Goal: Task Accomplishment & Management: Manage account settings

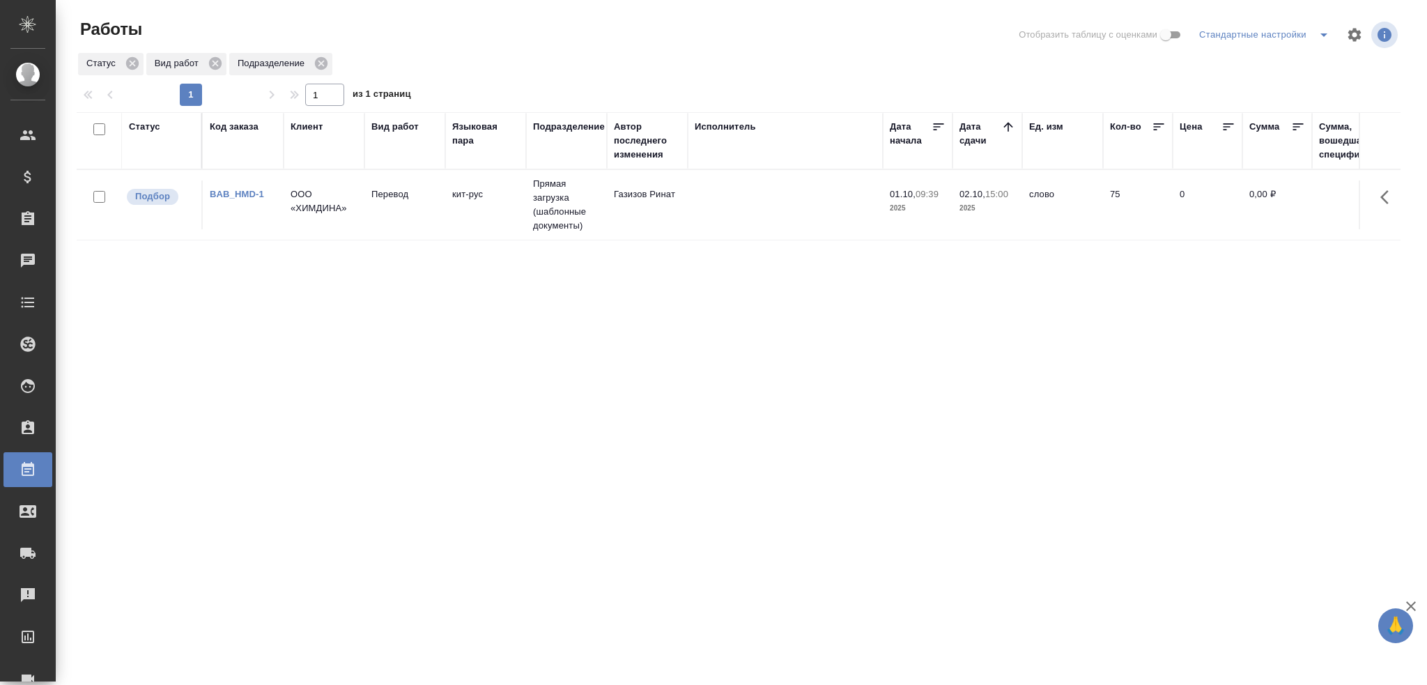
click at [379, 214] on td "Перевод" at bounding box center [405, 205] width 81 height 49
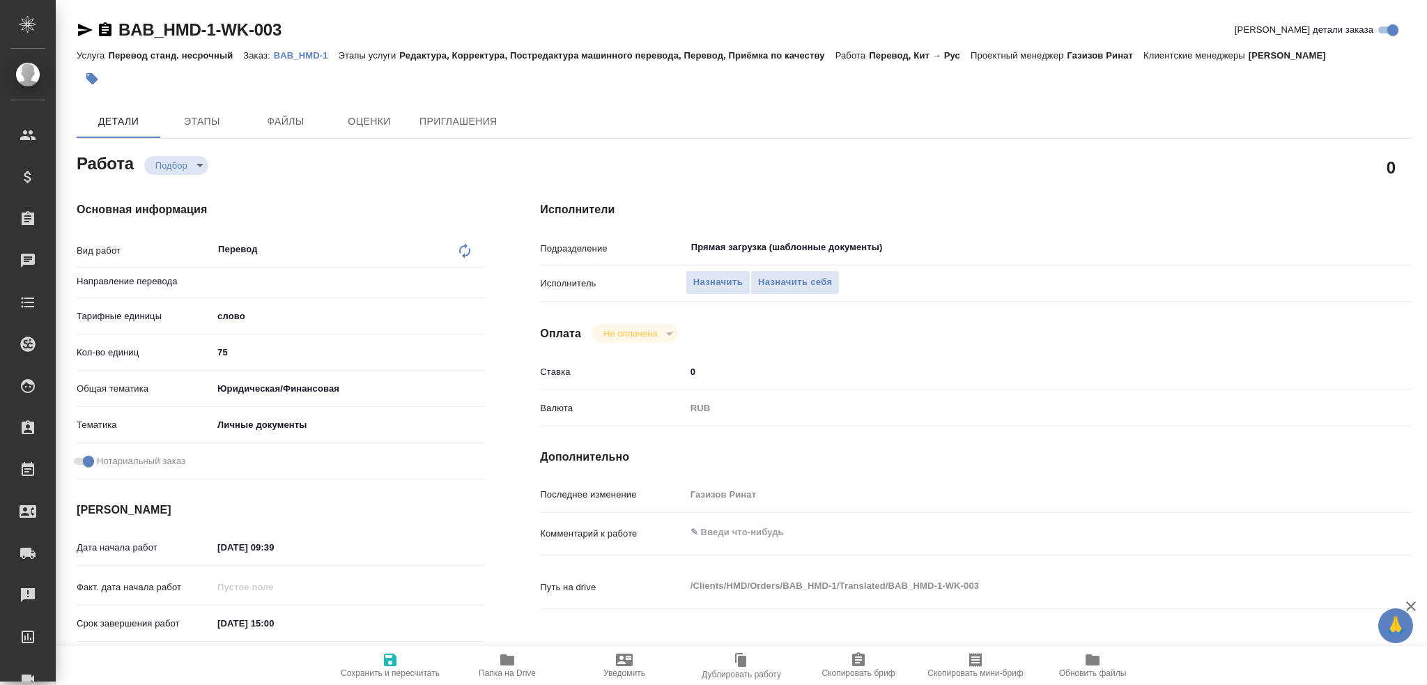
type textarea "x"
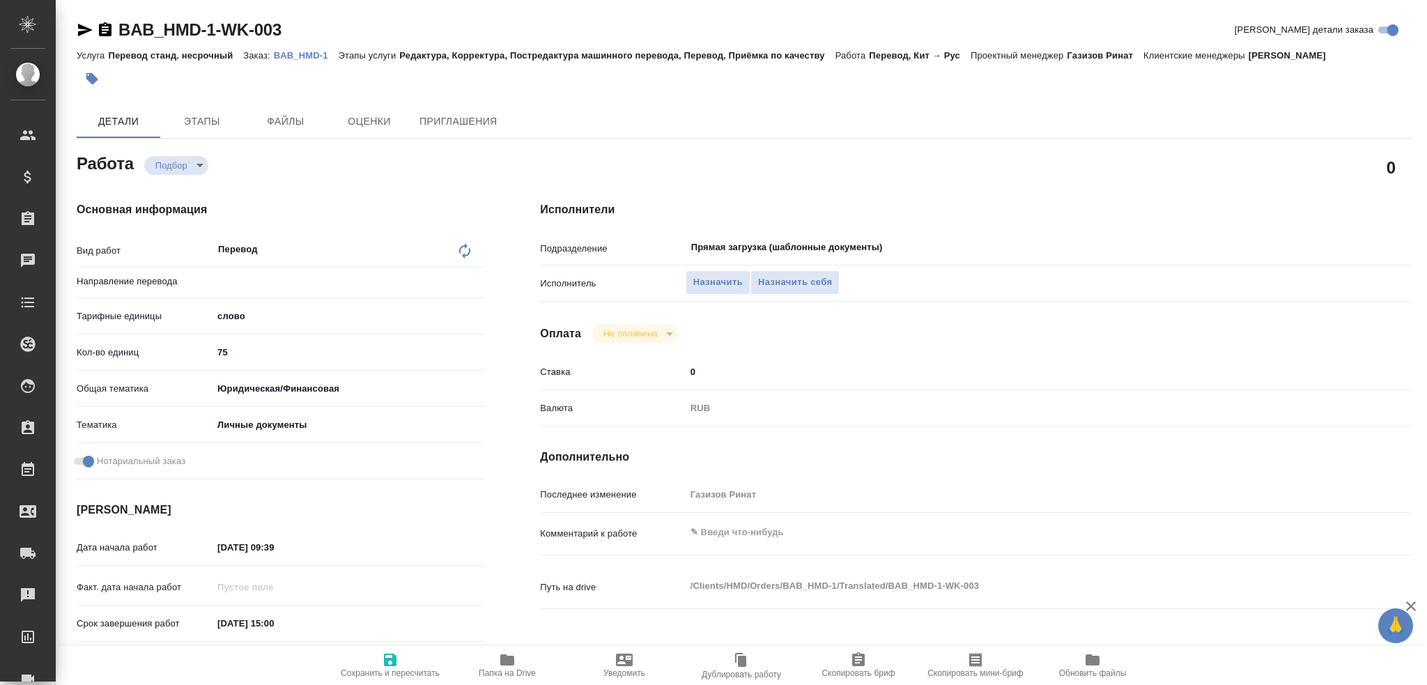
type textarea "x"
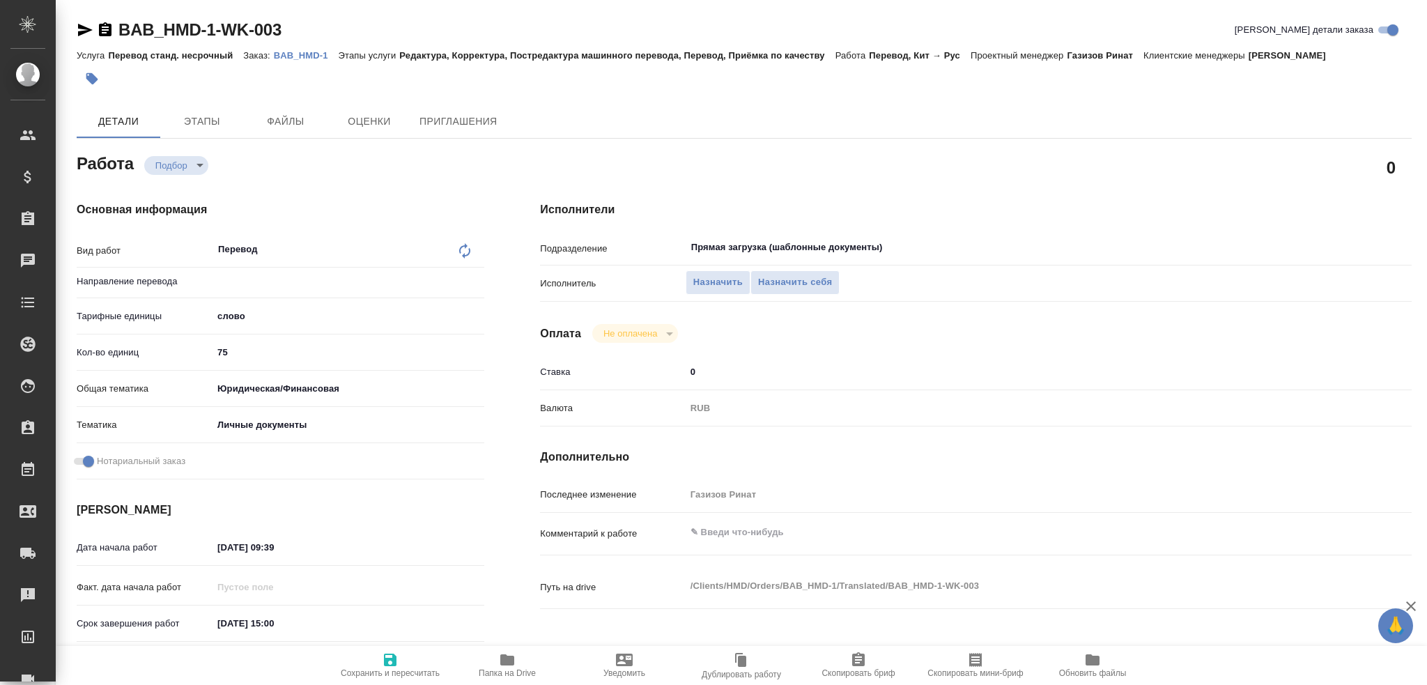
type textarea "x"
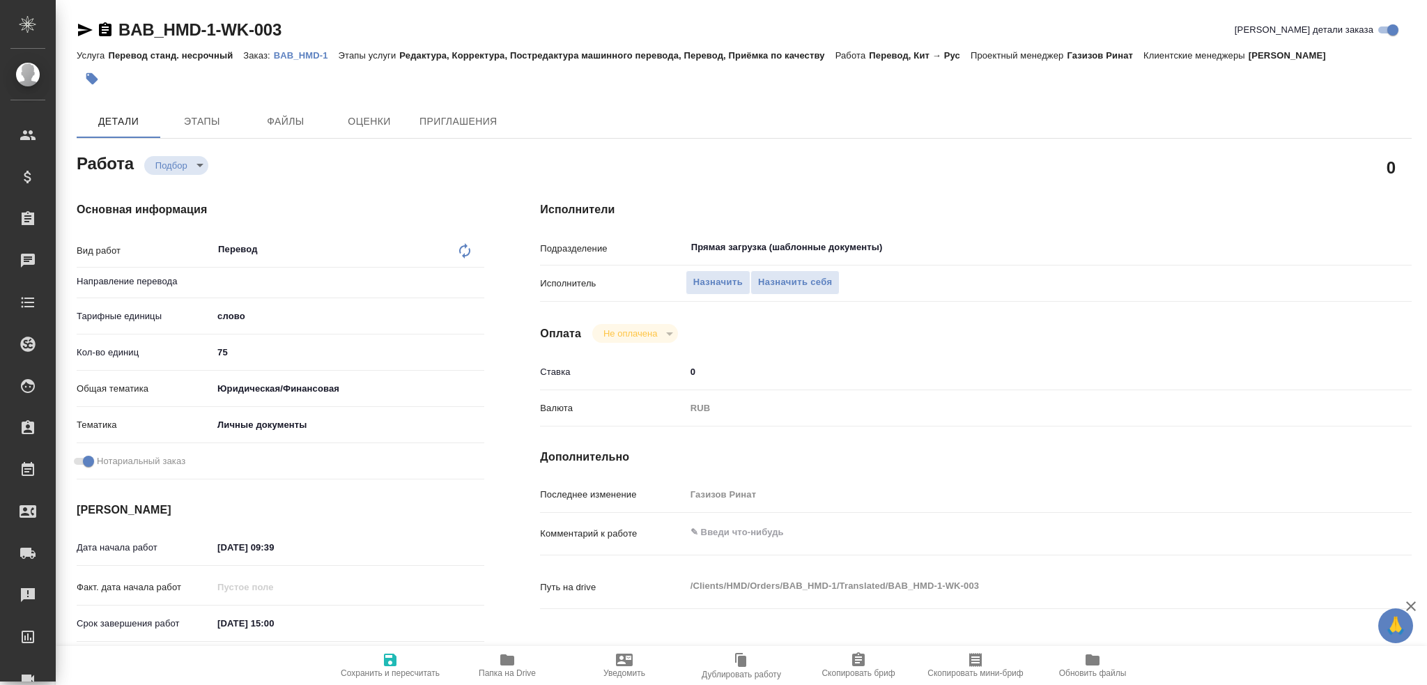
type textarea "x"
type input "кит-рус"
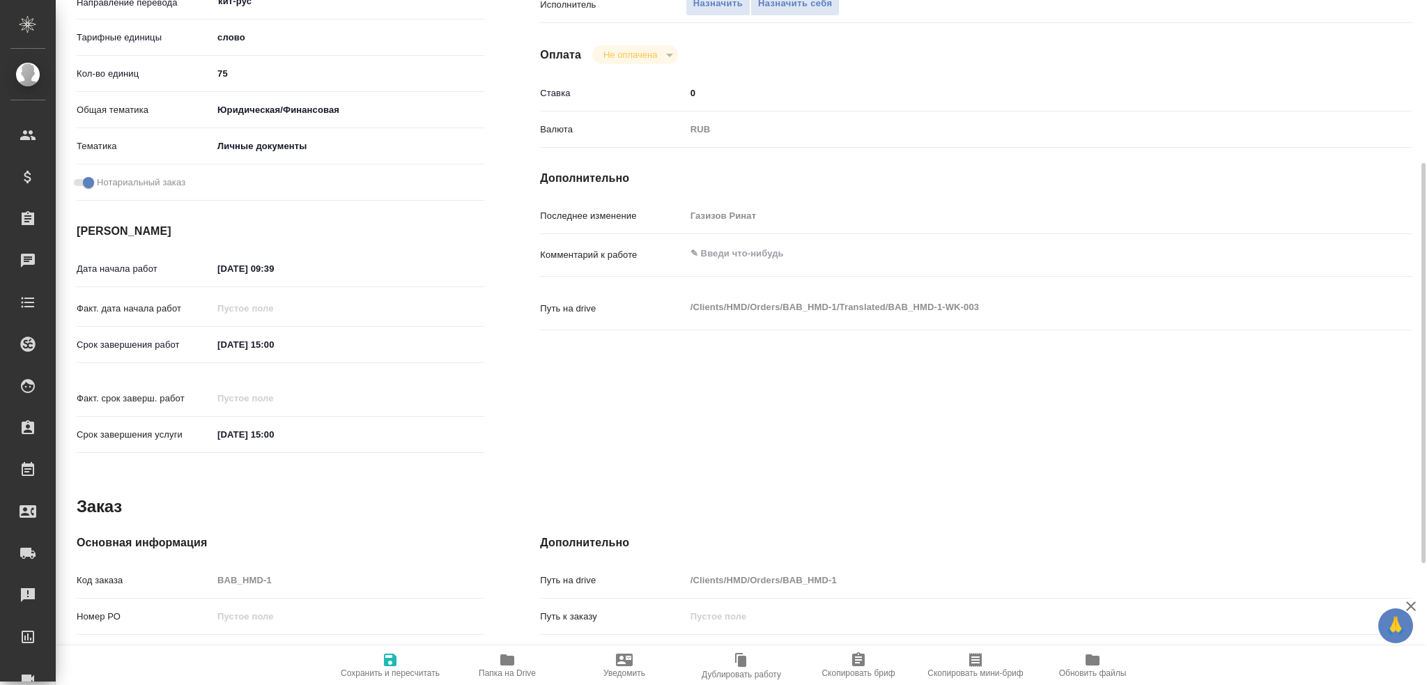
type textarea "x"
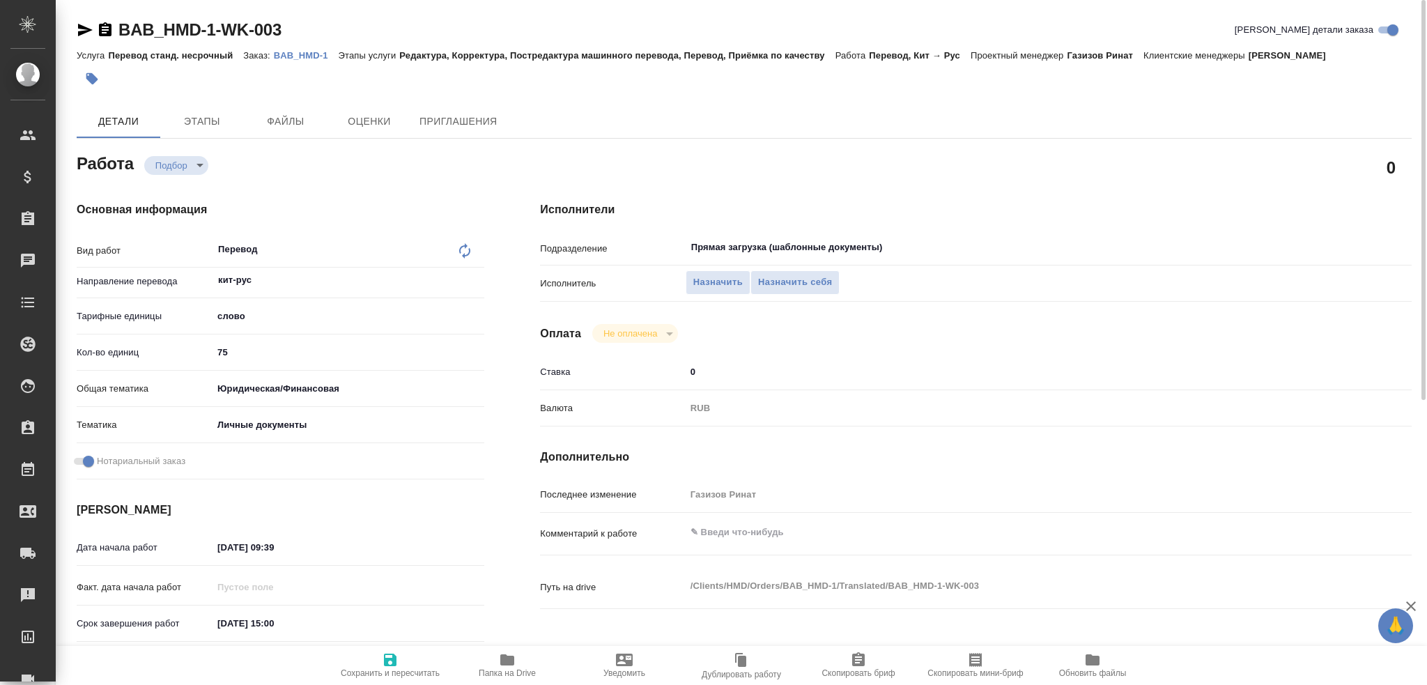
type textarea "x"
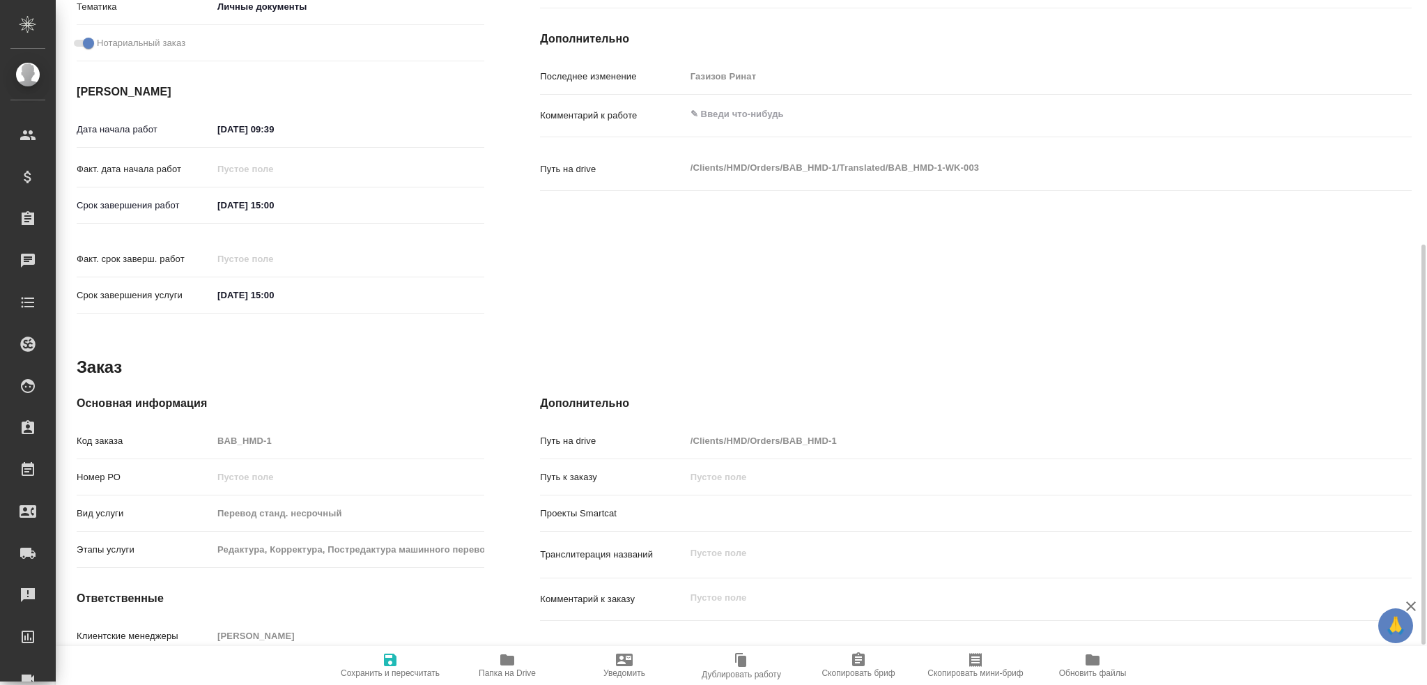
scroll to position [487, 0]
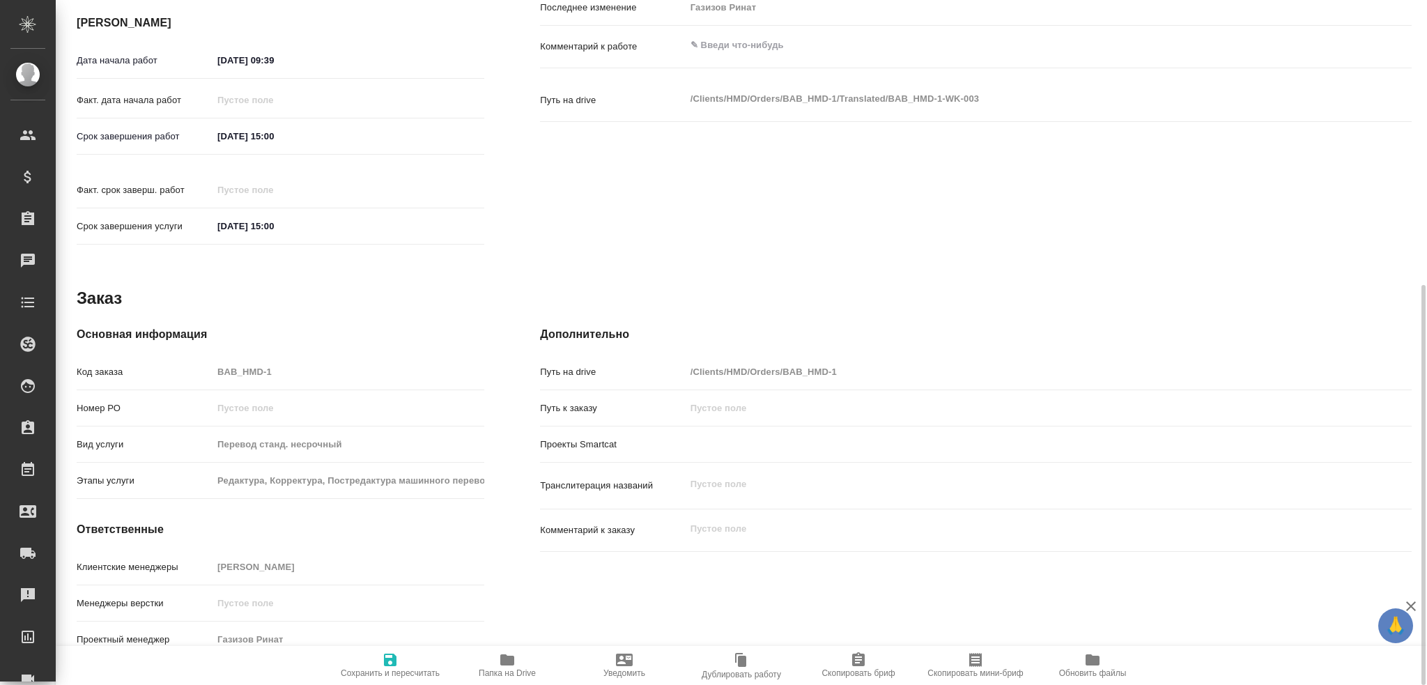
type textarea "x"
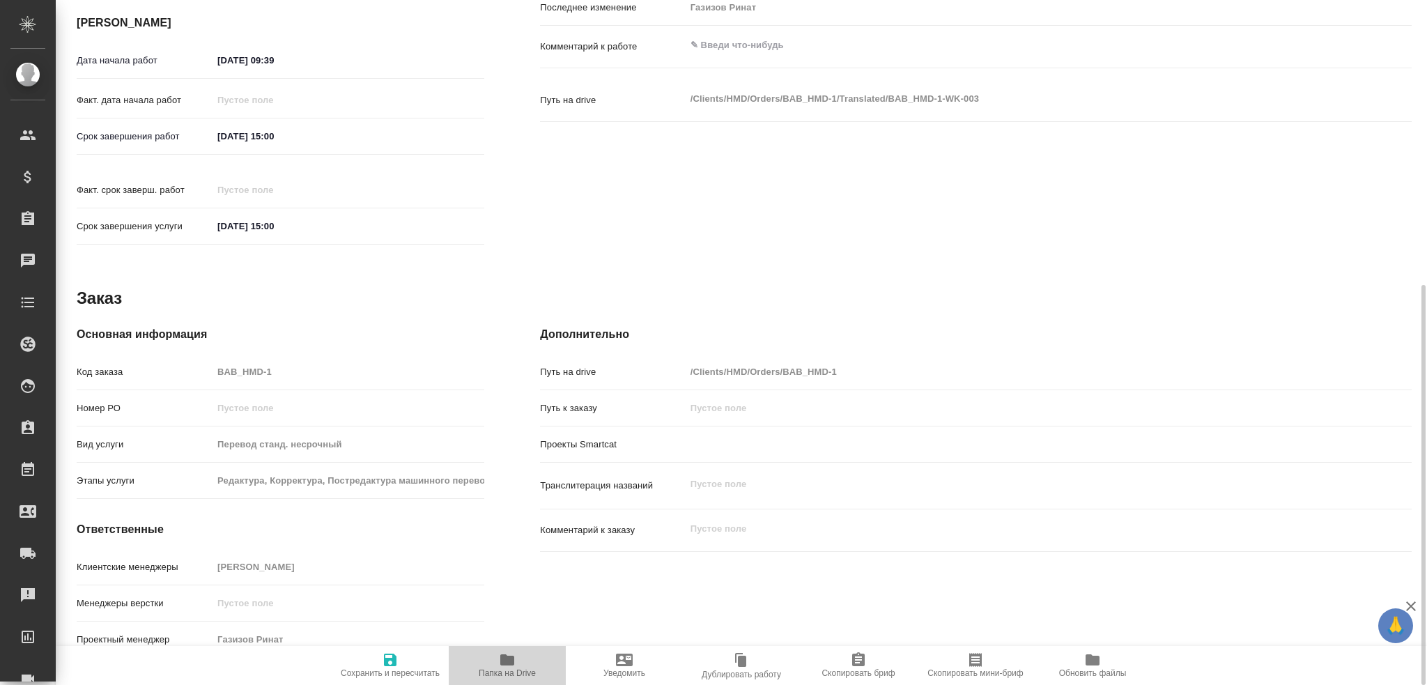
click at [513, 673] on span "Папка на Drive" at bounding box center [507, 673] width 57 height 10
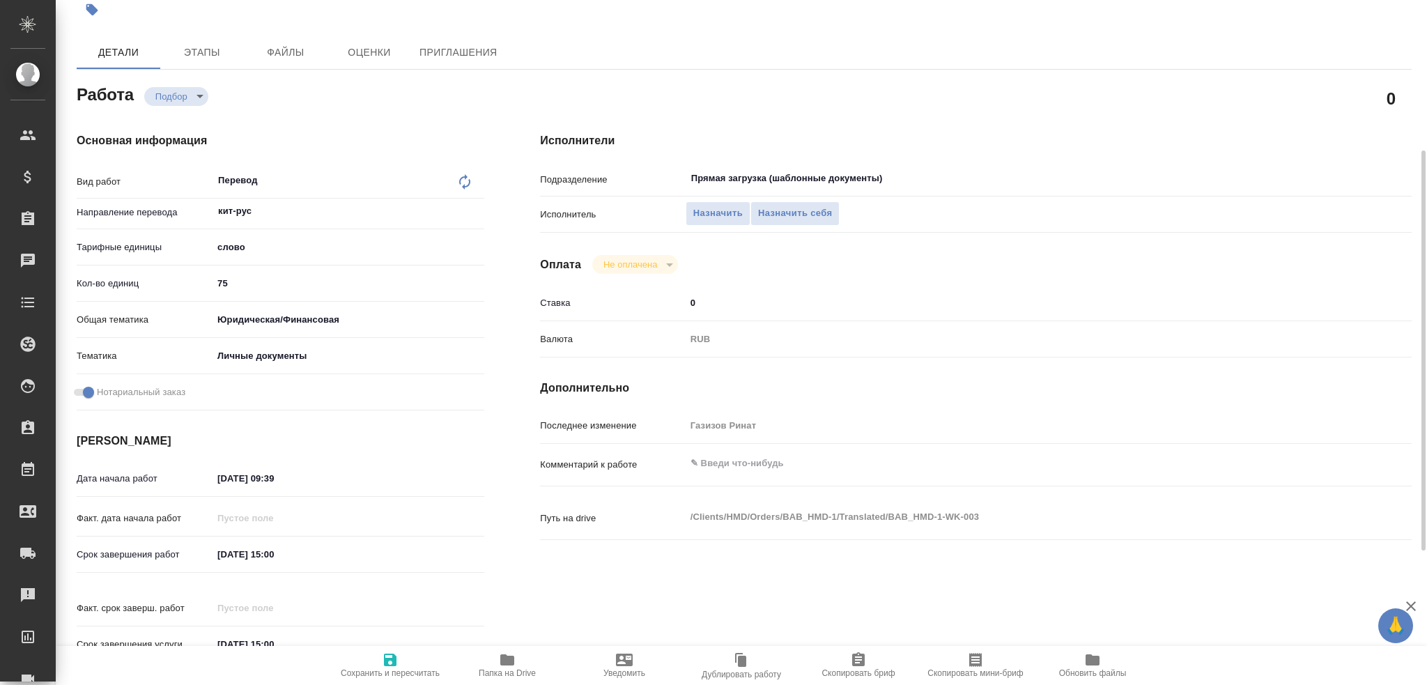
scroll to position [0, 0]
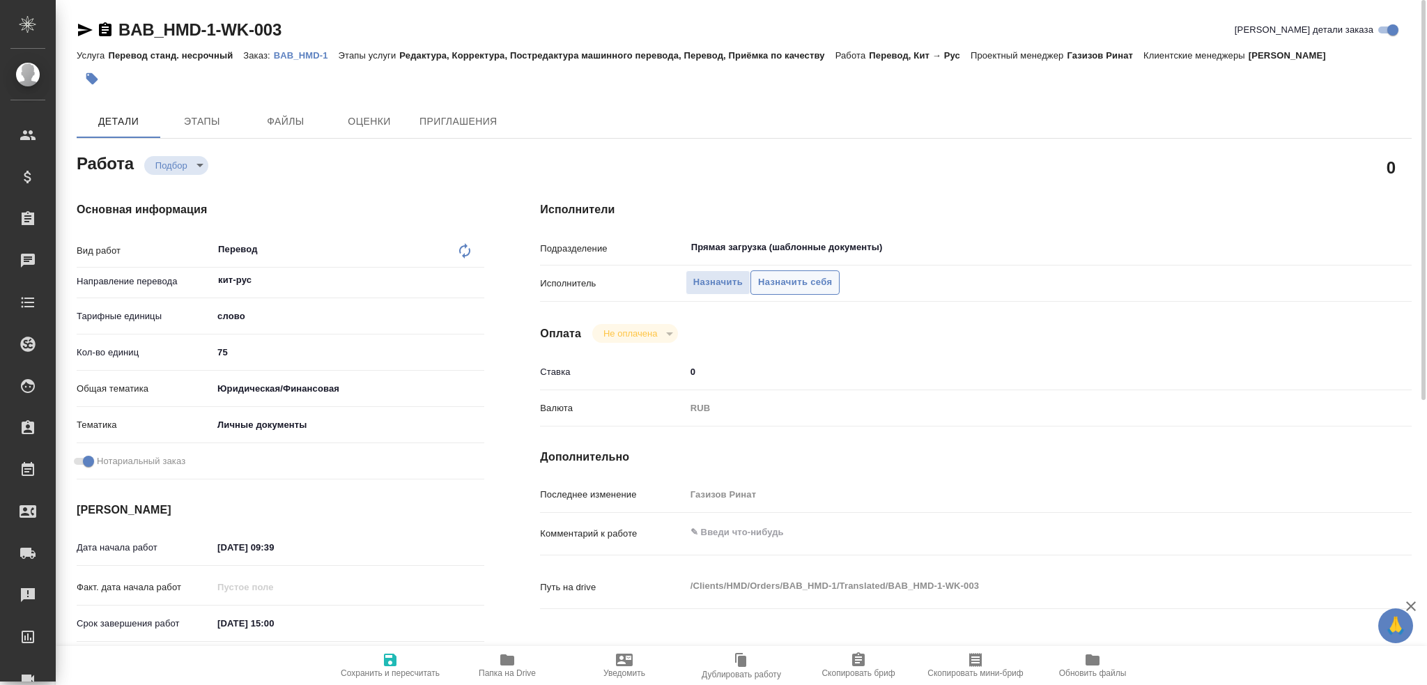
click at [823, 288] on span "Назначить себя" at bounding box center [795, 283] width 74 height 16
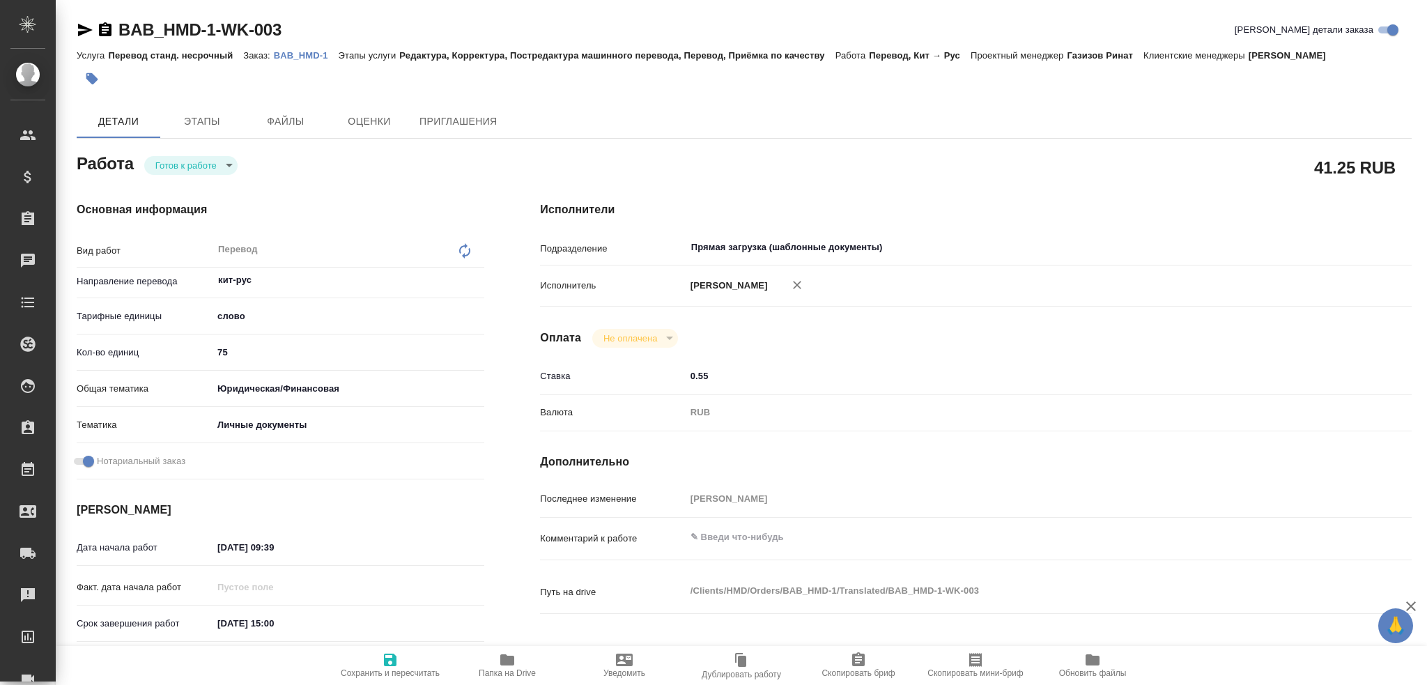
type textarea "x"
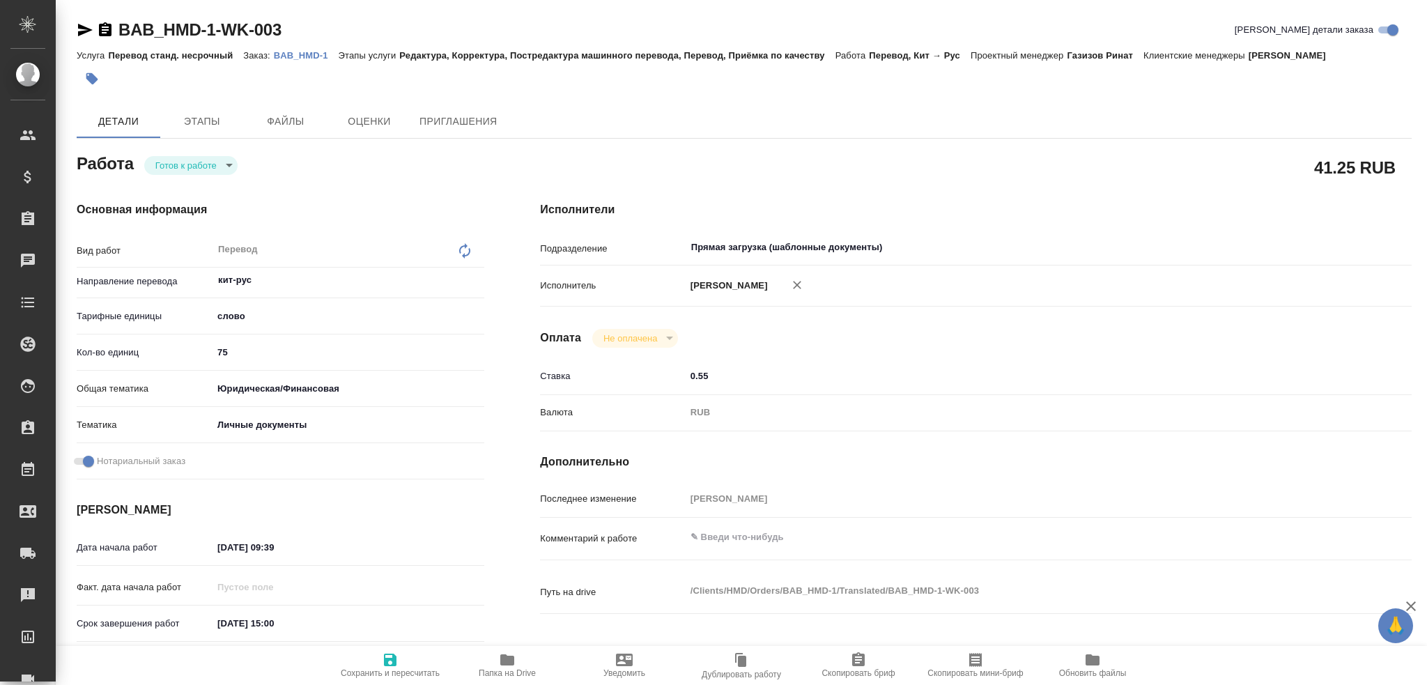
type textarea "x"
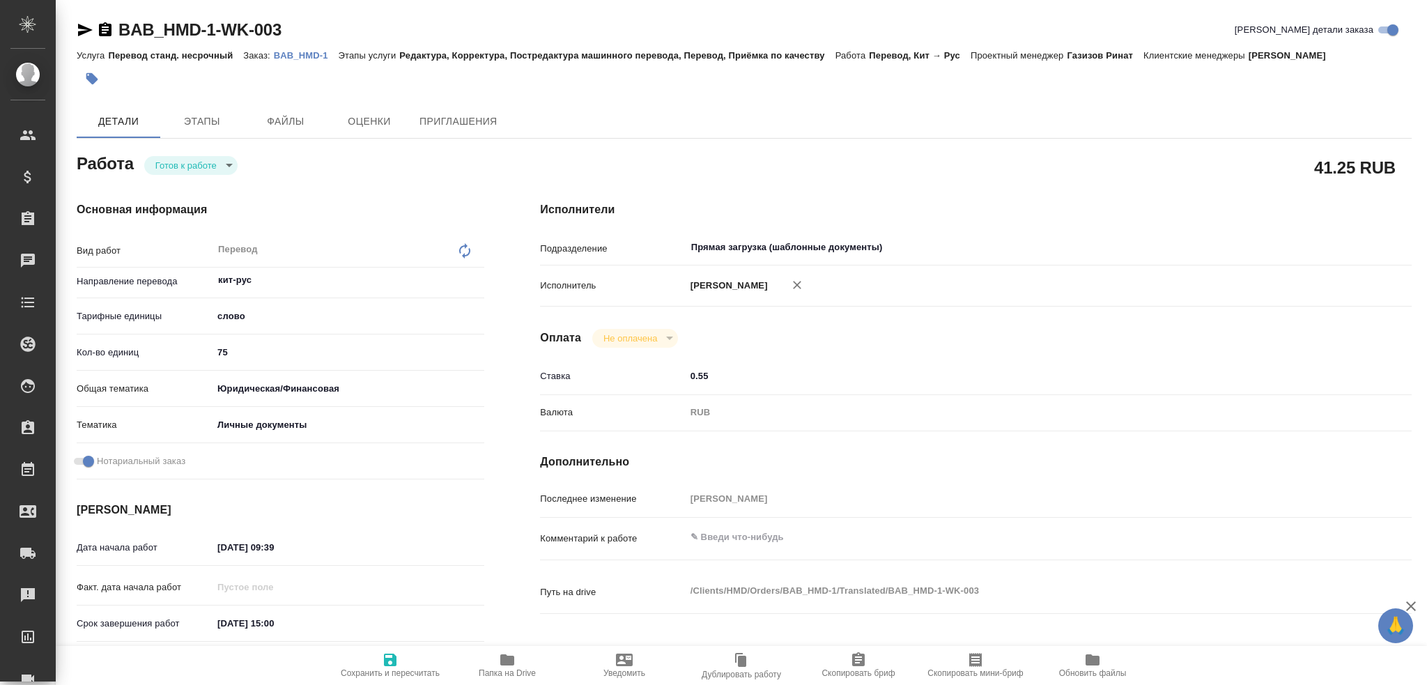
type textarea "x"
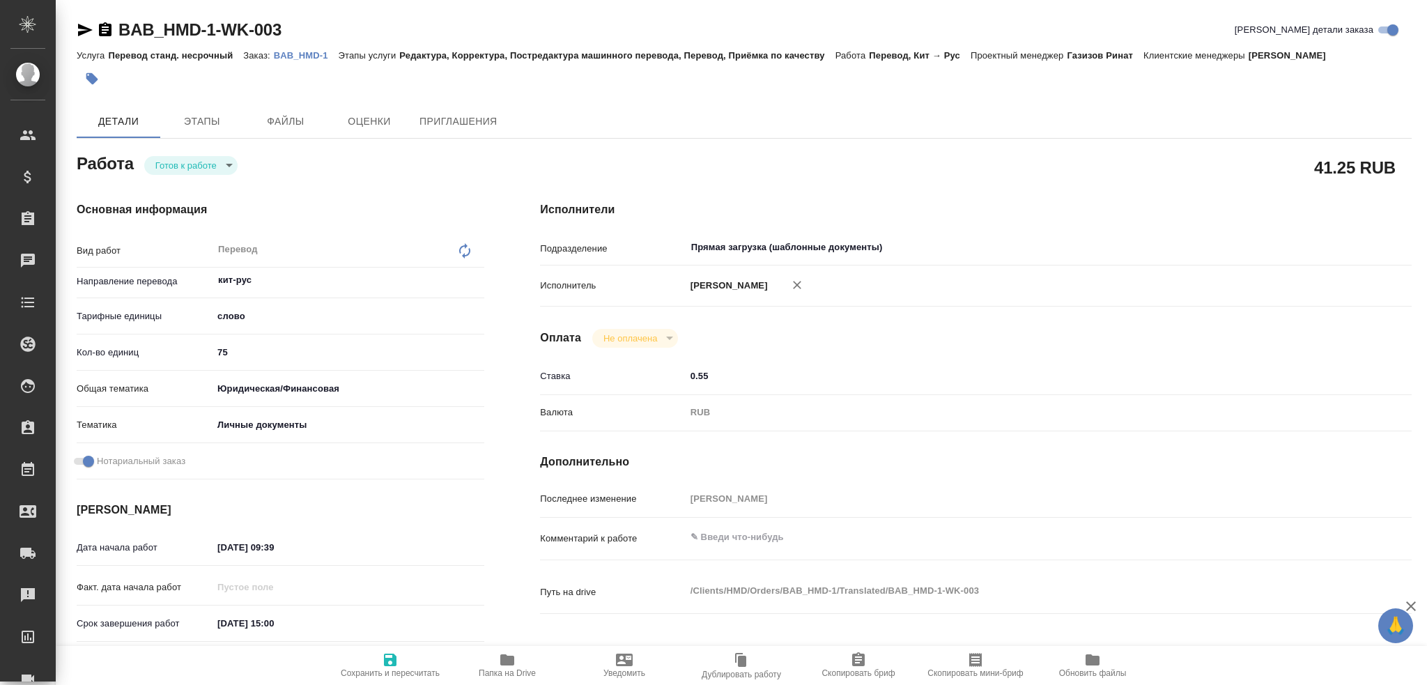
type textarea "x"
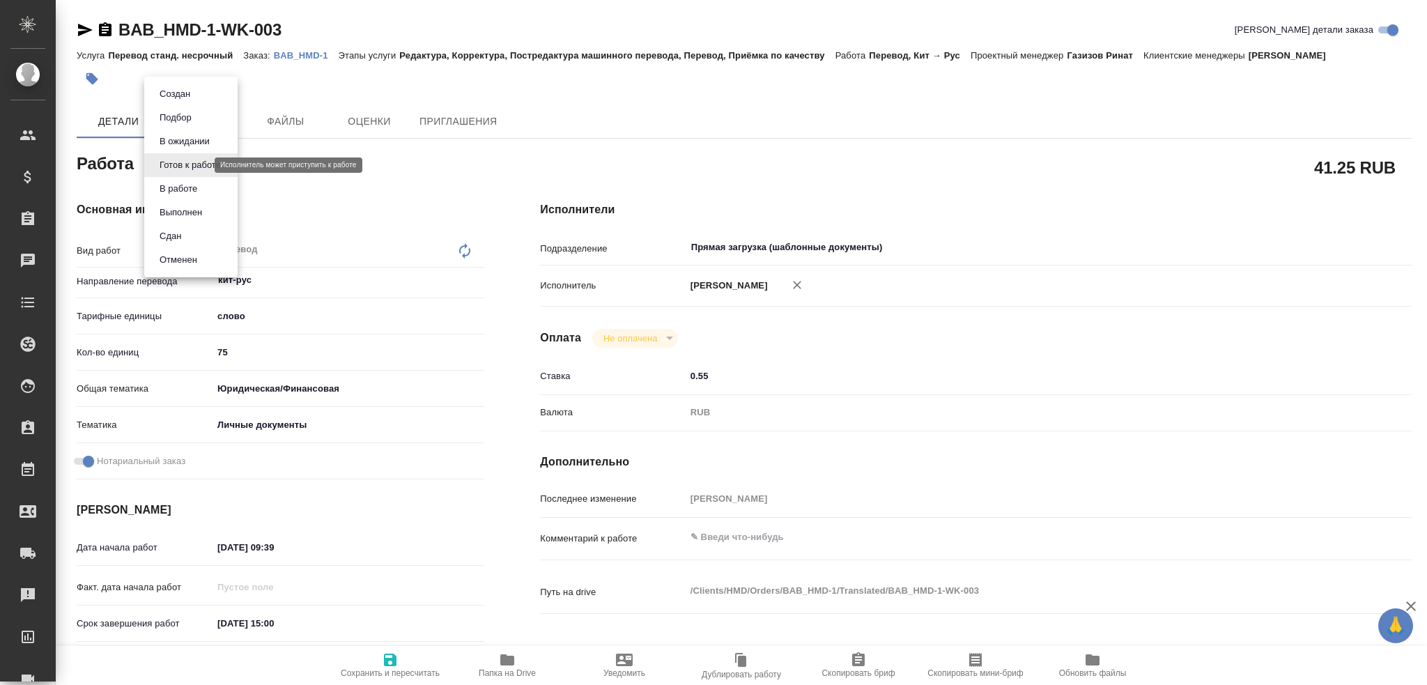
click at [179, 165] on body "🙏 .cls-1 fill:#fff; AWATERA Gusev Alexandr Клиенты Спецификации Заказы Чаты Tod…" at bounding box center [713, 342] width 1427 height 685
type textarea "x"
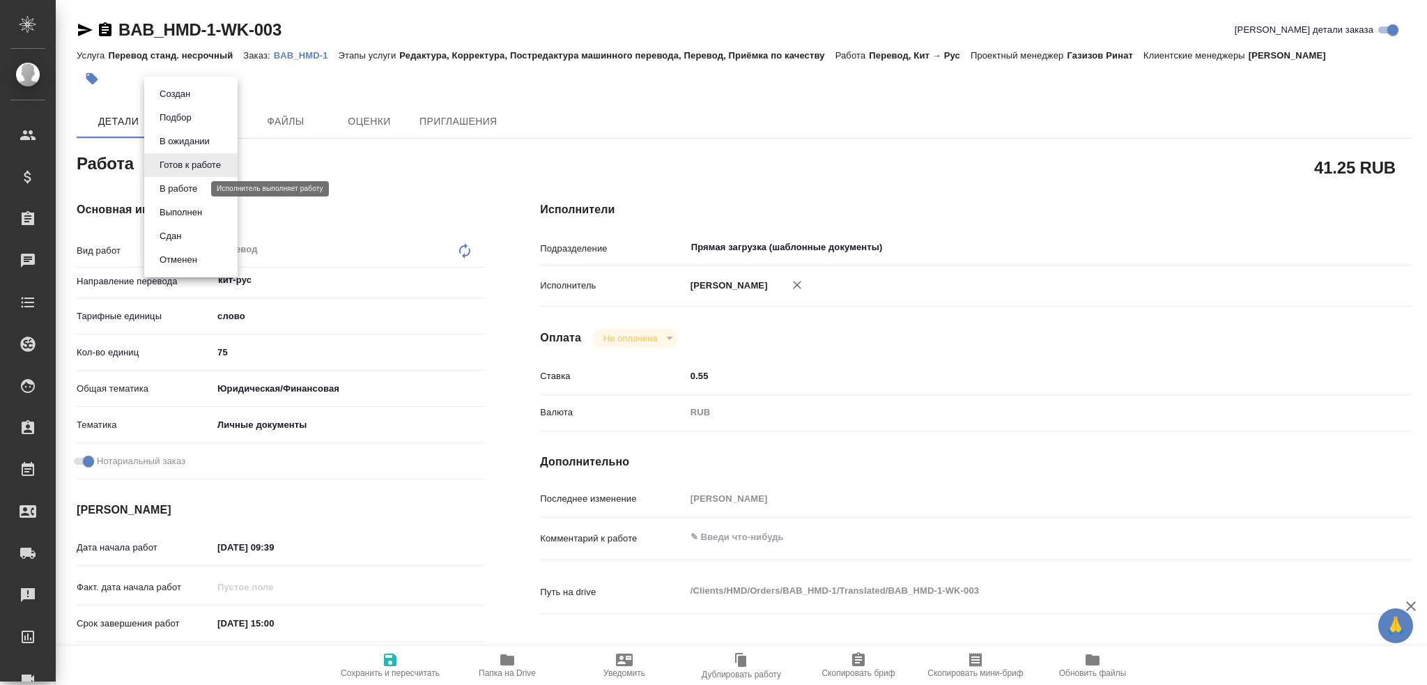
type textarea "x"
click at [176, 186] on button "В работе" at bounding box center [178, 188] width 46 height 15
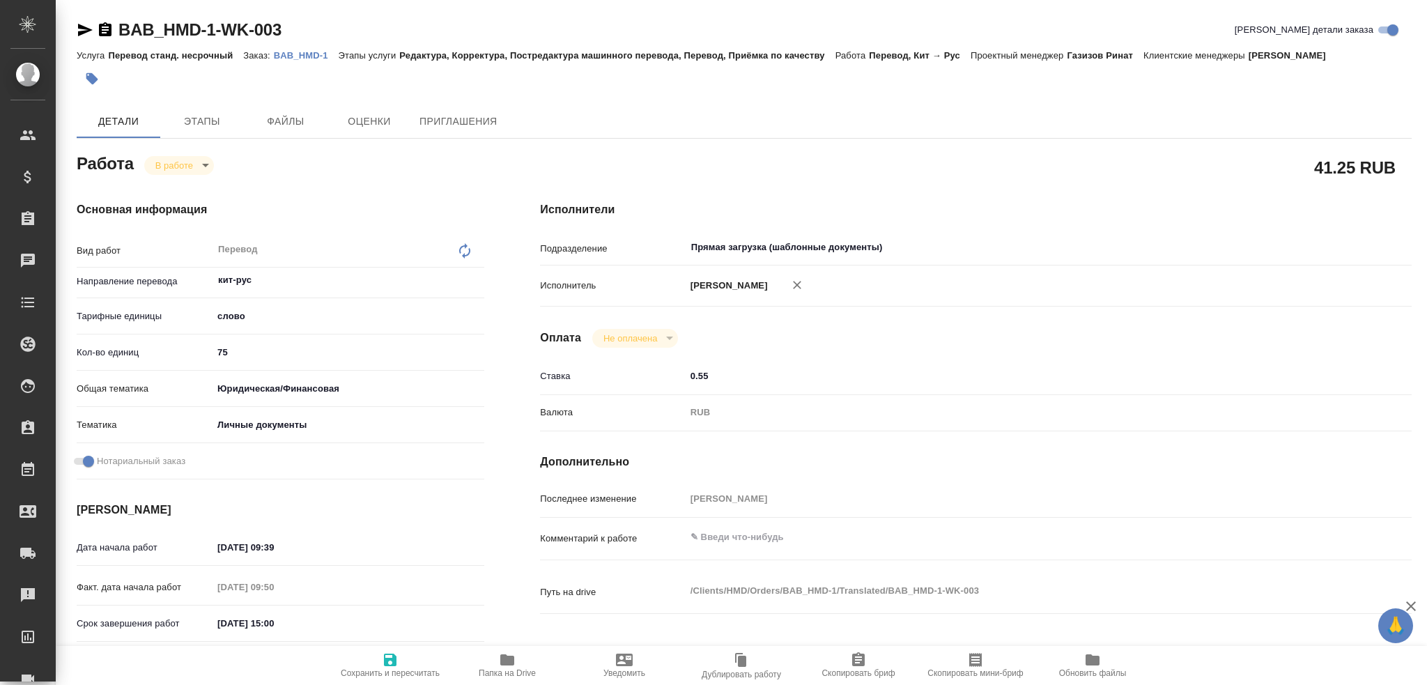
type textarea "x"
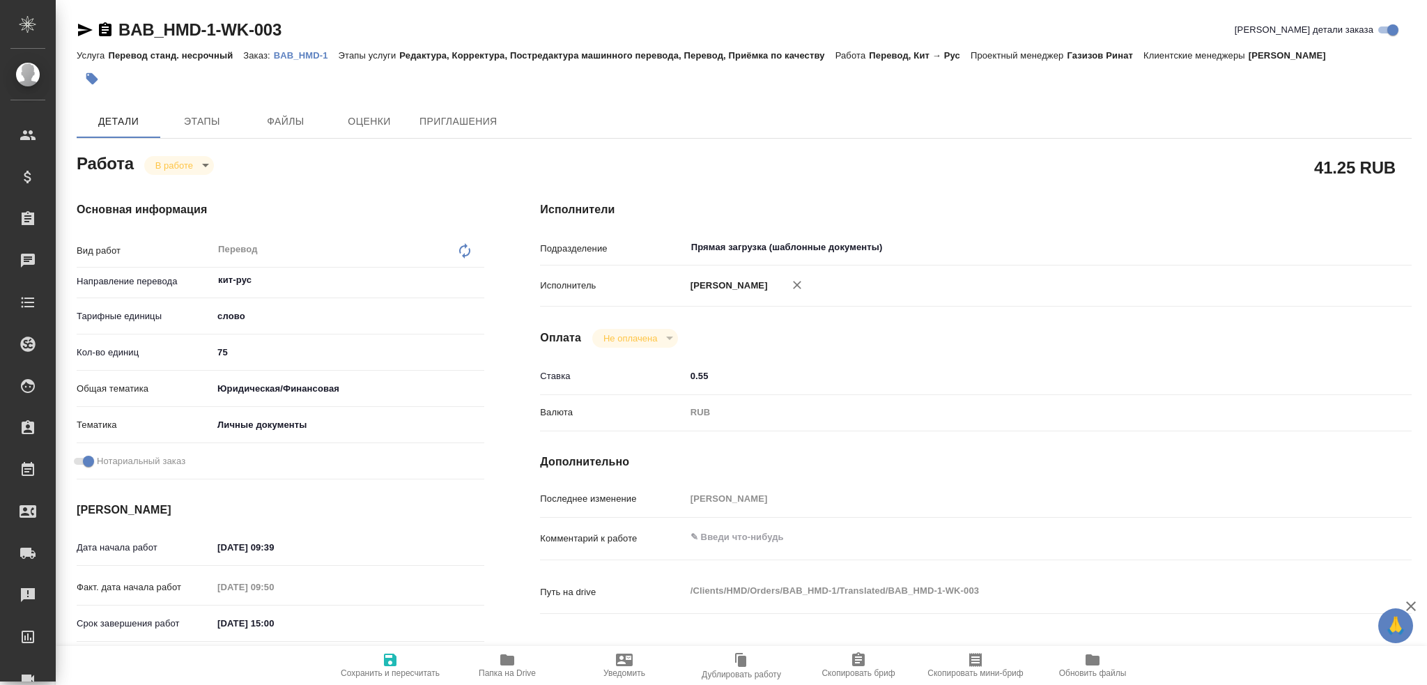
type textarea "x"
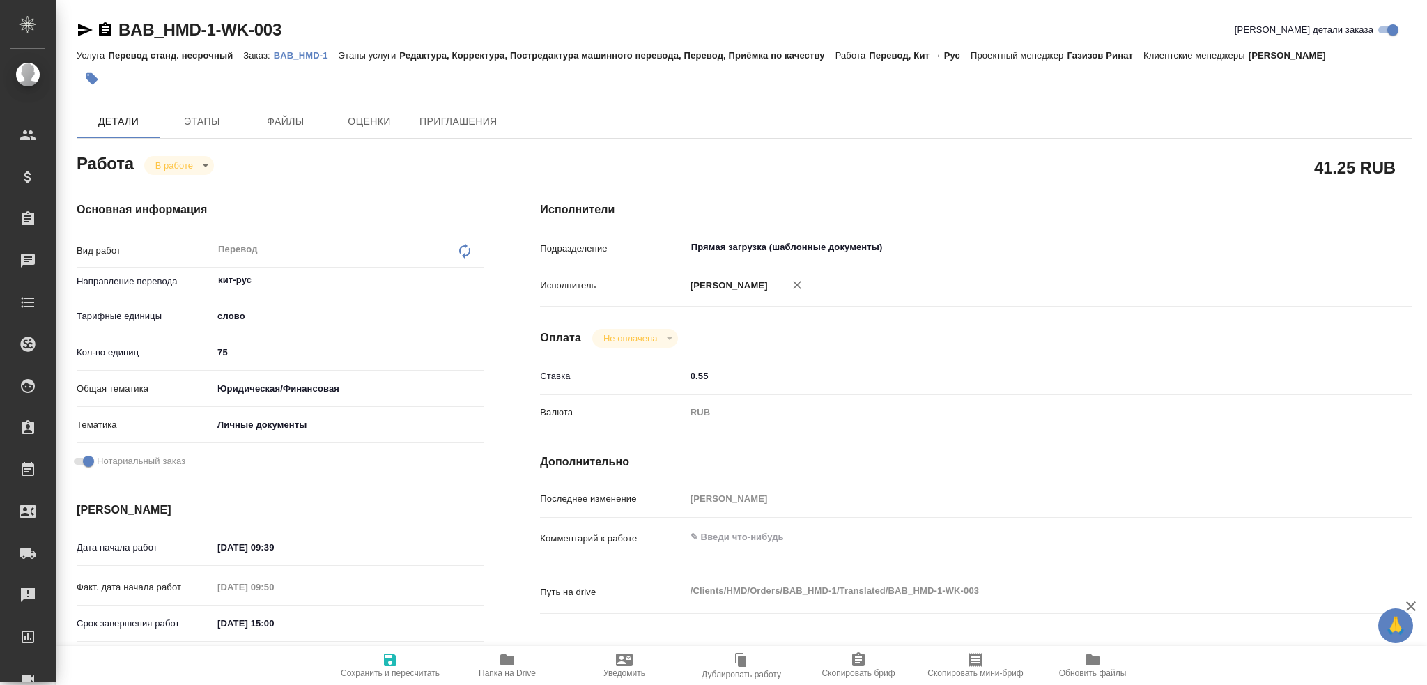
type textarea "x"
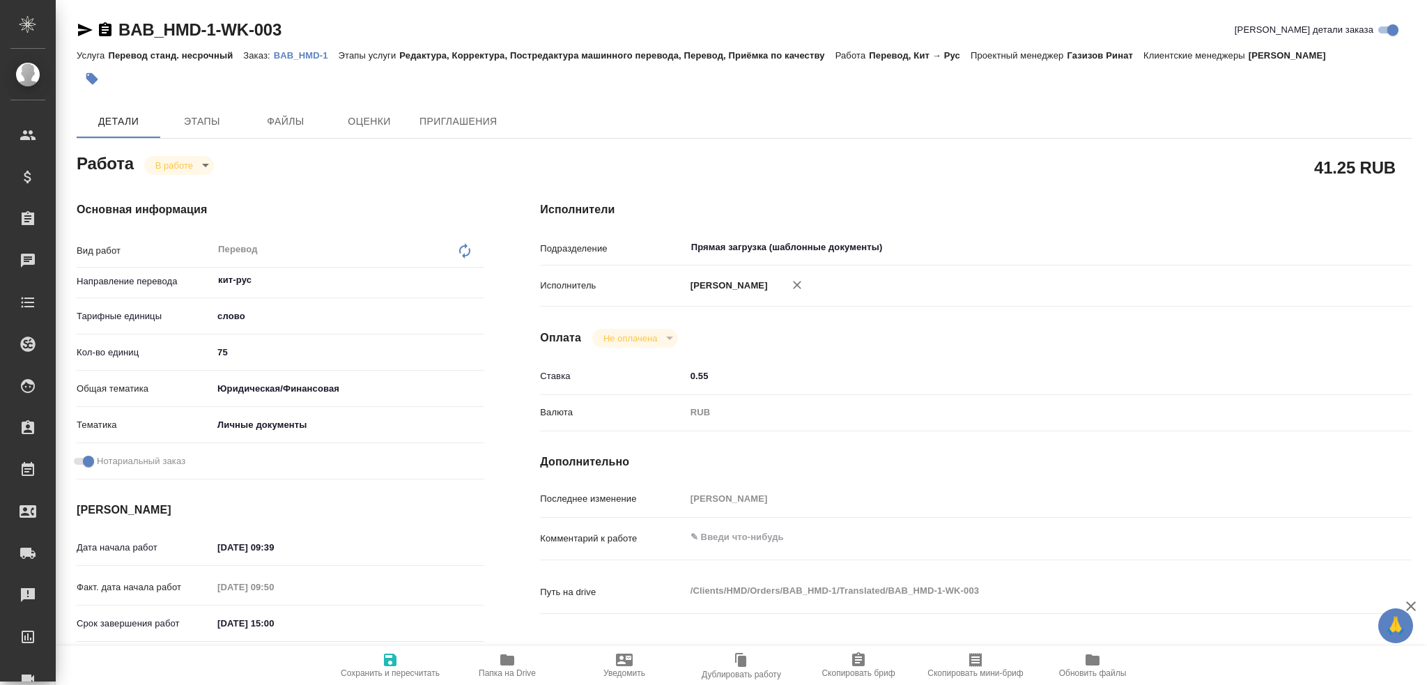
type textarea "x"
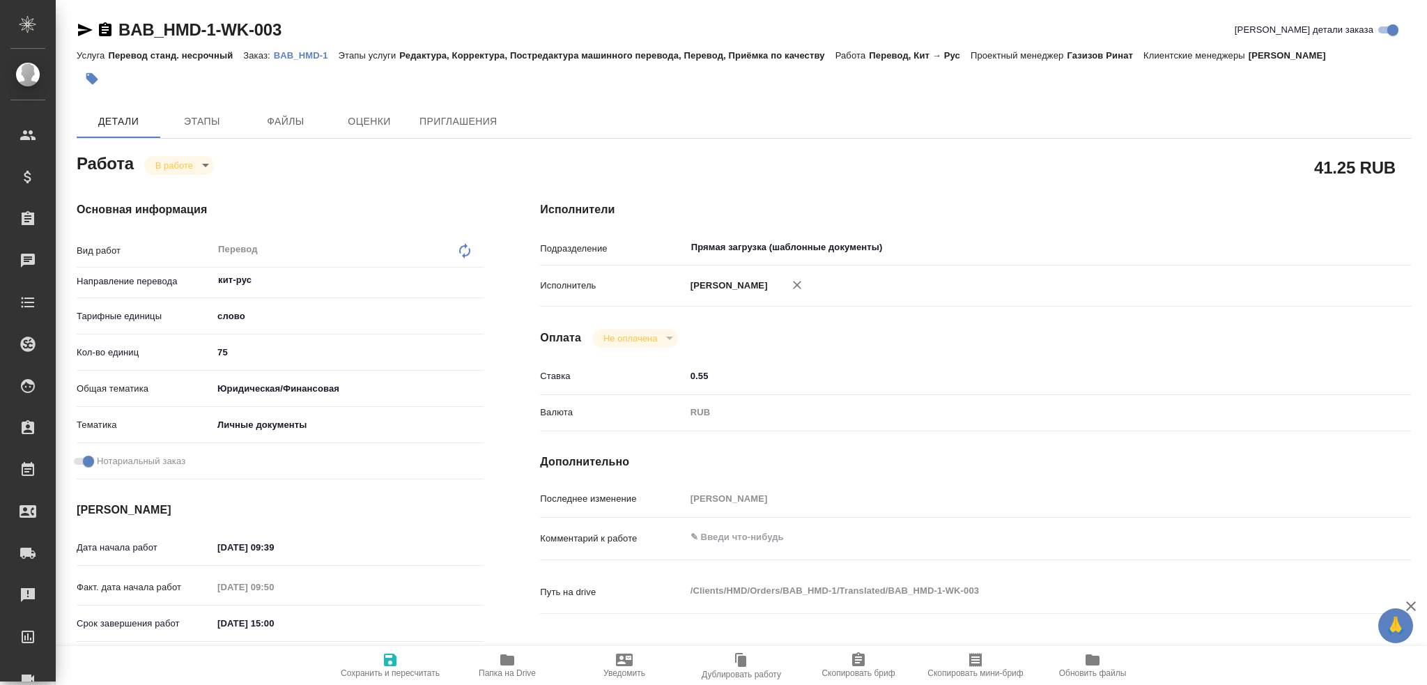
type textarea "x"
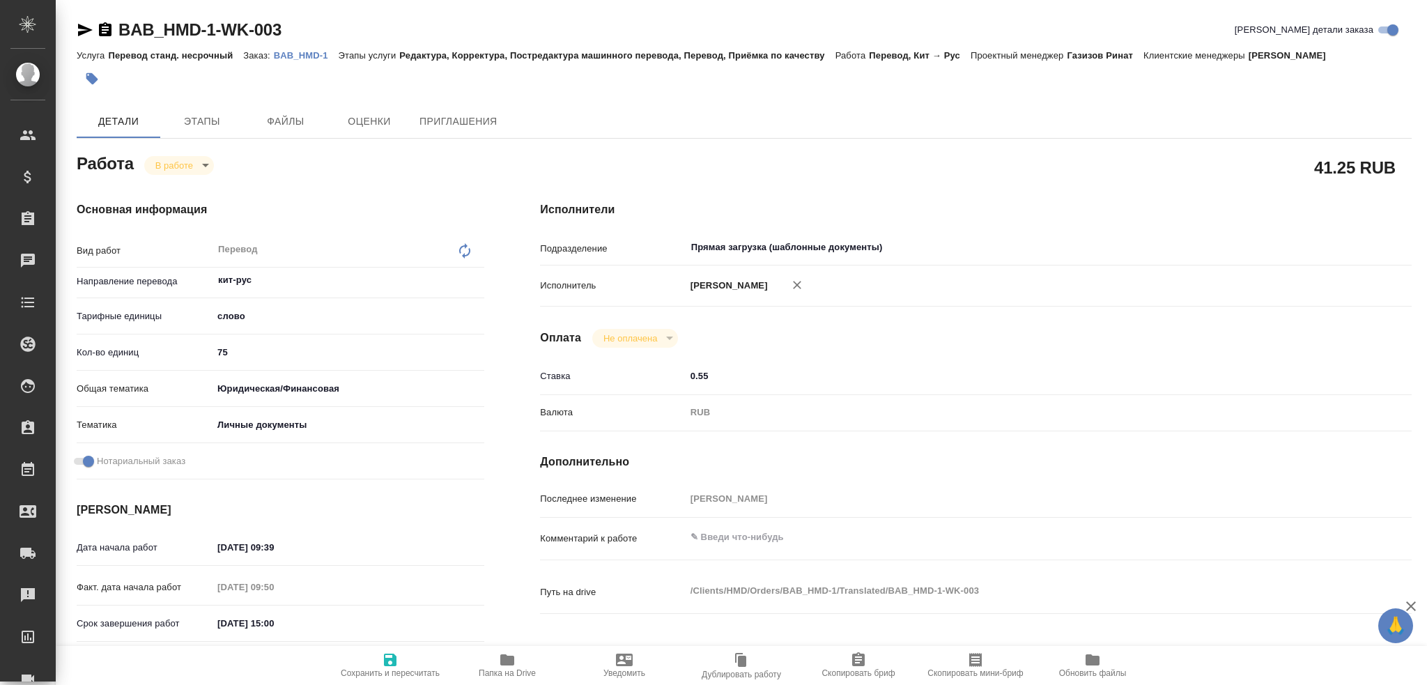
type textarea "x"
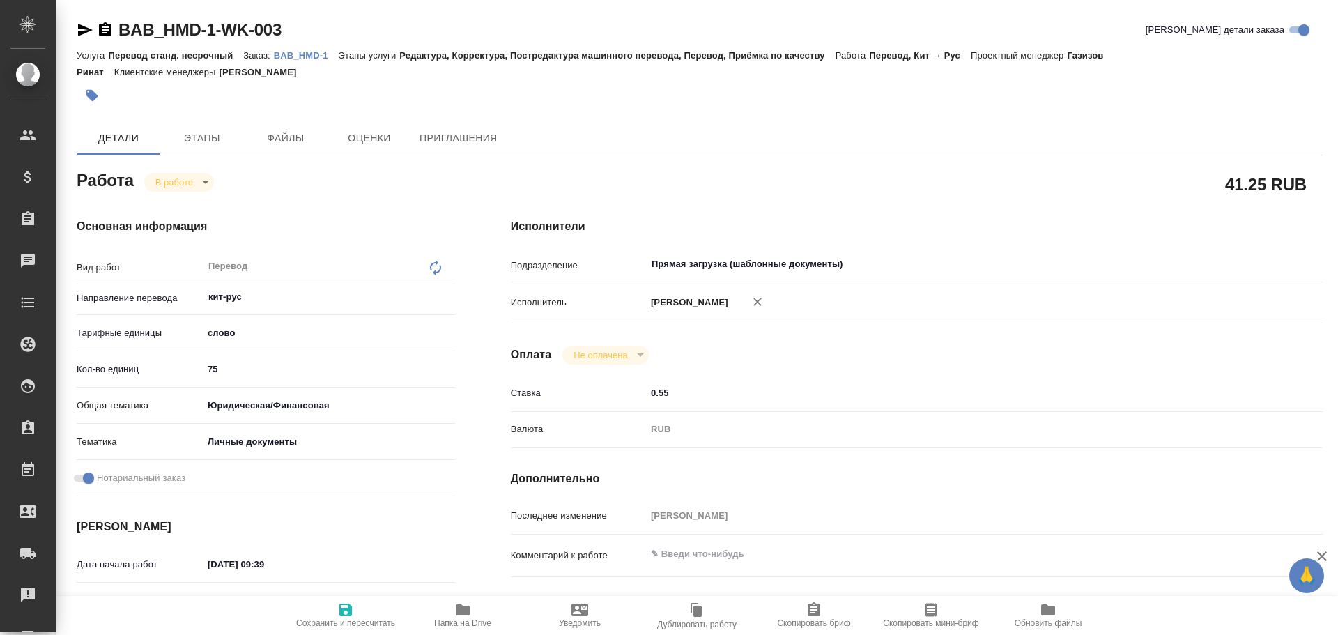
type textarea "x"
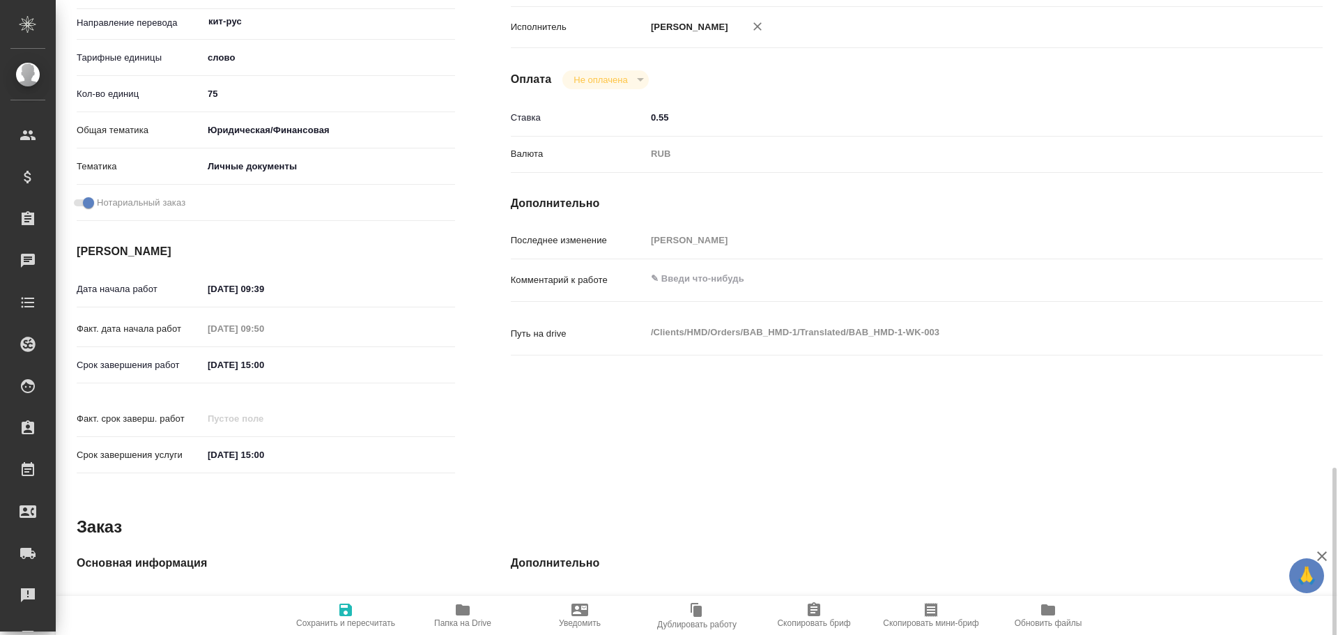
scroll to position [554, 0]
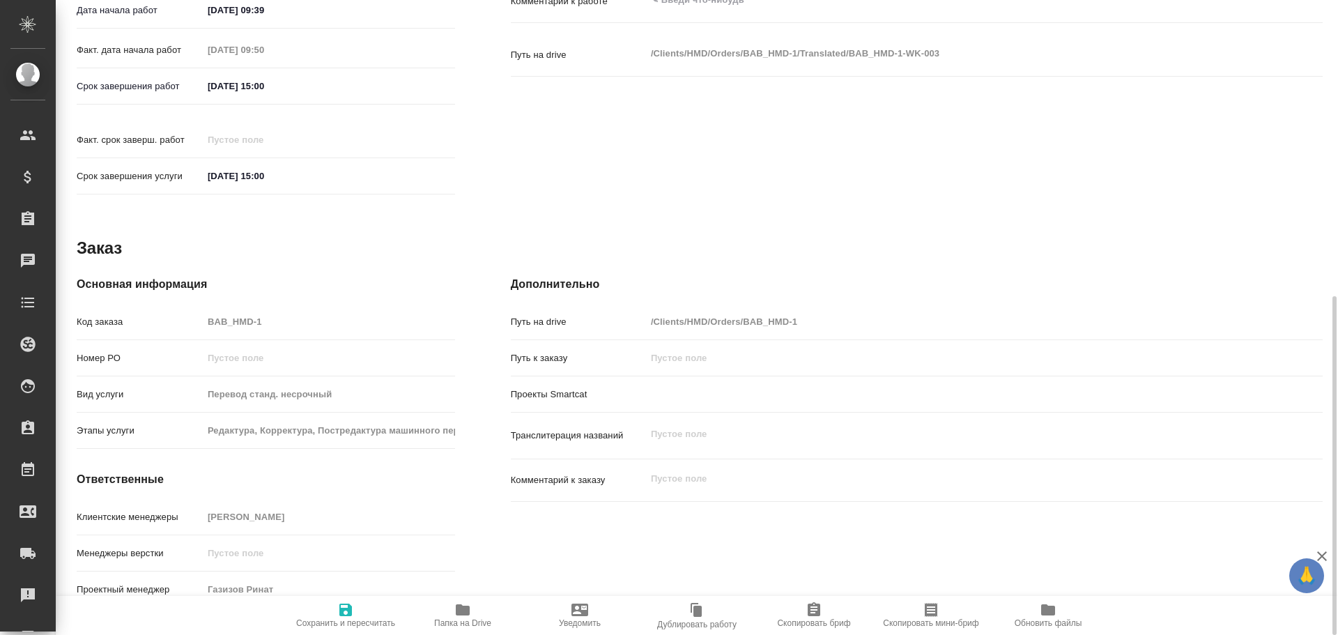
click at [465, 620] on span "Папка на Drive" at bounding box center [462, 623] width 57 height 10
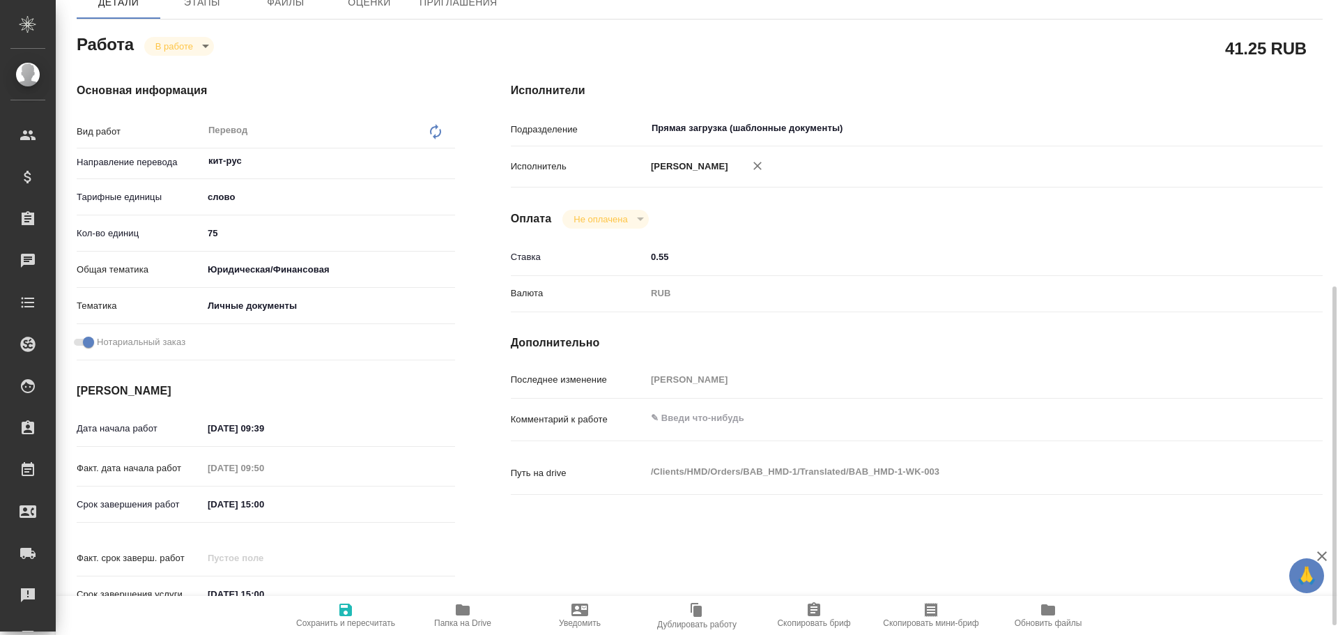
scroll to position [66, 0]
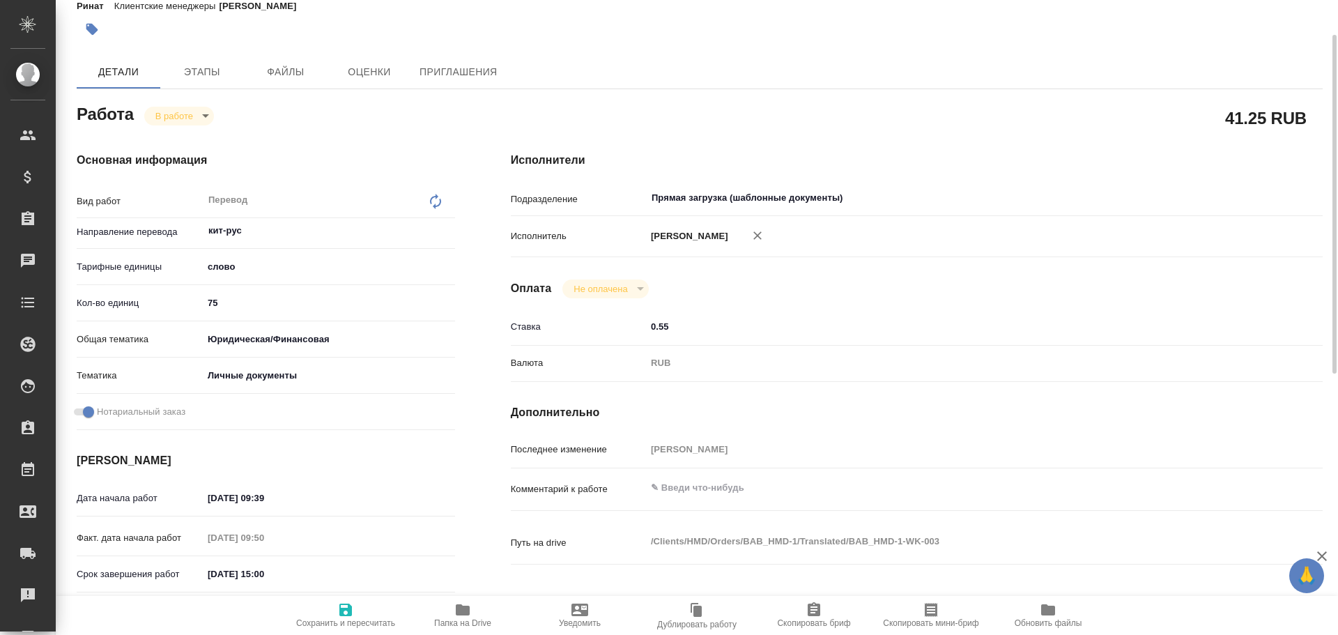
click at [179, 120] on body "🙏 .cls-1 fill:#fff; AWATERA Gusev Alexandr Клиенты Спецификации Заказы 0 Чаты T…" at bounding box center [669, 317] width 1338 height 635
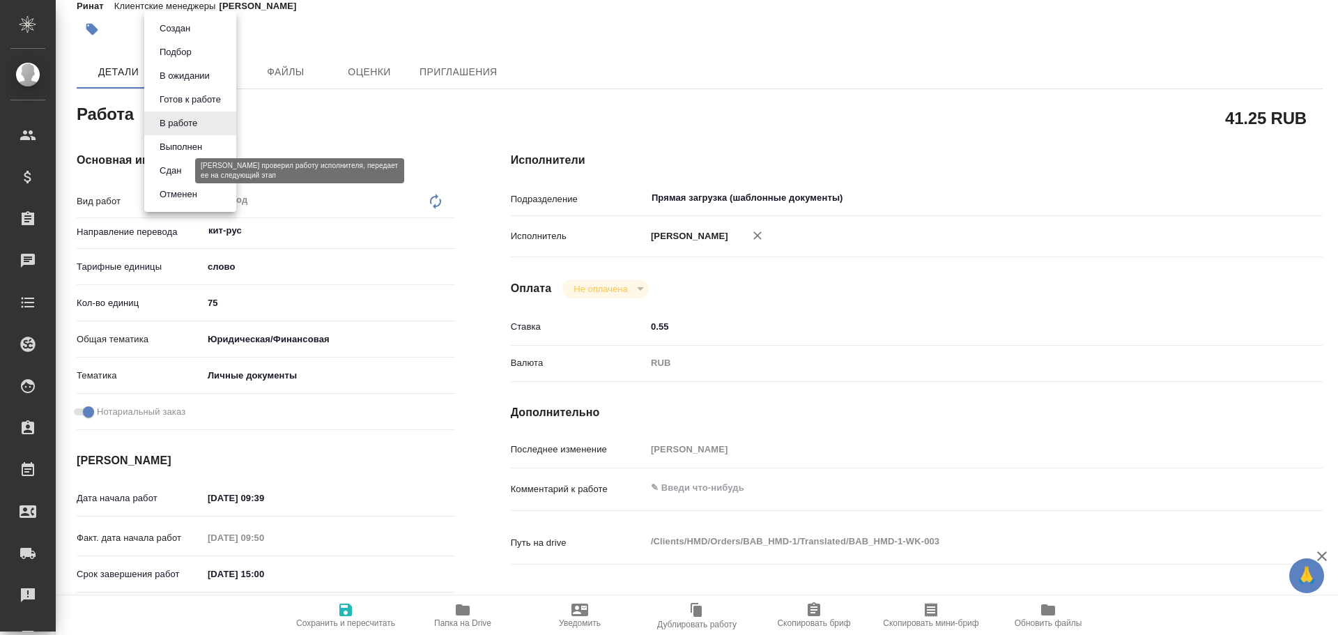
click at [169, 165] on button "Сдан" at bounding box center [170, 170] width 30 height 15
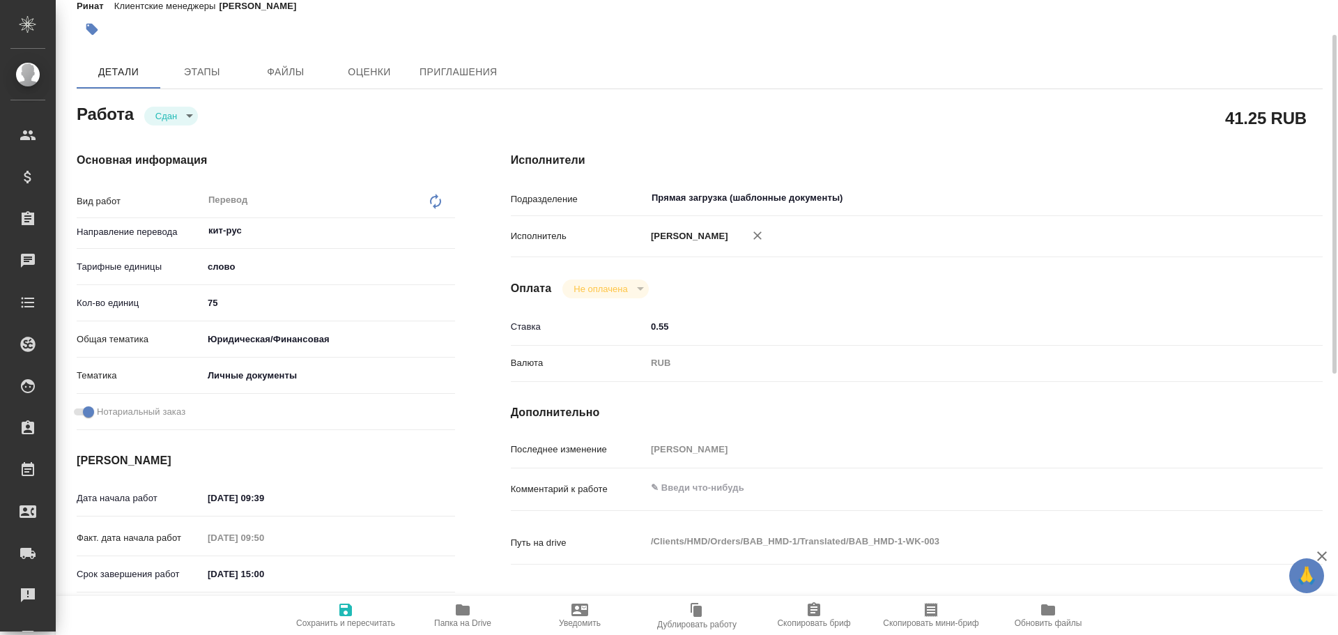
type textarea "x"
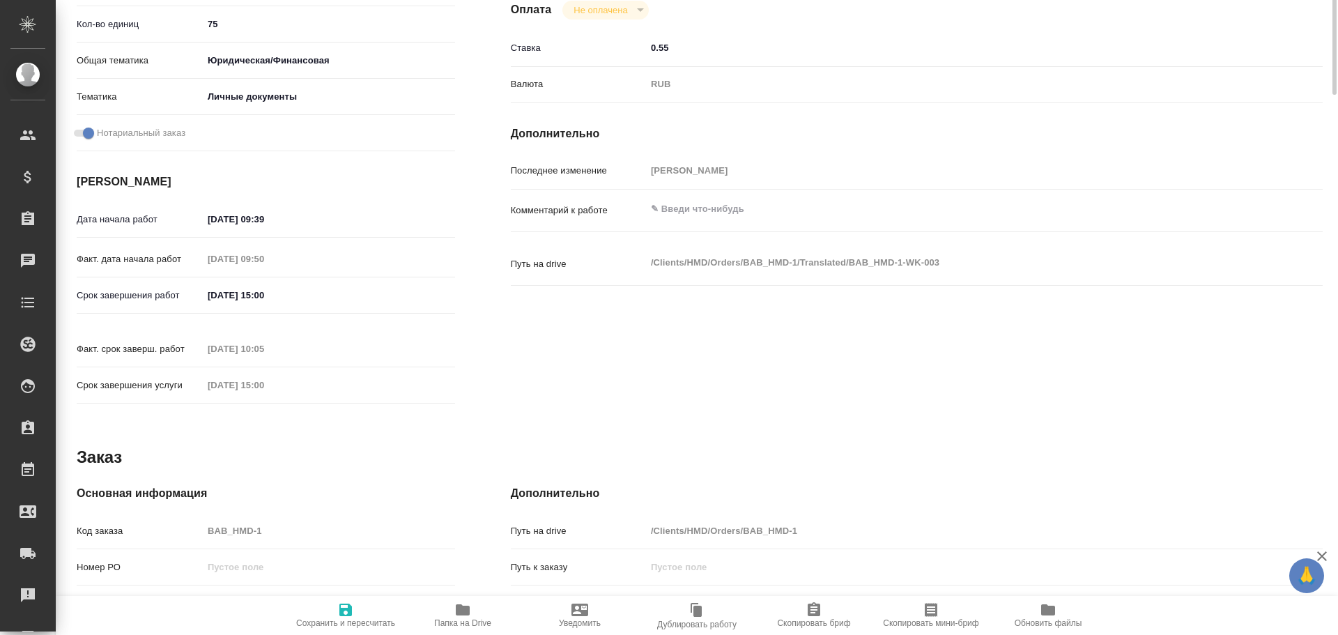
scroll to position [484, 0]
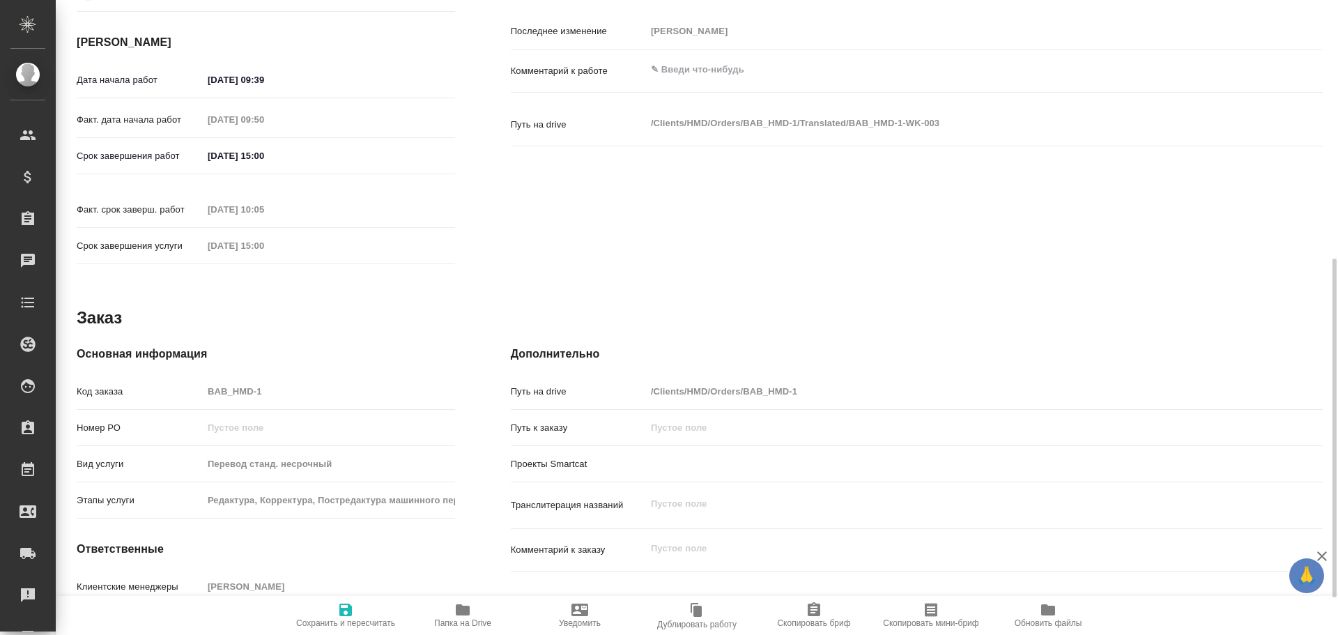
click at [166, 379] on div "Код заказа BAB_HMD-1" at bounding box center [266, 391] width 378 height 24
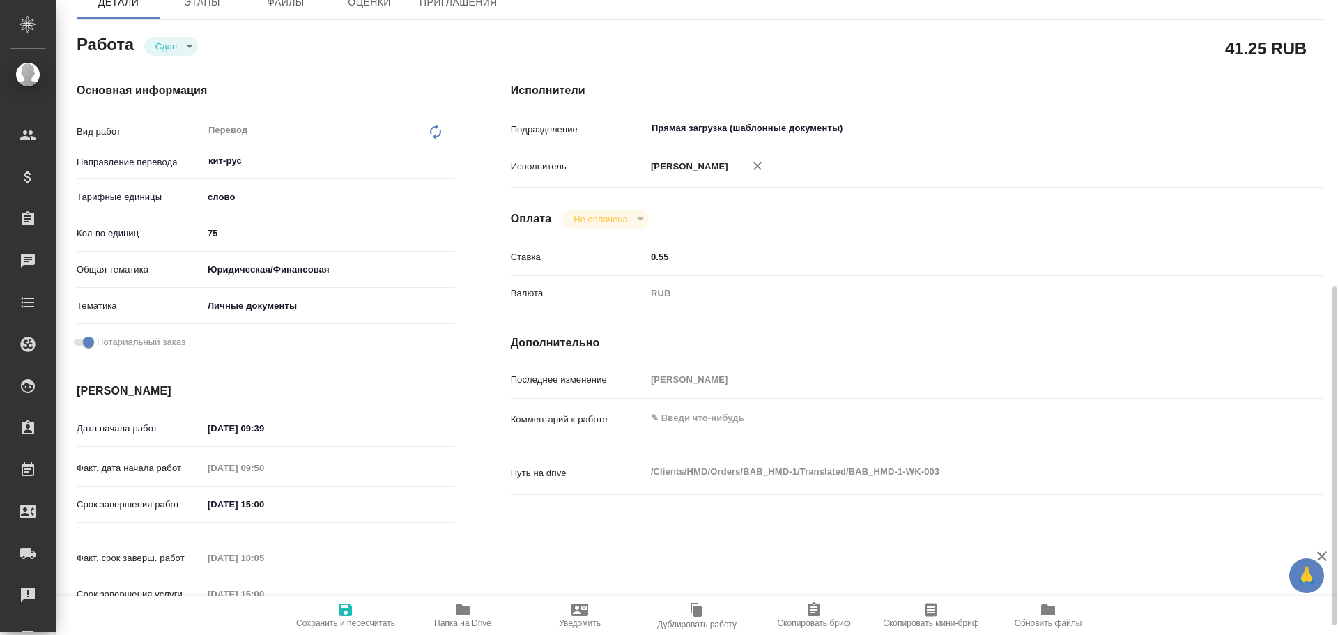
scroll to position [0, 0]
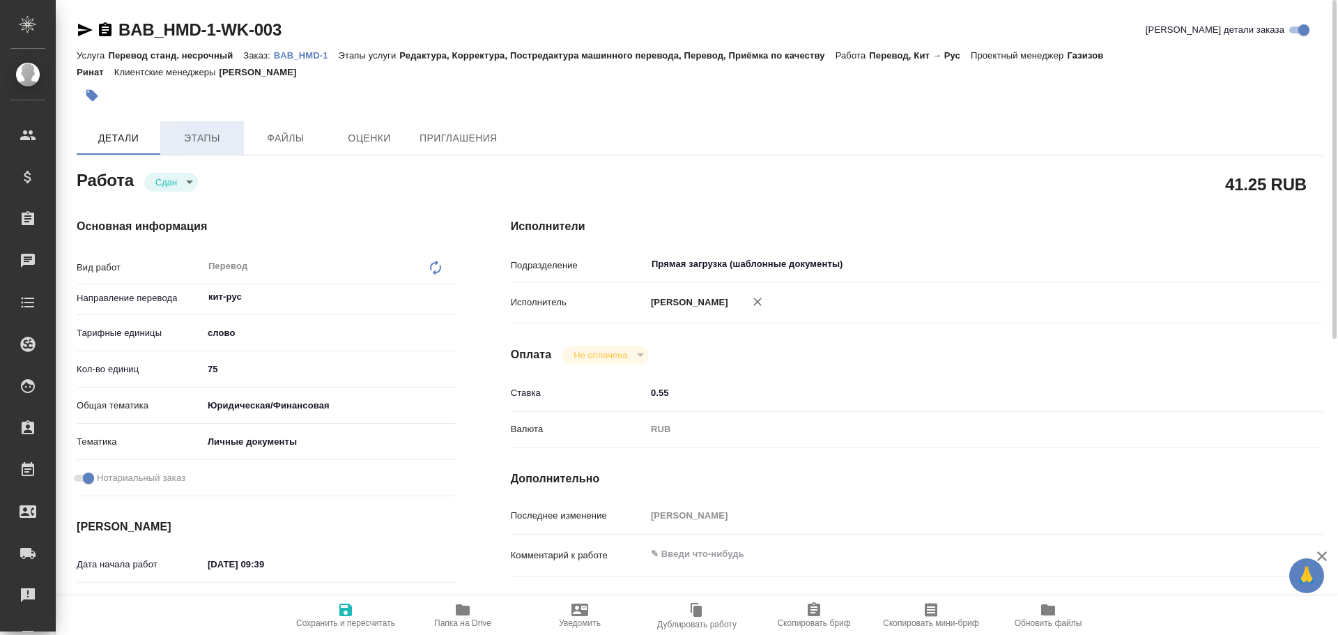
click at [192, 130] on span "Этапы" at bounding box center [202, 138] width 67 height 17
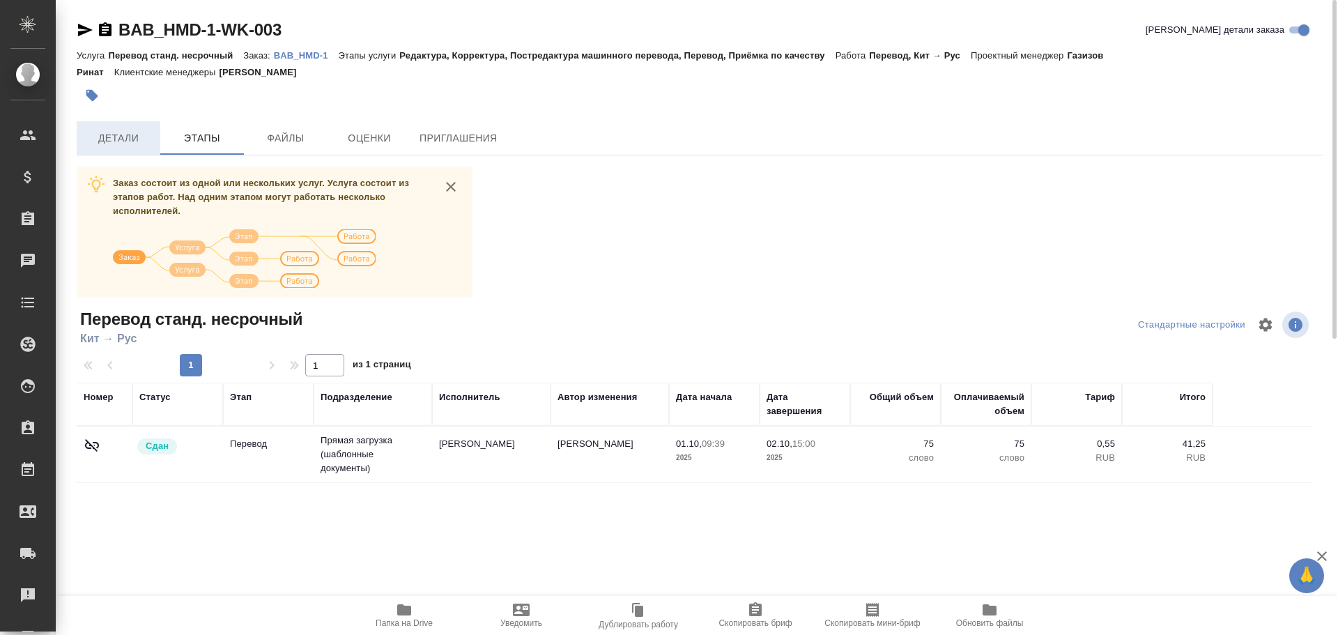
click at [134, 151] on button "Детали" at bounding box center [119, 137] width 84 height 33
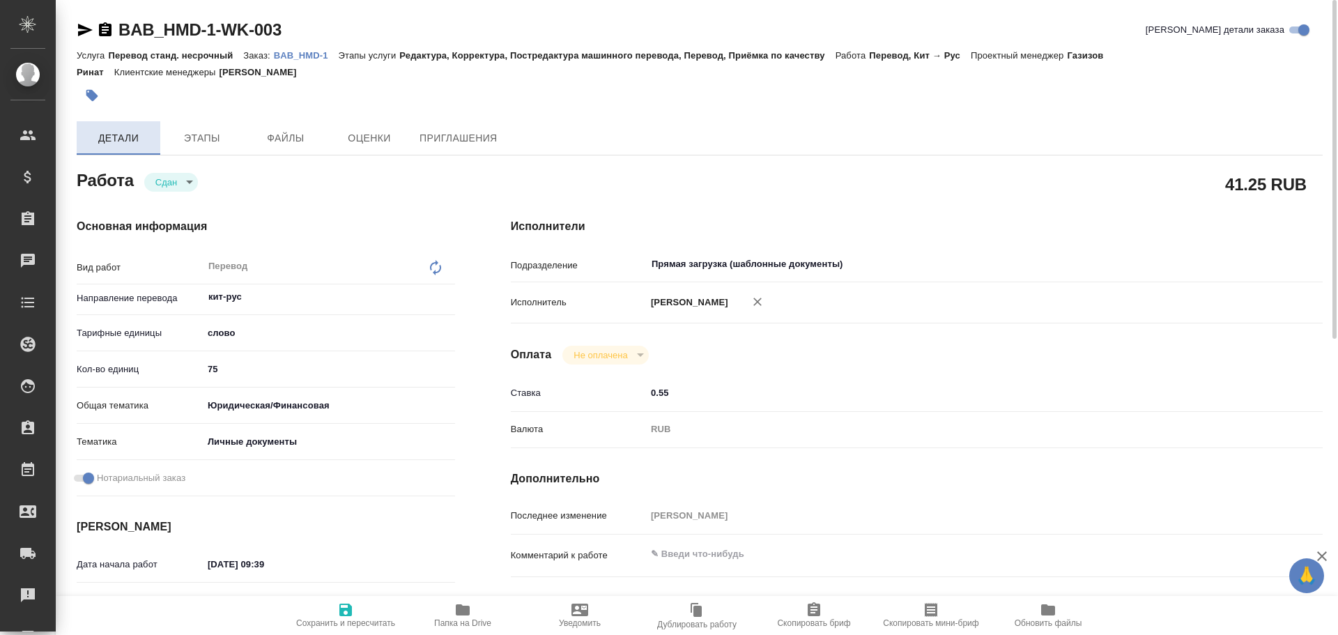
type textarea "x"
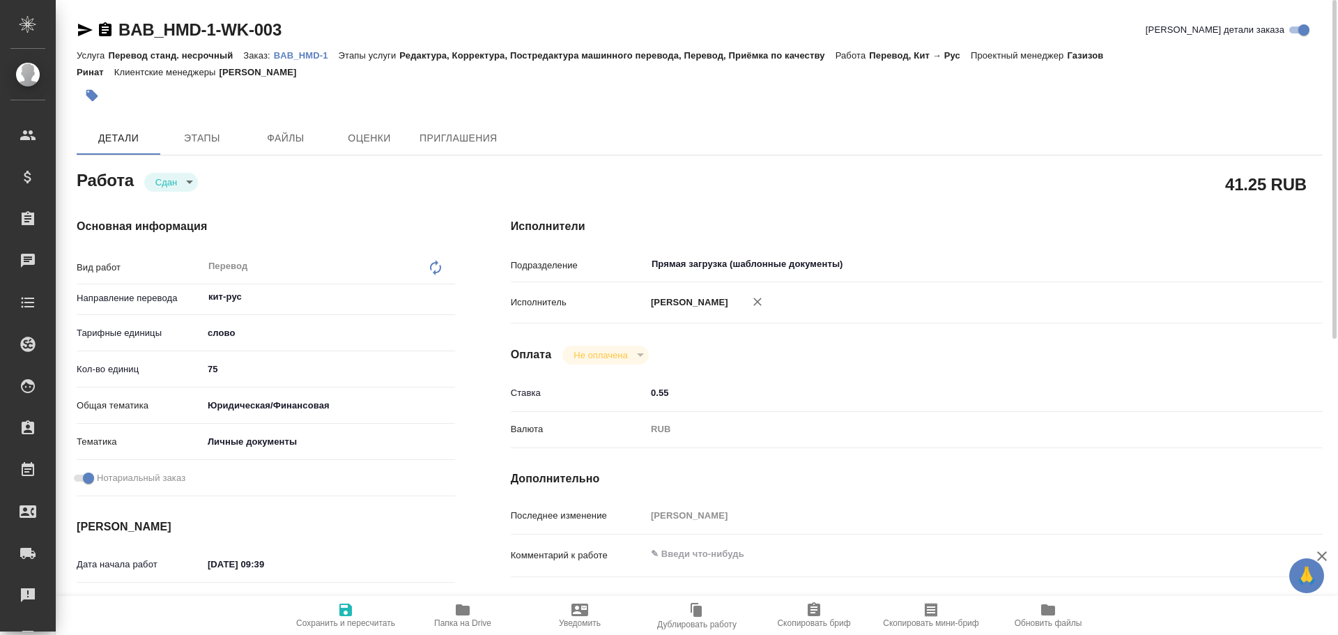
type textarea "x"
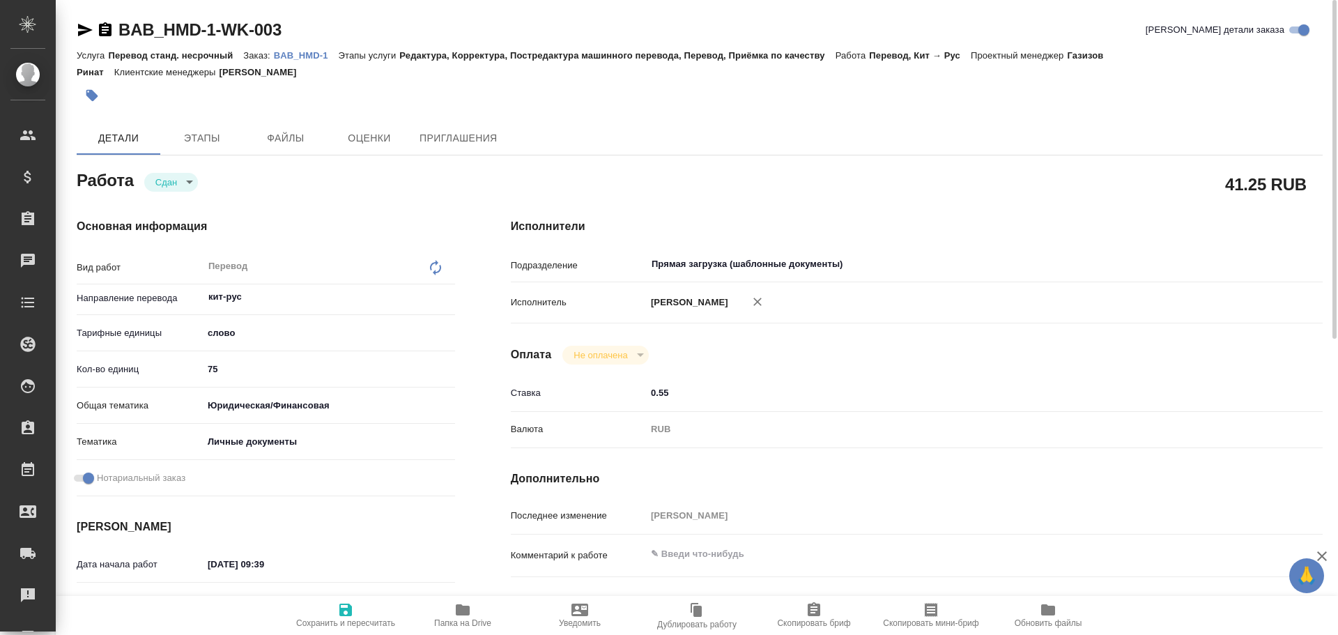
type textarea "x"
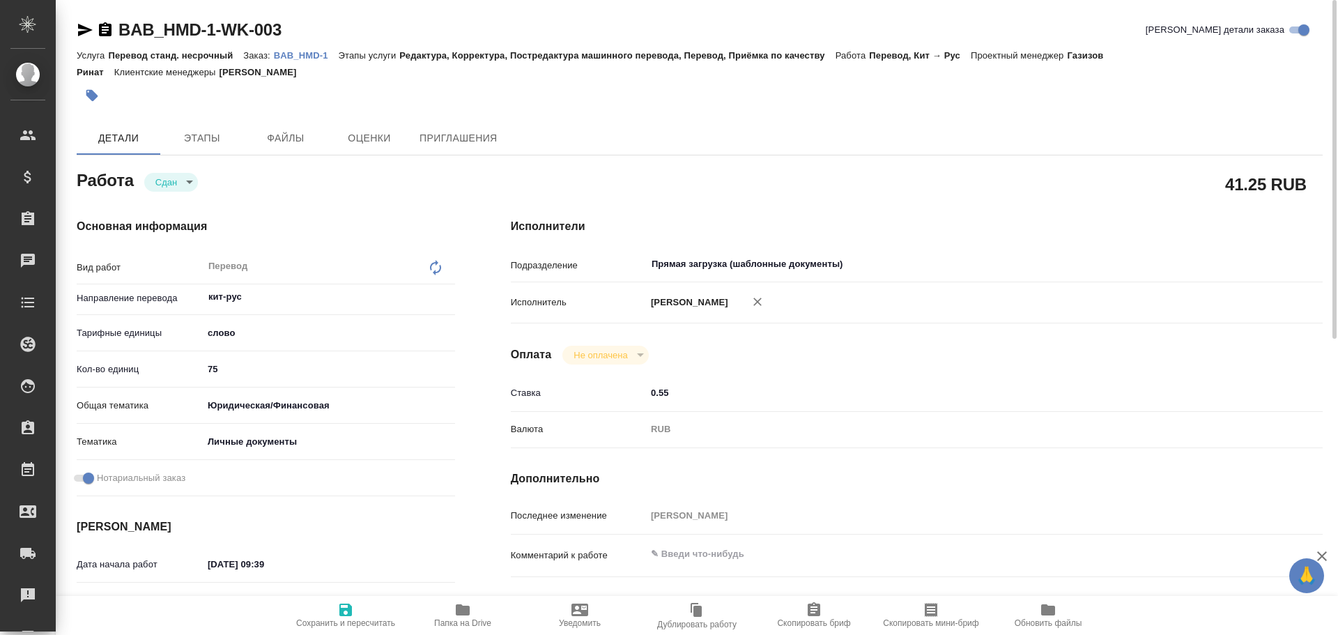
type textarea "x"
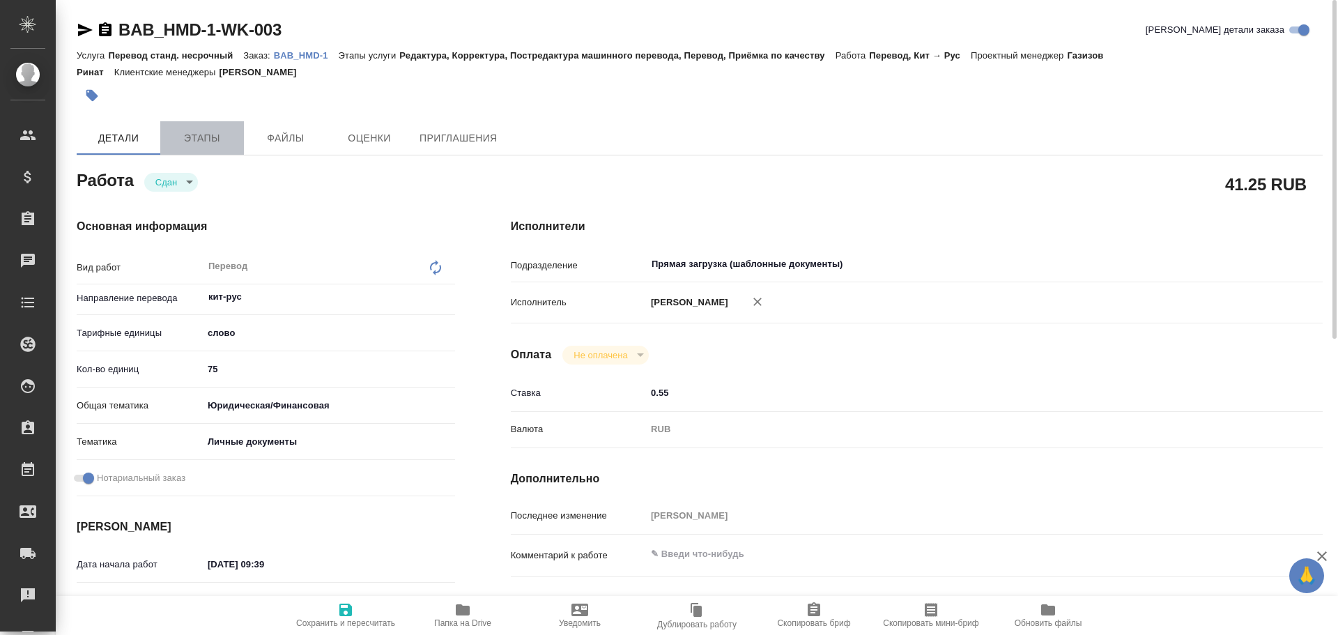
click at [191, 148] on button "Этапы" at bounding box center [202, 137] width 84 height 33
type textarea "x"
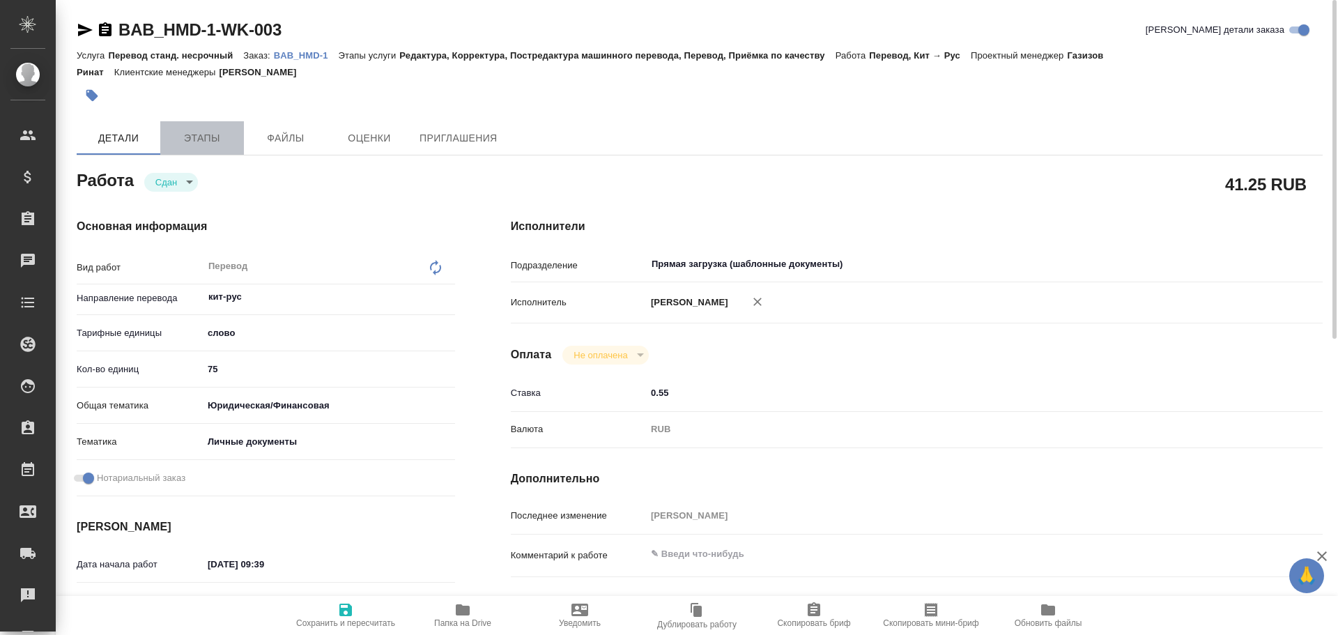
type textarea "x"
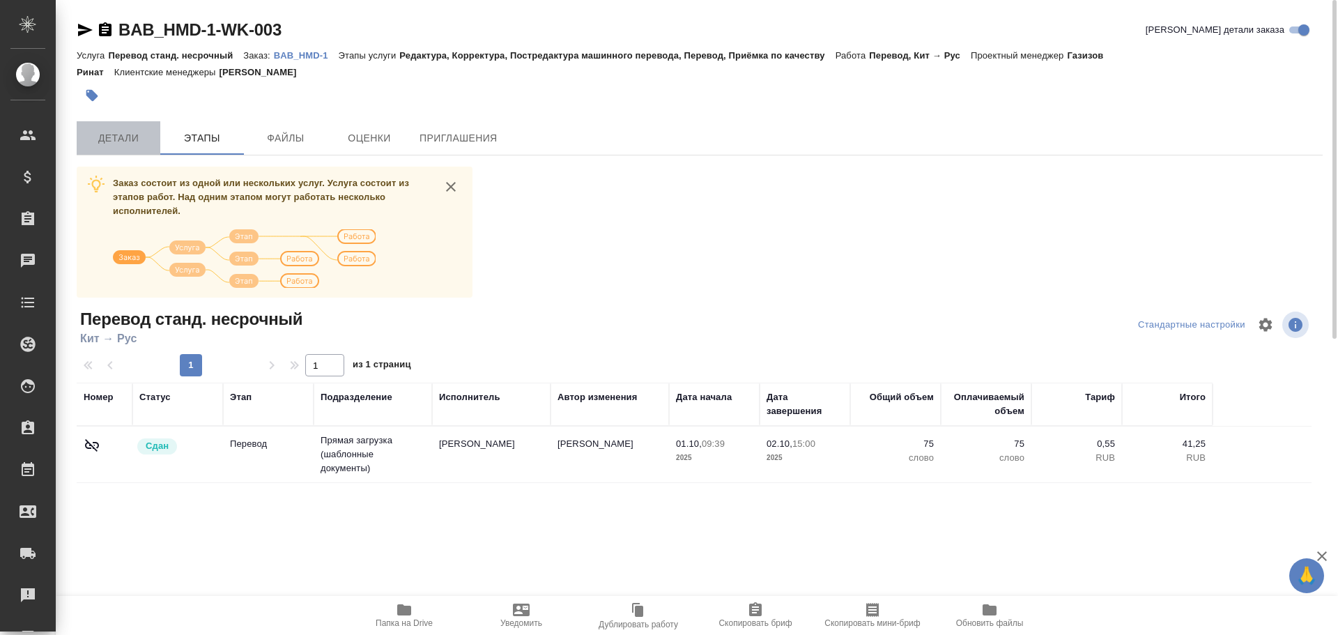
click at [133, 141] on span "Детали" at bounding box center [118, 138] width 67 height 17
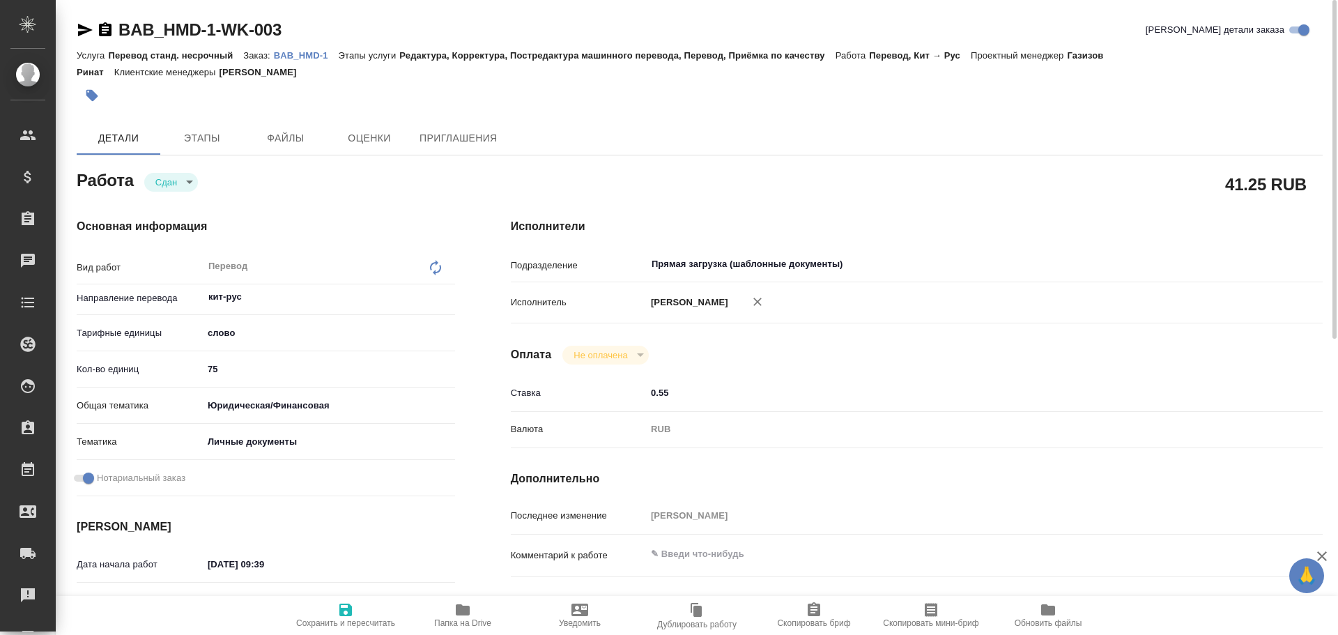
type textarea "x"
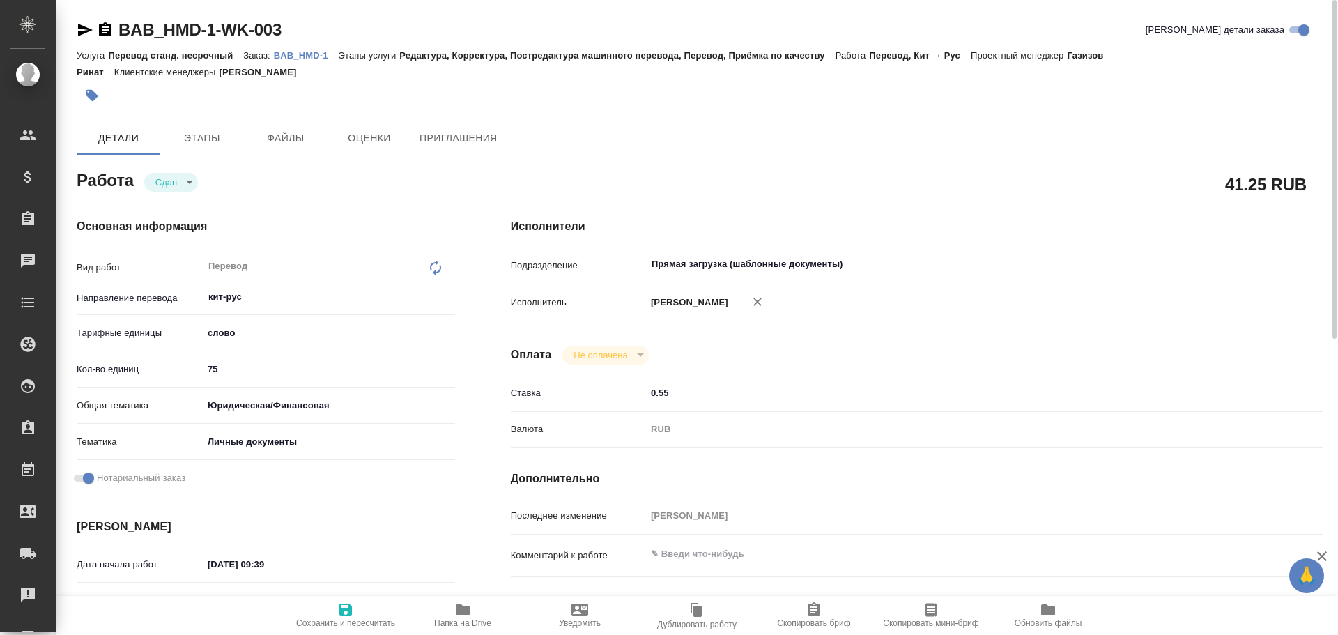
type textarea "x"
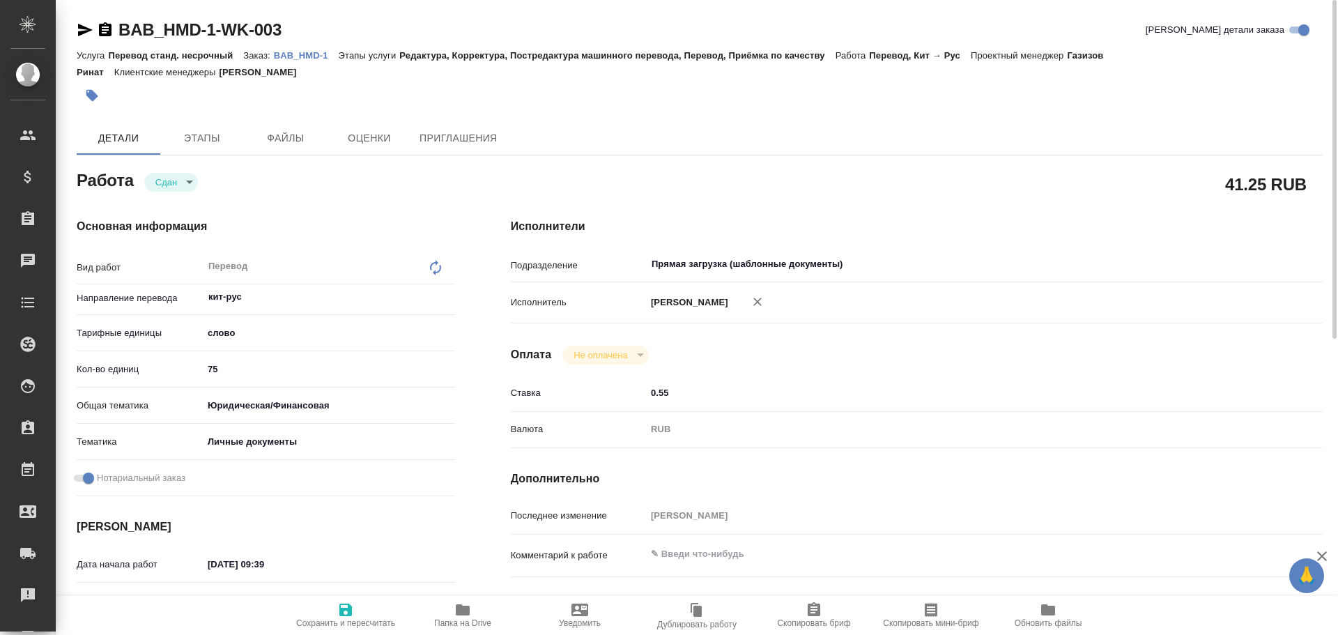
type textarea "x"
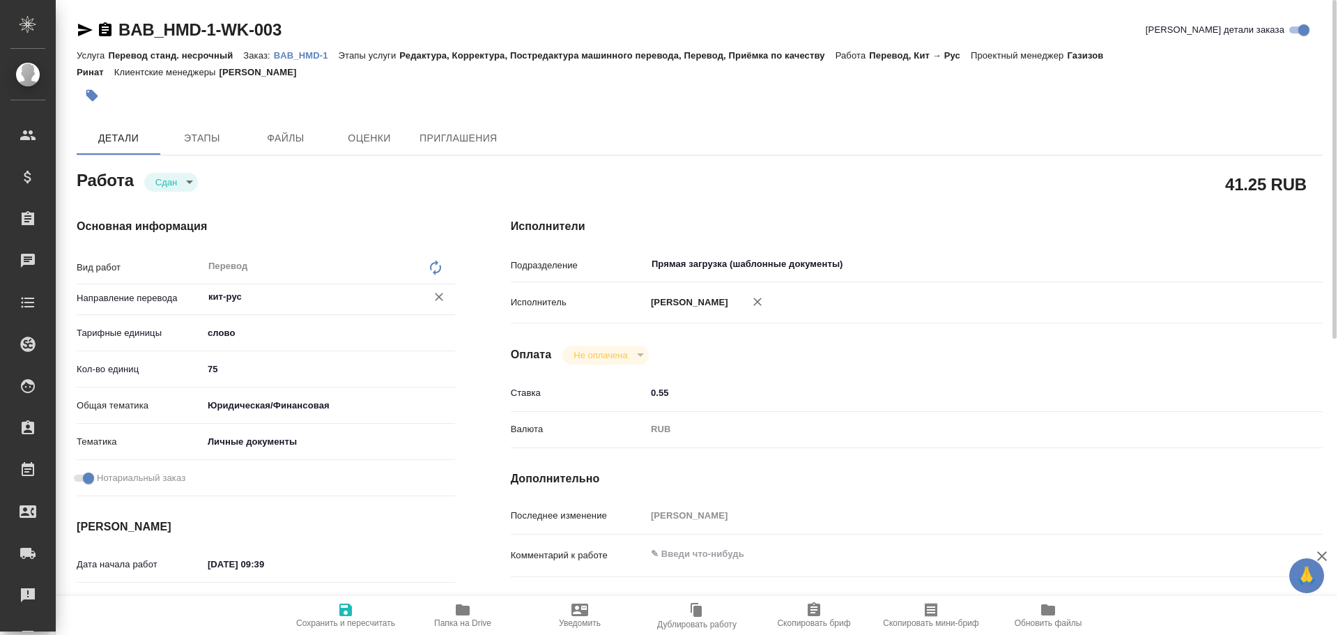
type textarea "x"
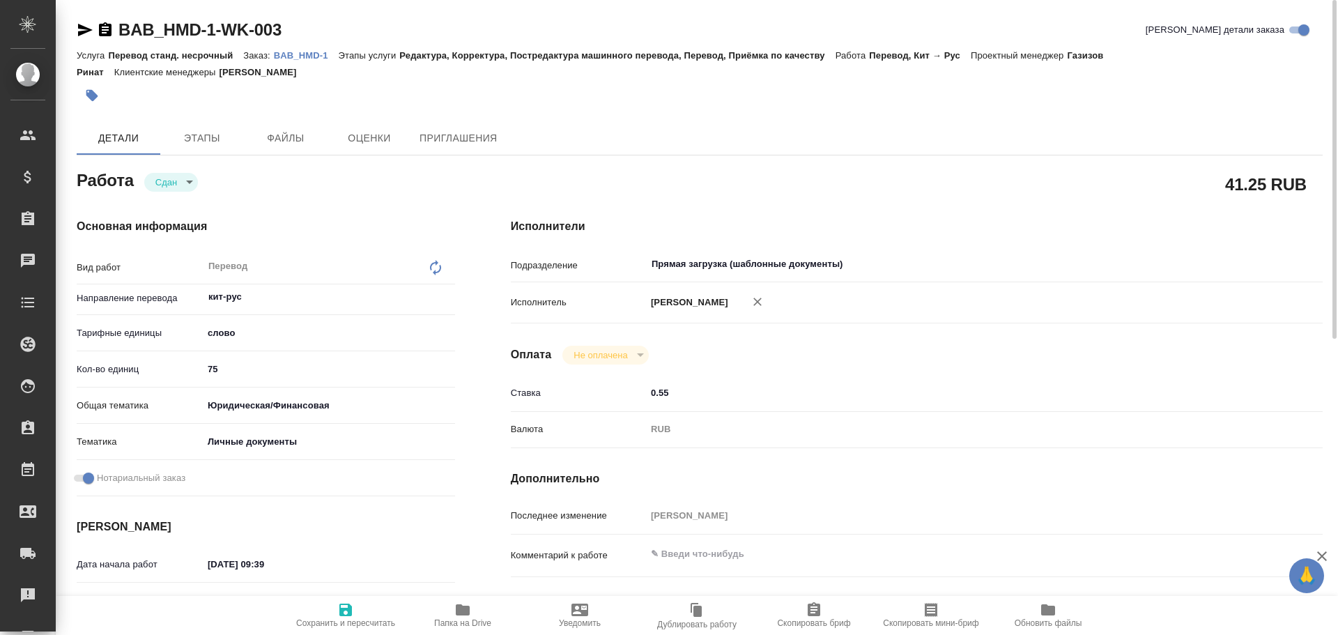
type textarea "x"
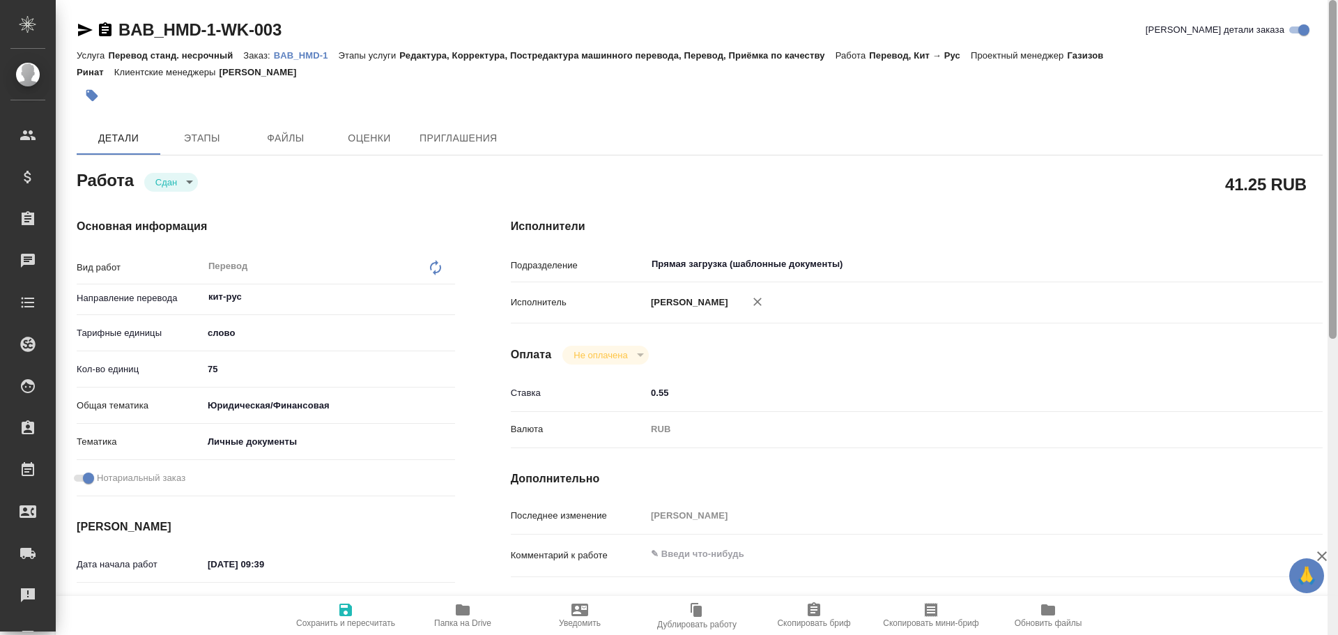
type textarea "x"
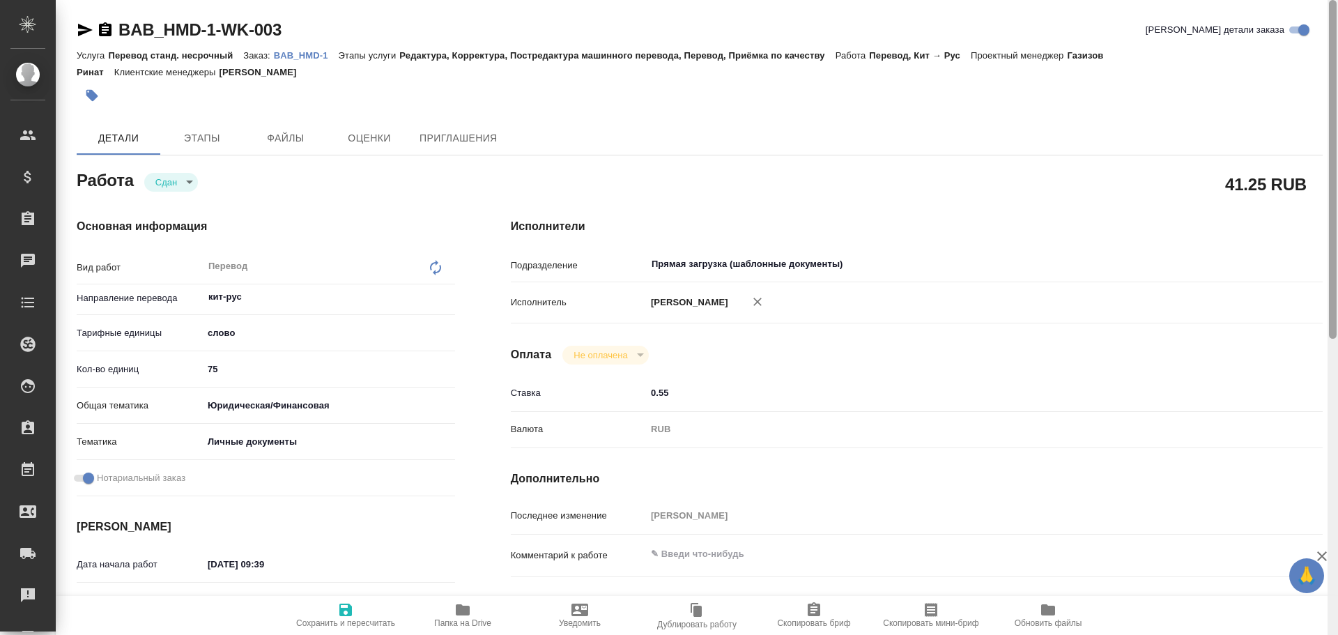
type textarea "x"
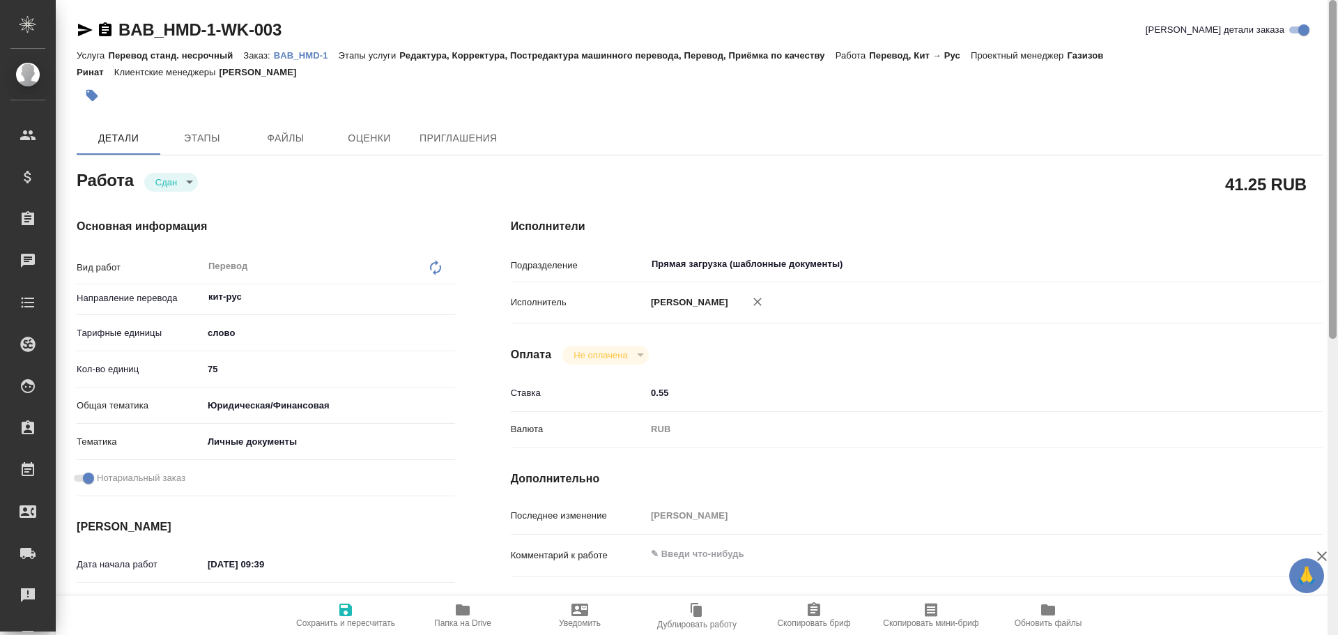
type textarea "x"
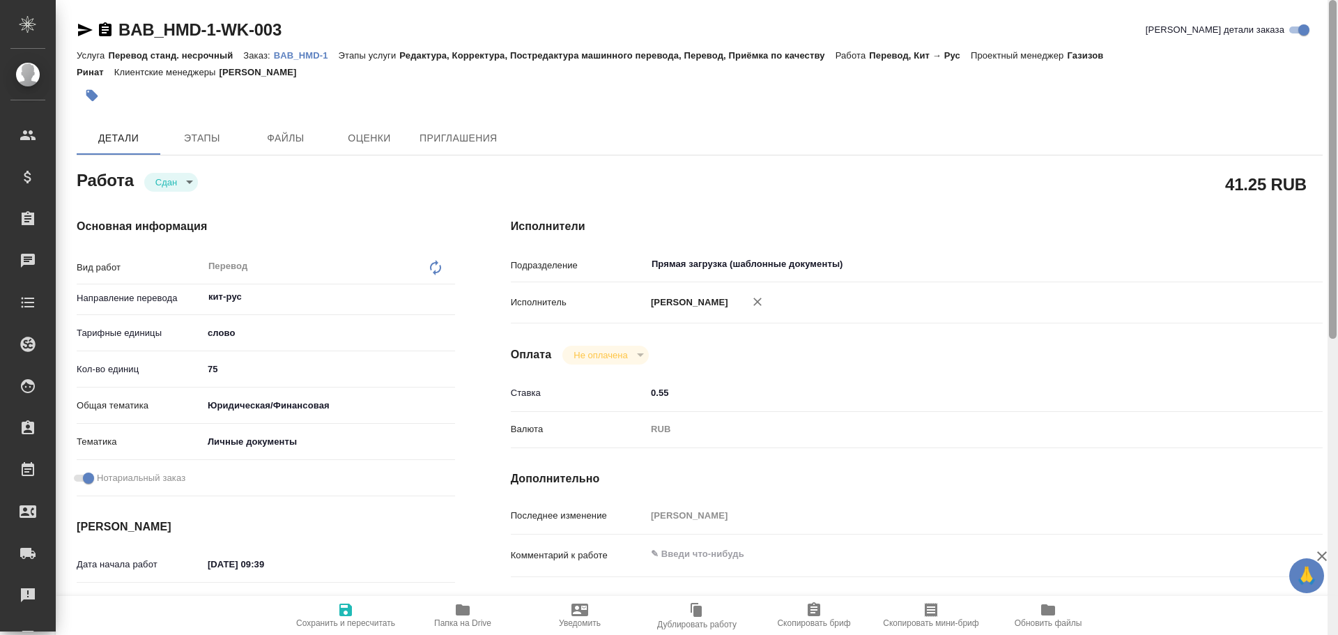
type textarea "x"
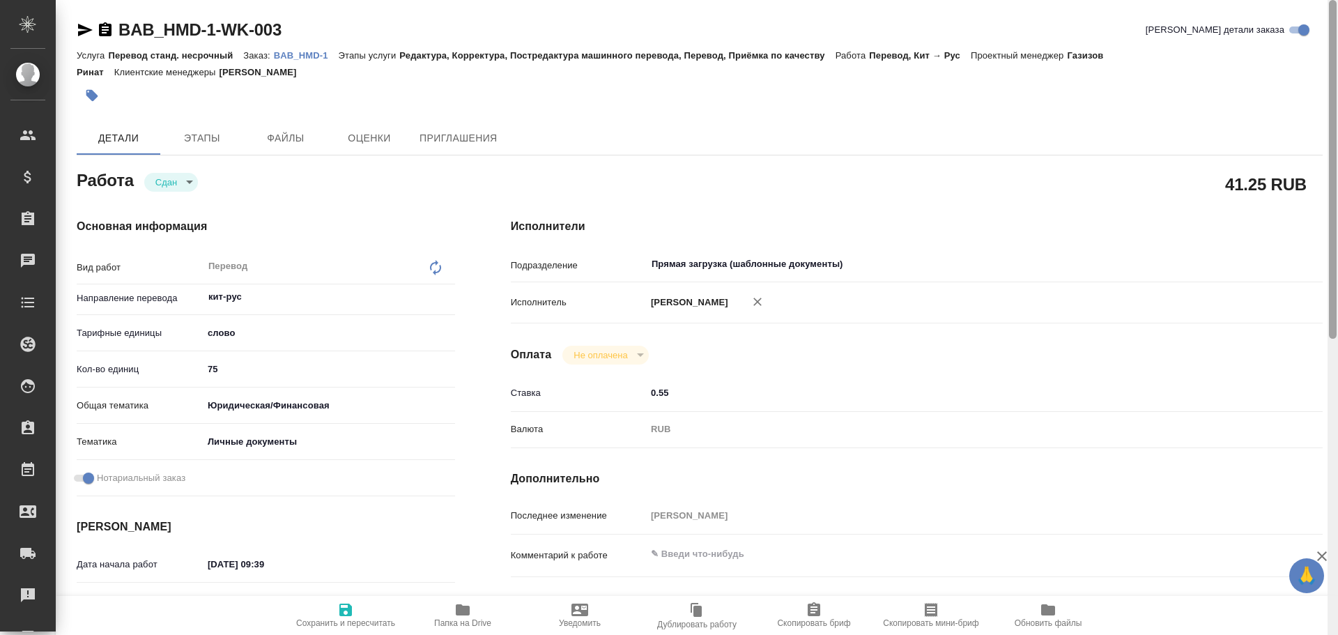
type textarea "x"
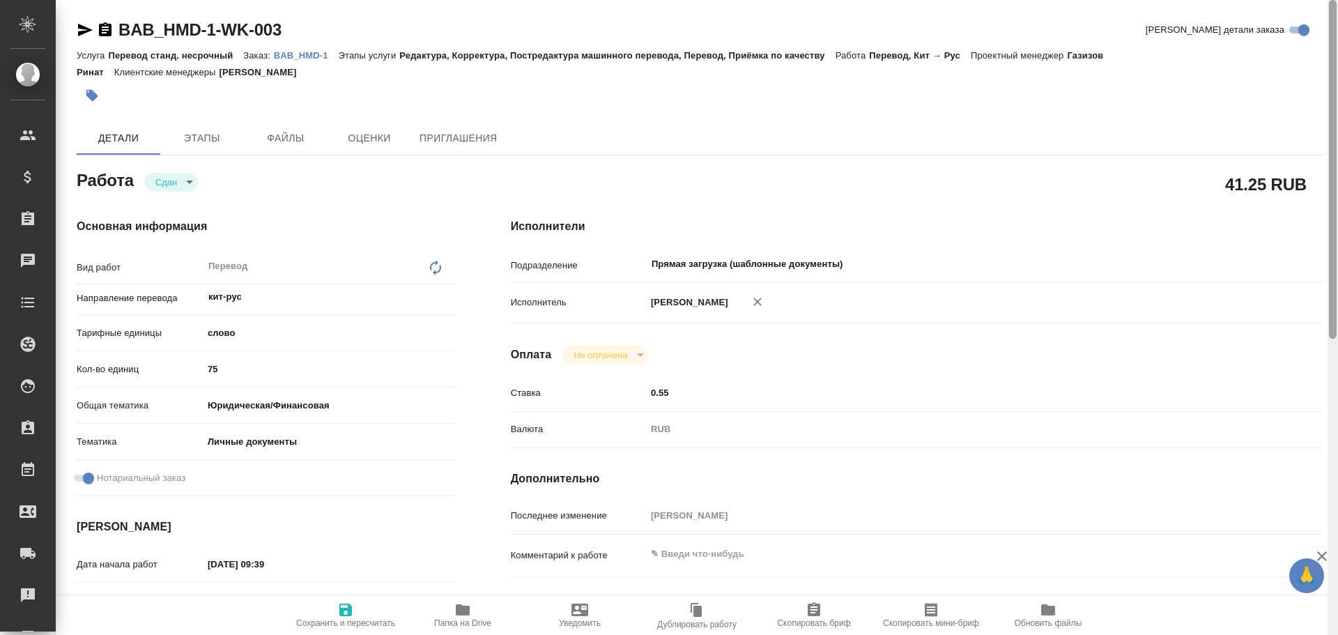
type textarea "x"
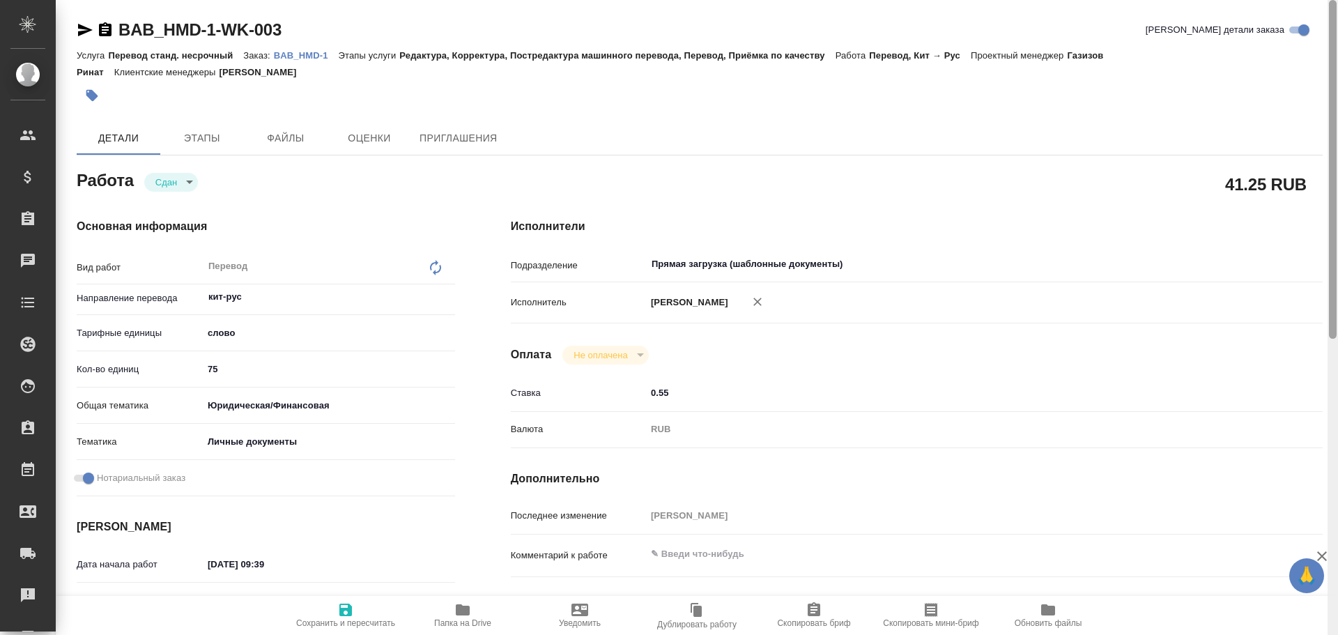
type textarea "x"
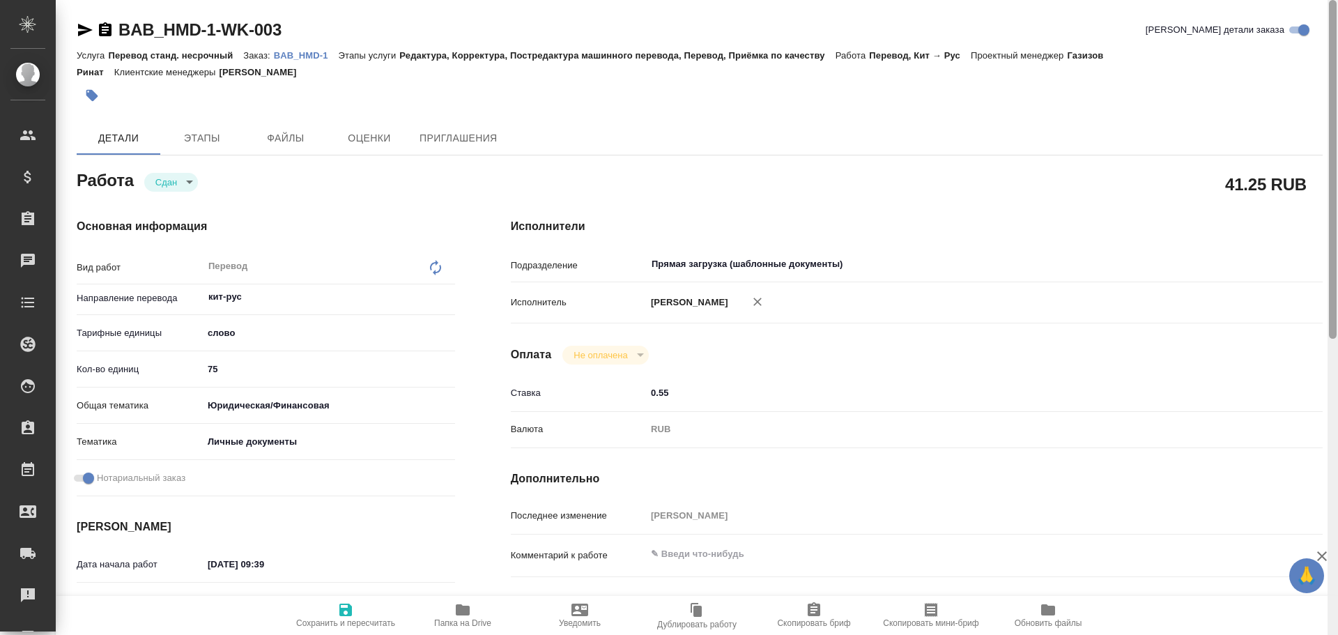
type textarea "x"
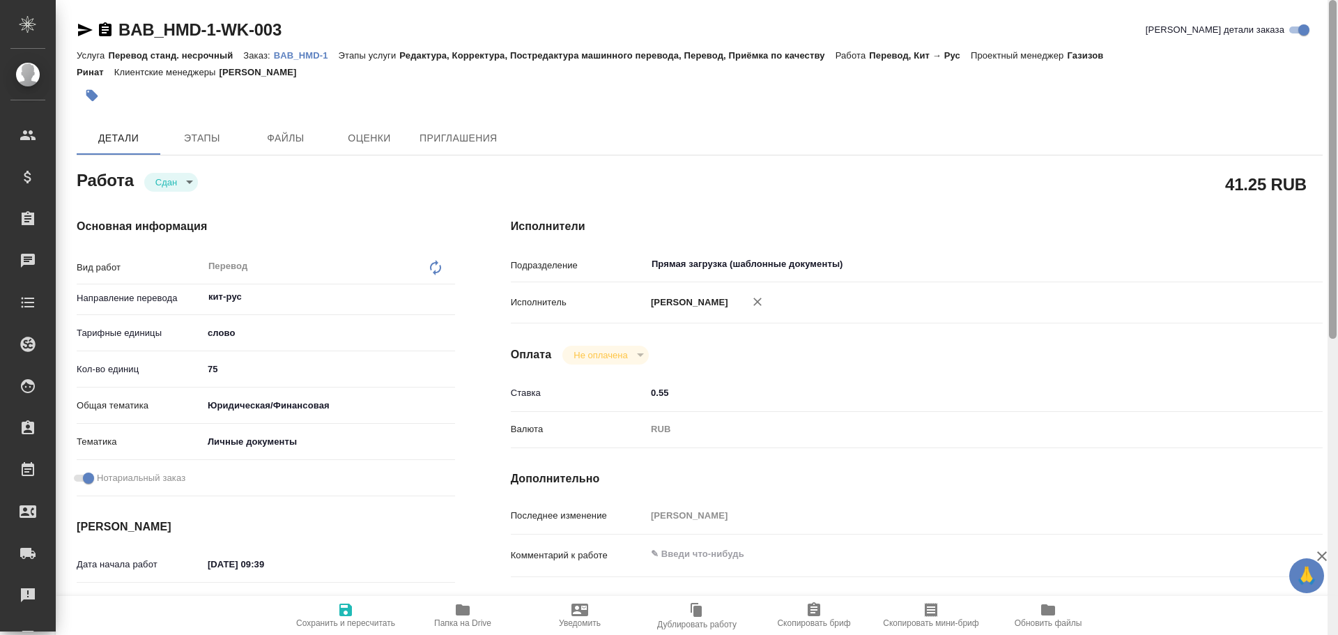
type textarea "x"
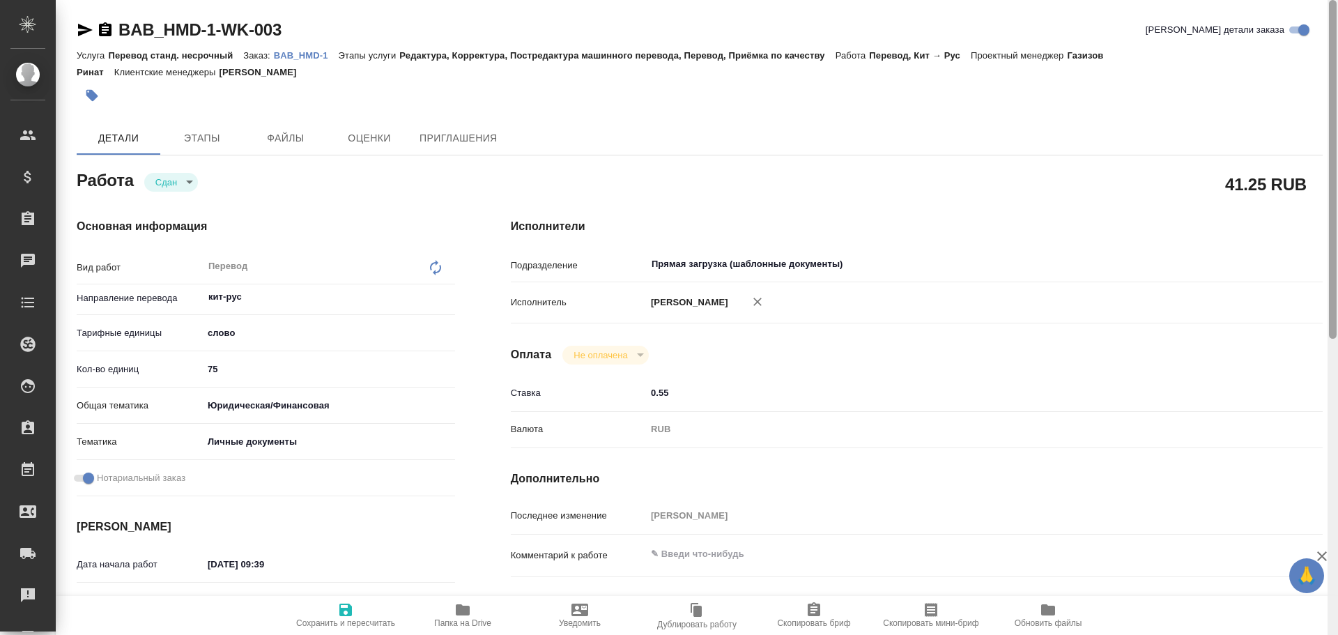
type textarea "x"
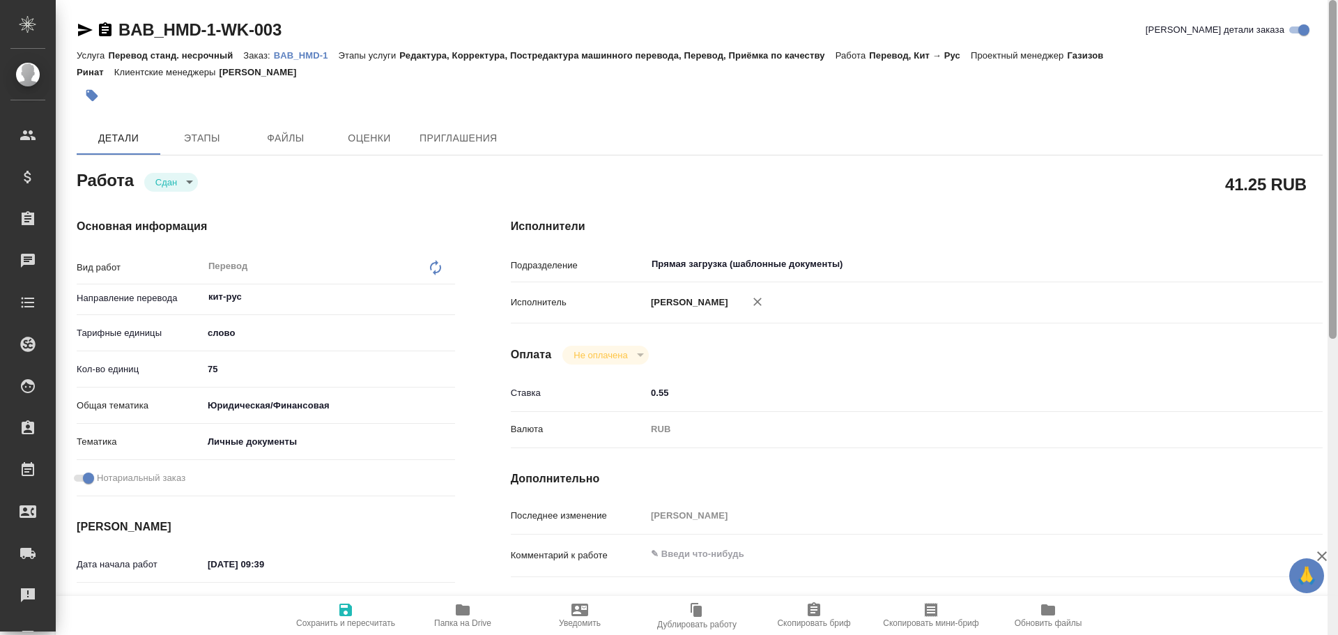
type textarea "x"
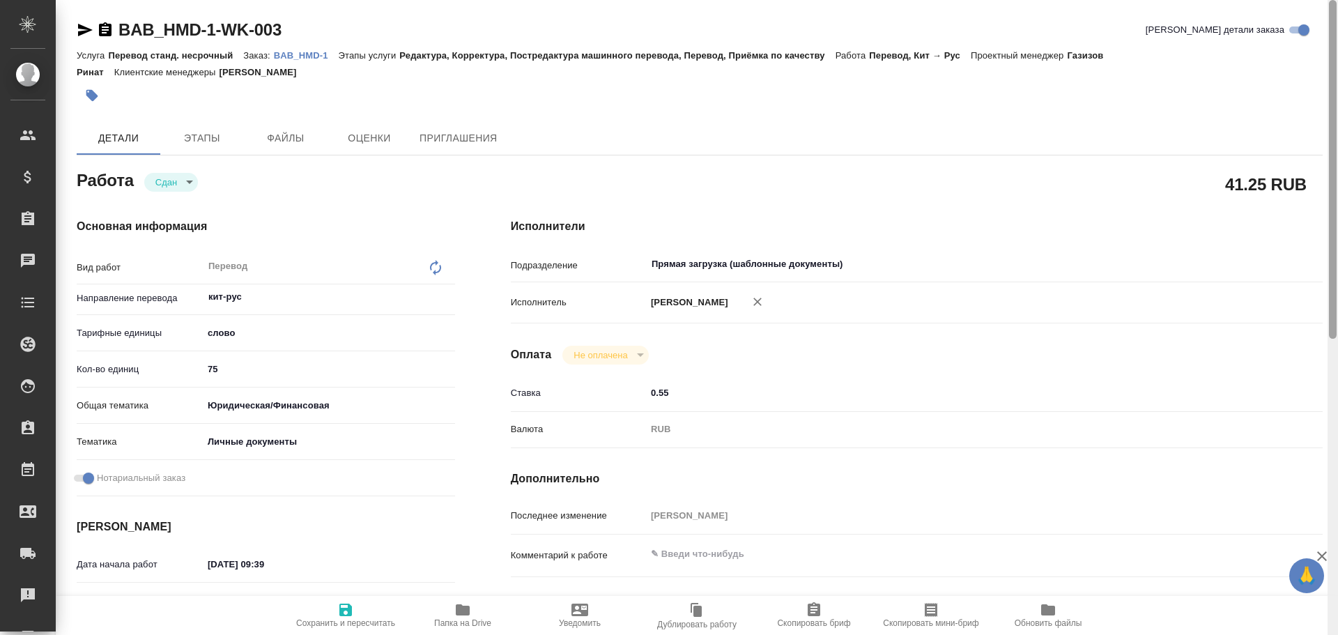
type textarea "x"
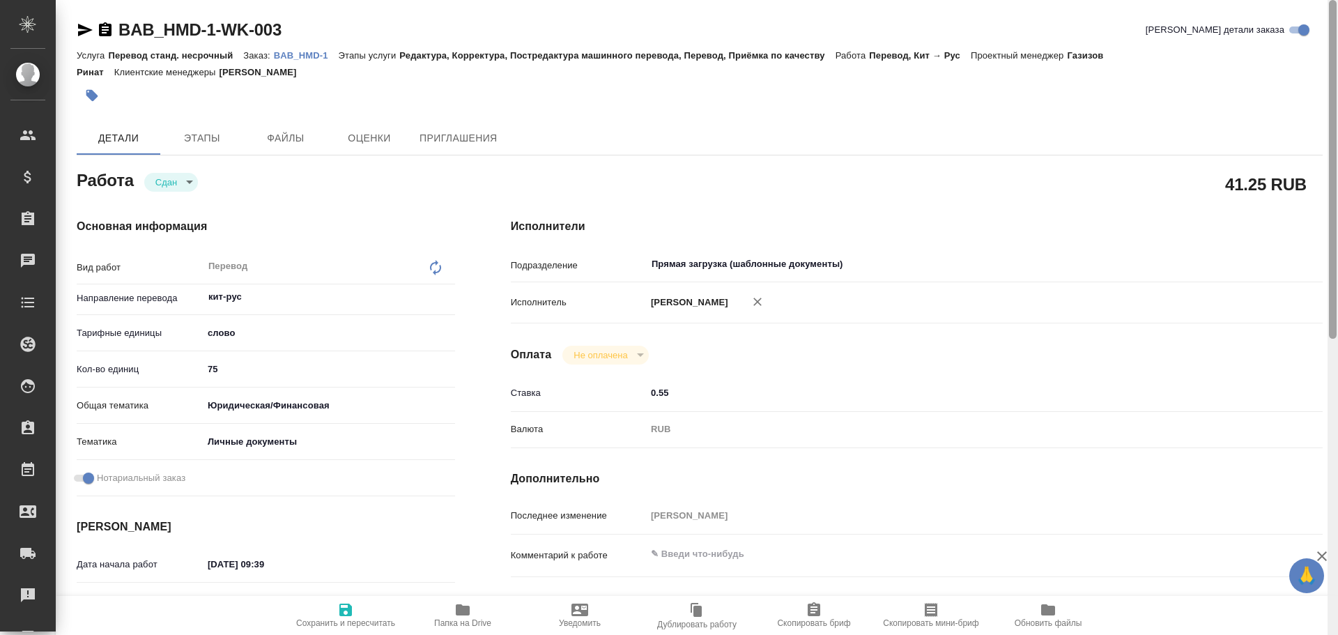
type textarea "x"
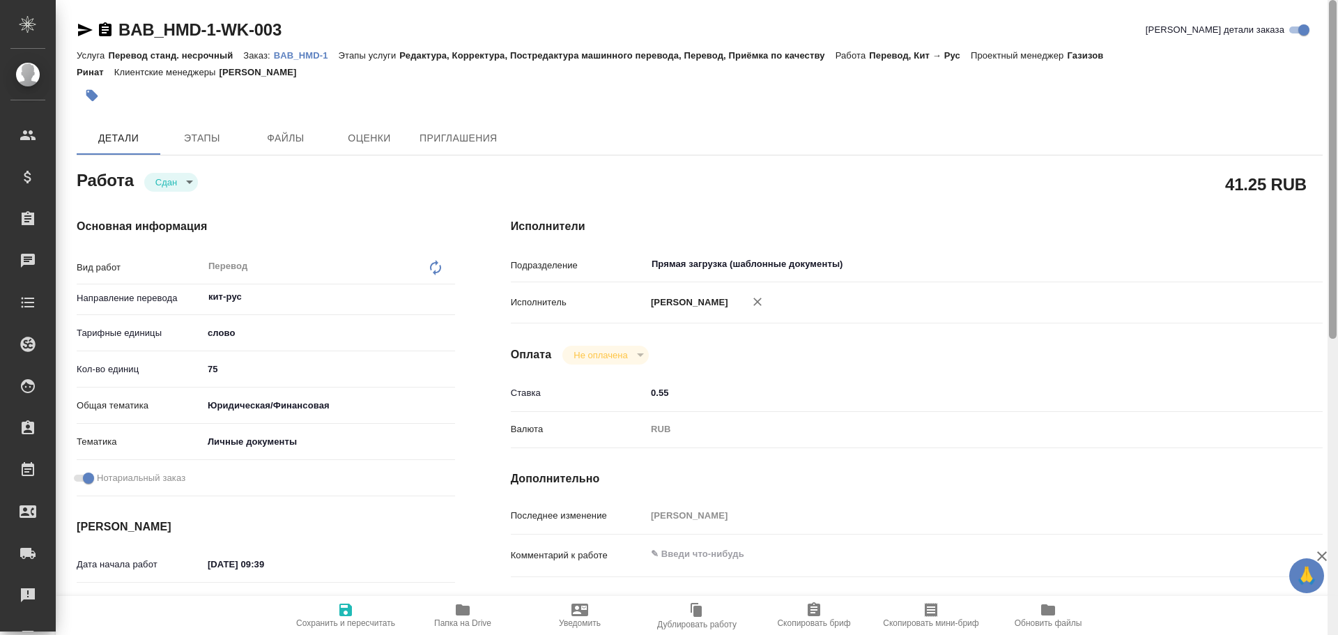
type textarea "x"
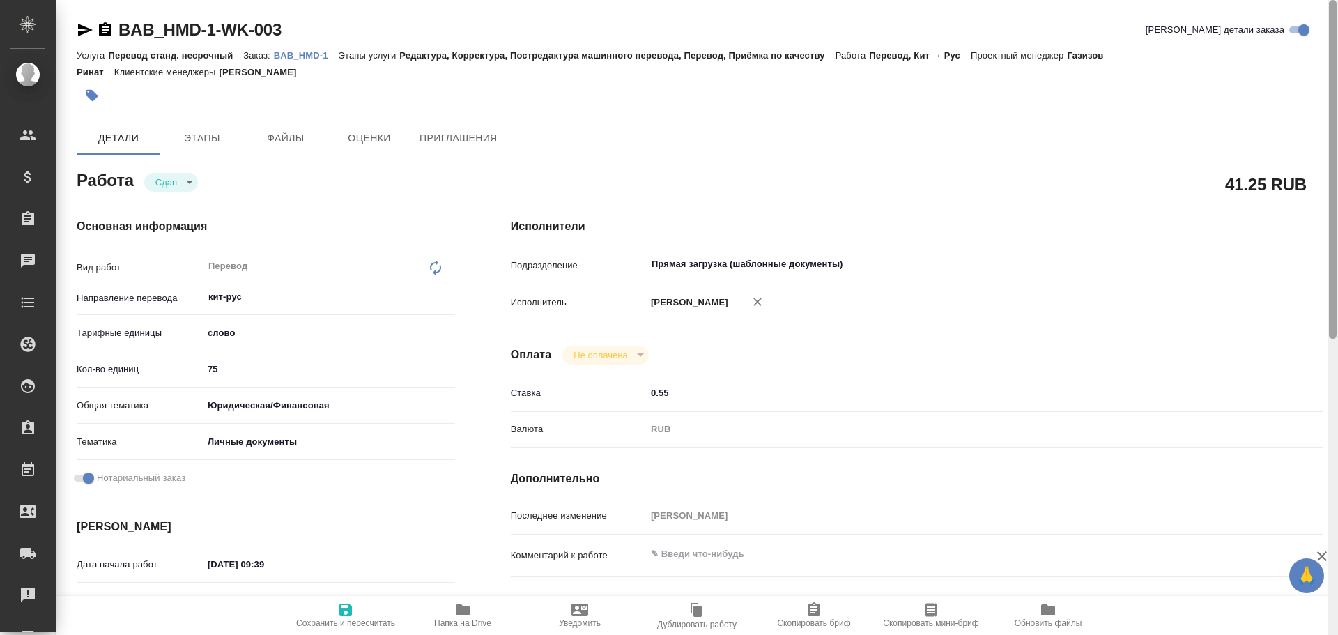
type textarea "x"
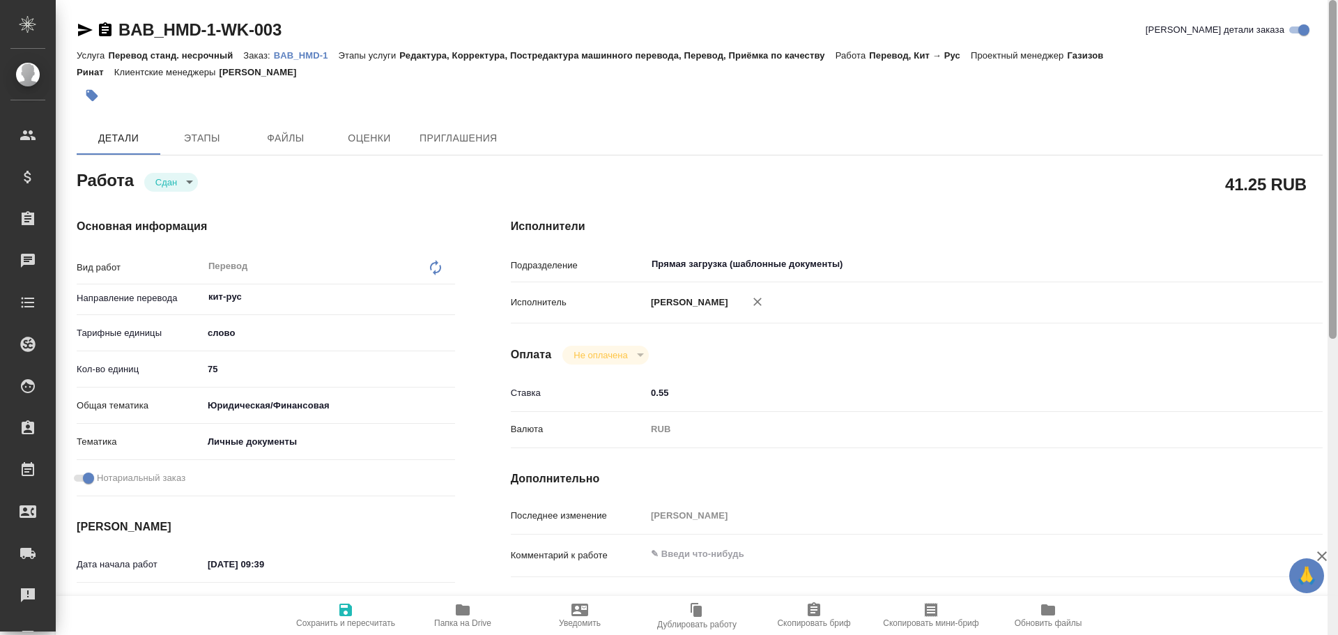
type textarea "x"
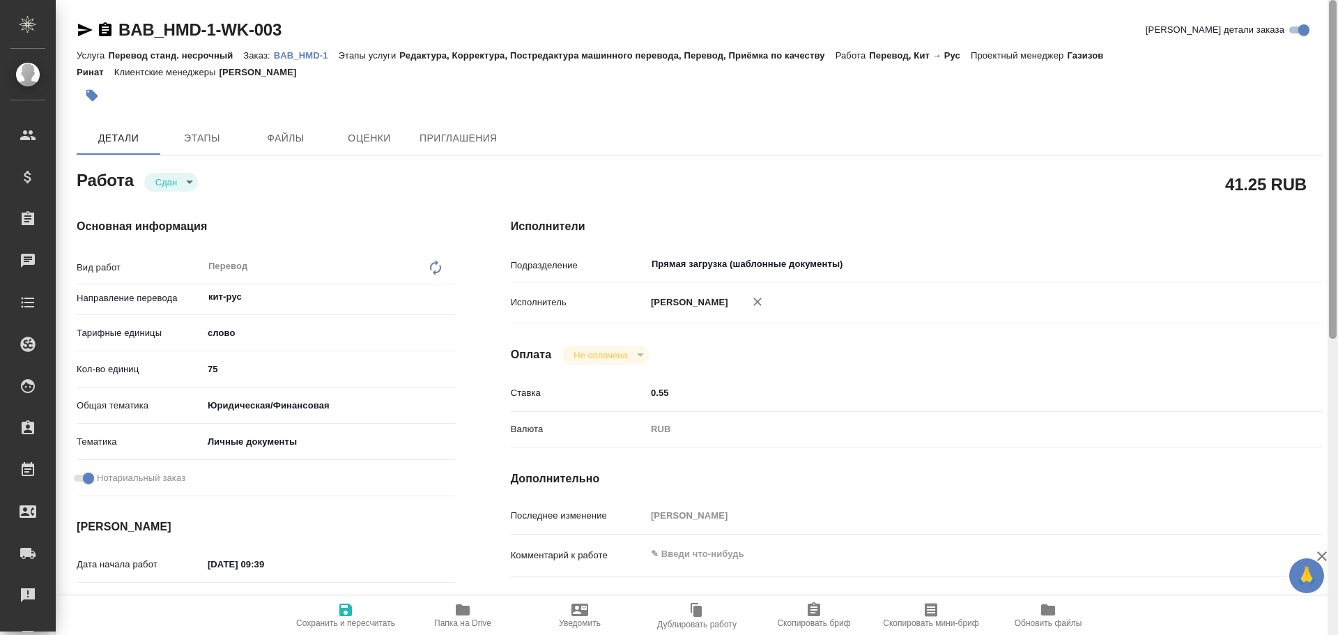
type textarea "x"
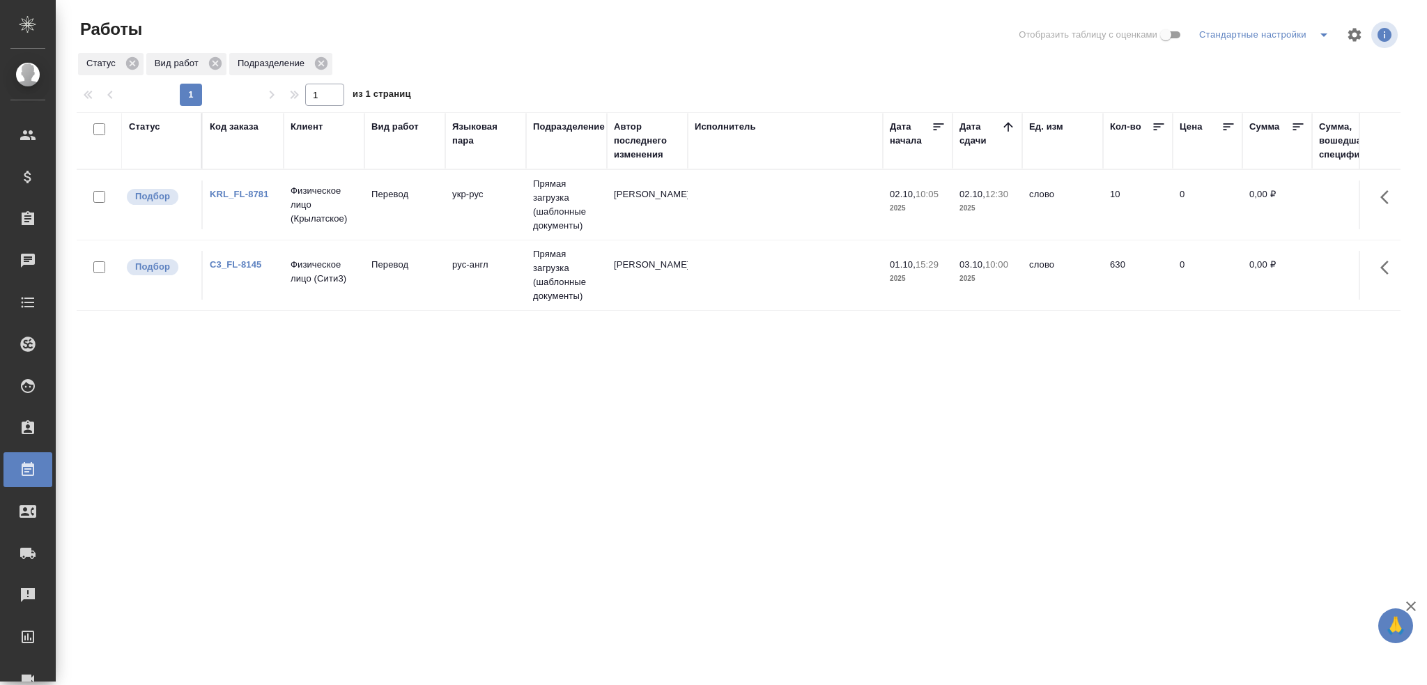
click at [447, 284] on td "рус-англ" at bounding box center [485, 275] width 81 height 49
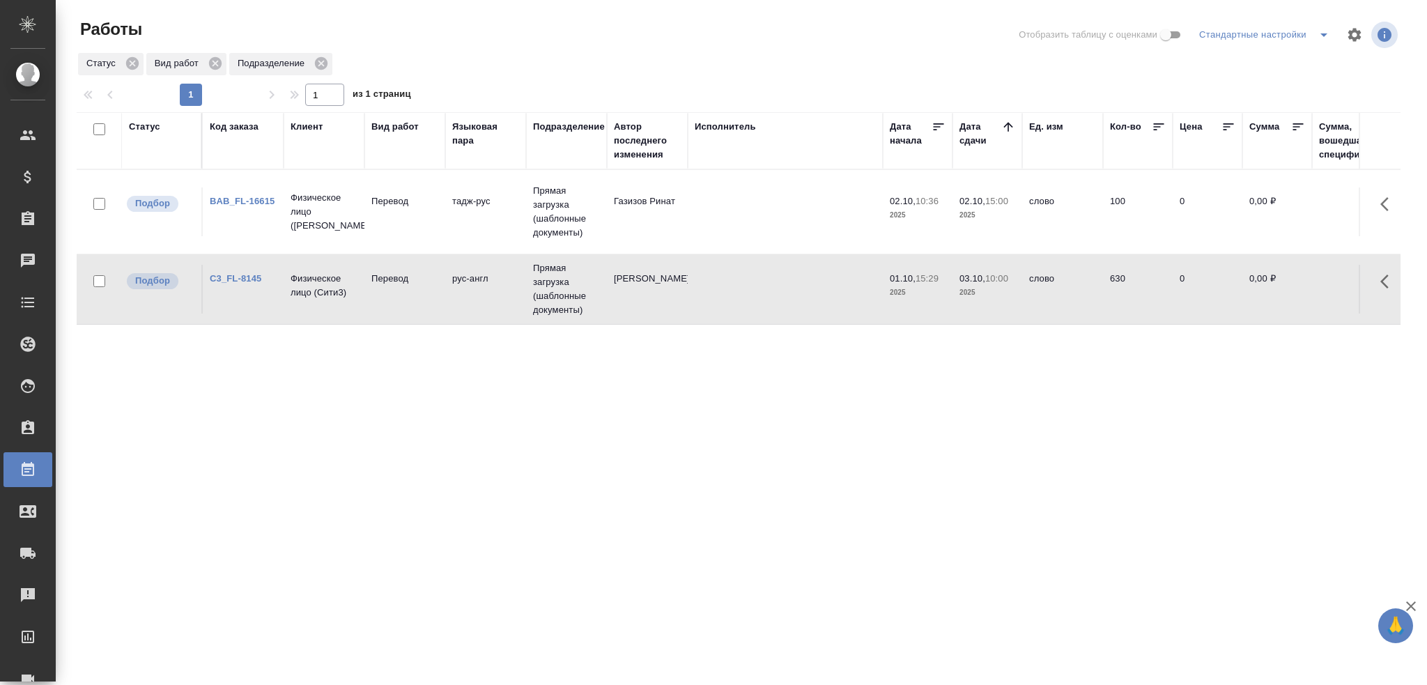
click at [403, 225] on td "Перевод" at bounding box center [405, 211] width 81 height 49
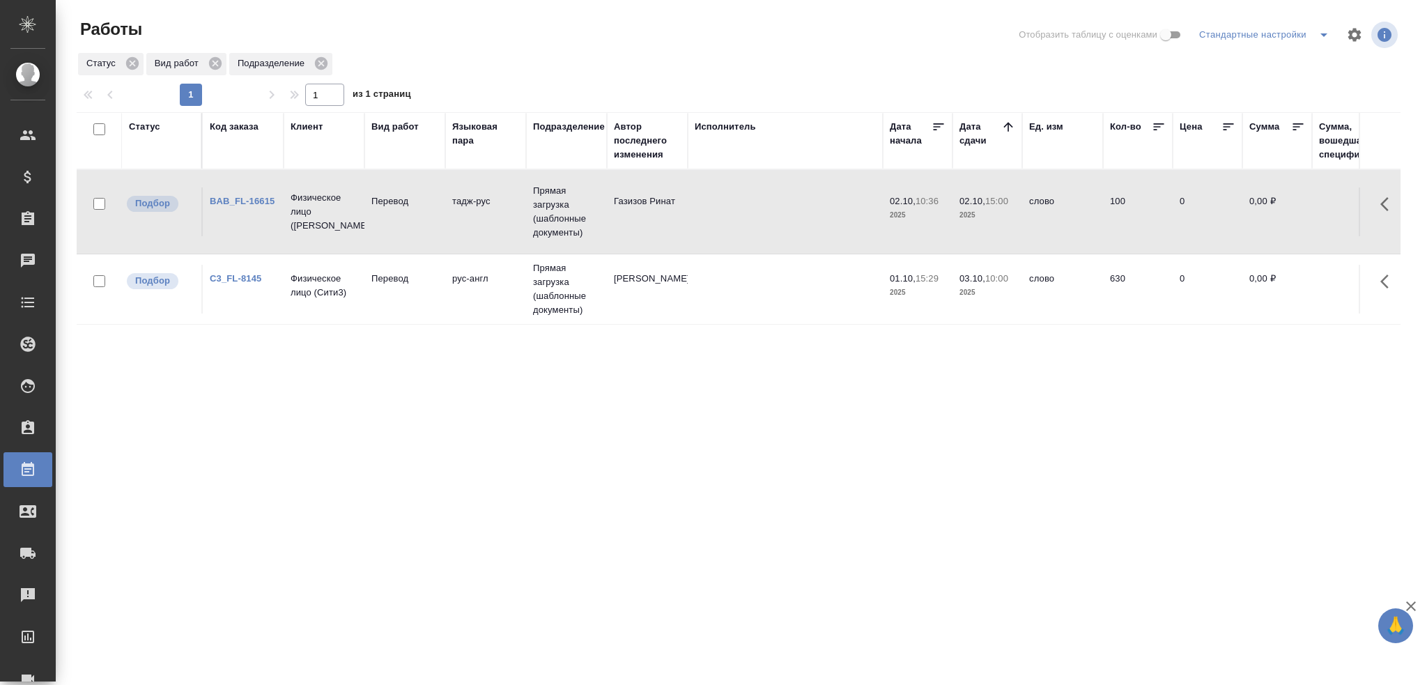
click at [403, 225] on td "Перевод" at bounding box center [405, 211] width 81 height 49
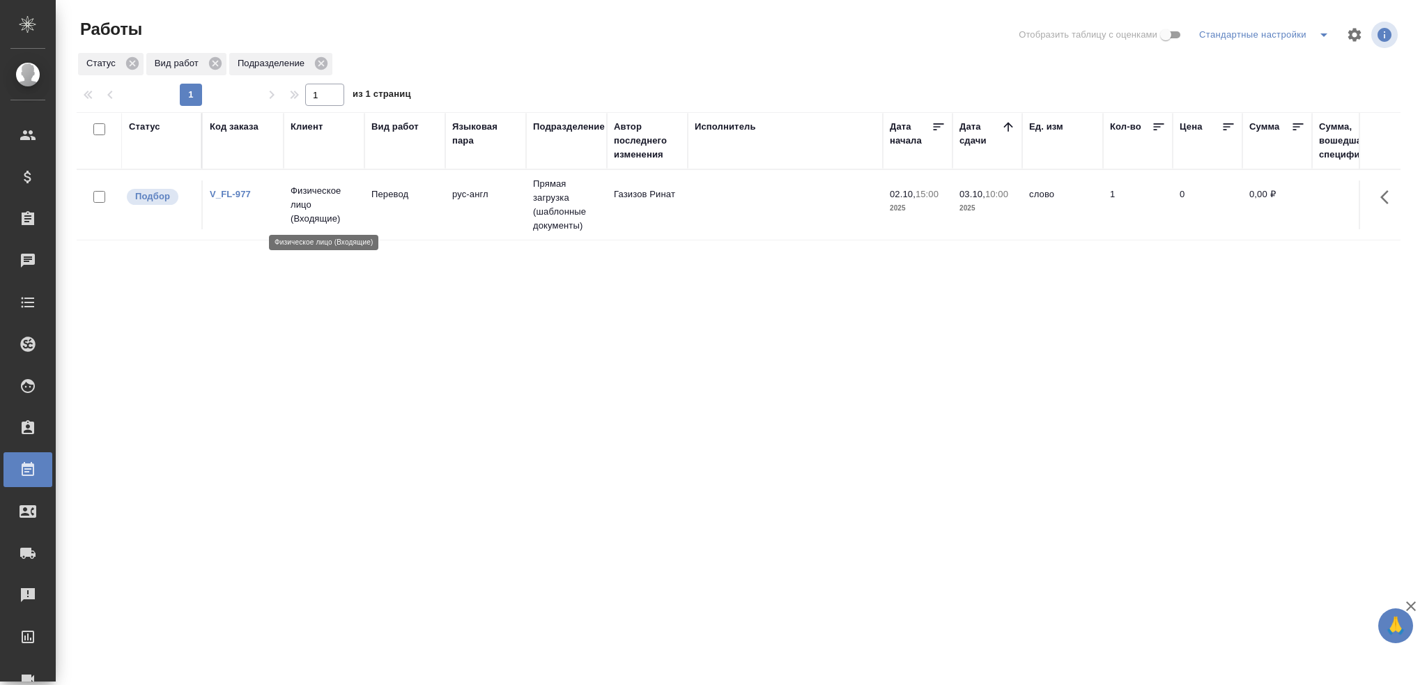
click at [340, 207] on p "Физическое лицо (Входящие)" at bounding box center [324, 205] width 67 height 42
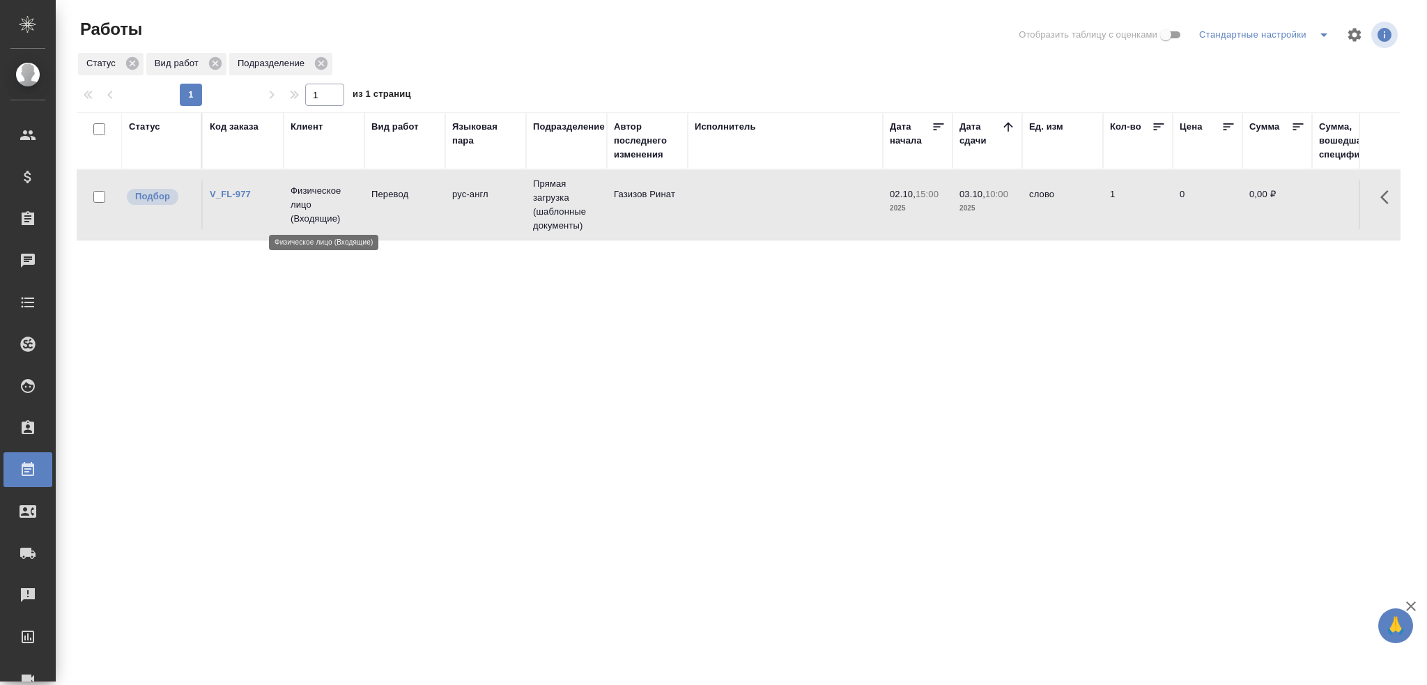
click at [340, 207] on p "Физическое лицо (Входящие)" at bounding box center [324, 205] width 67 height 42
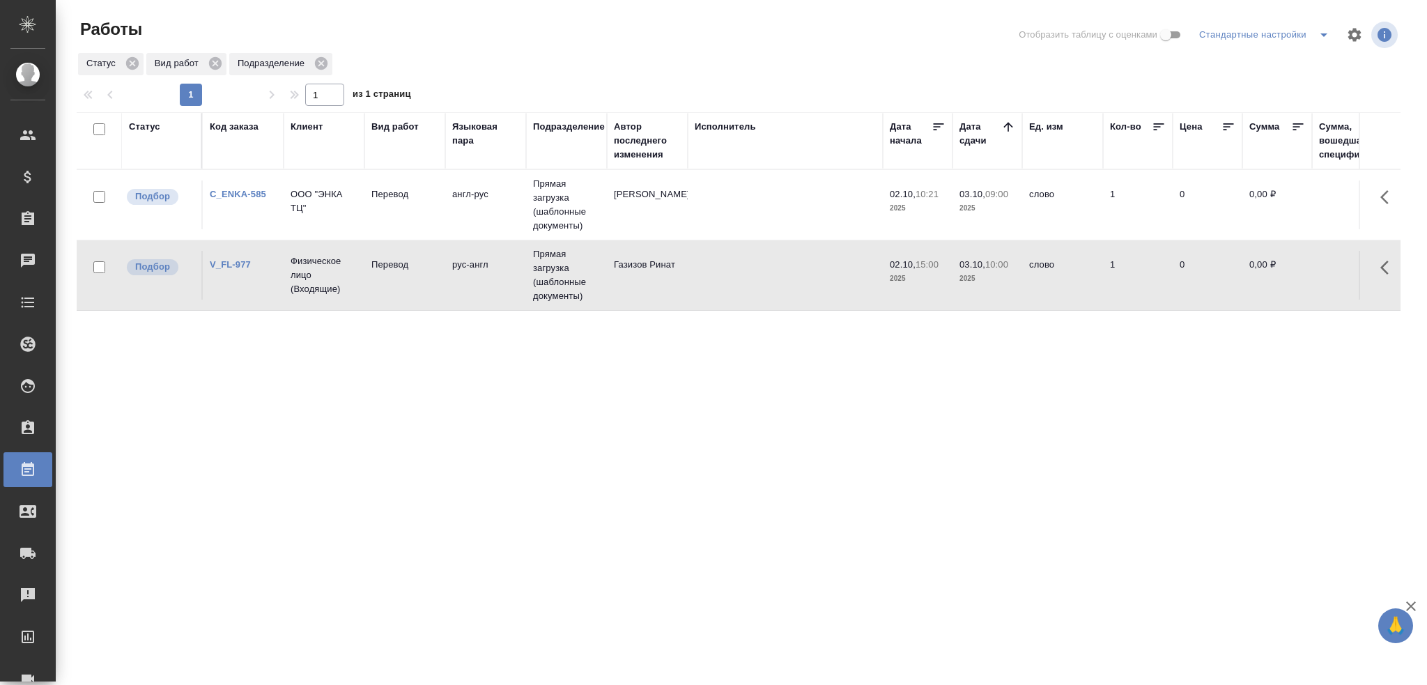
click at [392, 204] on td "Перевод" at bounding box center [405, 205] width 81 height 49
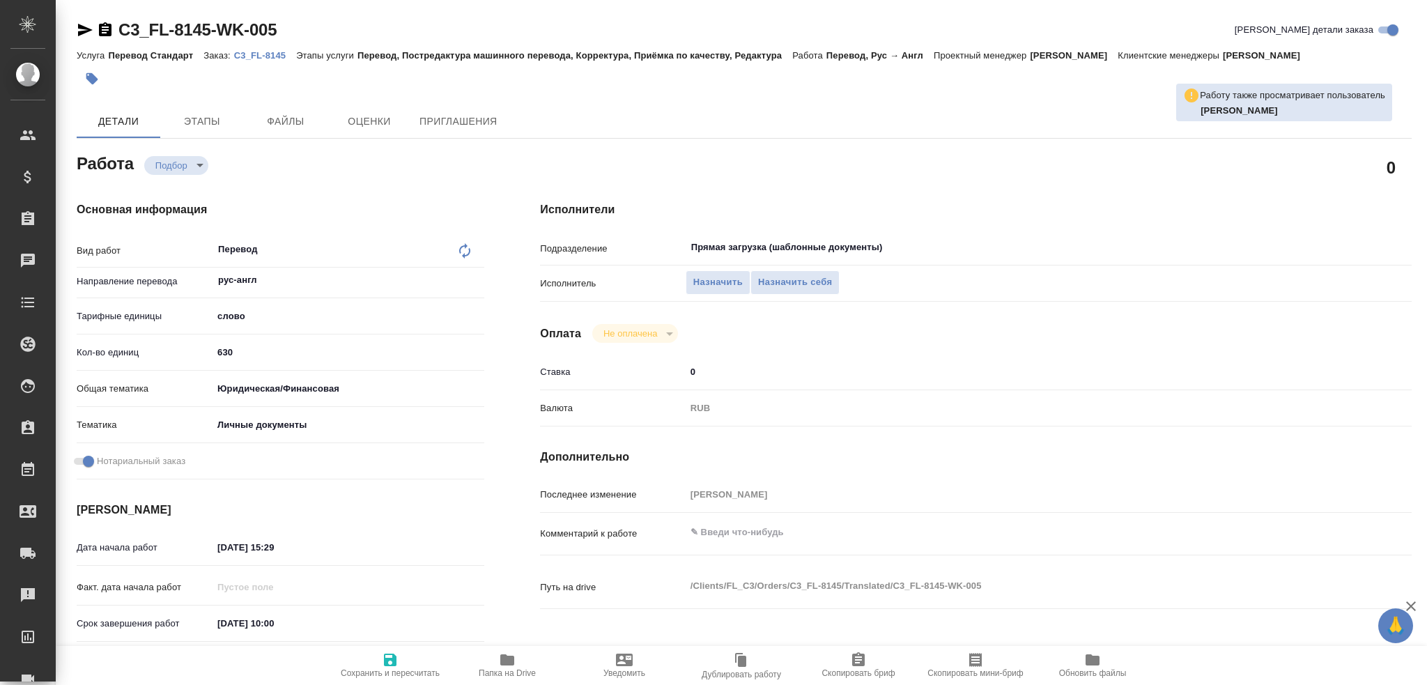
type textarea "x"
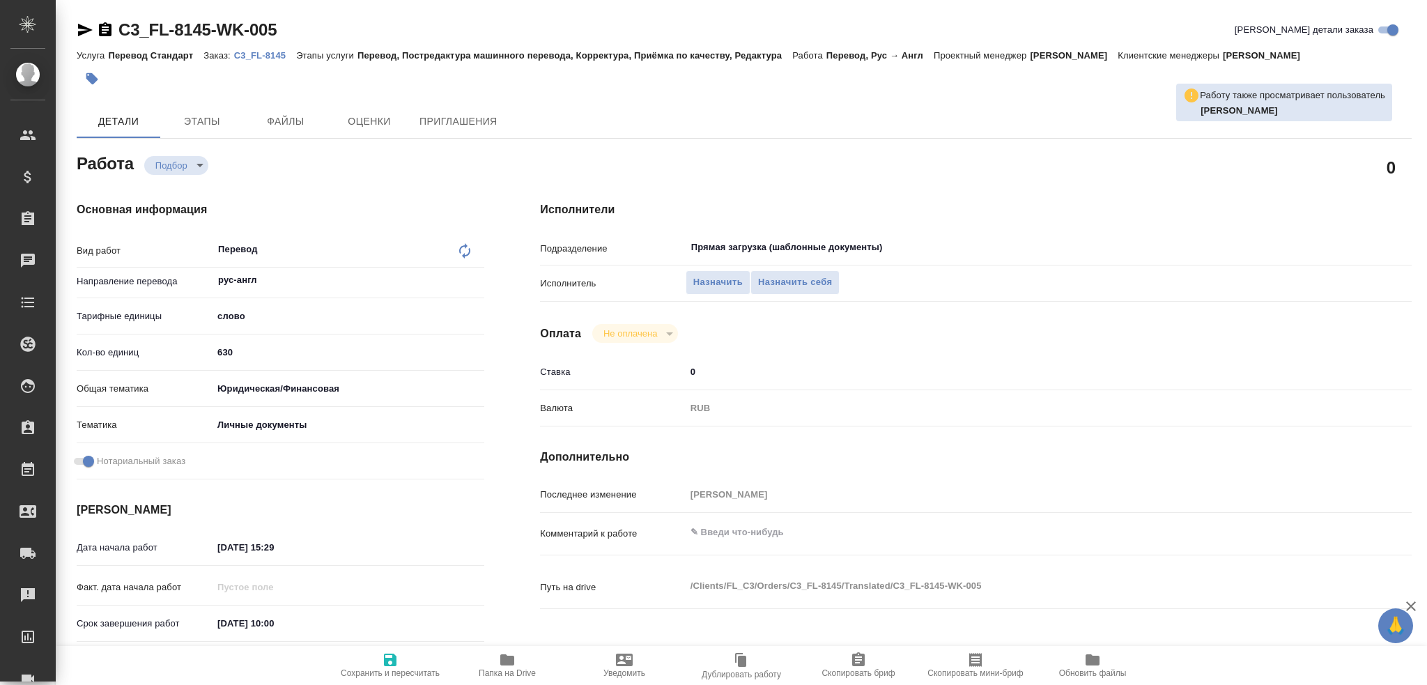
type textarea "x"
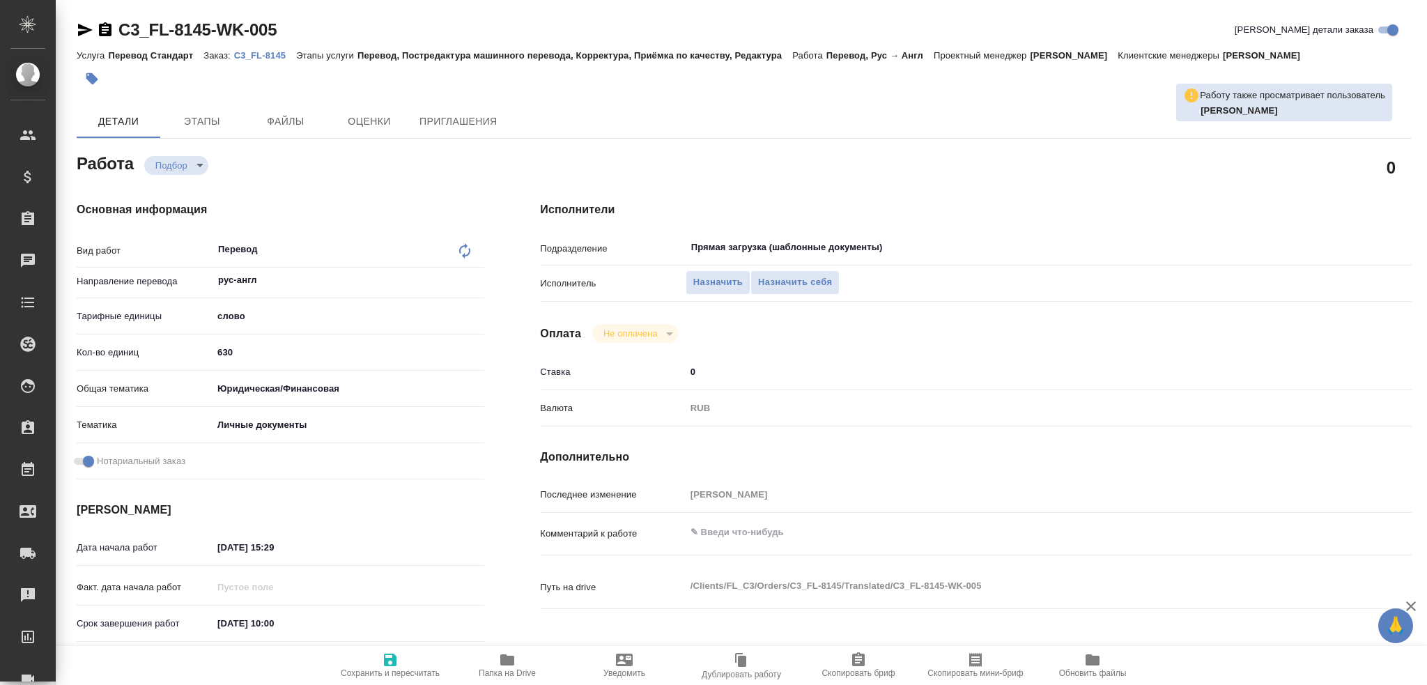
type textarea "x"
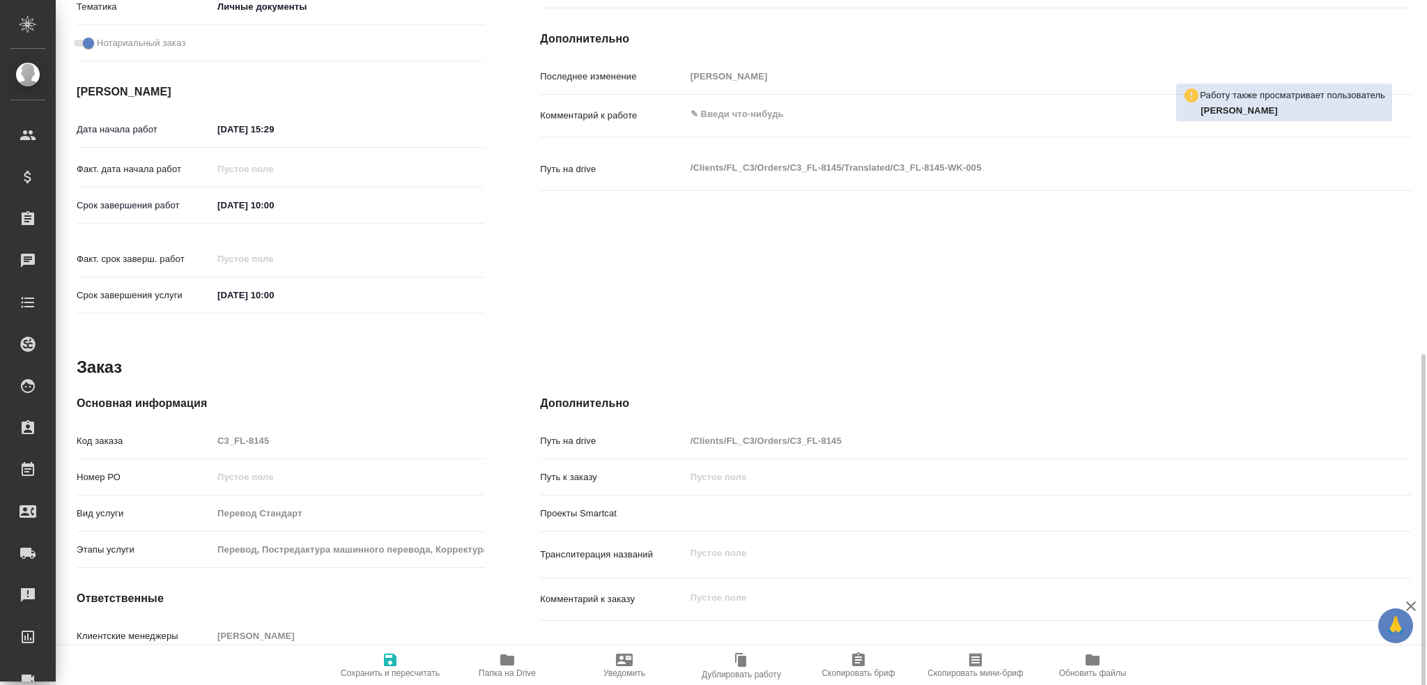
scroll to position [487, 0]
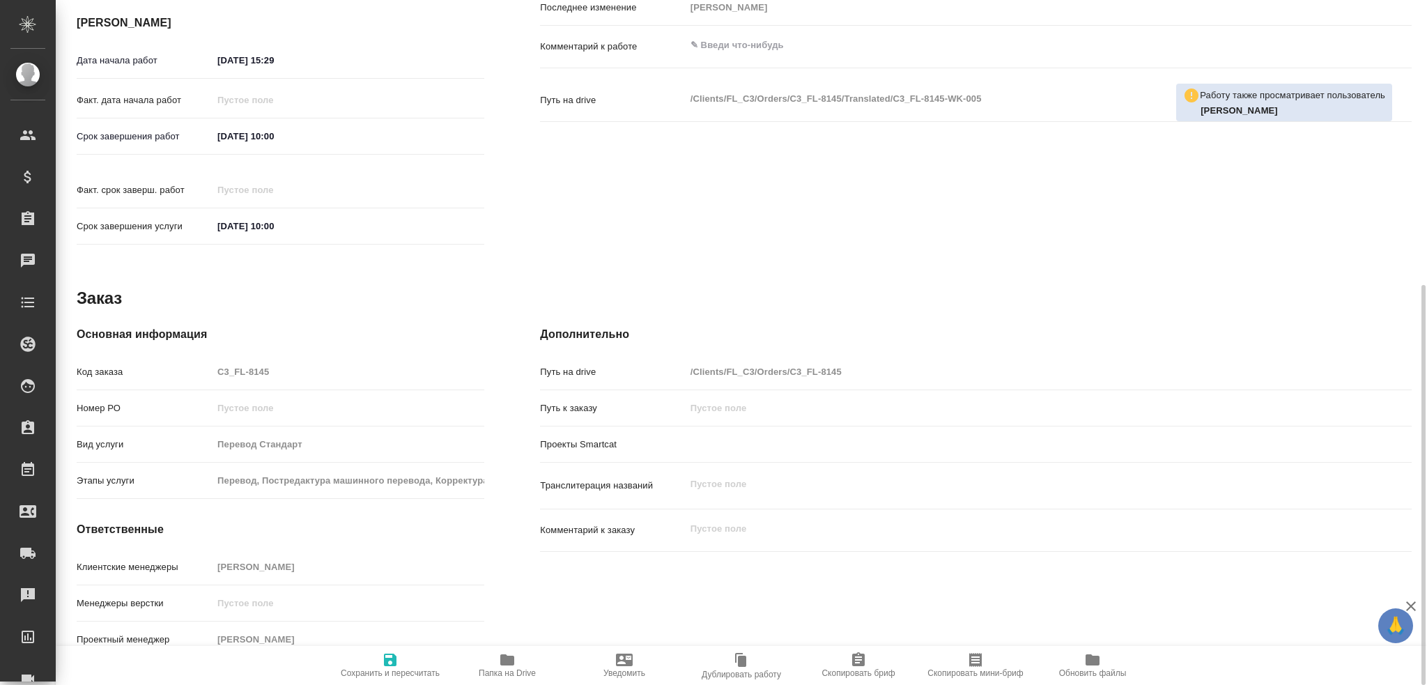
type textarea "x"
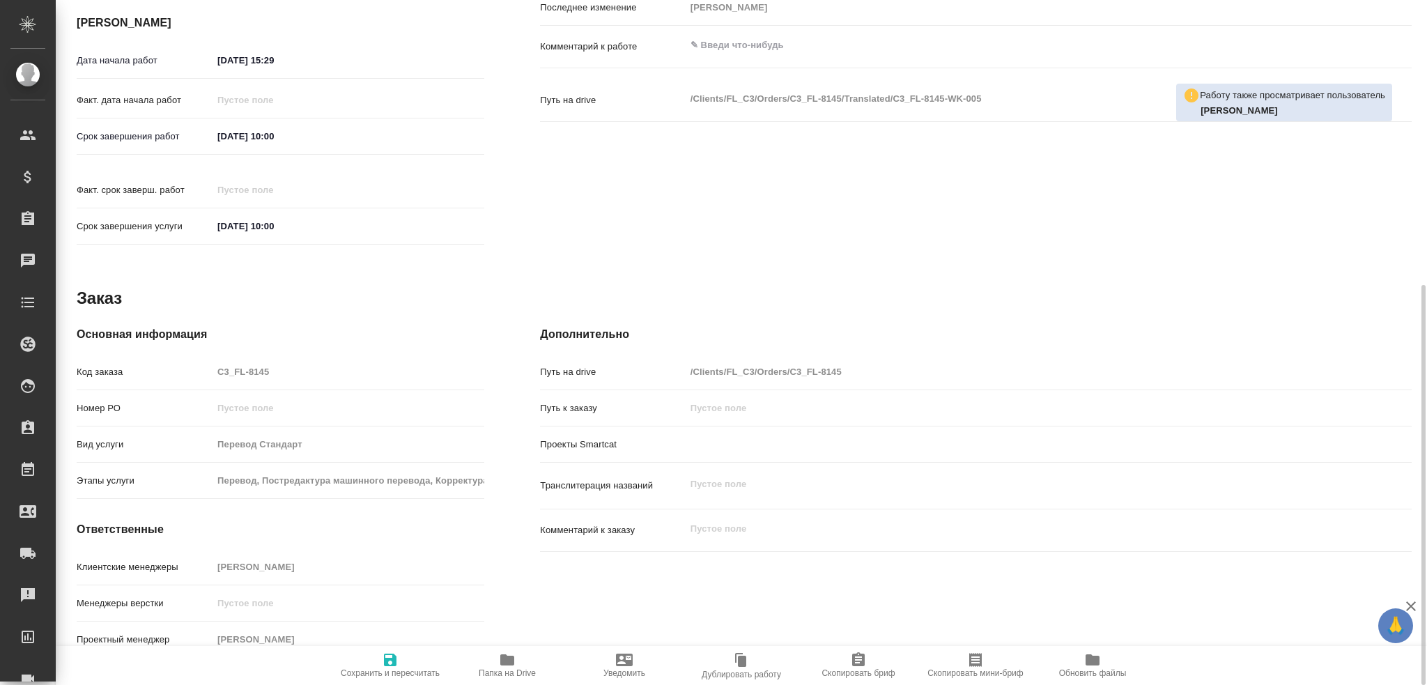
type textarea "x"
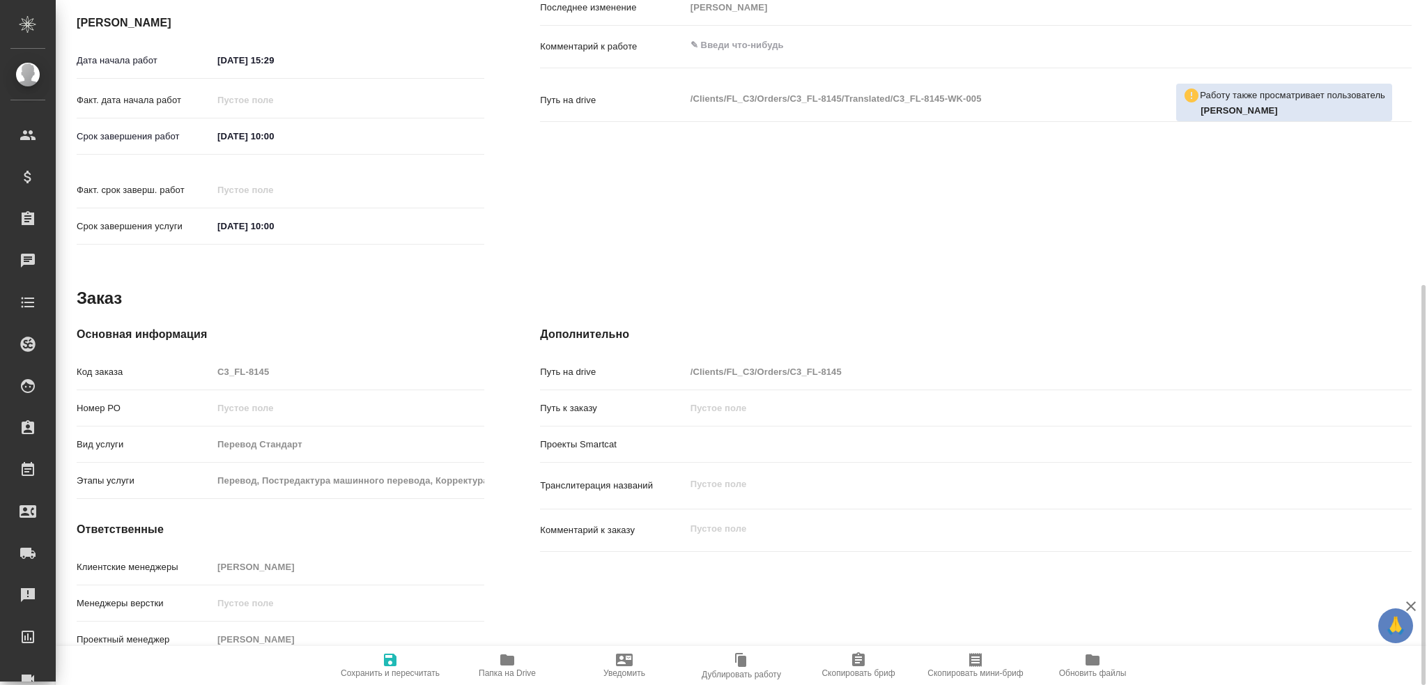
click at [499, 662] on icon "button" at bounding box center [507, 660] width 17 height 17
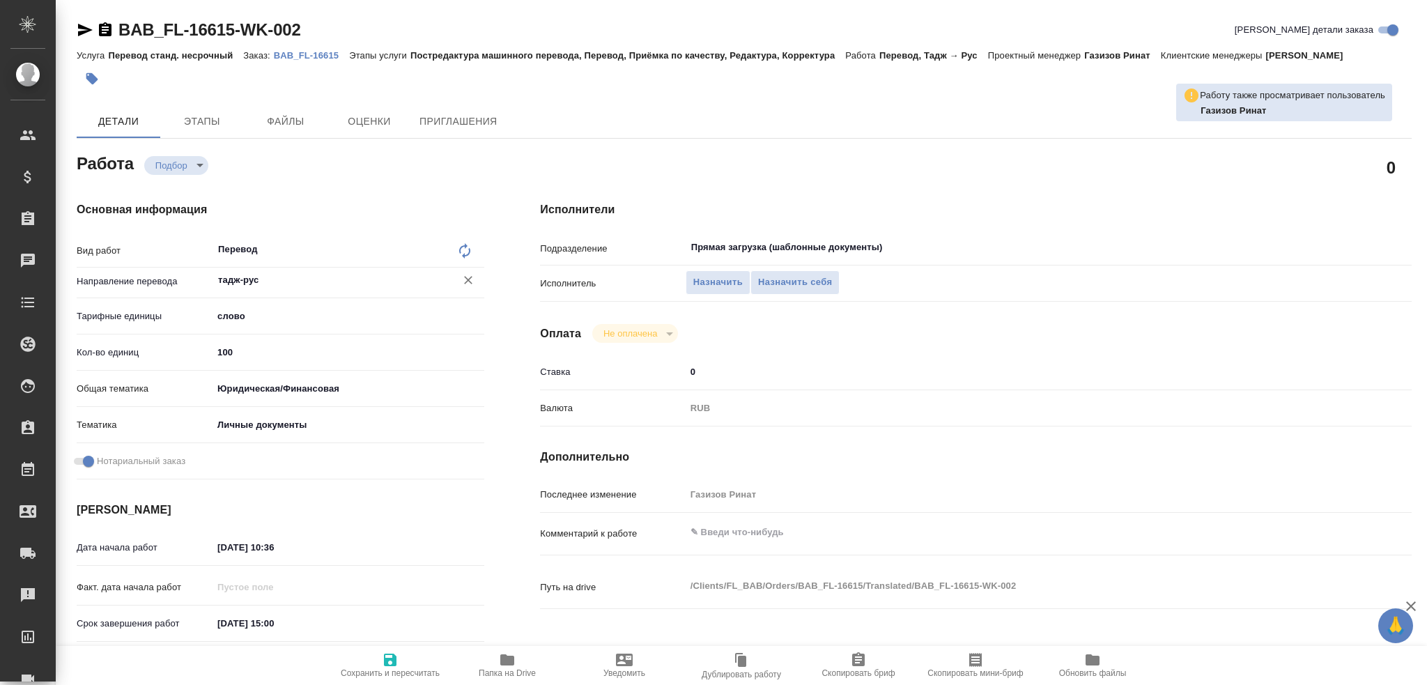
type textarea "x"
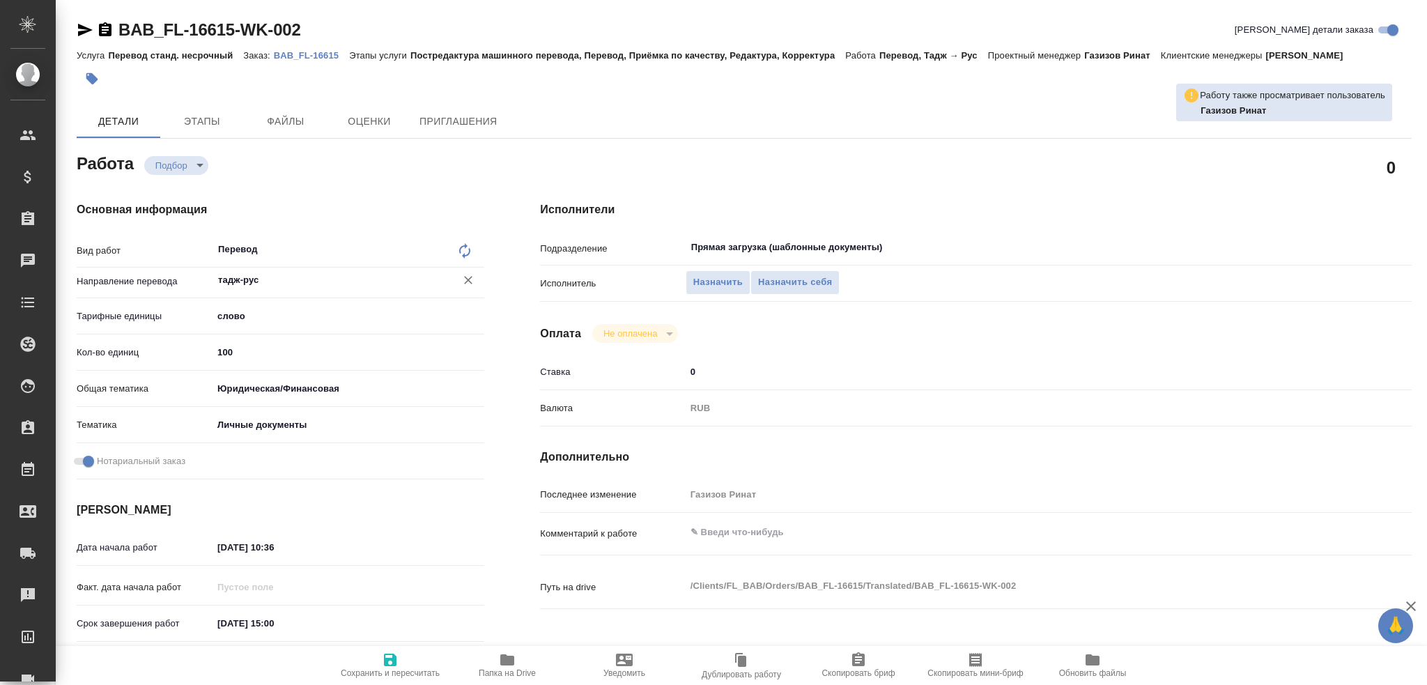
type textarea "x"
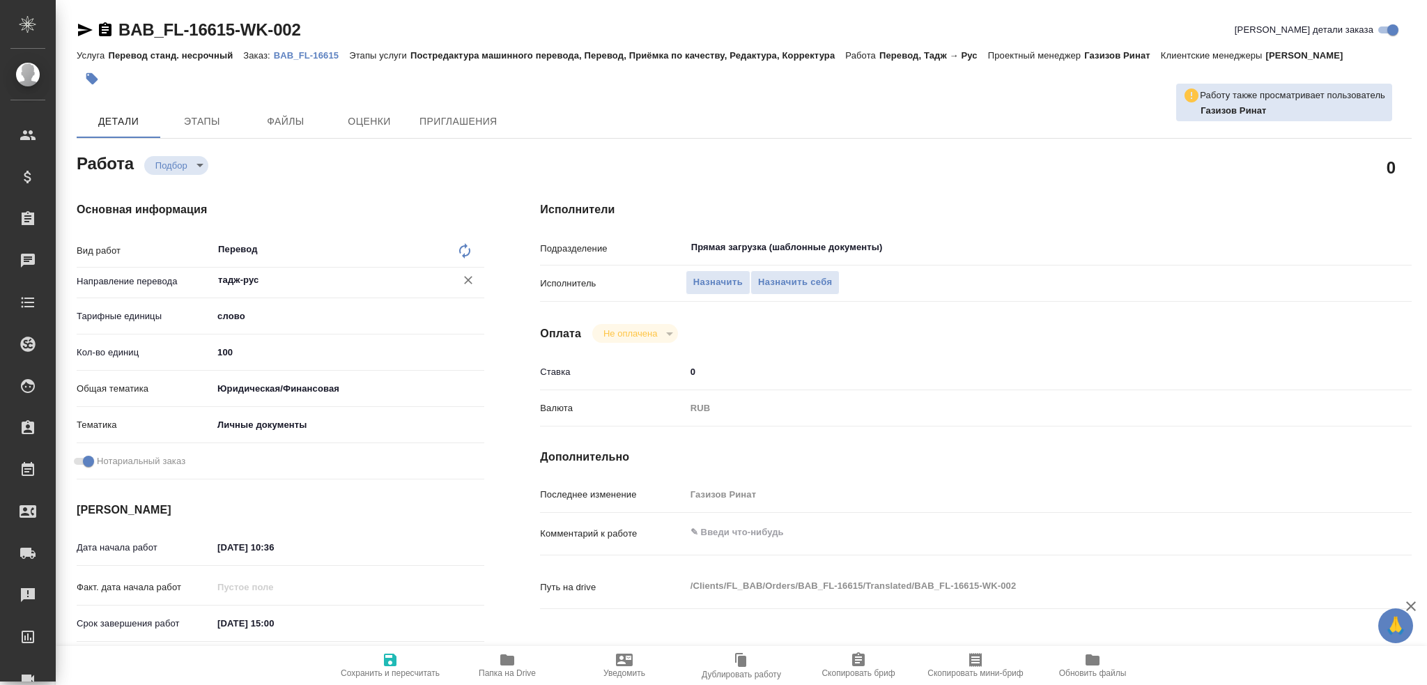
type textarea "x"
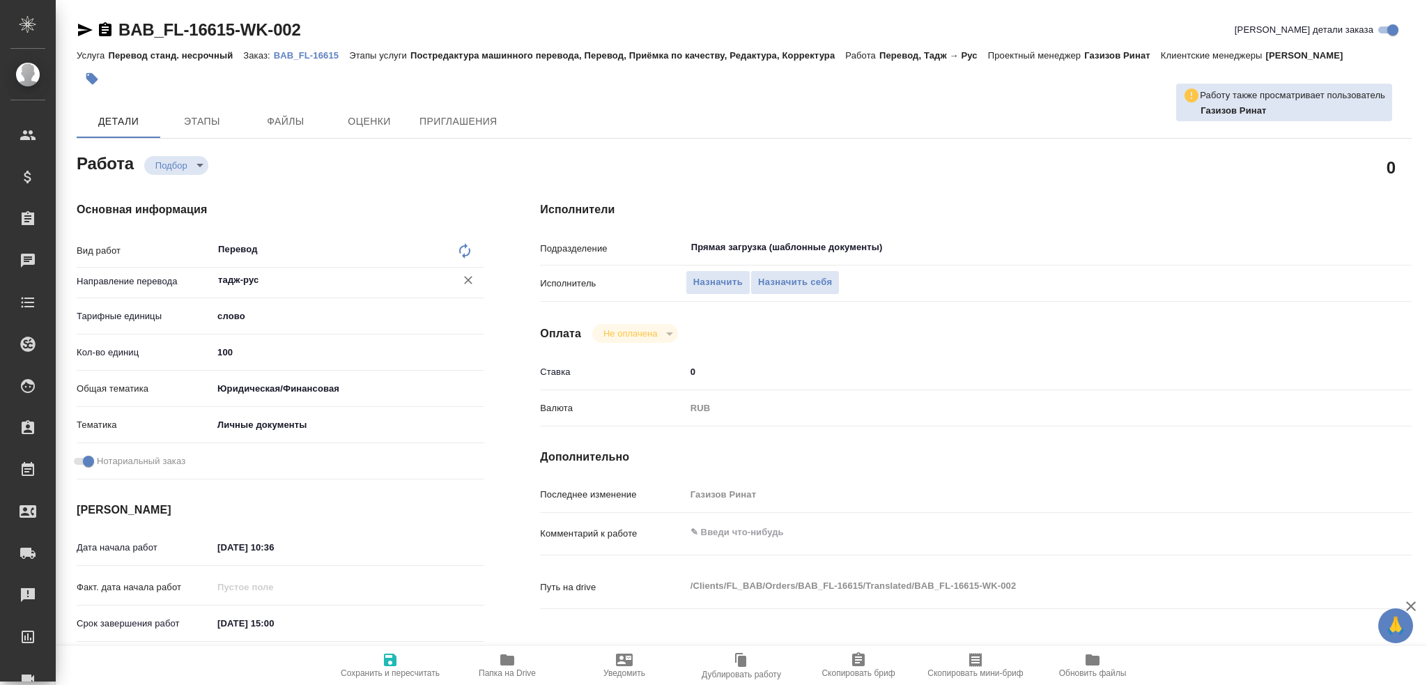
type textarea "x"
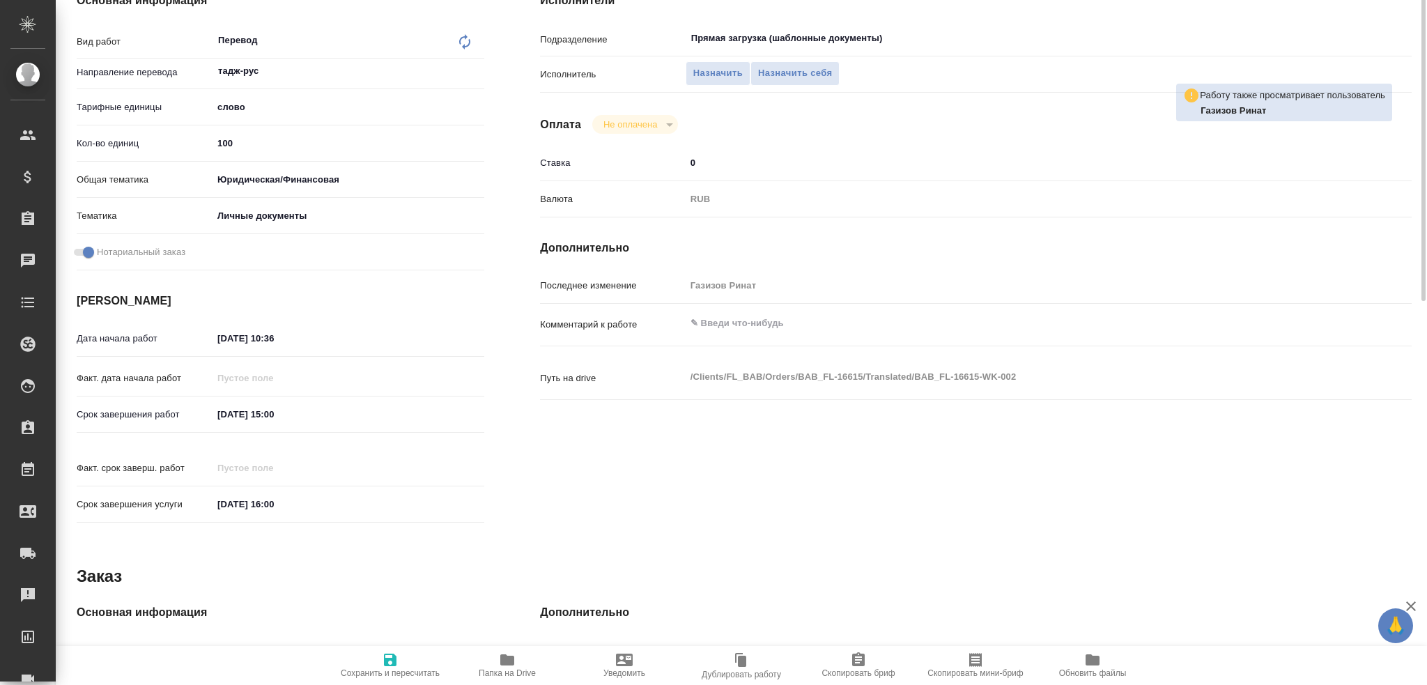
scroll to position [487, 0]
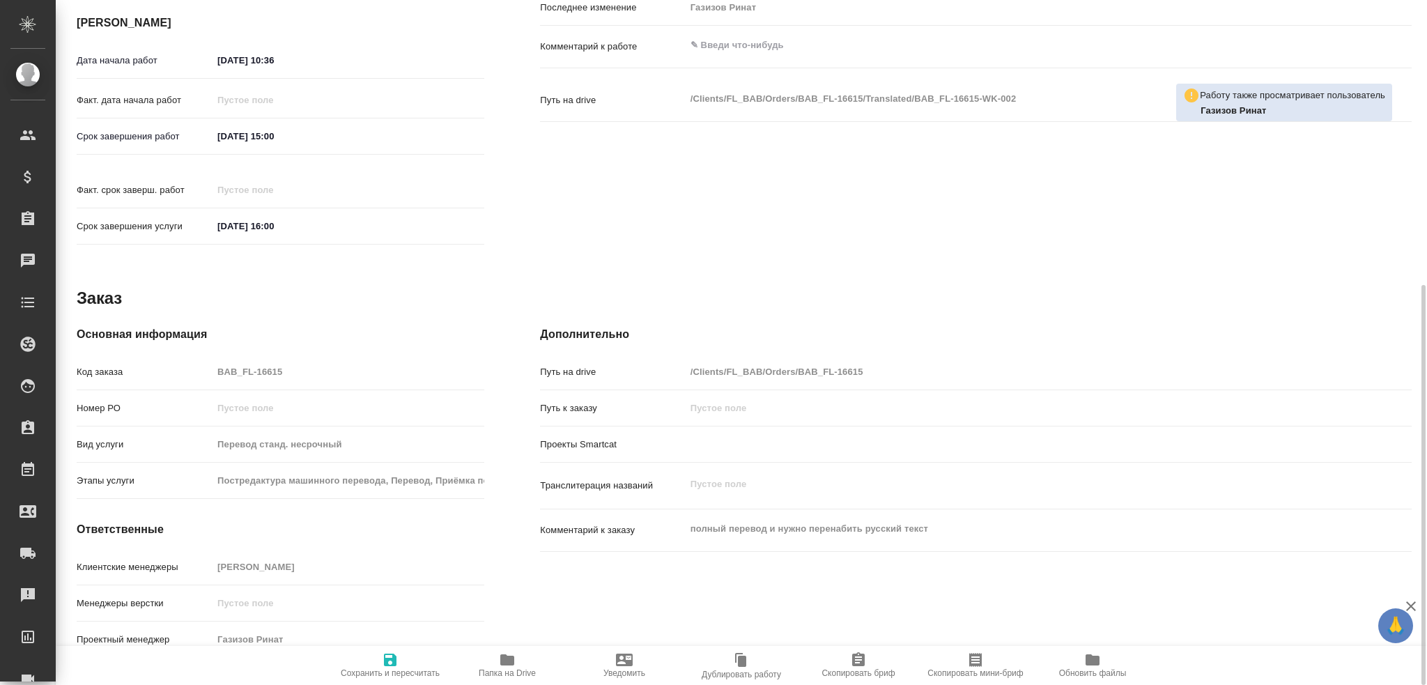
type textarea "x"
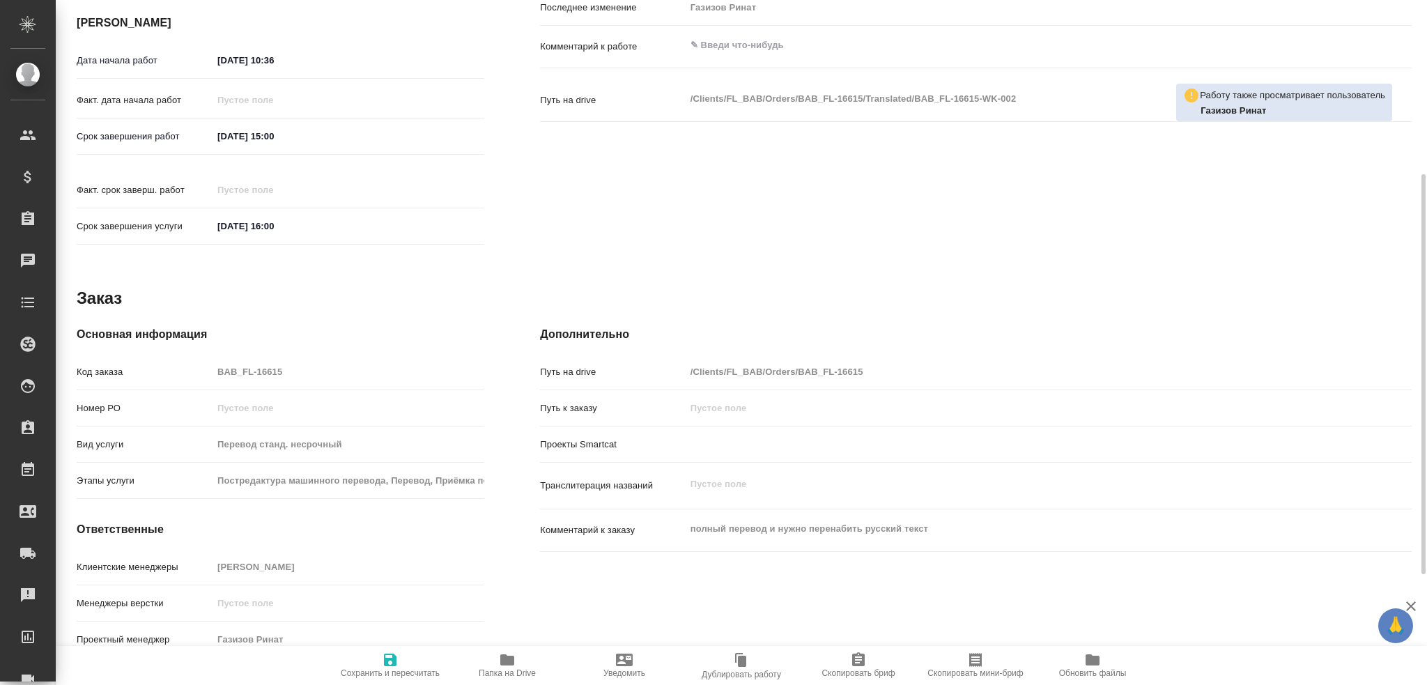
type textarea "x"
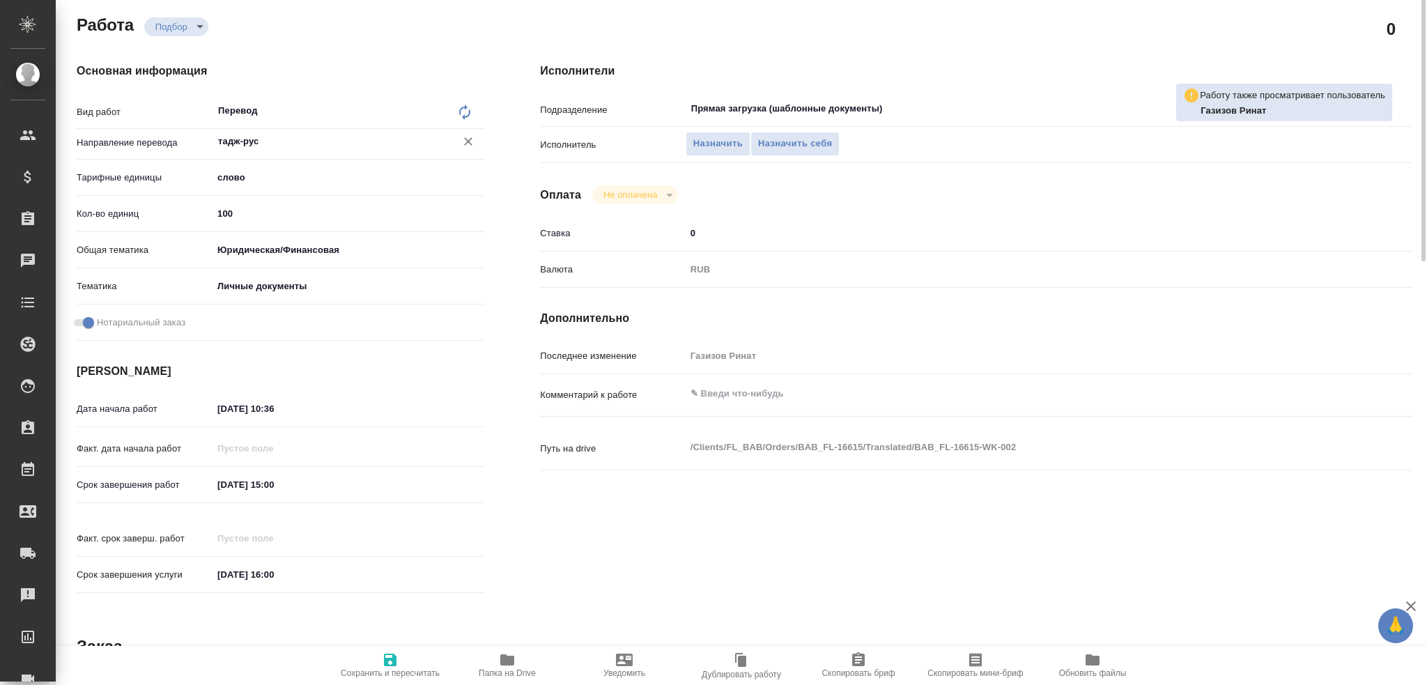
scroll to position [0, 0]
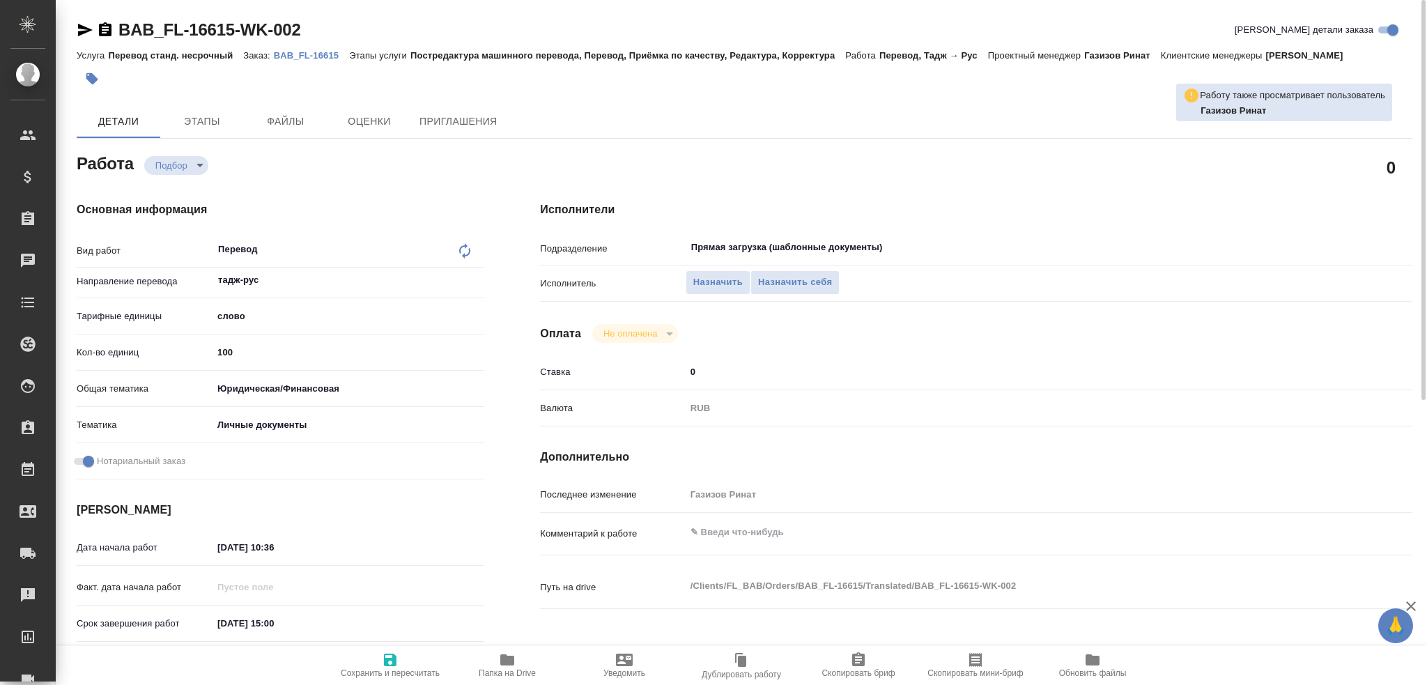
type textarea "x"
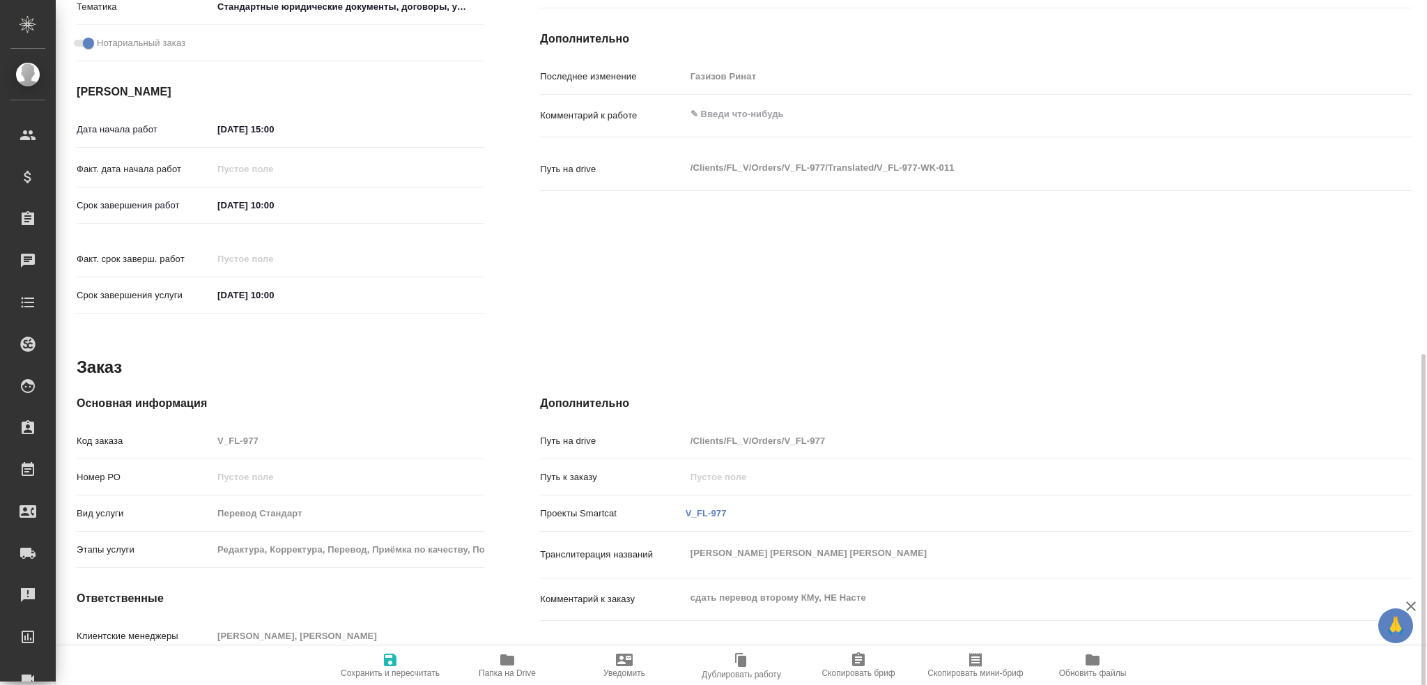
scroll to position [487, 0]
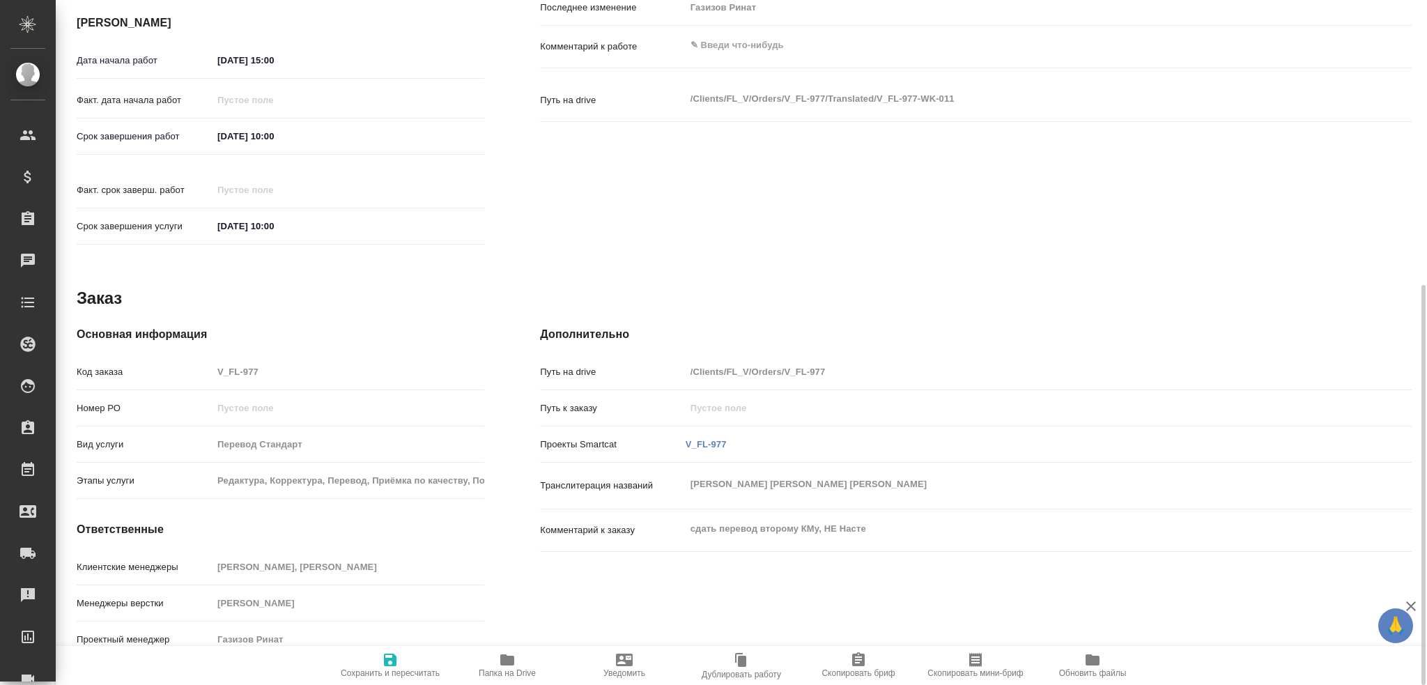
type textarea "x"
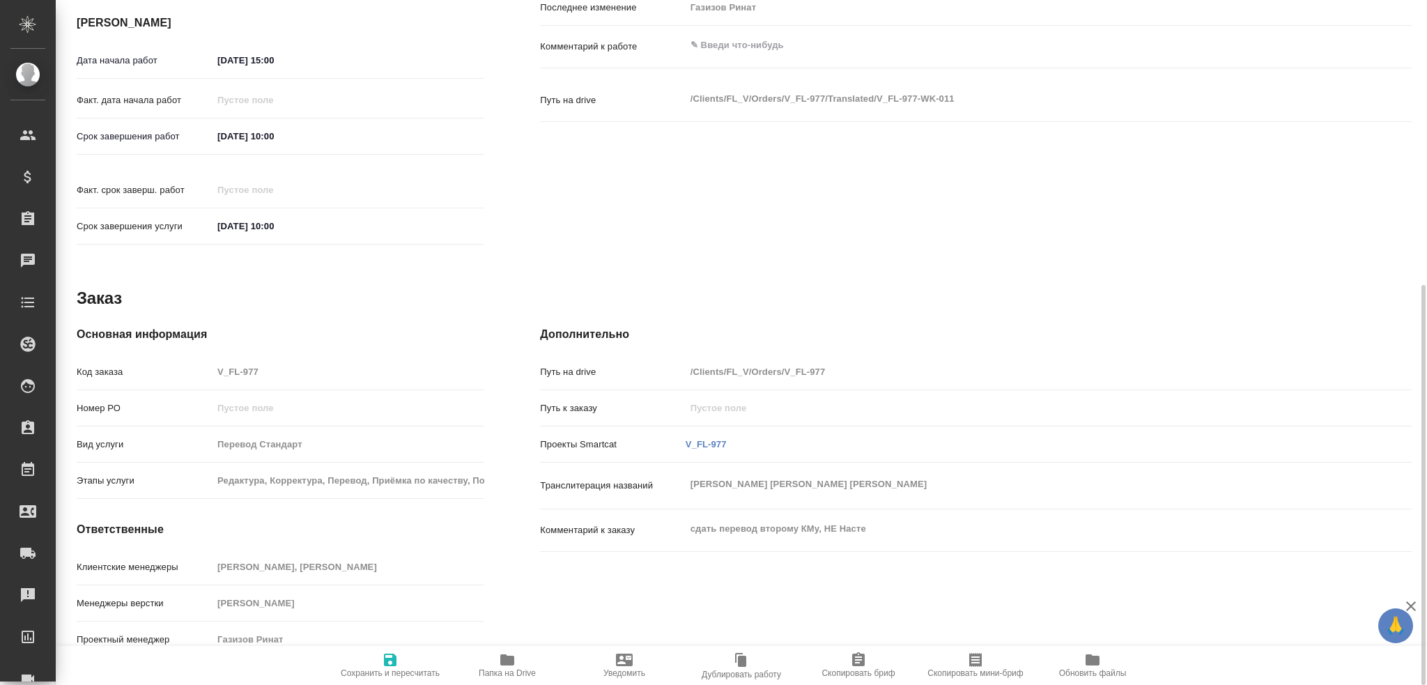
type textarea "x"
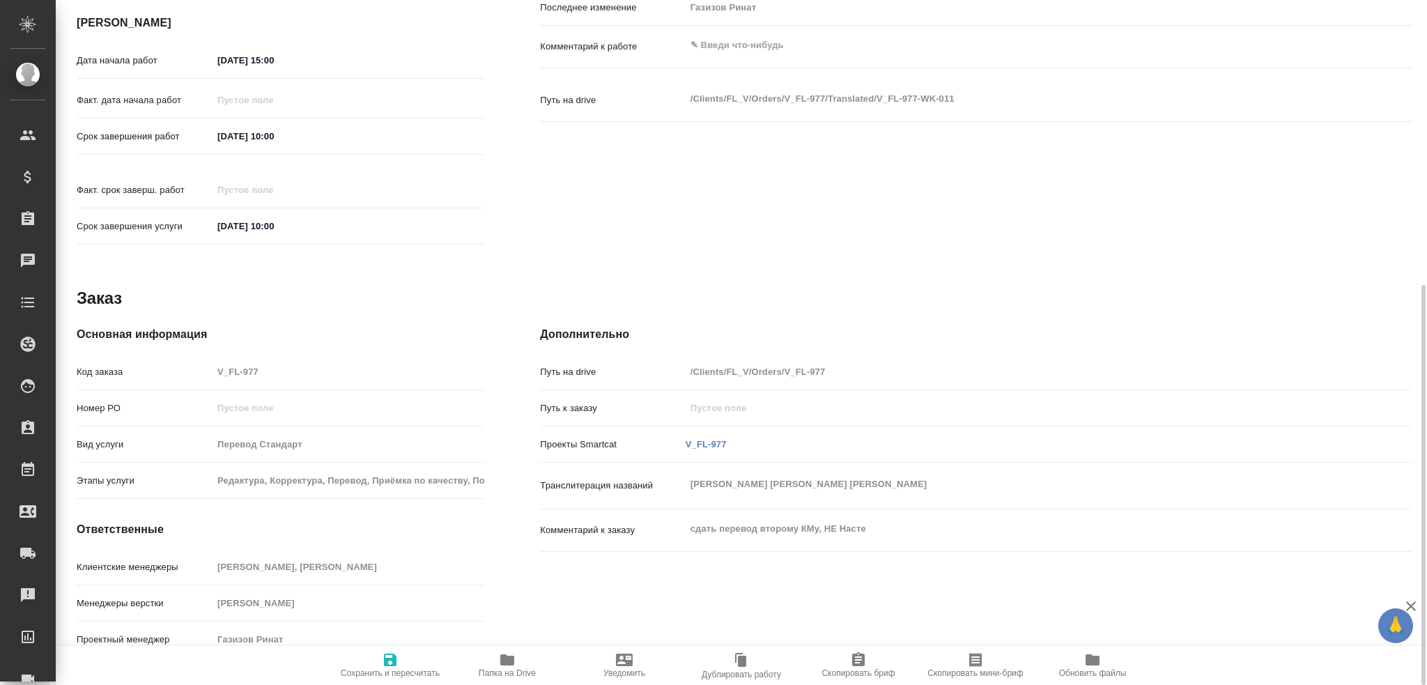
type textarea "x"
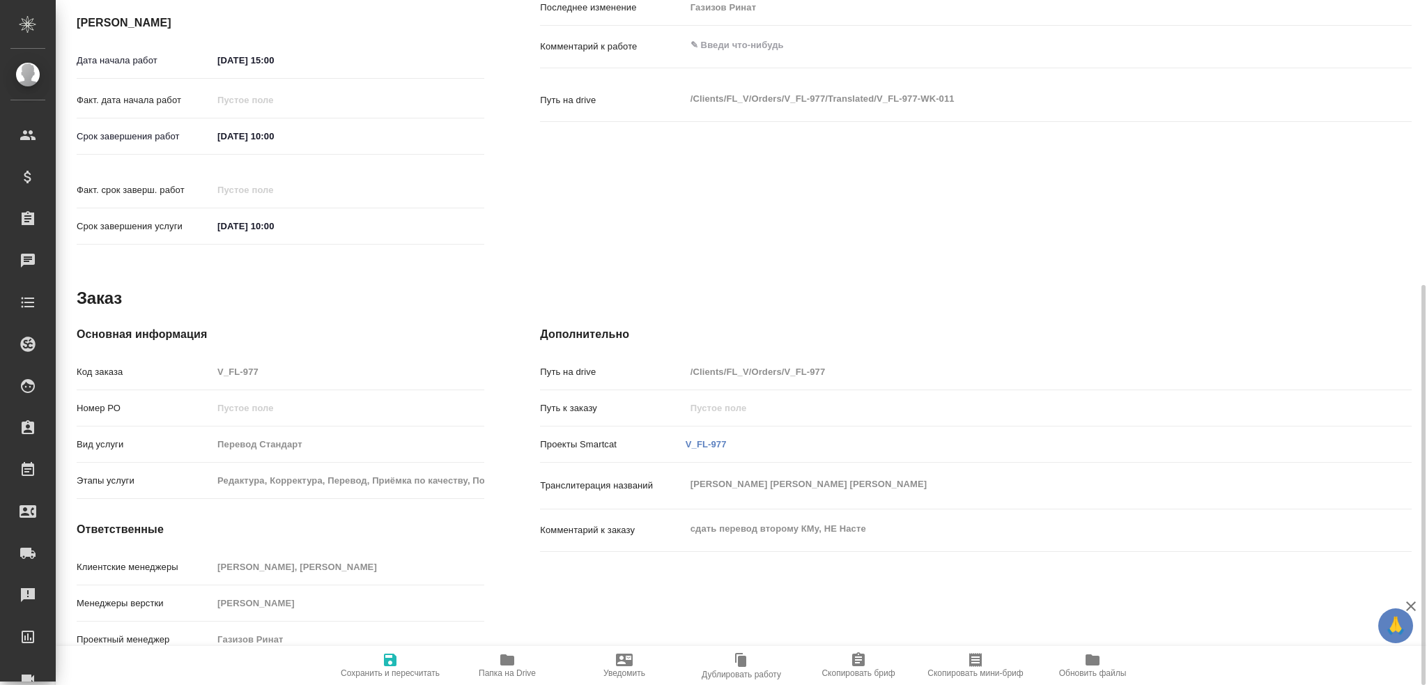
click at [502, 666] on icon "button" at bounding box center [507, 659] width 14 height 11
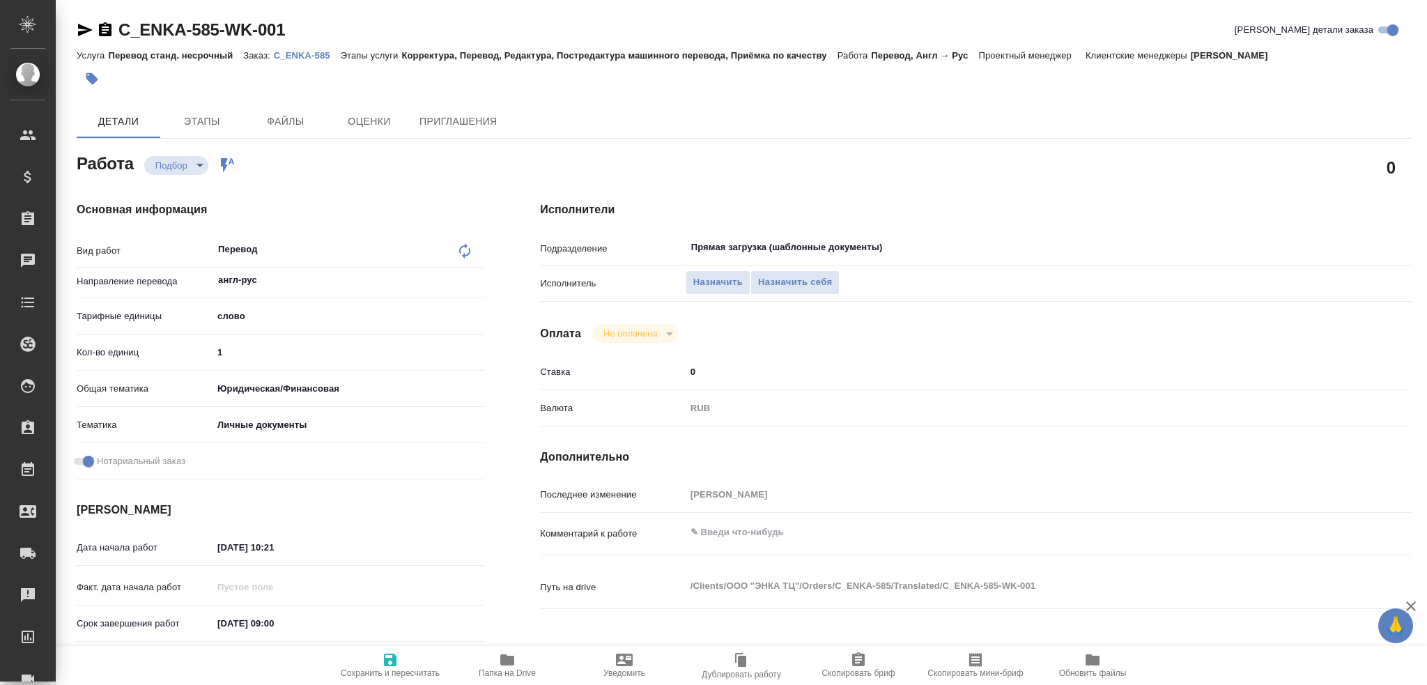
type textarea "x"
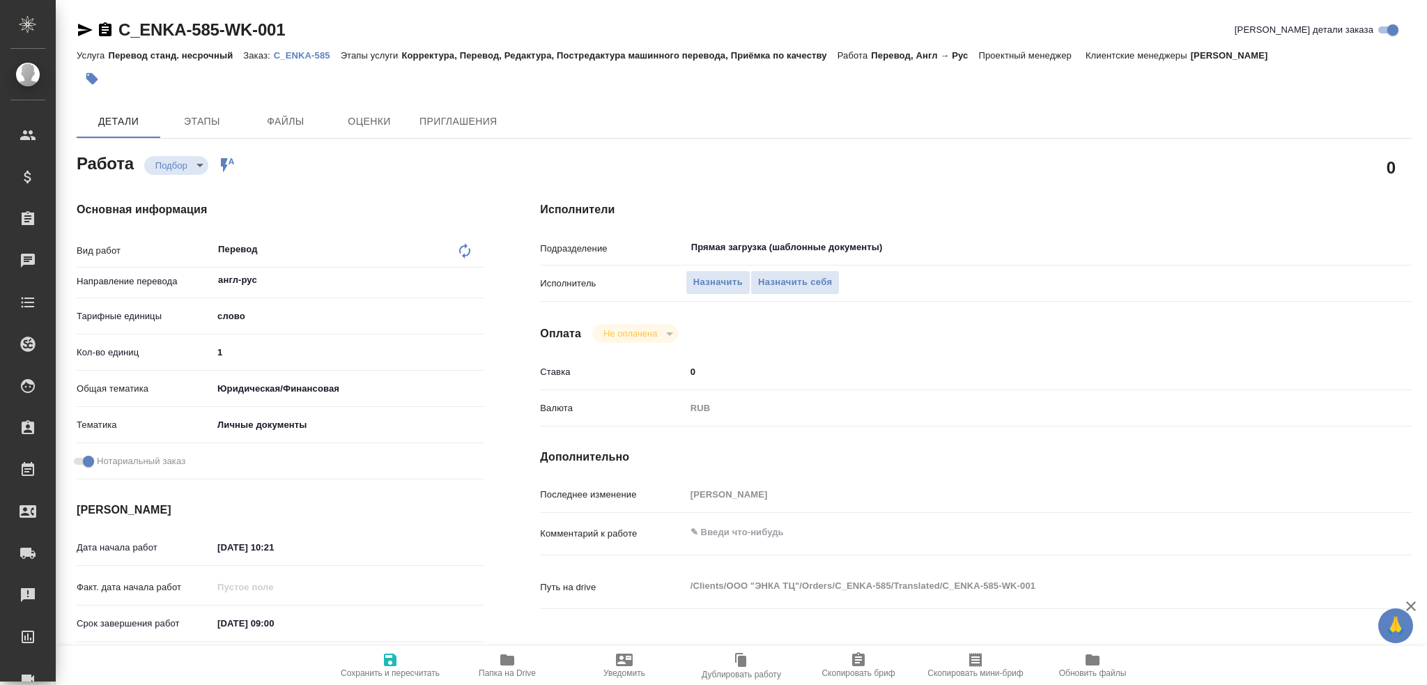
type textarea "x"
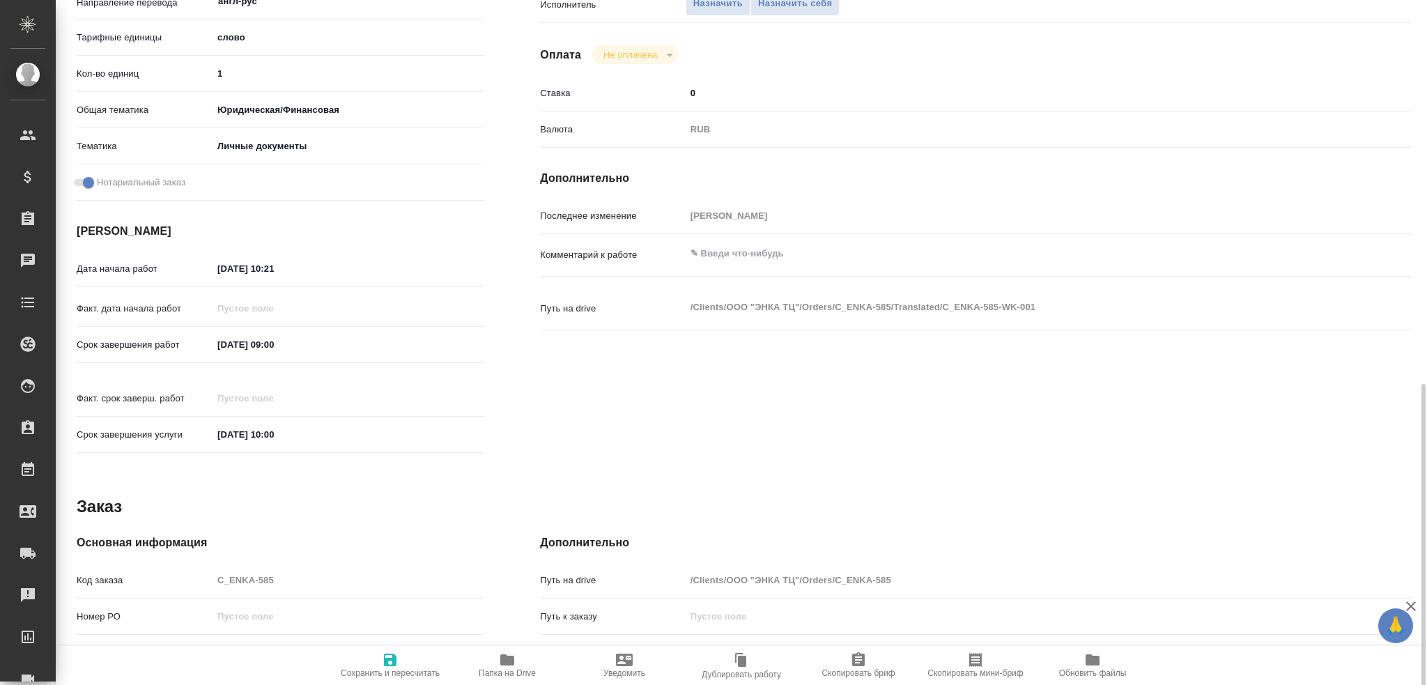
scroll to position [487, 0]
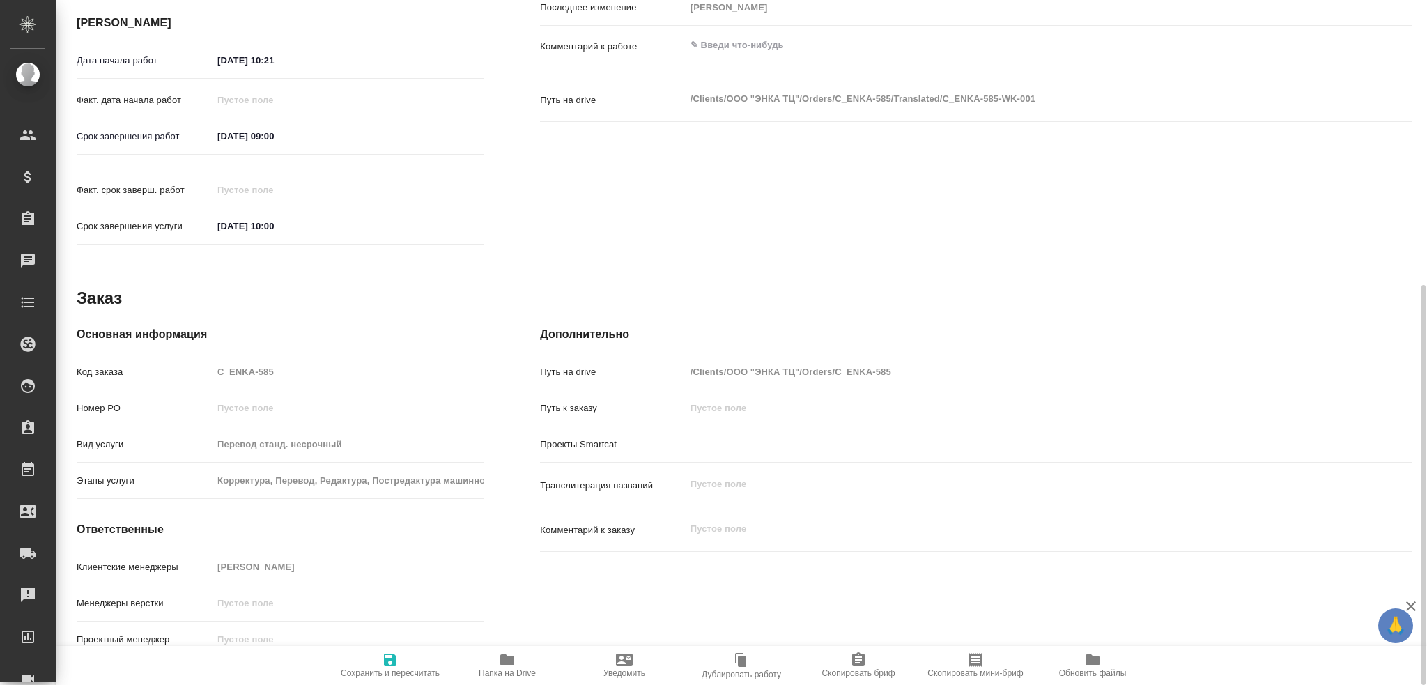
type textarea "x"
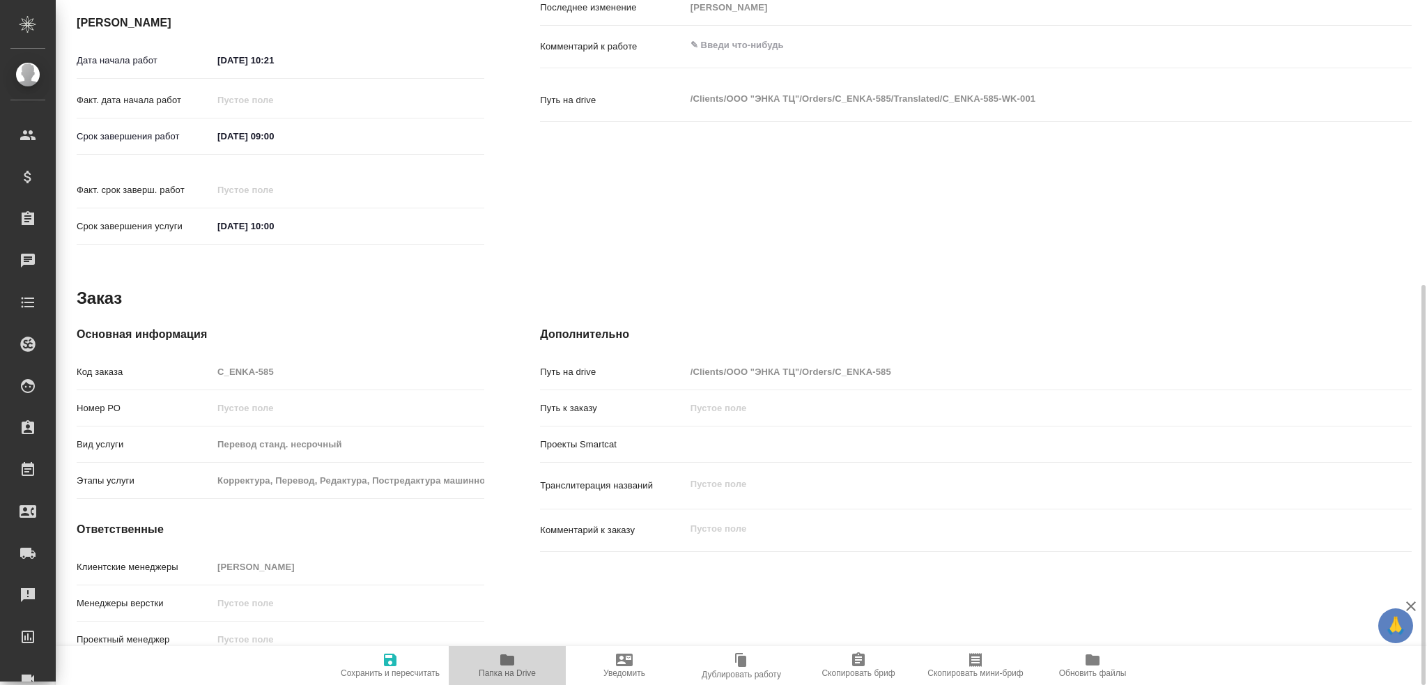
click at [496, 666] on span "Папка на Drive" at bounding box center [507, 665] width 100 height 26
type textarea "x"
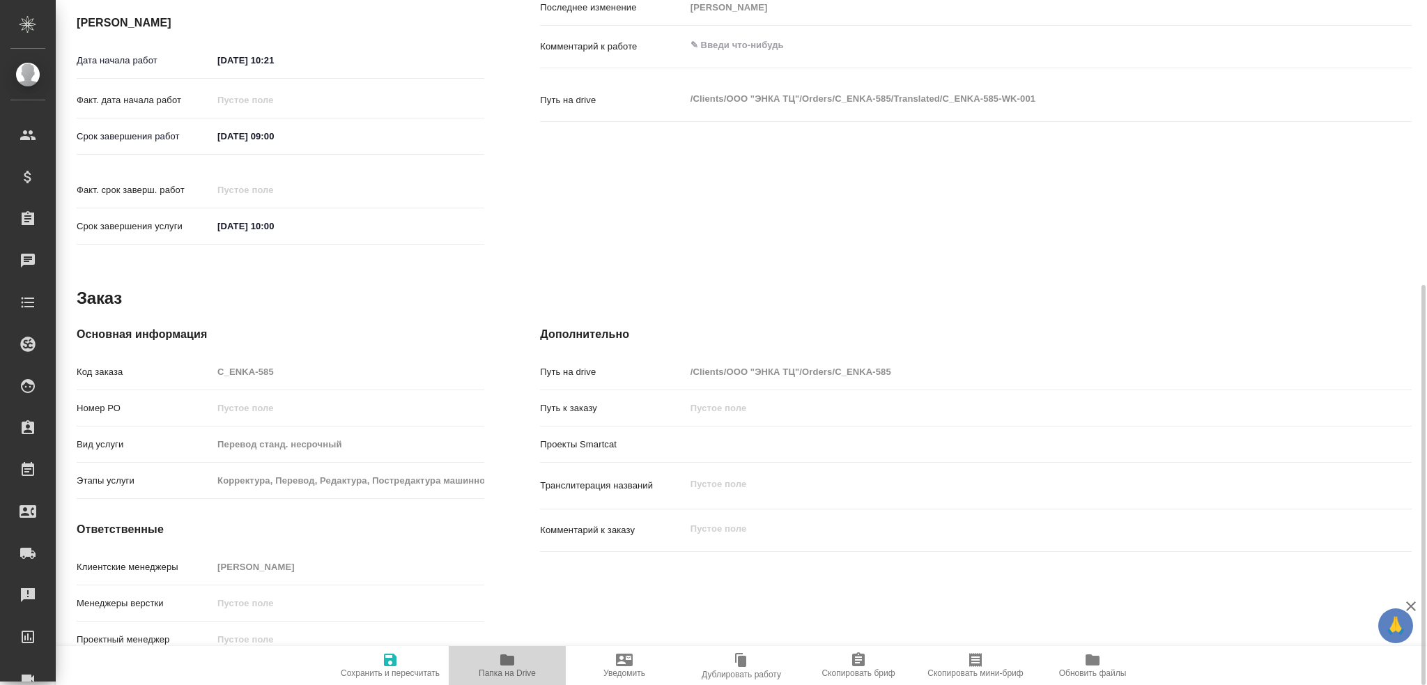
type textarea "x"
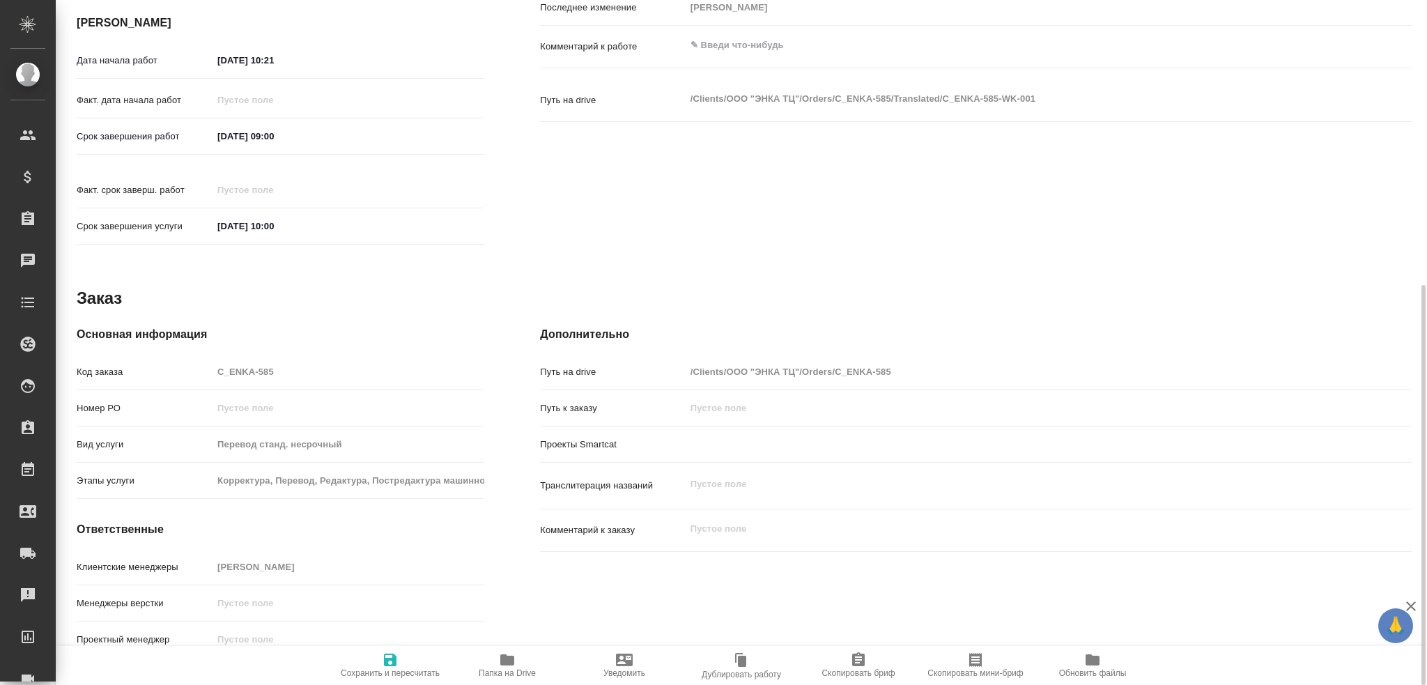
type textarea "x"
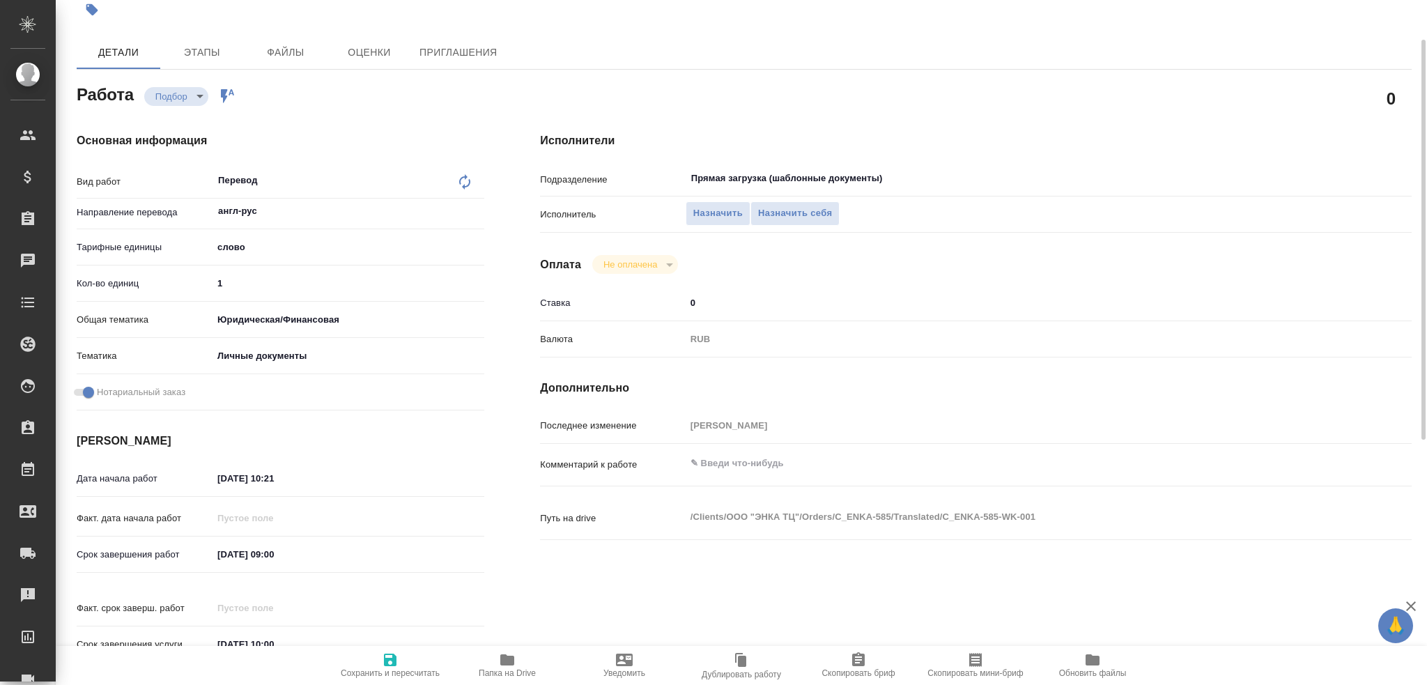
scroll to position [0, 0]
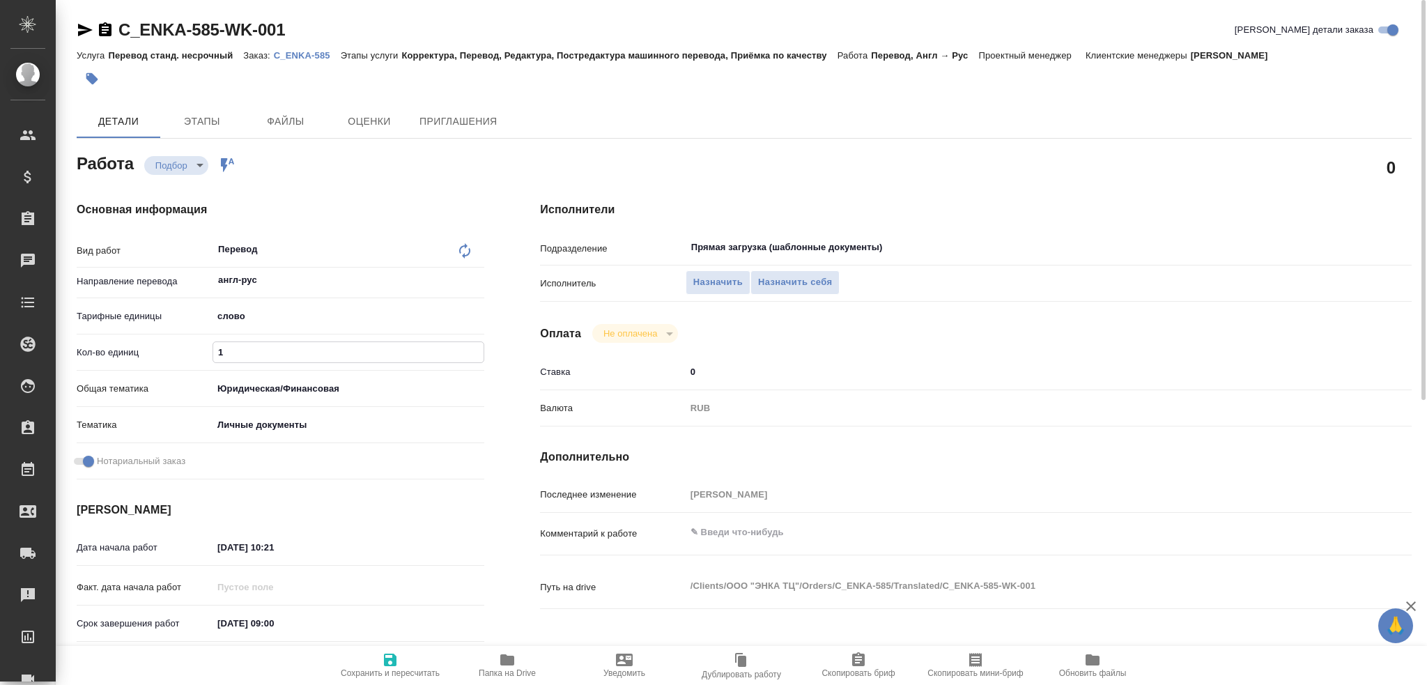
drag, startPoint x: 236, startPoint y: 354, endPoint x: 148, endPoint y: 349, distance: 88.0
click at [148, 349] on div "Кол-во единиц 1" at bounding box center [281, 352] width 408 height 24
type textarea "x"
type input "7"
type textarea "x"
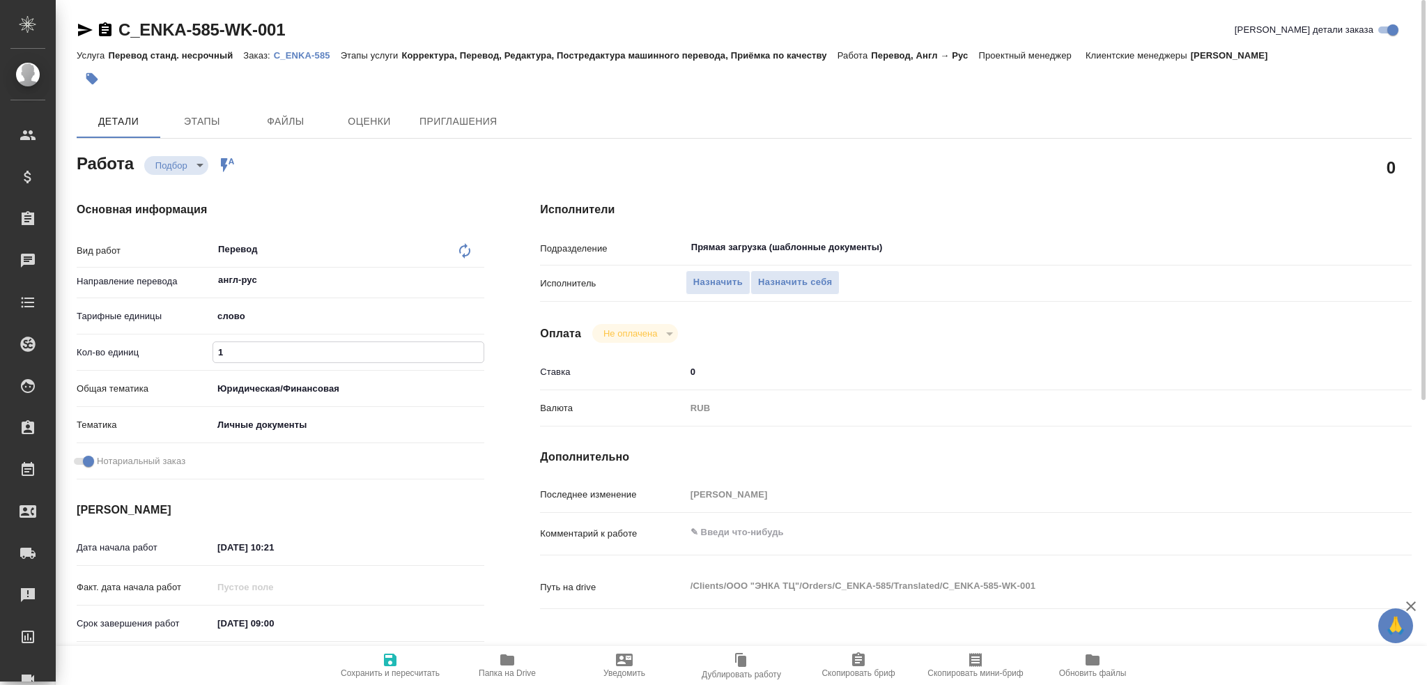
type textarea "x"
type input "75"
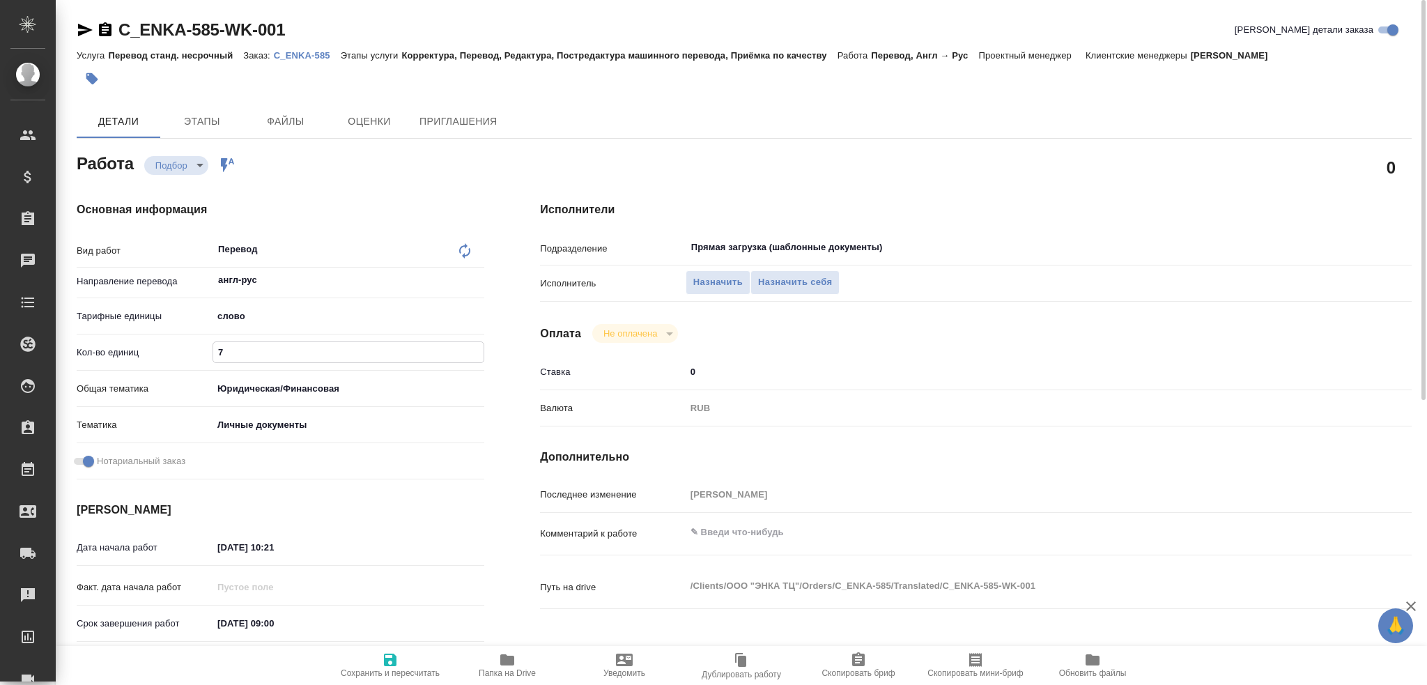
type textarea "x"
type input "75"
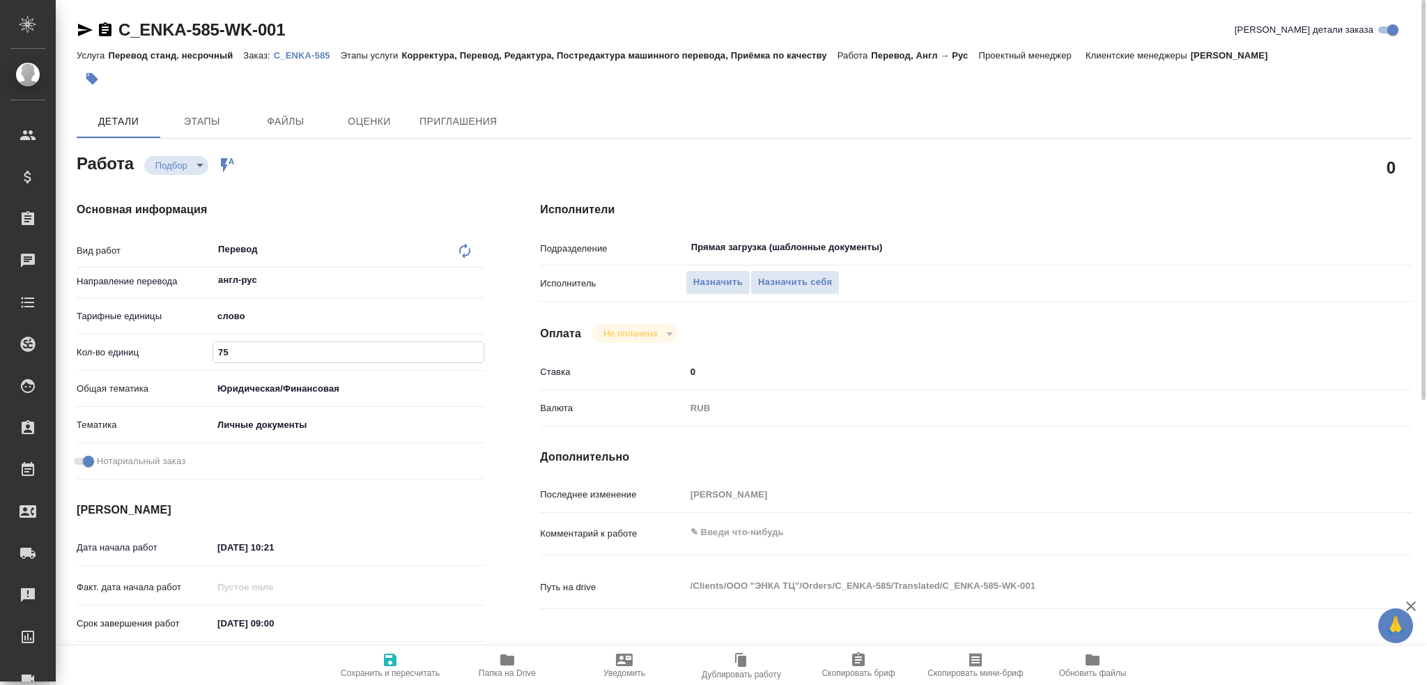
click at [407, 666] on span "Сохранить и пересчитать" at bounding box center [390, 665] width 100 height 26
type textarea "x"
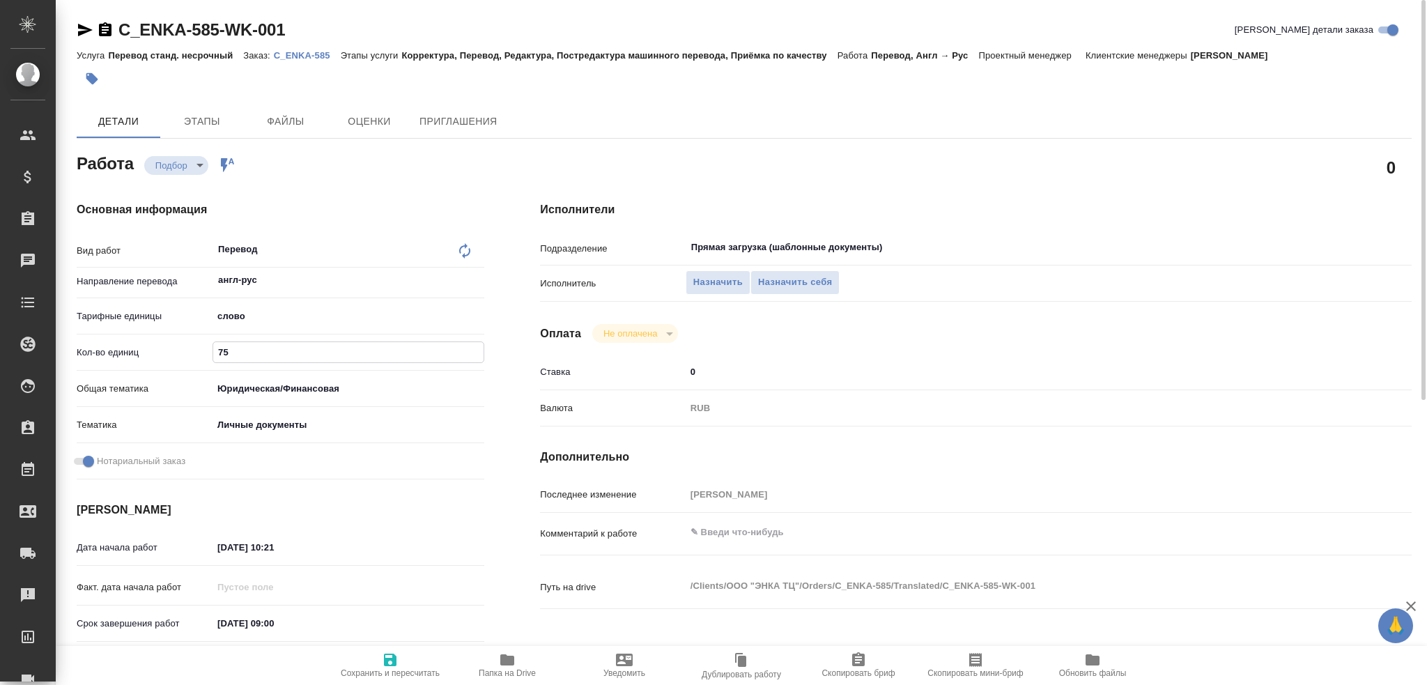
type textarea "x"
type input "recruiting"
type textarea "Перевод"
type textarea "x"
type input "англ-рус"
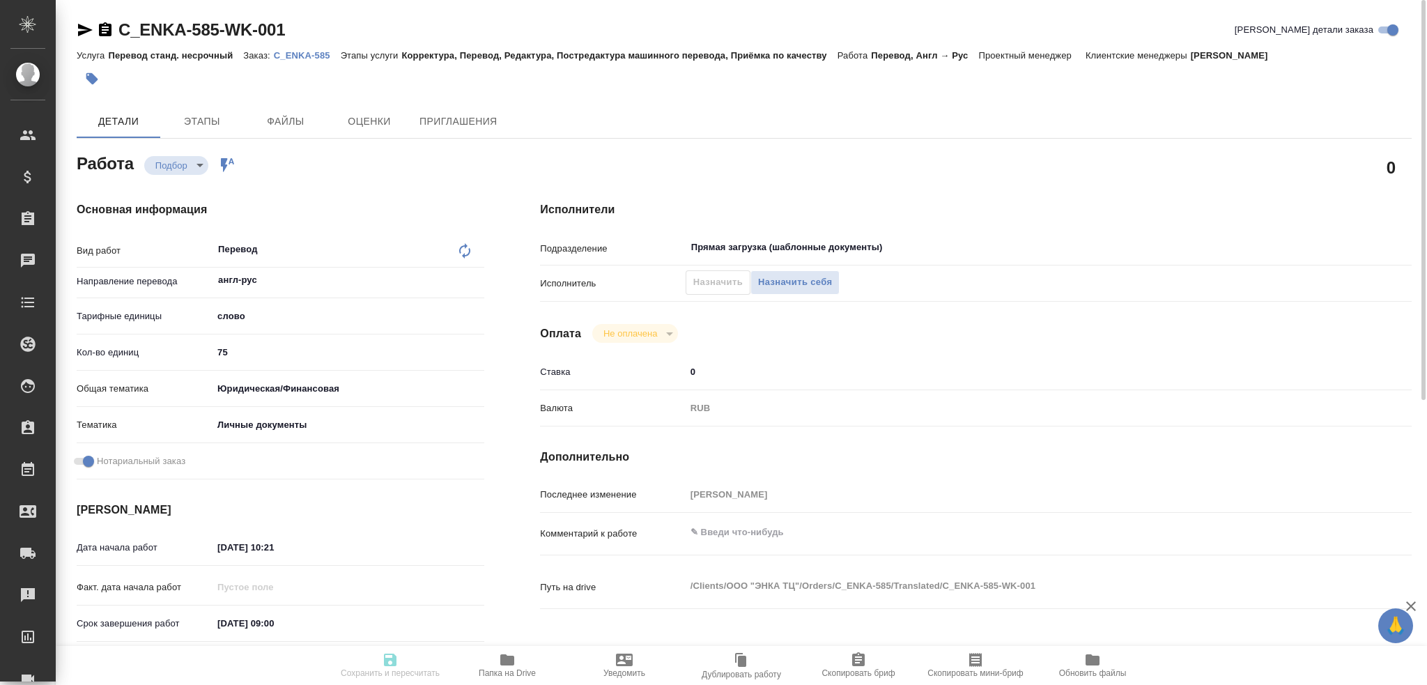
type input "5a8b1489cc6b4906c91bfd90"
type input "75"
type input "yr-fn"
type input "5a8b8b956a9677013d343cfe"
checkbox input "true"
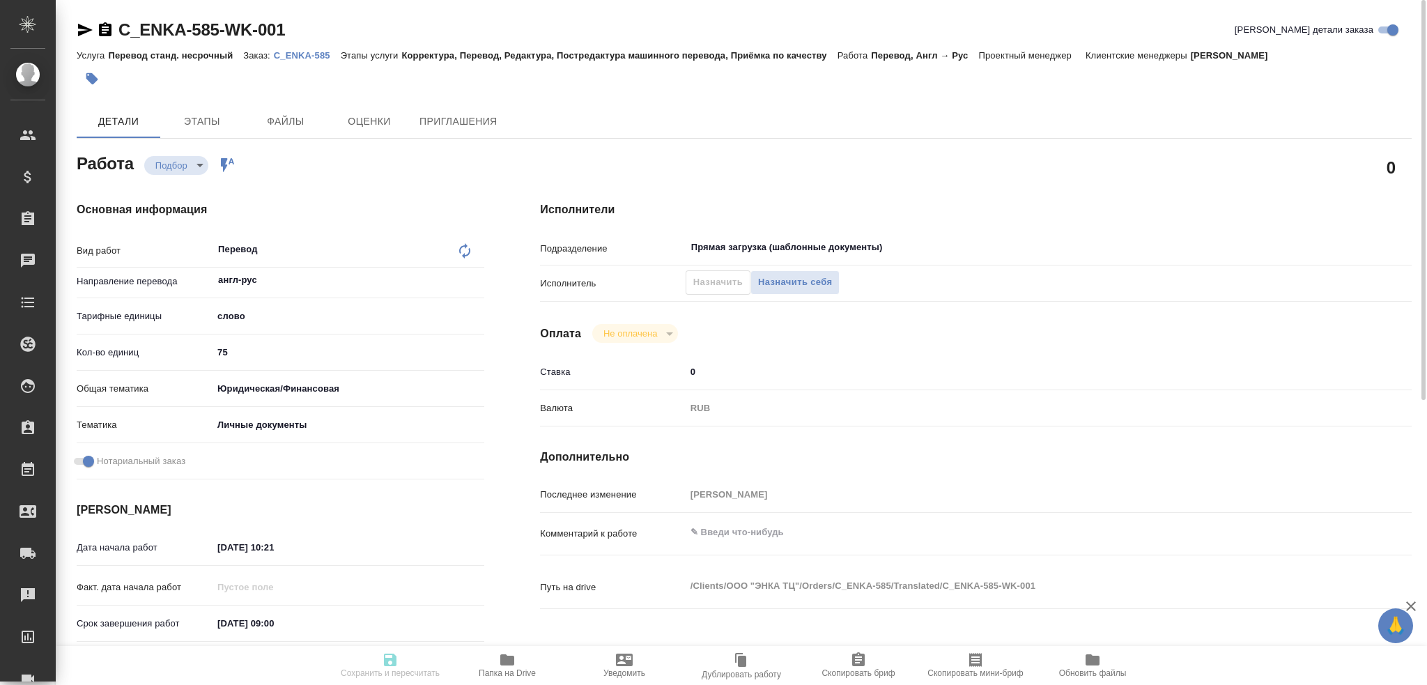
type input "02.10.2025 10:21"
type input "03.10.2025 09:00"
type input "03.10.2025 10:00"
type input "Прямая загрузка (шаблонные документы)"
type input "notPayed"
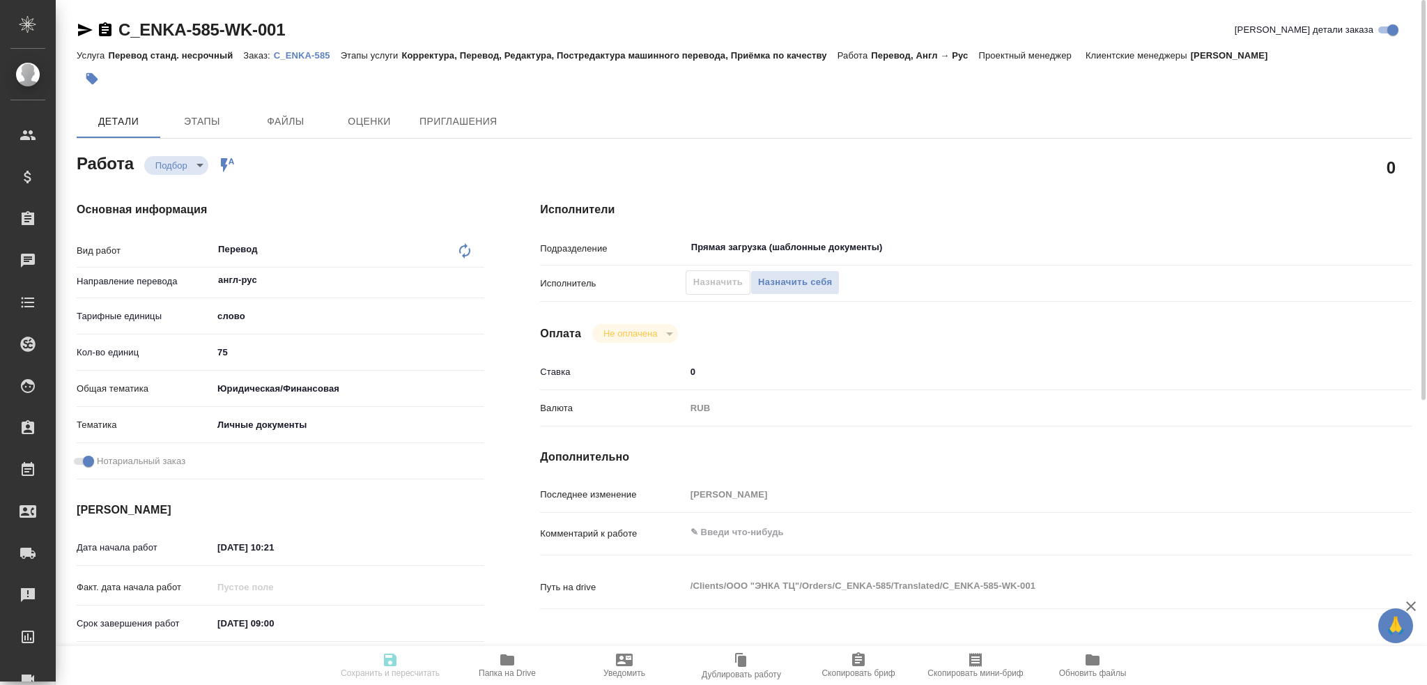
type input "0"
type input "RUB"
type input "[PERSON_NAME]"
type textarea "x"
type textarea "/Clients/ООО "ЭНКА ТЦ"/Orders/C_ENKA-585/Translated/C_ENKA-585-WK-001"
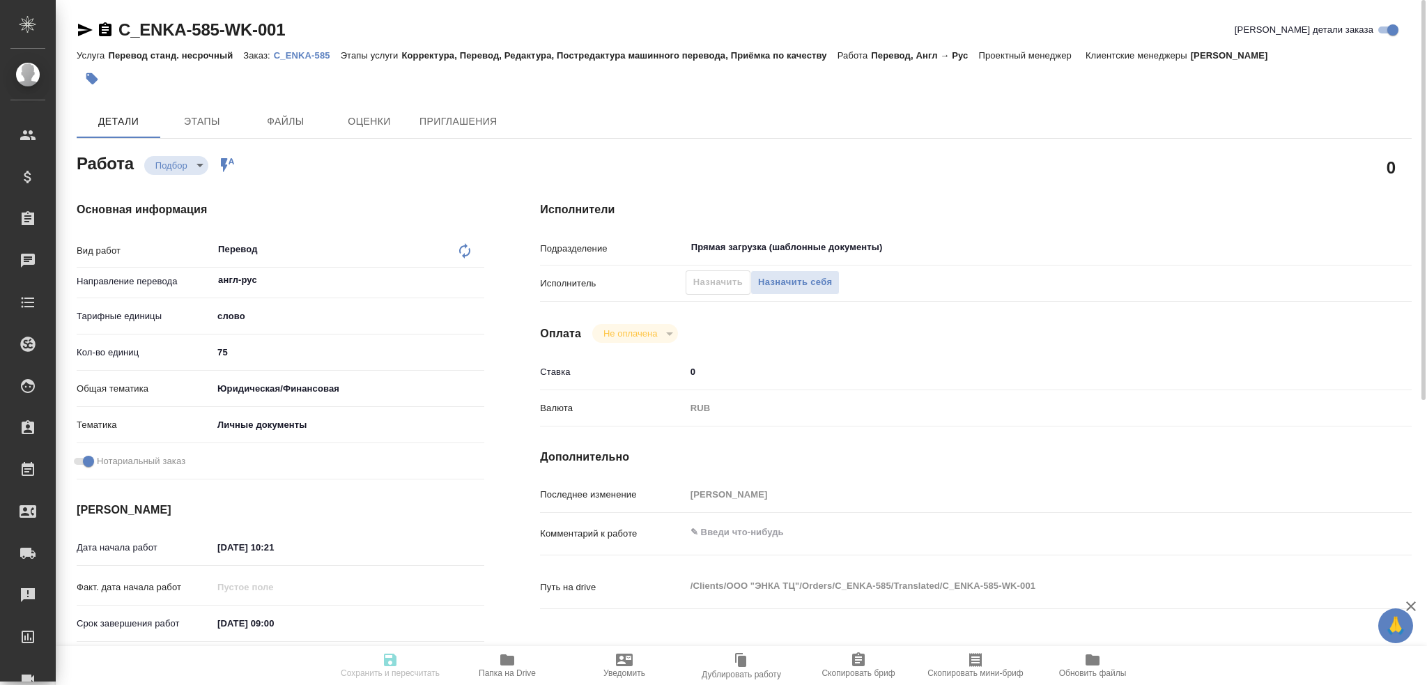
type textarea "x"
type input "C_ENKA-585"
type input "Перевод станд. несрочный"
type input "Корректура, Перевод, Редактура, Постредактура машинного перевода, Приёмка по ка…"
type input "Зайцева Светлана"
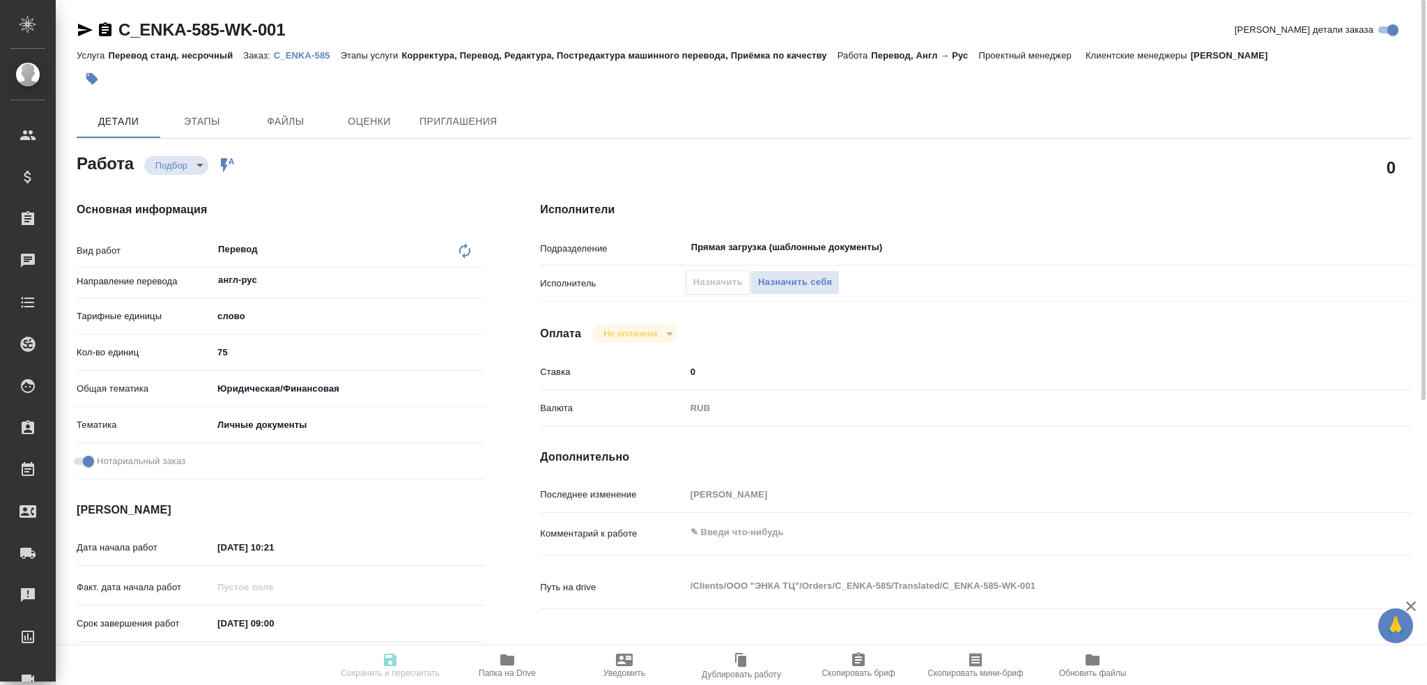
type input "/Clients/ООО "ЭНКА ТЦ"/Orders/C_ENKA-585"
type textarea "x"
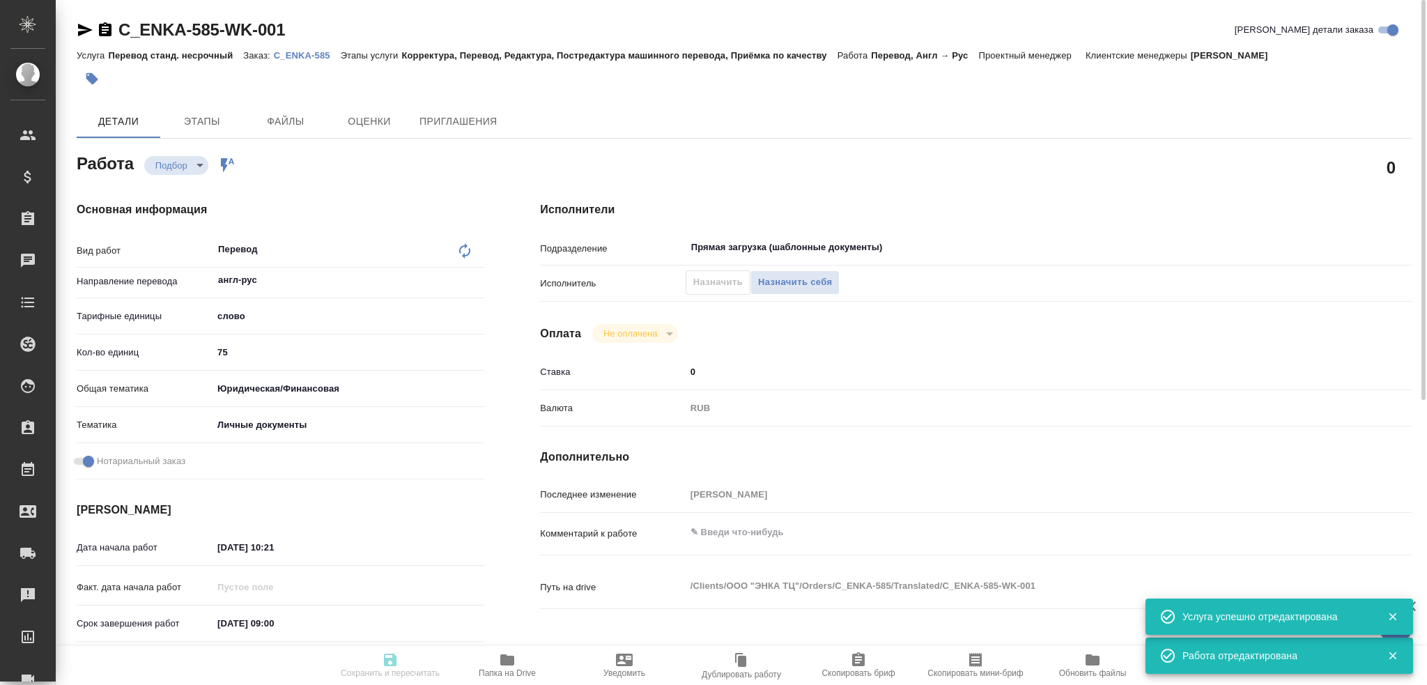
type textarea "x"
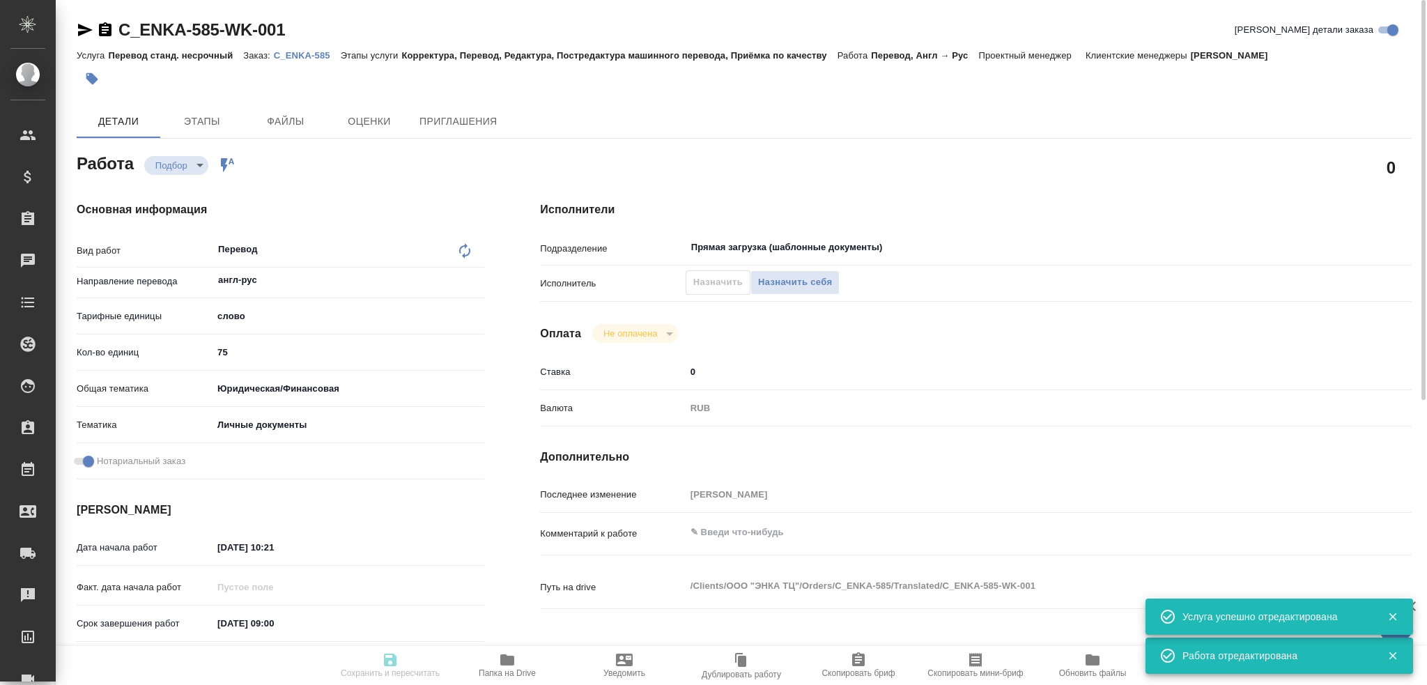
type textarea "x"
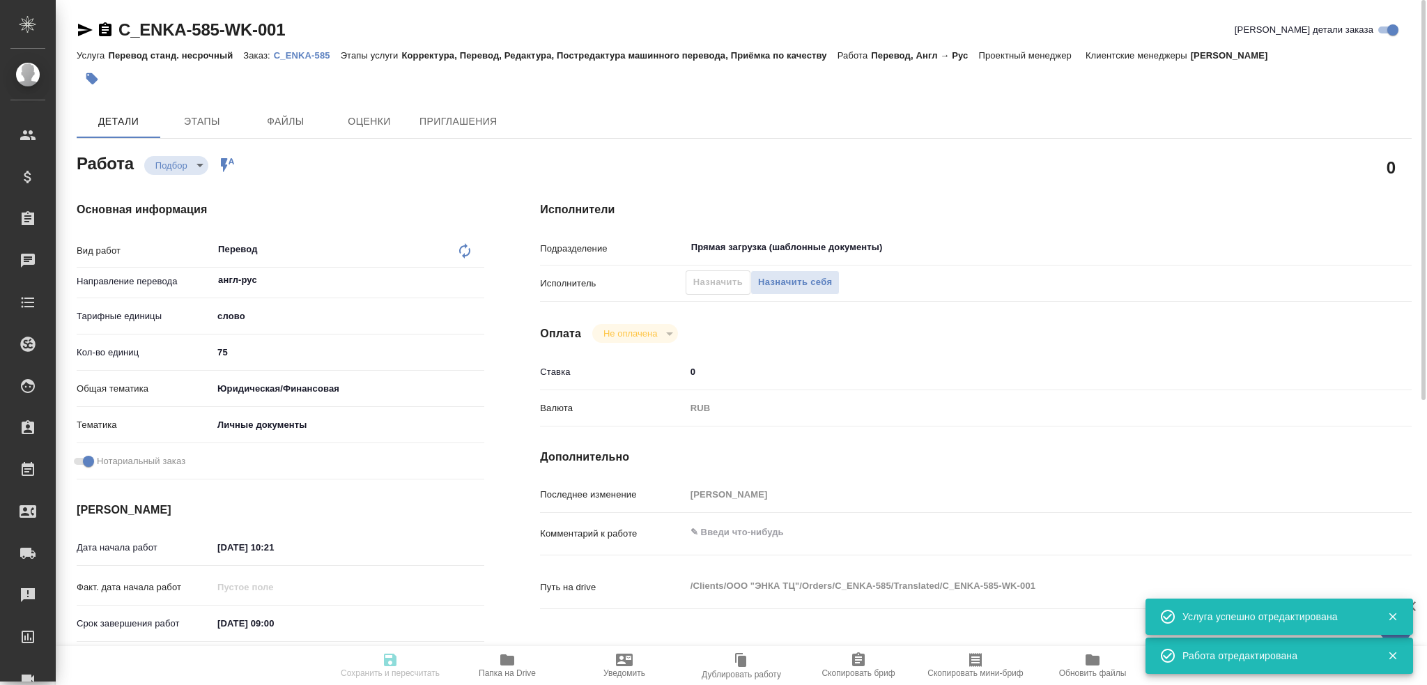
type textarea "x"
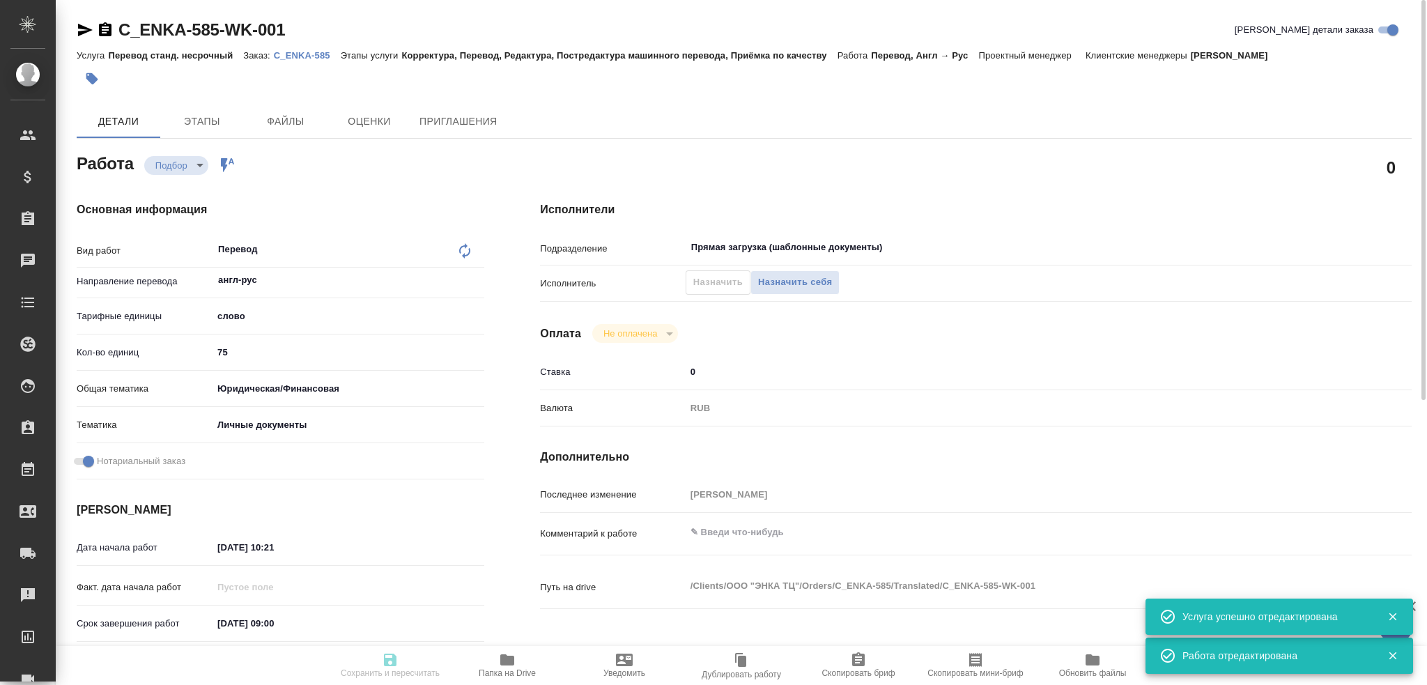
type textarea "x"
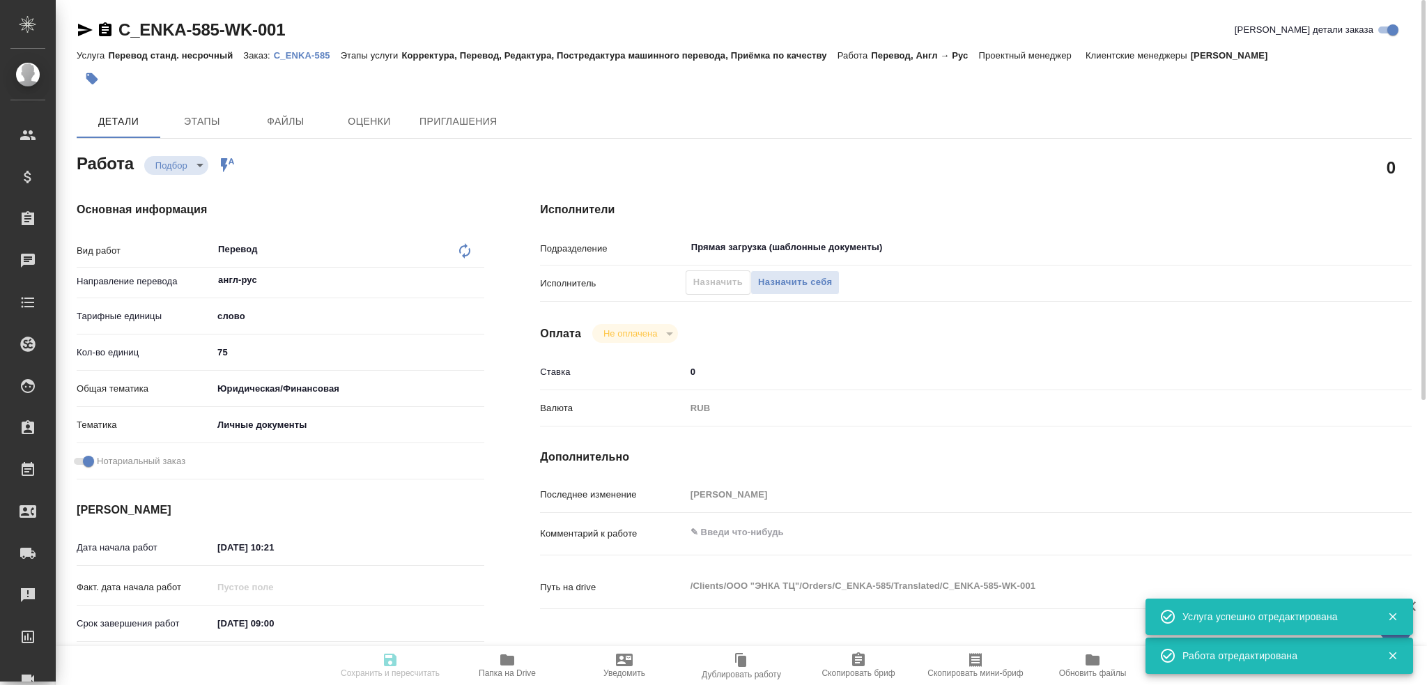
type textarea "x"
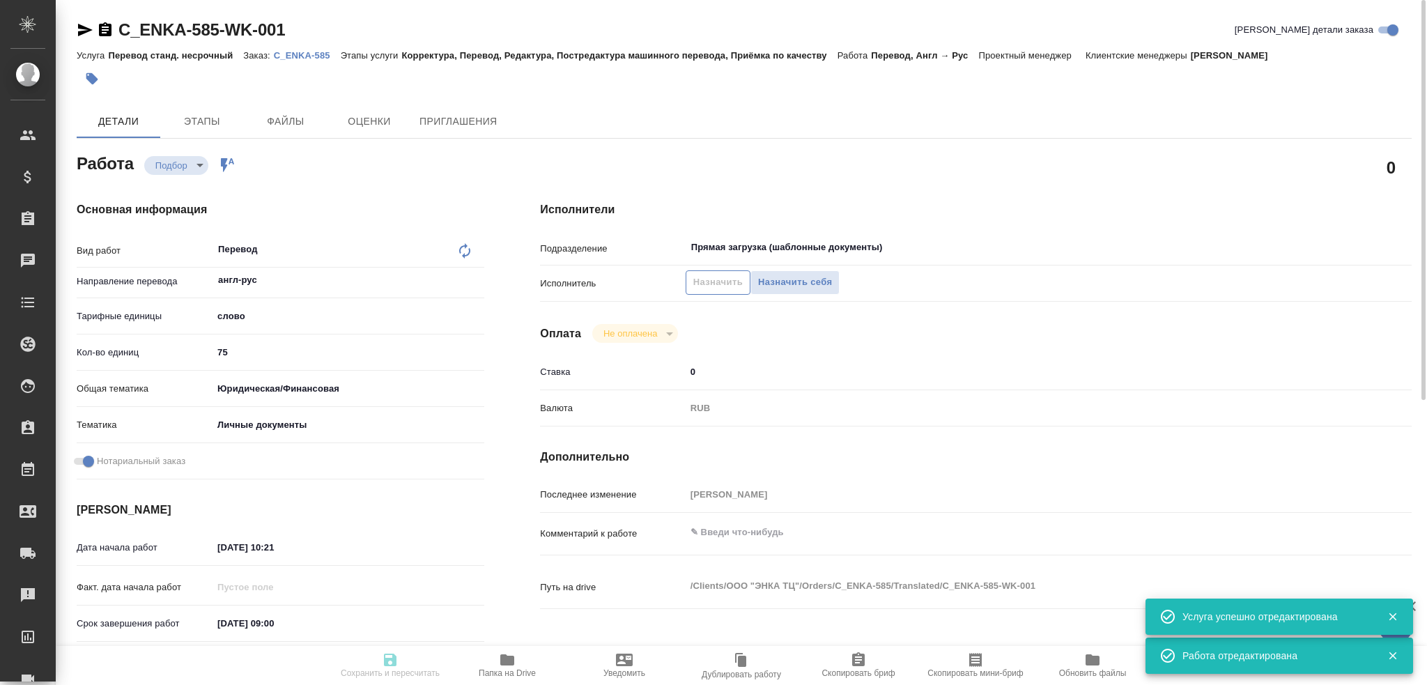
type input "recruiting"
type textarea "Перевод"
type textarea "x"
type input "англ-рус"
type input "5a8b1489cc6b4906c91bfd90"
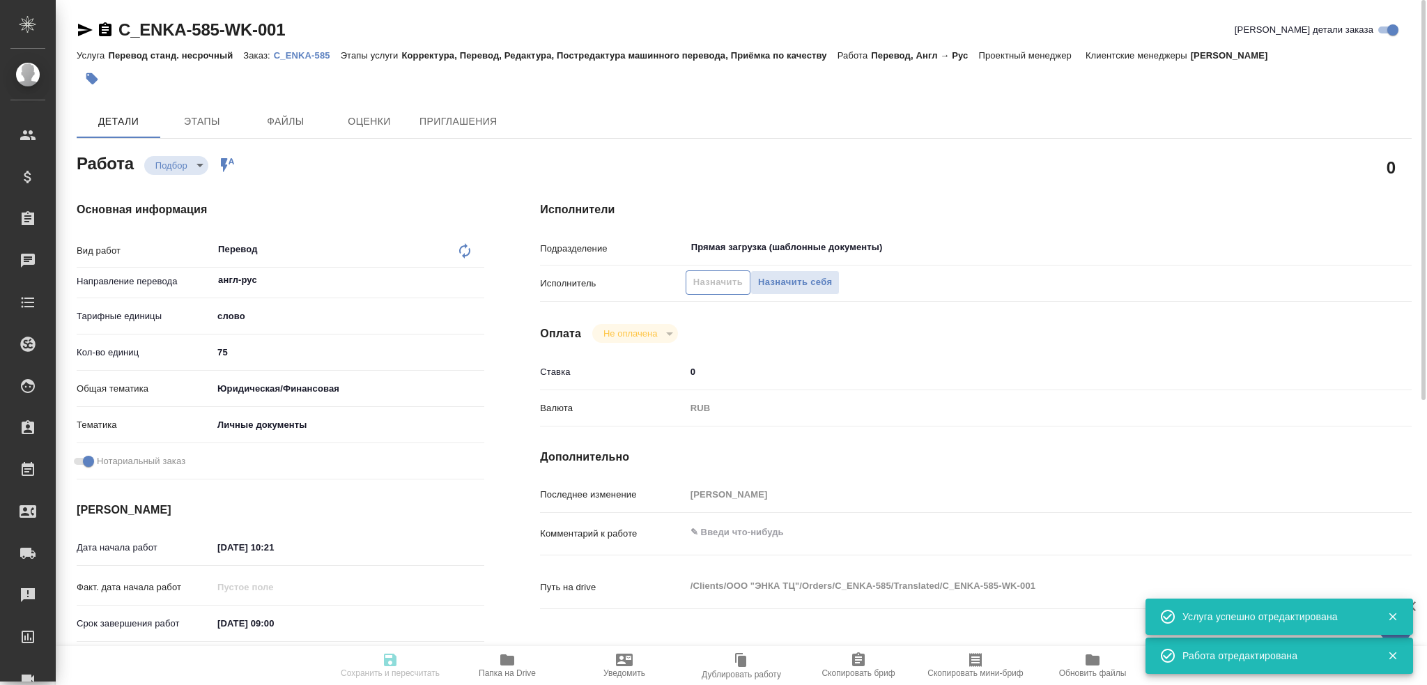
type input "75"
type input "yr-fn"
type input "5a8b8b956a9677013d343cfe"
checkbox input "true"
type input "[DATE] 10:21"
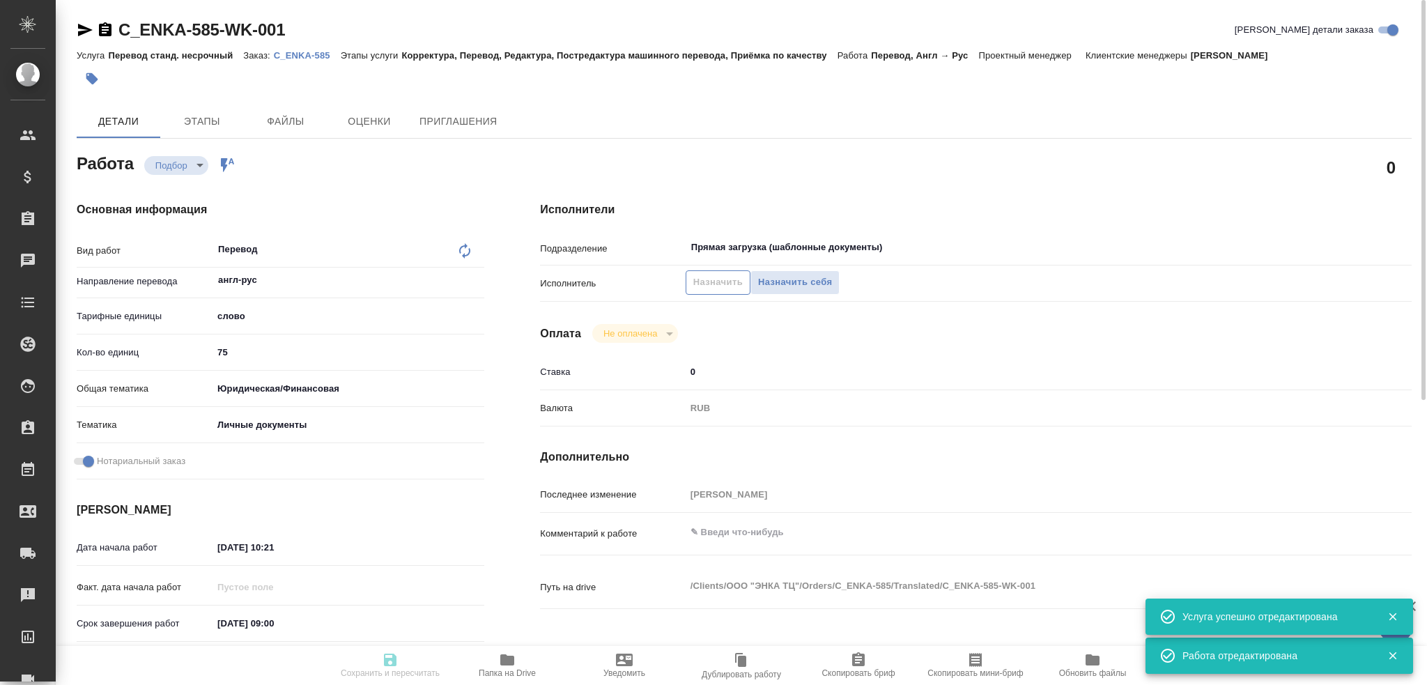
type input "[DATE] 09:00"
type input "[DATE] 10:00"
type input "Прямая загрузка (шаблонные документы)"
type input "notPayed"
type input "0"
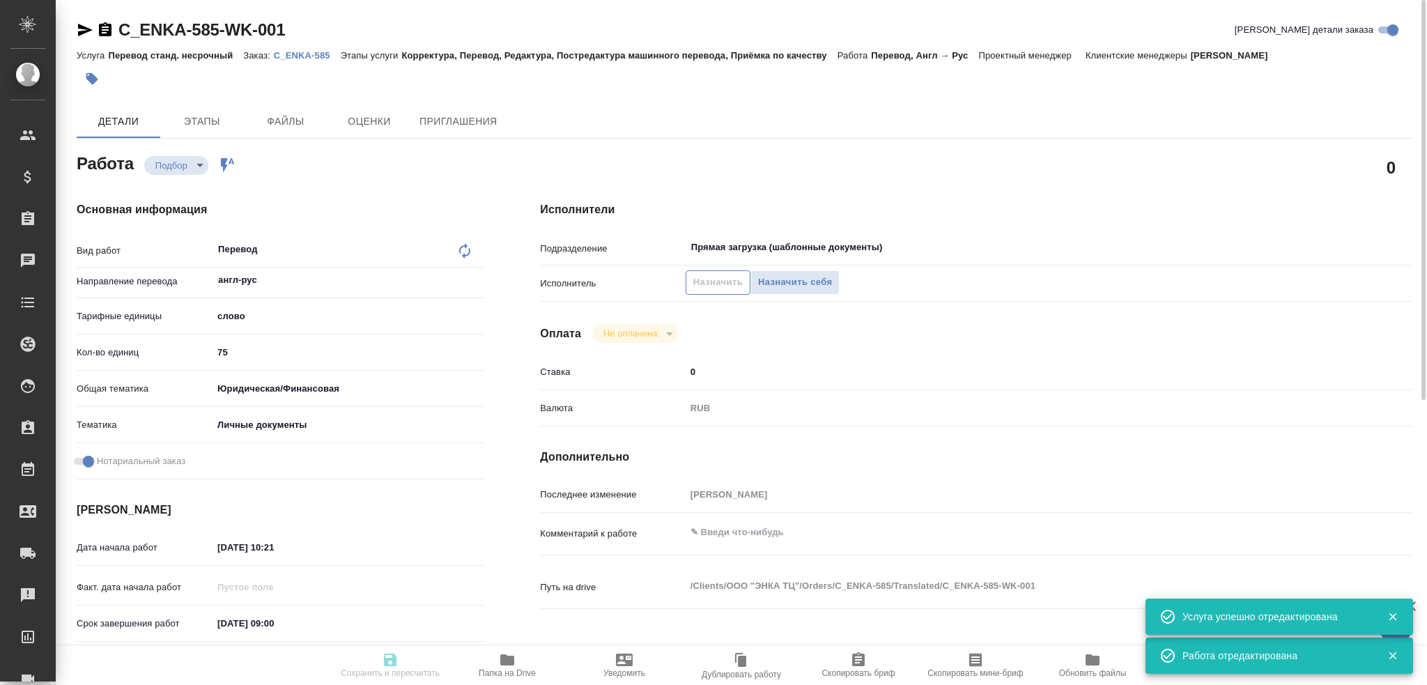
type input "RUB"
type input "Гусев Александр"
type textarea "x"
type textarea "/Clients/ООО "ЭНКА ТЦ"/Orders/C_ENKA-585/Translated/C_ENKA-585-WK-001"
type textarea "x"
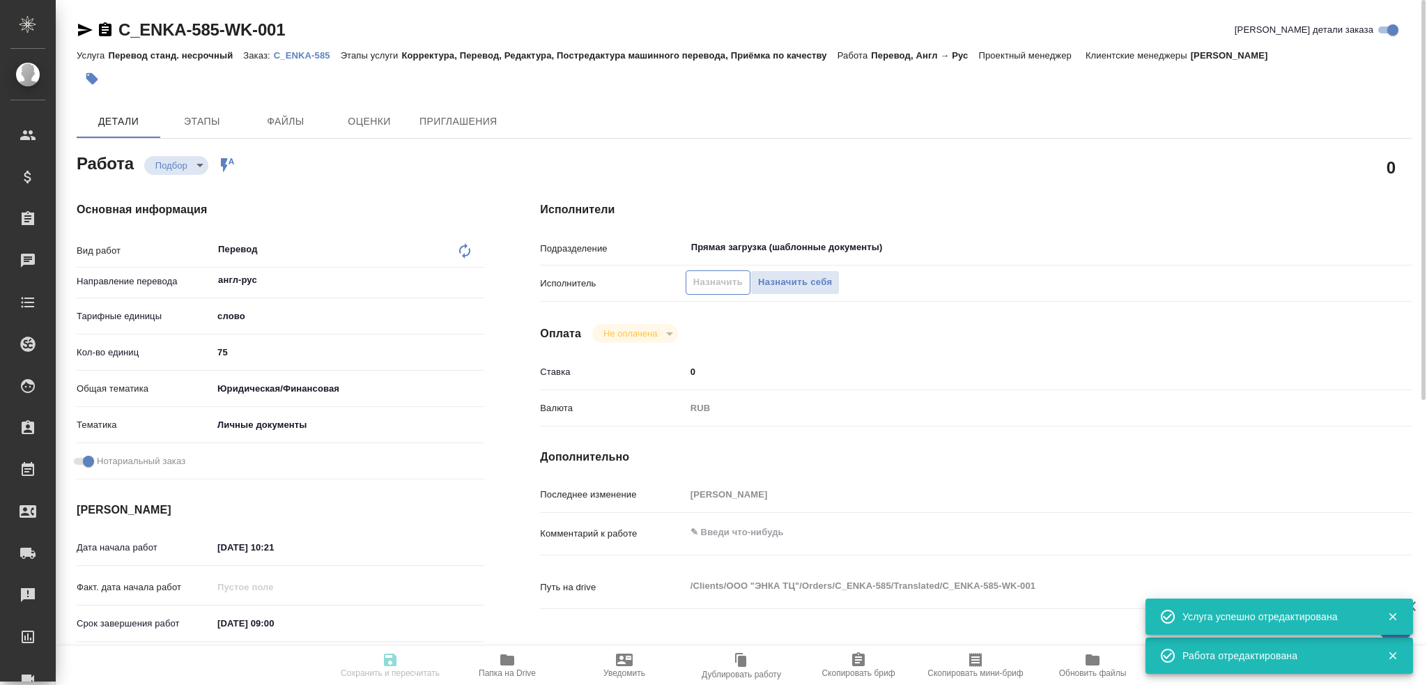
type input "C_ENKA-585"
type input "Перевод станд. несрочный"
type input "Корректура, Перевод, Редактура, Постредактура машинного перевода, Приёмка по ка…"
type input "Зайцева Светлана"
type input "/Clients/ООО "ЭНКА ТЦ"/Orders/C_ENKA-585"
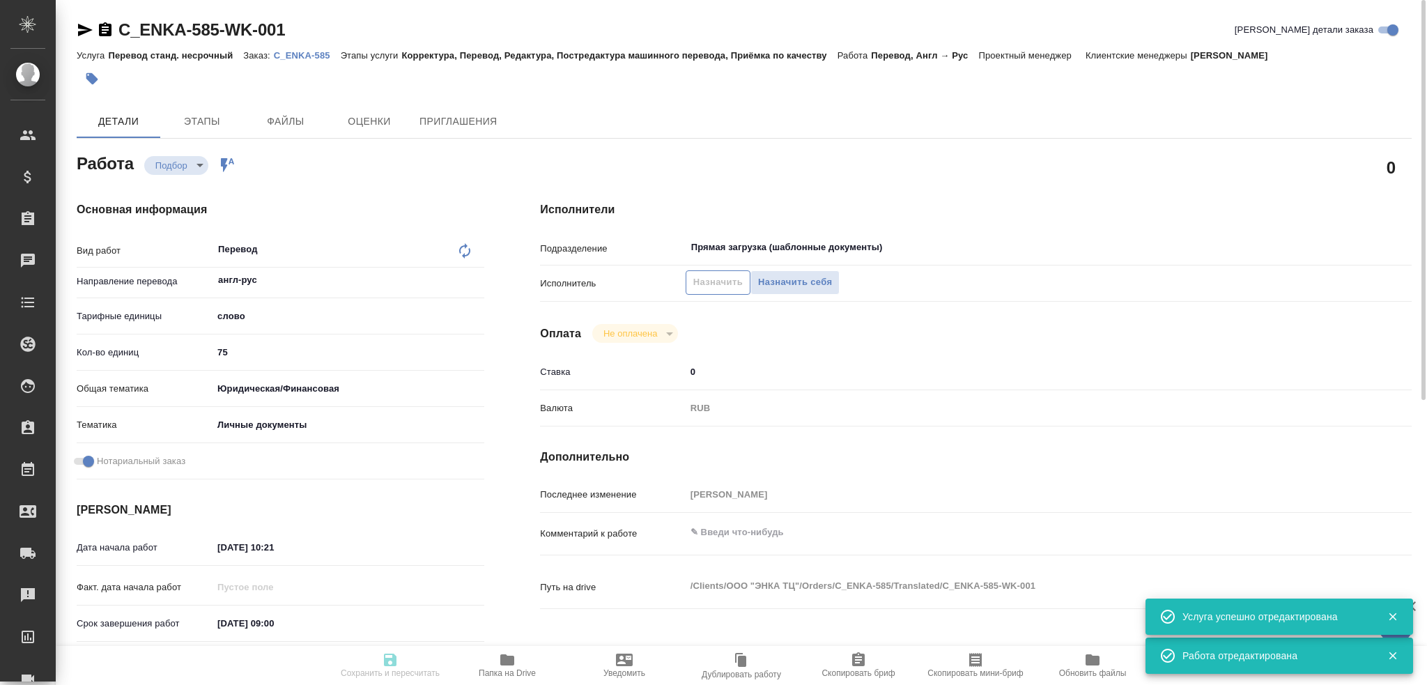
type textarea "x"
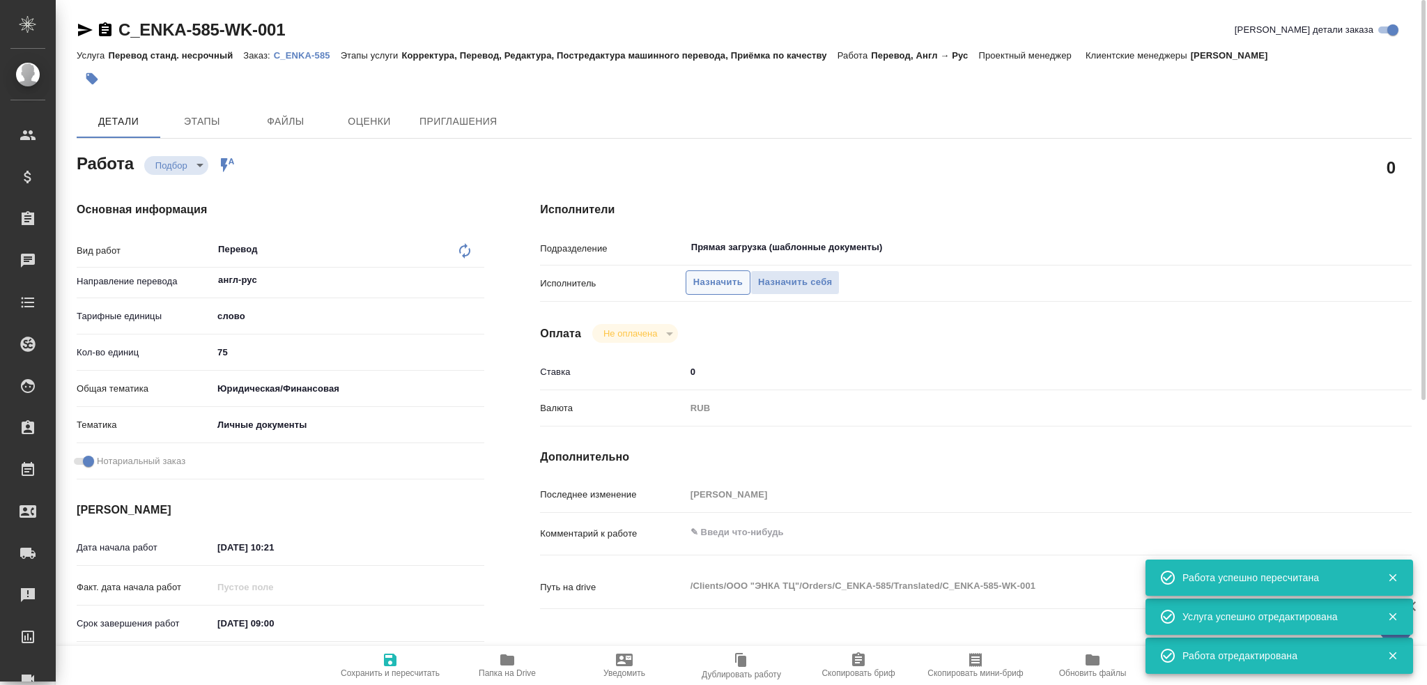
type textarea "x"
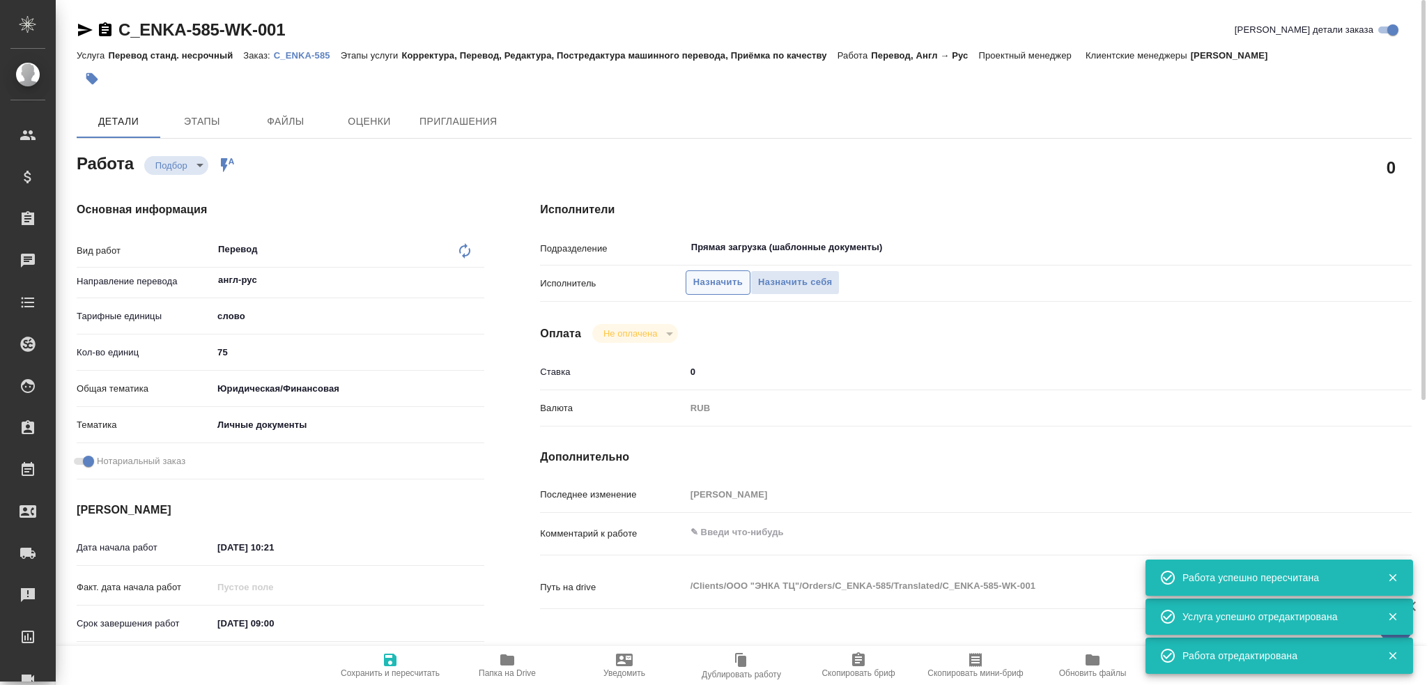
type textarea "x"
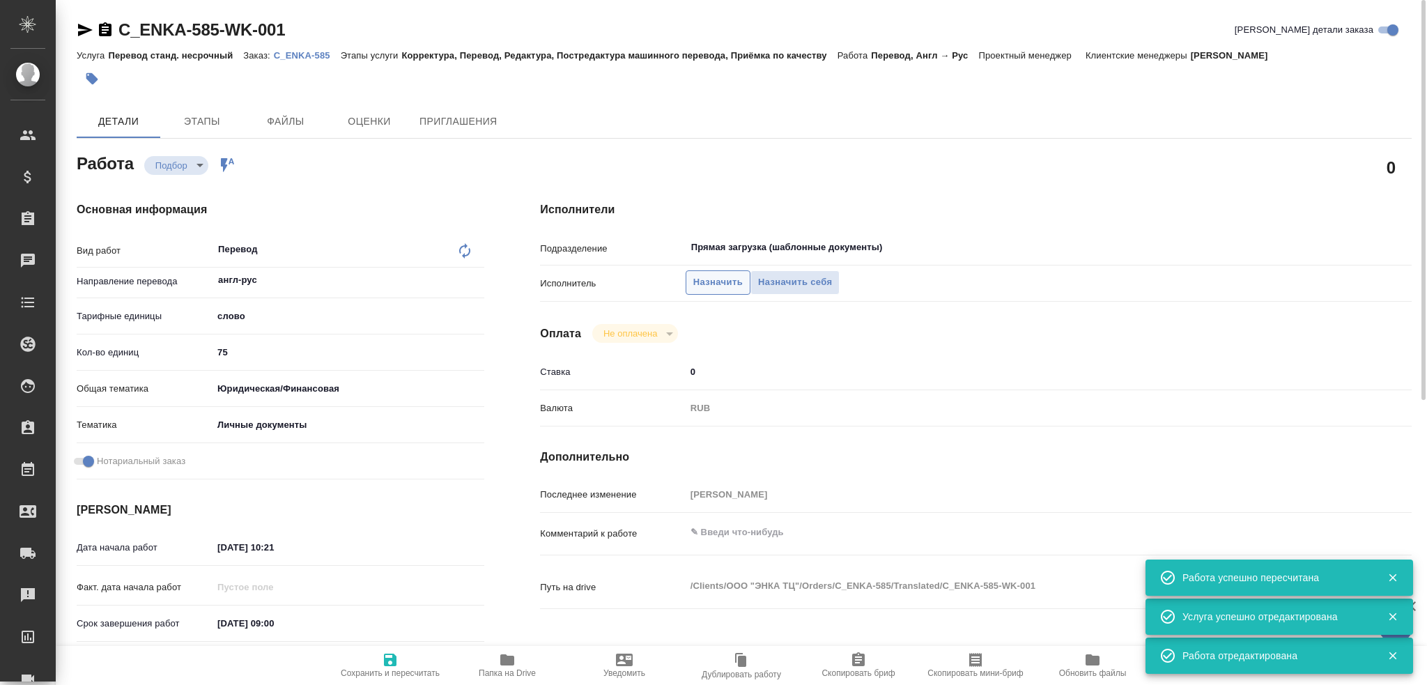
type textarea "x"
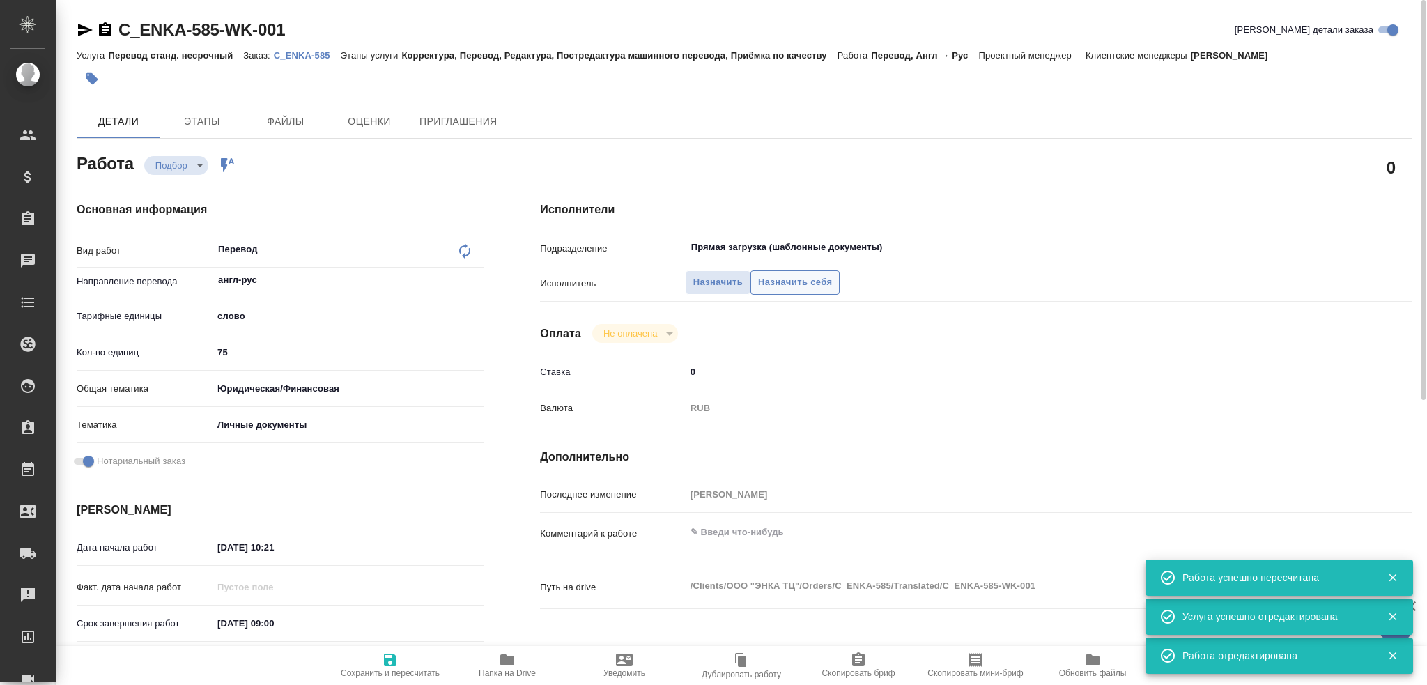
type textarea "x"
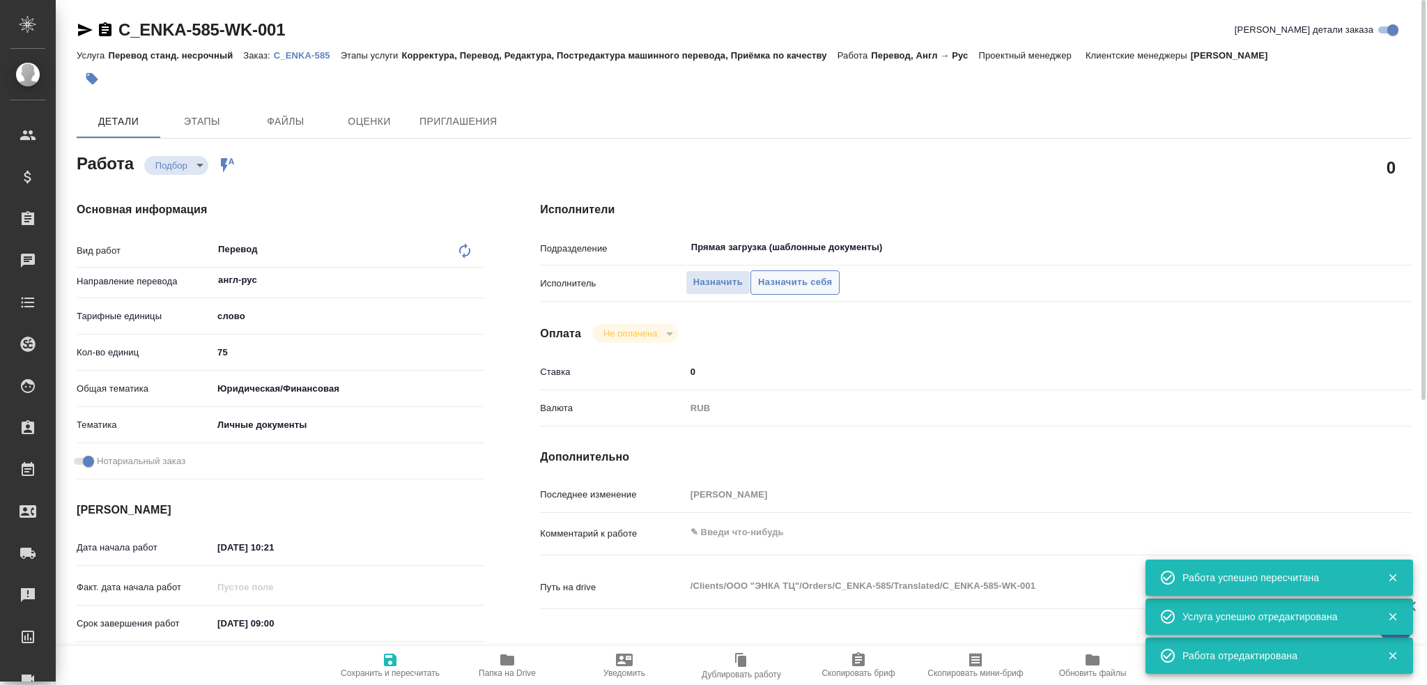
click at [767, 281] on span "Назначить себя" at bounding box center [795, 283] width 74 height 16
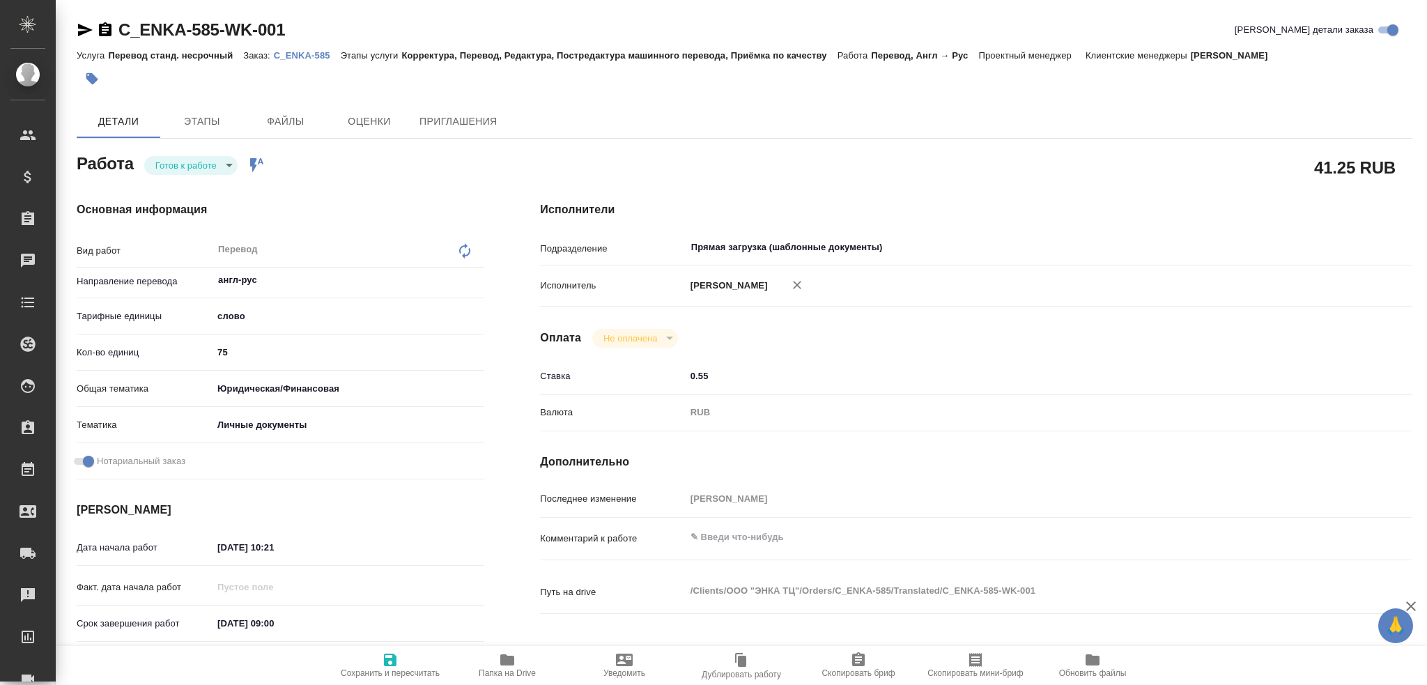
type textarea "x"
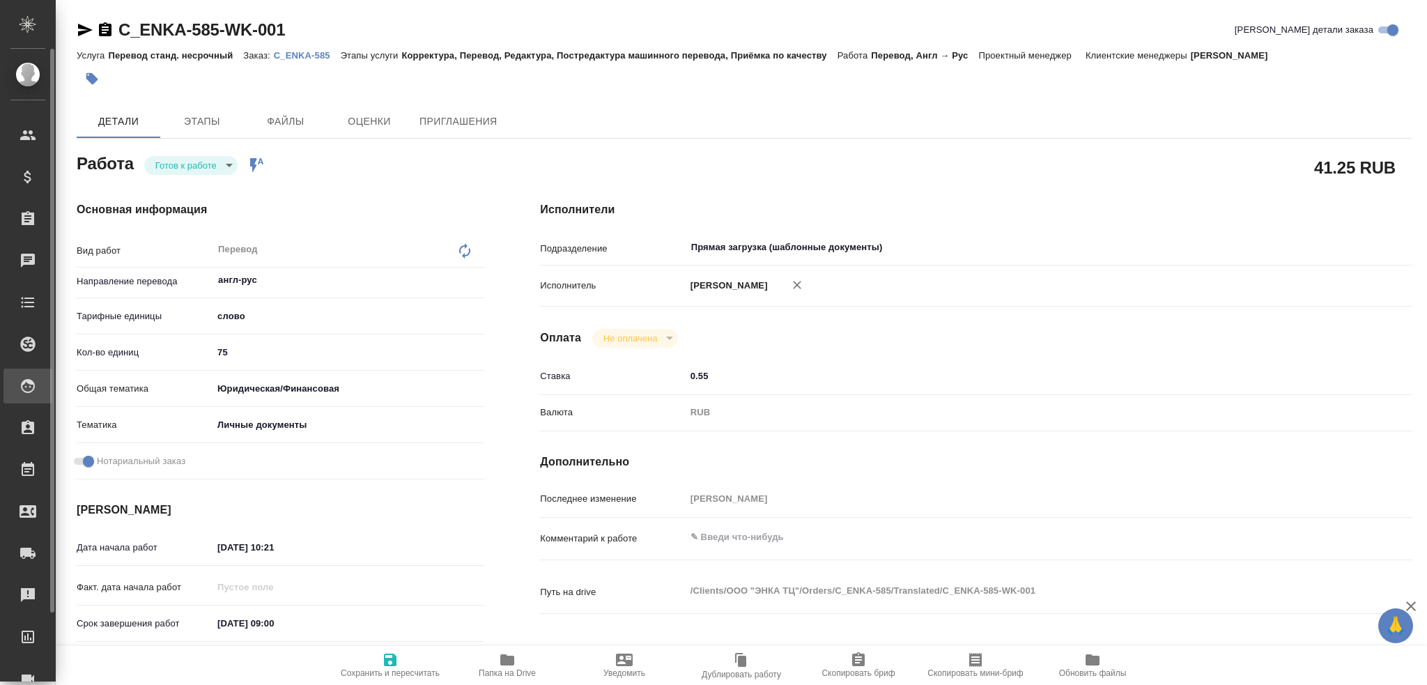
type textarea "x"
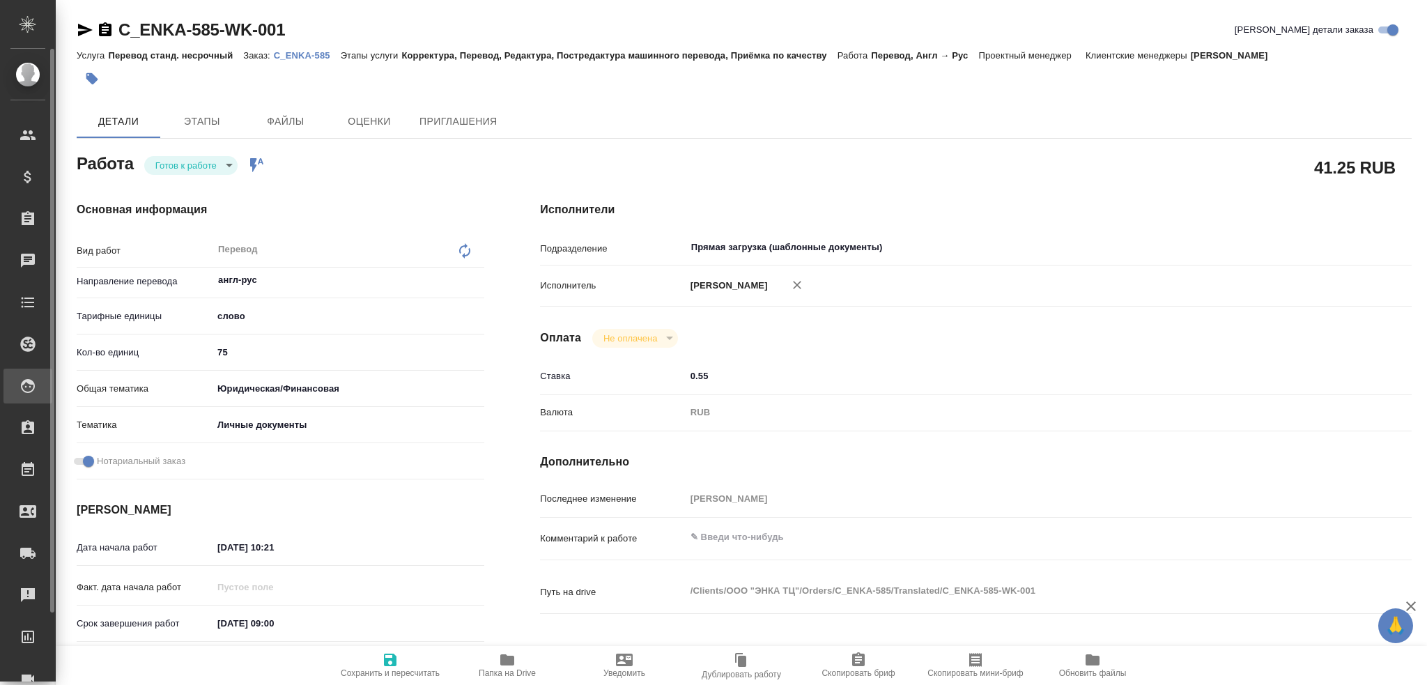
type textarea "x"
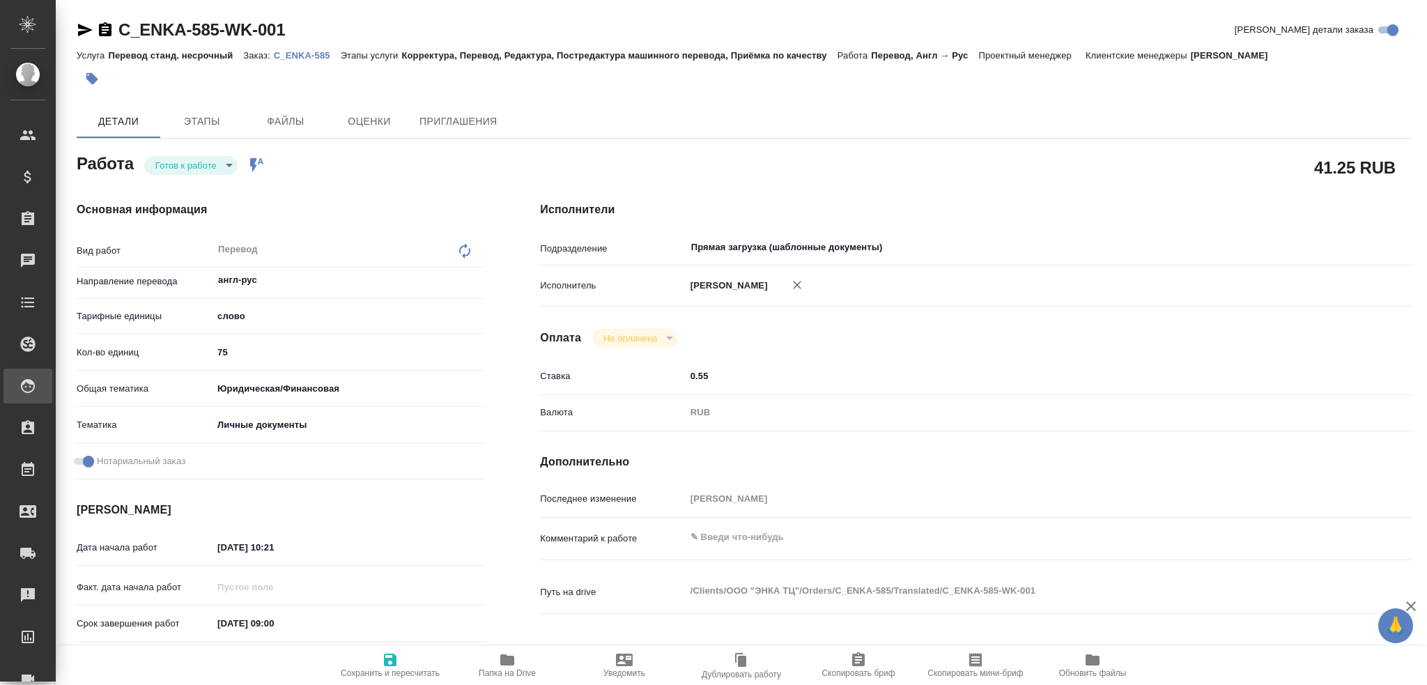
type textarea "x"
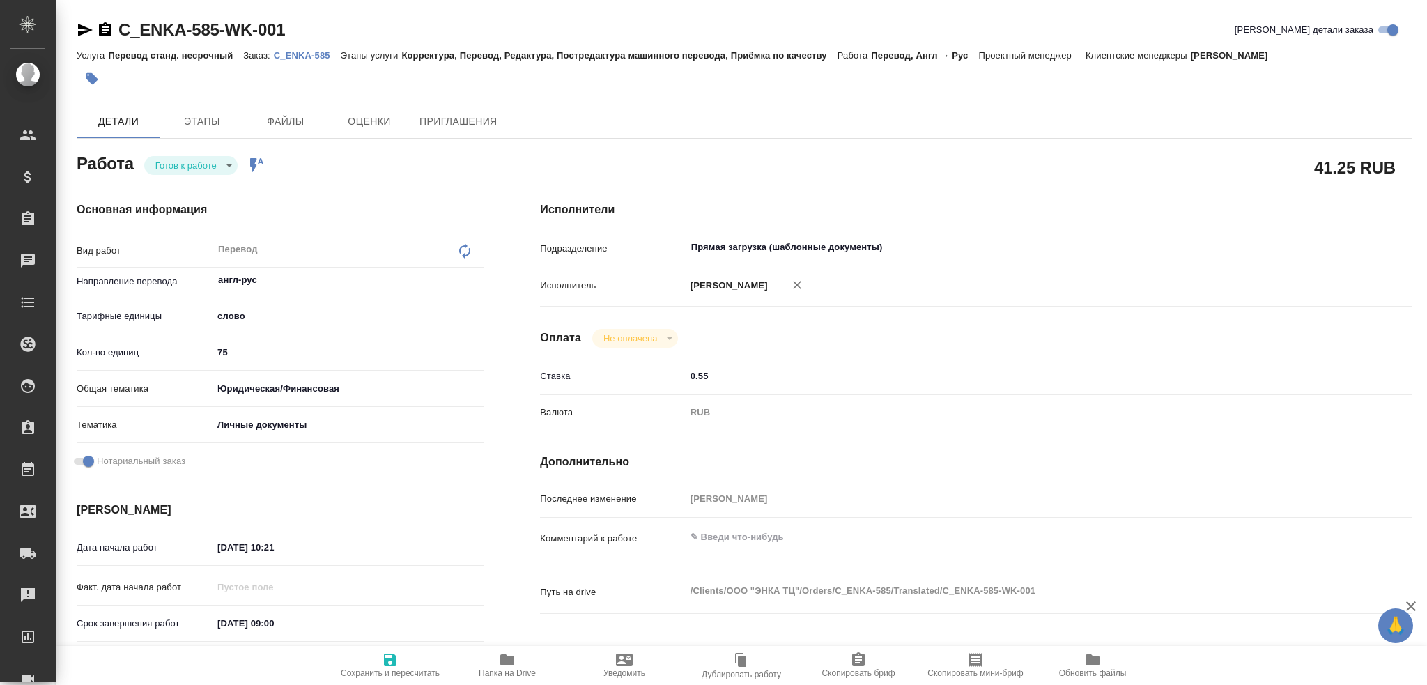
type textarea "x"
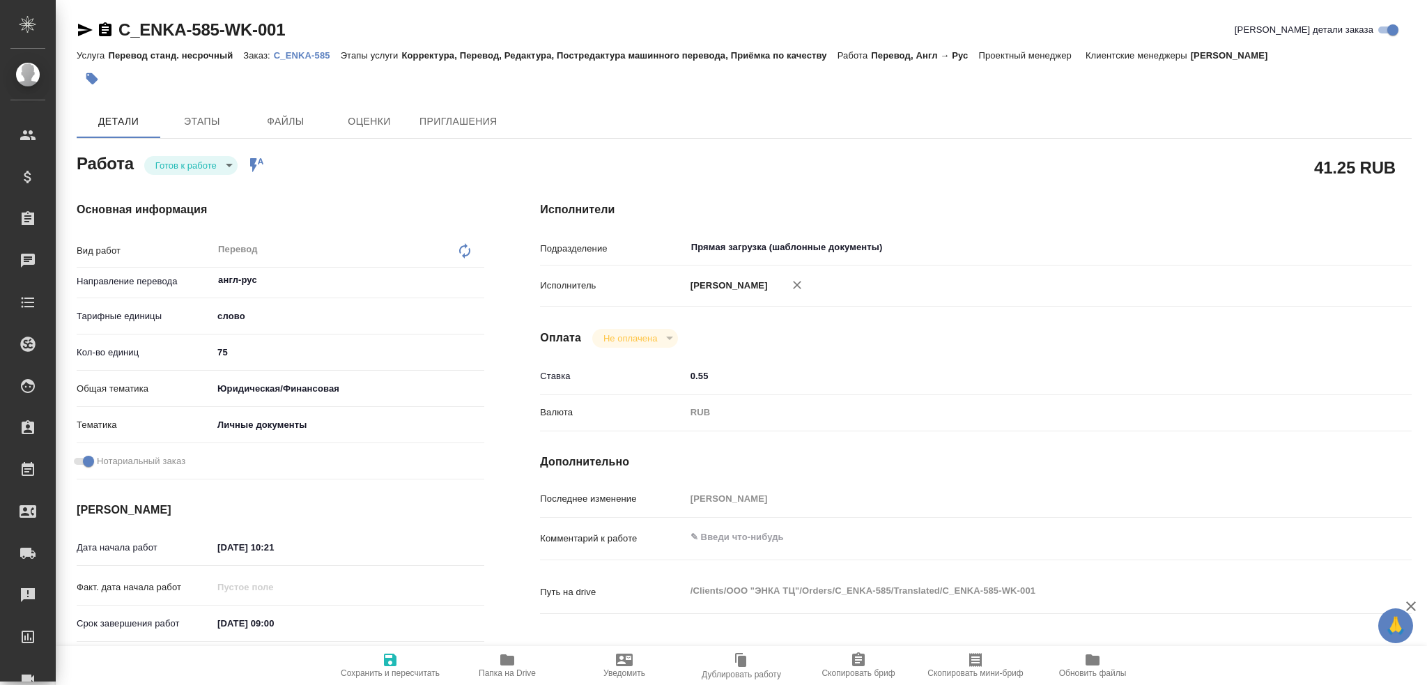
type textarea "x"
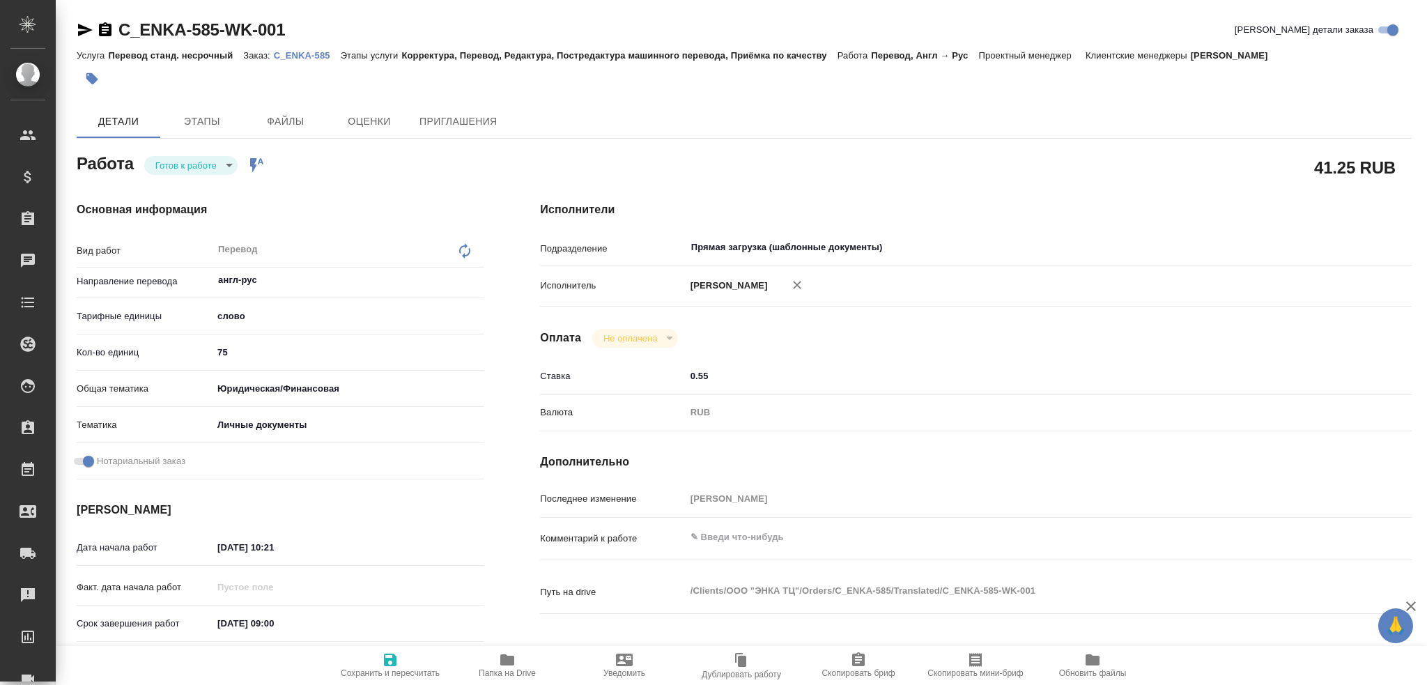
click at [185, 158] on body "🙏 .cls-1 fill:#fff; AWATERA [PERSON_NAME] Спецификации Заказы Чаты Todo Проекты…" at bounding box center [713, 342] width 1427 height 685
type textarea "x"
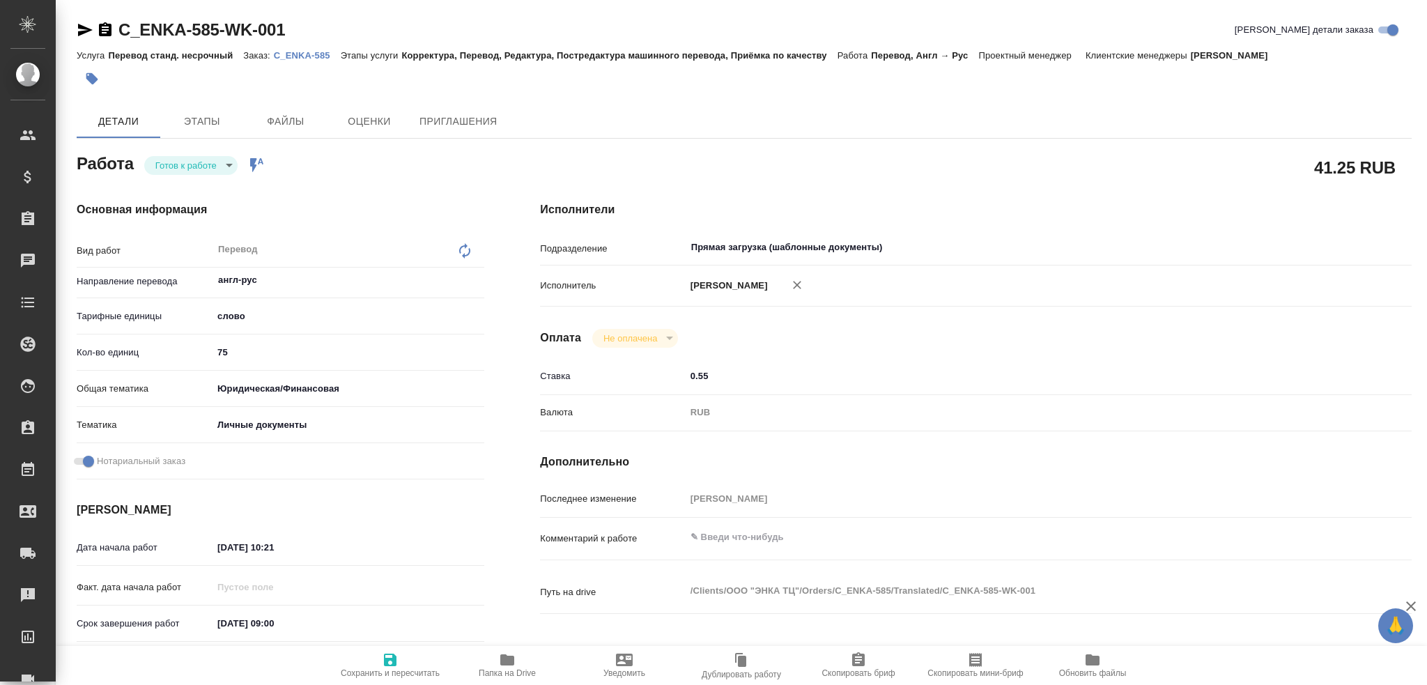
type textarea "x"
click at [175, 186] on button "В работе" at bounding box center [178, 188] width 46 height 15
type textarea "x"
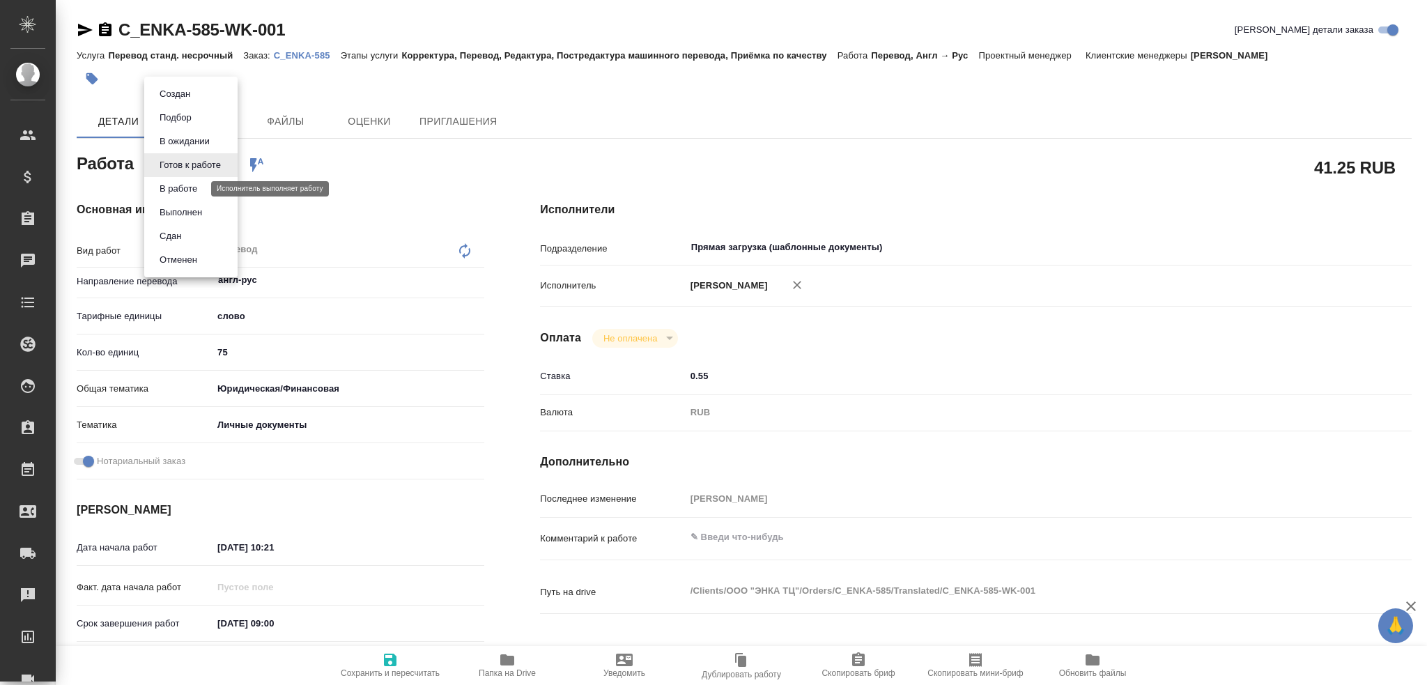
type textarea "x"
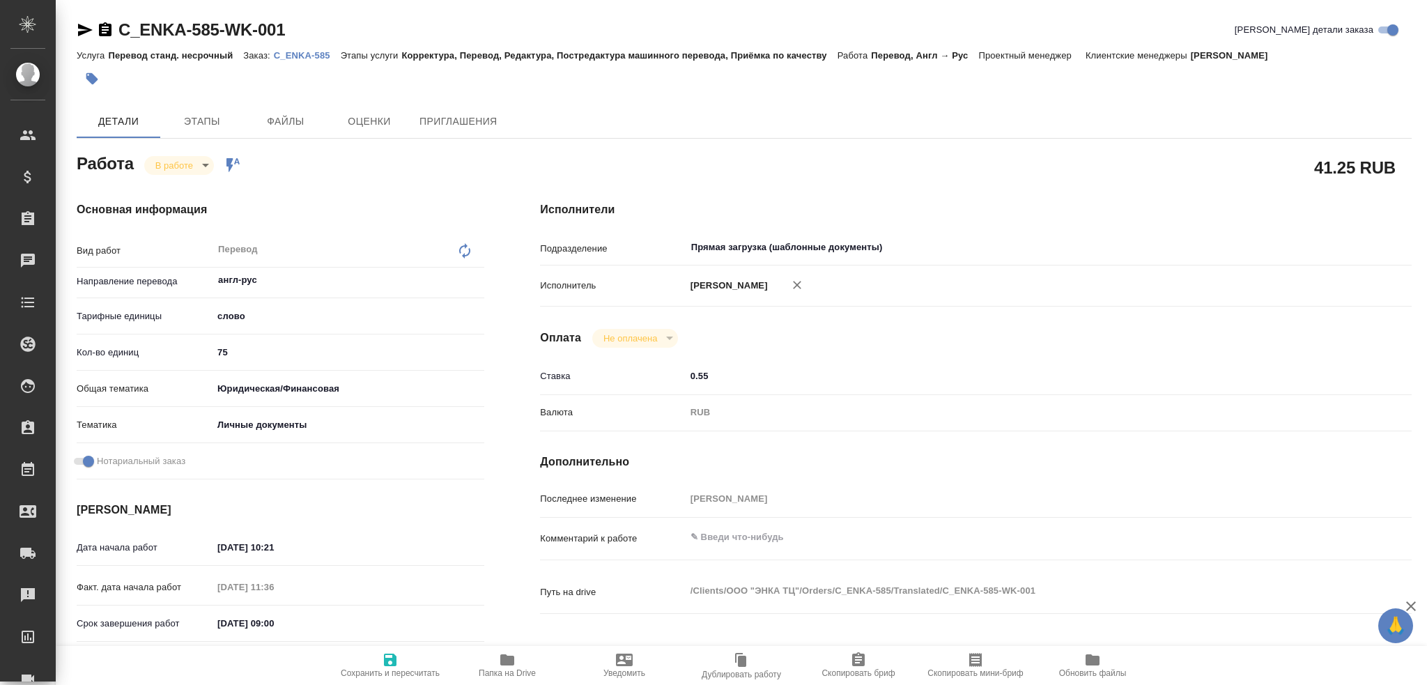
type textarea "x"
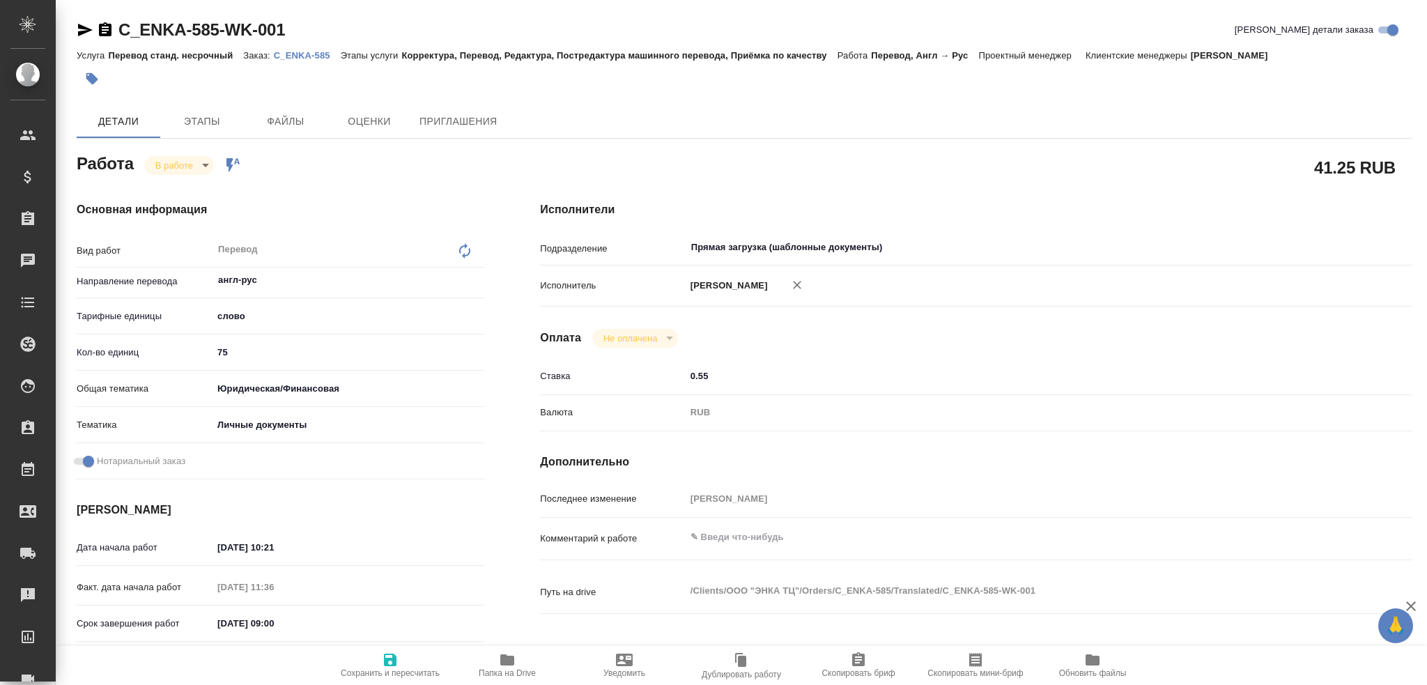
type textarea "x"
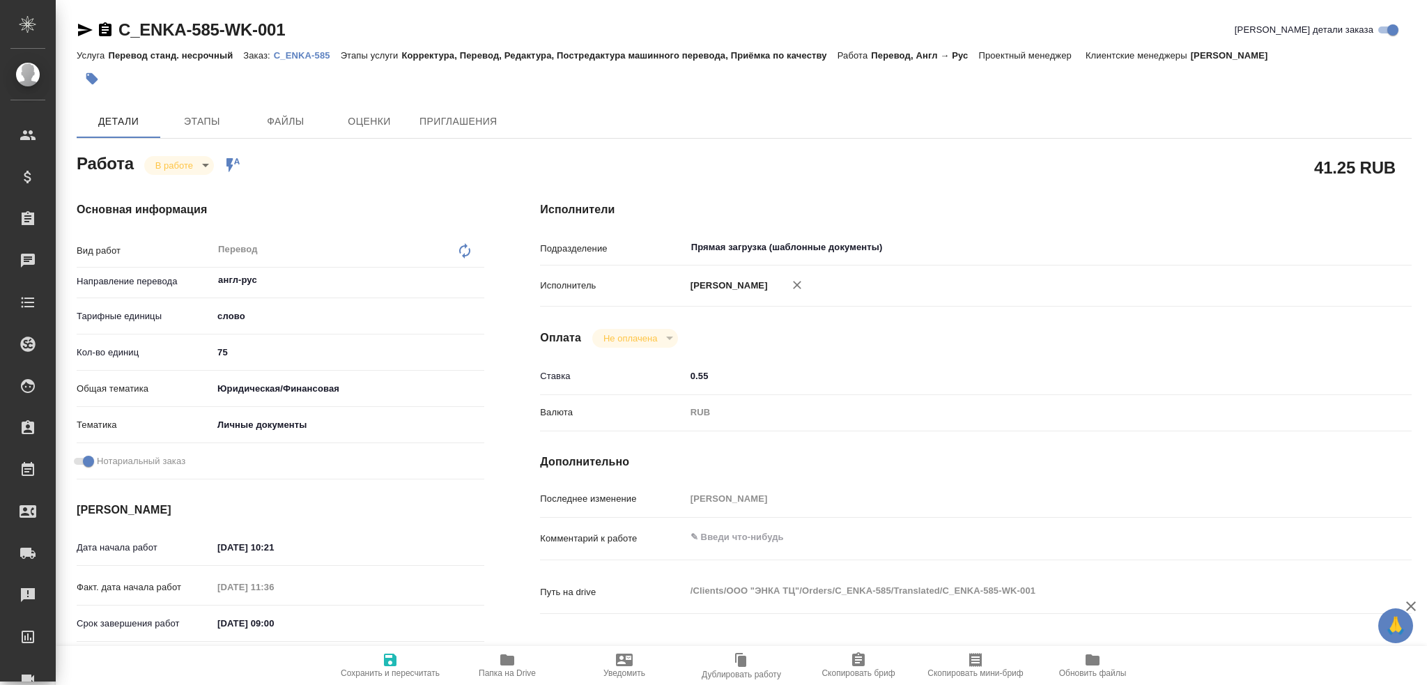
type textarea "x"
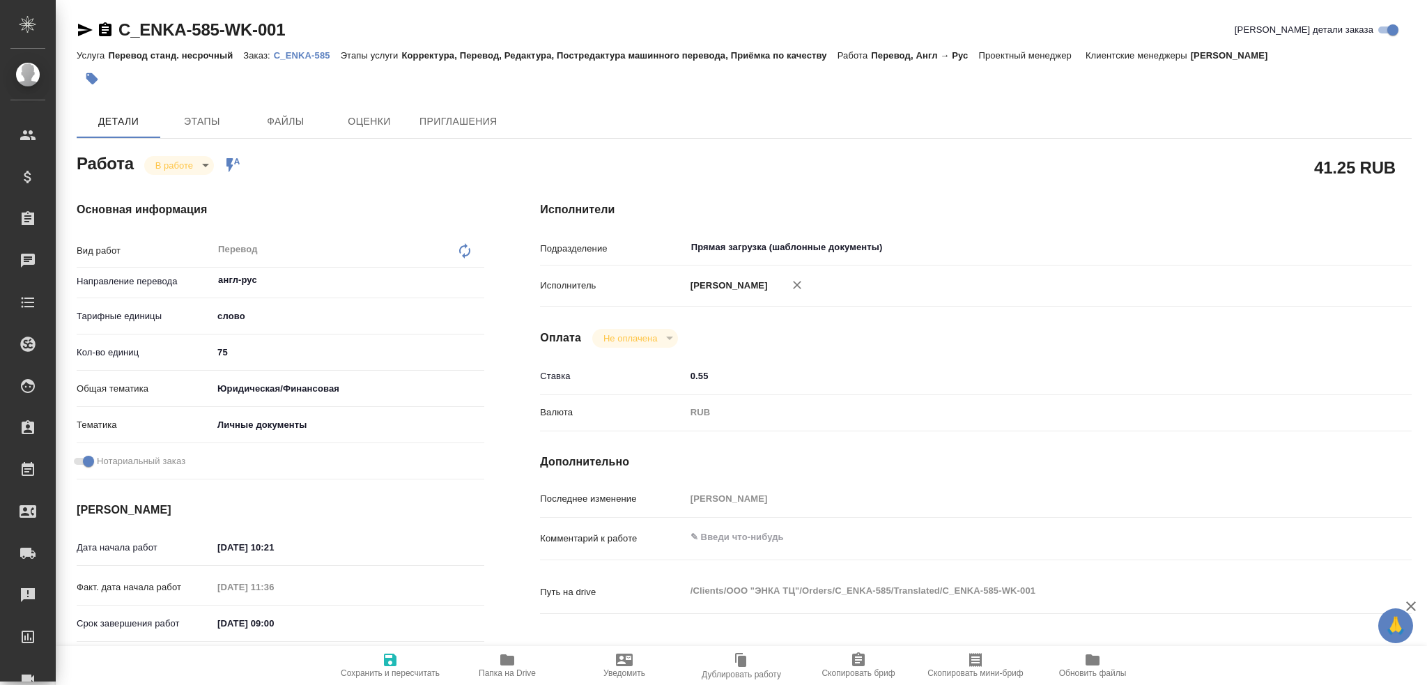
type textarea "x"
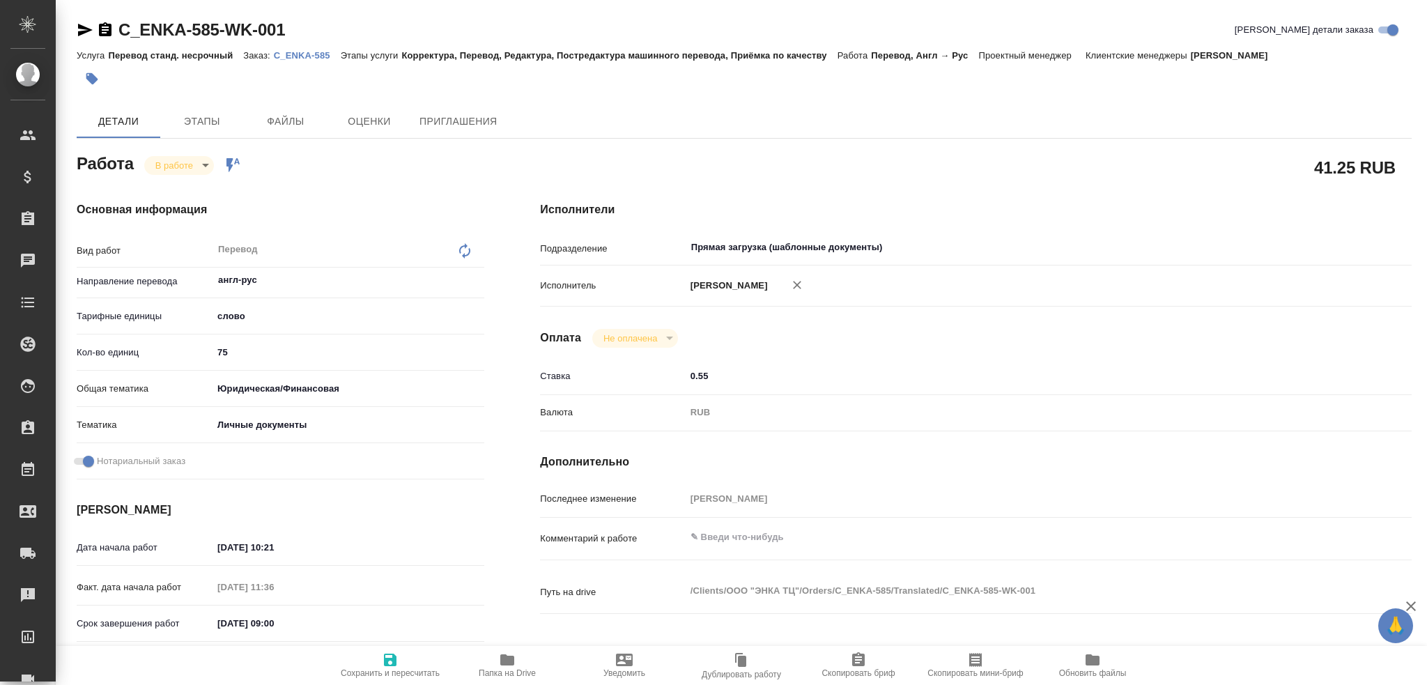
type textarea "x"
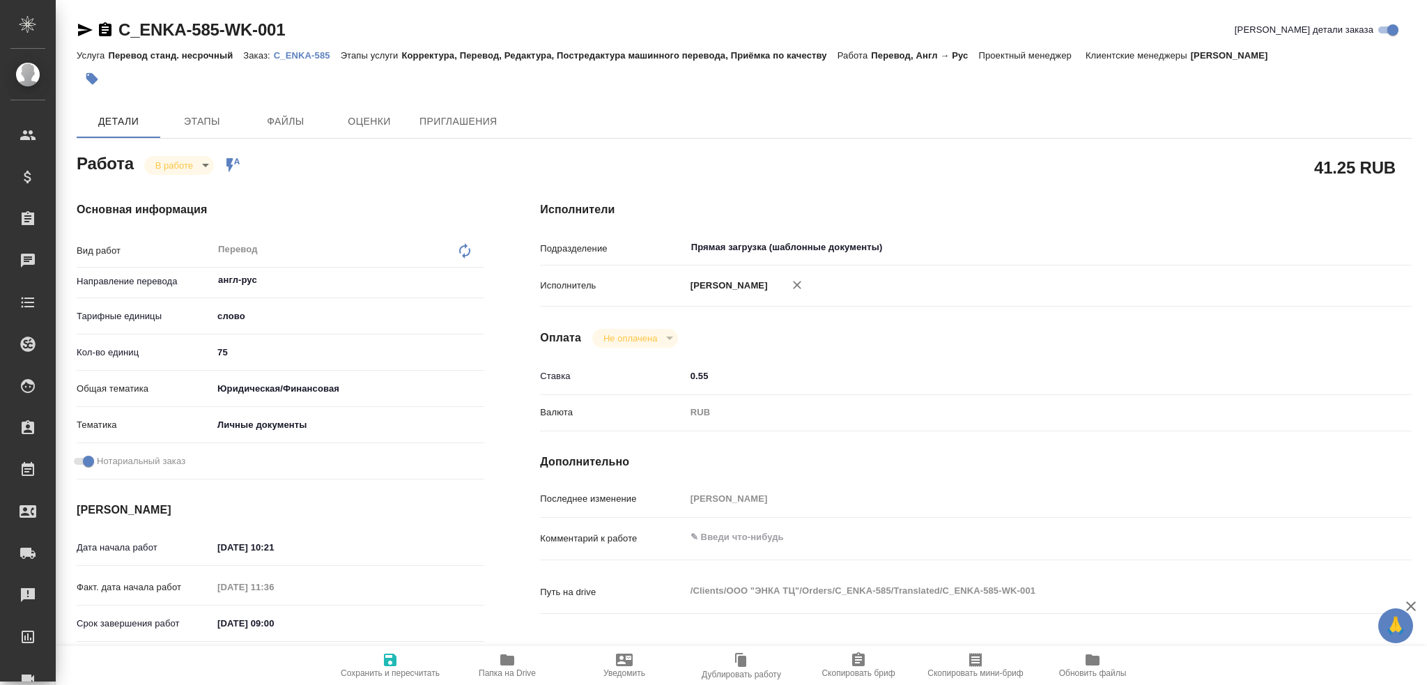
type textarea "x"
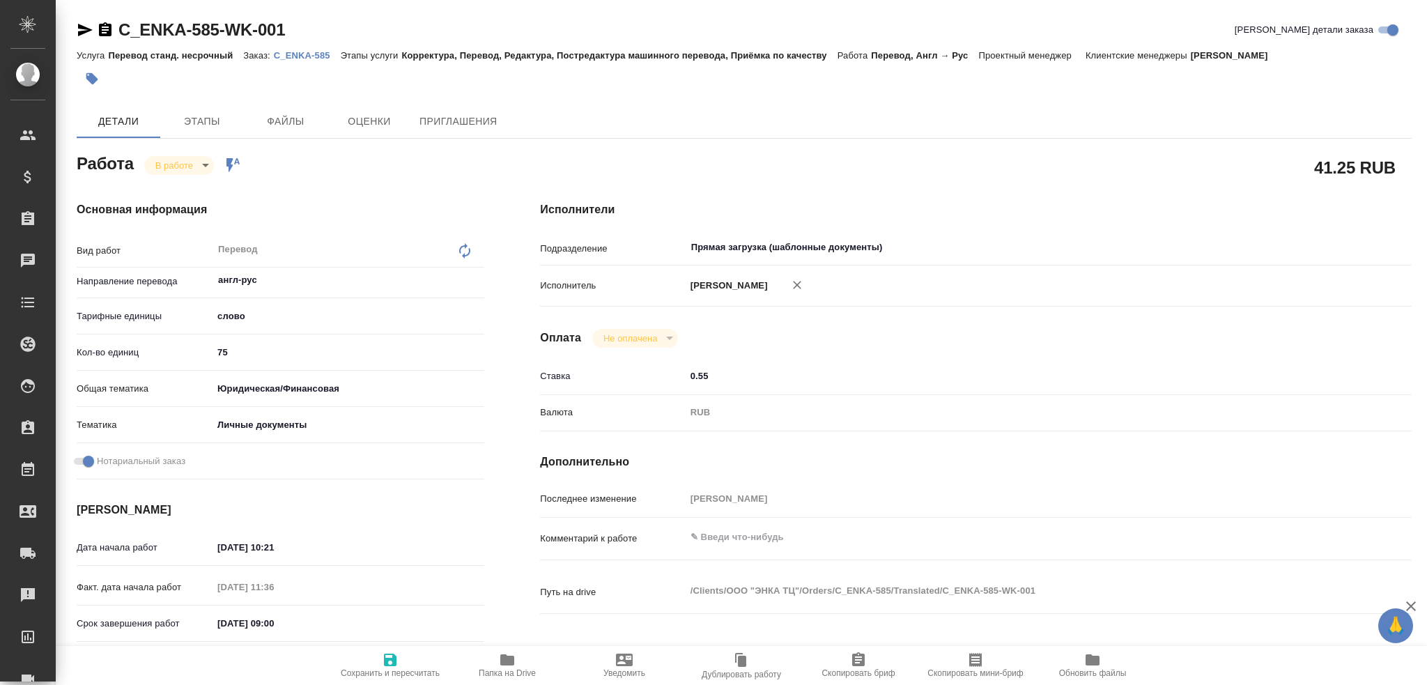
type textarea "x"
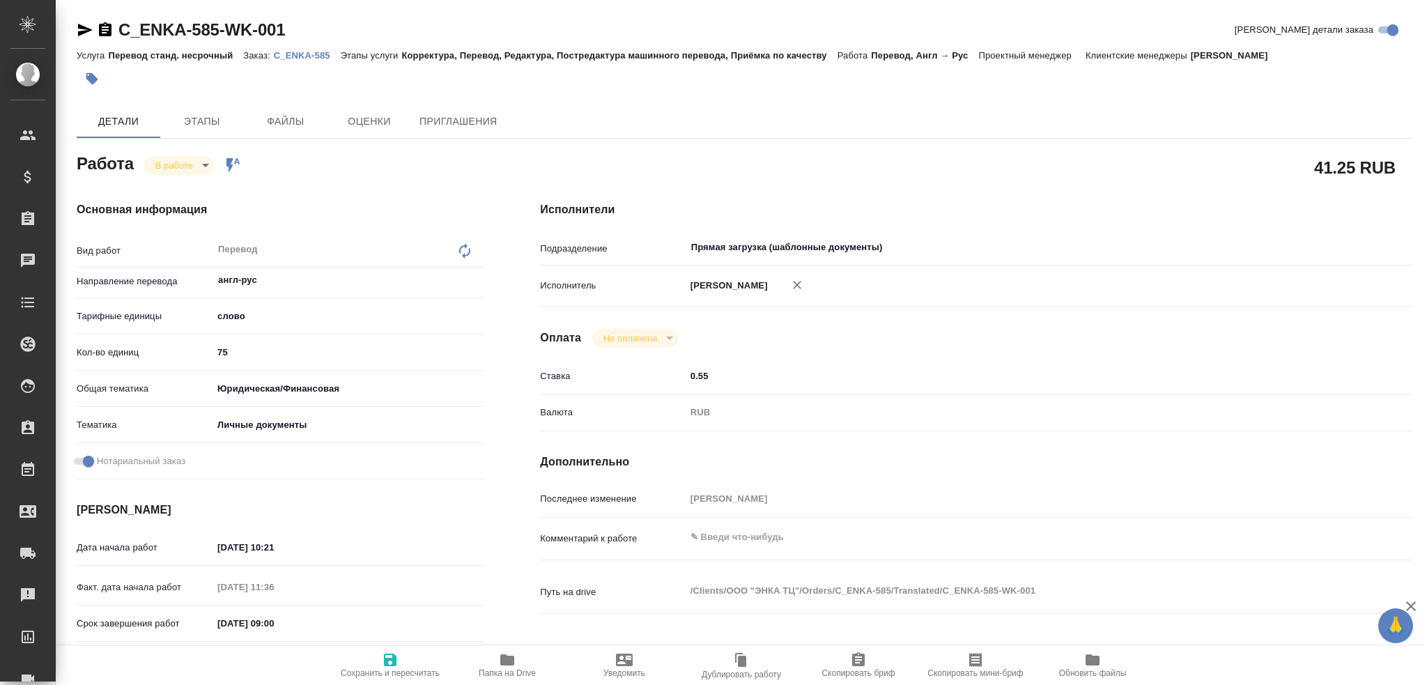
type textarea "x"
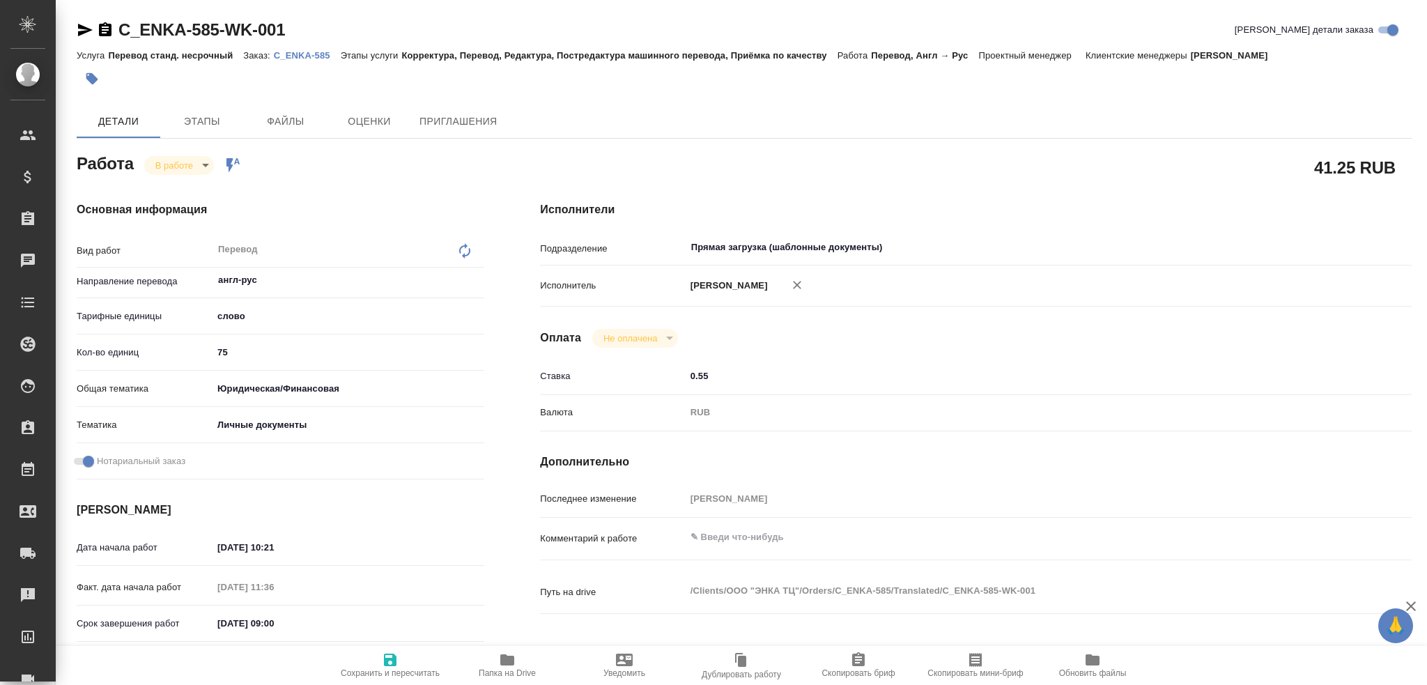
type textarea "x"
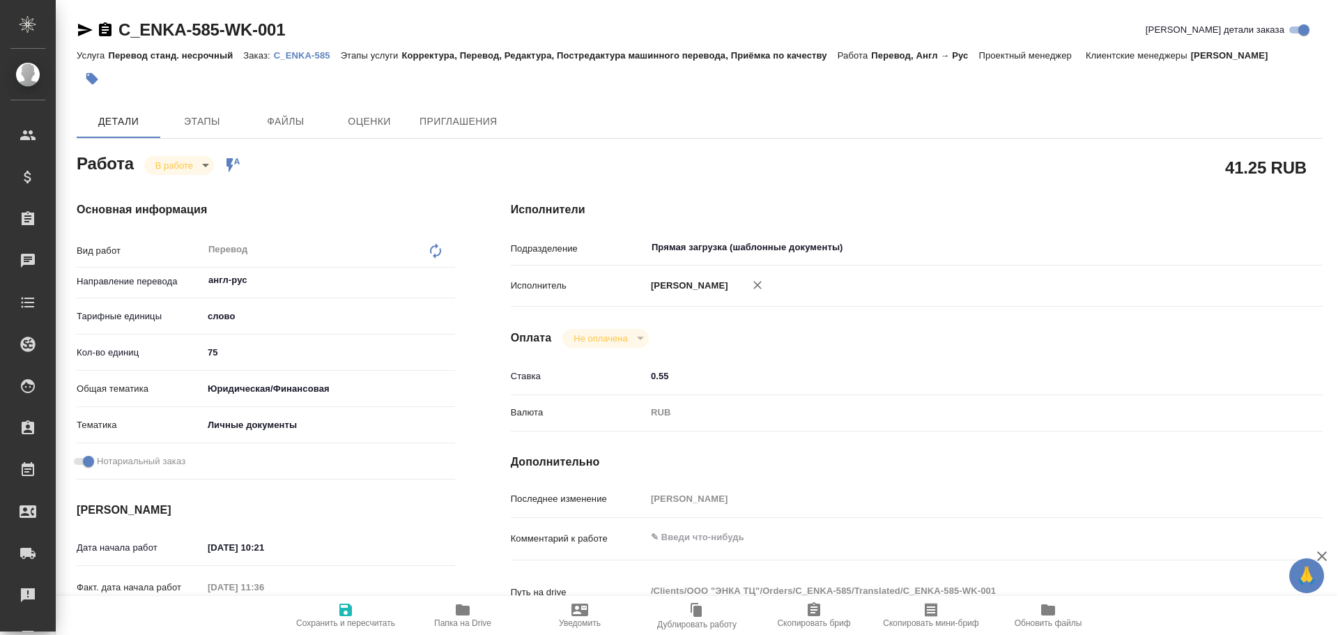
type textarea "x"
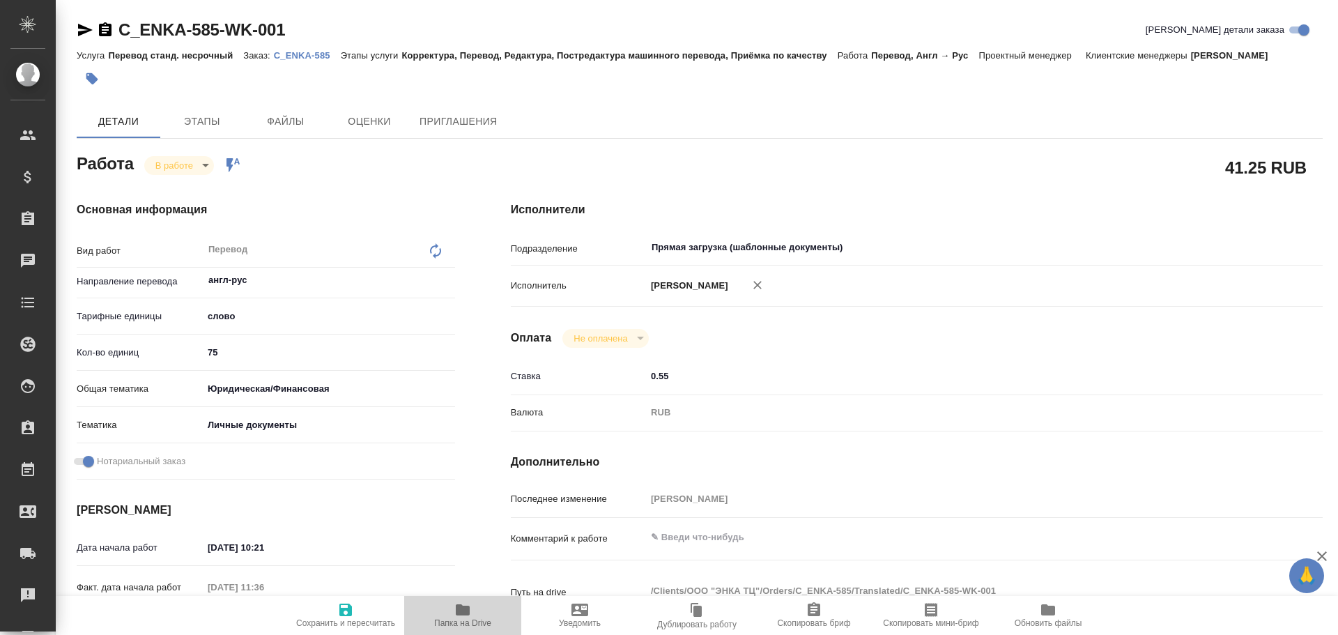
click at [464, 611] on icon "button" at bounding box center [463, 609] width 14 height 11
click at [178, 162] on body "🙏 .cls-1 fill:#fff; AWATERA Gusev Alexandr Клиенты Спецификации Заказы 0 Чаты T…" at bounding box center [669, 317] width 1338 height 635
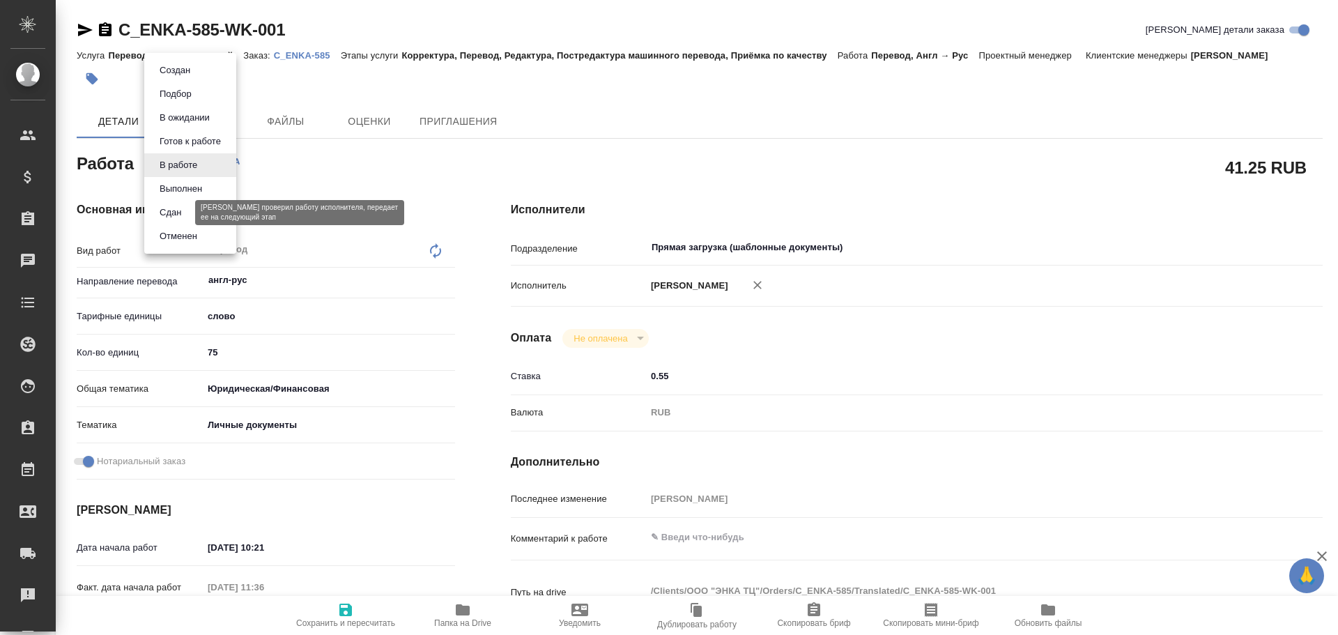
click at [164, 212] on button "Сдан" at bounding box center [170, 212] width 30 height 15
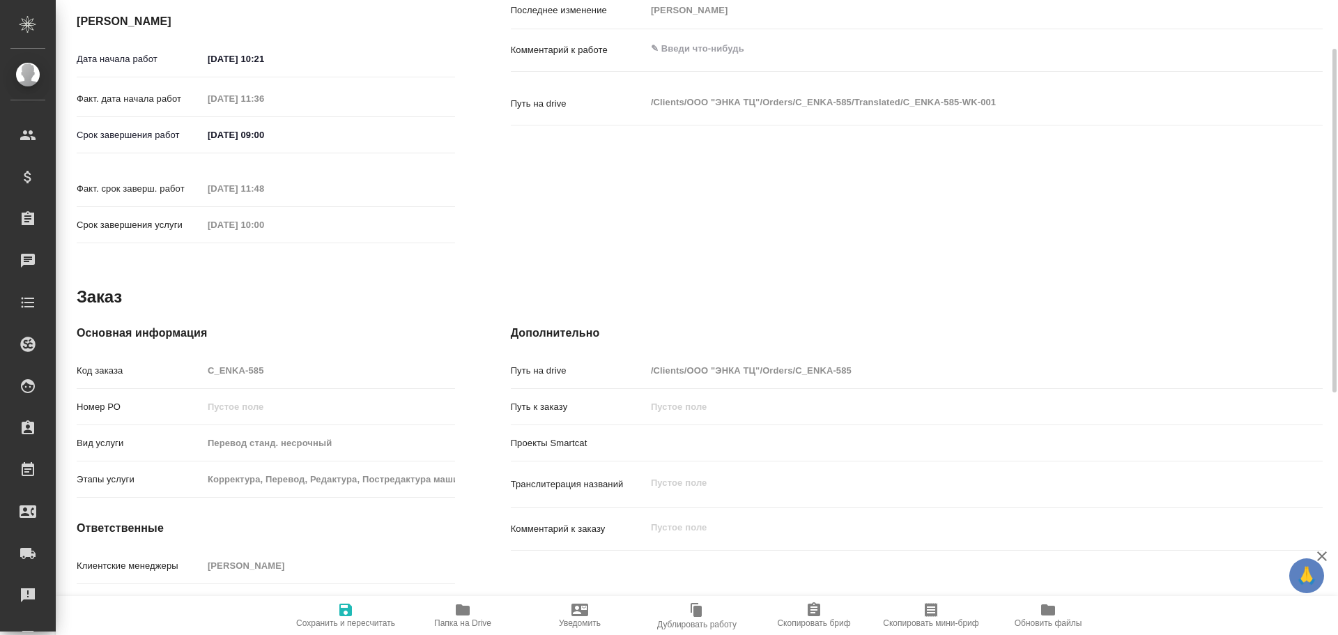
scroll to position [558, 0]
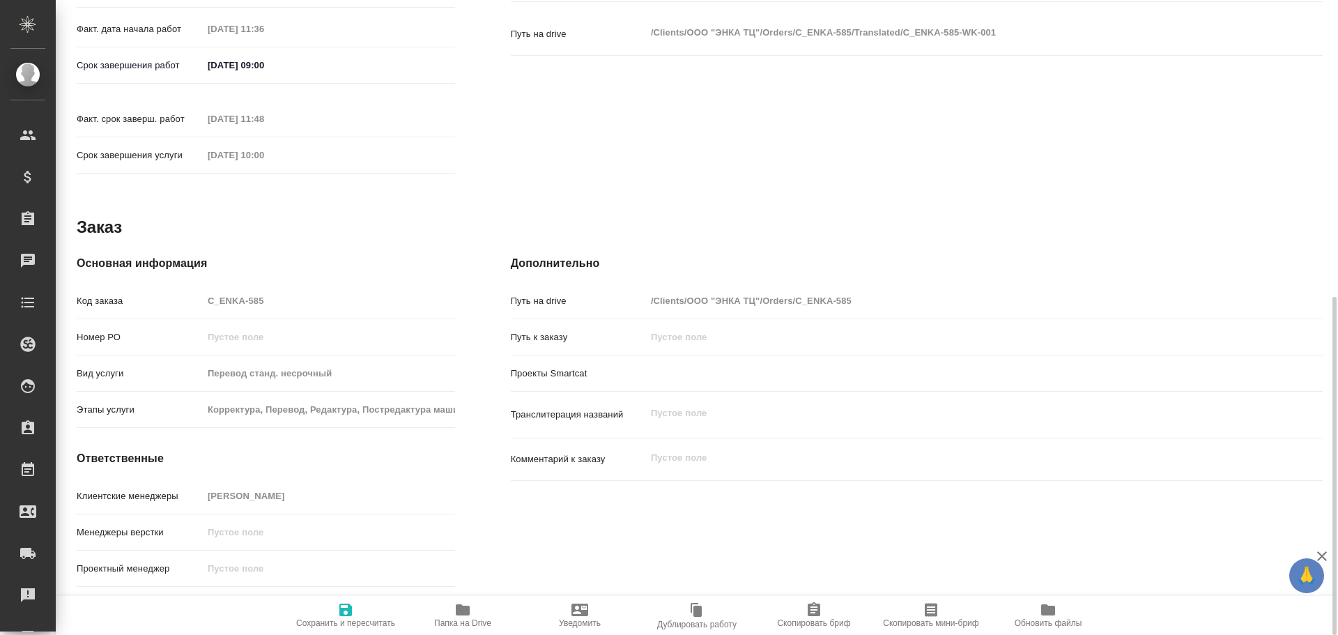
type textarea "x"
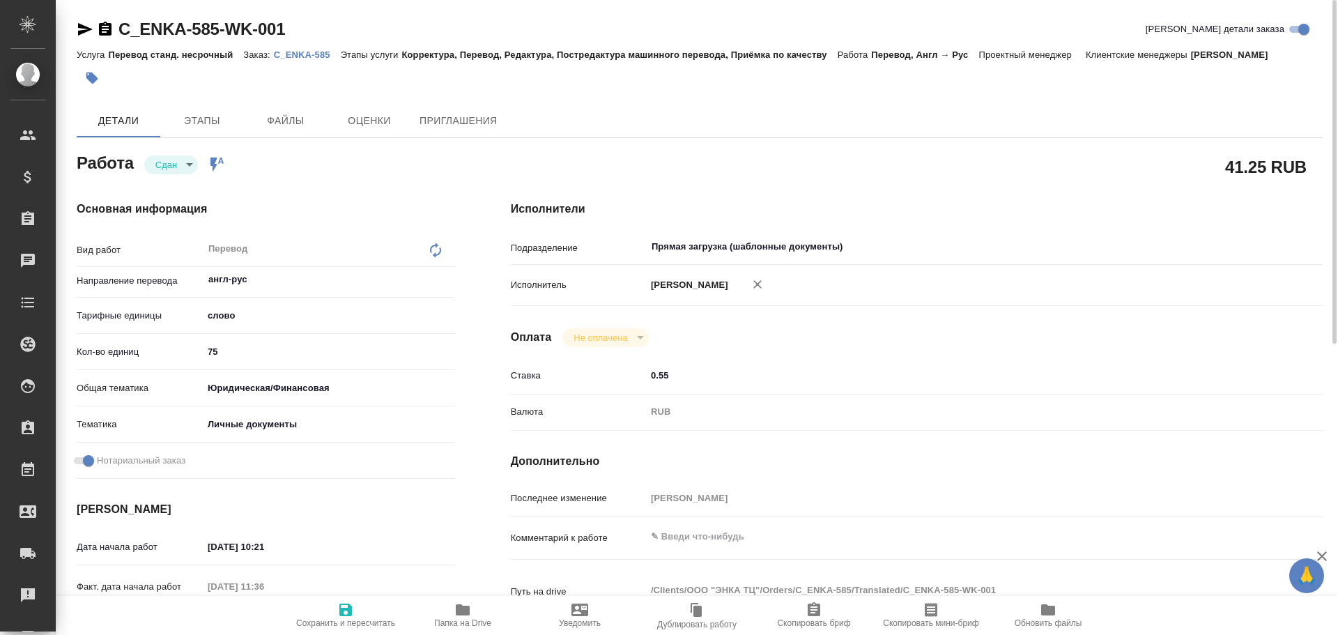
scroll to position [0, 0]
click at [340, 612] on icon "button" at bounding box center [345, 610] width 13 height 13
type textarea "x"
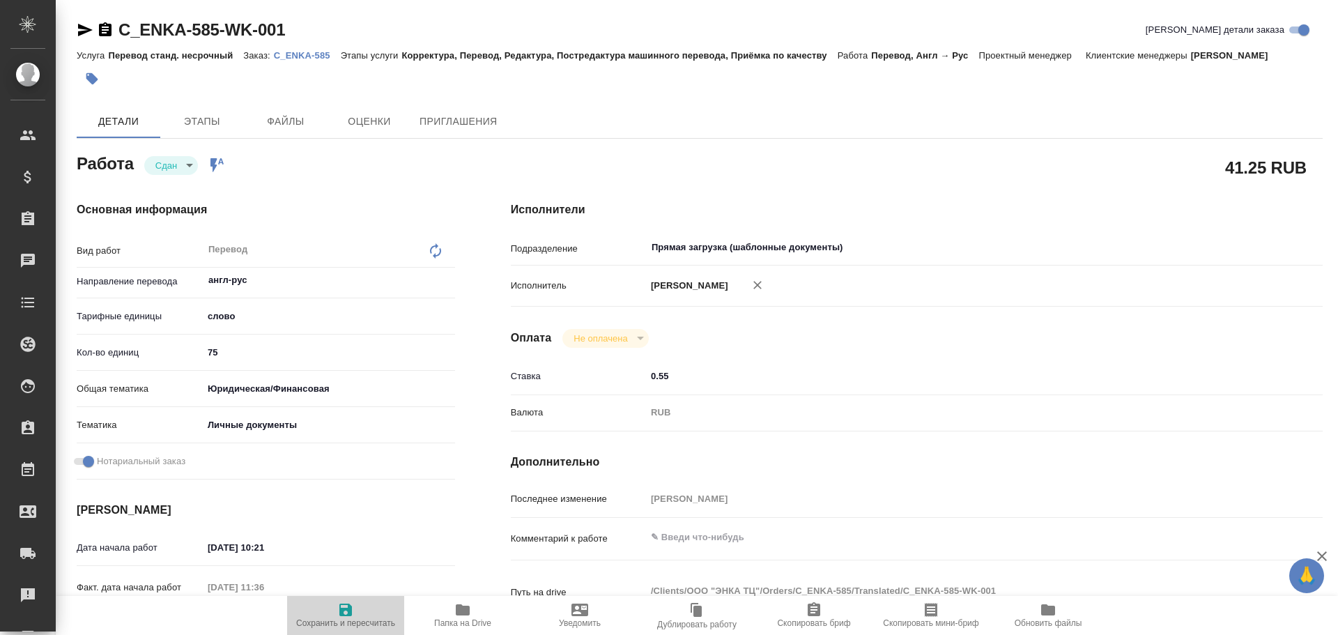
type textarea "x"
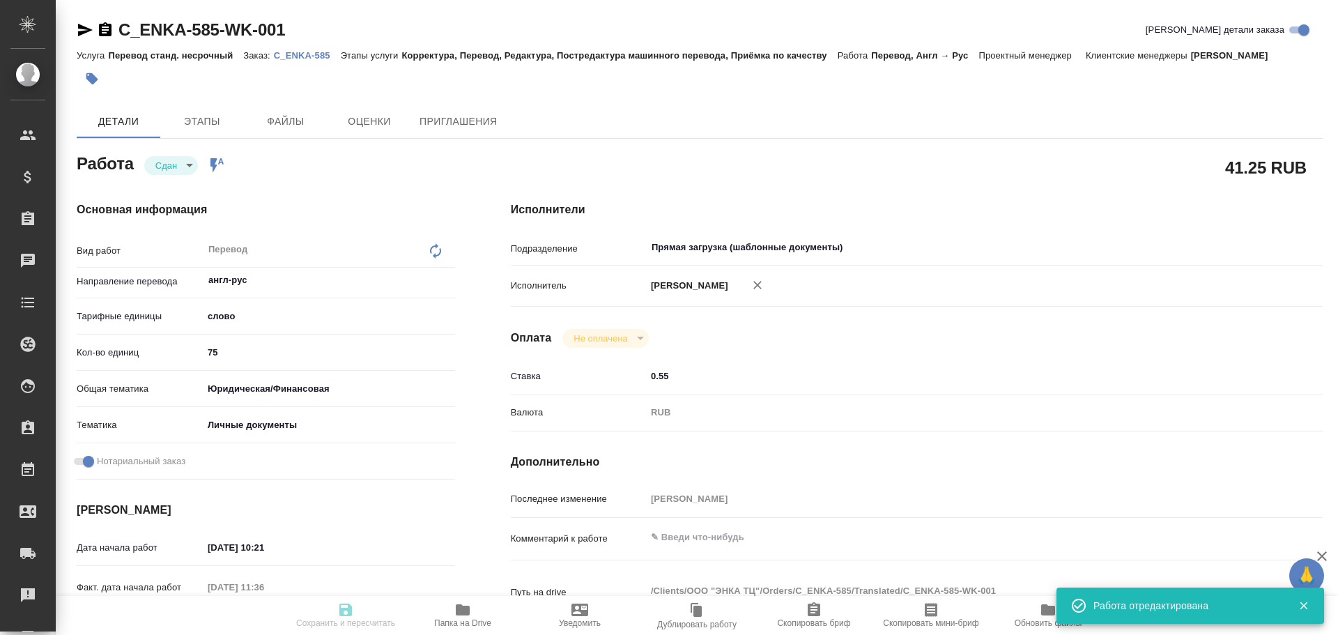
type textarea "x"
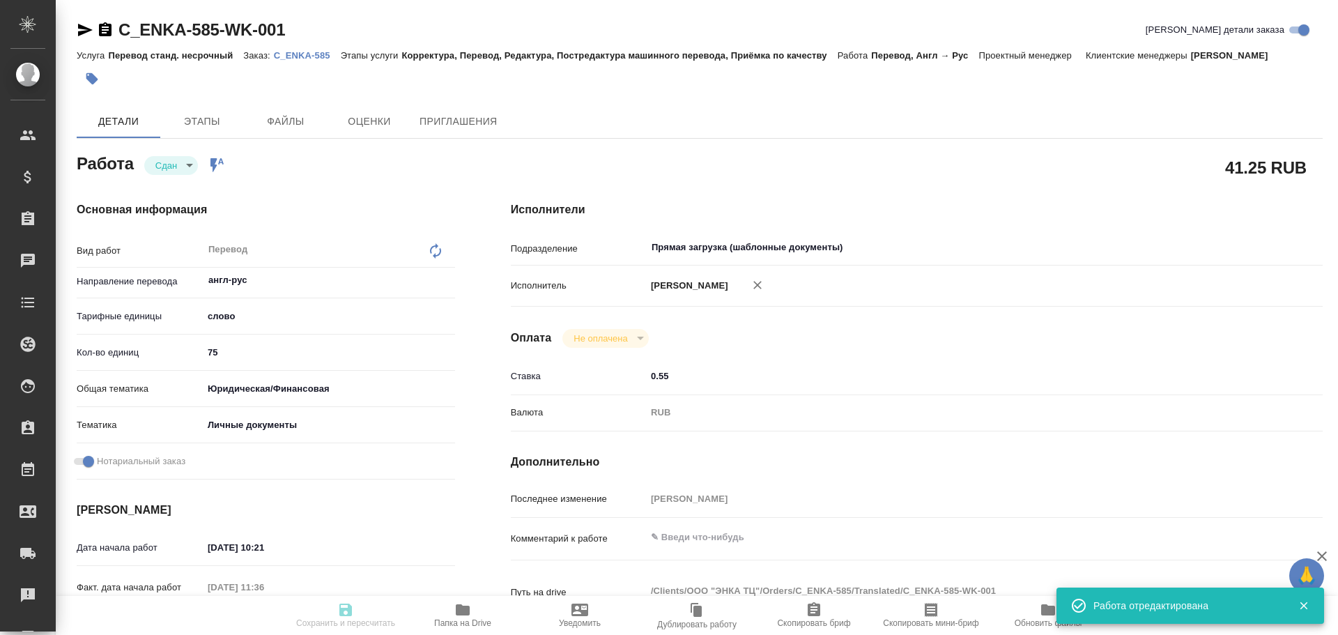
type textarea "x"
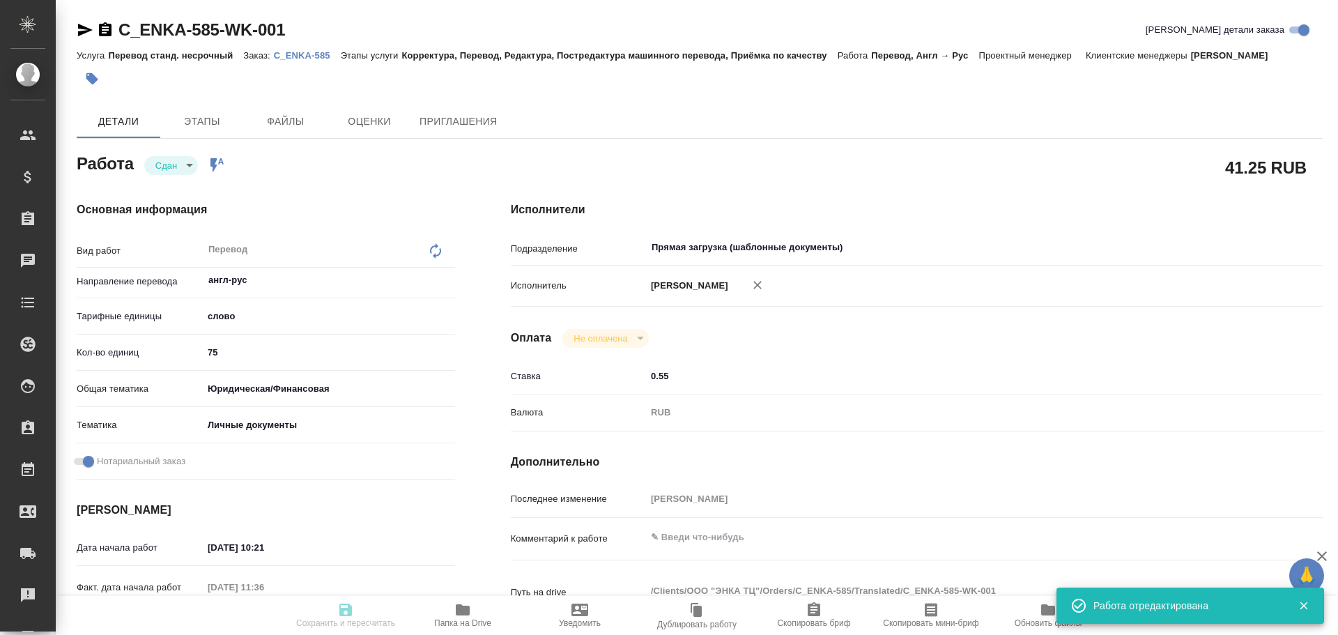
type input "closed"
type textarea "Перевод"
type textarea "x"
type input "англ-рус"
type input "5a8b1489cc6b4906c91bfd90"
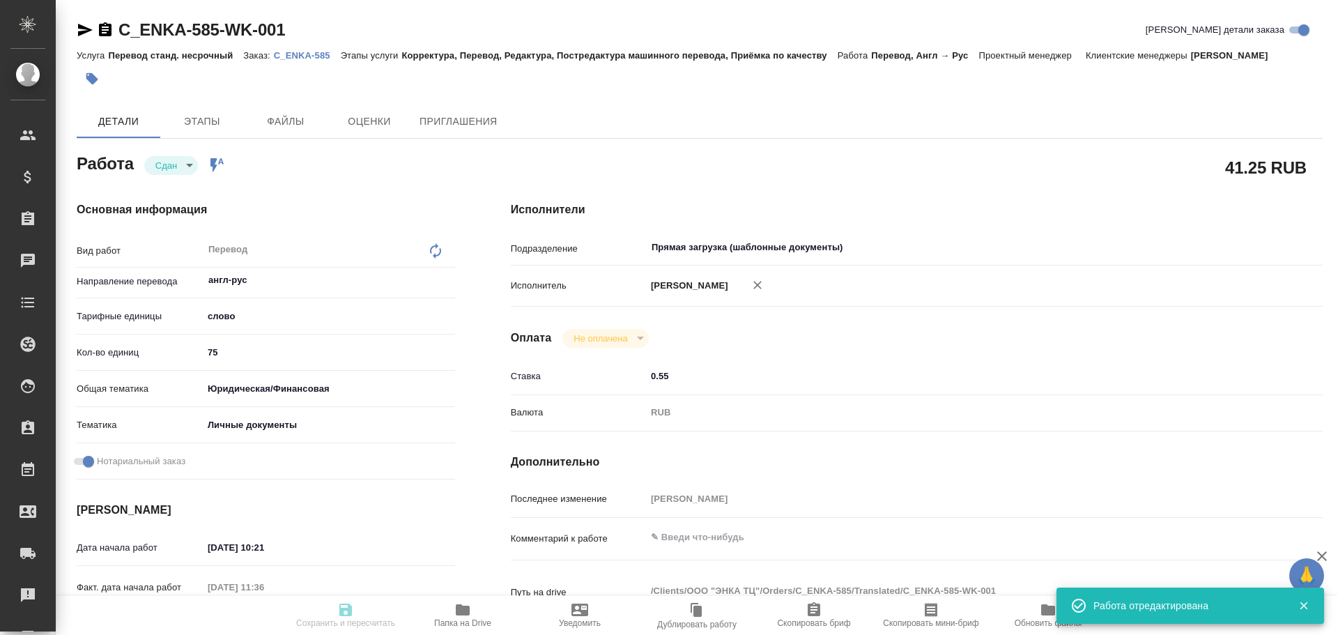
type input "75"
type input "yr-fn"
type input "5a8b8b956a9677013d343cfe"
checkbox input "true"
type input "02.10.2025 10:21"
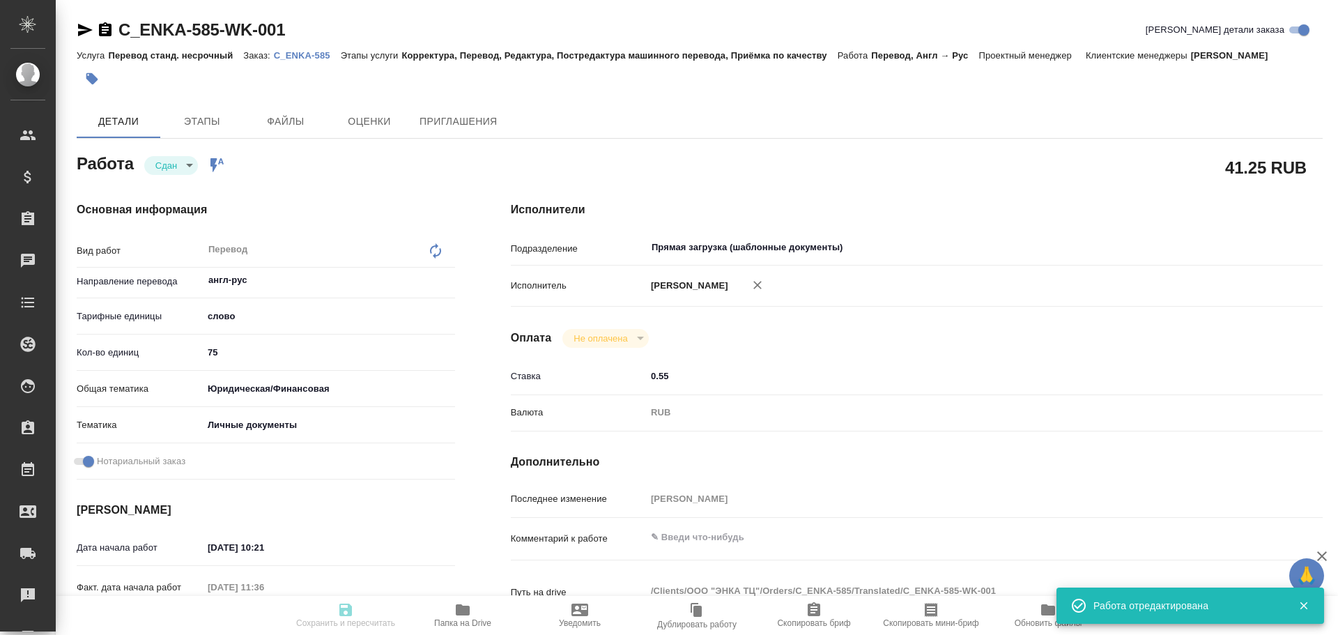
type input "02.10.2025 11:36"
type input "[DATE] 09:00"
type input "02.10.2025 11:48"
type input "[DATE] 10:00"
type input "Прямая загрузка (шаблонные документы)"
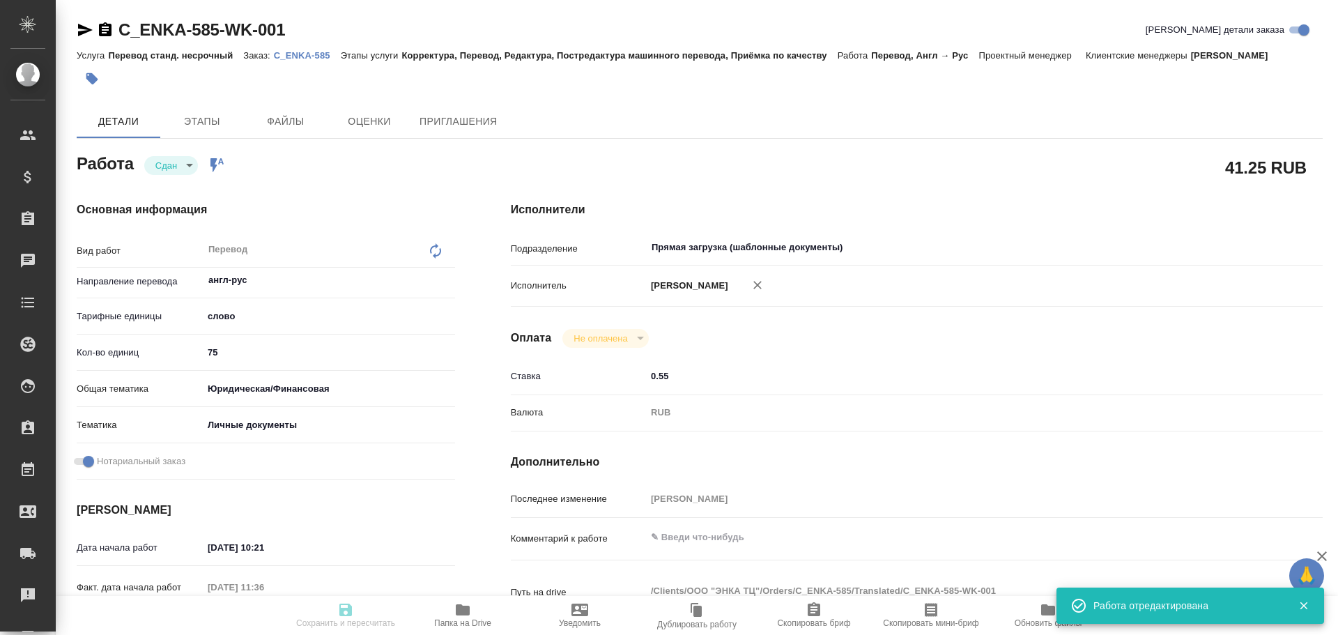
type input "notPayed"
type input "0.55"
type input "RUB"
type input "[PERSON_NAME]"
type textarea "x"
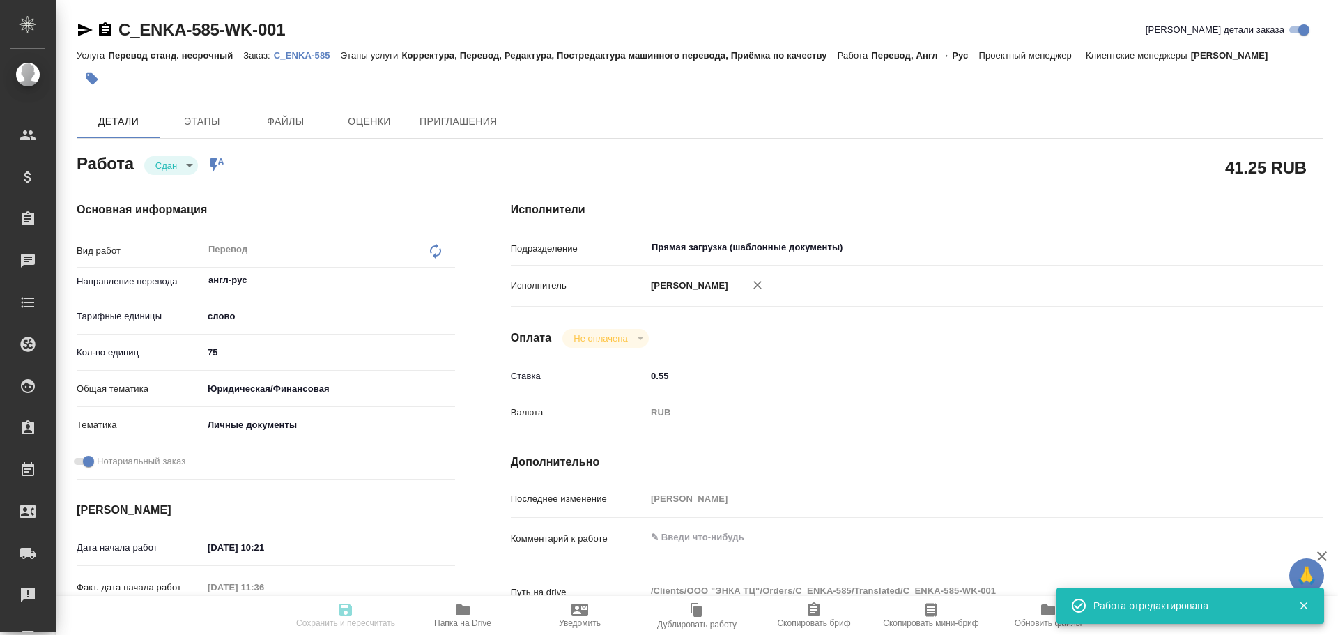
type textarea "/Clients/ООО "ЭНКА ТЦ"/Orders/C_ENKA-585/Translated/C_ENKA-585-WK-001"
type textarea "x"
type input "C_ENKA-585"
type input "Перевод станд. несрочный"
type input "Корректура, Перевод, Редактура, Постредактура машинного перевода, Приёмка по ка…"
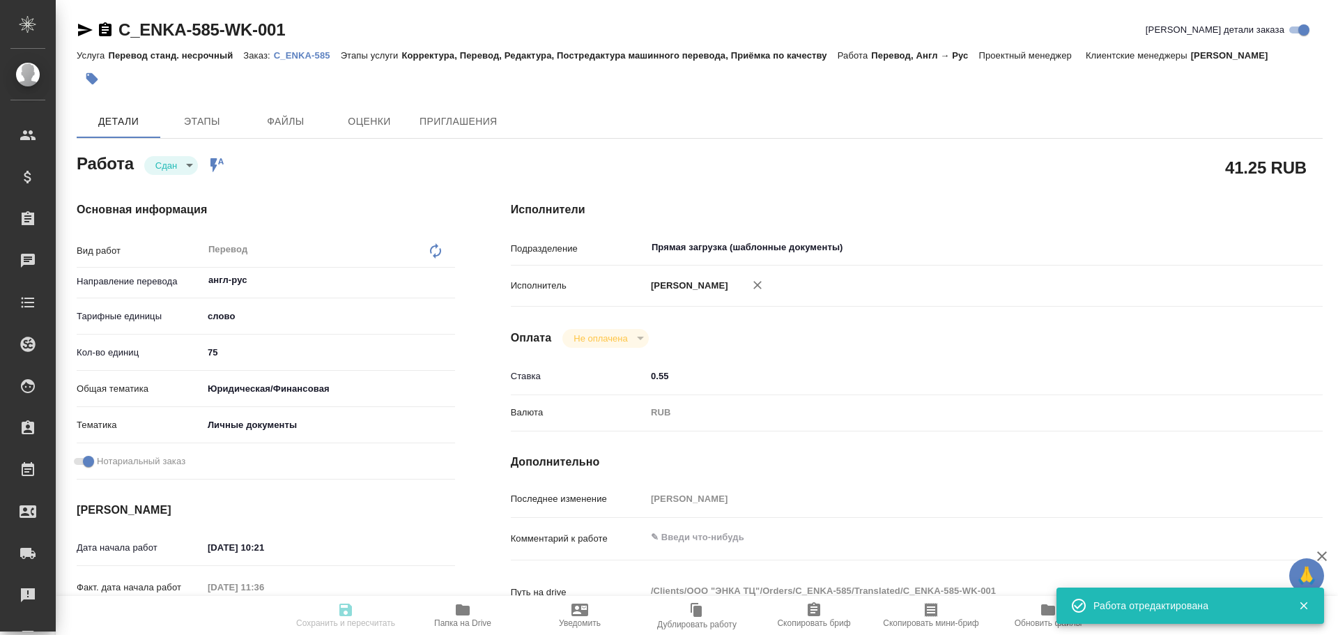
type input "Зайцева Светлана"
type input "/Clients/ООО "ЭНКА ТЦ"/Orders/C_ENKA-585"
type textarea "x"
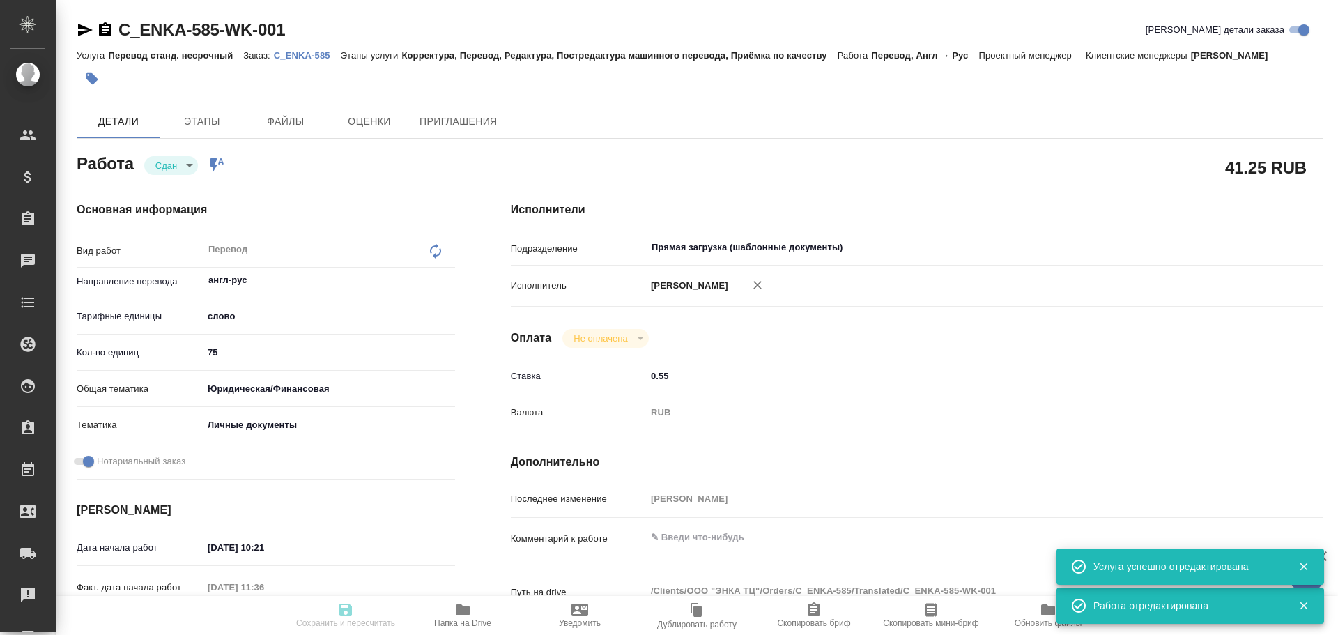
type textarea "x"
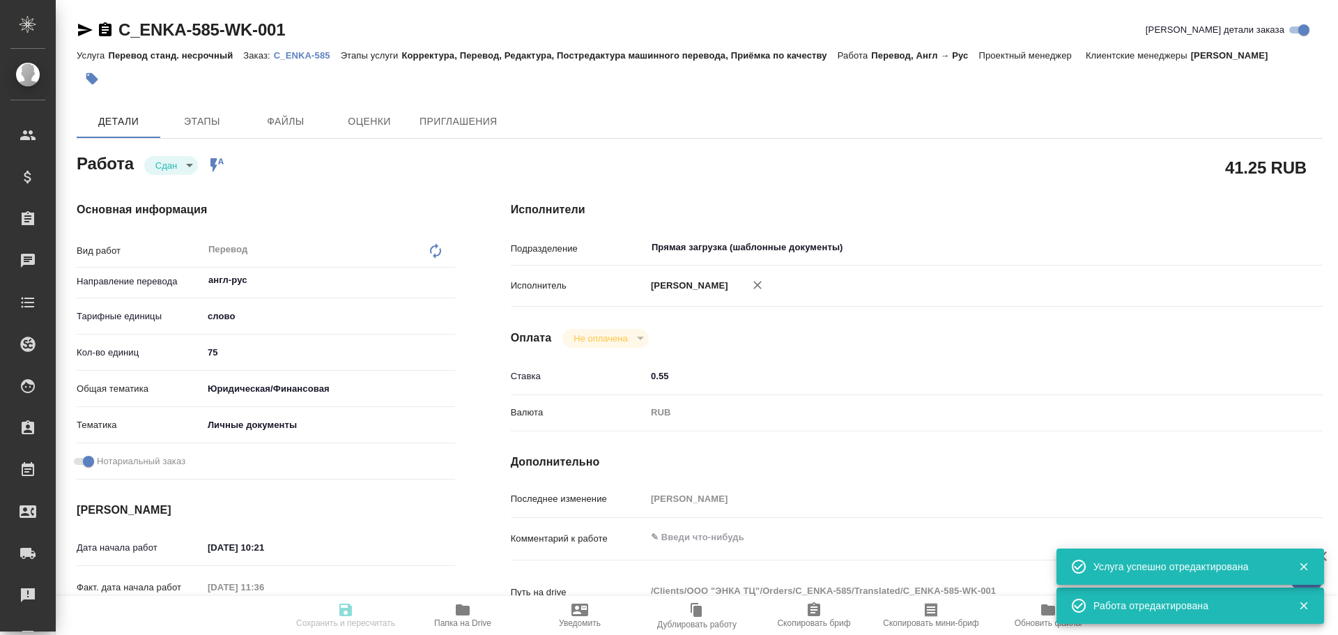
type textarea "x"
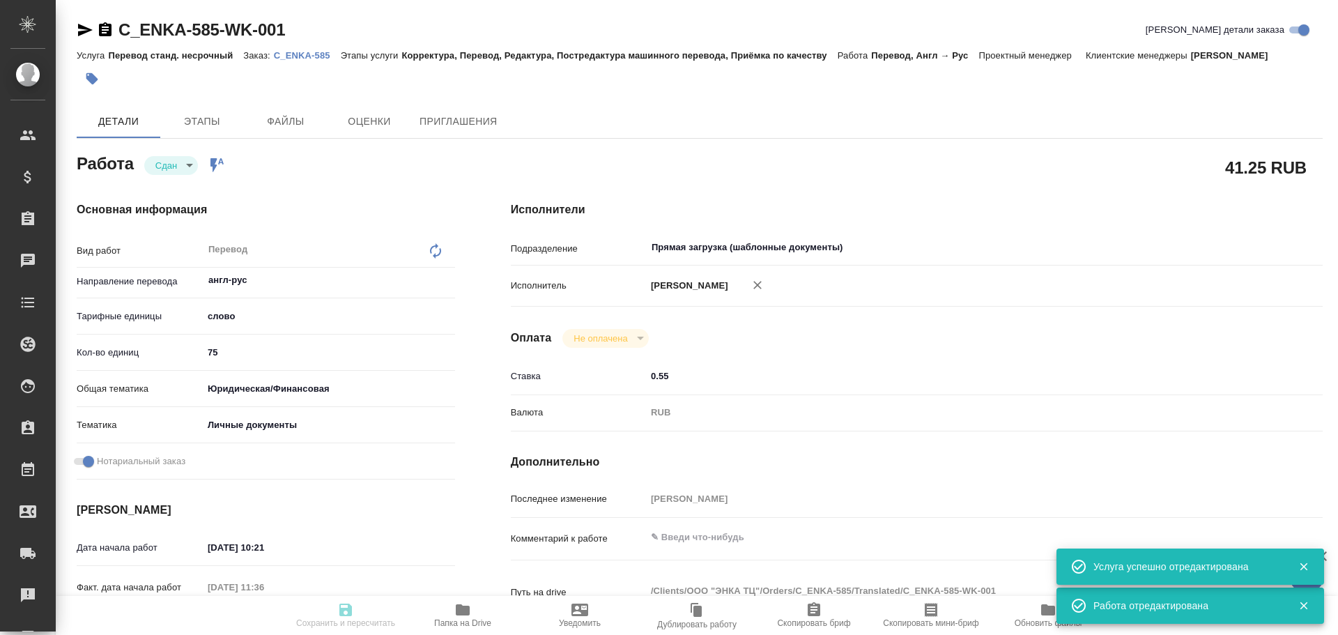
type textarea "x"
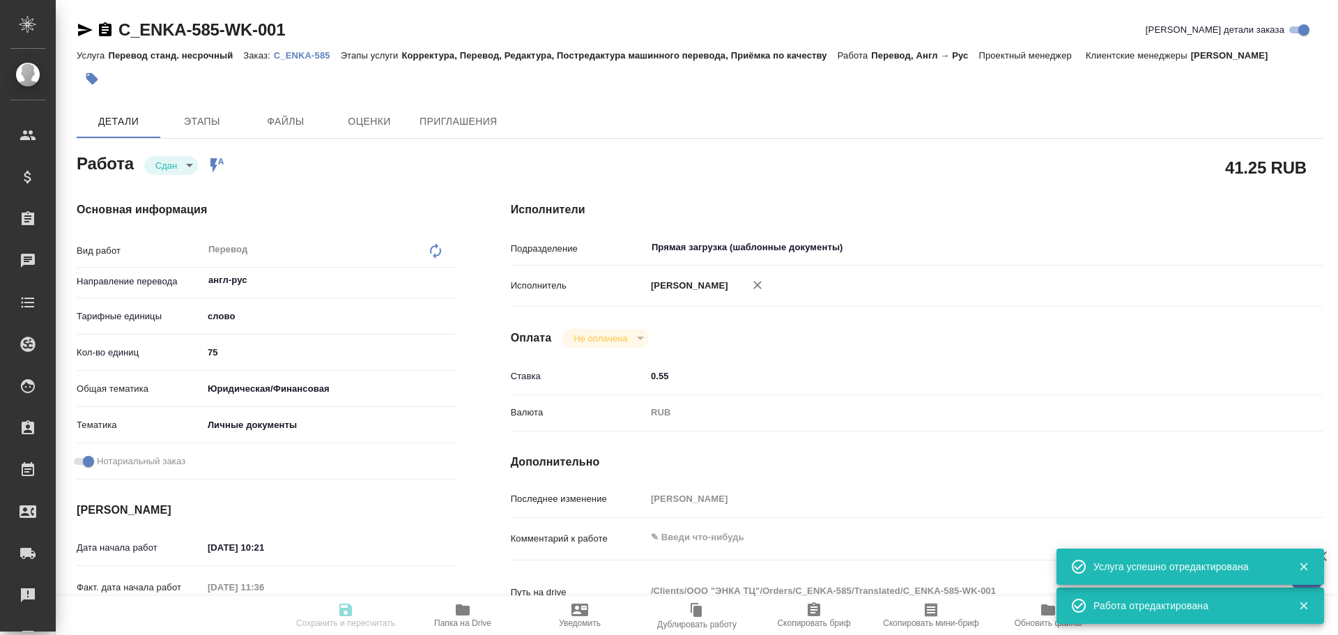
type textarea "x"
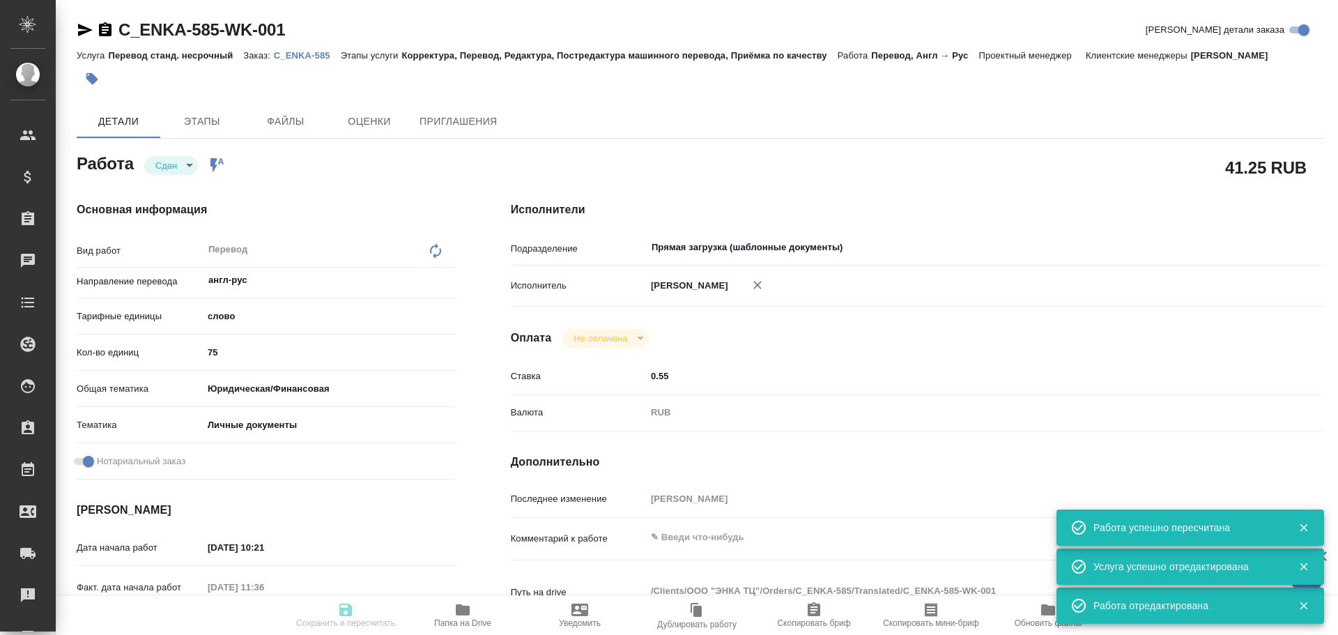
type input "closed"
type textarea "Перевод"
type textarea "x"
type input "англ-рус"
type input "5a8b1489cc6b4906c91bfd90"
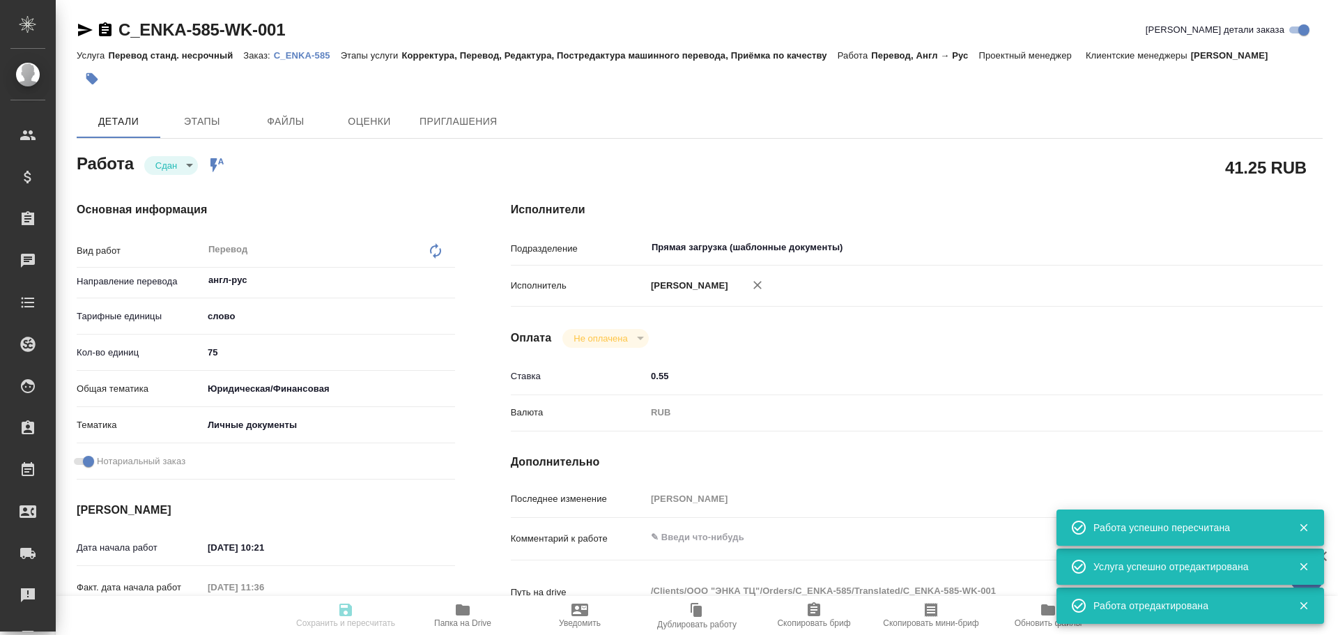
type input "75"
type input "yr-fn"
type input "5a8b8b956a9677013d343cfe"
checkbox input "true"
type input "02.10.2025 10:21"
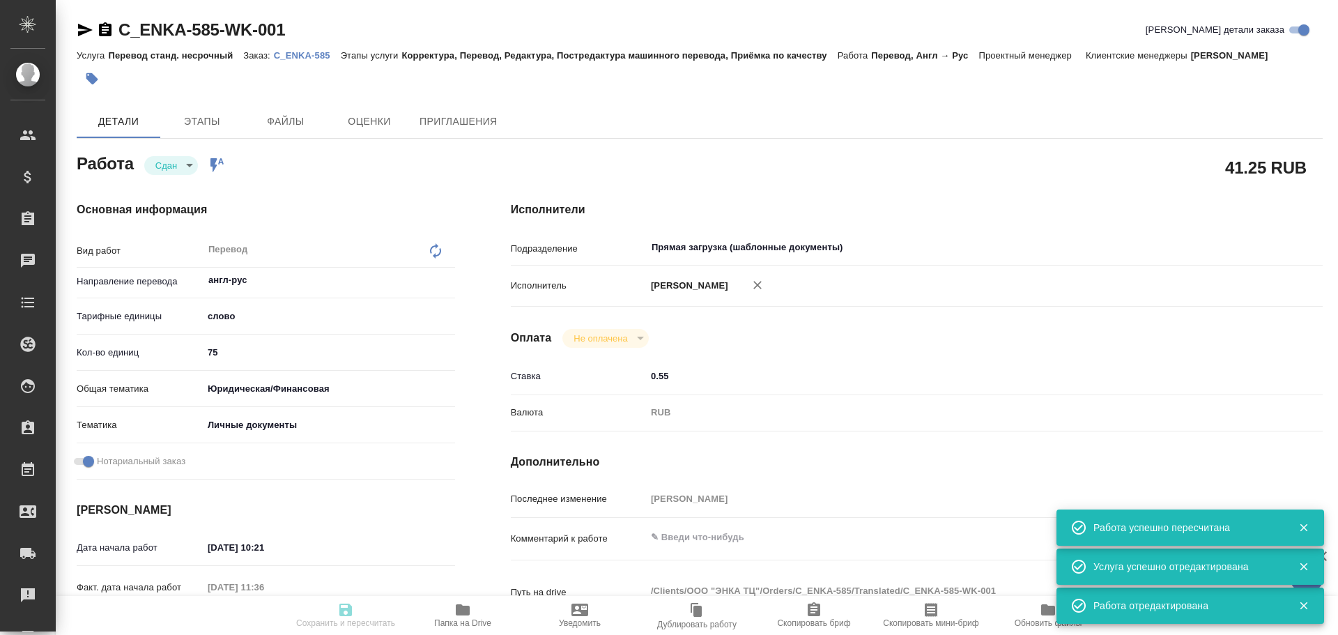
type input "02.10.2025 11:36"
type input "03.10.2025 09:00"
type input "[DATE] 11:48"
type input "[DATE] 10:00"
type input "Прямая загрузка (шаблонные документы)"
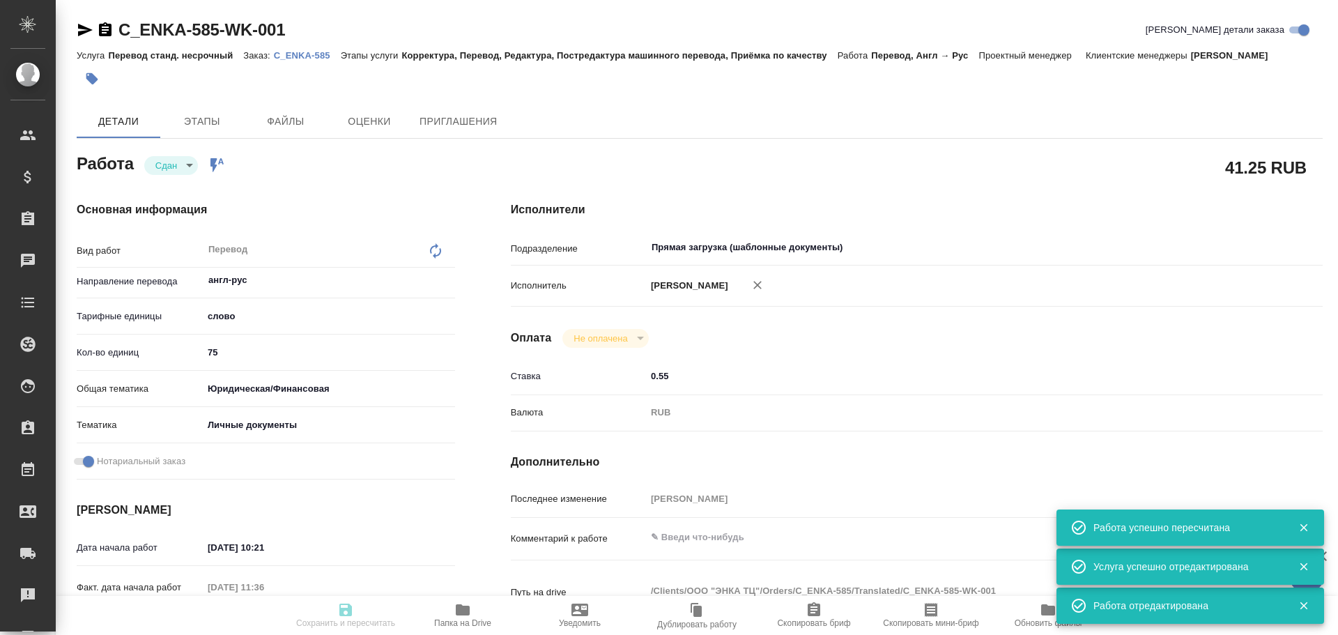
type input "notPayed"
type input "0.55"
type input "RUB"
type input "Гусев Александр"
type textarea "x"
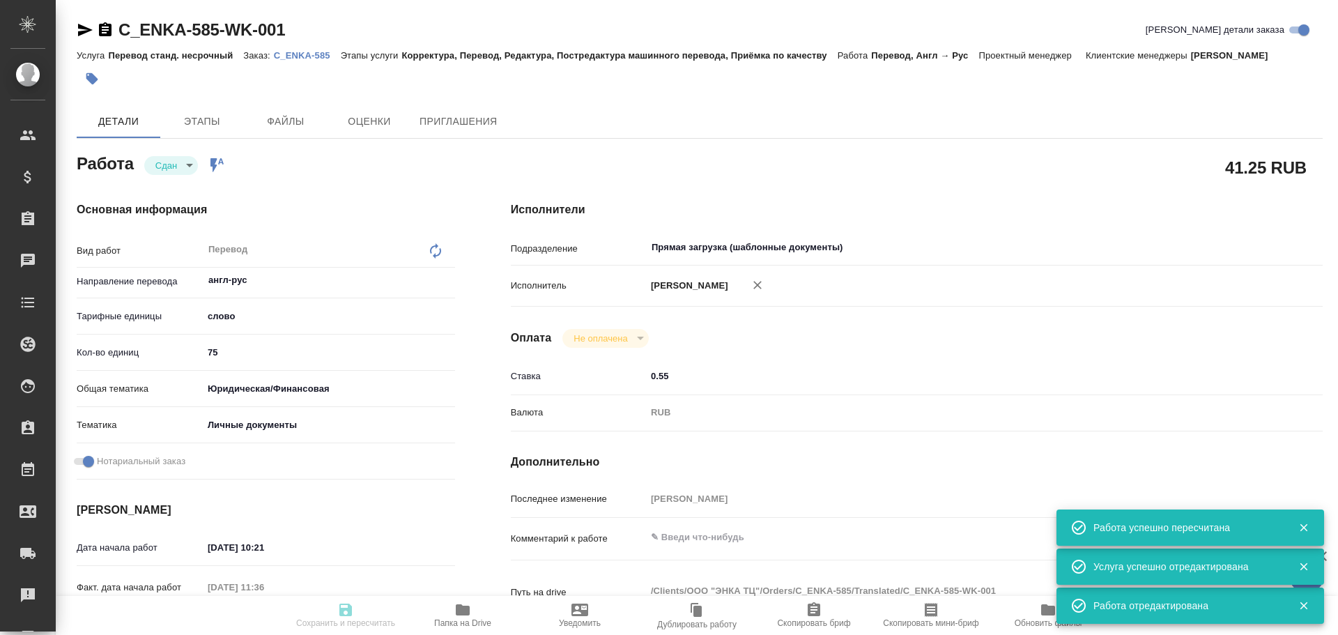
type textarea "/Clients/ООО "ЭНКА ТЦ"/Orders/C_ENKA-585/Translated/C_ENKA-585-WK-001"
type textarea "x"
type input "C_ENKA-585"
type input "Перевод станд. несрочный"
type input "Корректура, Перевод, Редактура, Постредактура машинного перевода, Приёмка по ка…"
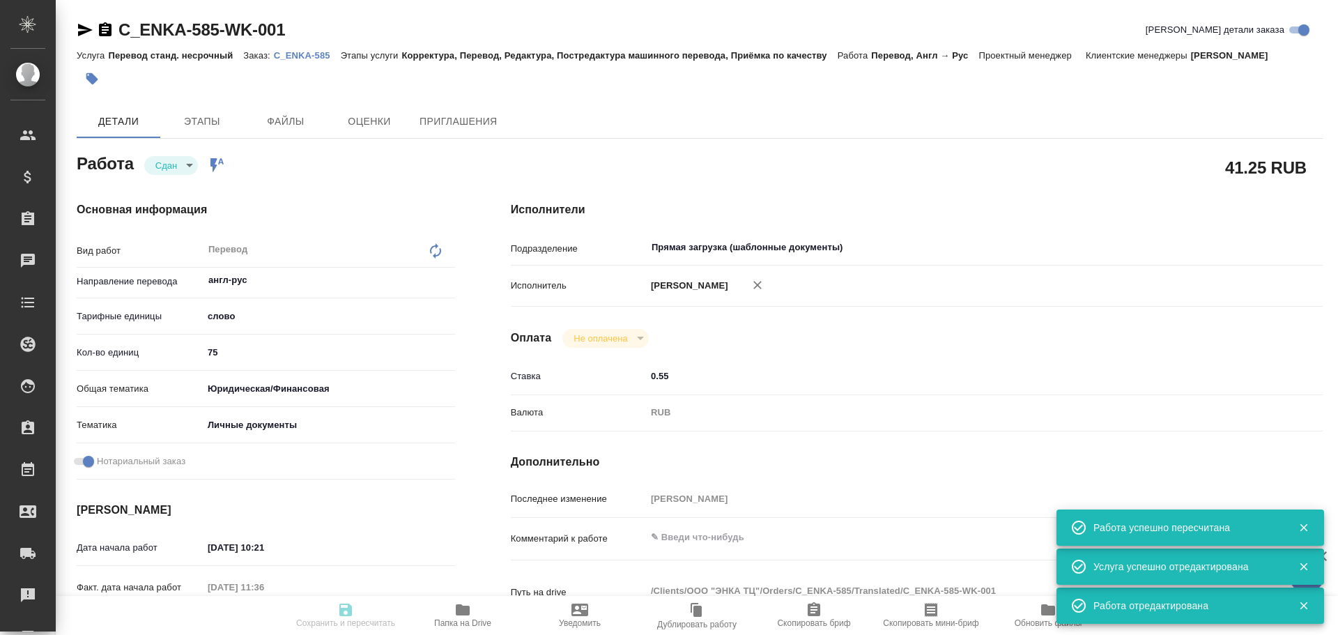
type input "Зайцева Светлана"
type input "/Clients/ООО "ЭНКА ТЦ"/Orders/C_ENKA-585"
type textarea "x"
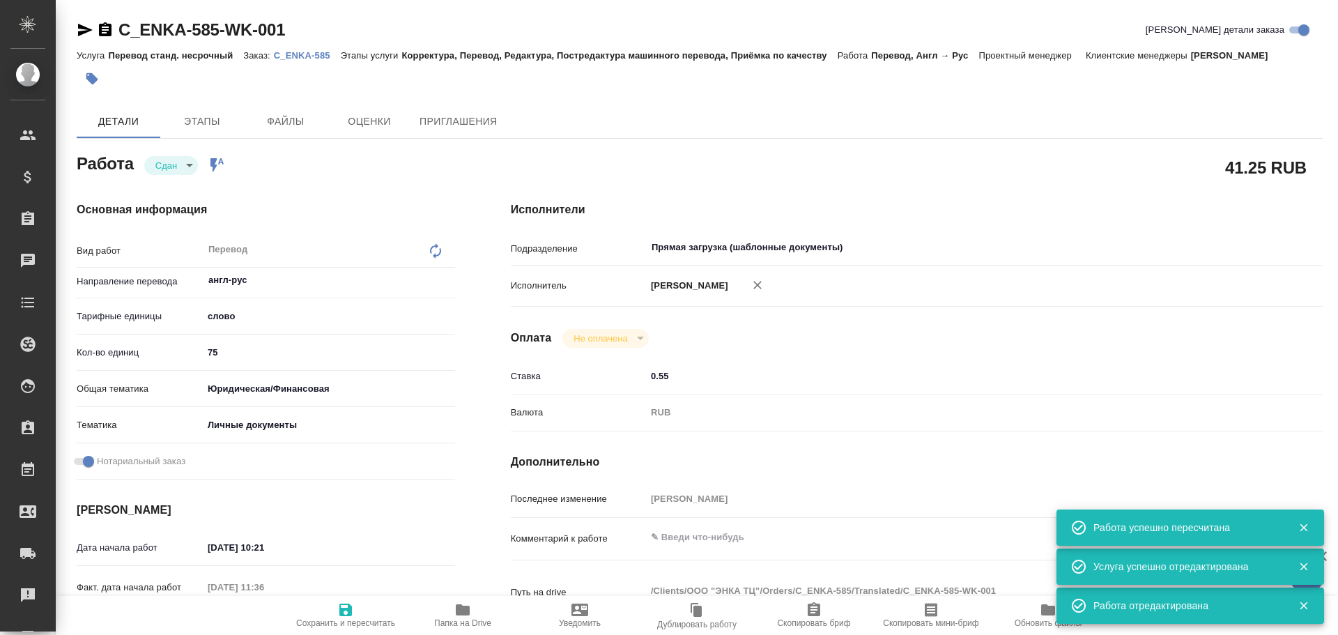
type textarea "x"
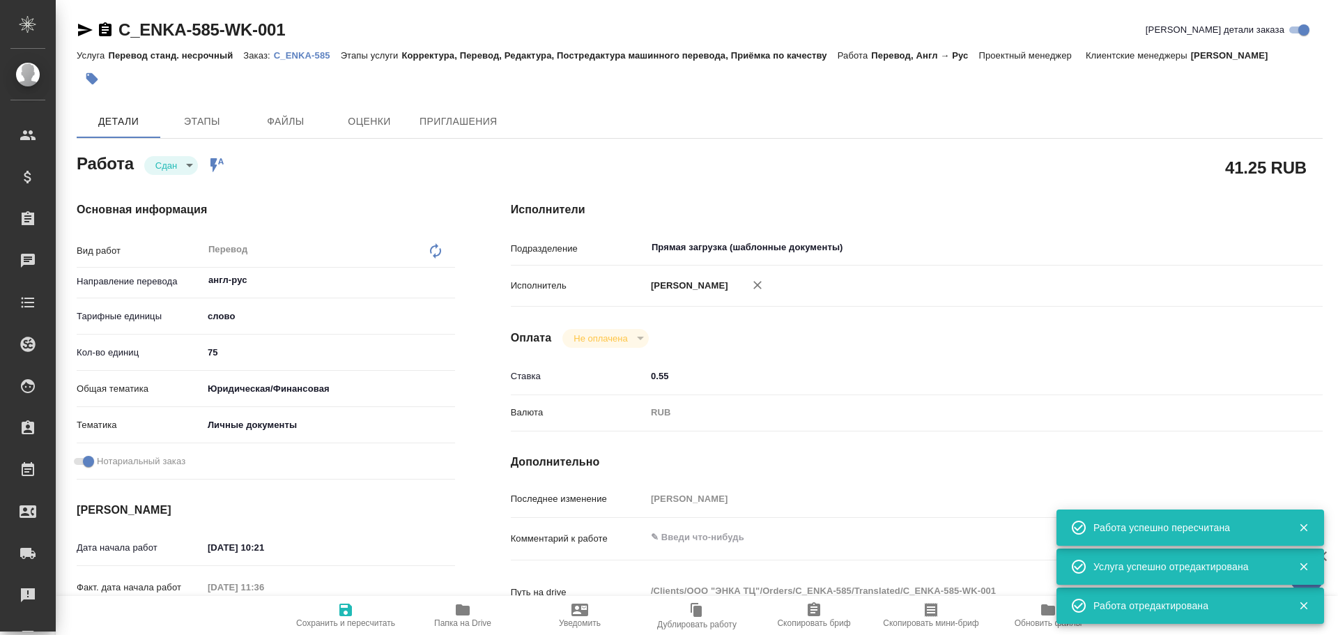
type textarea "x"
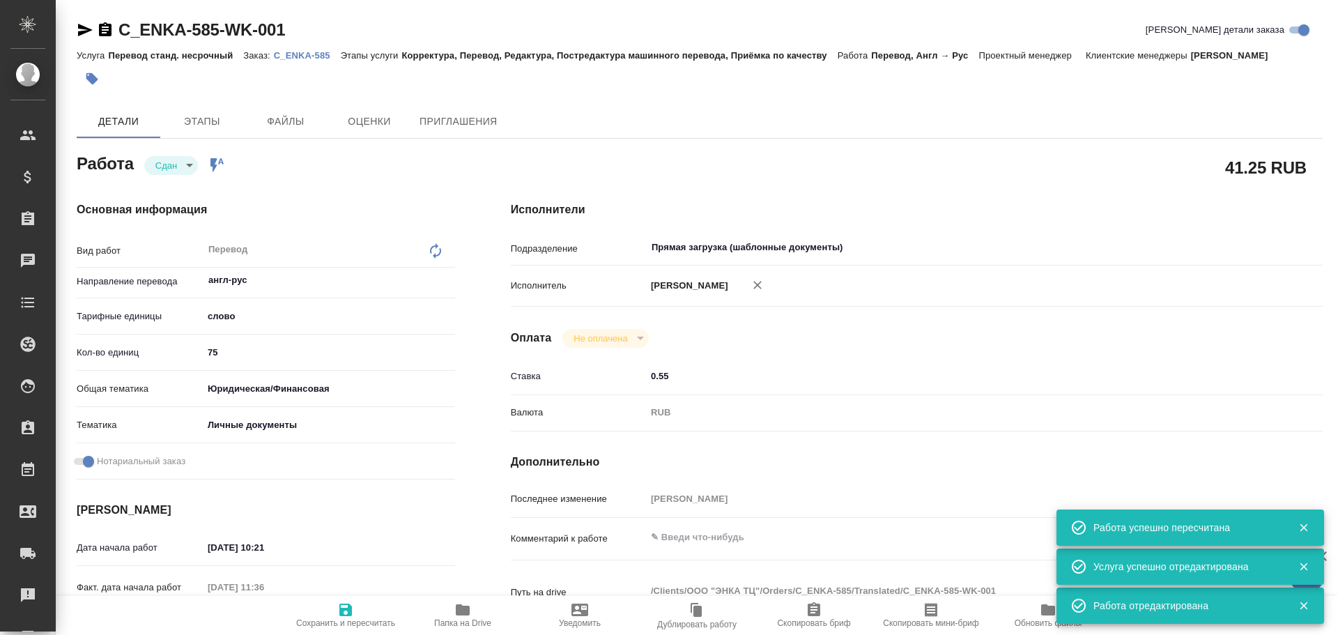
type textarea "x"
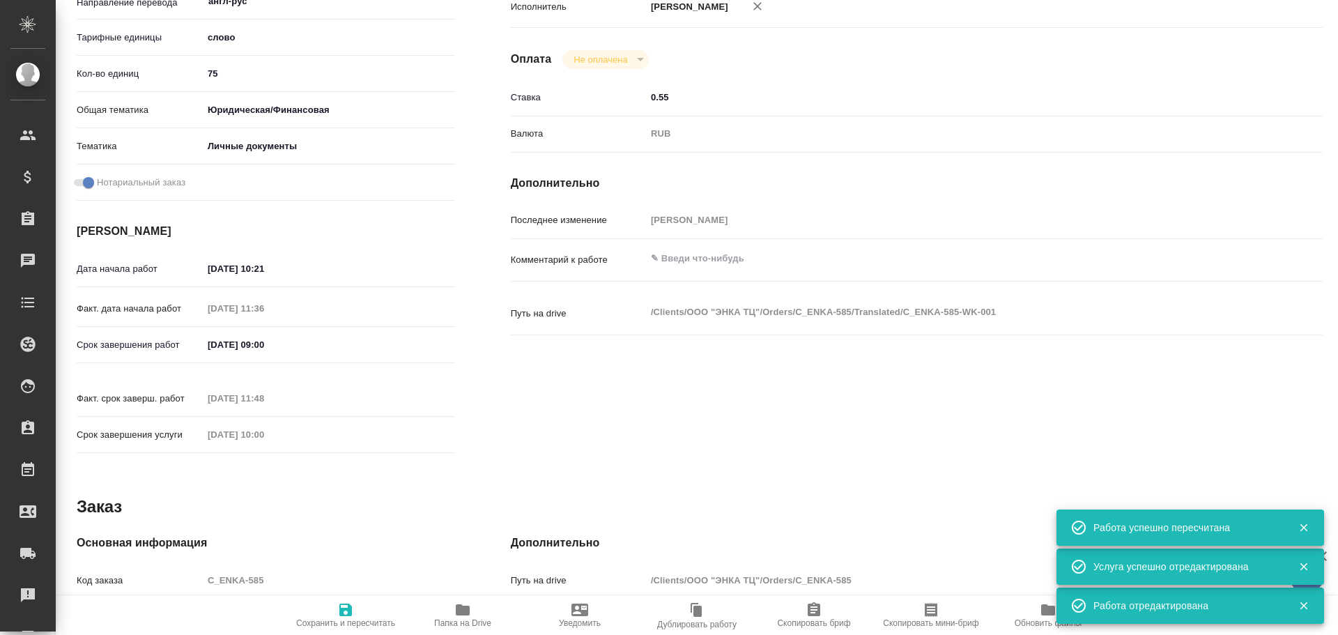
scroll to position [349, 0]
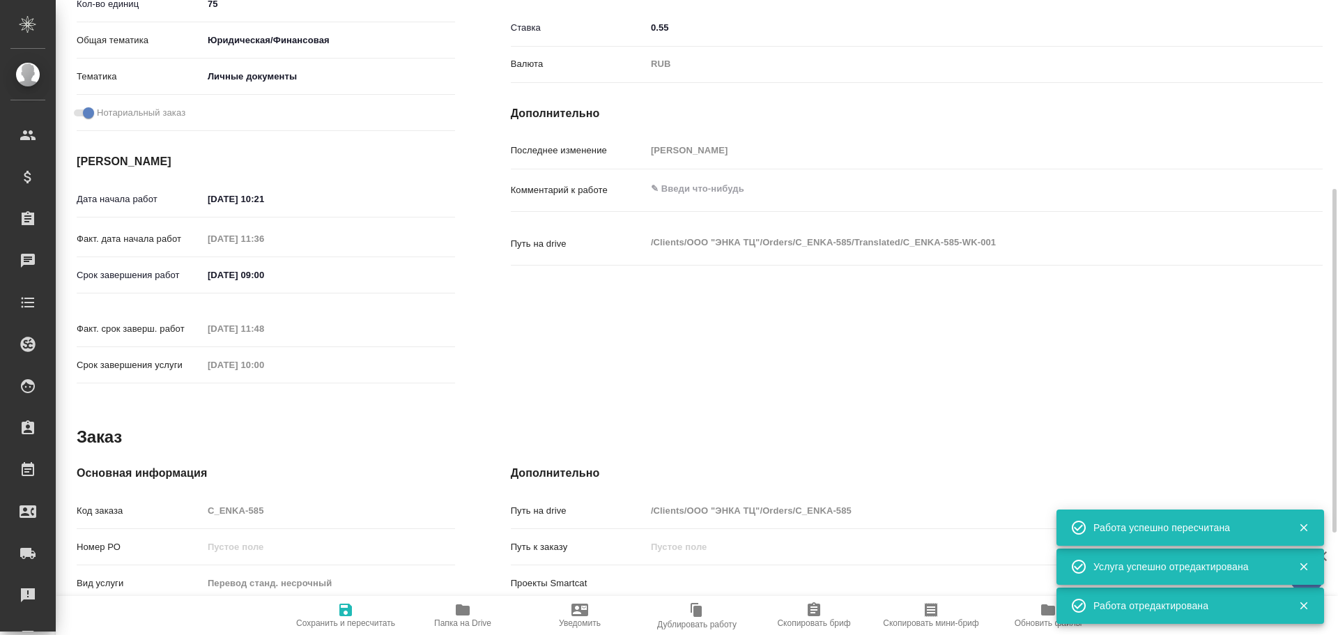
click at [164, 498] on div "Код заказа C_ENKA-585" at bounding box center [266, 510] width 378 height 24
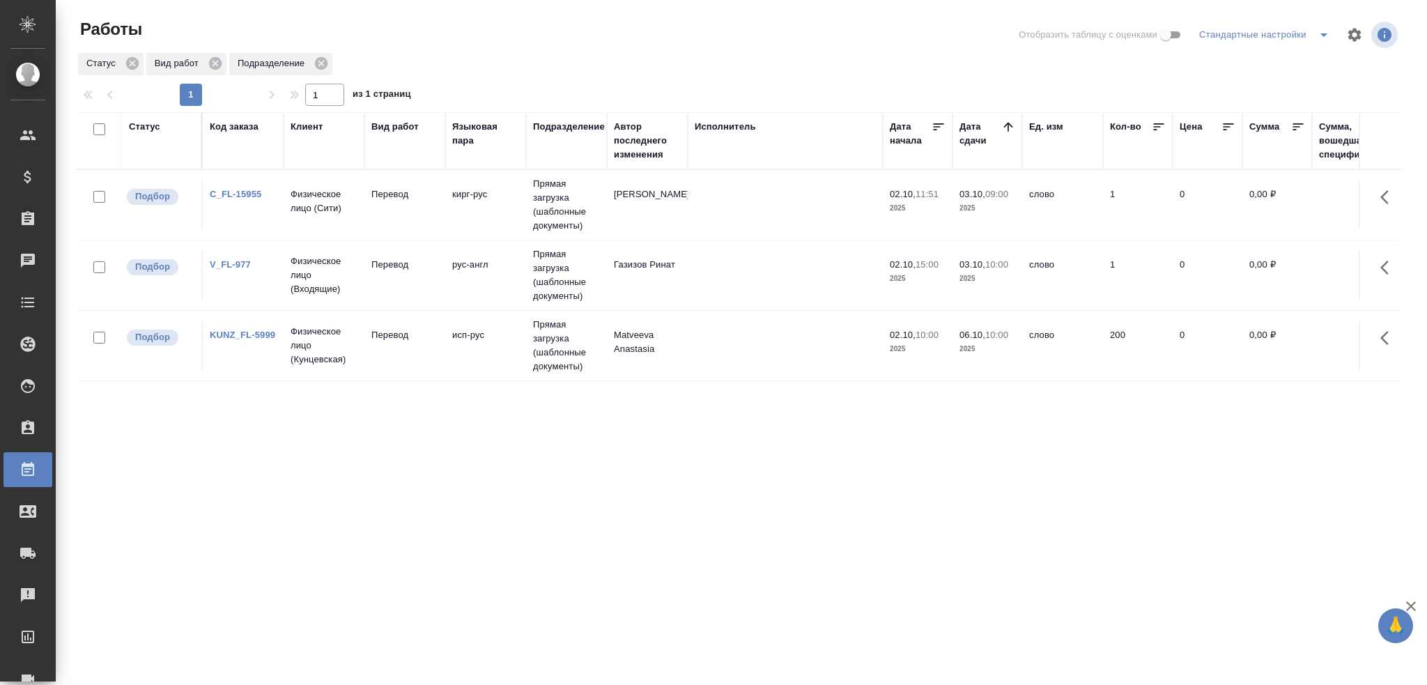
click at [432, 220] on td "Перевод" at bounding box center [405, 205] width 81 height 49
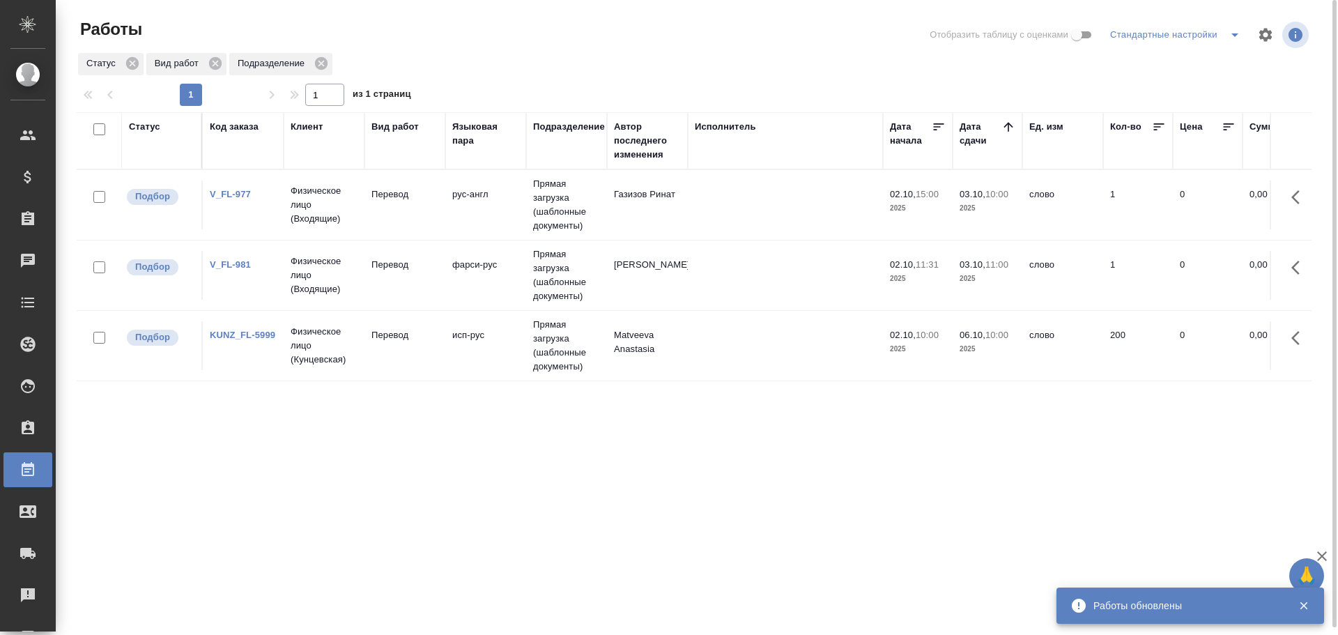
click at [1232, 37] on icon "split button" at bounding box center [1235, 34] width 17 height 17
click at [1204, 63] on li "Мои, в работе" at bounding box center [1178, 63] width 142 height 22
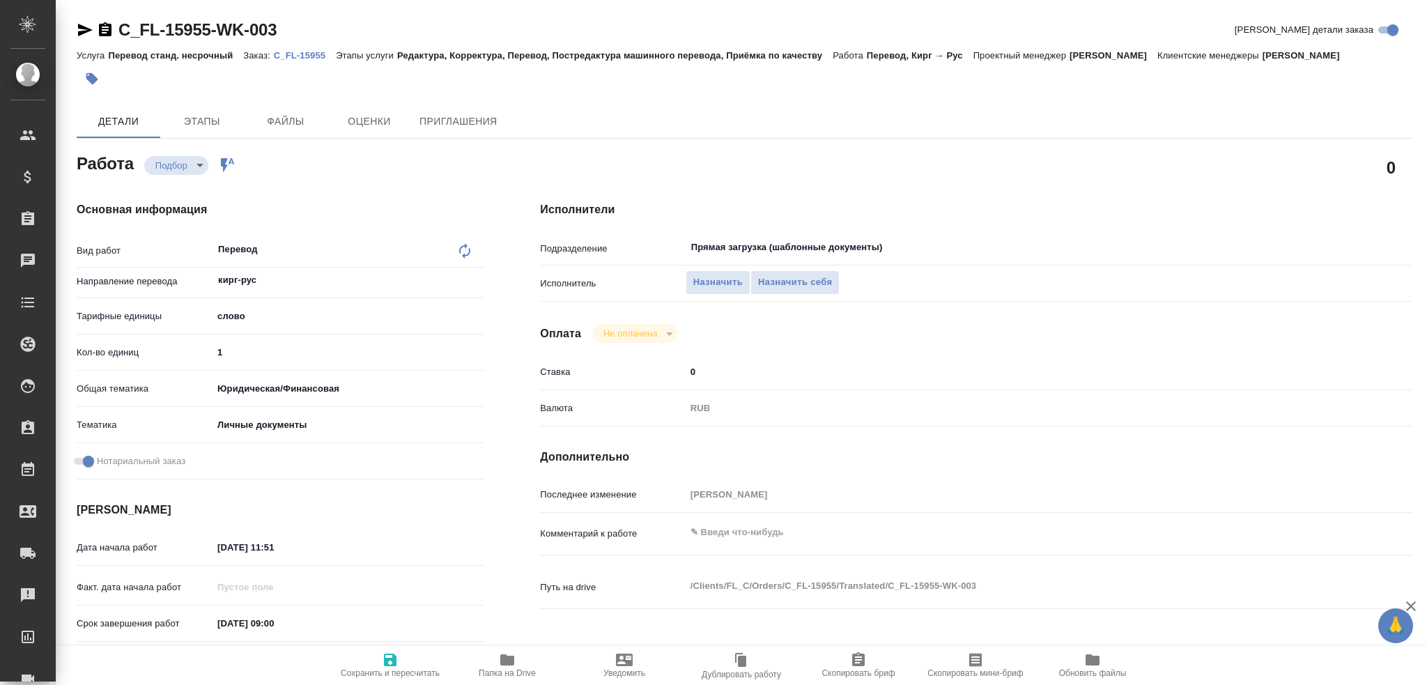
type textarea "x"
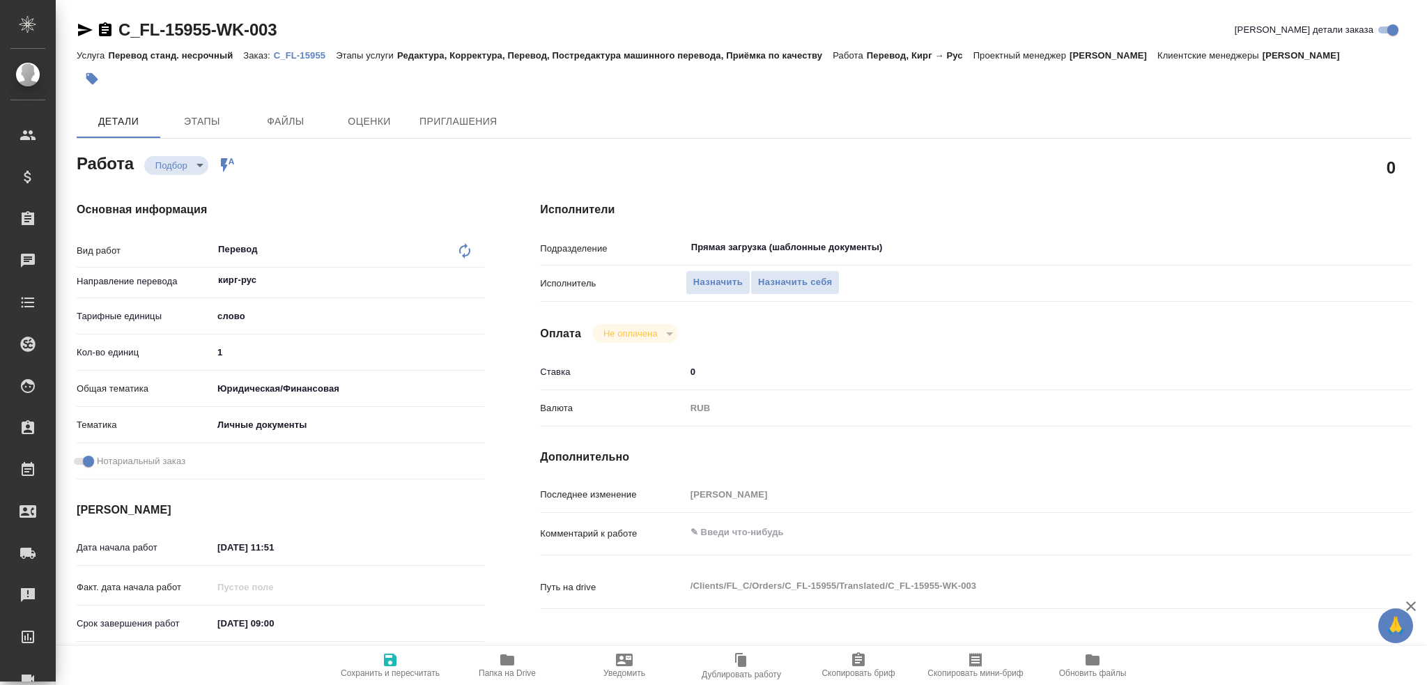
type textarea "x"
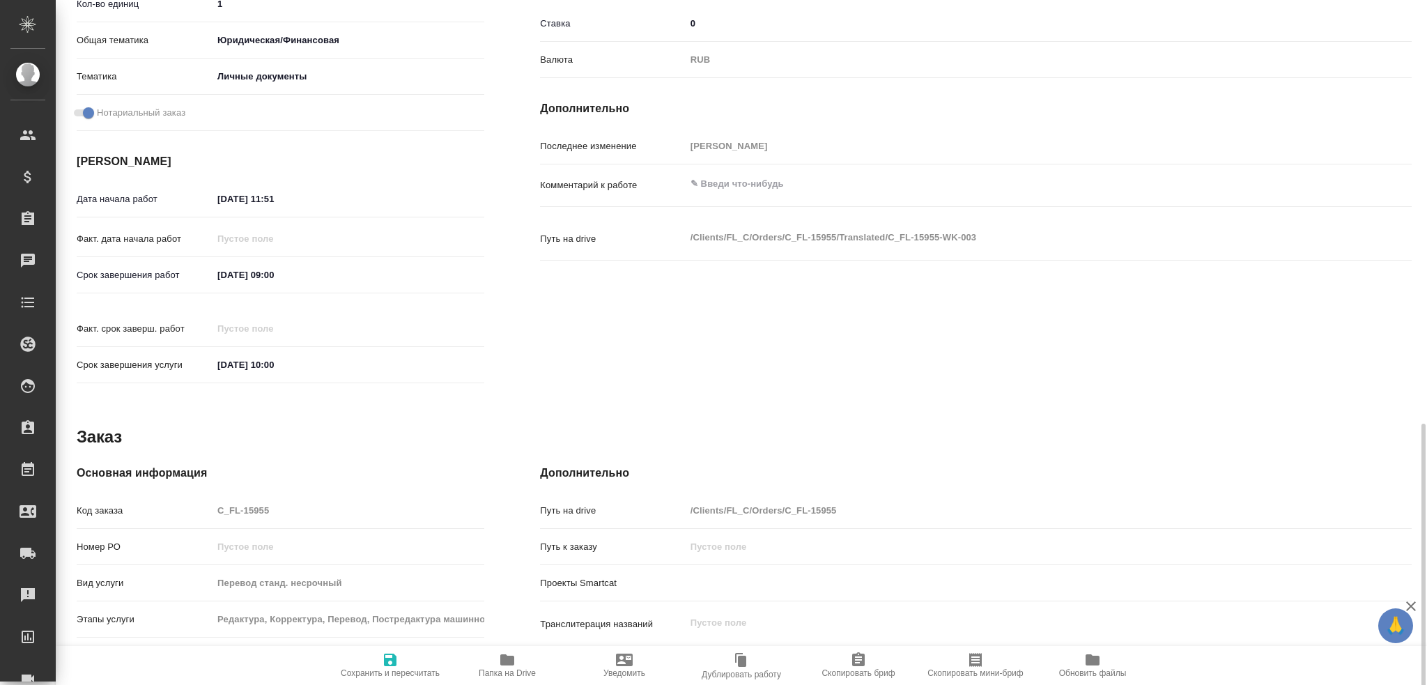
scroll to position [487, 0]
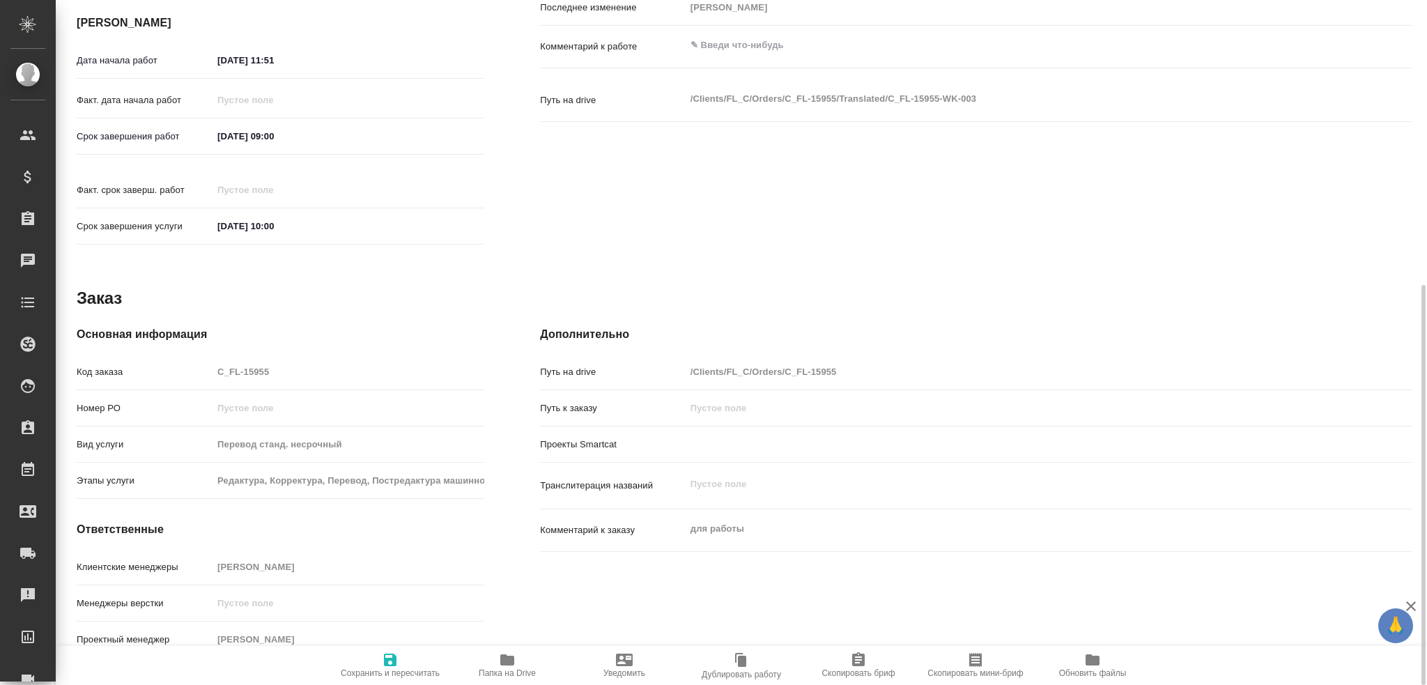
type textarea "x"
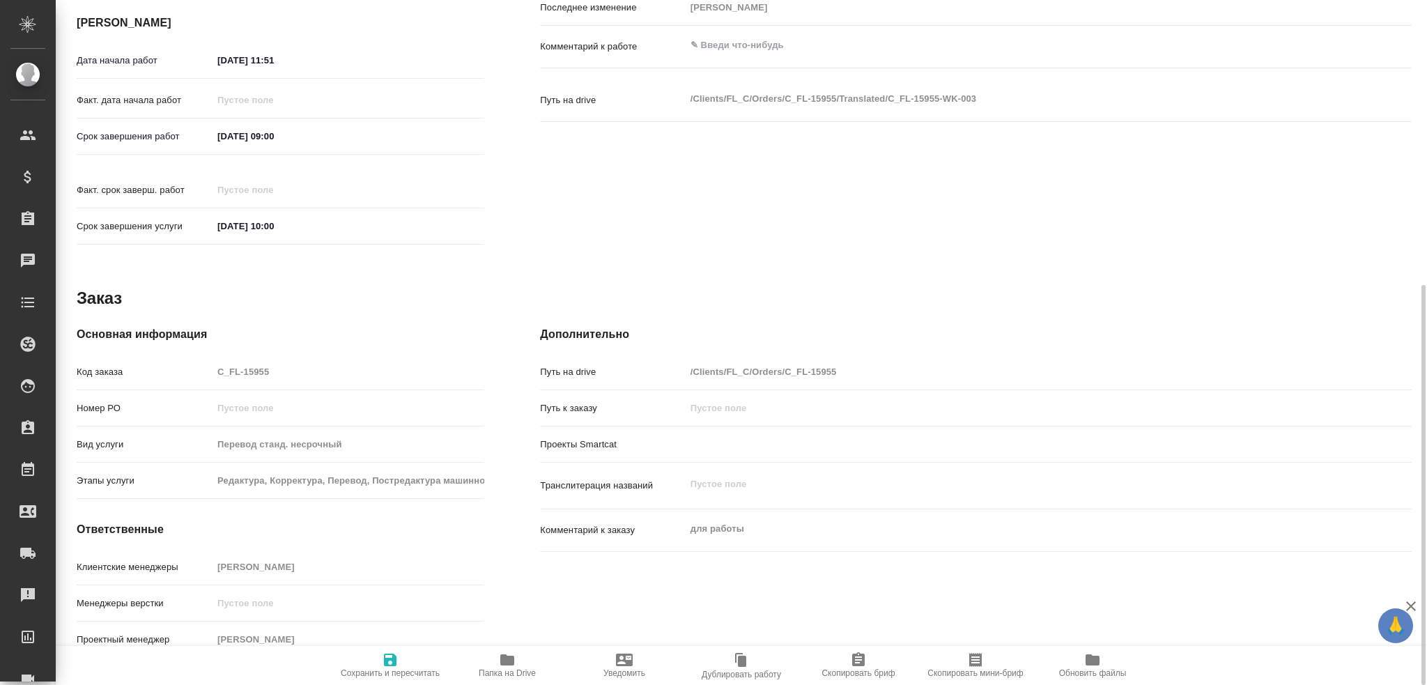
type textarea "x"
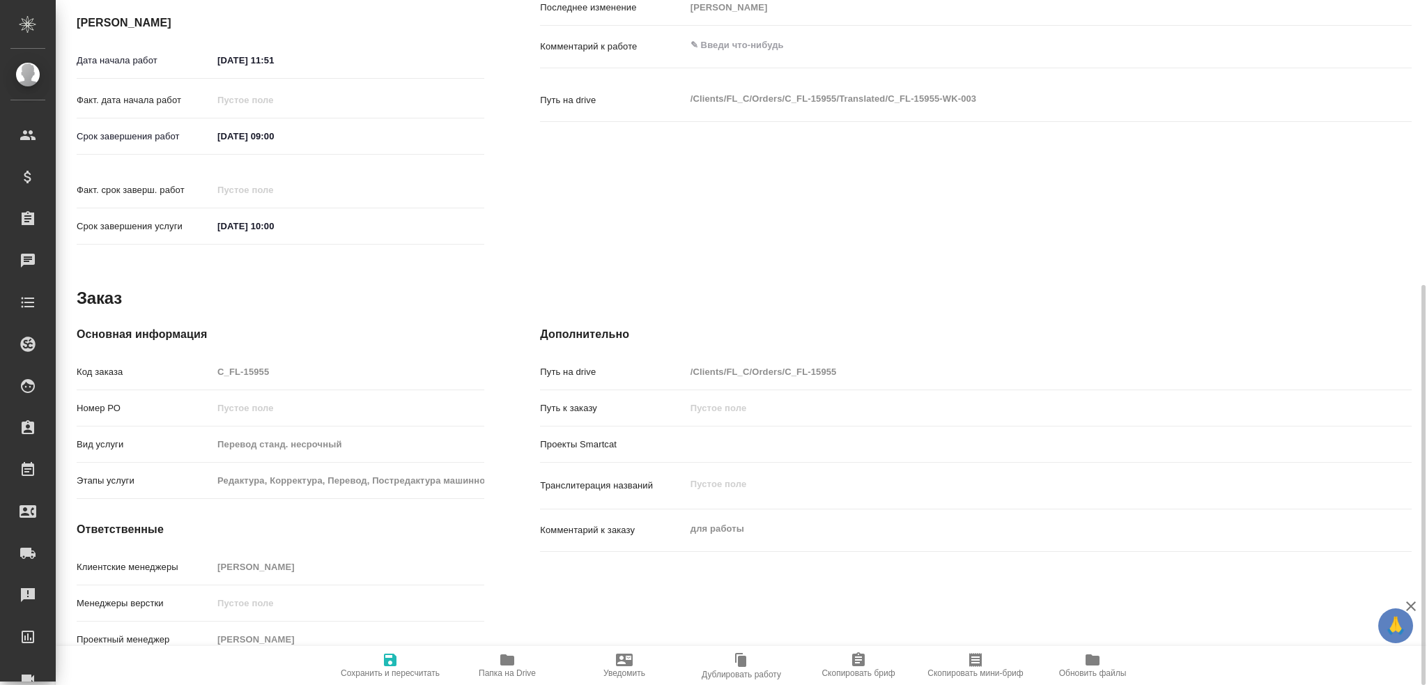
click at [503, 664] on icon "button" at bounding box center [507, 659] width 14 height 11
type textarea "x"
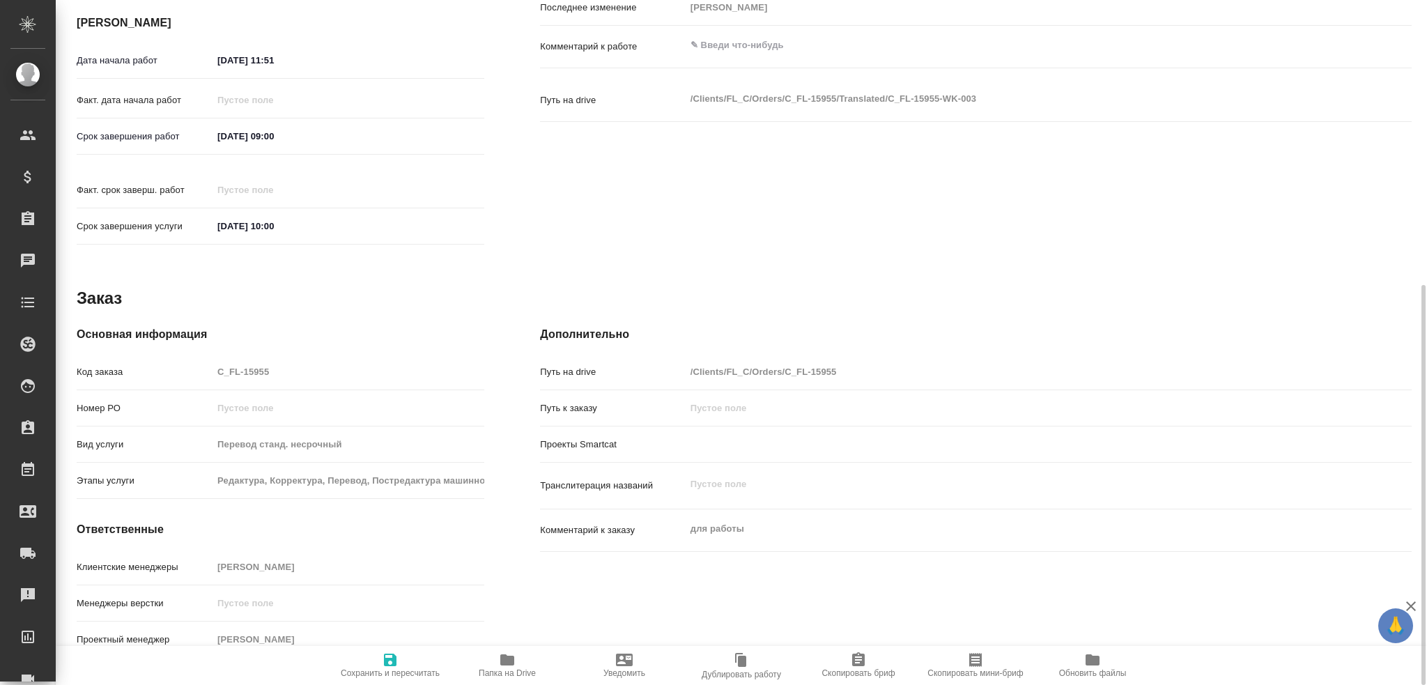
type textarea "x"
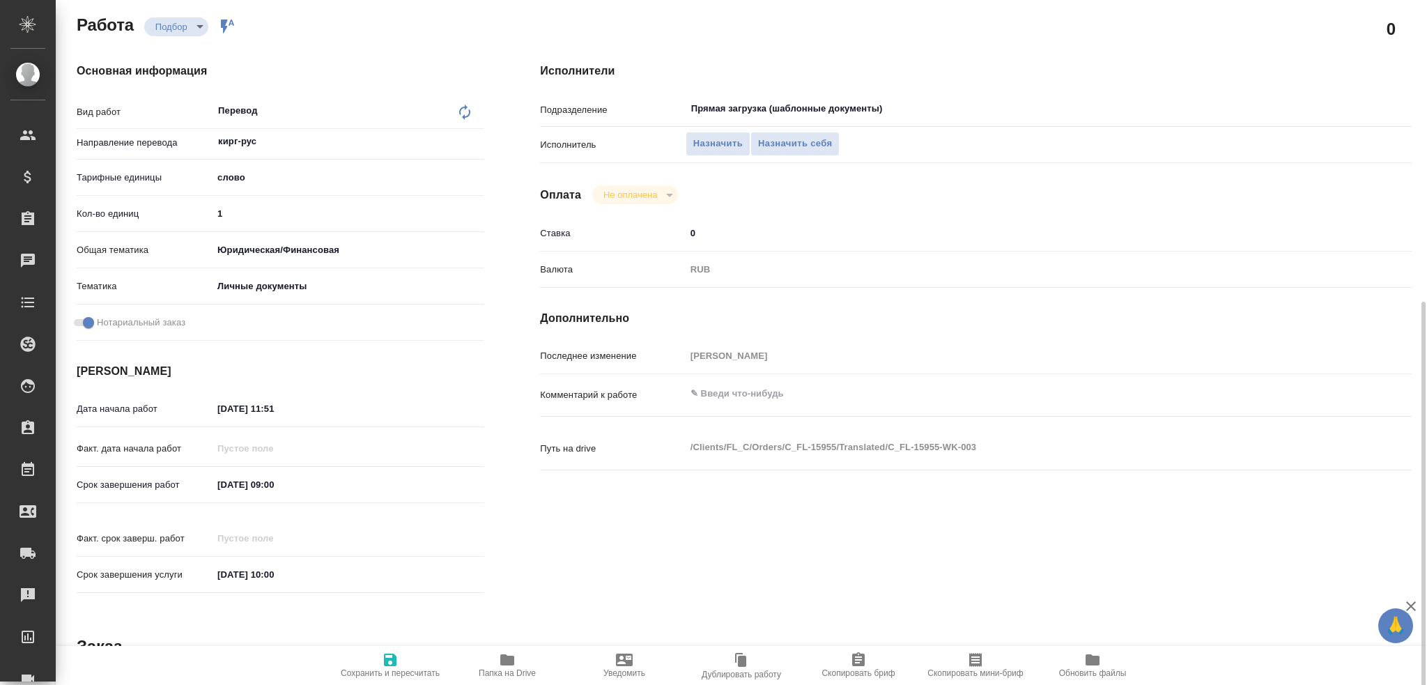
scroll to position [69, 0]
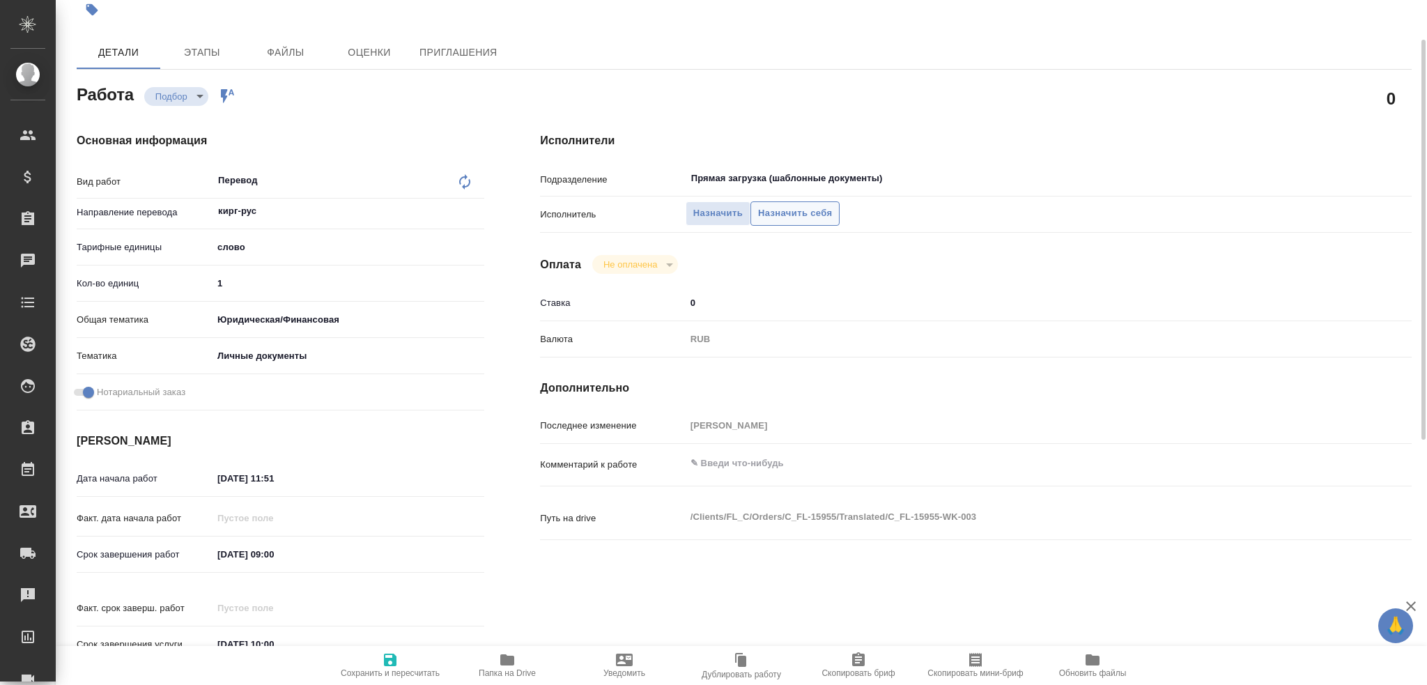
click at [774, 212] on span "Назначить себя" at bounding box center [795, 214] width 74 height 16
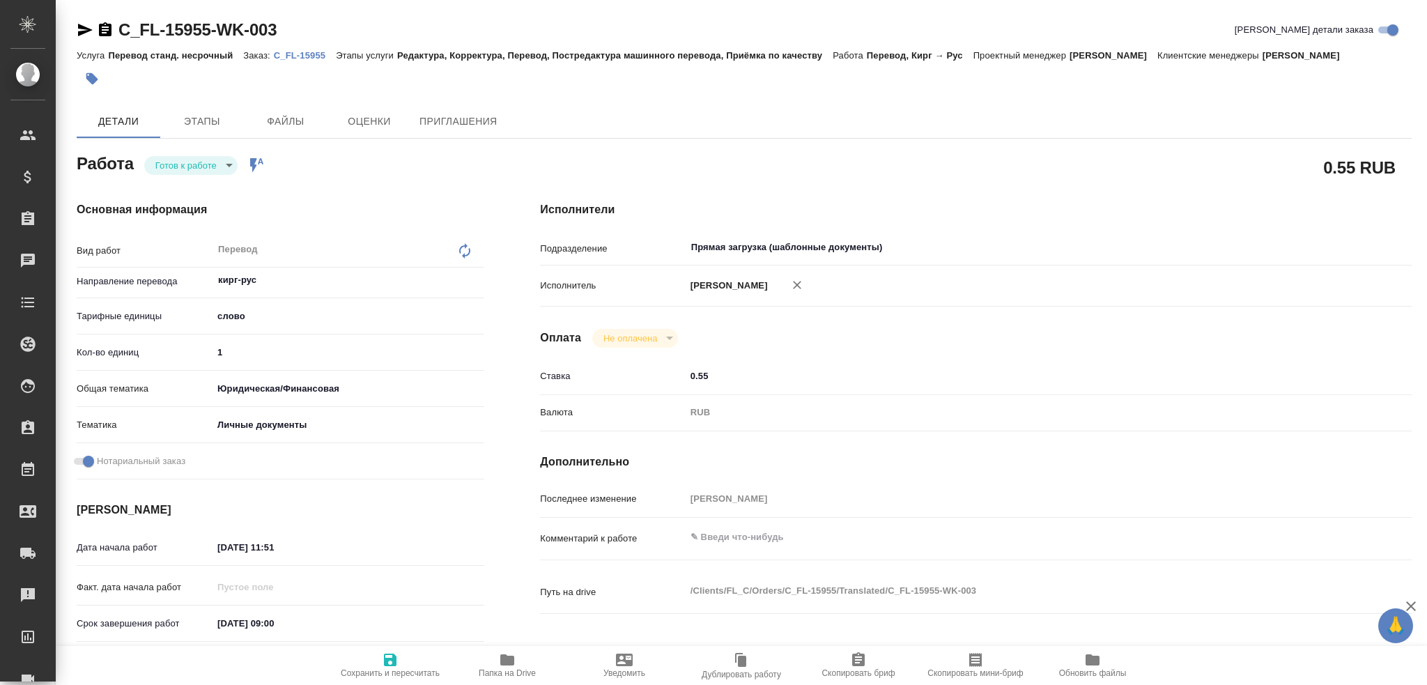
type textarea "x"
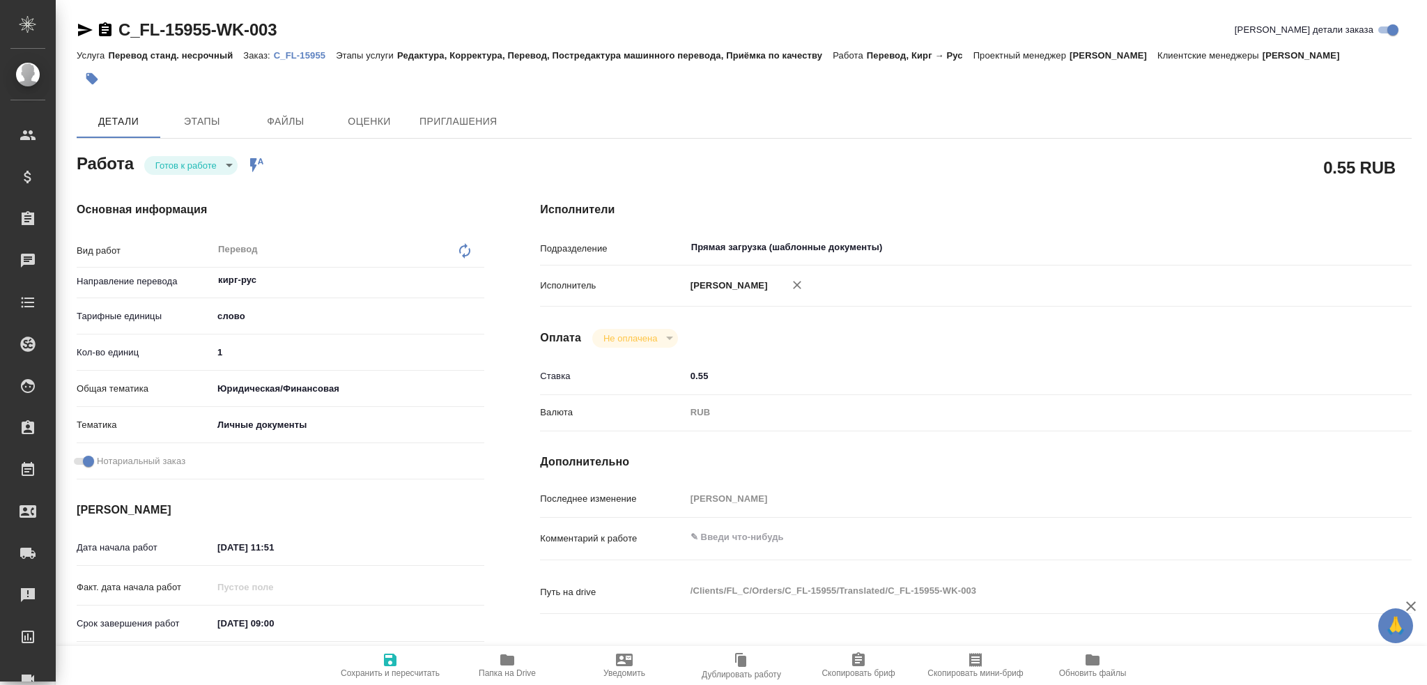
type textarea "x"
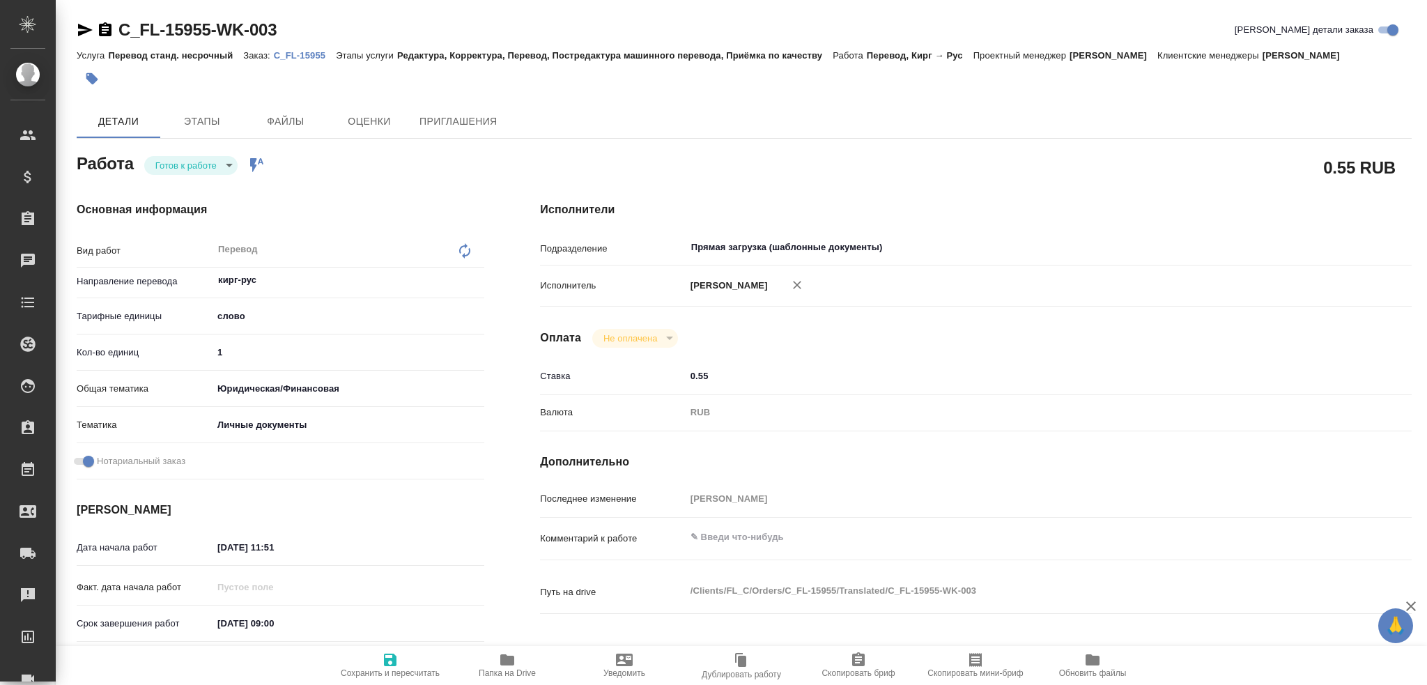
type textarea "x"
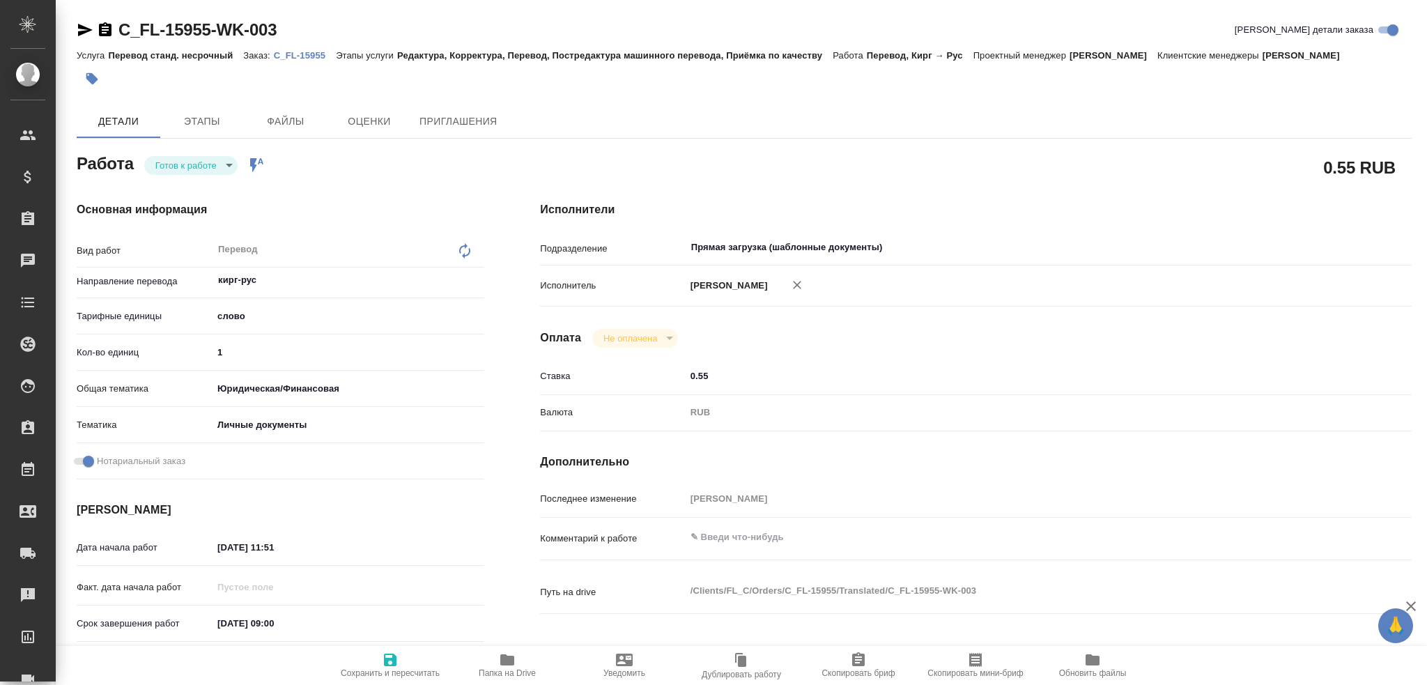
type textarea "x"
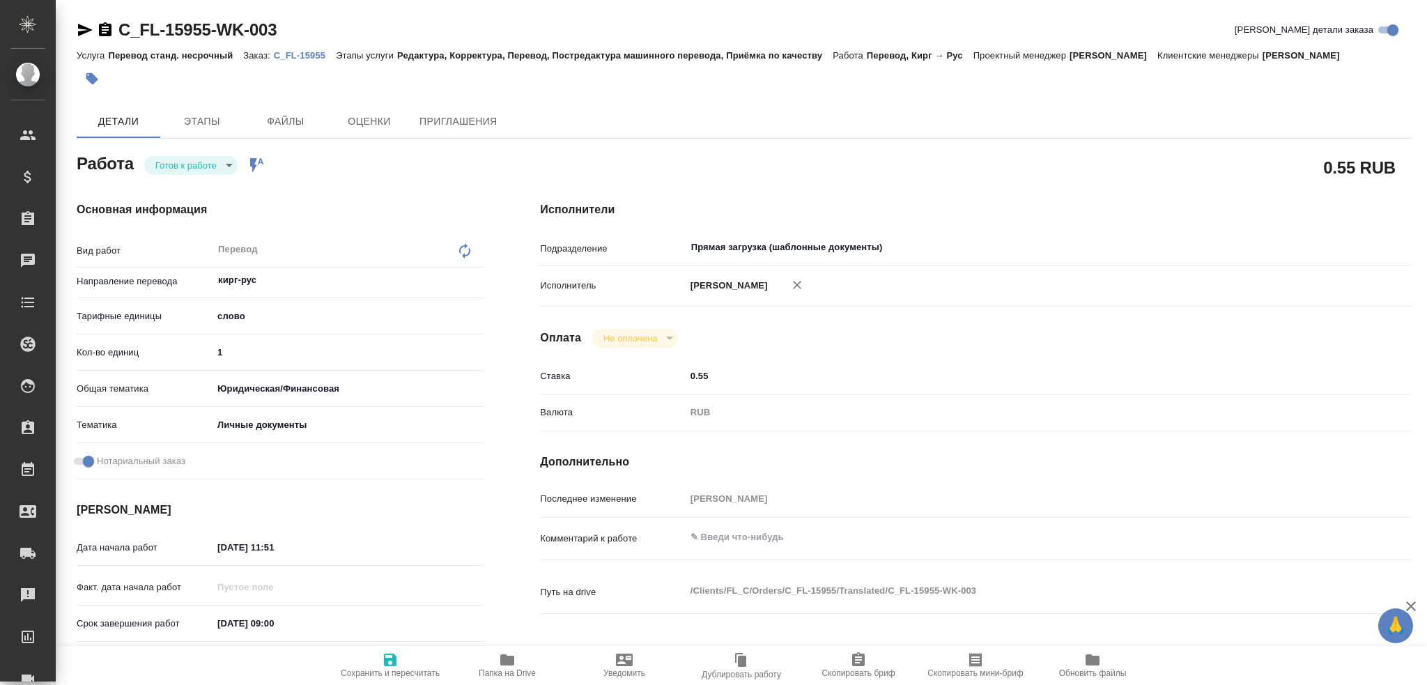
type textarea "x"
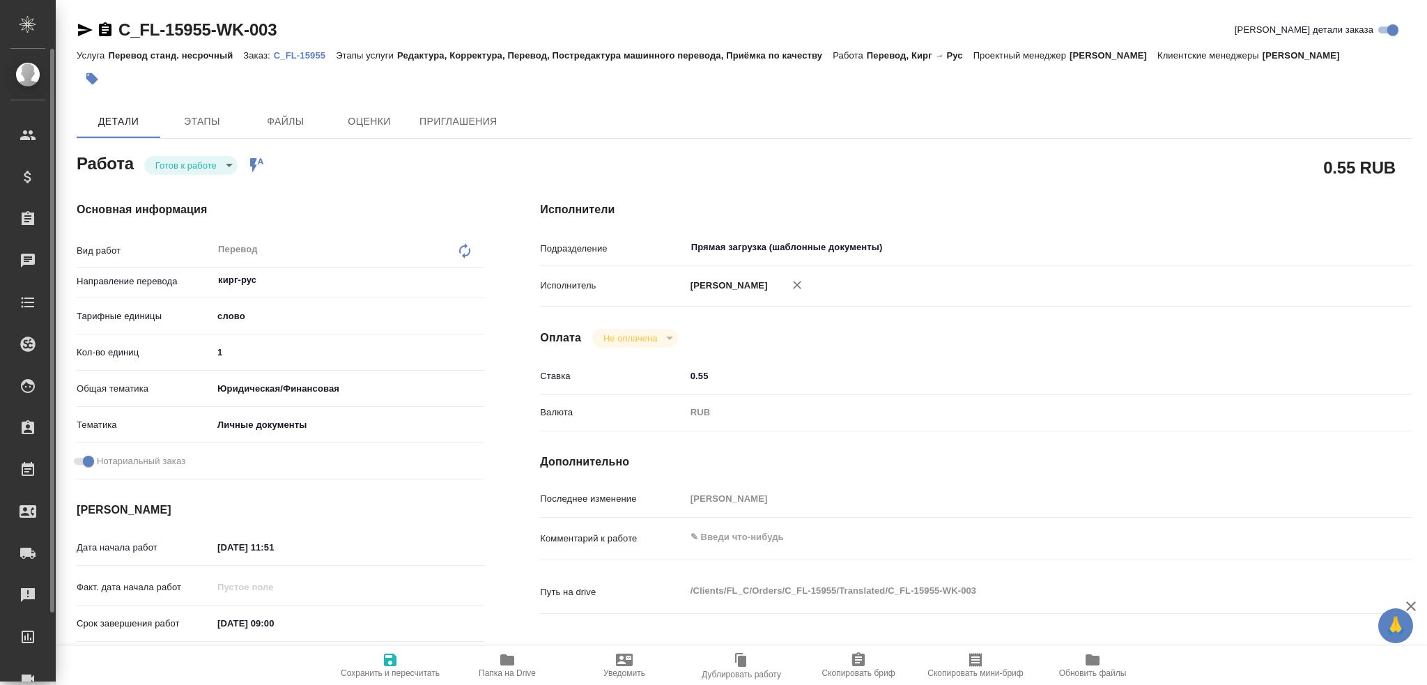
type textarea "x"
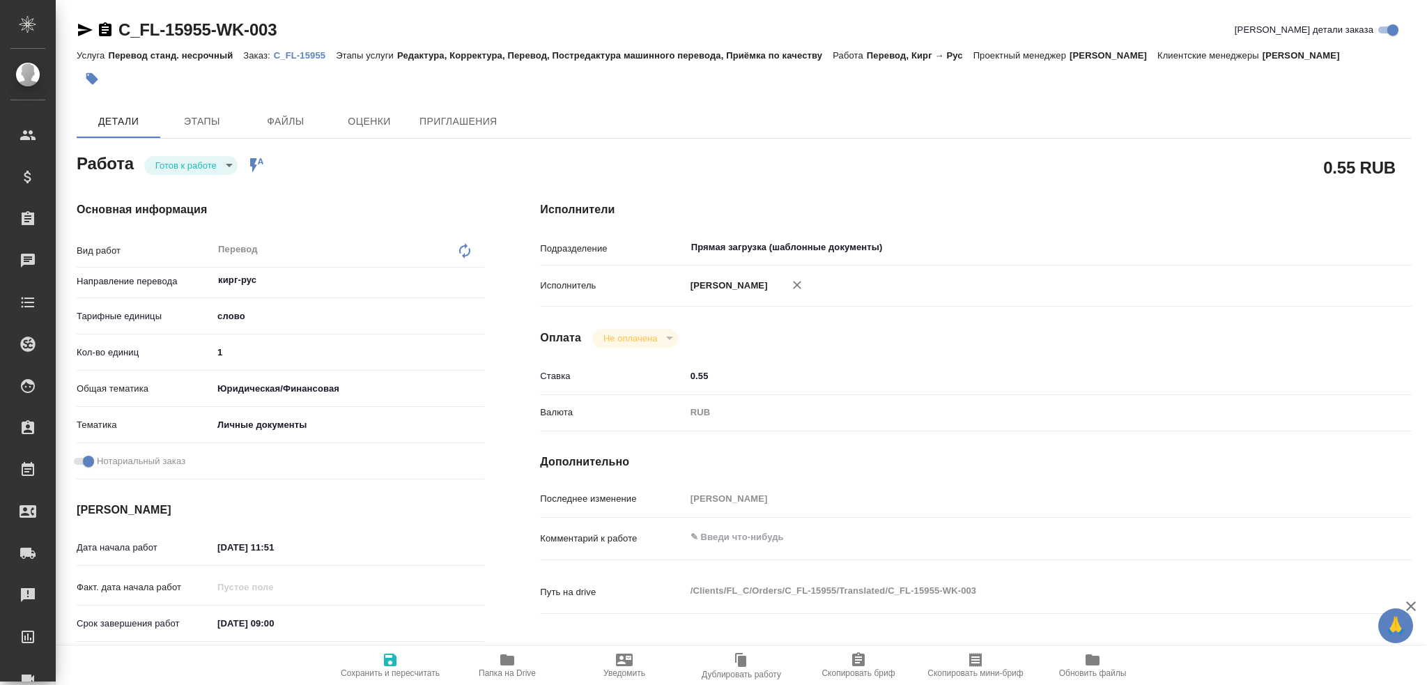
type textarea "x"
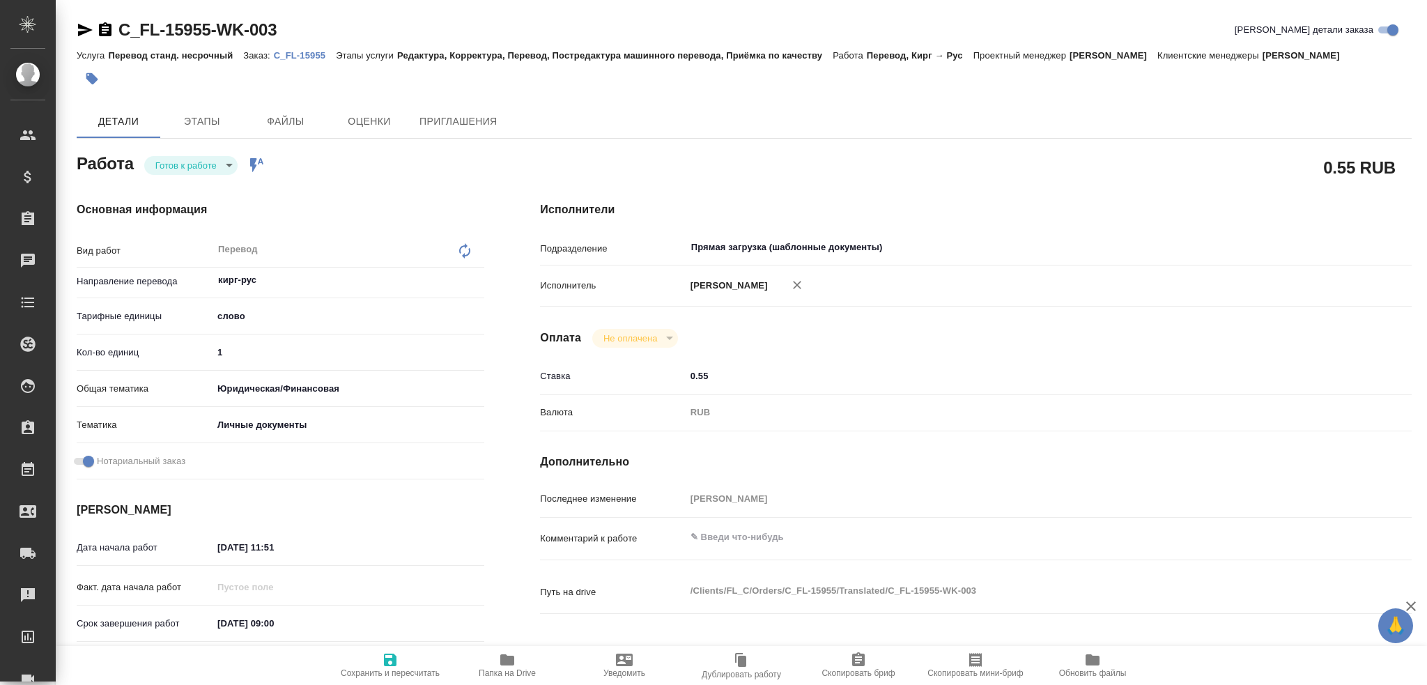
type textarea "x"
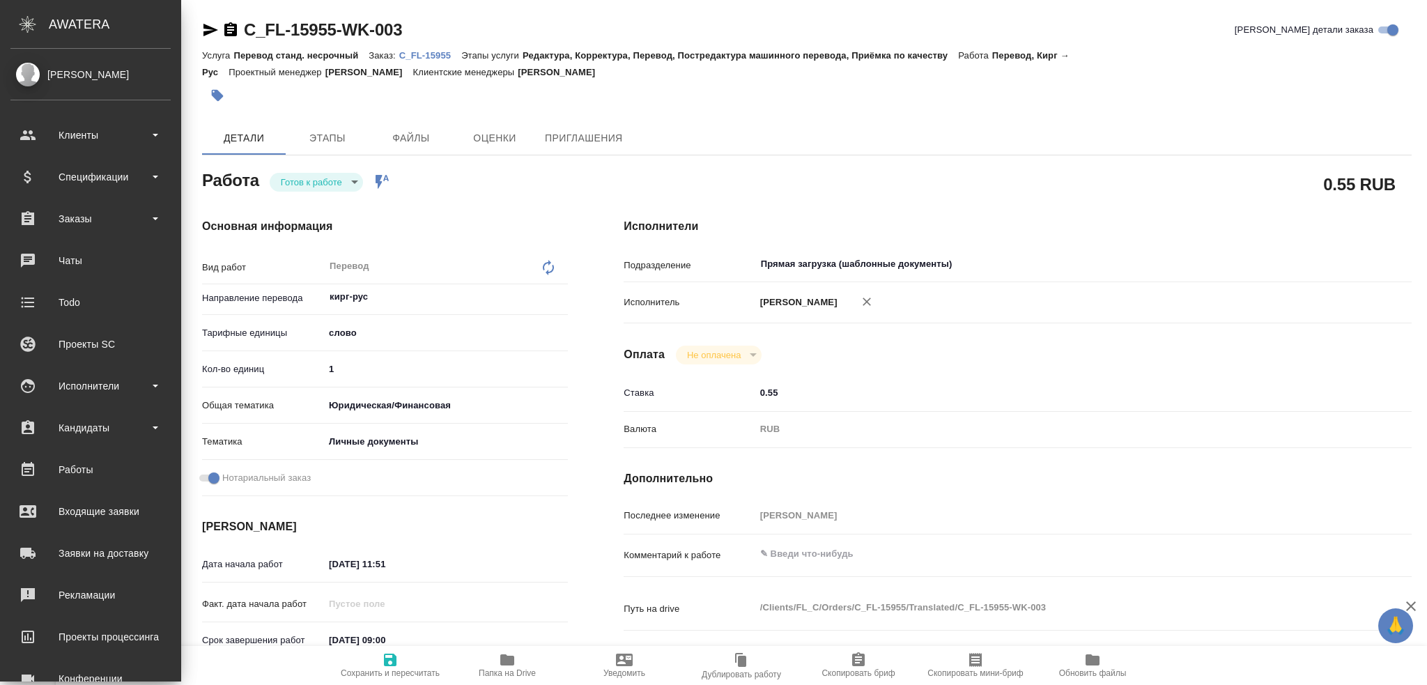
type textarea "x"
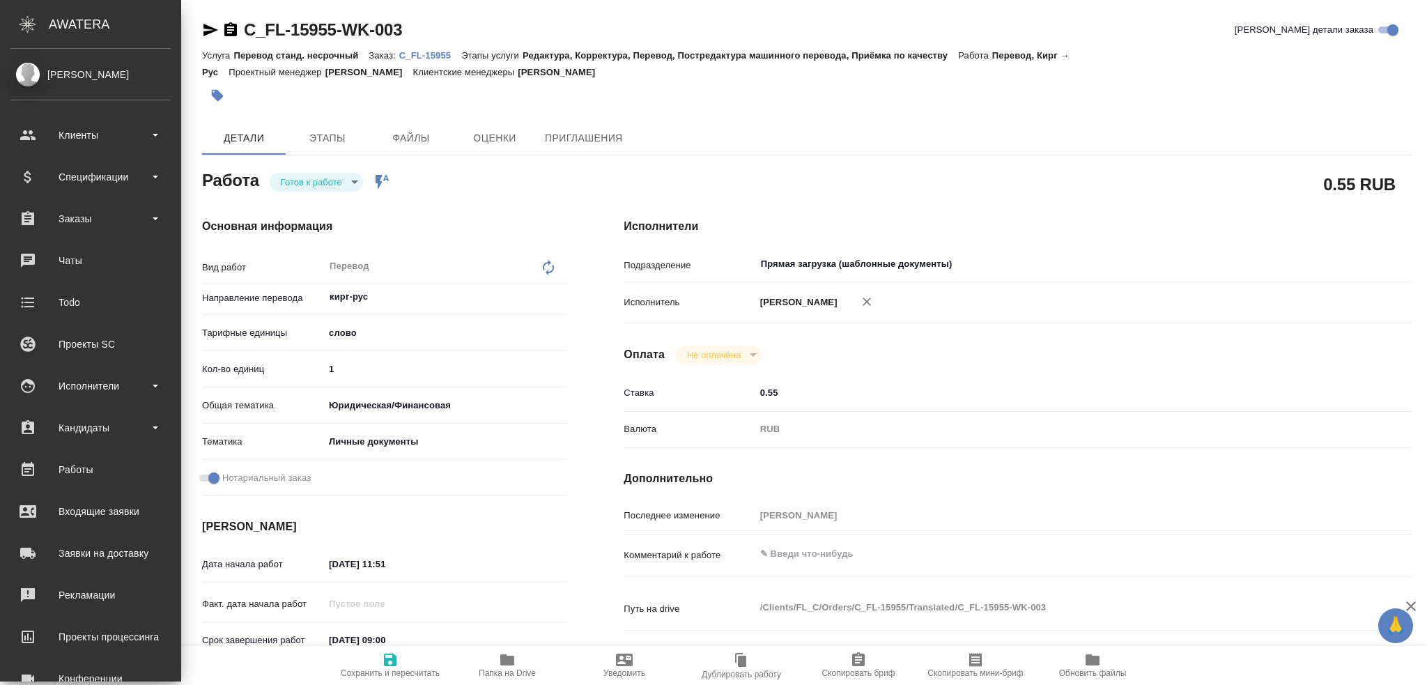
type textarea "x"
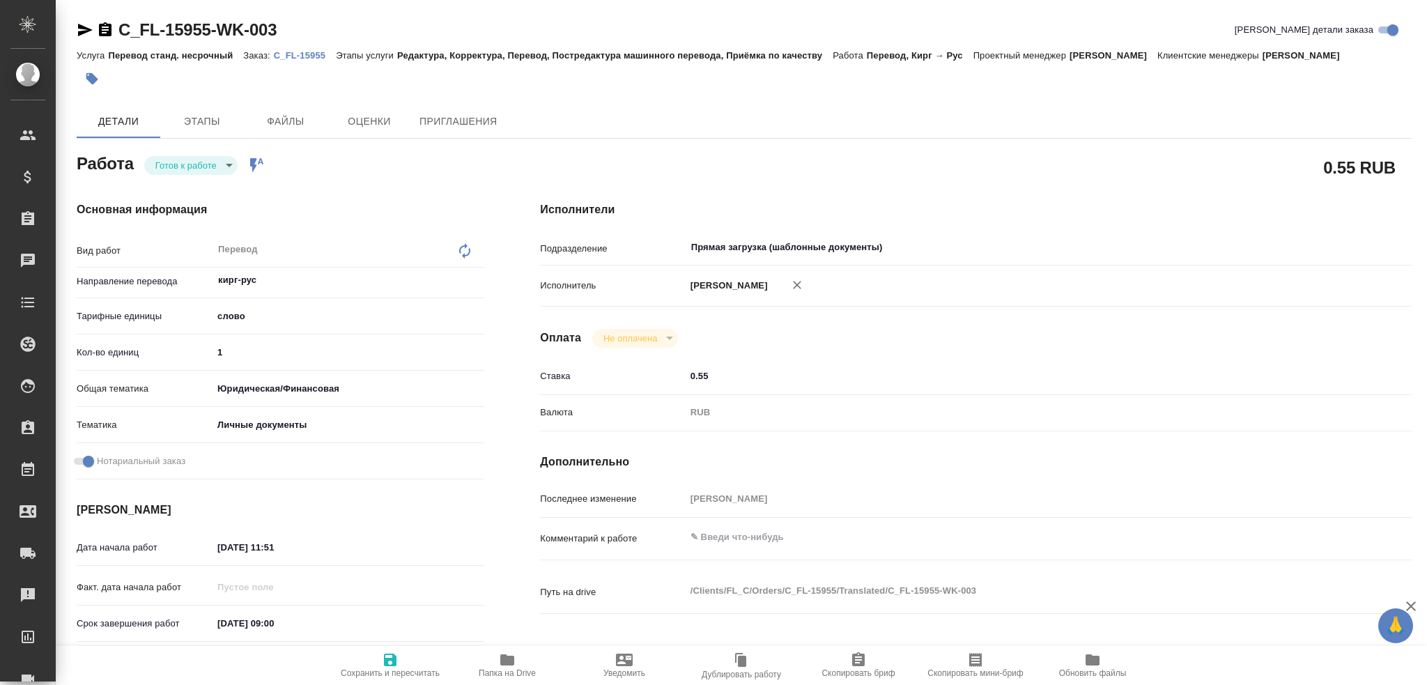
type textarea "x"
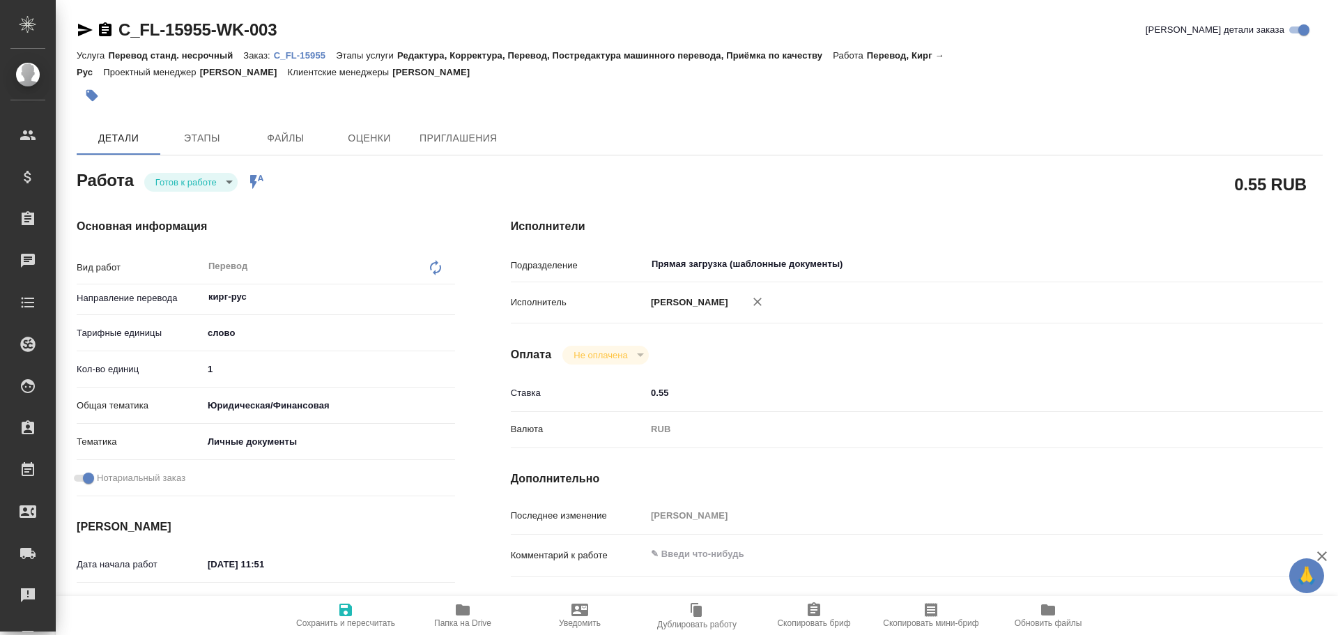
type textarea "x"
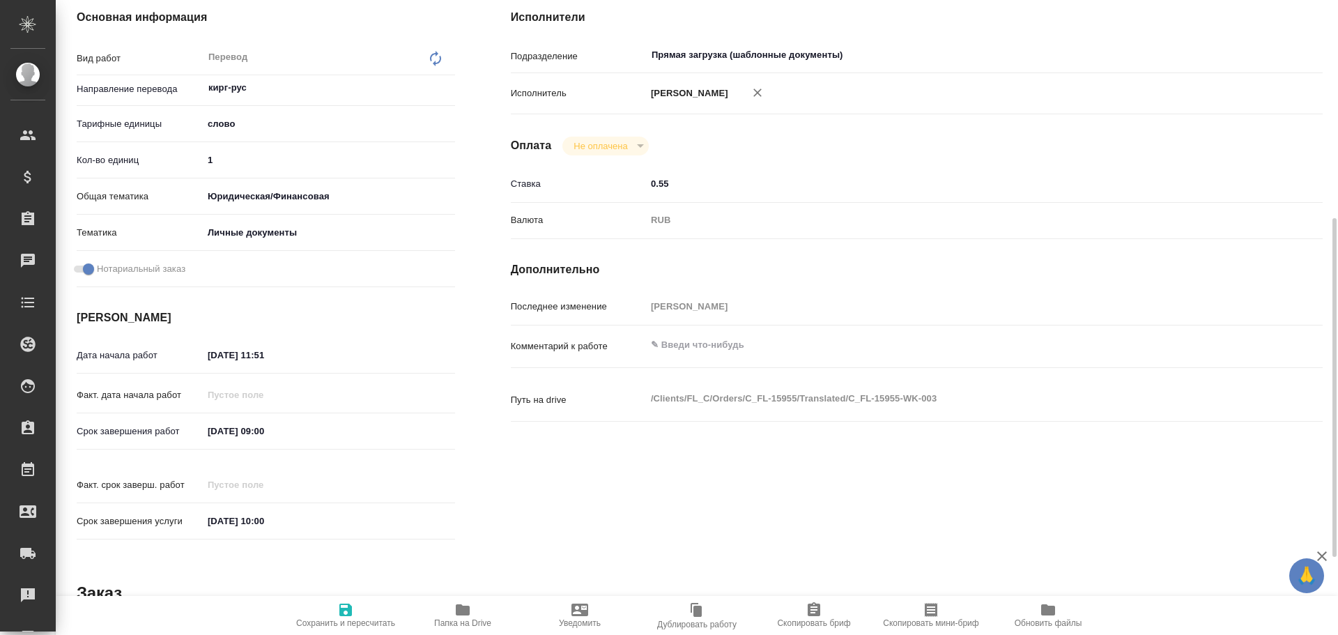
scroll to position [418, 0]
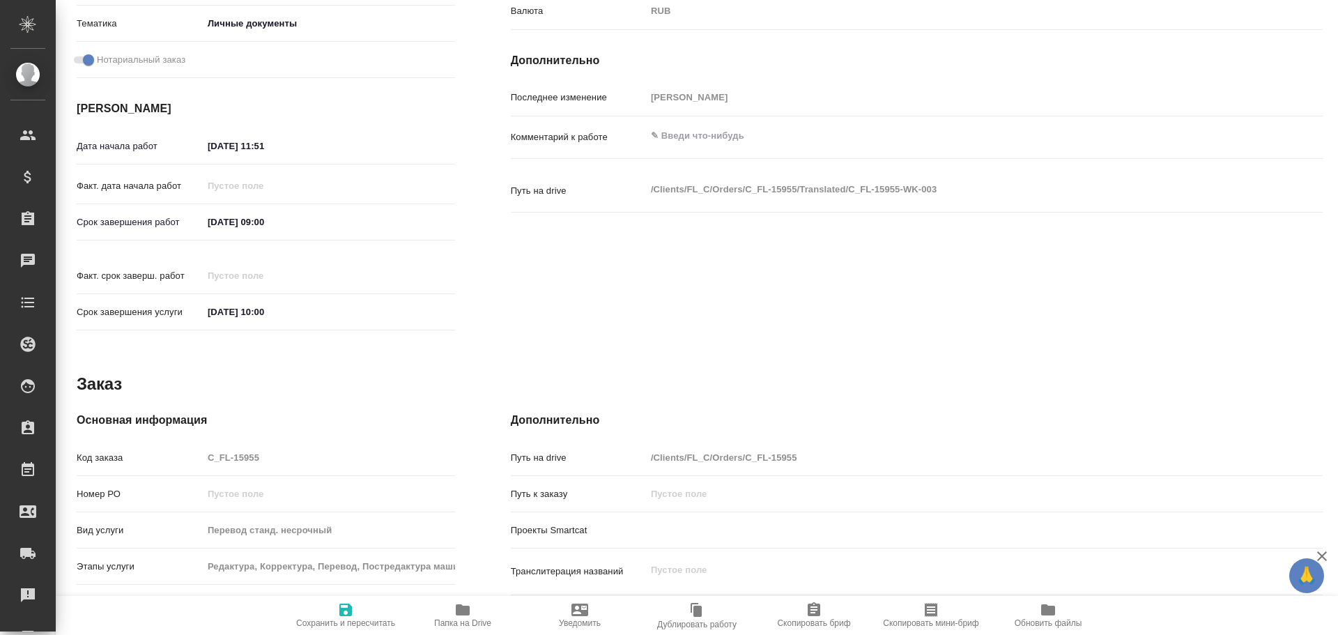
click at [473, 619] on span "Папка на Drive" at bounding box center [462, 623] width 57 height 10
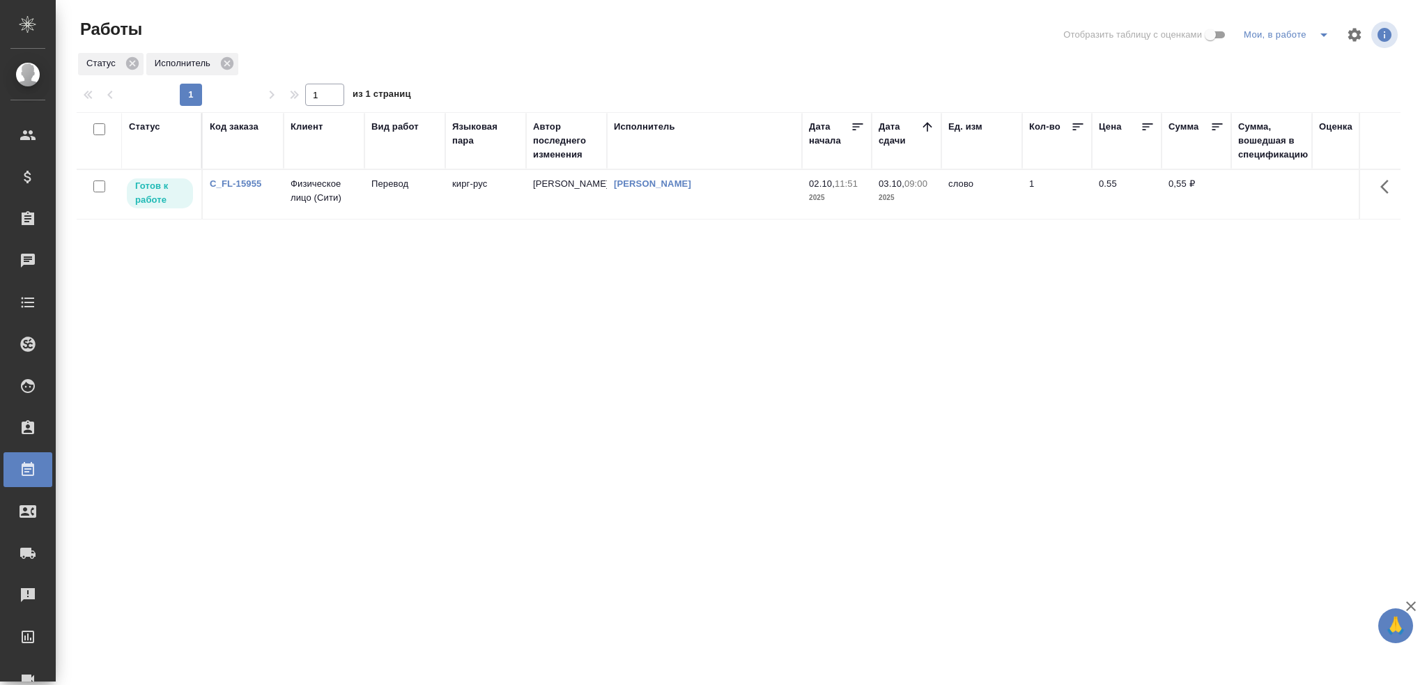
click at [1322, 40] on icon "split button" at bounding box center [1324, 34] width 17 height 17
click at [1299, 60] on li "Стандартные настройки" at bounding box center [1290, 63] width 134 height 22
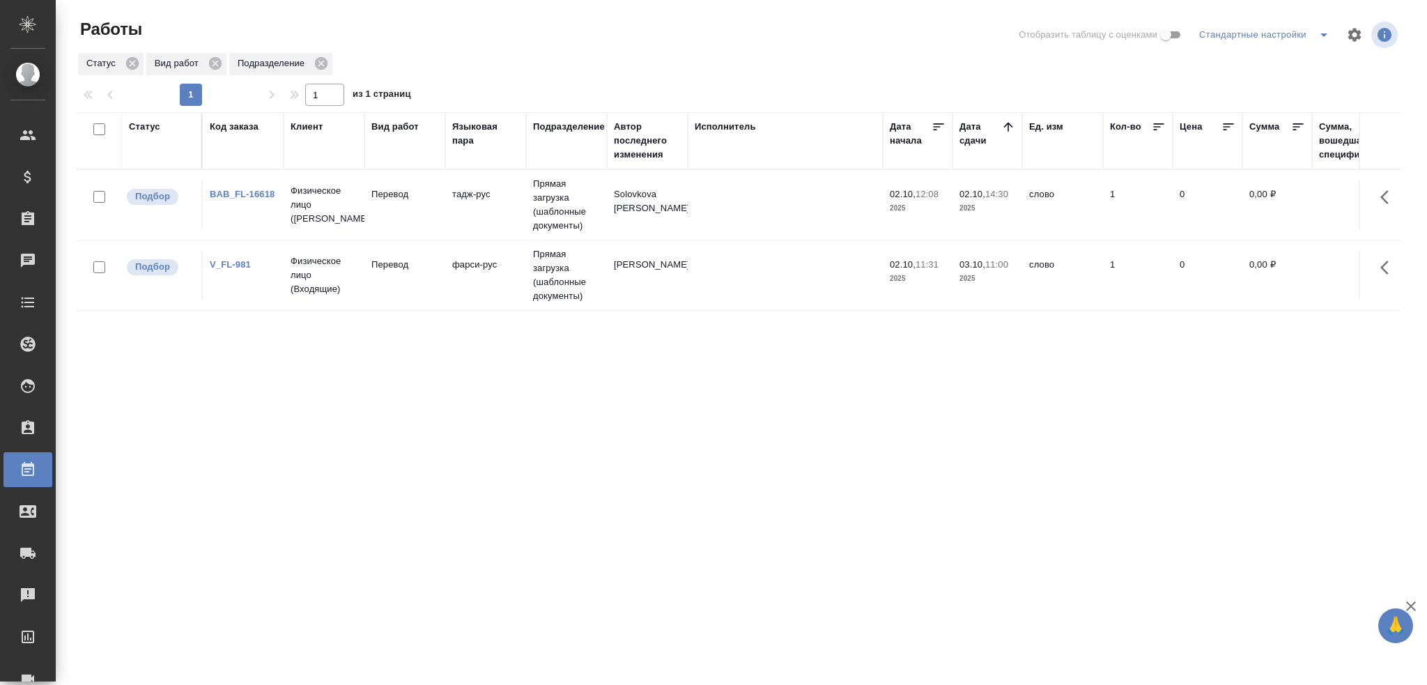
drag, startPoint x: 725, startPoint y: 588, endPoint x: 456, endPoint y: 221, distance: 454.8
click at [456, 221] on td "тадж-рус" at bounding box center [485, 205] width 81 height 49
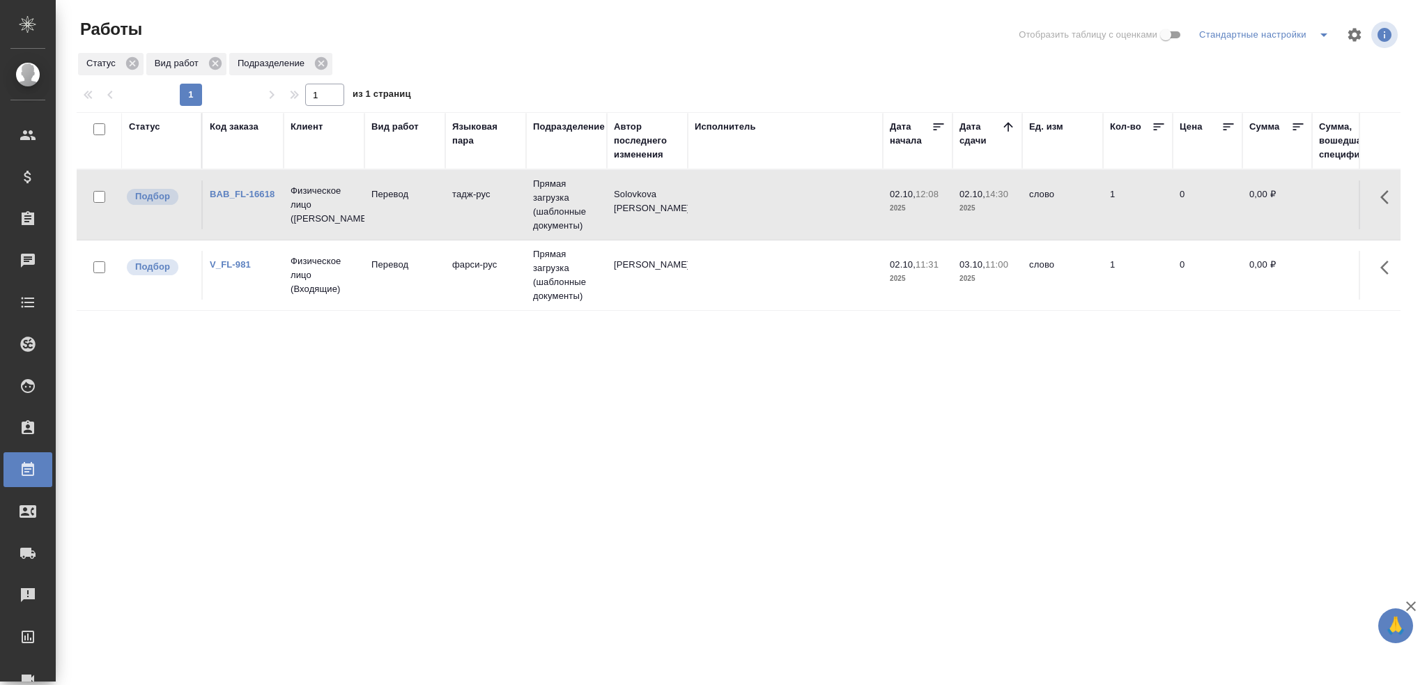
click at [456, 221] on td "тадж-рус" at bounding box center [485, 205] width 81 height 49
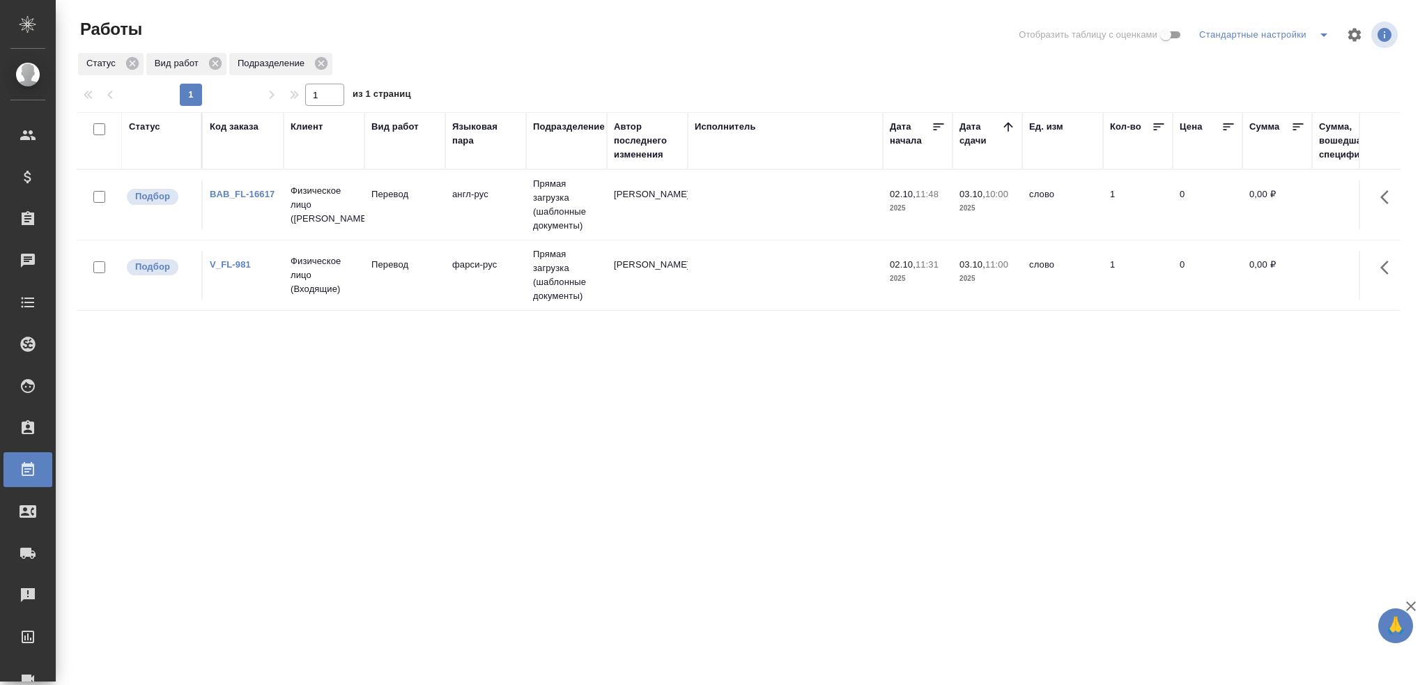
click at [280, 211] on td "BAB_FL-16617" at bounding box center [243, 205] width 81 height 49
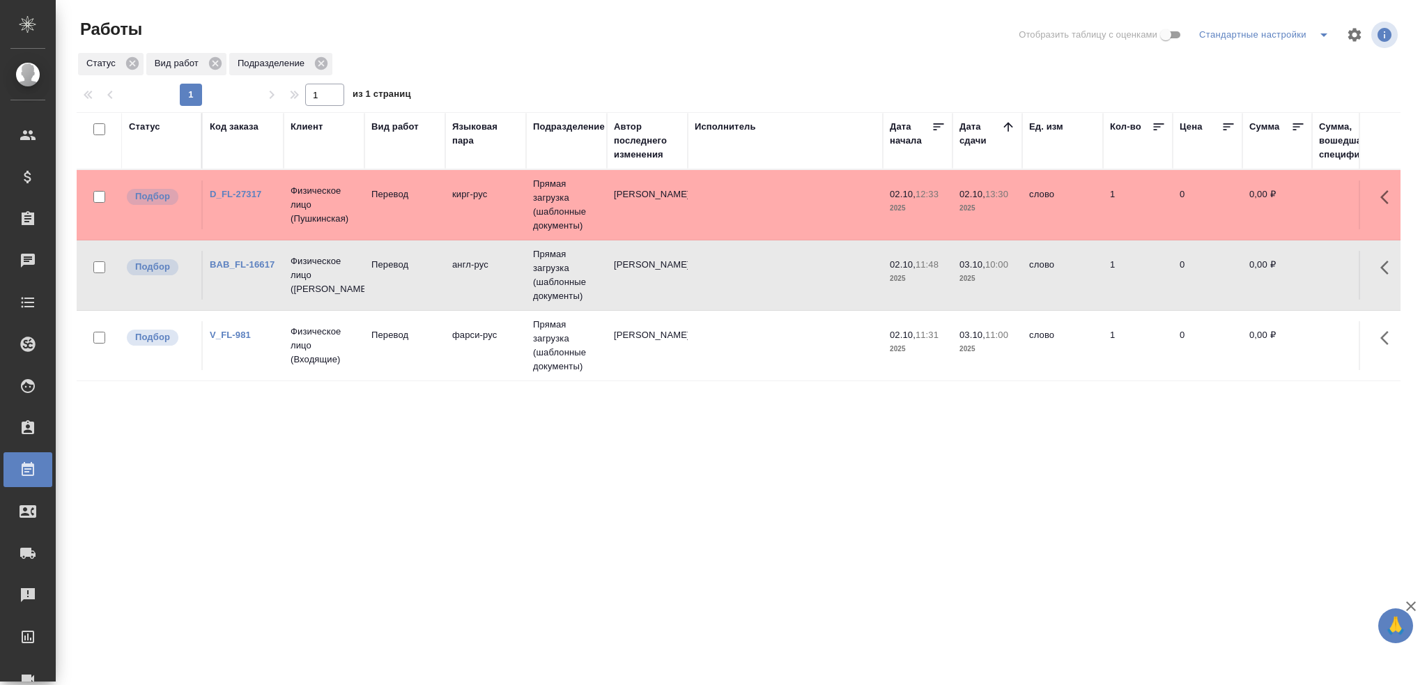
click at [683, 184] on td "Тарабановская Анастасия" at bounding box center [647, 205] width 81 height 49
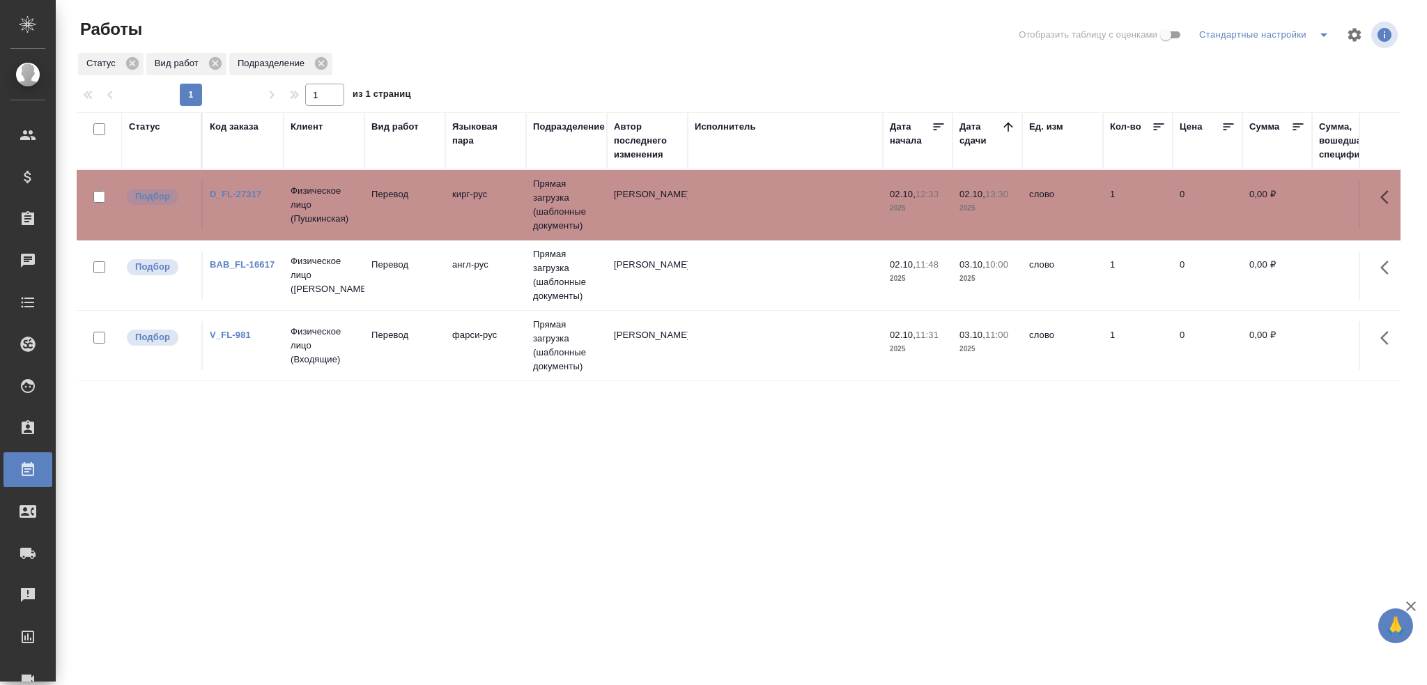
click at [683, 184] on td "Тарабановская Анастасия" at bounding box center [647, 205] width 81 height 49
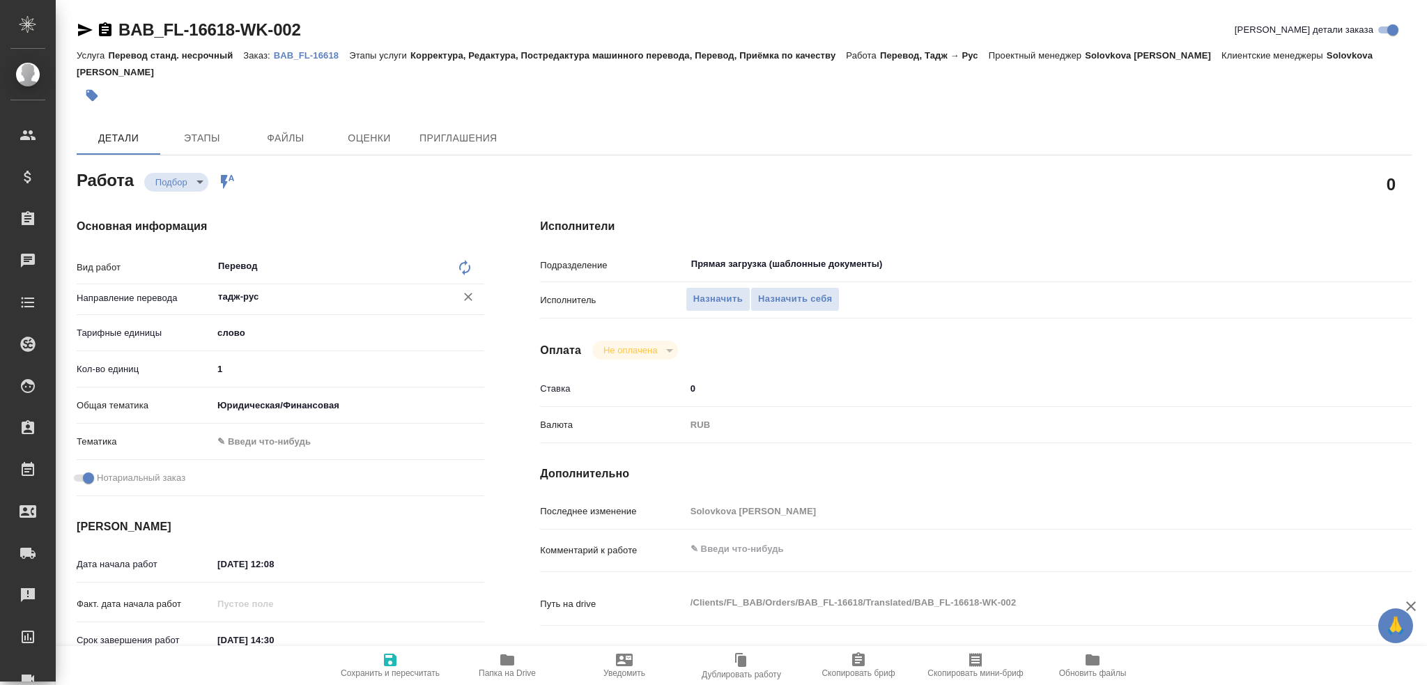
type textarea "x"
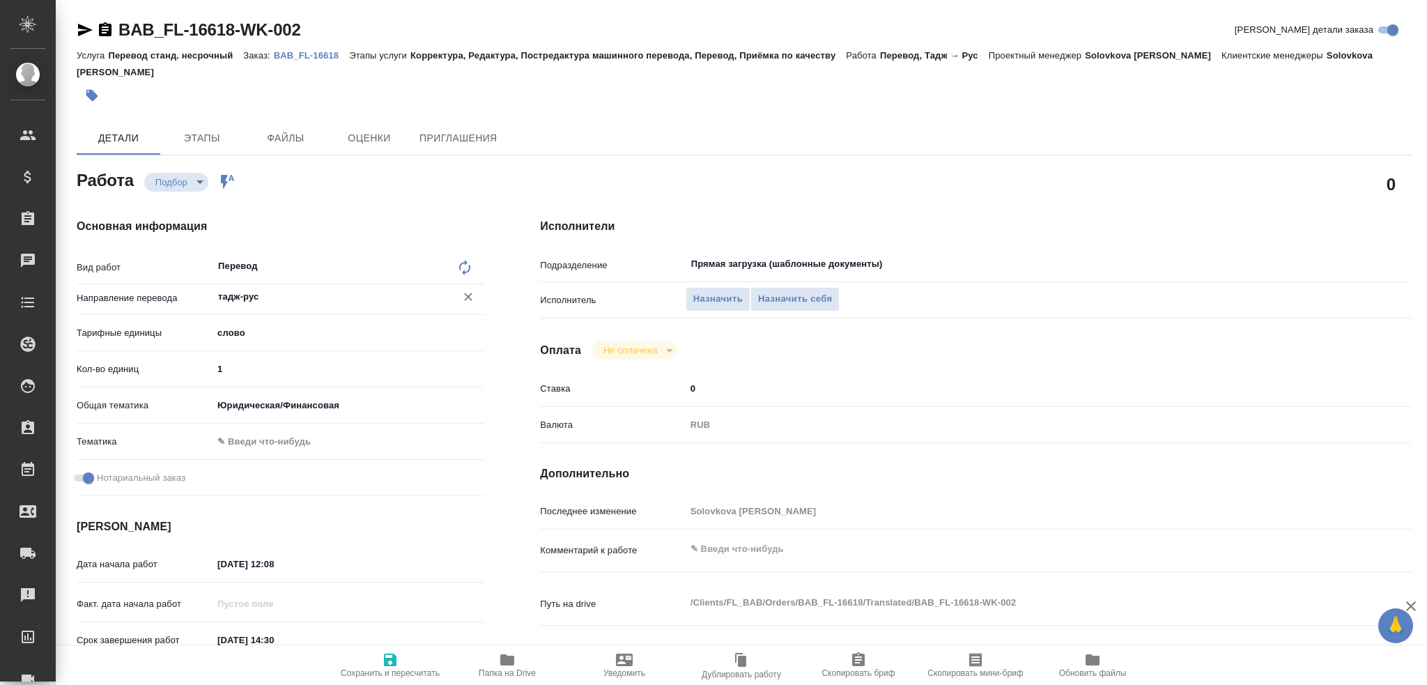
type textarea "x"
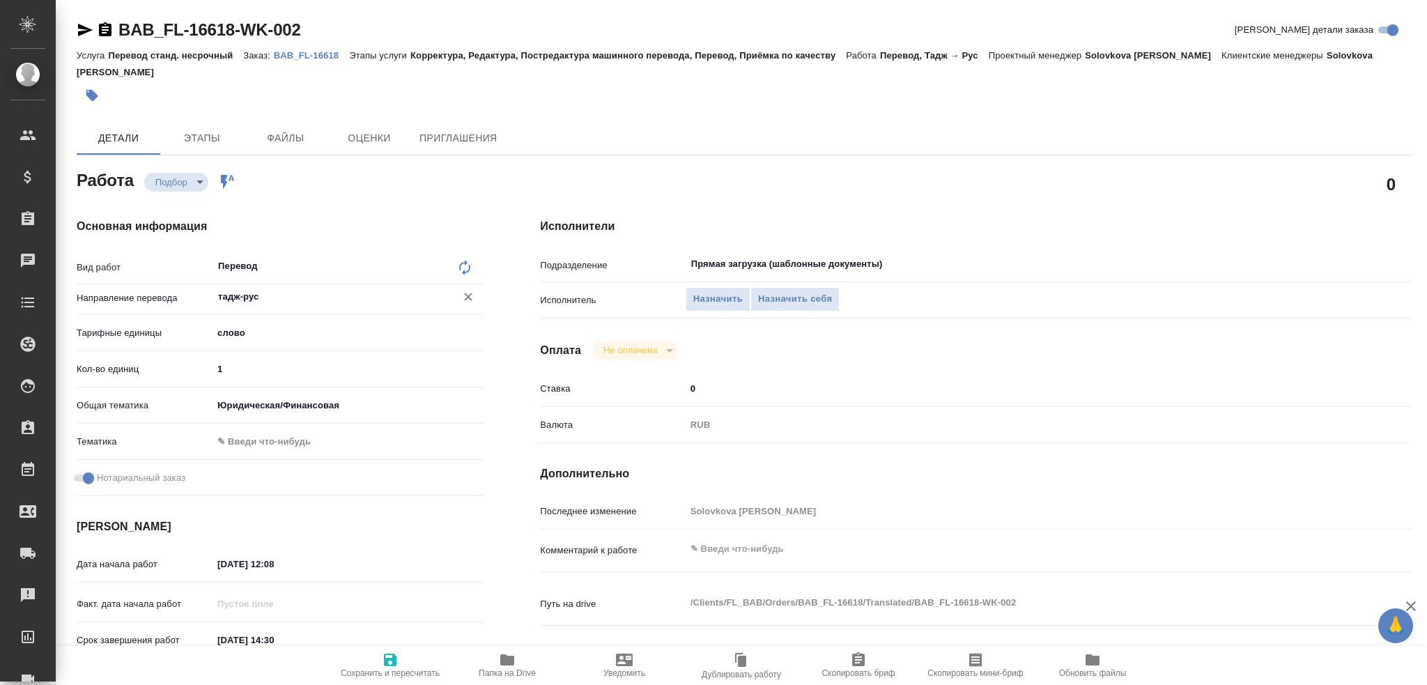
type textarea "x"
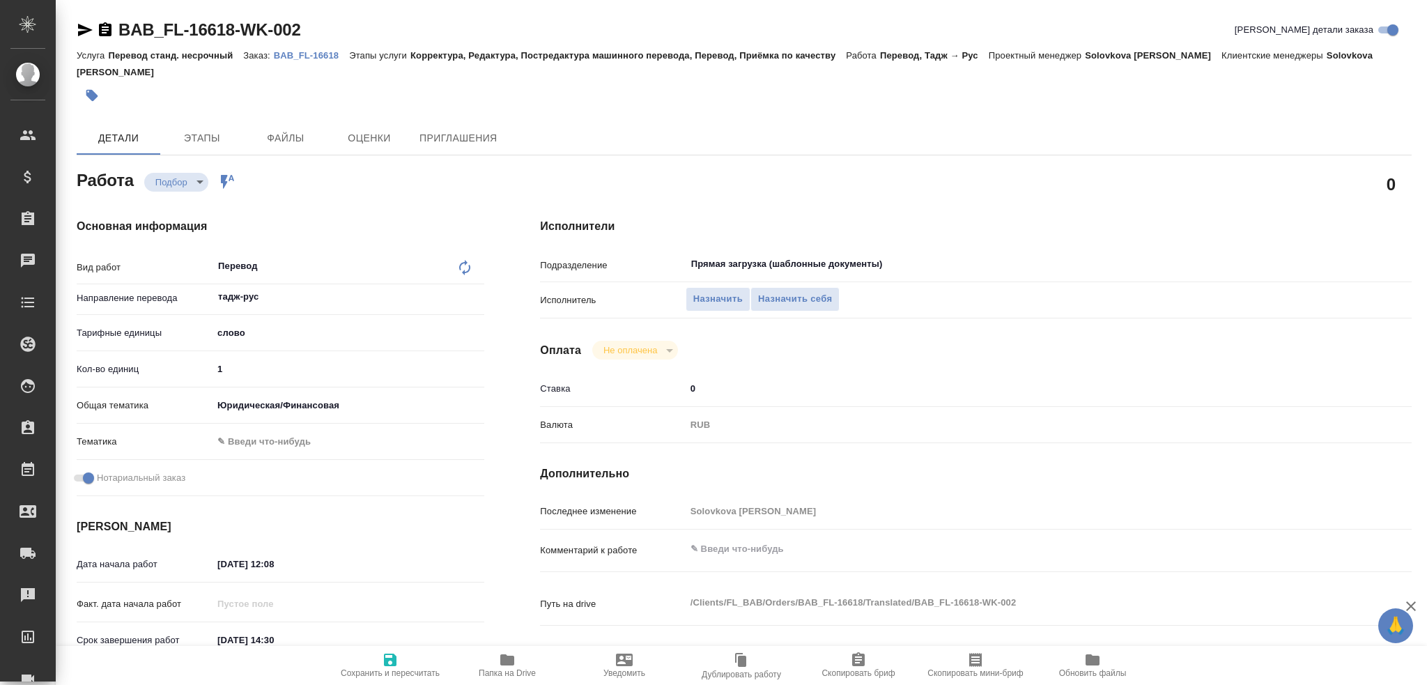
type textarea "x"
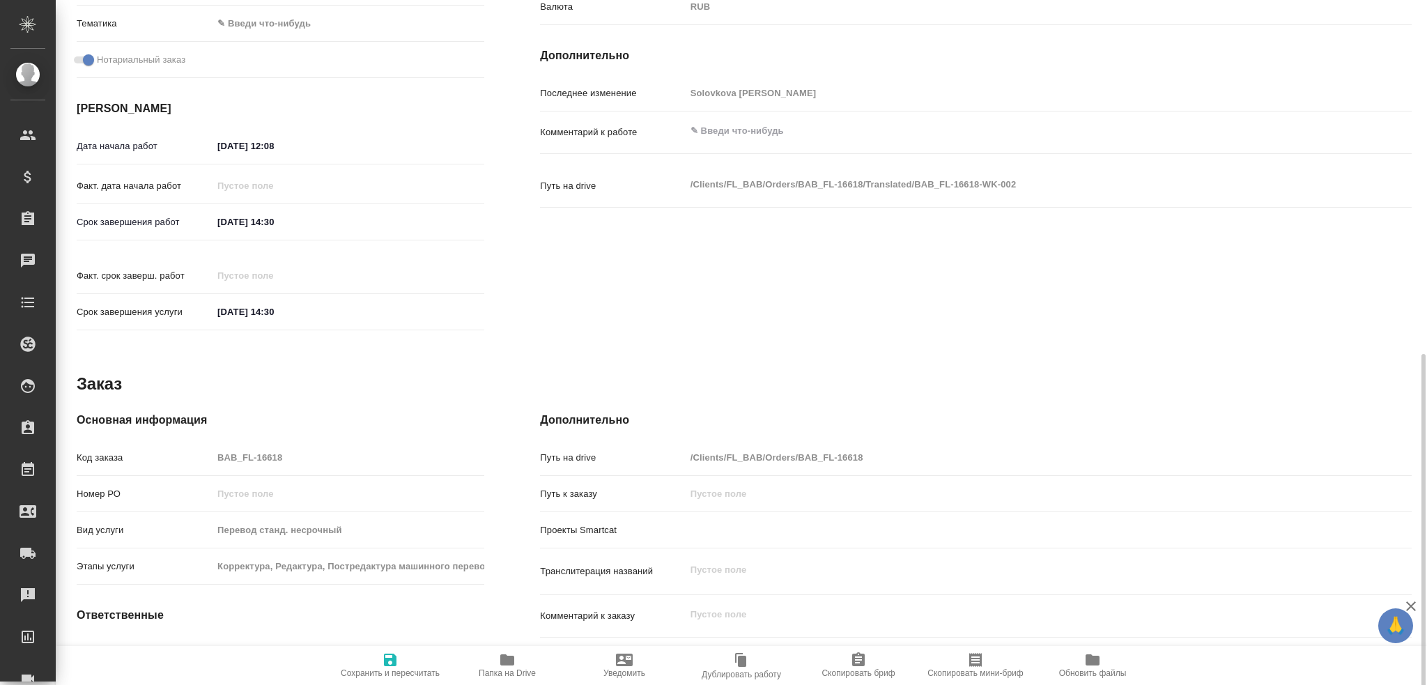
scroll to position [487, 0]
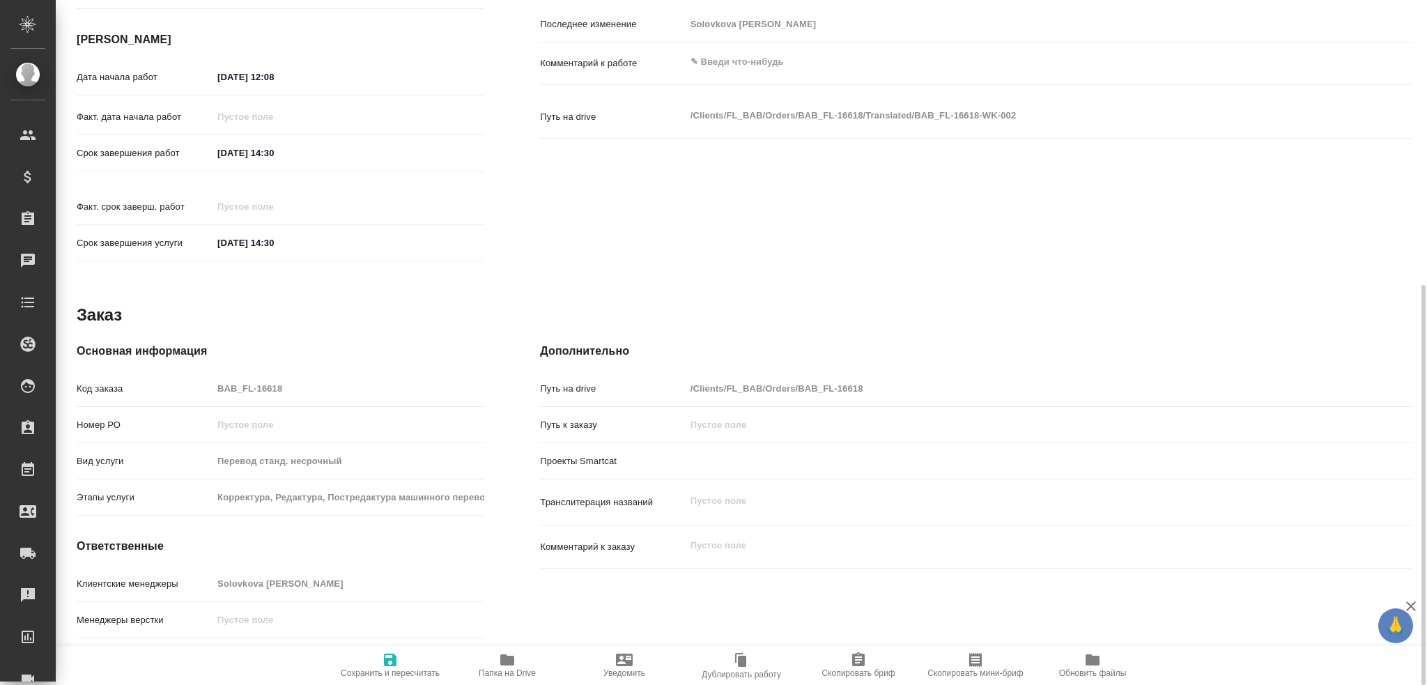
type textarea "x"
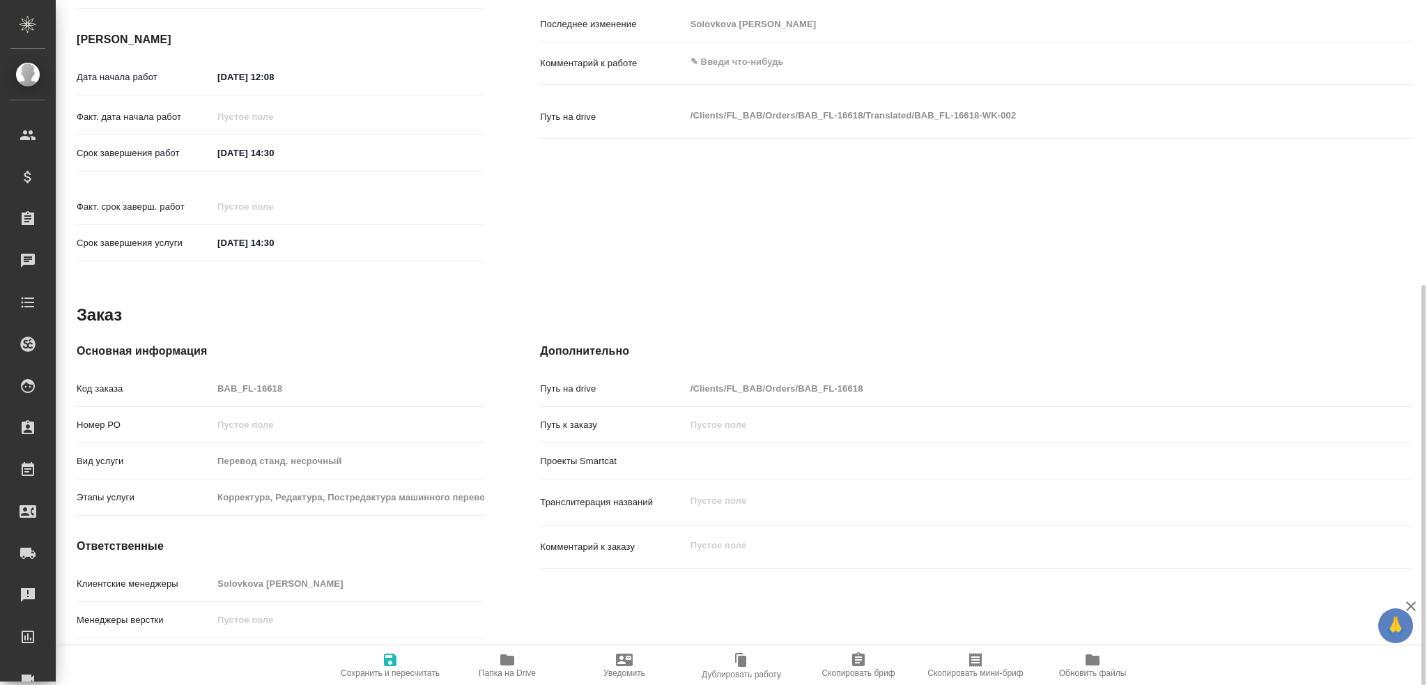
type textarea "x"
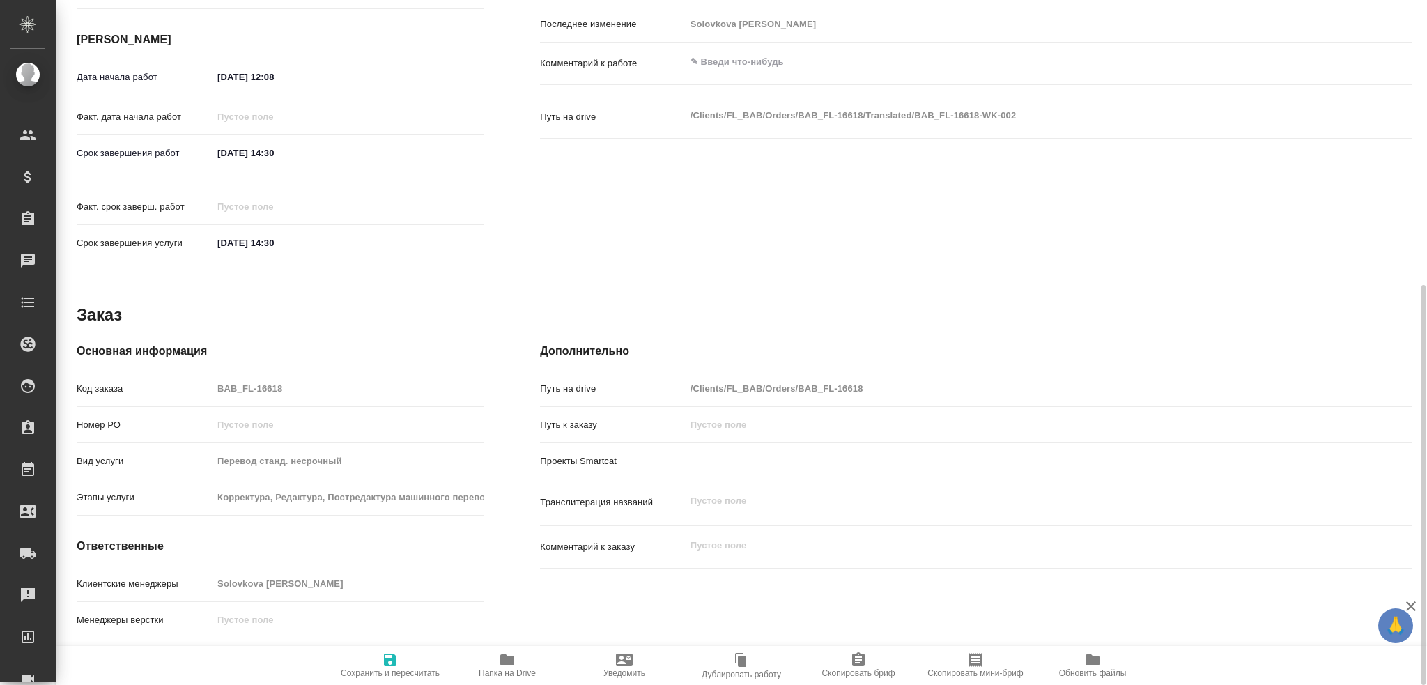
click at [510, 666] on icon "button" at bounding box center [507, 660] width 17 height 17
type textarea "x"
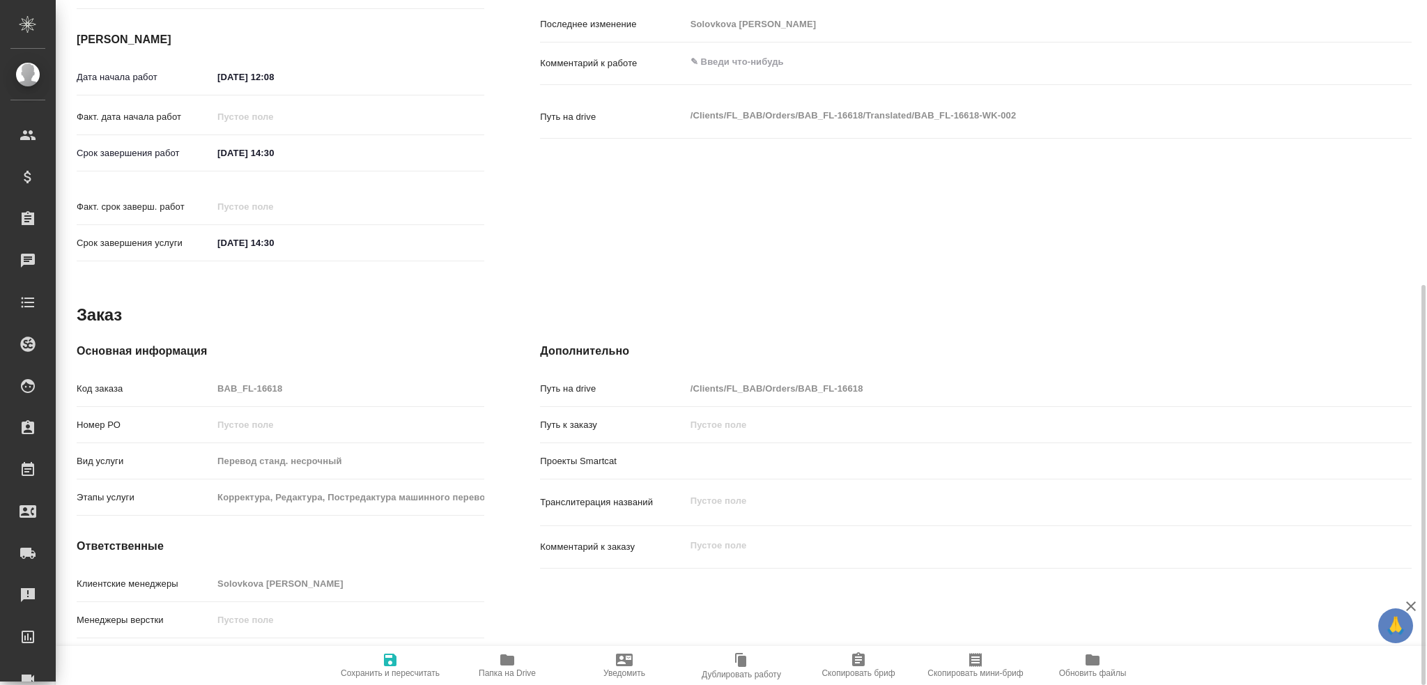
type textarea "x"
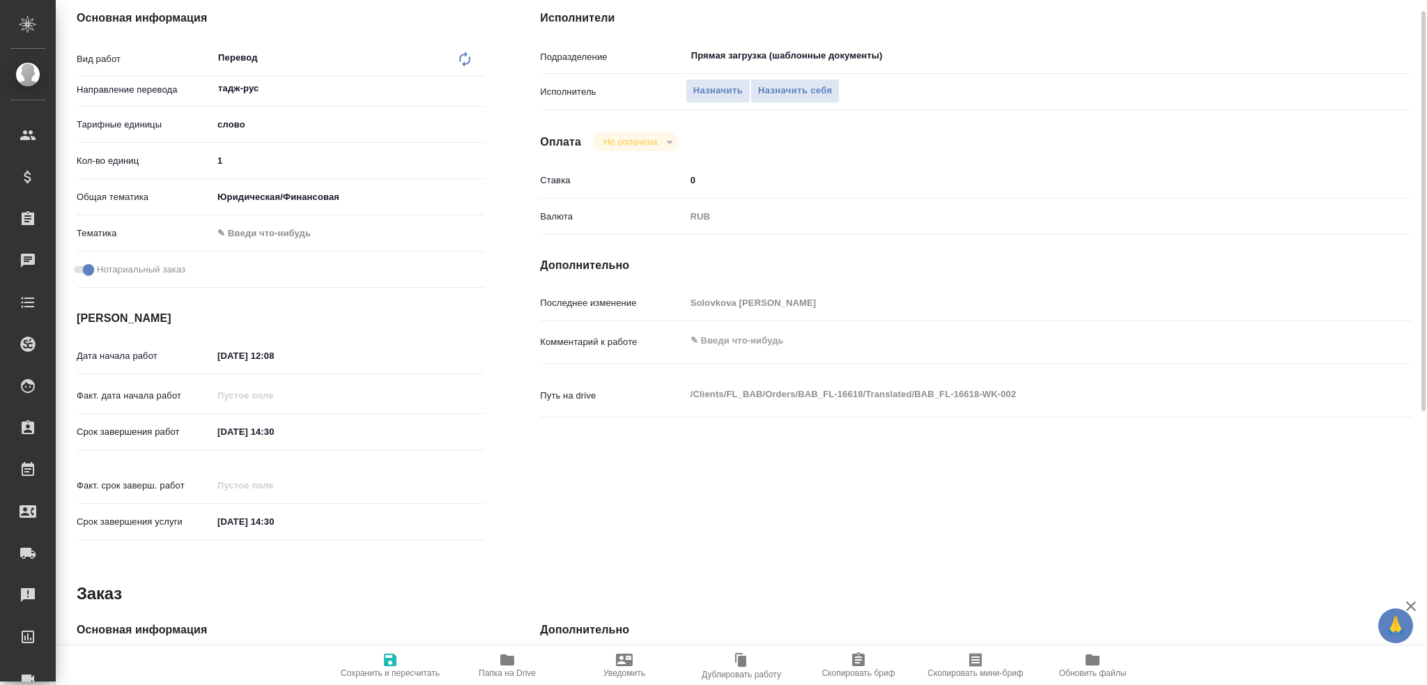
scroll to position [69, 0]
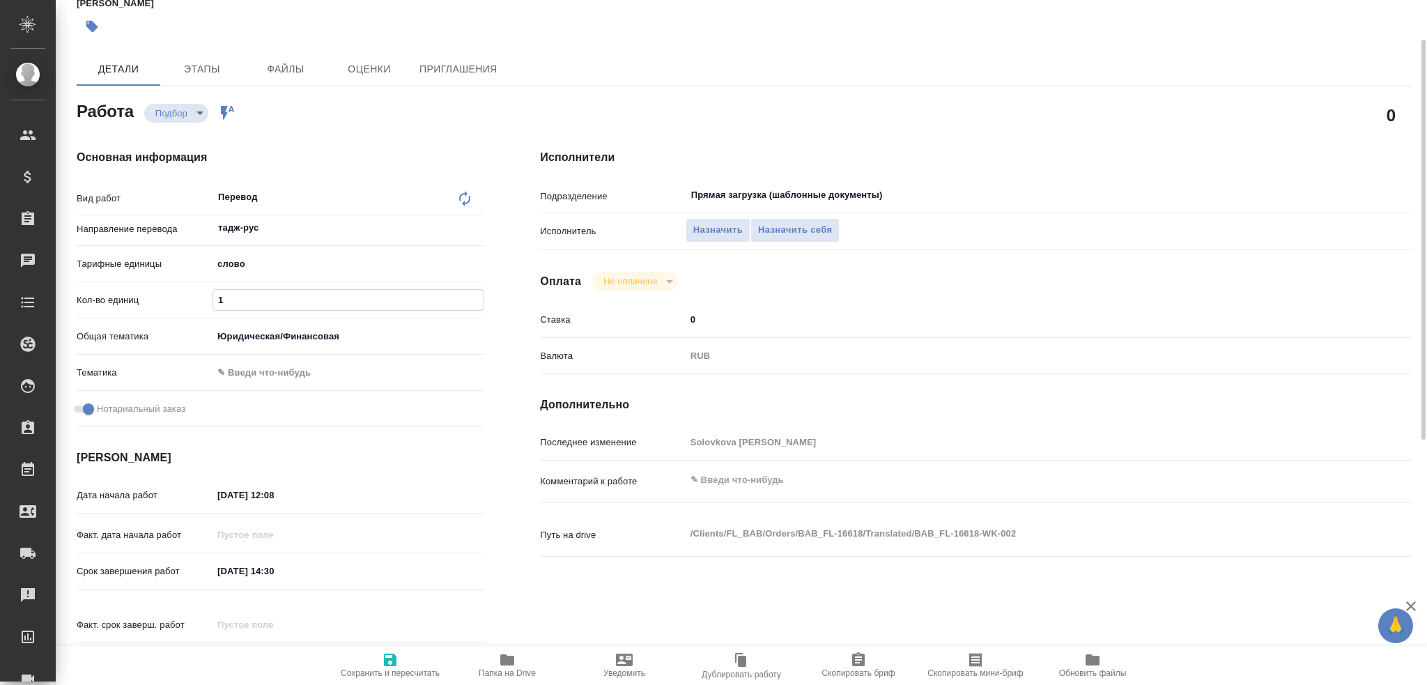
drag, startPoint x: 225, startPoint y: 289, endPoint x: 162, endPoint y: 280, distance: 64.1
click at [173, 288] on div "Кол-во единиц 1" at bounding box center [281, 300] width 408 height 24
type textarea "x"
type input "7"
type textarea "x"
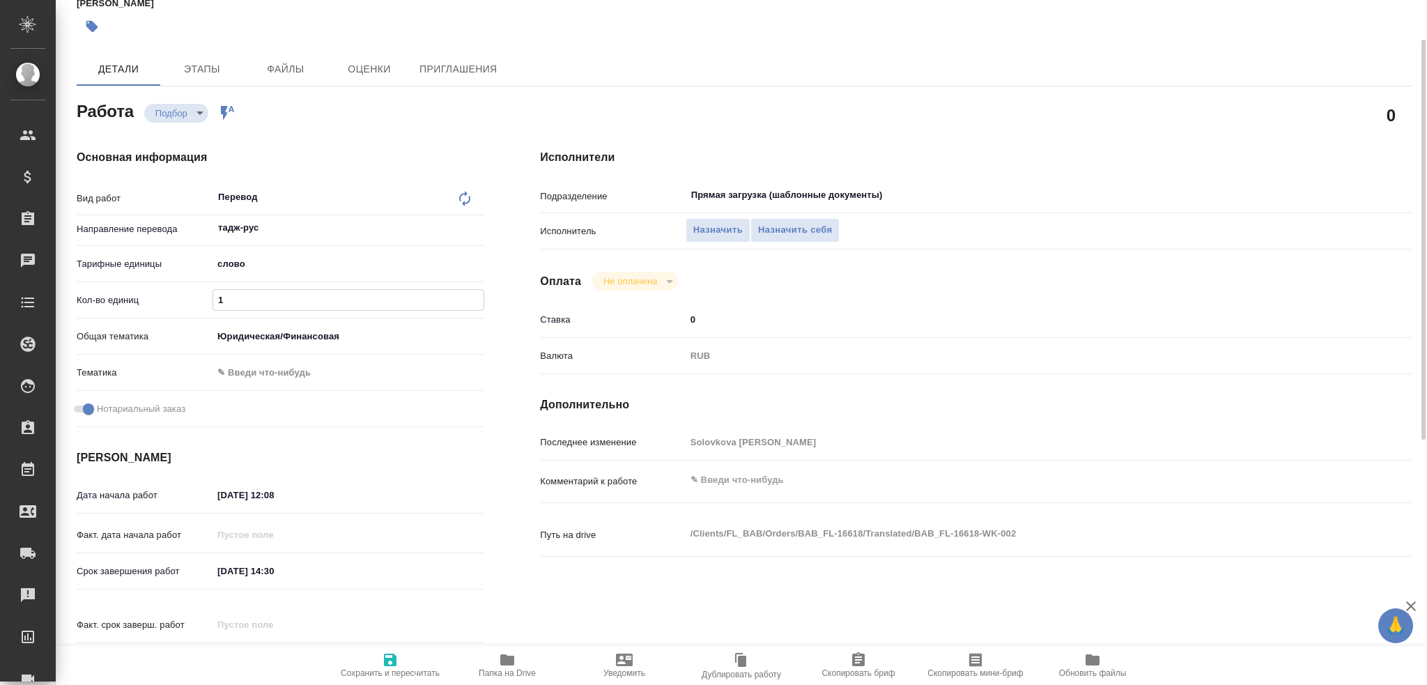
type textarea "x"
type input "75"
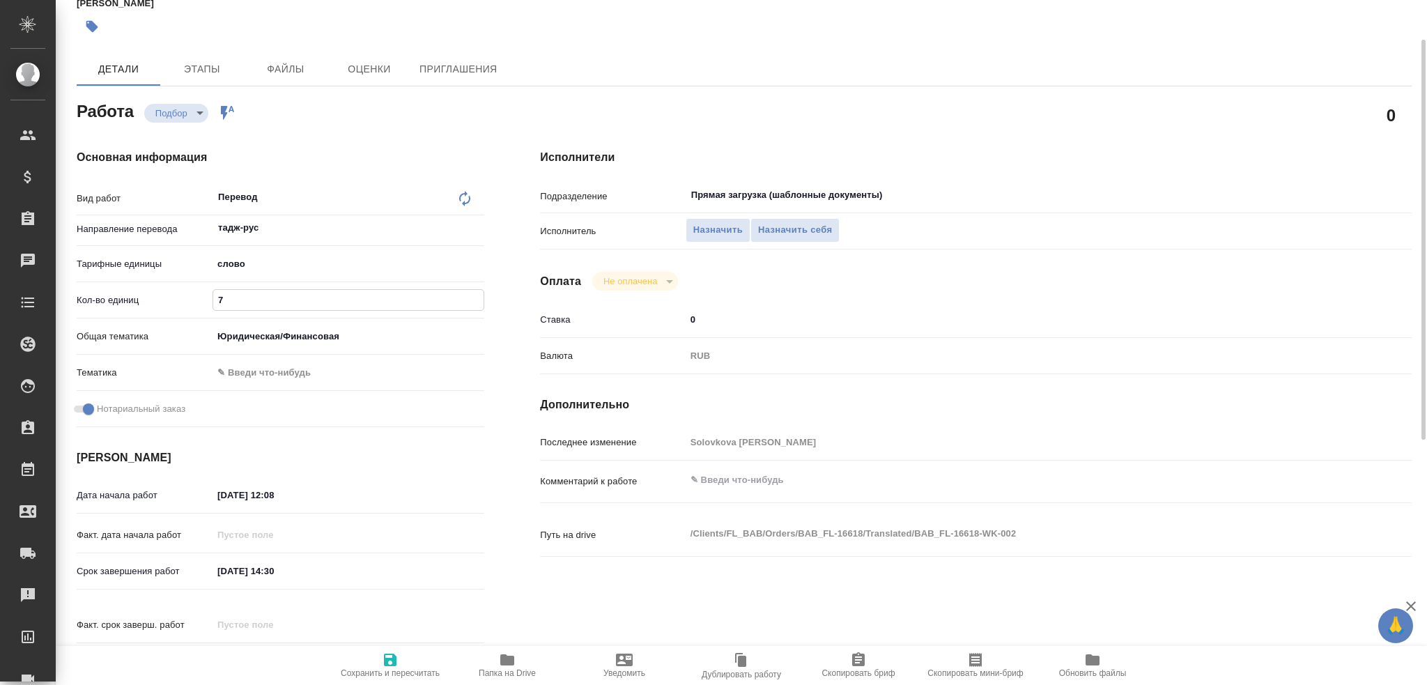
type textarea "x"
type input "75"
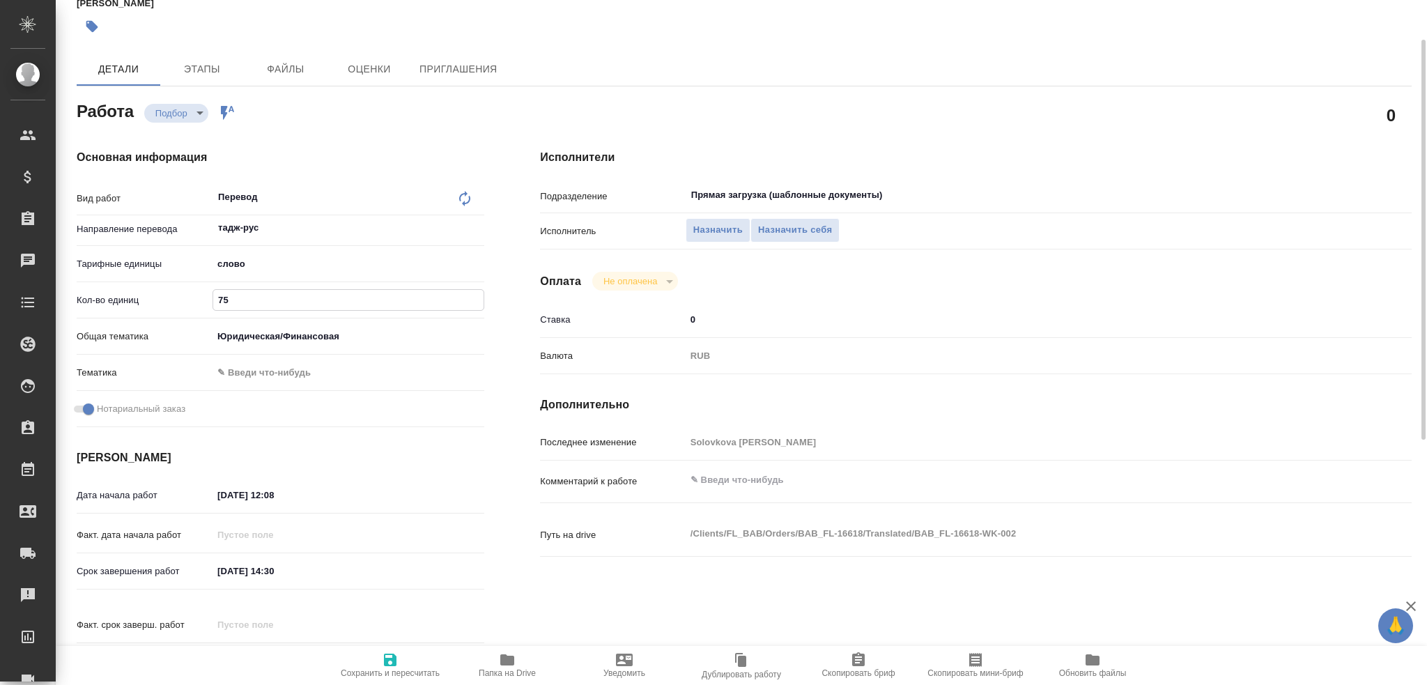
click at [383, 667] on icon "button" at bounding box center [390, 660] width 17 height 17
type textarea "x"
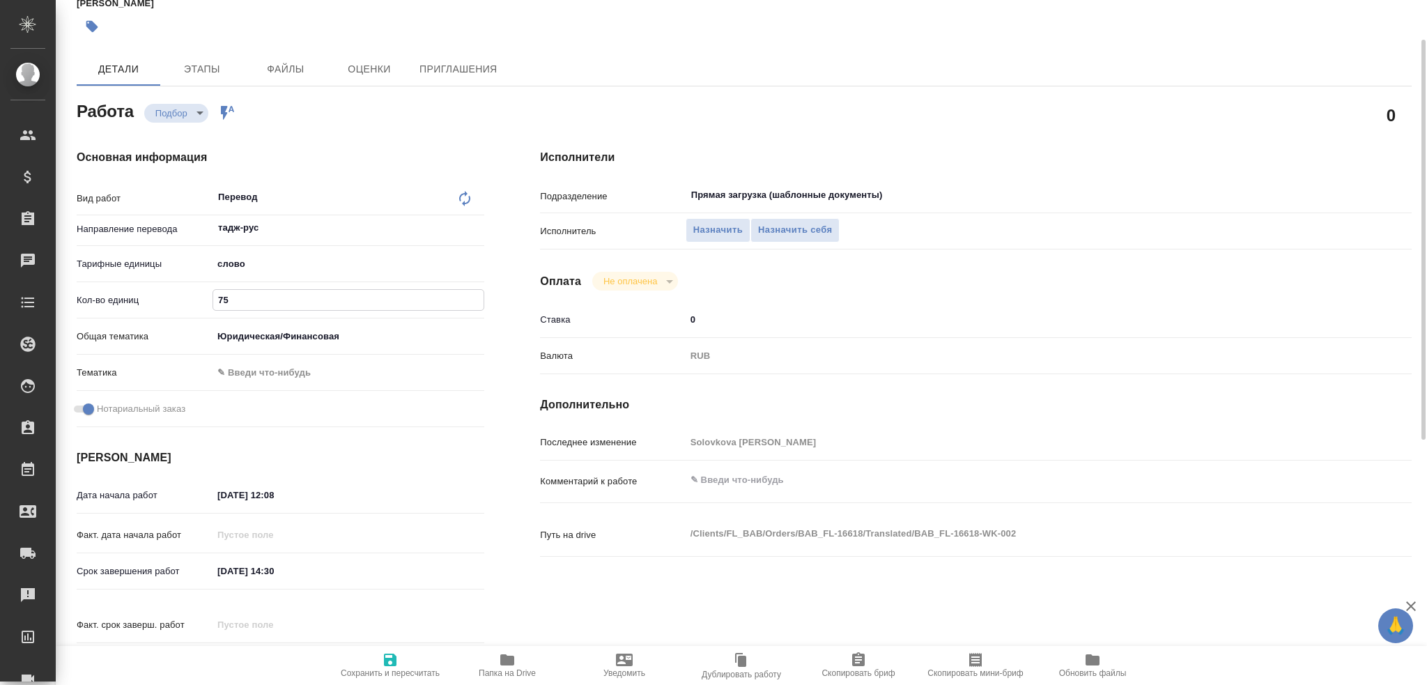
type textarea "x"
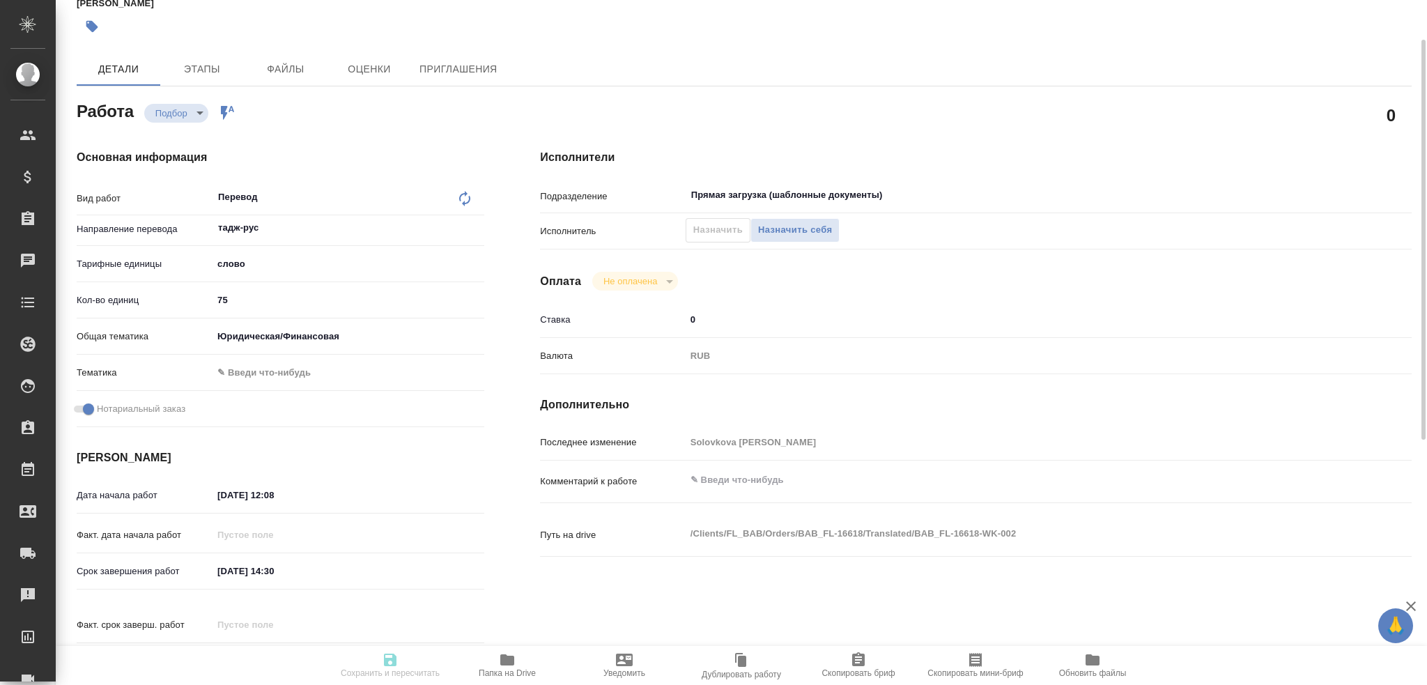
type textarea "x"
type input "recruiting"
type textarea "Перевод"
type textarea "x"
type input "тадж-рус"
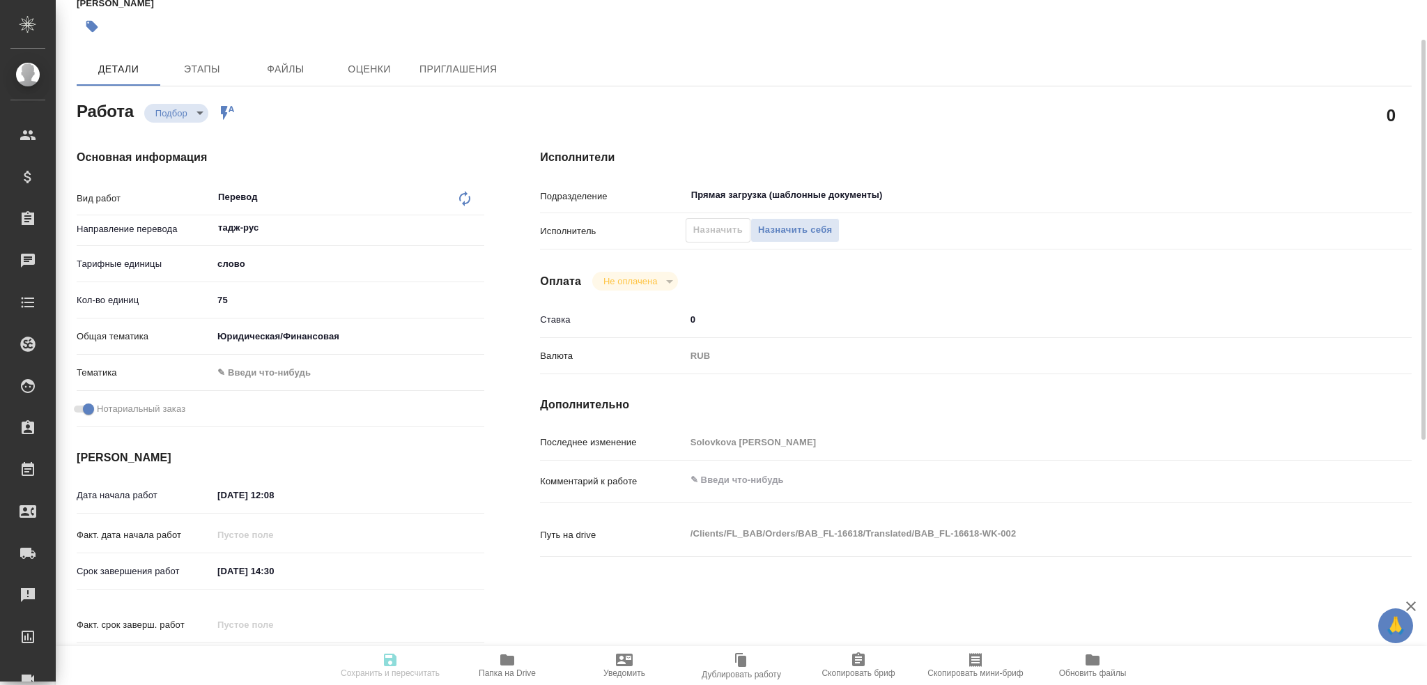
type input "5a8b1489cc6b4906c91bfd90"
type input "75"
type input "yr-fn"
checkbox input "true"
type input "02.10.2025 12:08"
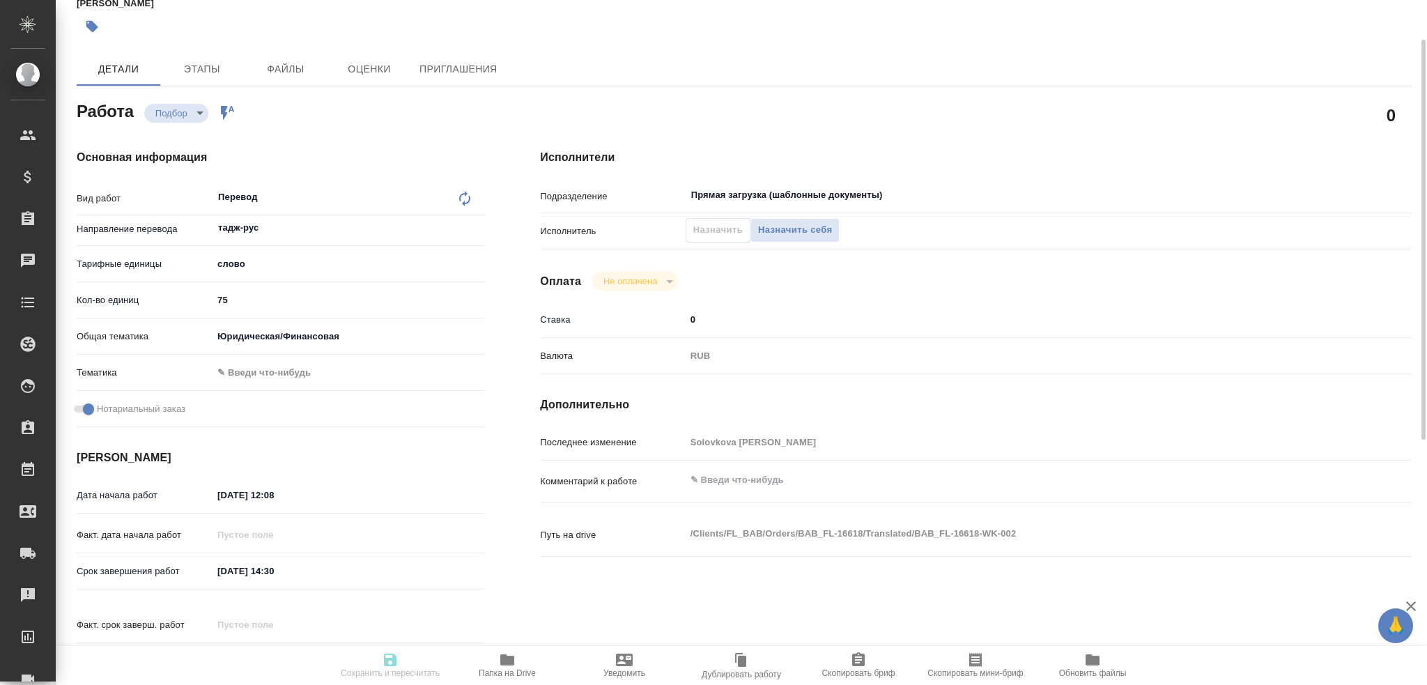
type input "02.10.2025 14:30"
type input "Прямая загрузка (шаблонные документы)"
type input "notPayed"
type input "0"
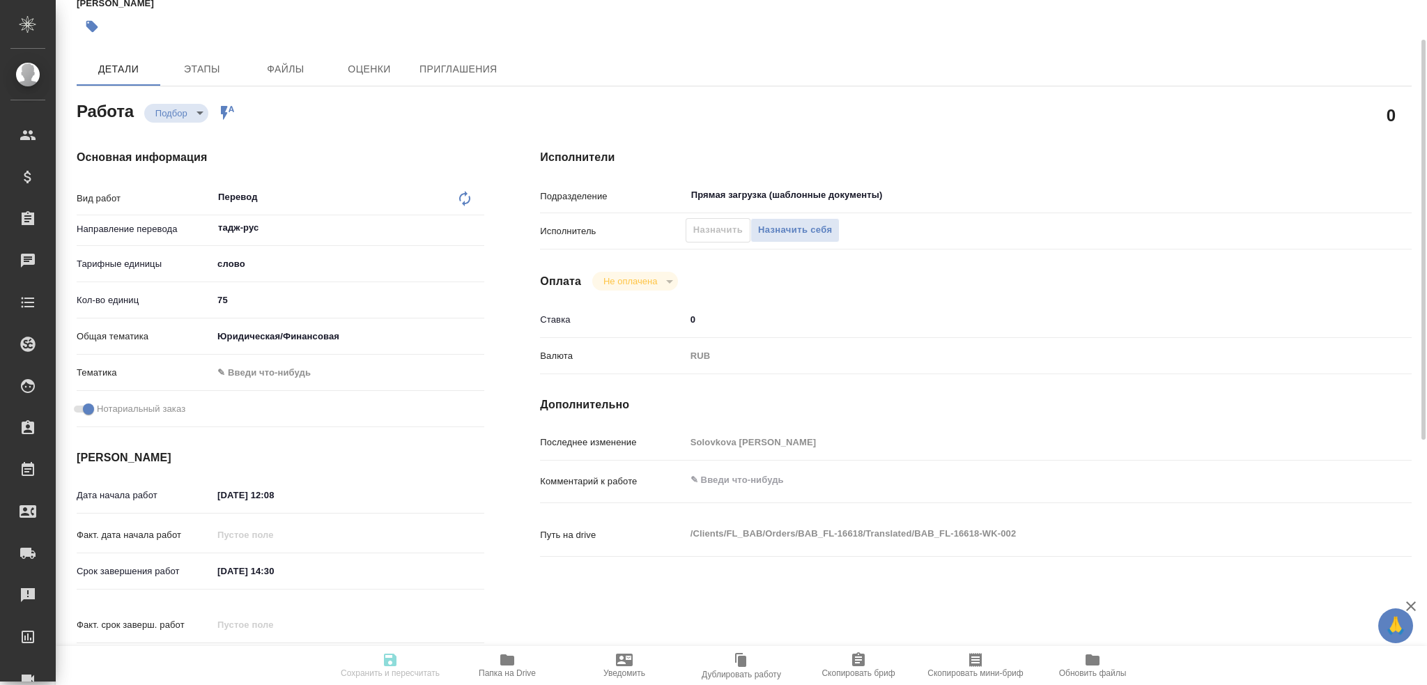
type input "RUB"
type input "[PERSON_NAME]"
type textarea "x"
type textarea "/Clients/FL_BAB/Orders/BAB_FL-16618/Translated/BAB_FL-16618-WK-002"
type textarea "x"
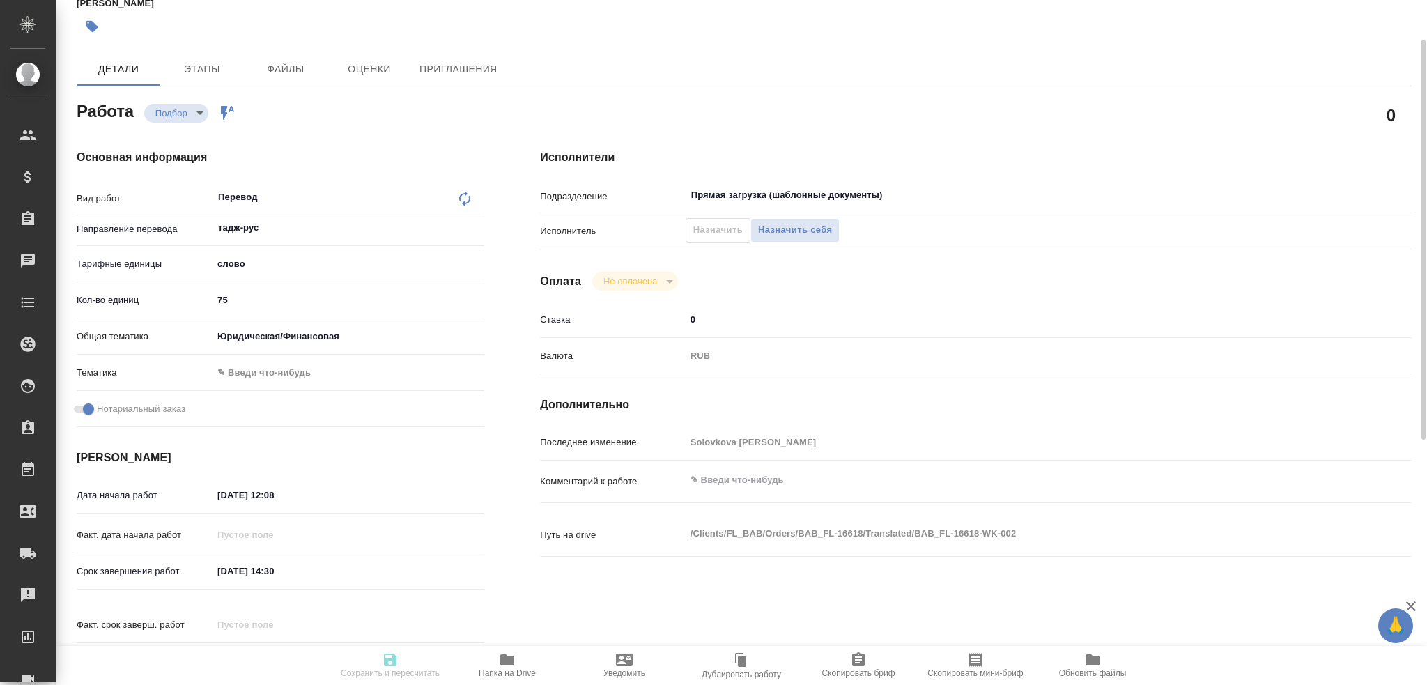
type input "BAB_FL-16618"
type input "Перевод станд. несрочный"
type input "Корректура, Редактура, Постредактура машинного перевода, Перевод, Приёмка по ка…"
type input "Solovkova Ekaterina"
type input "/Clients/FL_BAB/Orders/BAB_FL-16618"
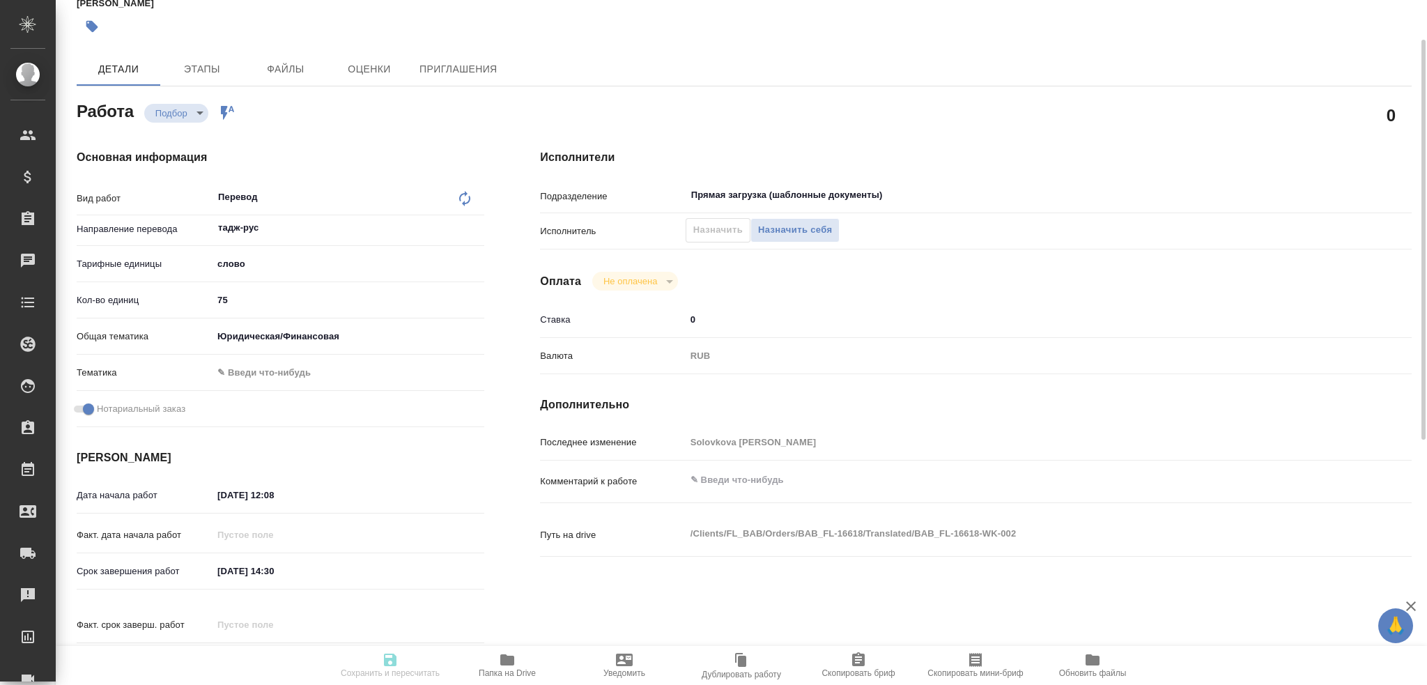
type textarea "x"
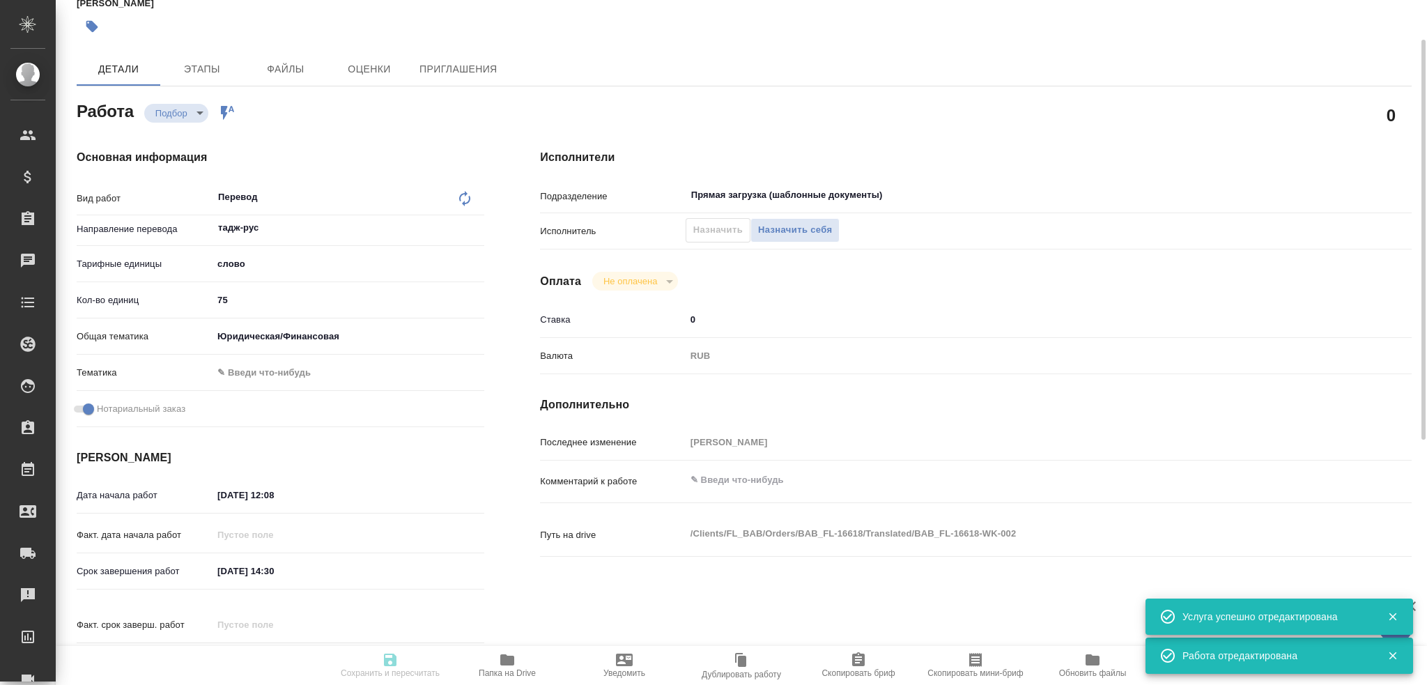
type textarea "x"
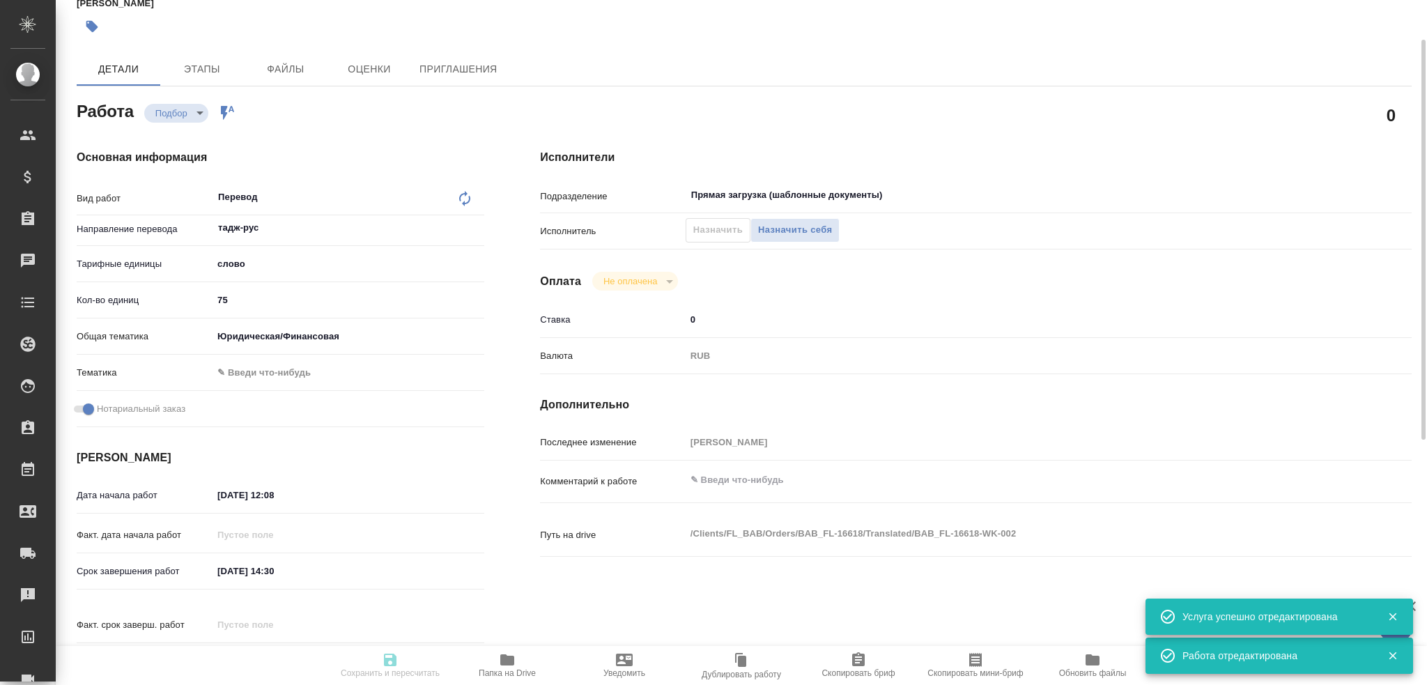
type textarea "x"
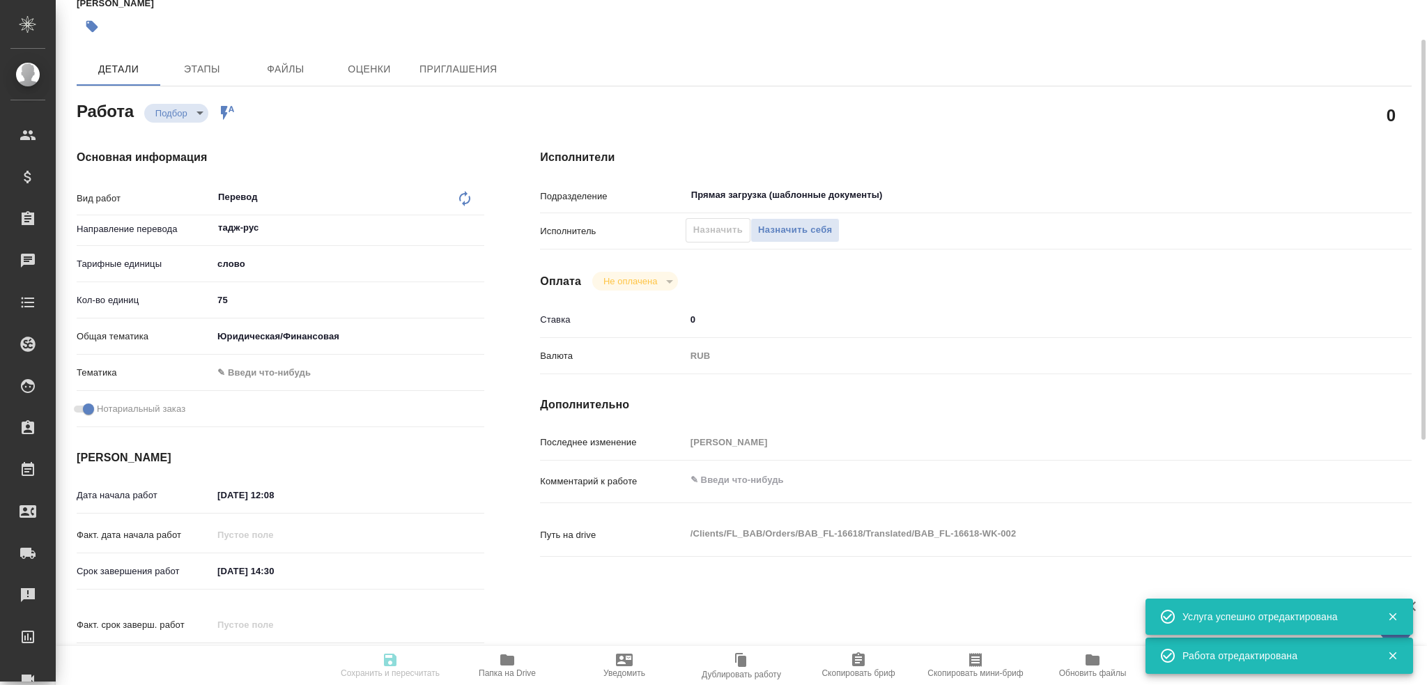
type textarea "x"
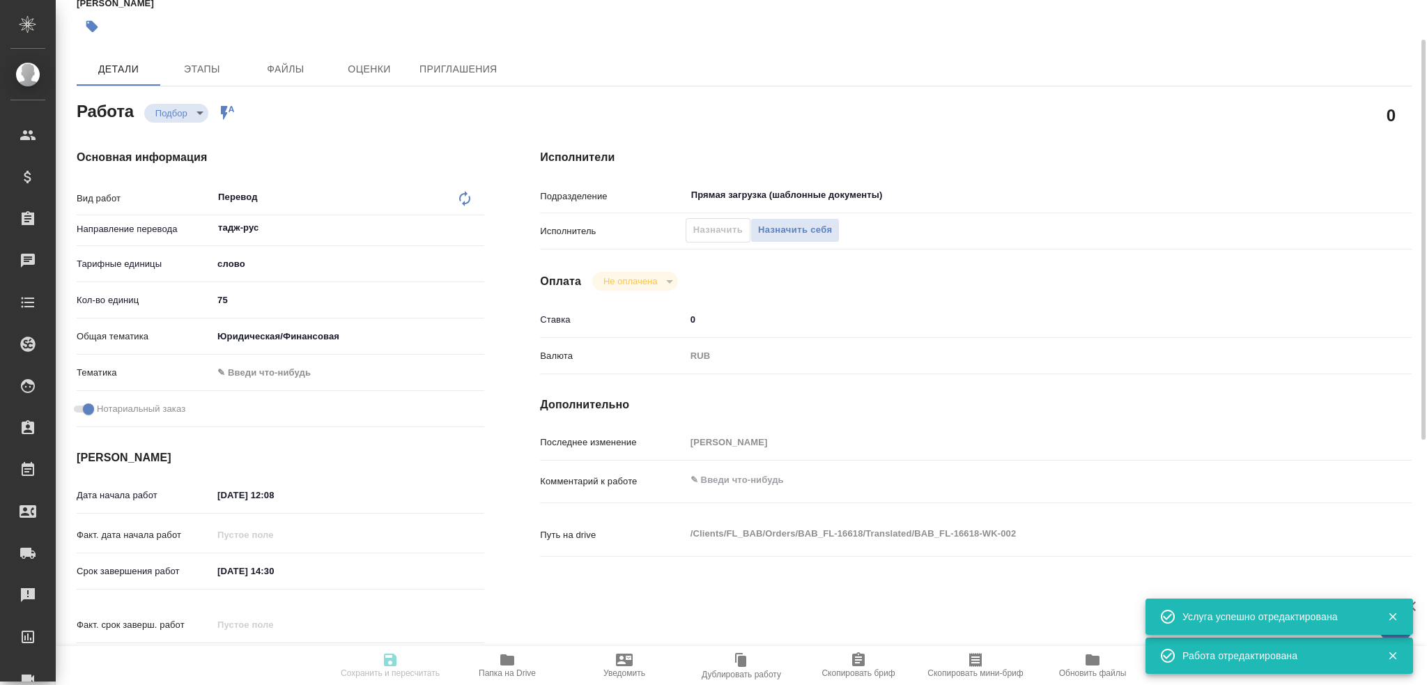
type textarea "x"
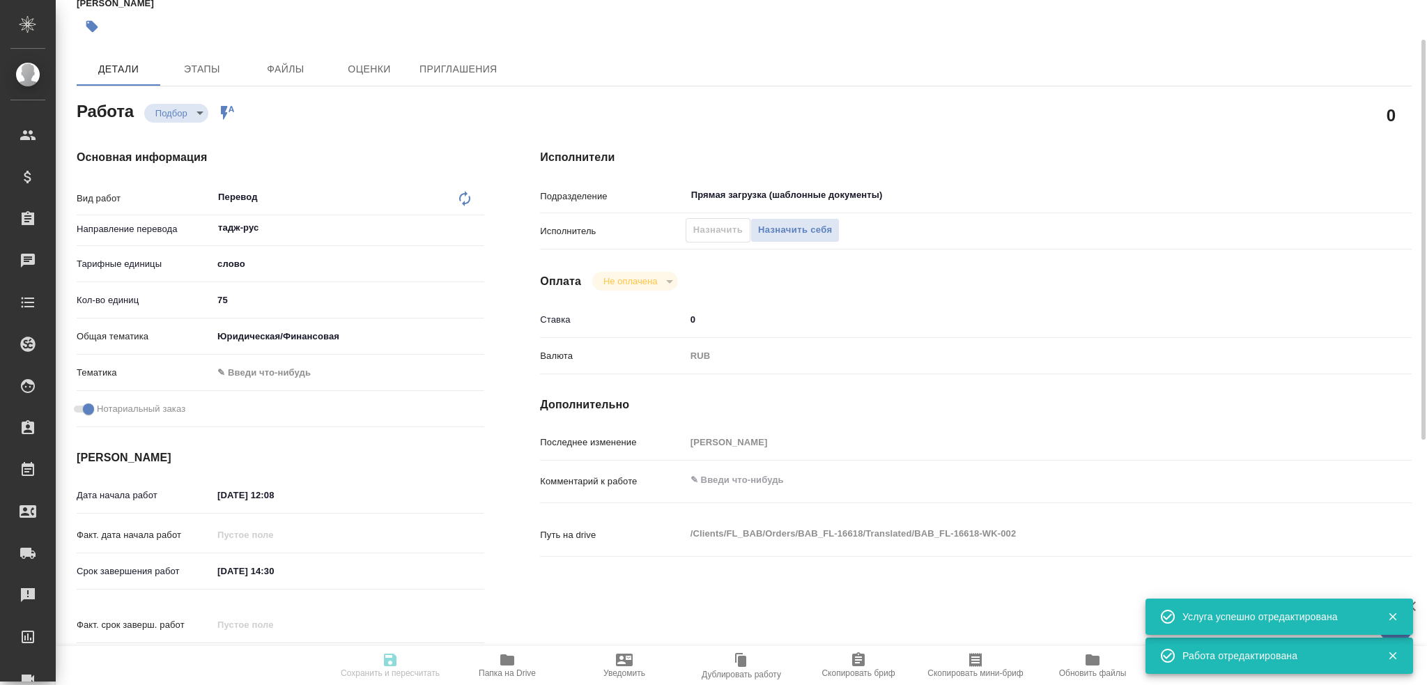
type textarea "x"
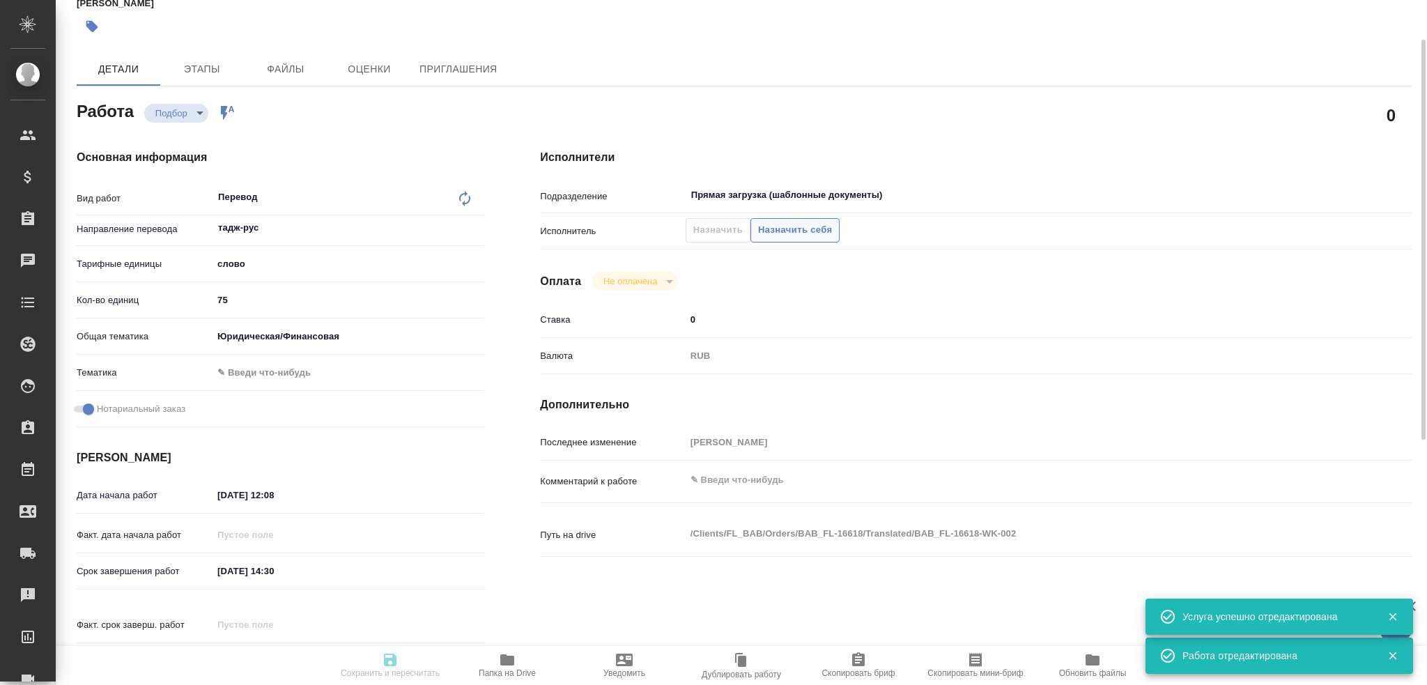
type input "recruiting"
type textarea "Перевод"
type textarea "x"
type input "тадж-рус"
type input "5a8b1489cc6b4906c91bfd90"
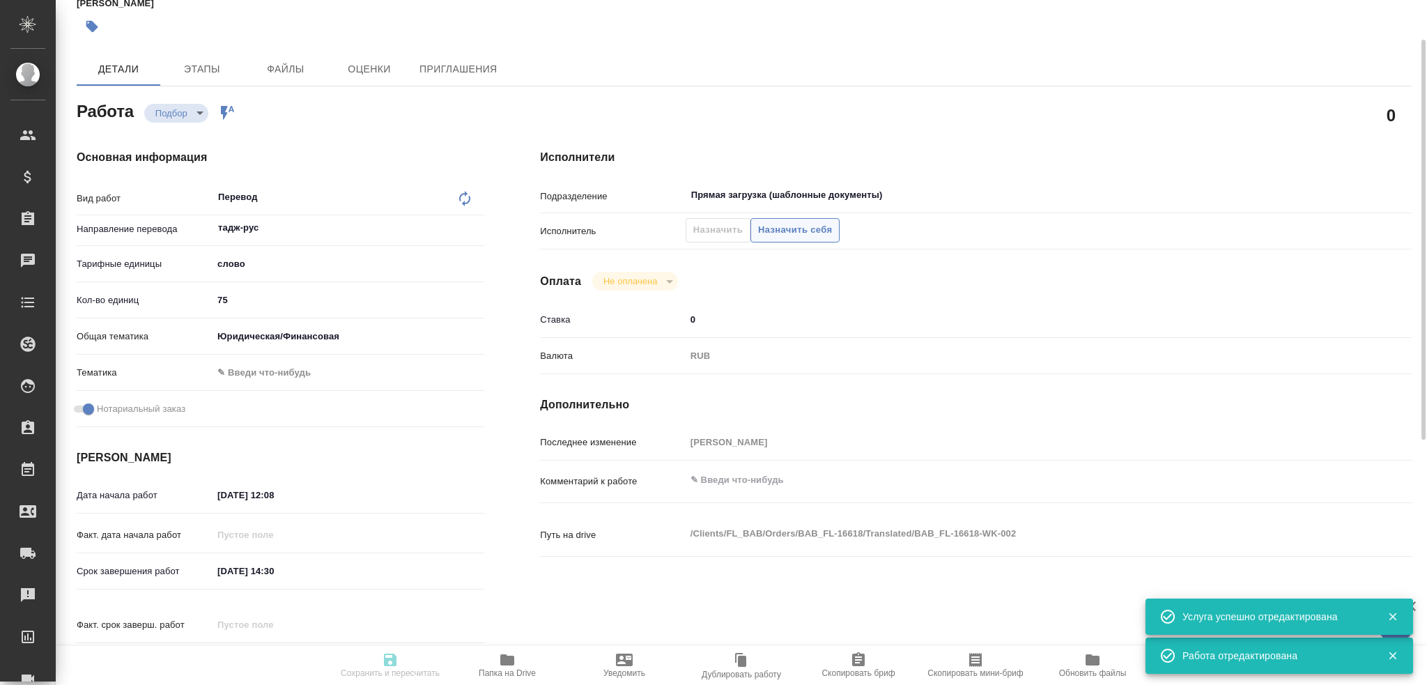
type input "75"
type input "yr-fn"
checkbox input "true"
type input "[DATE] 12:08"
type input "02.10.2025 14:30"
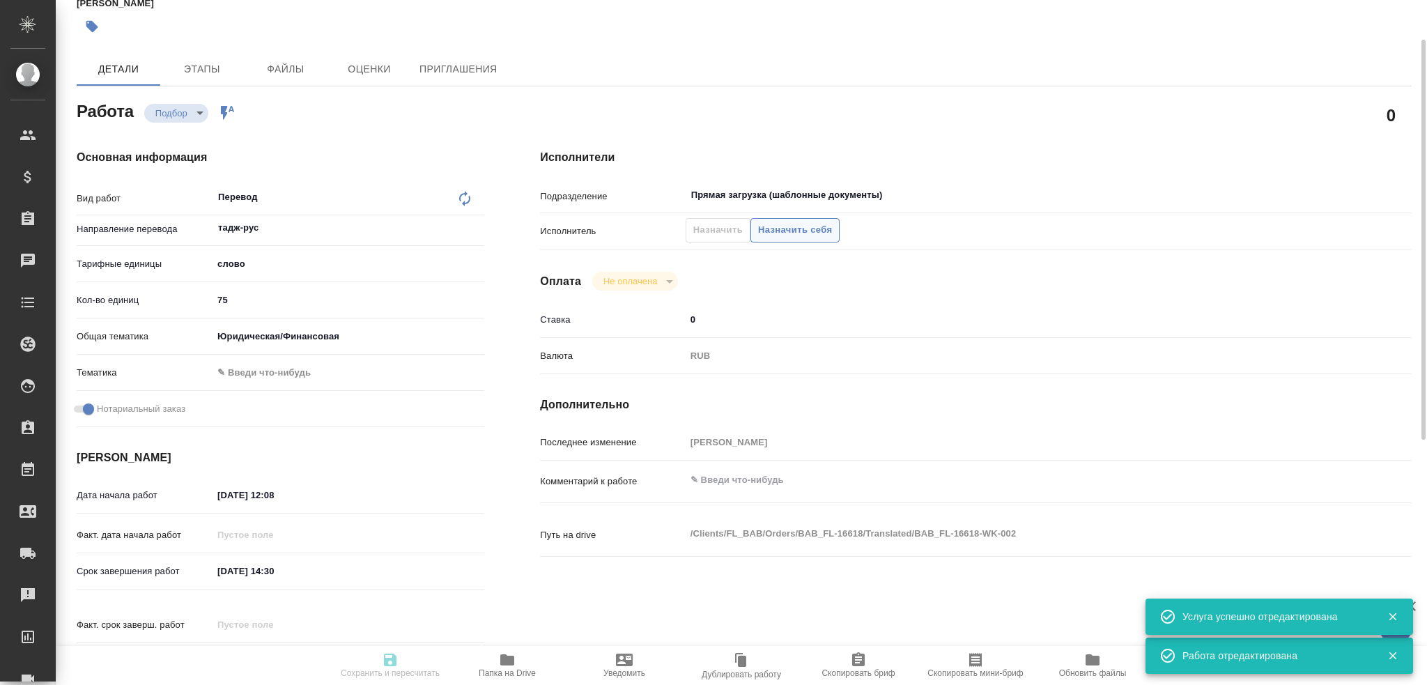
type input "02.10.2025 14:30"
type input "Прямая загрузка (шаблонные документы)"
type input "notPayed"
type input "0"
type input "RUB"
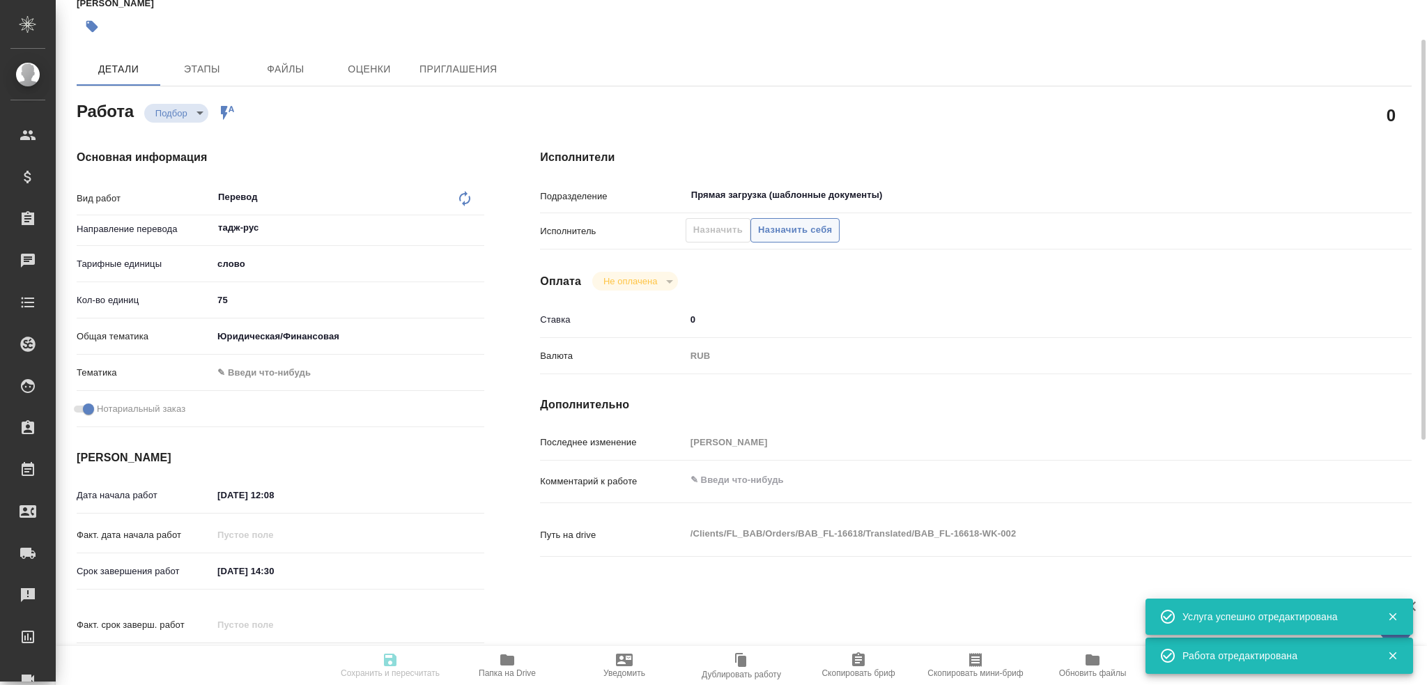
type input "Гусев Александр"
type textarea "x"
type textarea "/Clients/FL_BAB/Orders/BAB_FL-16618/Translated/BAB_FL-16618-WK-002"
type textarea "x"
type input "BAB_FL-16618"
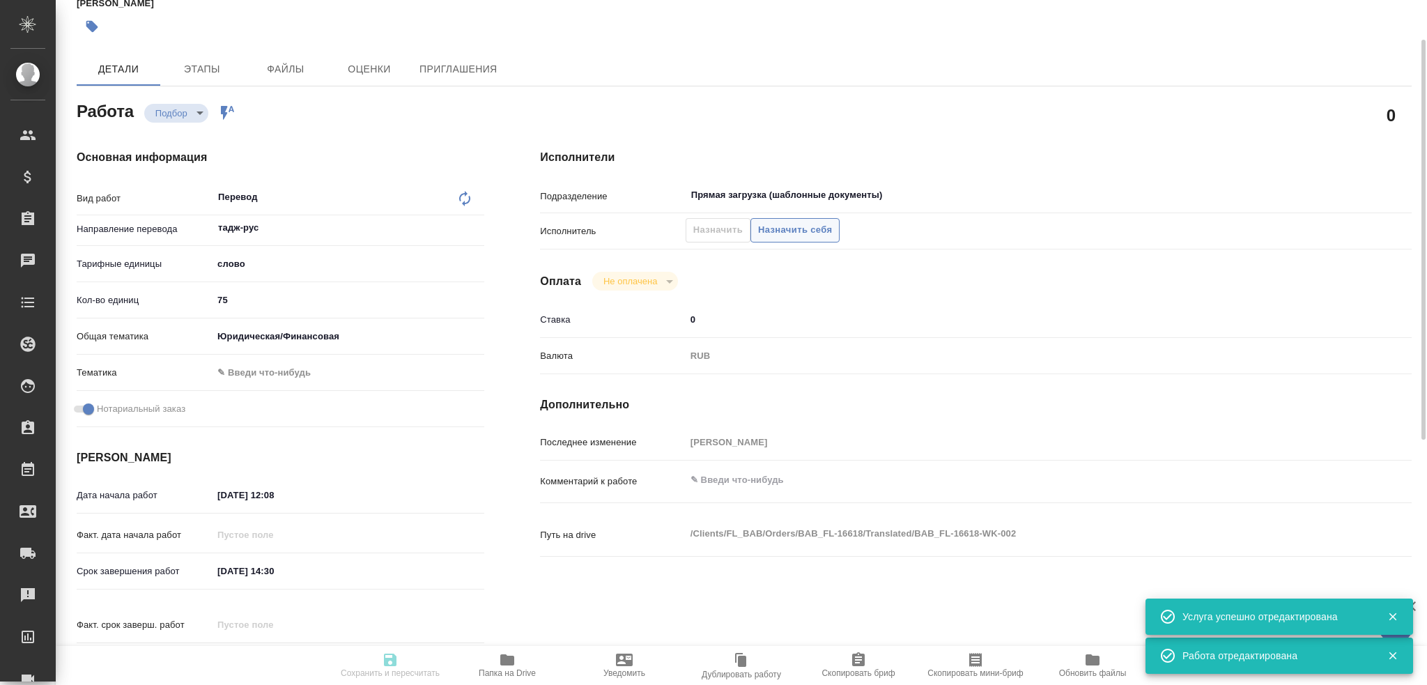
type input "Перевод станд. несрочный"
type input "Корректура, Редактура, Постредактура машинного перевода, Перевод, Приёмка по ка…"
type input "Solovkova Ekaterina"
type input "/Clients/FL_BAB/Orders/BAB_FL-16618"
type textarea "x"
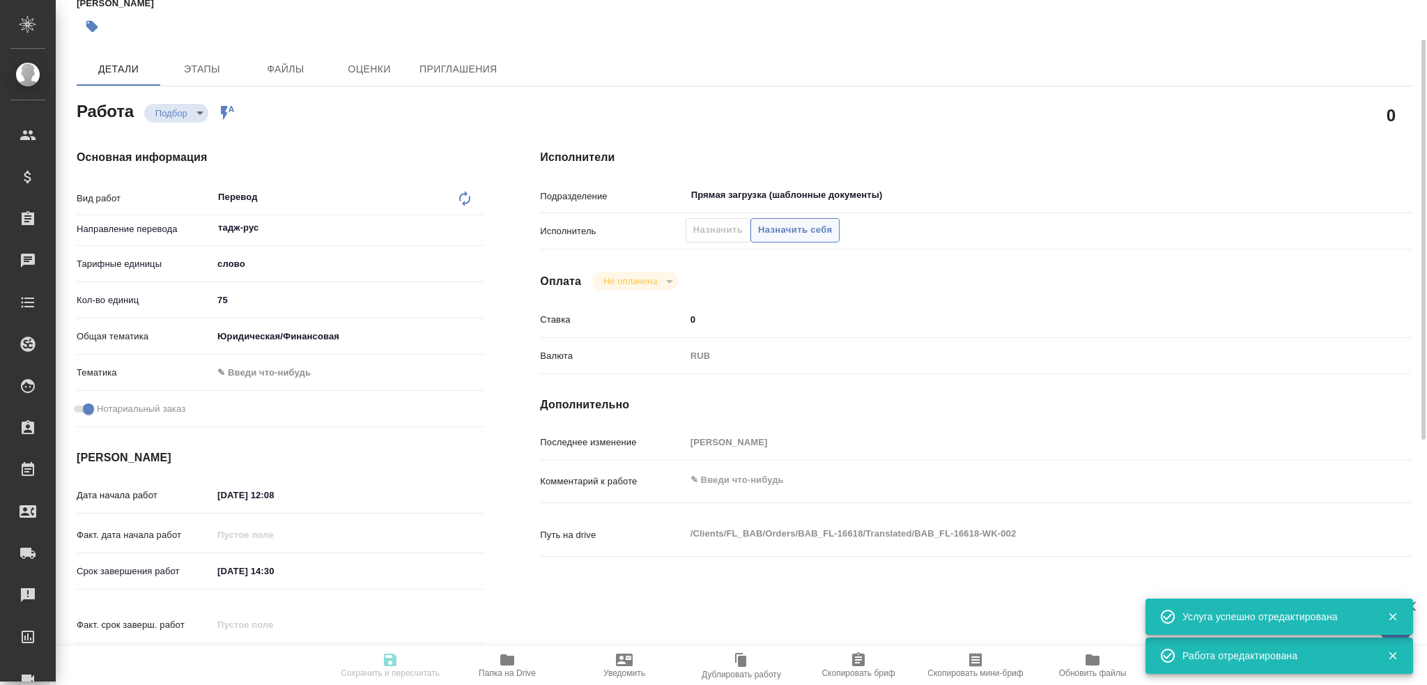
type textarea "x"
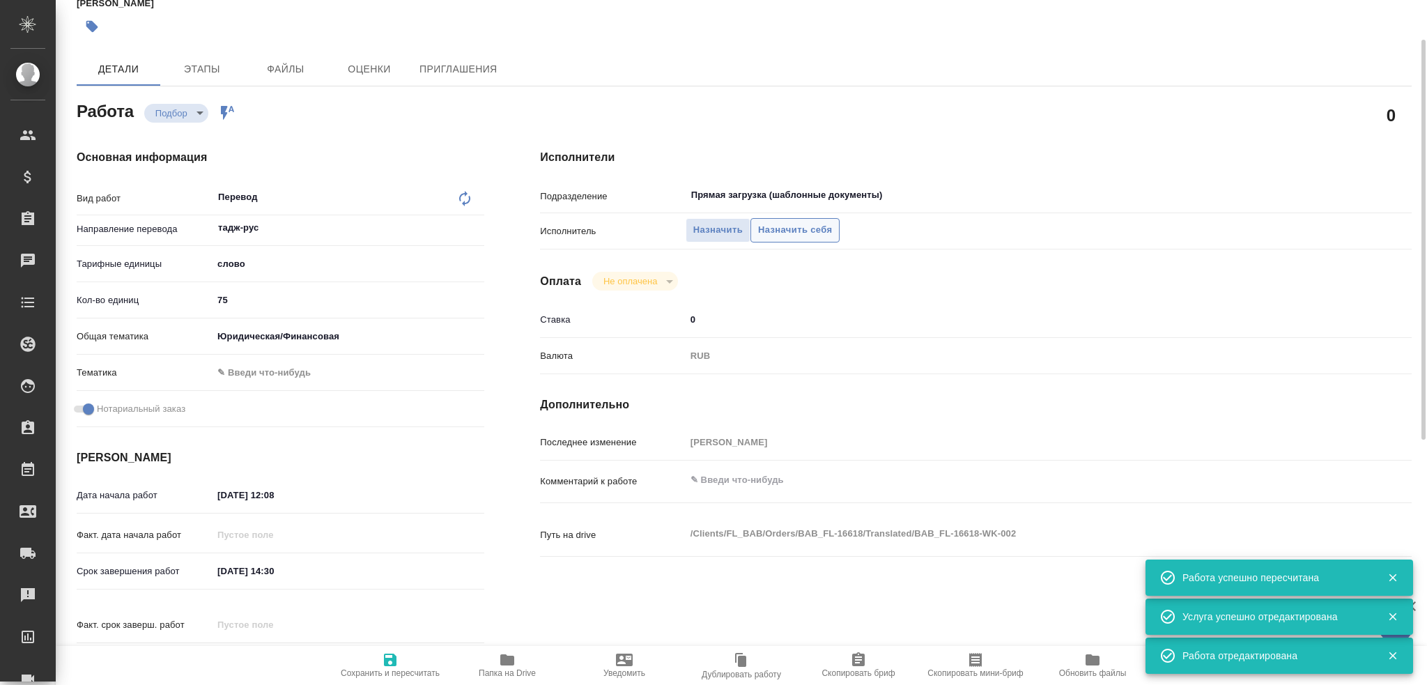
type textarea "x"
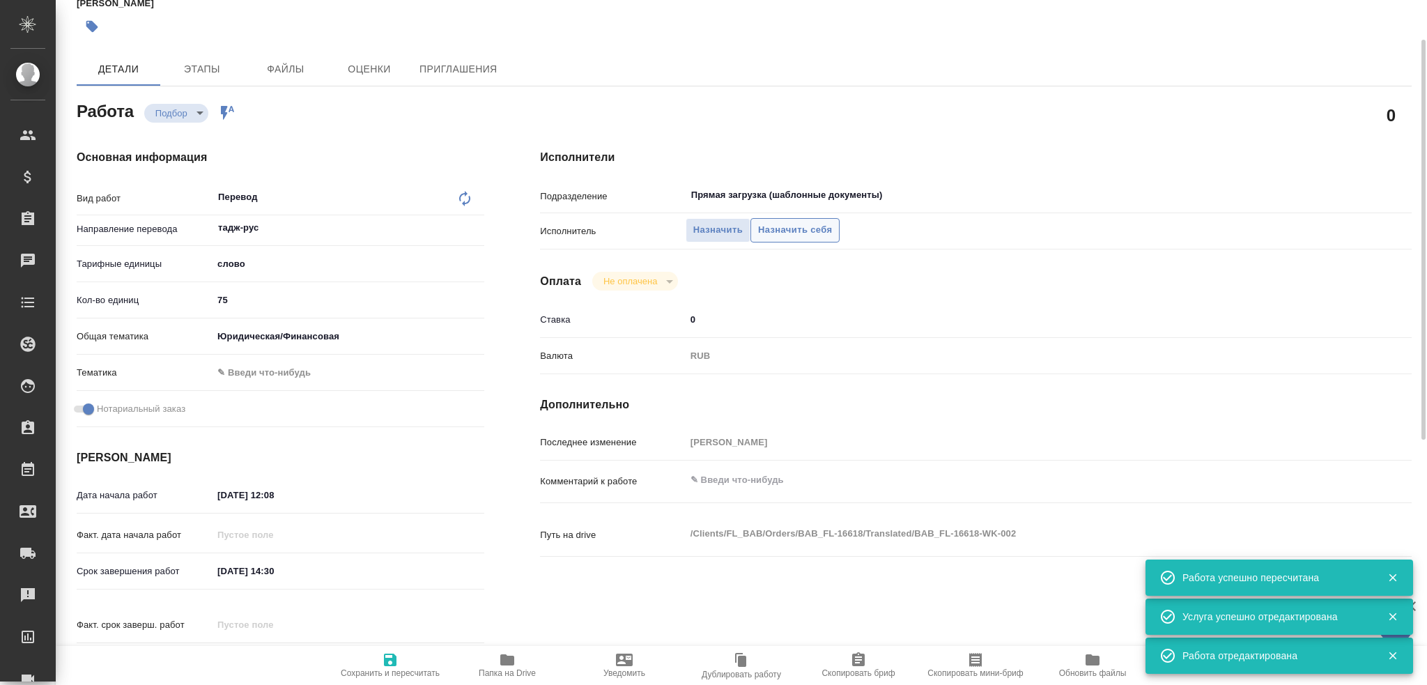
type textarea "x"
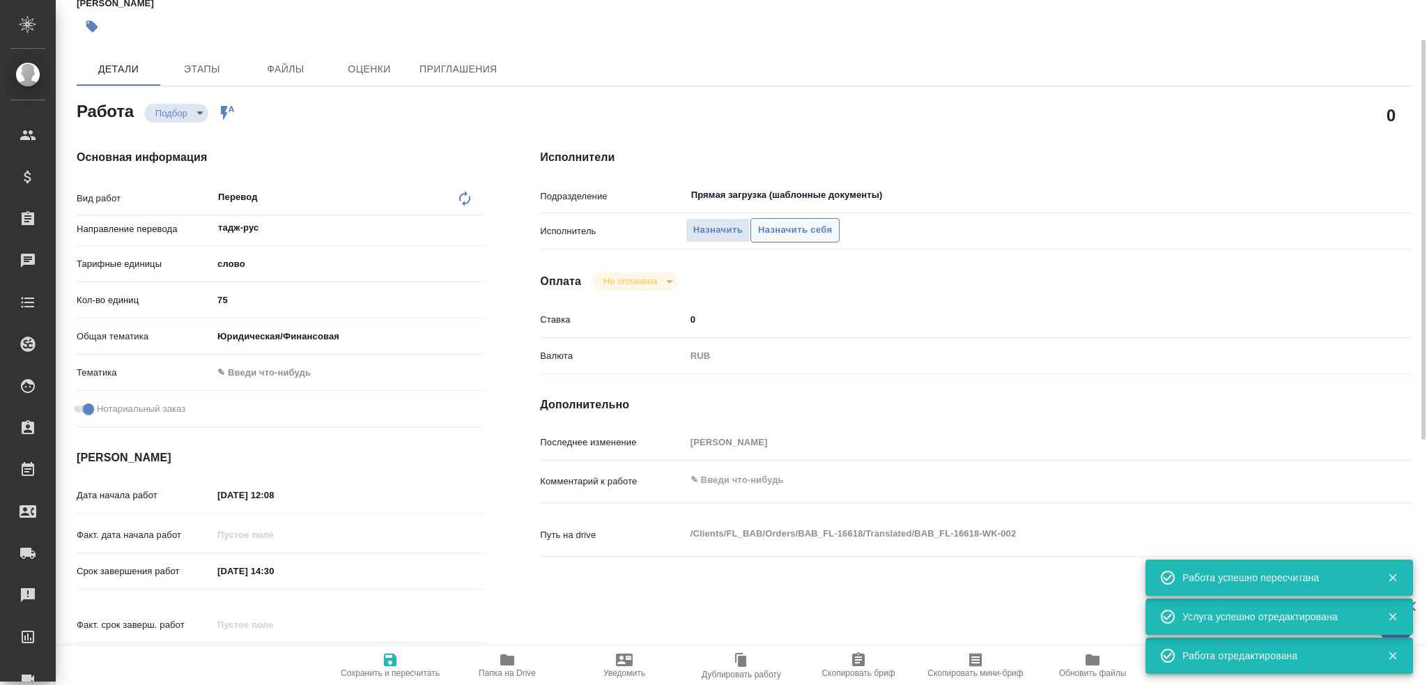
click at [778, 222] on span "Назначить себя" at bounding box center [795, 230] width 74 height 16
type textarea "x"
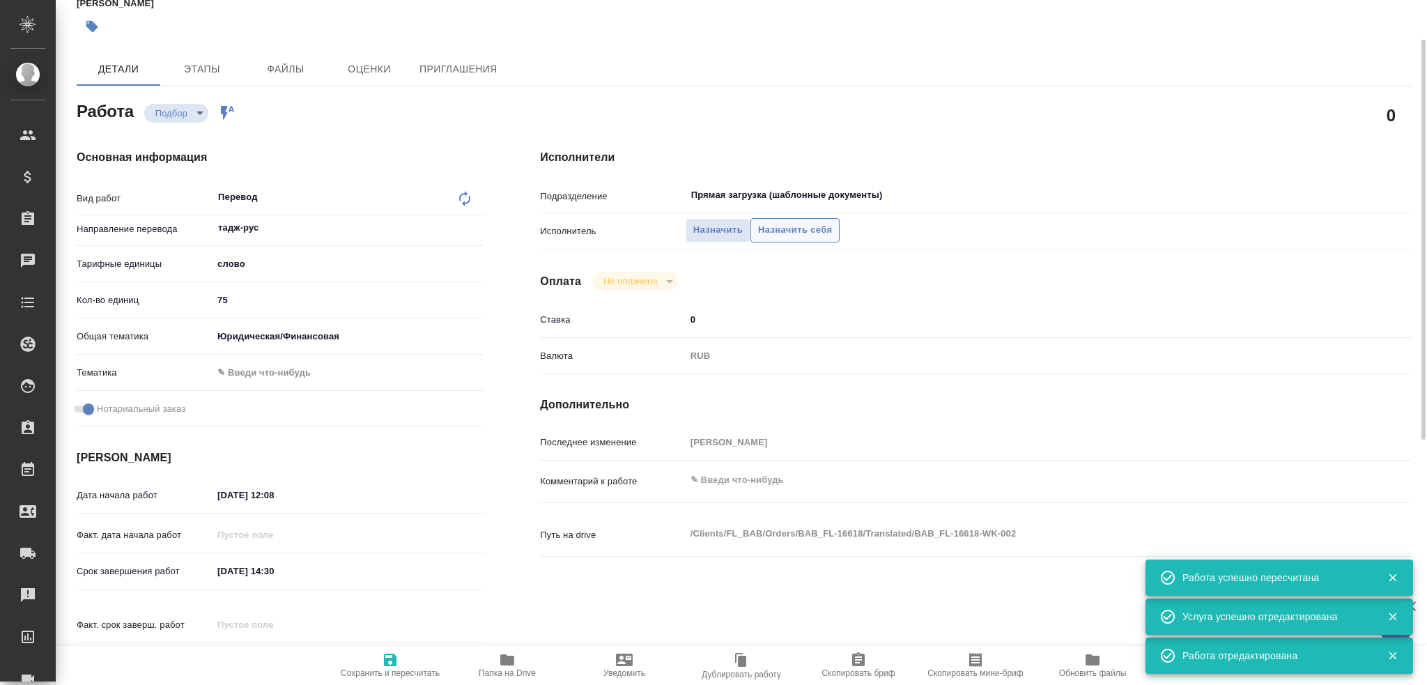
type textarea "x"
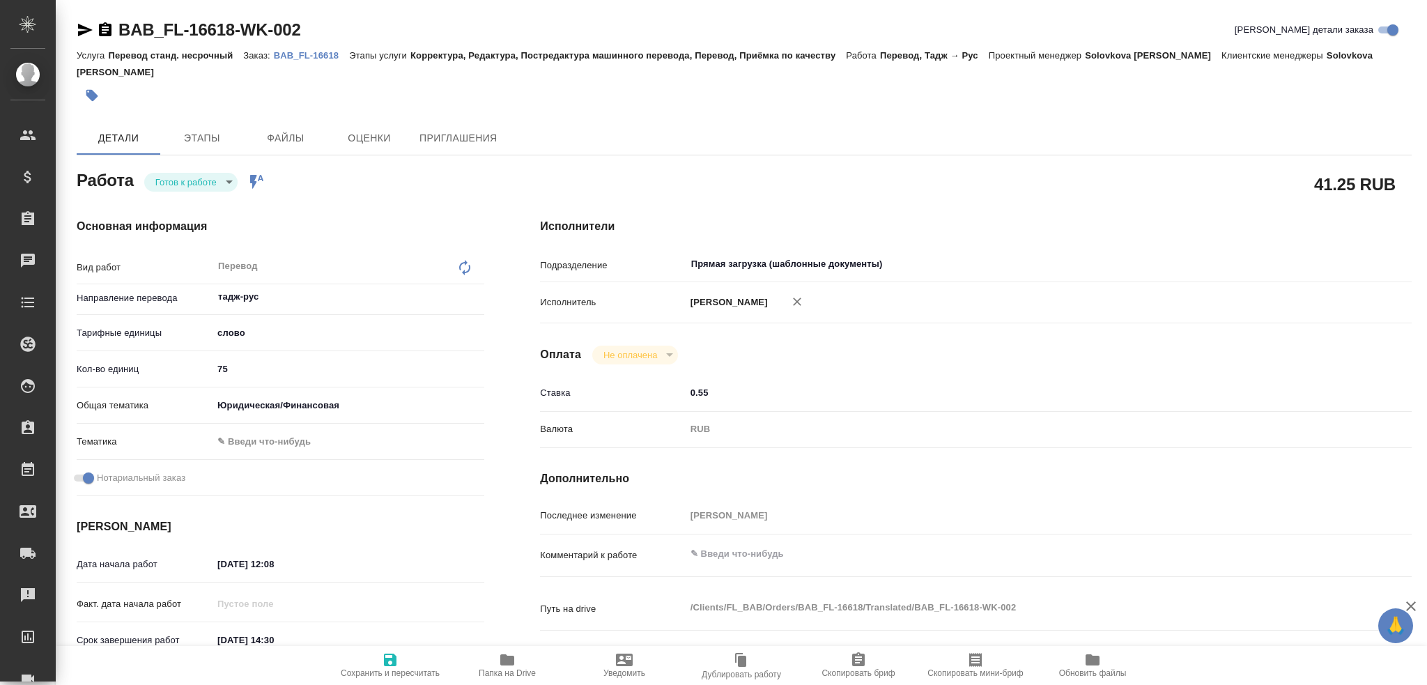
type textarea "x"
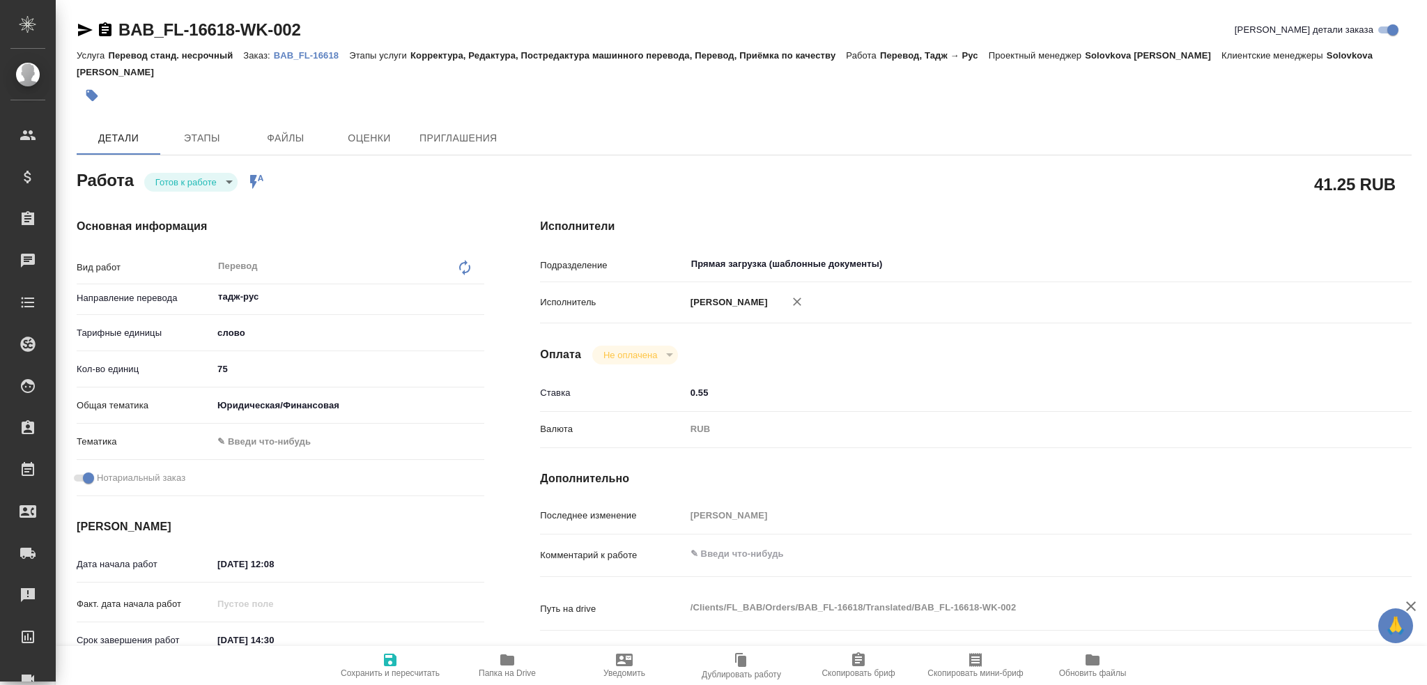
type textarea "x"
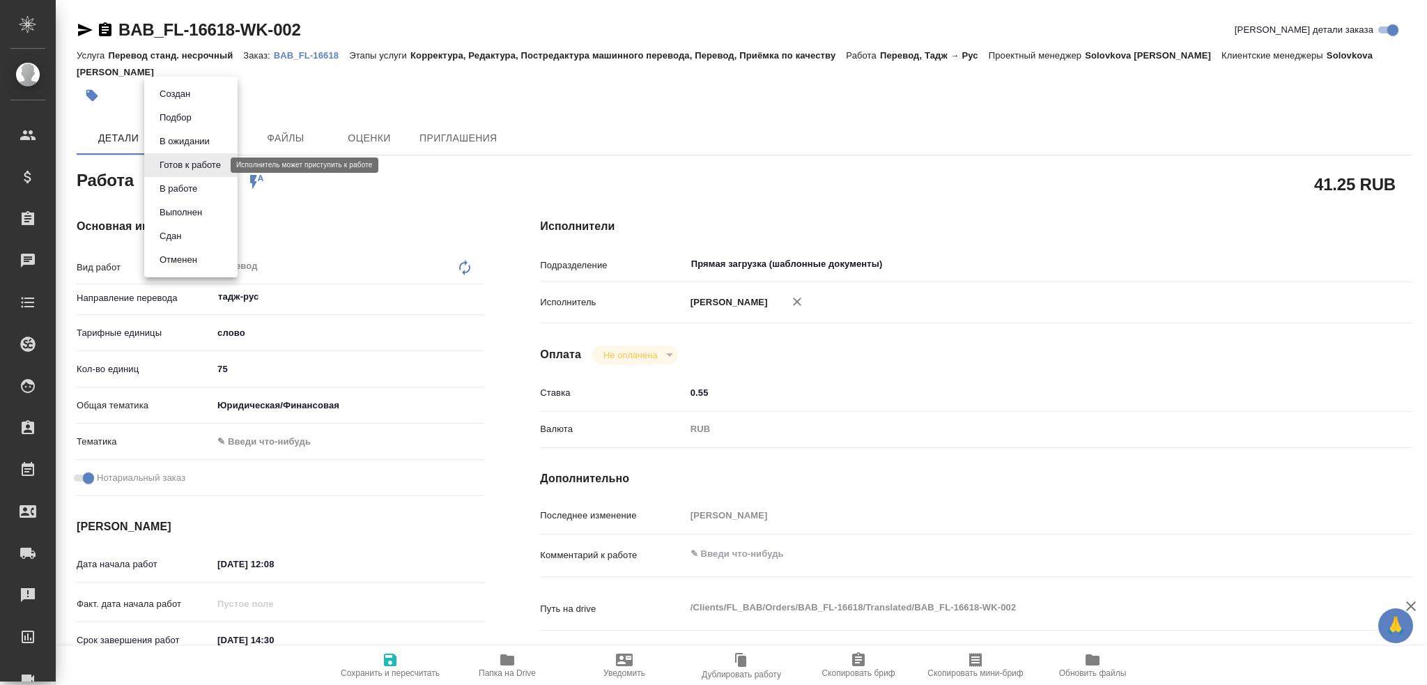
click at [181, 167] on body "🙏 .cls-1 fill:#fff; AWATERA Gusev Alexandr Клиенты Спецификации Заказы Чаты Tod…" at bounding box center [713, 342] width 1427 height 685
type textarea "x"
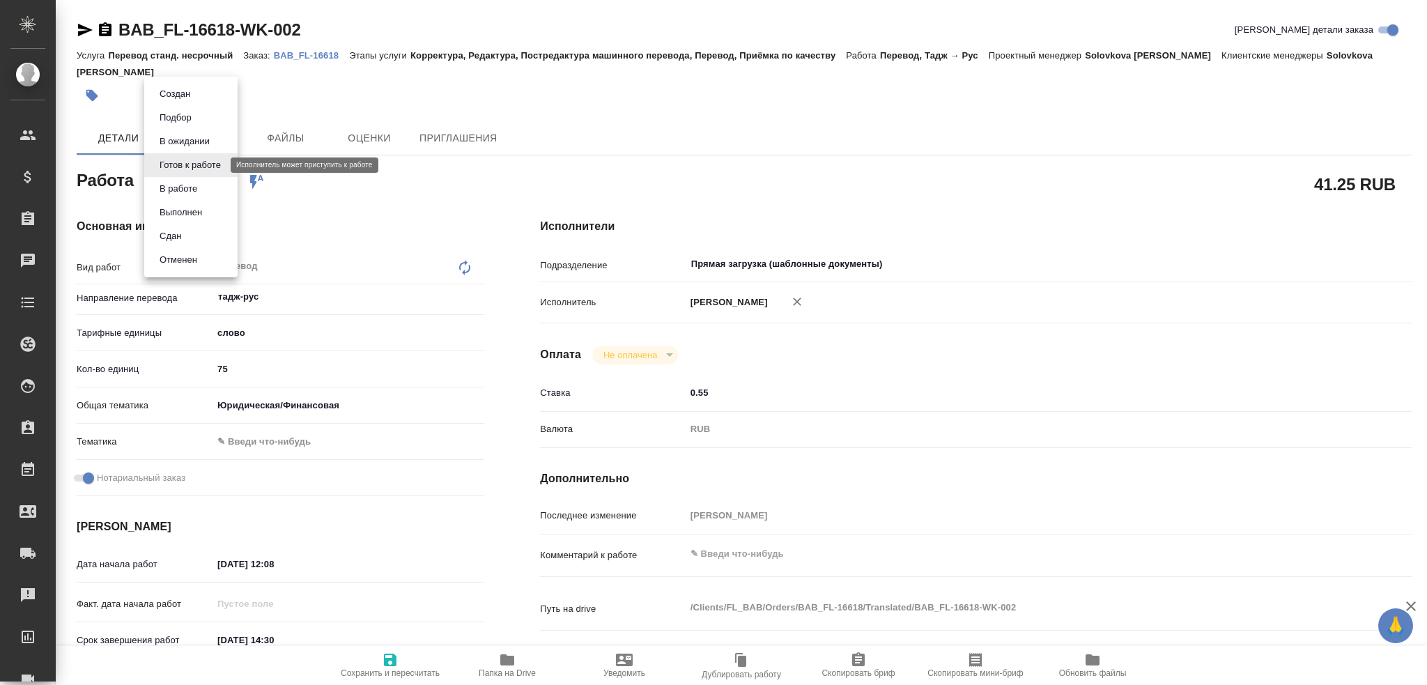
type textarea "x"
click at [180, 192] on button "В работе" at bounding box center [178, 188] width 46 height 15
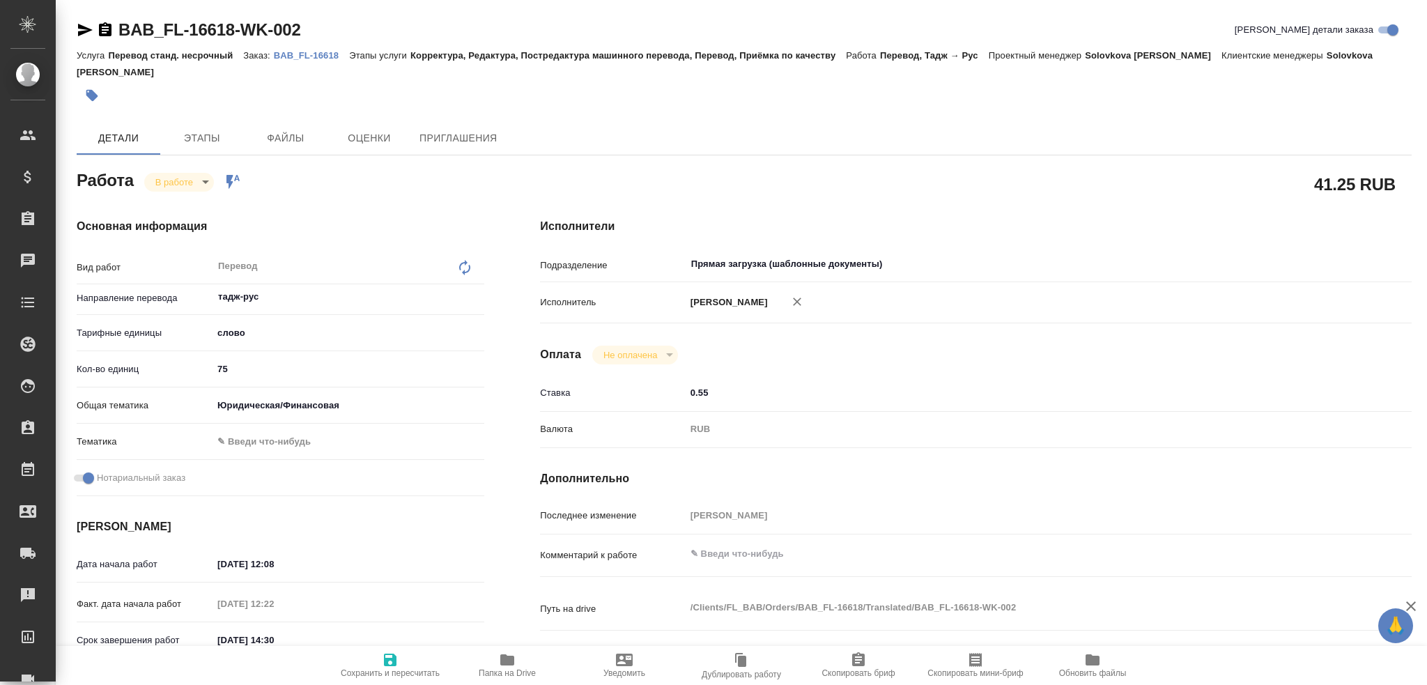
type textarea "x"
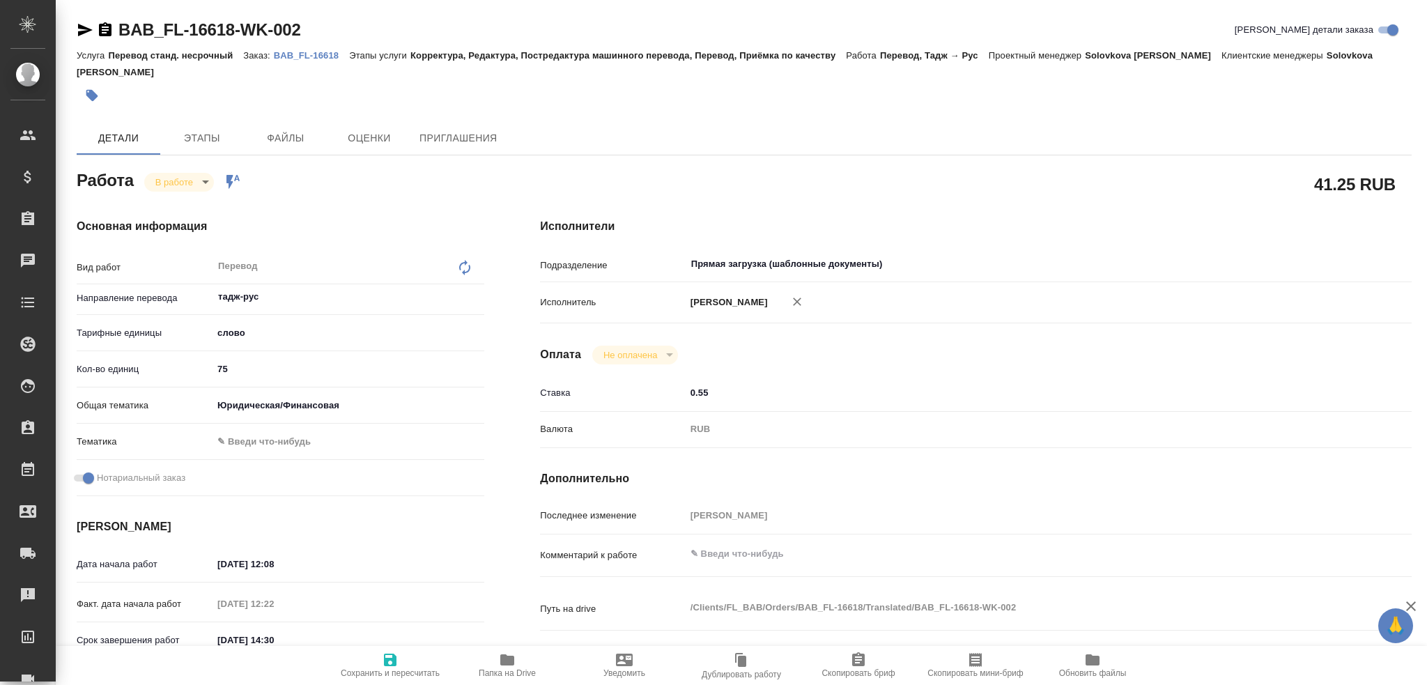
type textarea "x"
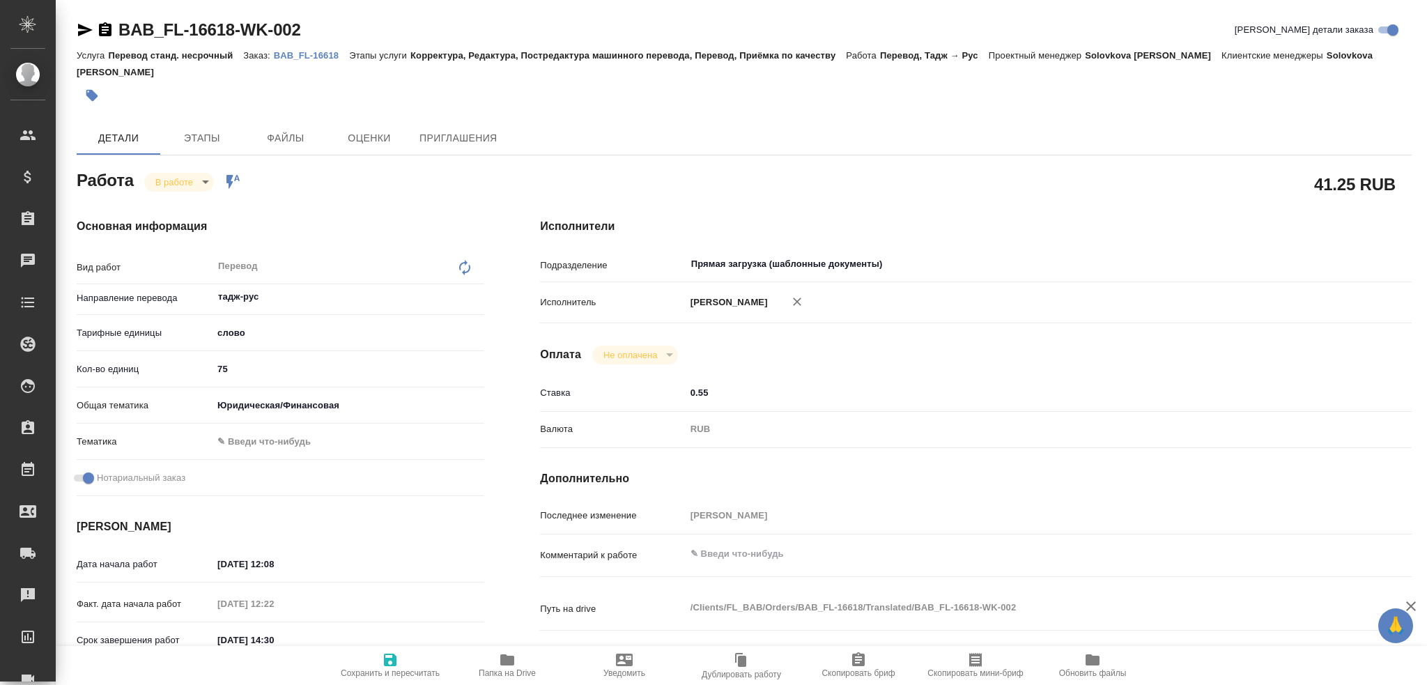
type textarea "x"
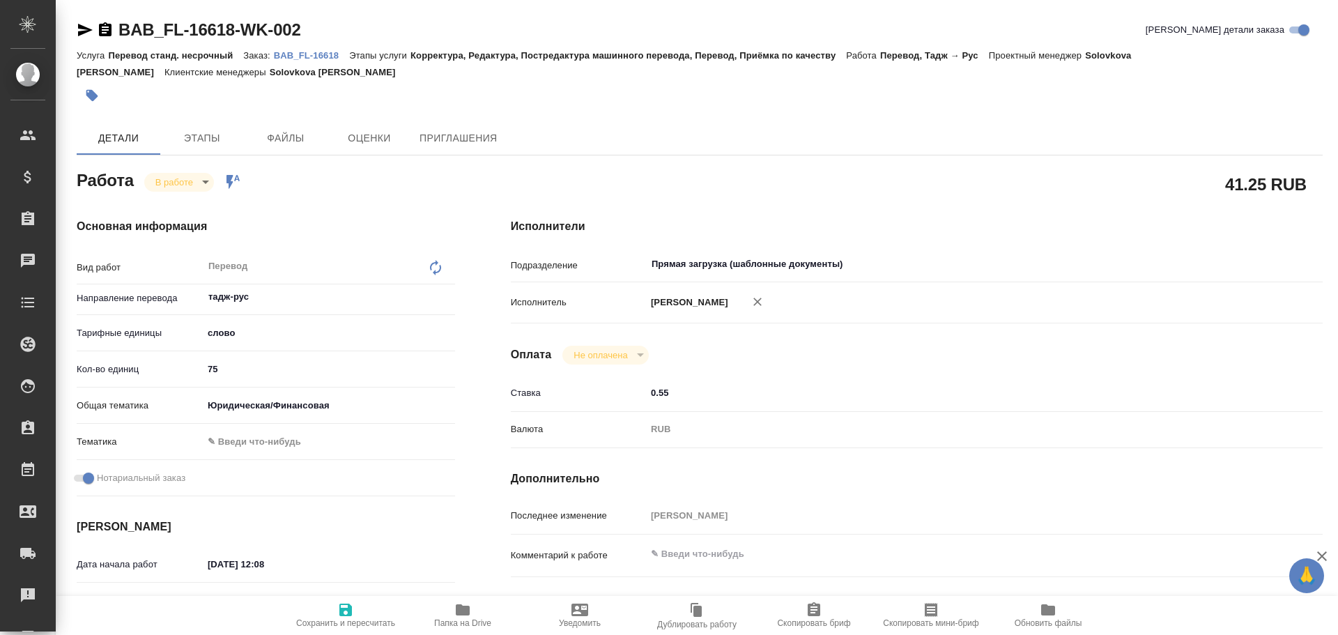
type textarea "x"
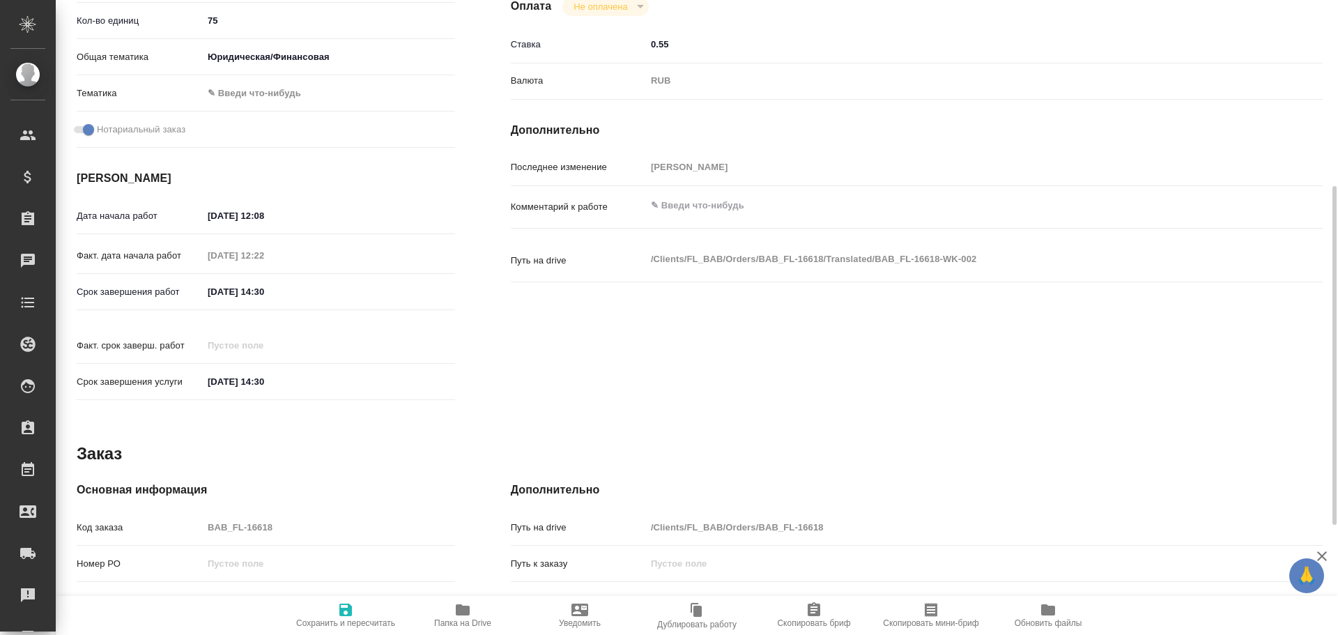
scroll to position [554, 0]
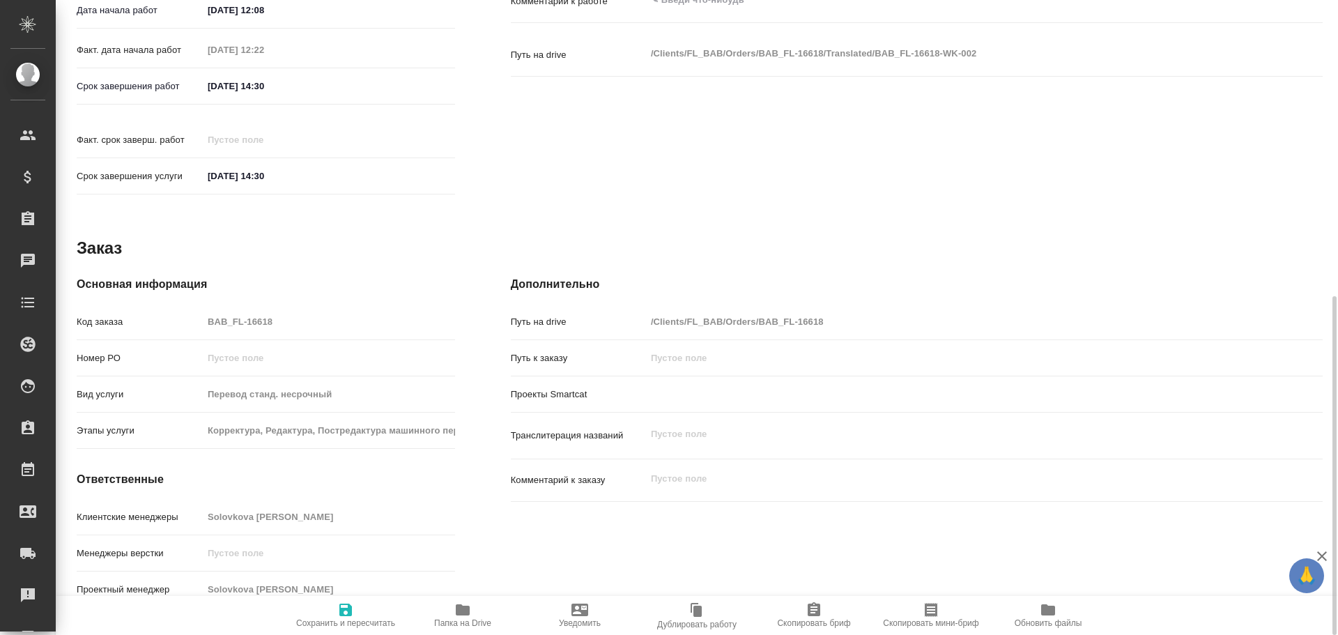
click at [485, 617] on span "Папка на Drive" at bounding box center [463, 615] width 100 height 26
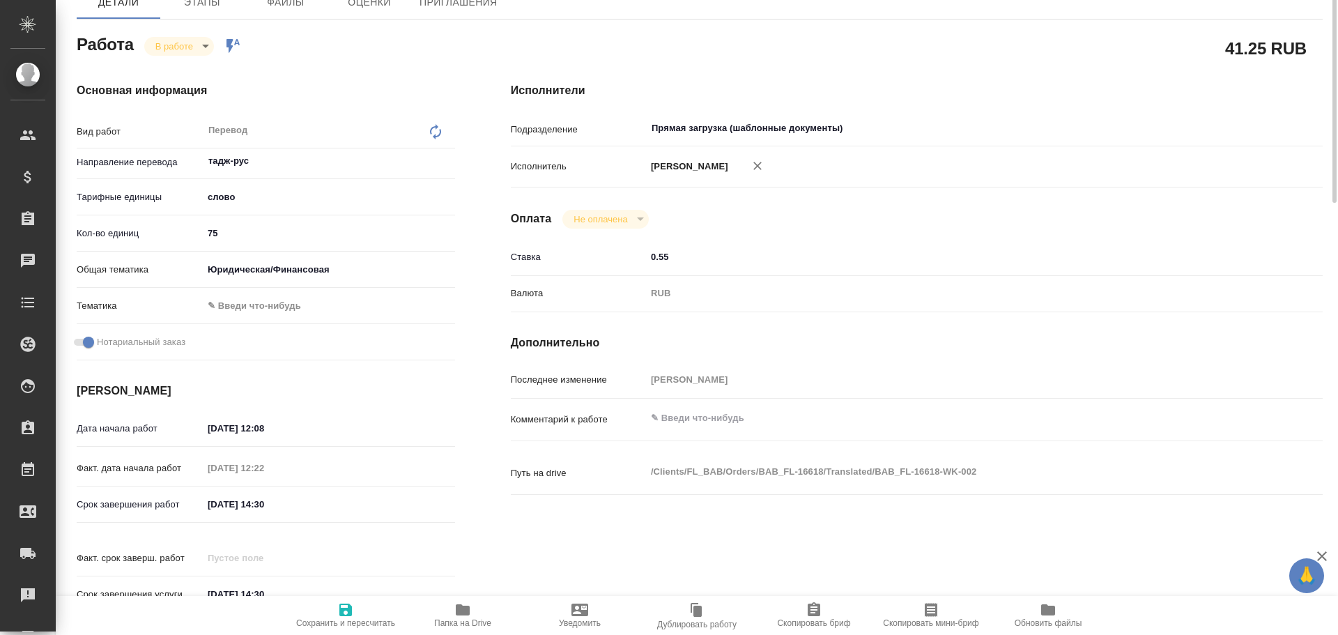
scroll to position [0, 0]
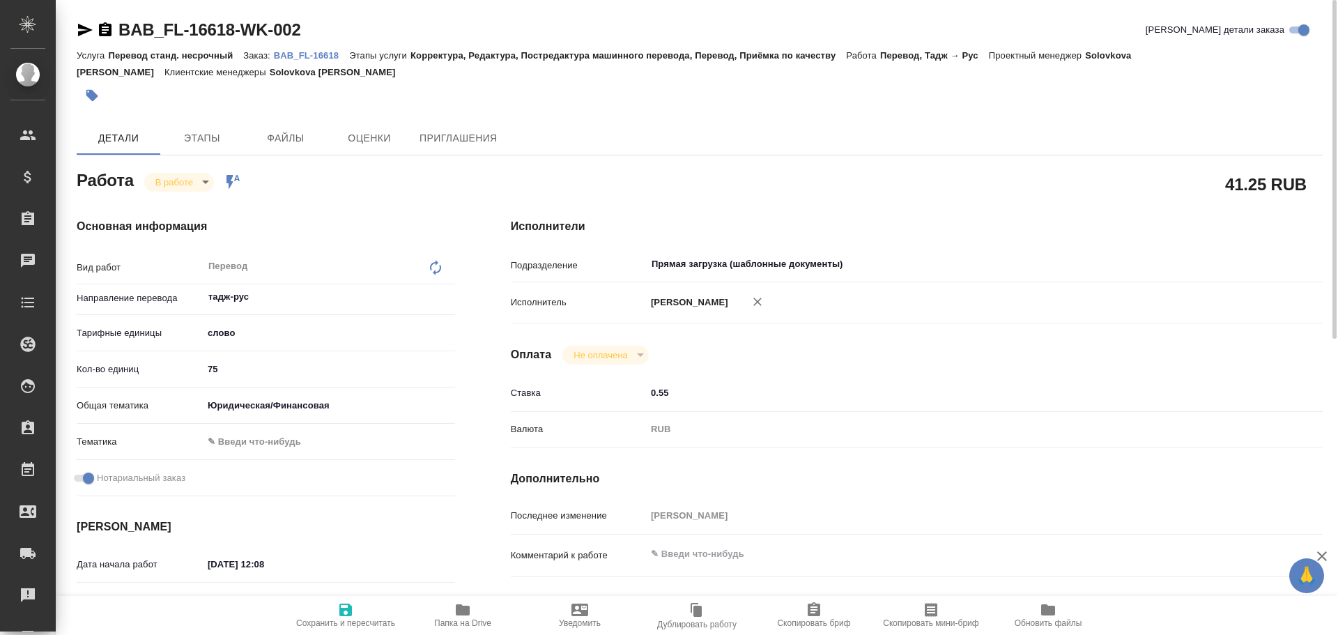
click at [184, 188] on body "🙏 .cls-1 fill:#fff; AWATERA Gusev Alexandr Клиенты Спецификации Заказы 0 Чаты T…" at bounding box center [669, 317] width 1338 height 635
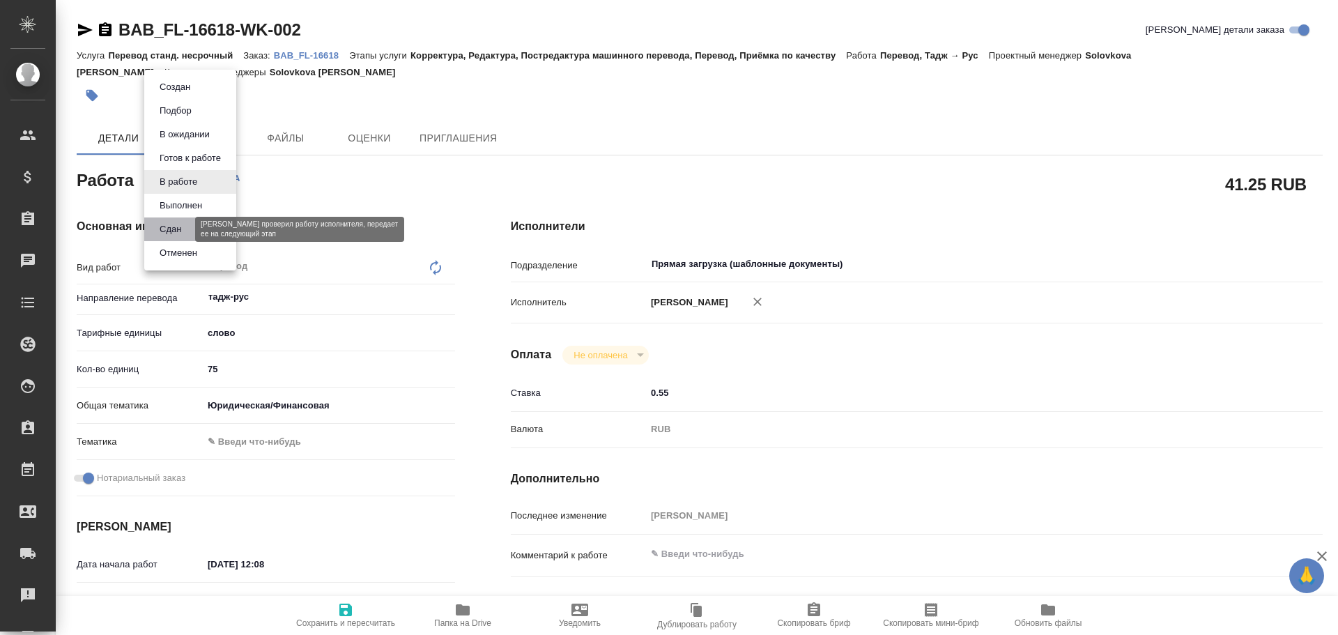
click at [169, 227] on button "Сдан" at bounding box center [170, 229] width 30 height 15
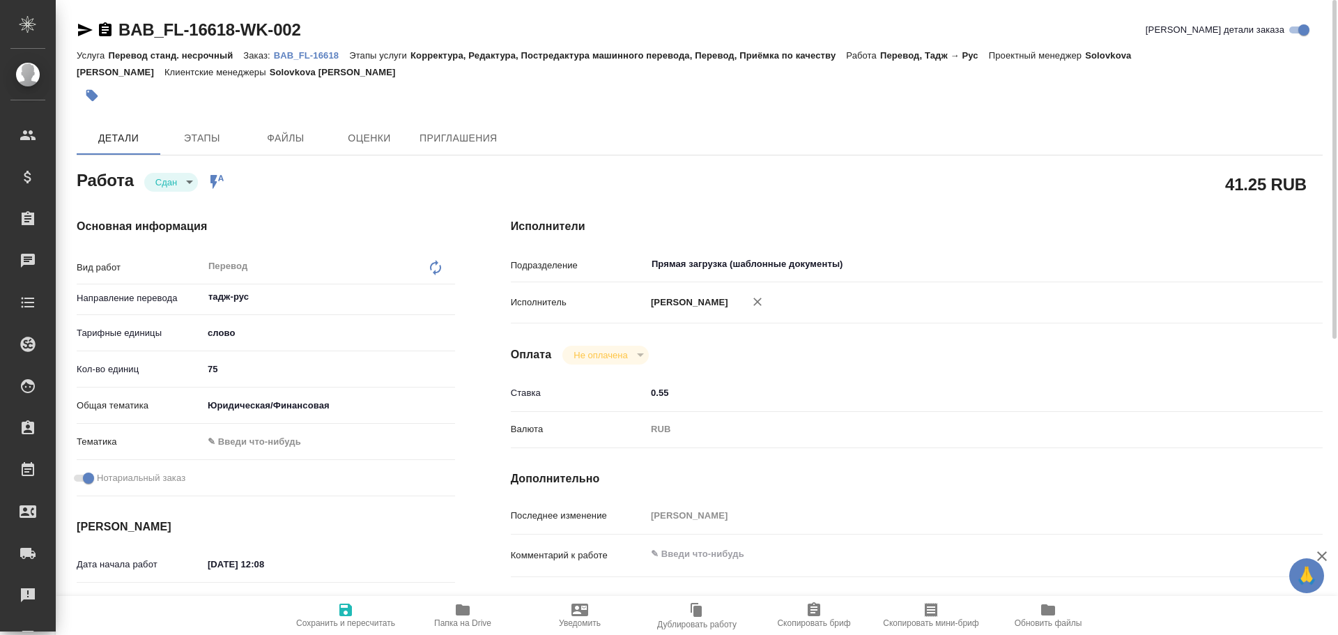
type textarea "x"
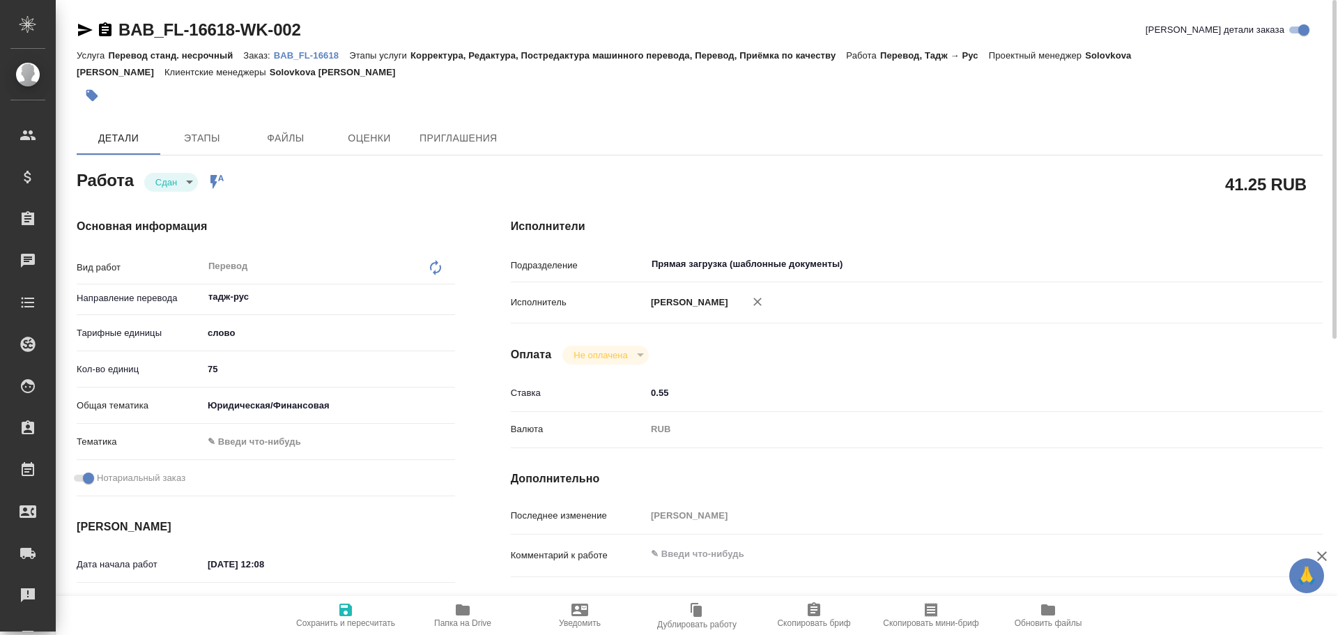
type textarea "x"
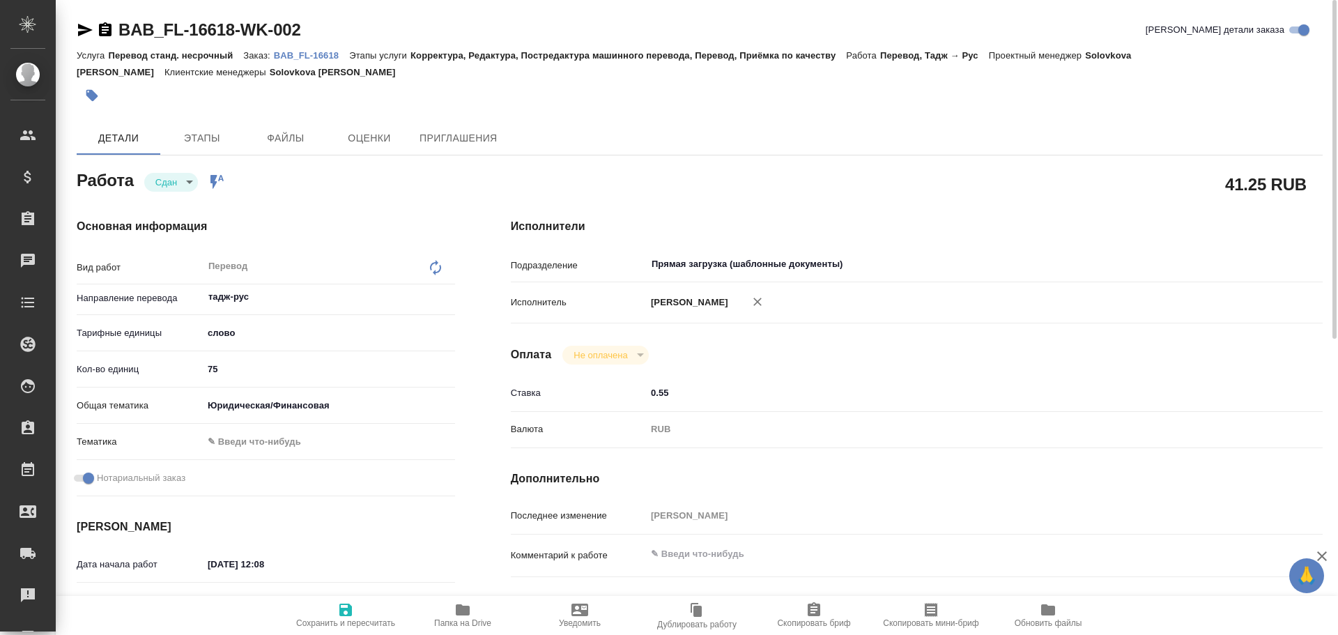
type textarea "x"
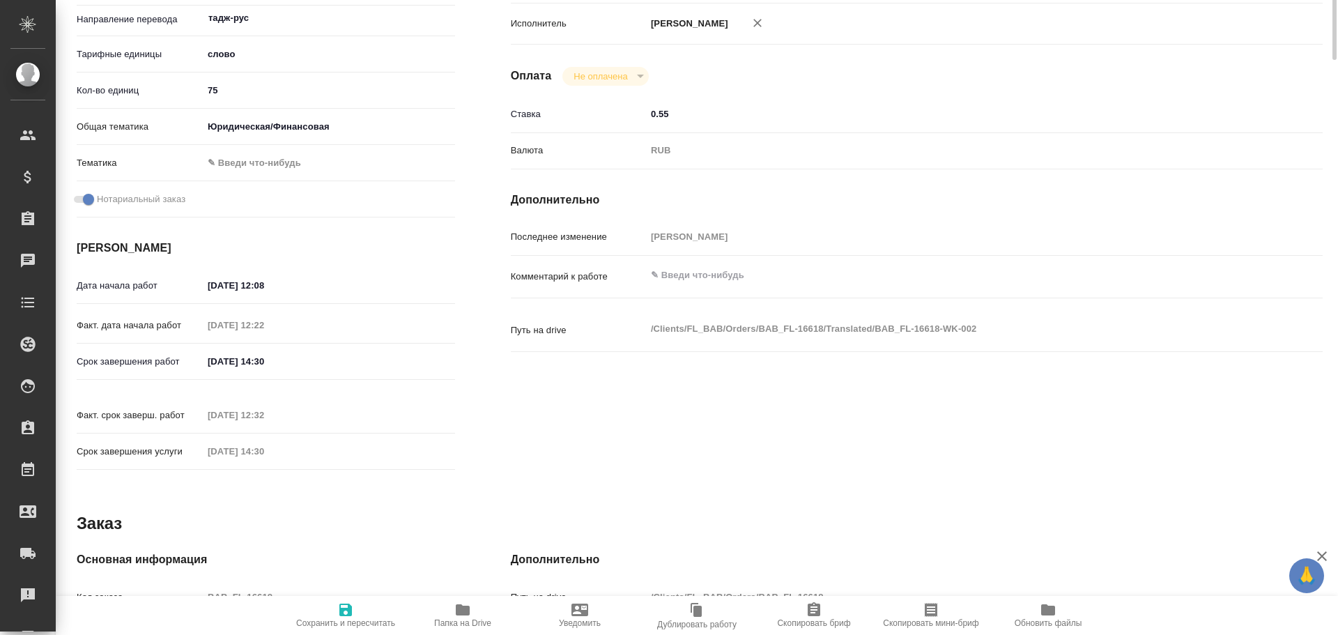
type textarea "x"
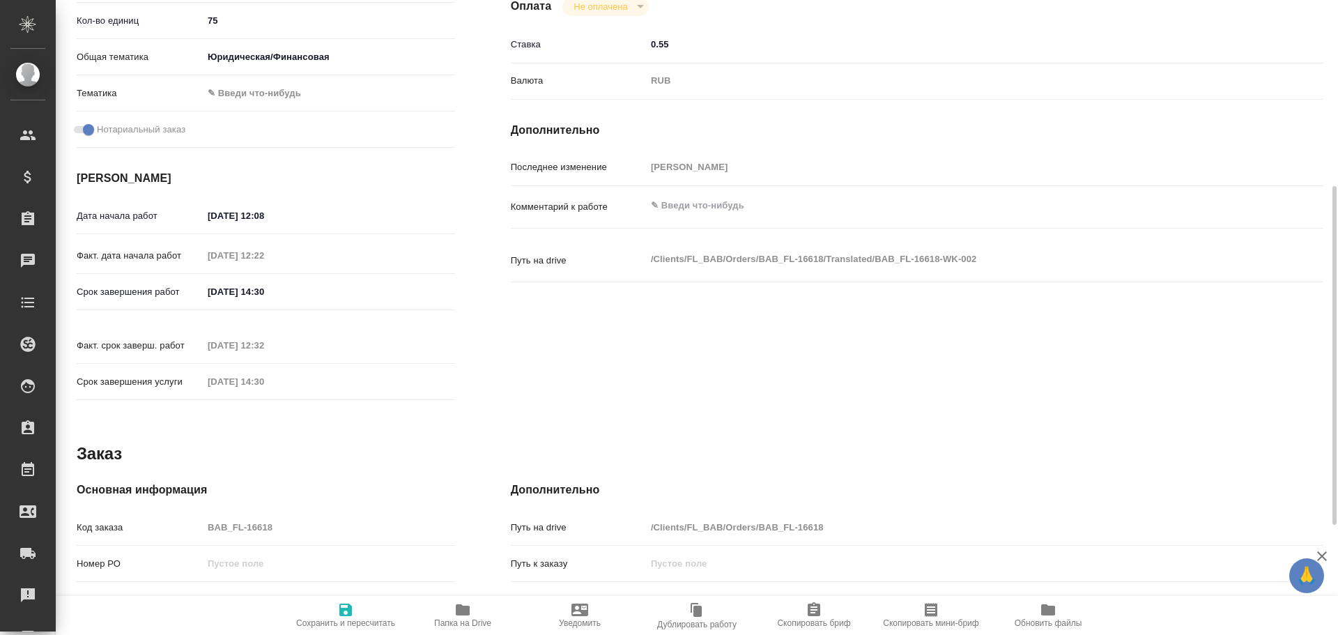
scroll to position [488, 0]
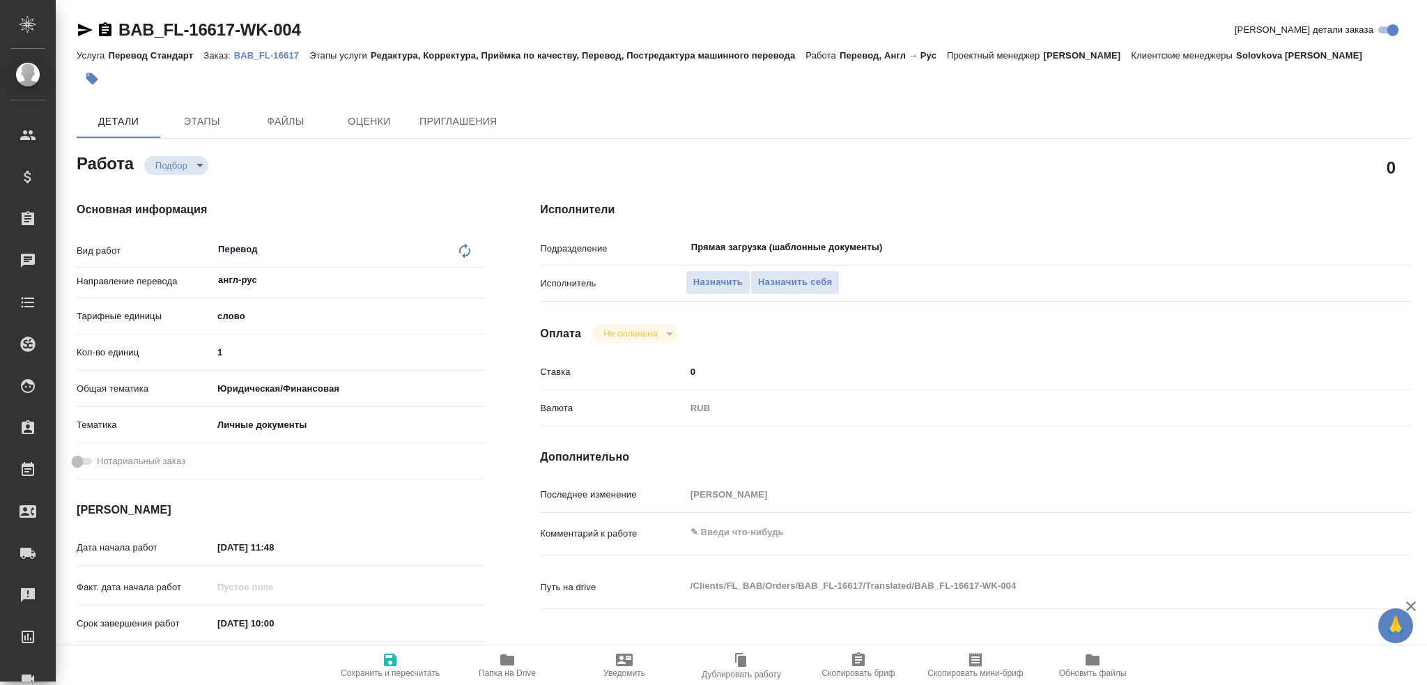
type textarea "x"
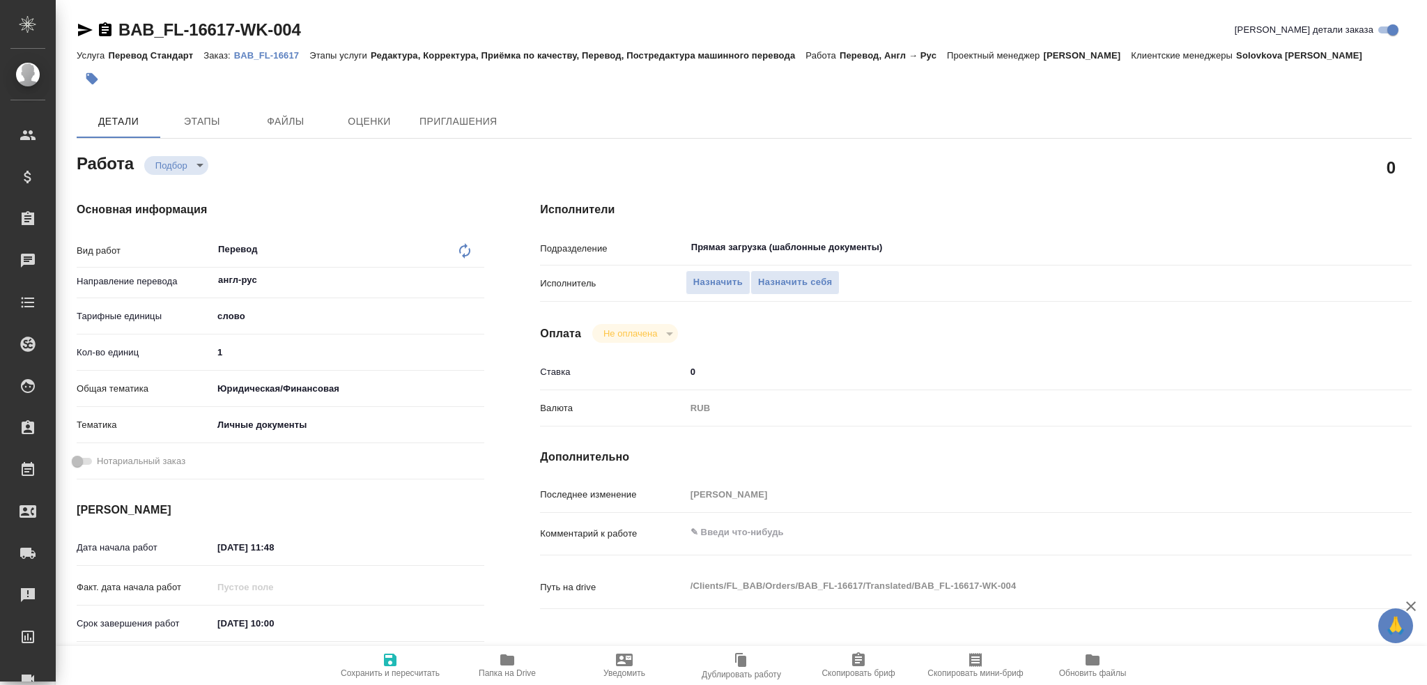
type textarea "x"
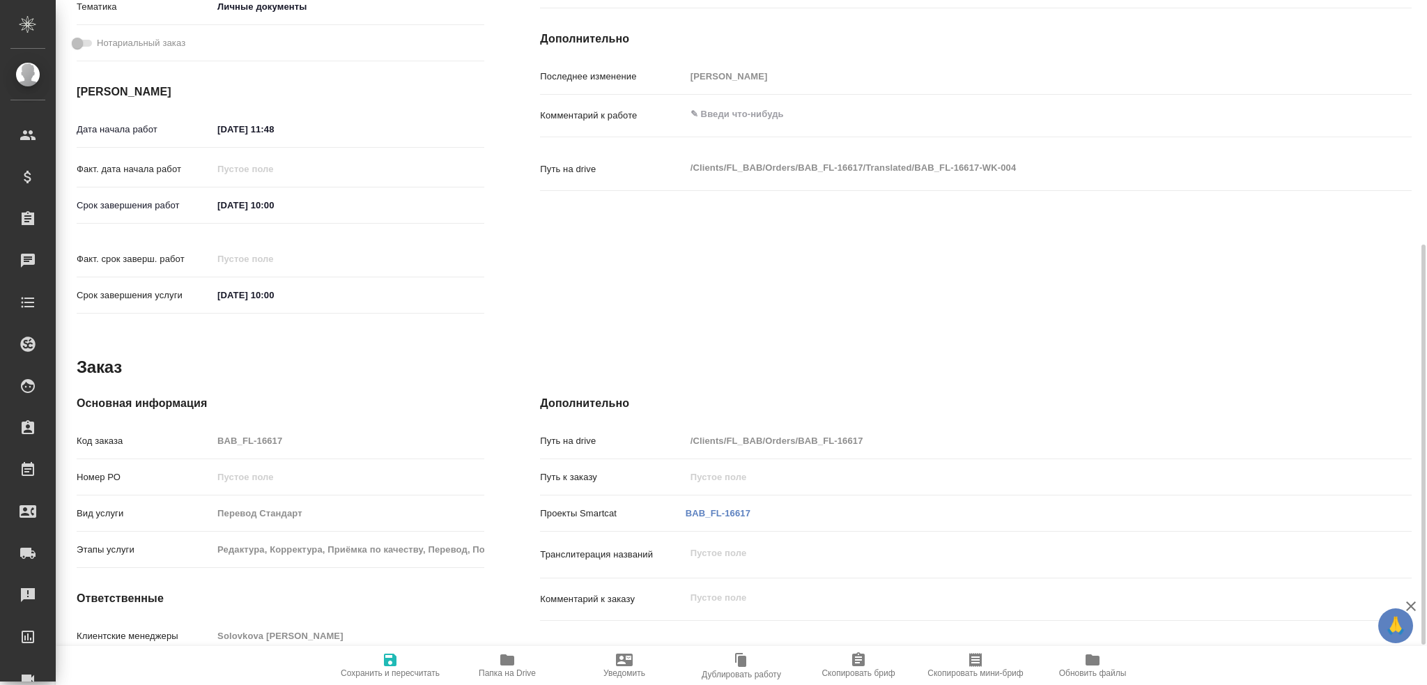
scroll to position [487, 0]
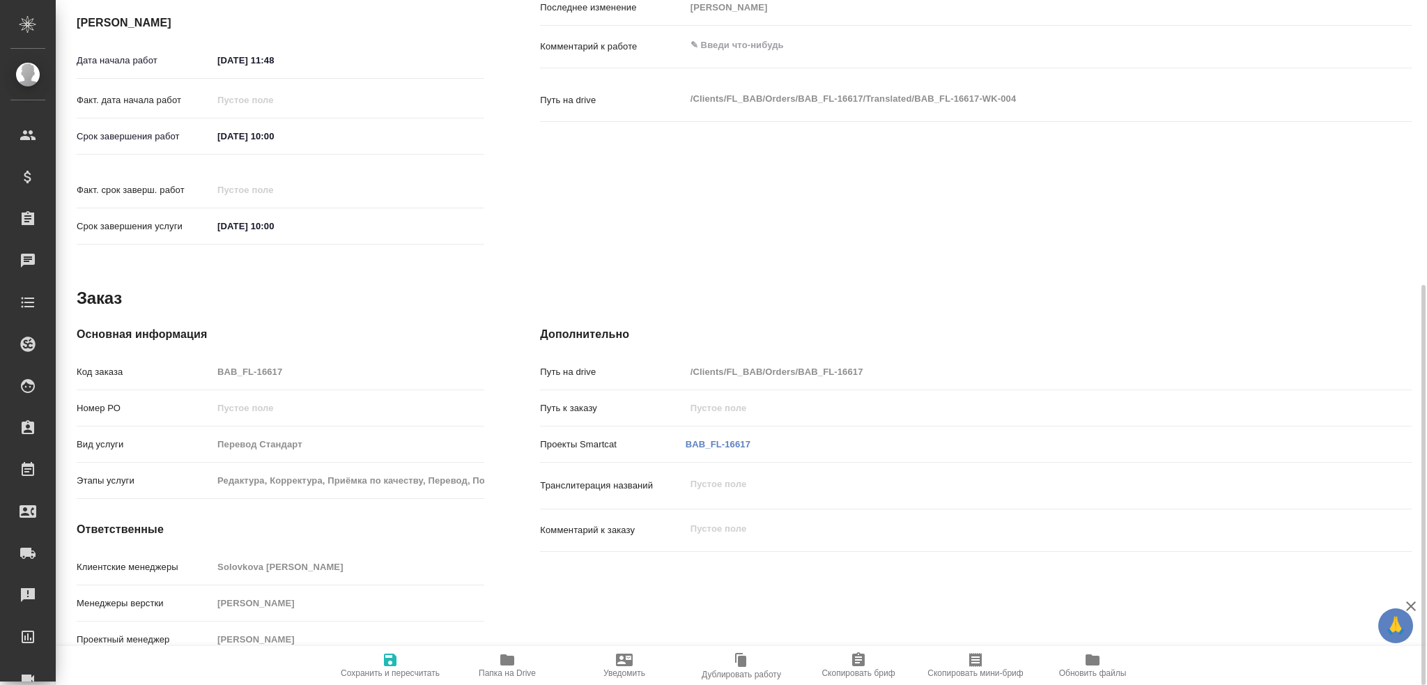
type textarea "x"
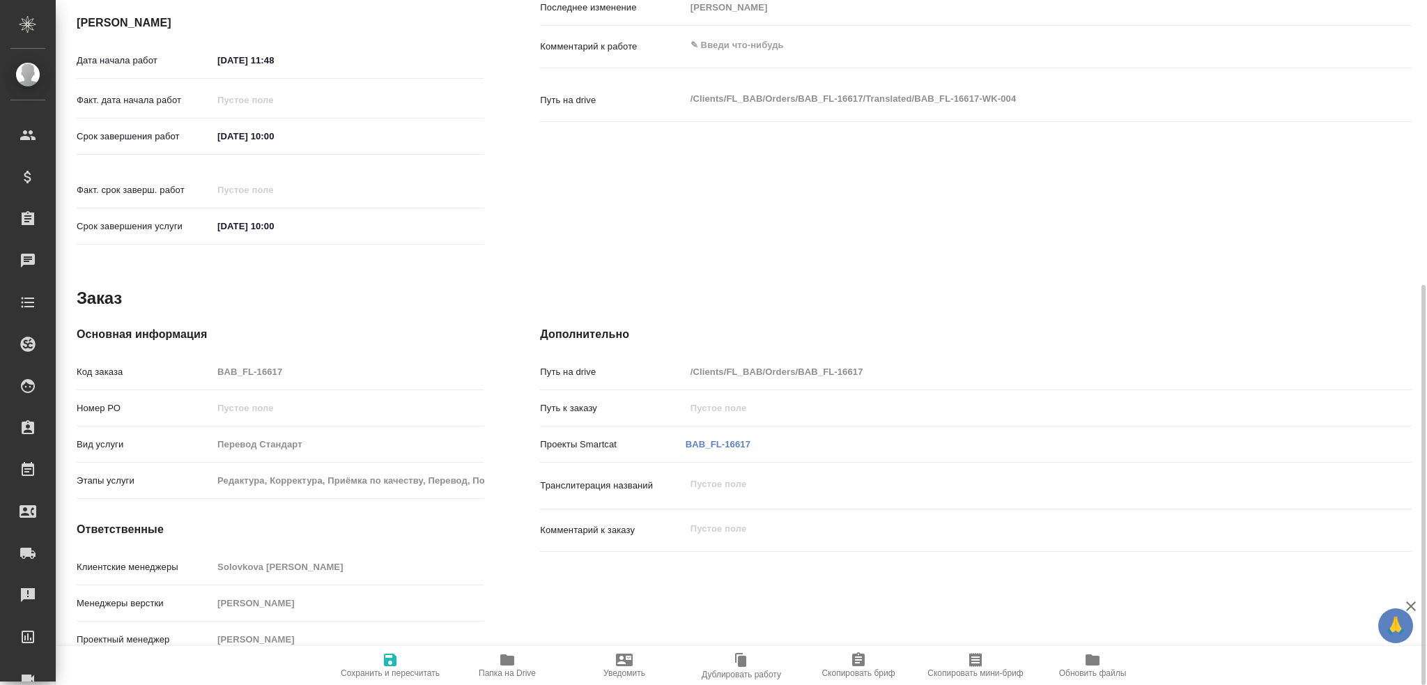
type textarea "x"
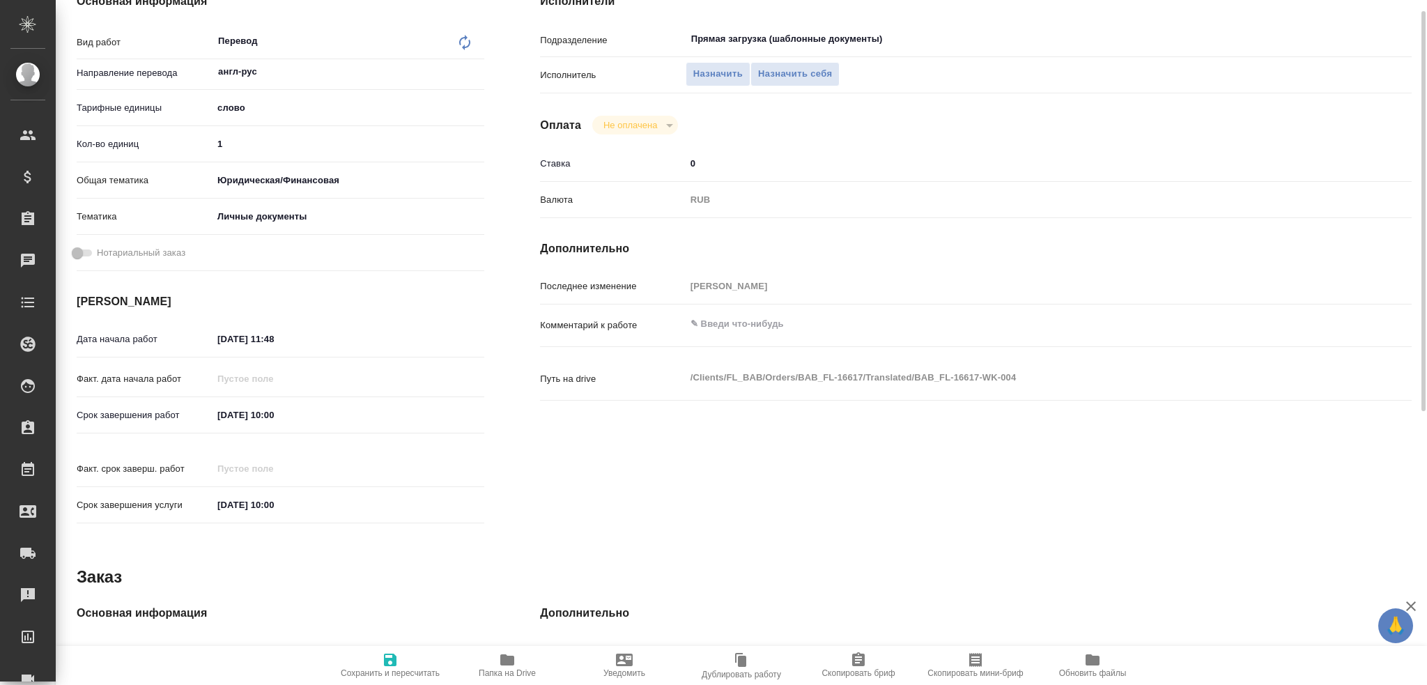
scroll to position [0, 0]
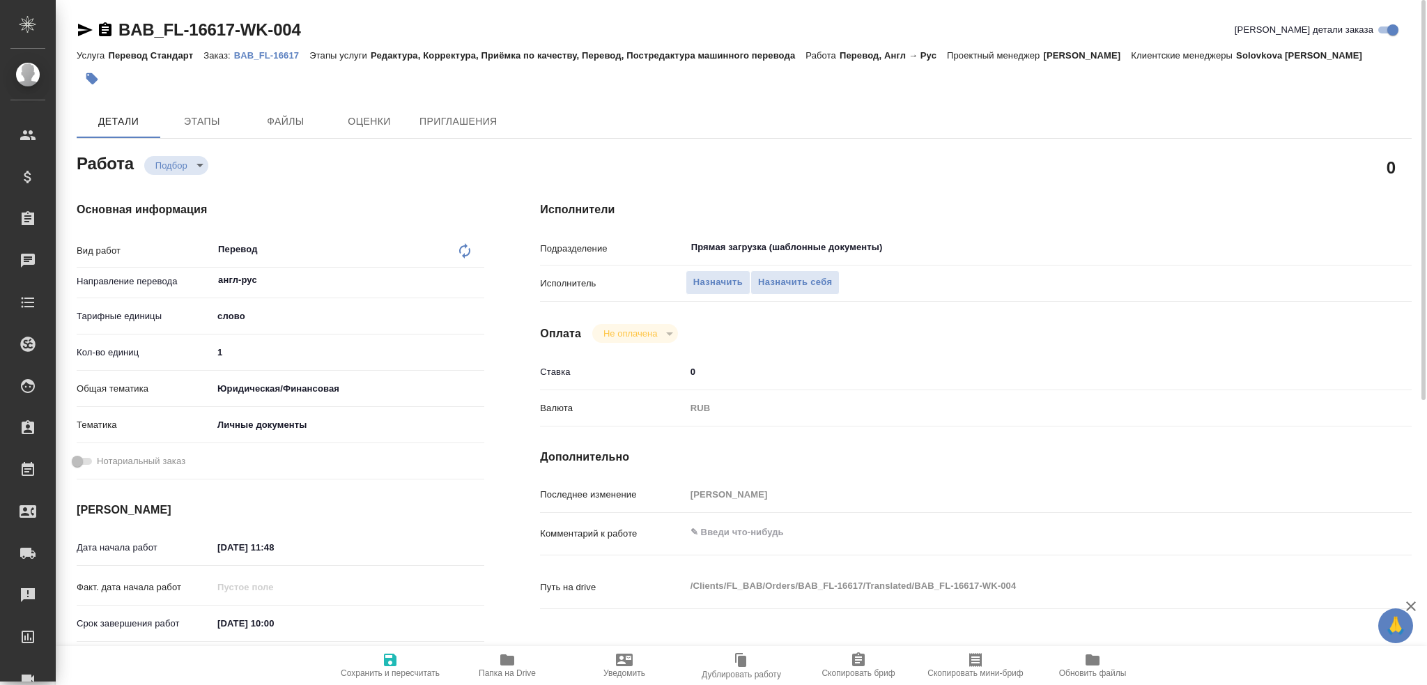
type textarea "x"
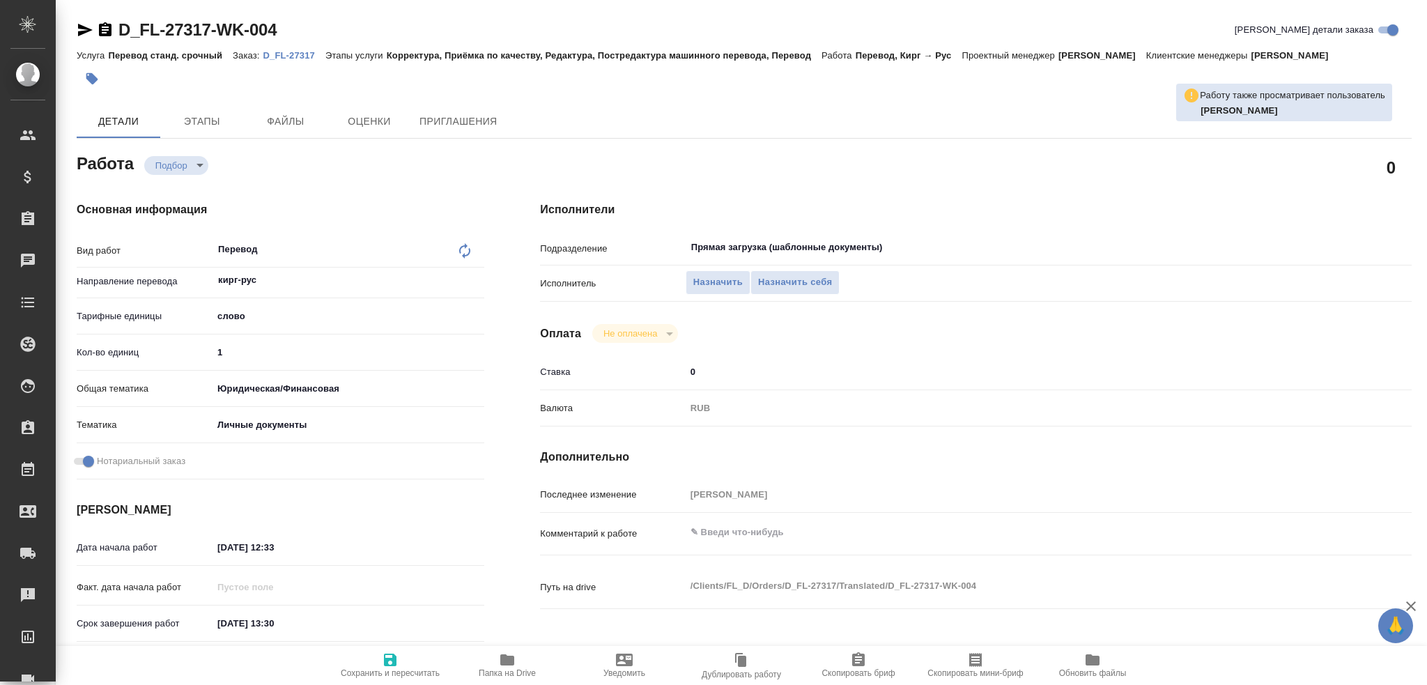
type textarea "x"
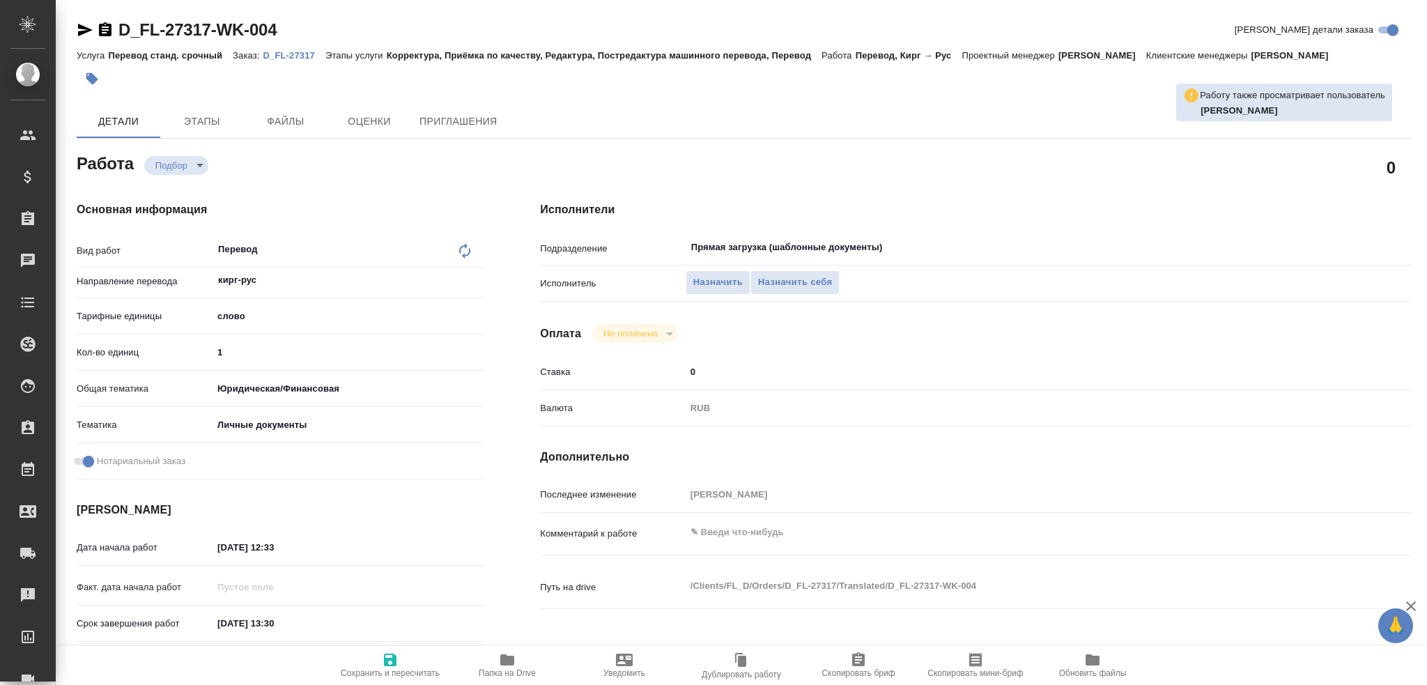
type textarea "x"
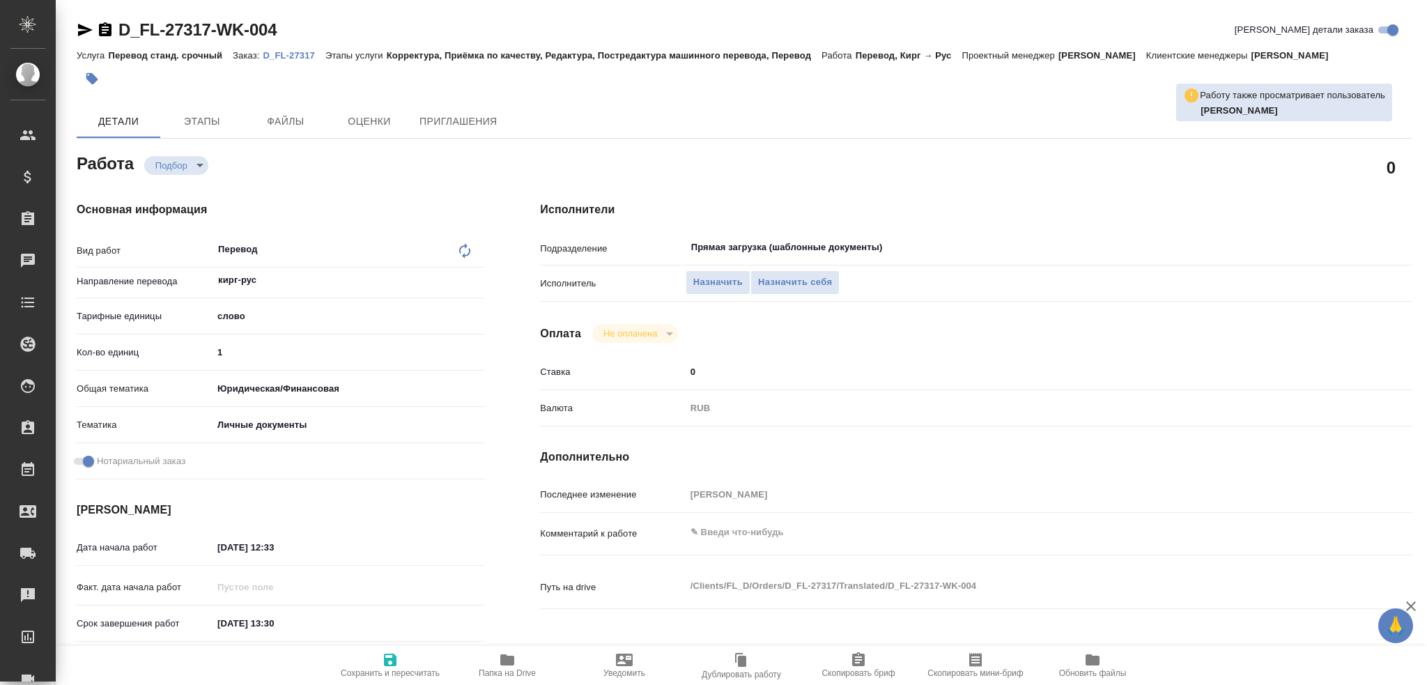
type textarea "x"
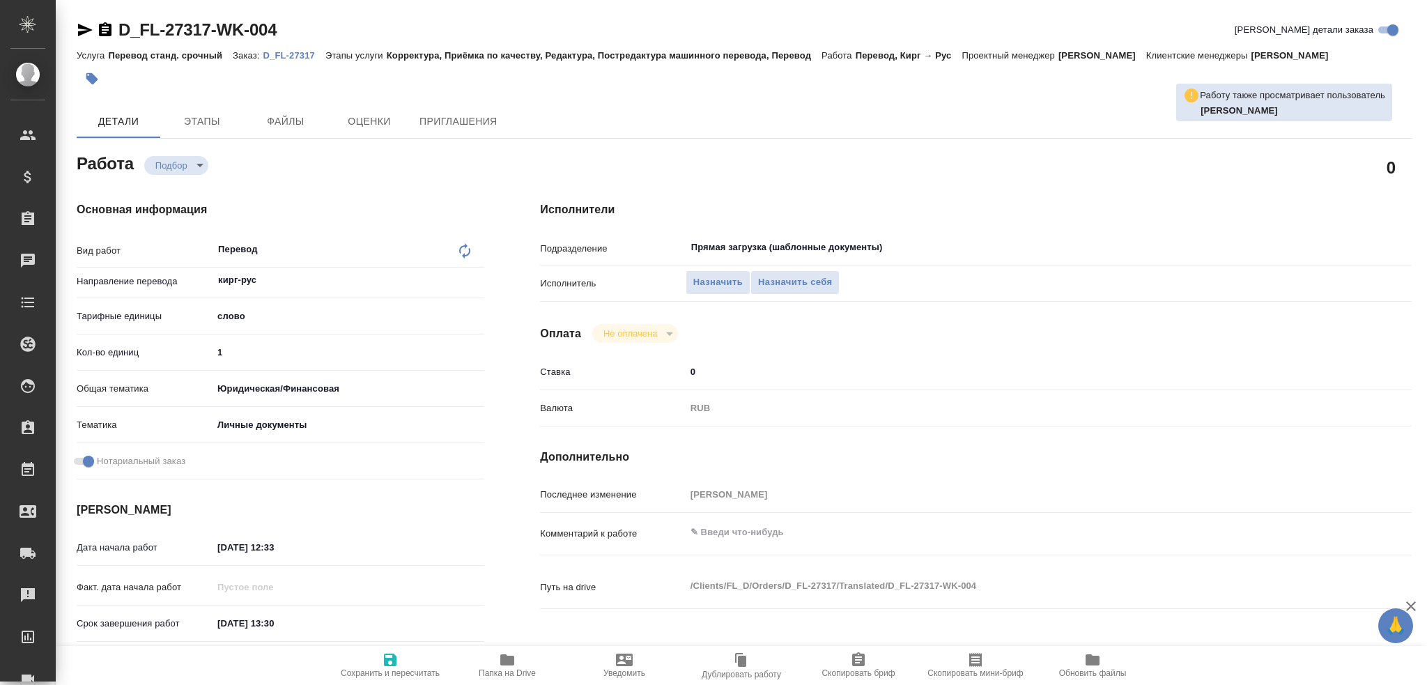
type textarea "x"
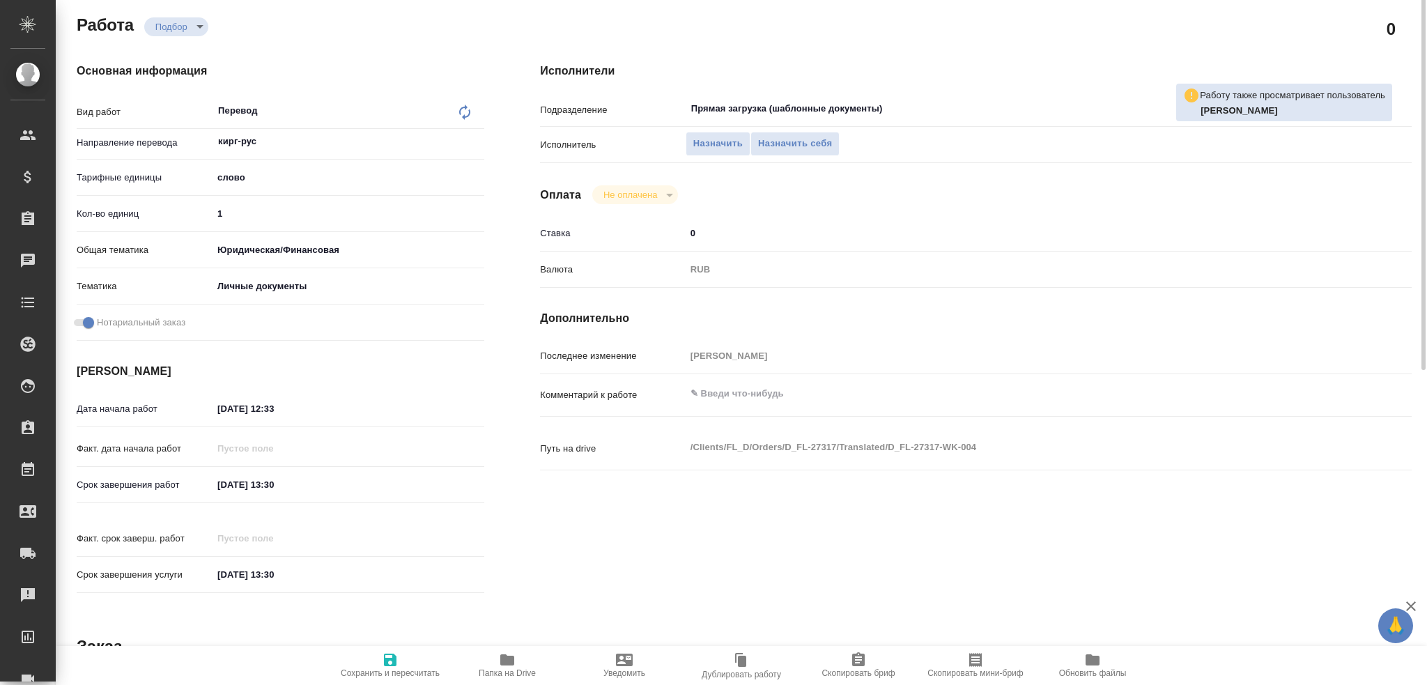
scroll to position [69, 0]
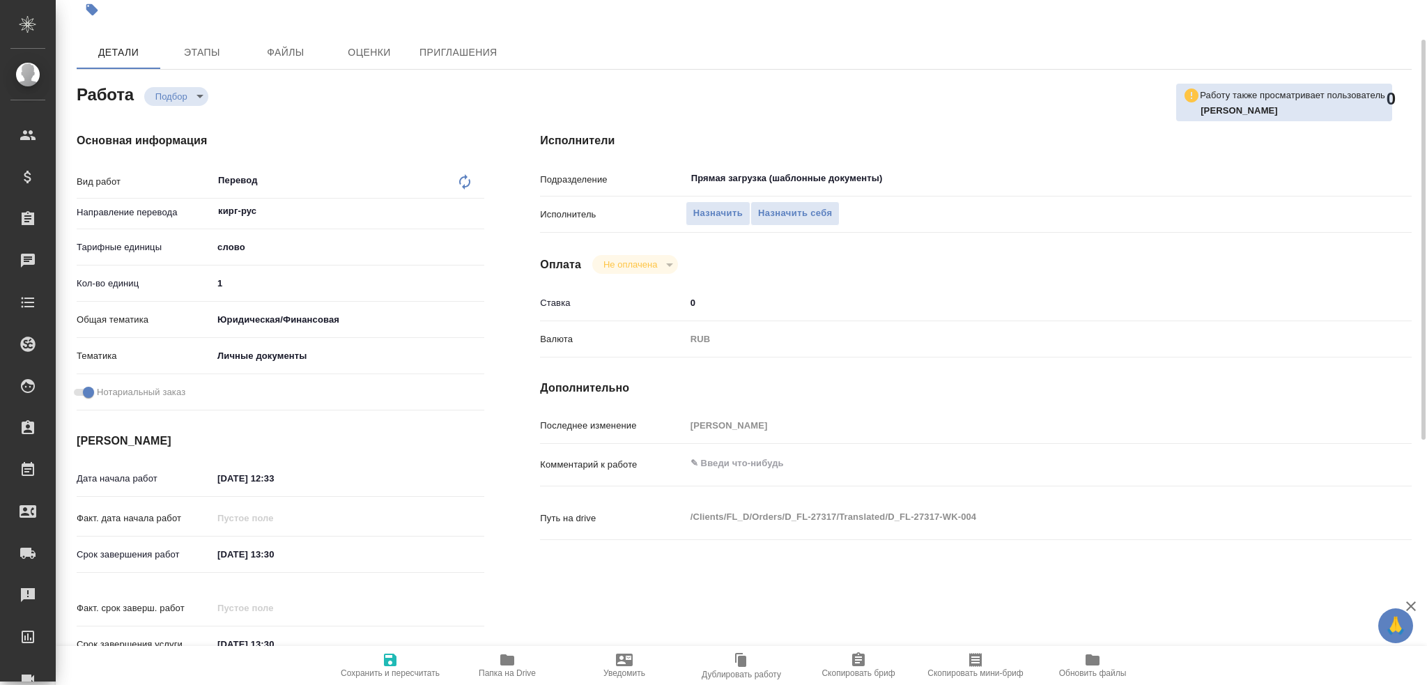
type textarea "x"
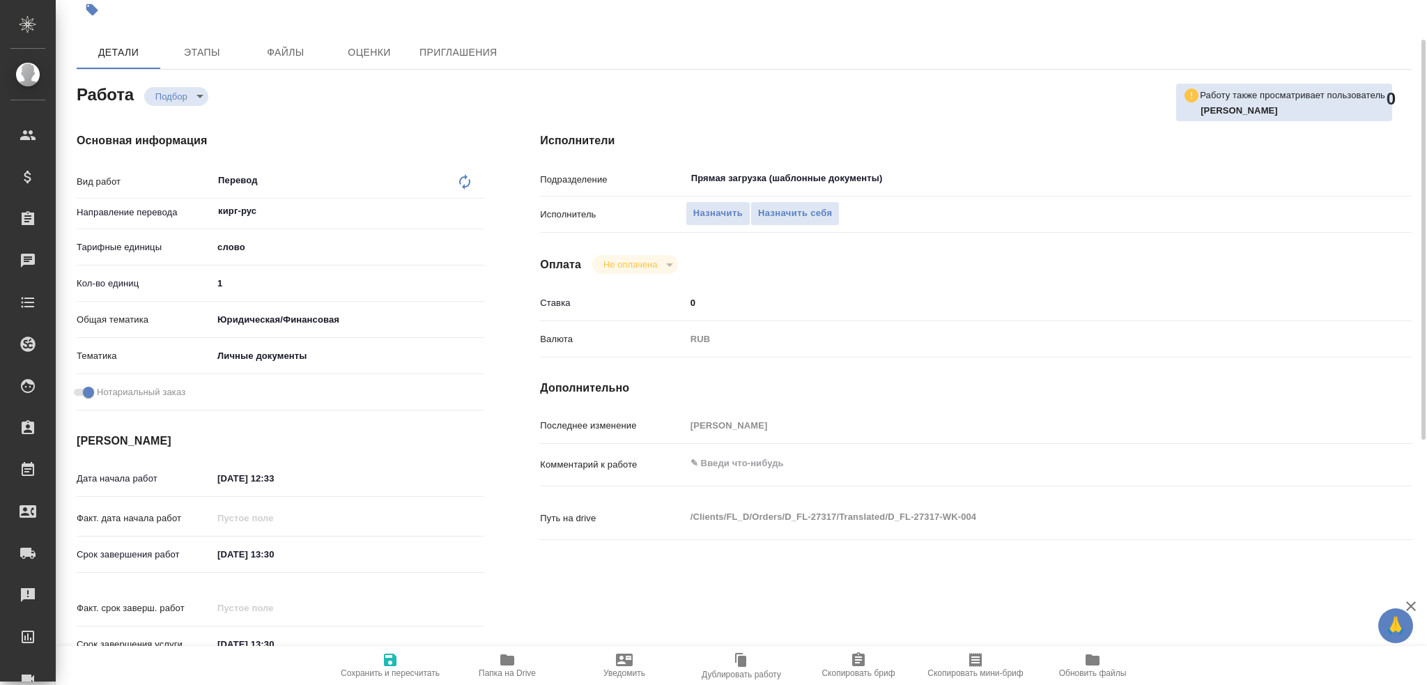
click at [792, 200] on div "Подразделение Прямая загрузка (шаблонные документы) ​" at bounding box center [976, 184] width 872 height 36
type textarea "x"
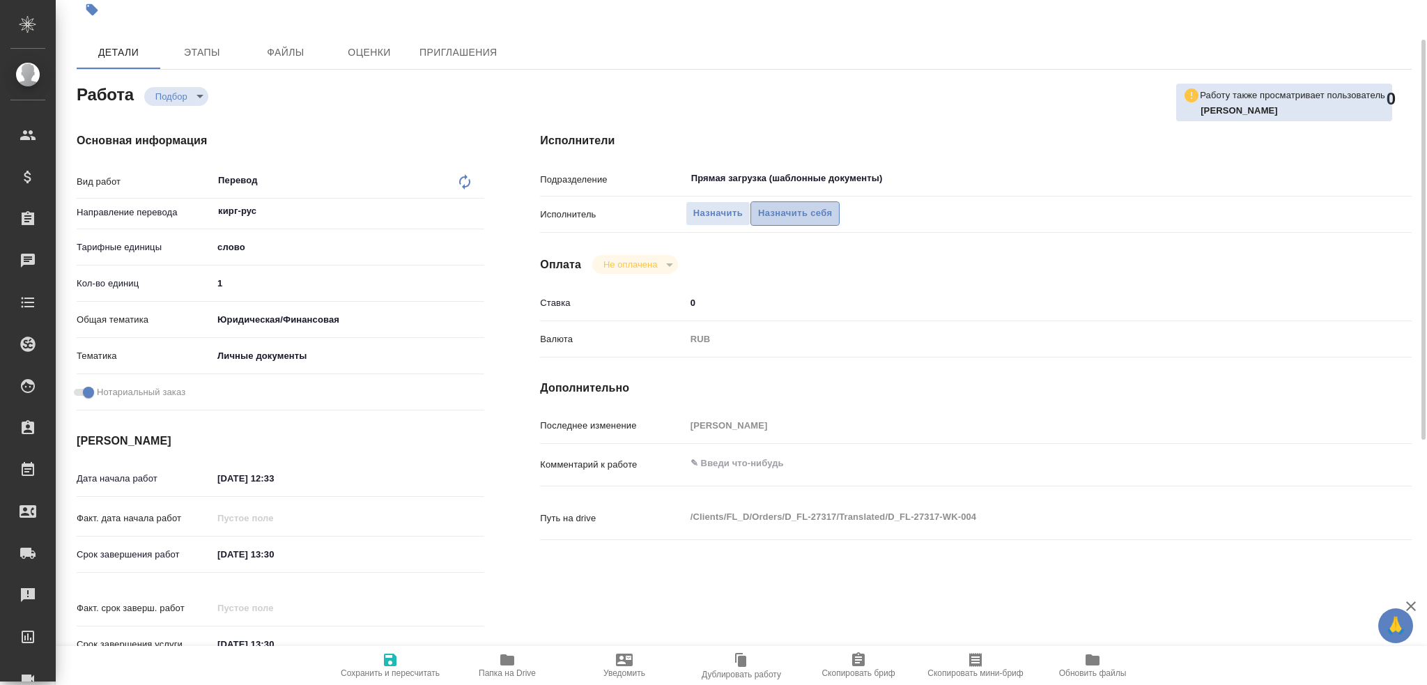
type textarea "x"
click at [786, 210] on span "Назначить себя" at bounding box center [795, 214] width 74 height 16
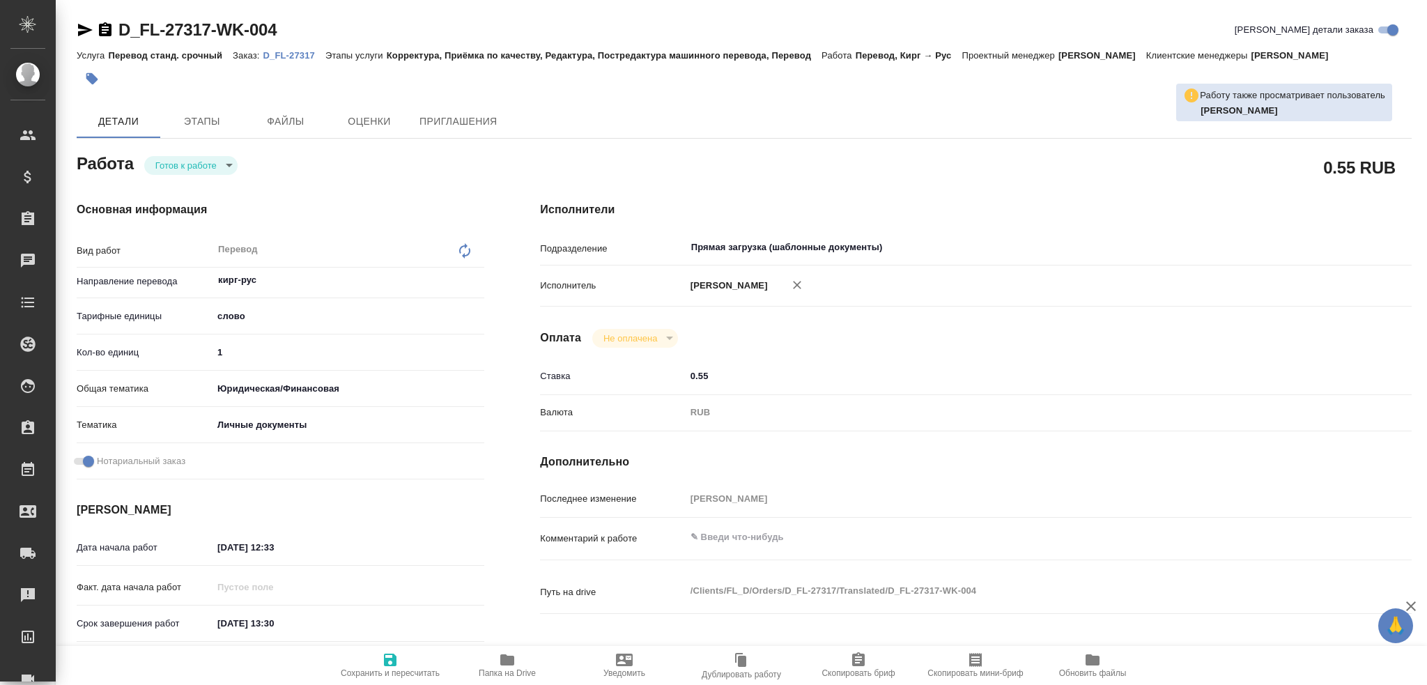
type textarea "x"
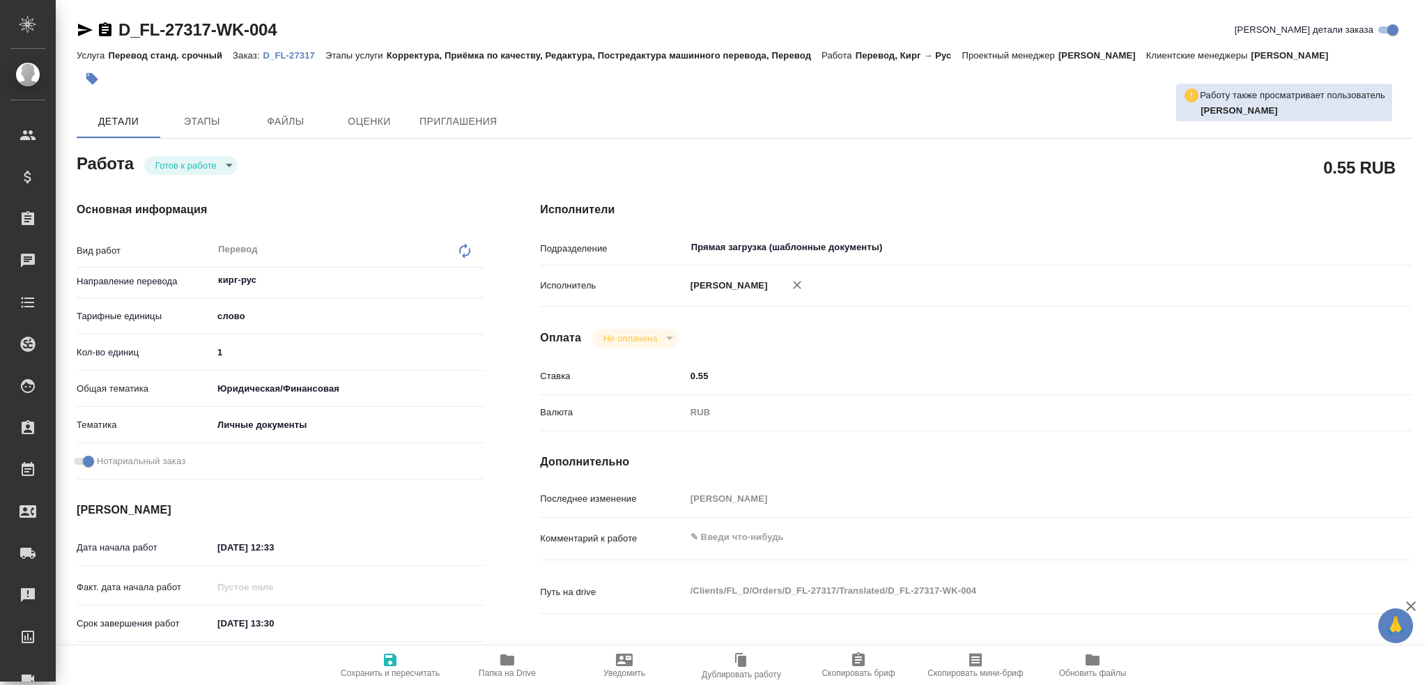
type textarea "x"
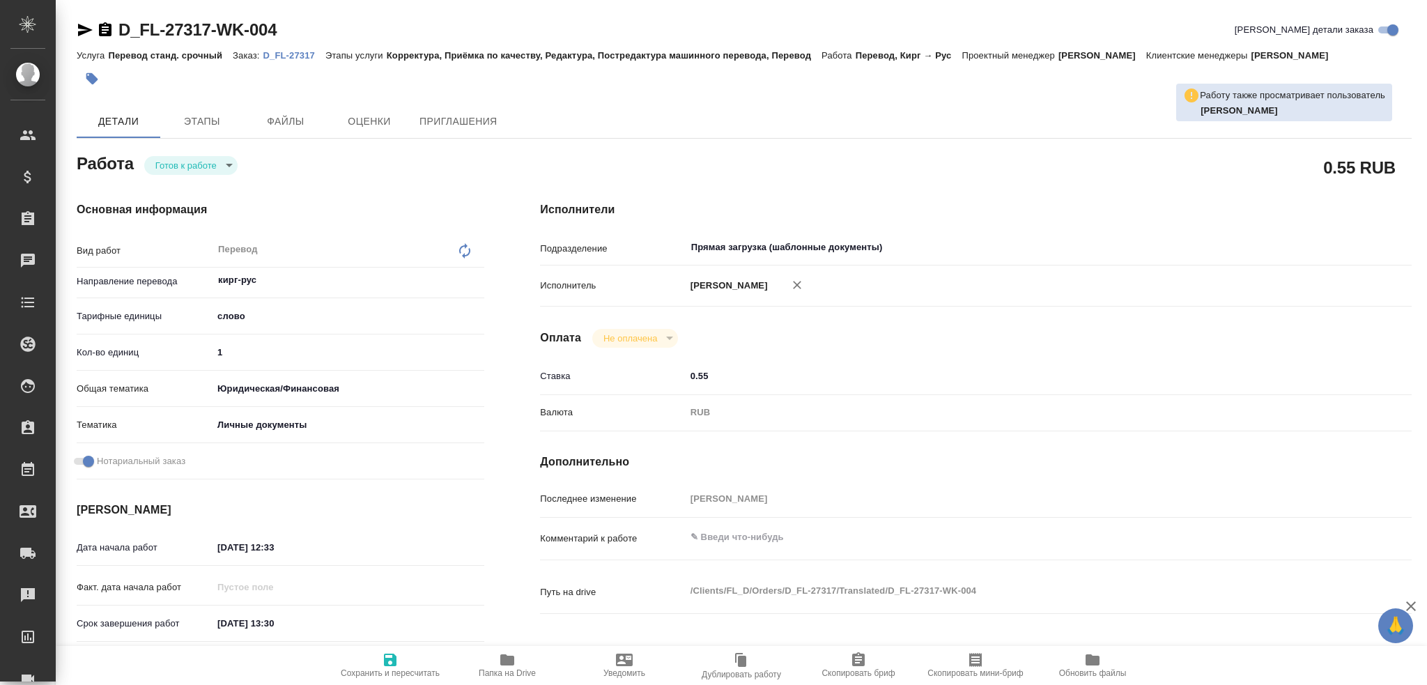
type textarea "x"
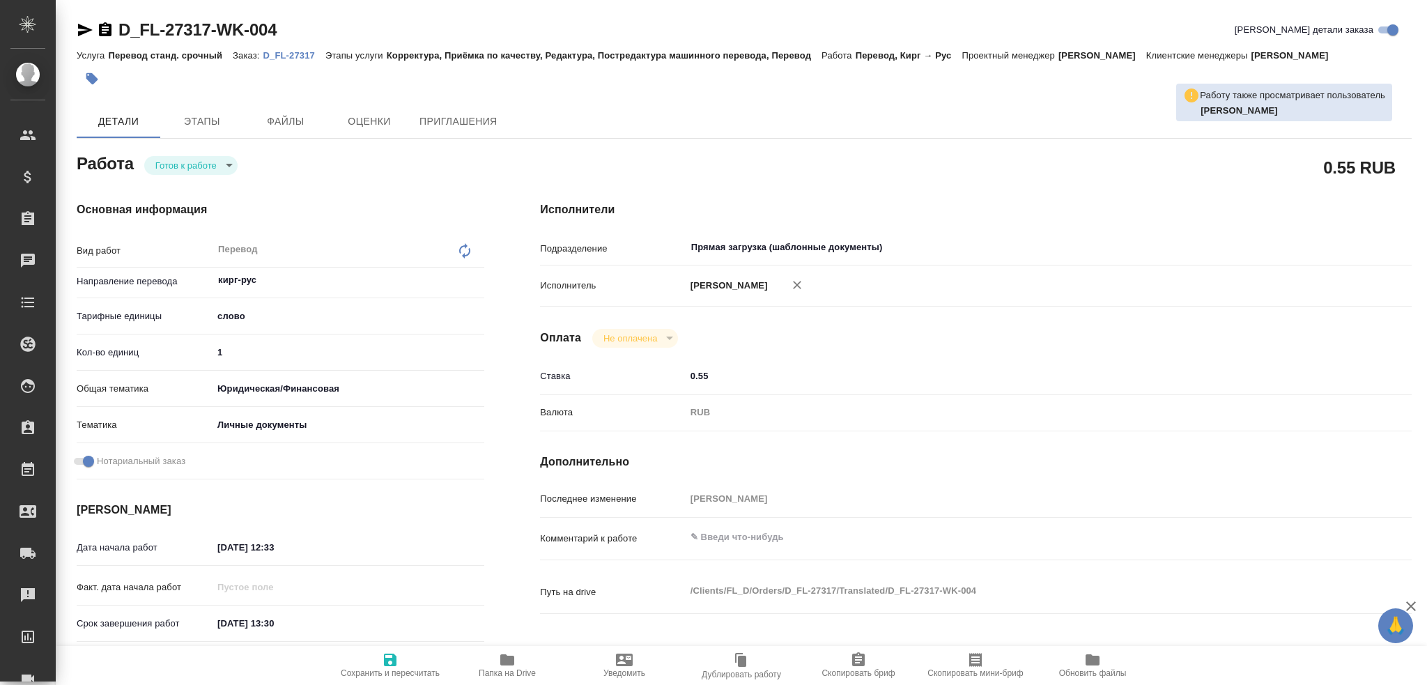
type textarea "x"
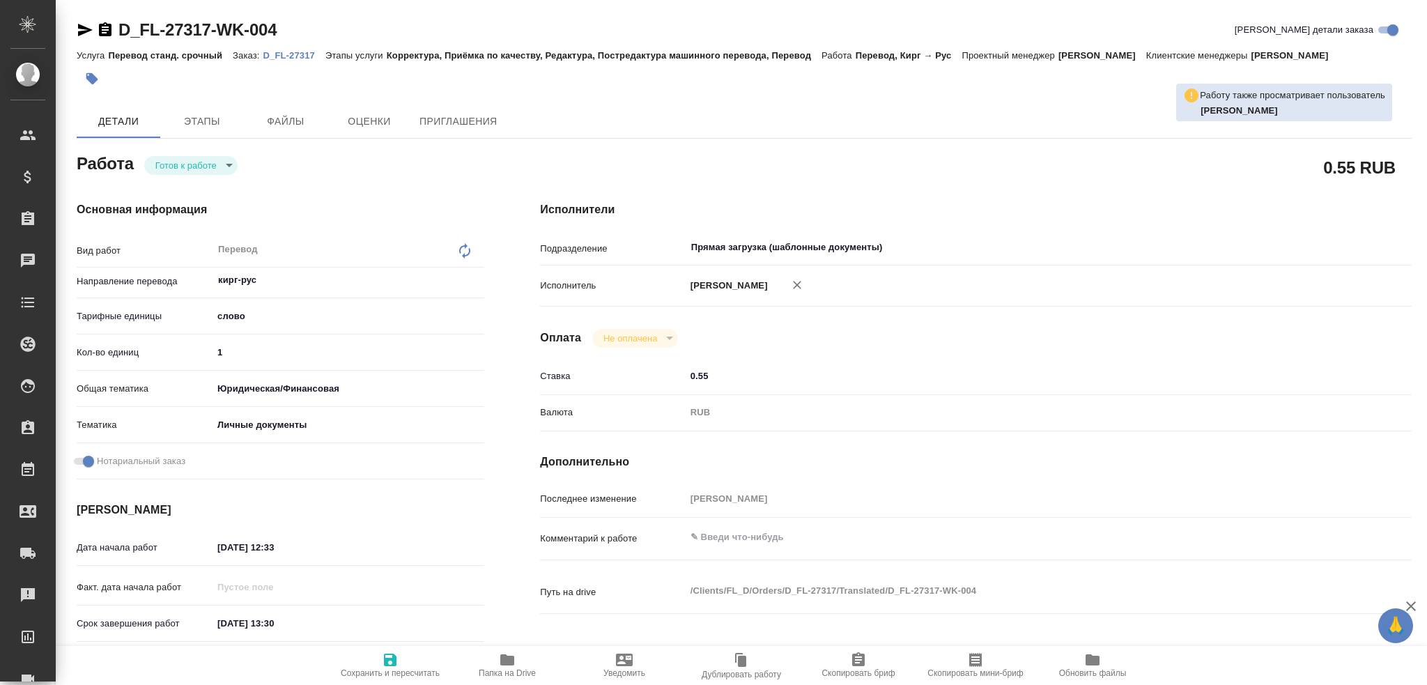
drag, startPoint x: 217, startPoint y: 349, endPoint x: 172, endPoint y: 350, distance: 45.3
click at [174, 350] on div "Кол-во единиц 1" at bounding box center [281, 352] width 408 height 24
type textarea "x"
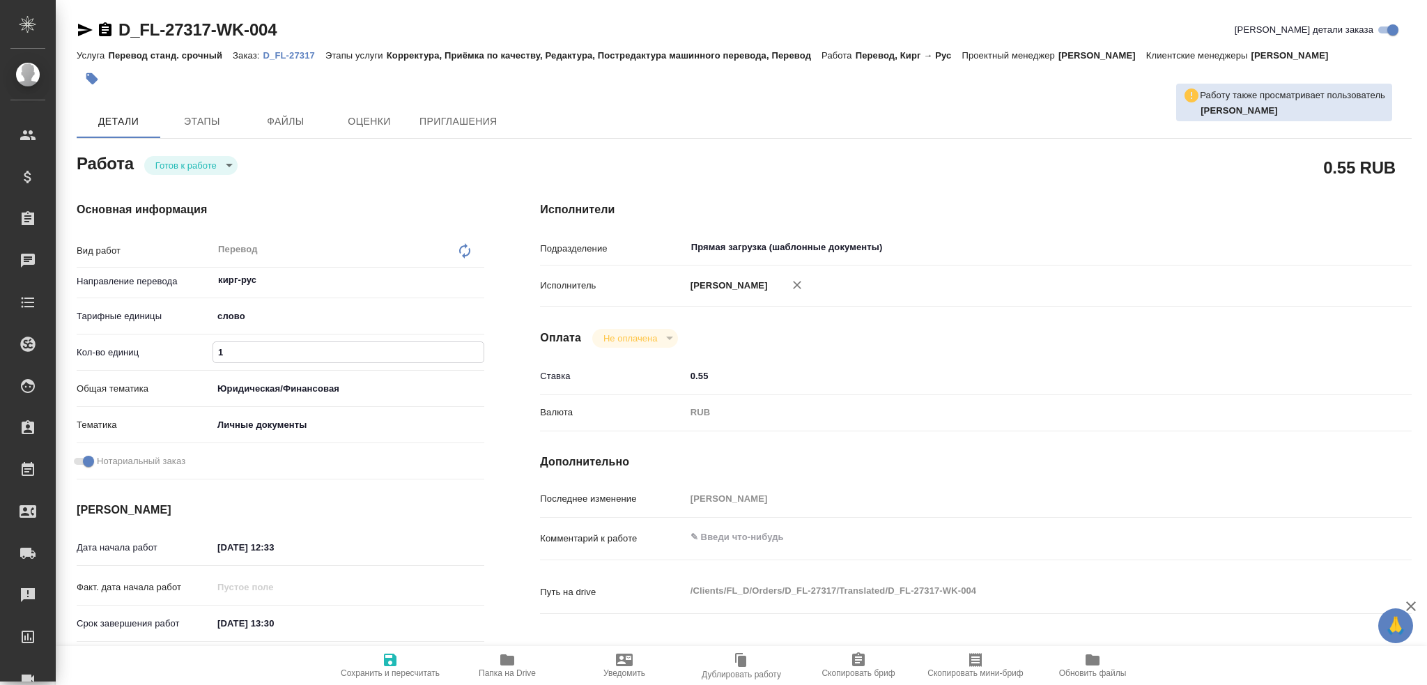
type textarea "x"
type input "7"
type textarea "x"
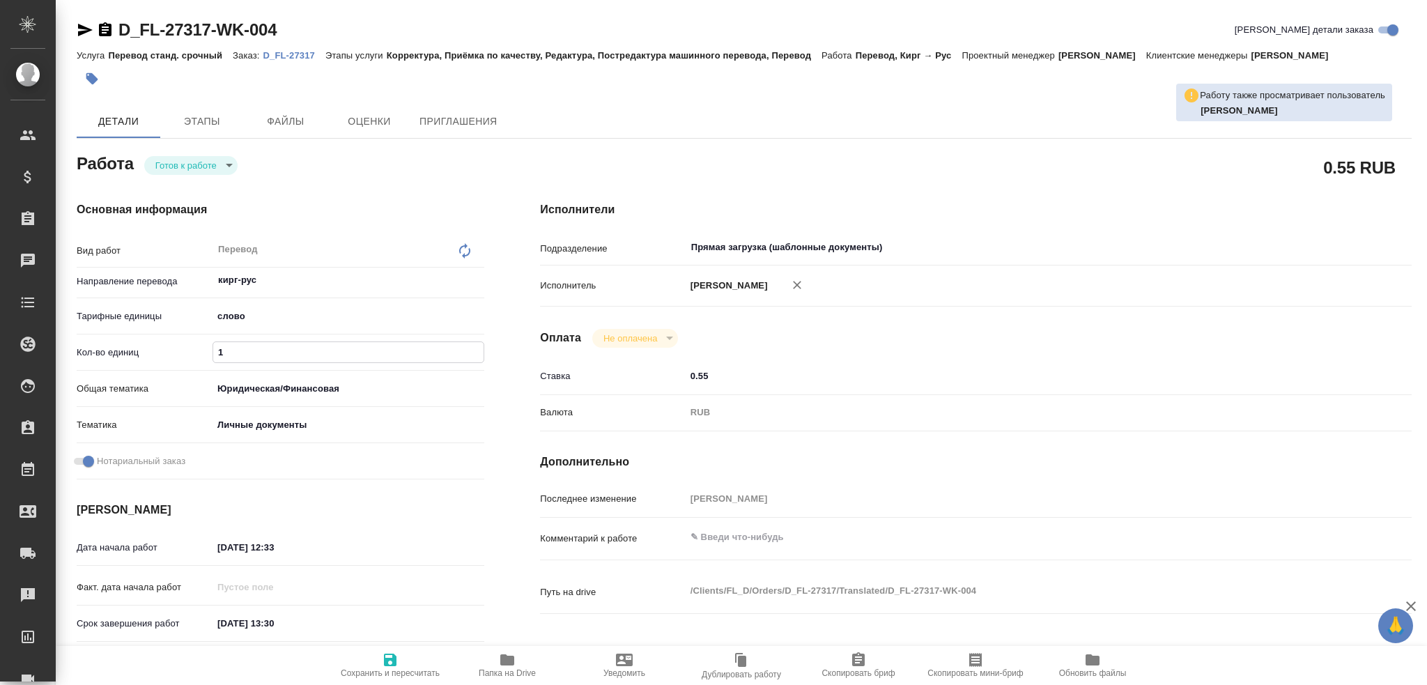
type textarea "x"
type input "75"
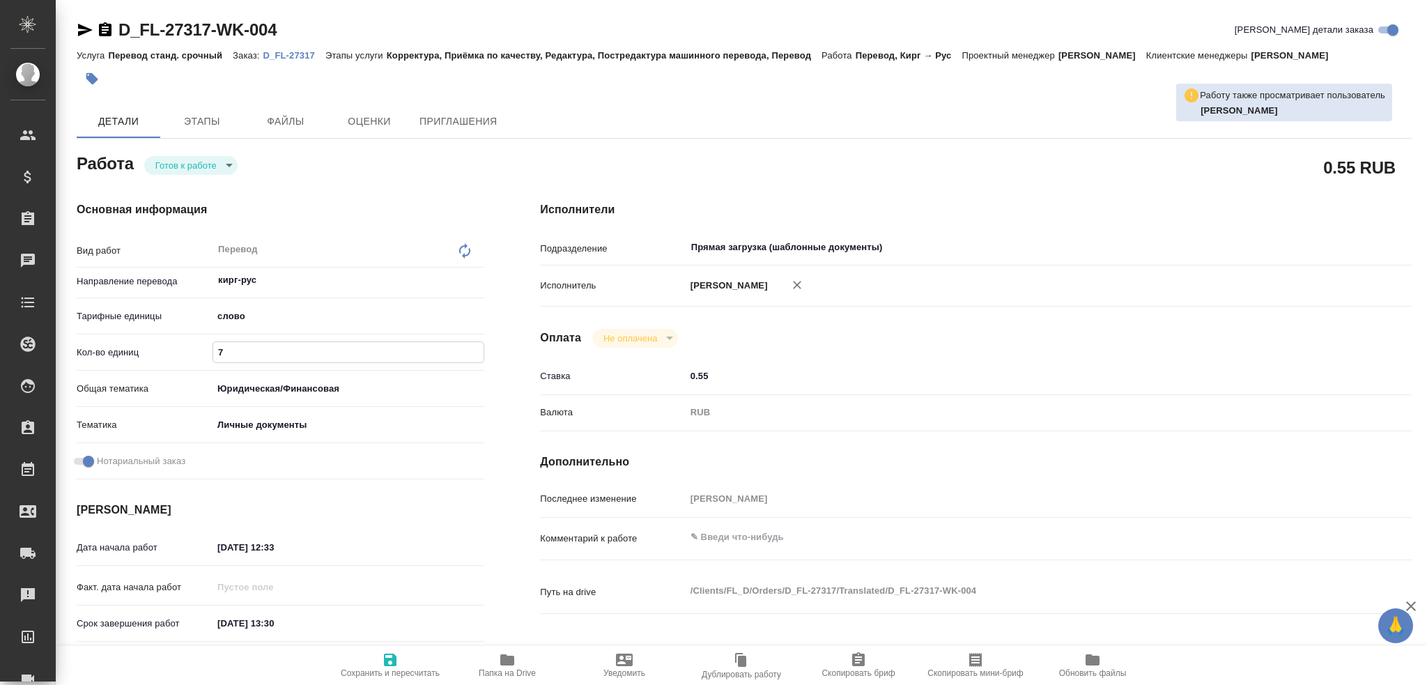
type textarea "x"
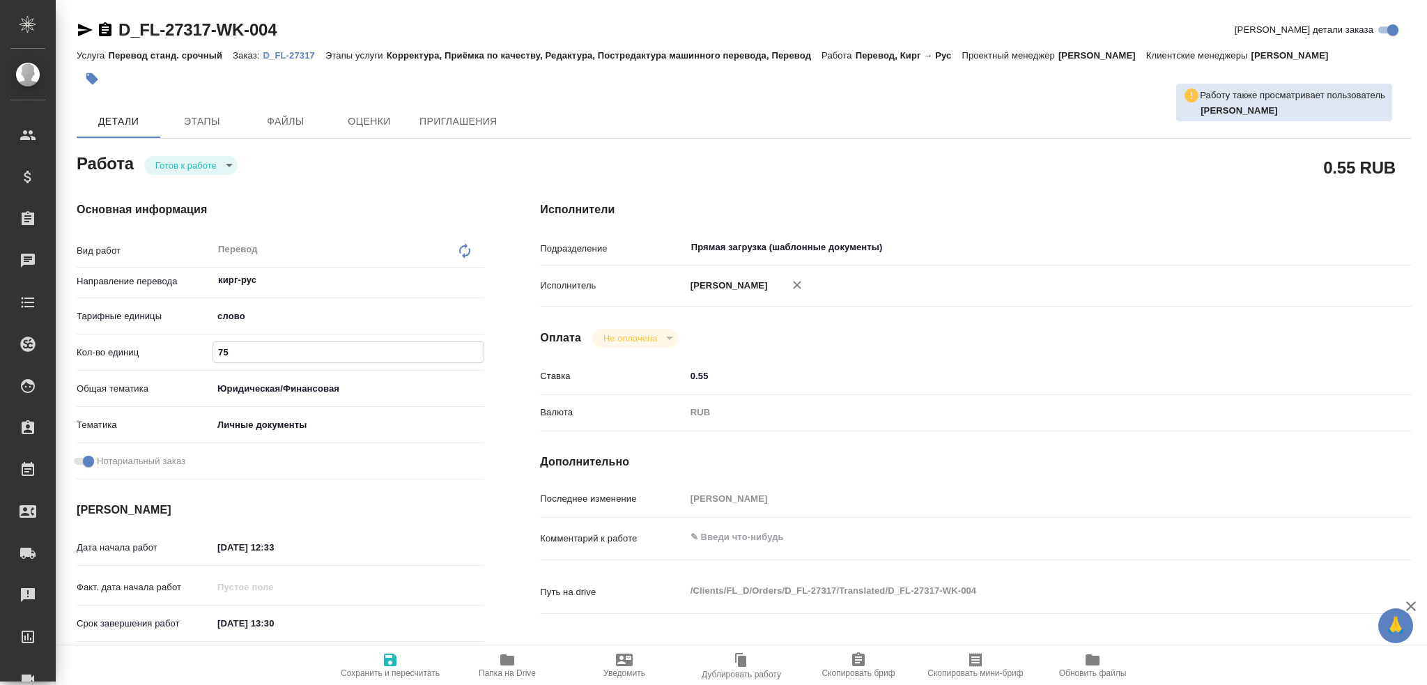
type textarea "x"
type input "75"
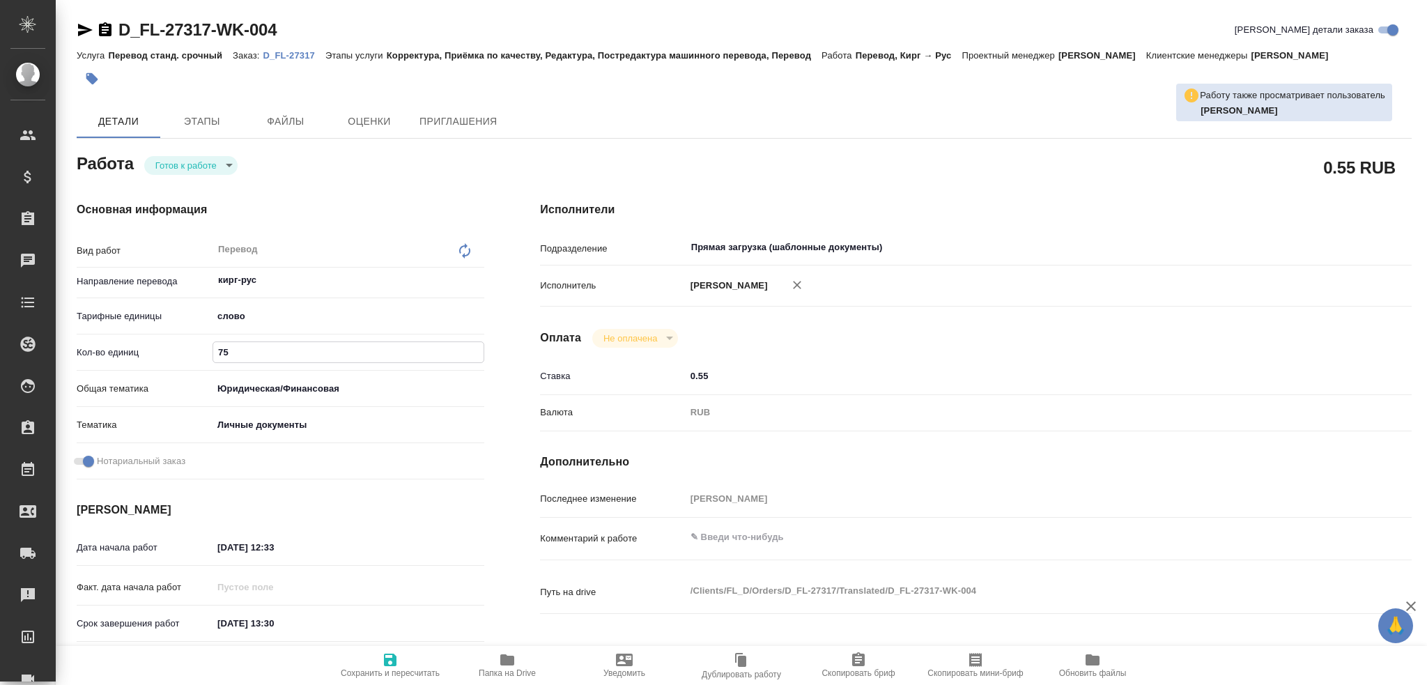
click at [385, 652] on icon "button" at bounding box center [390, 660] width 17 height 17
type textarea "x"
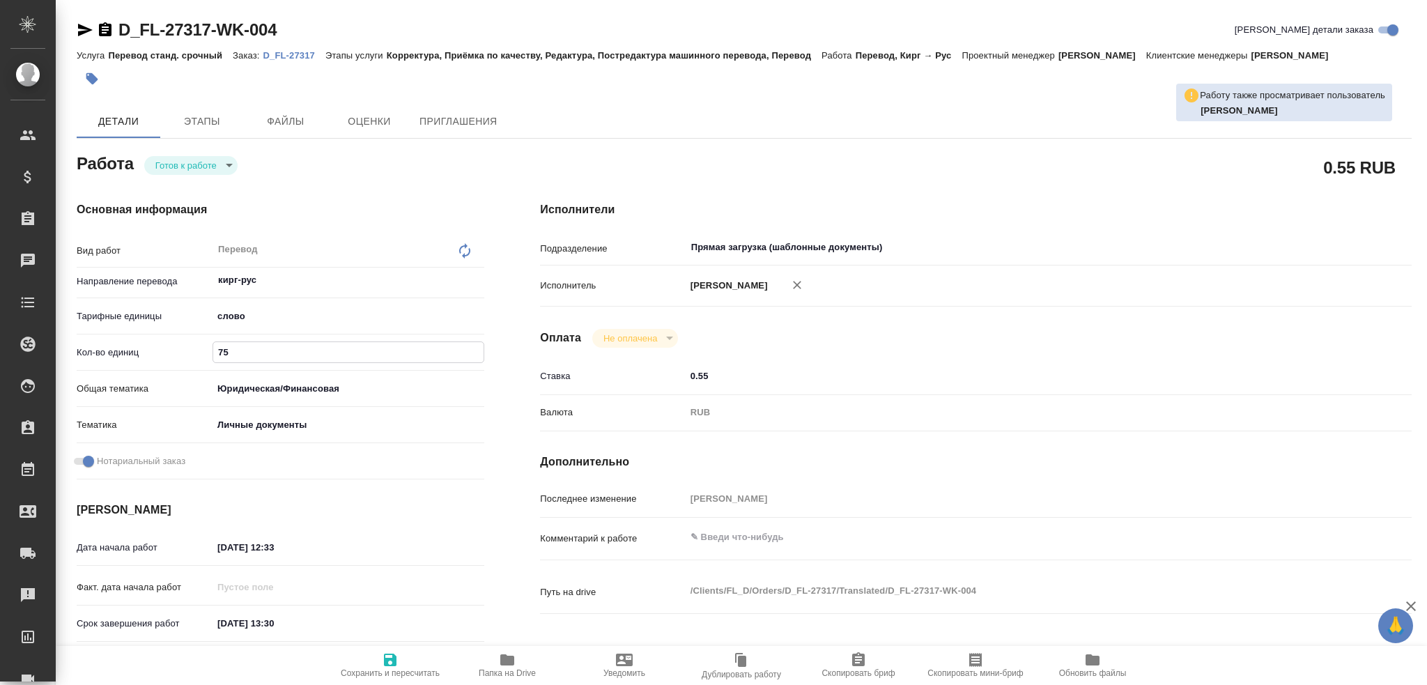
type textarea "x"
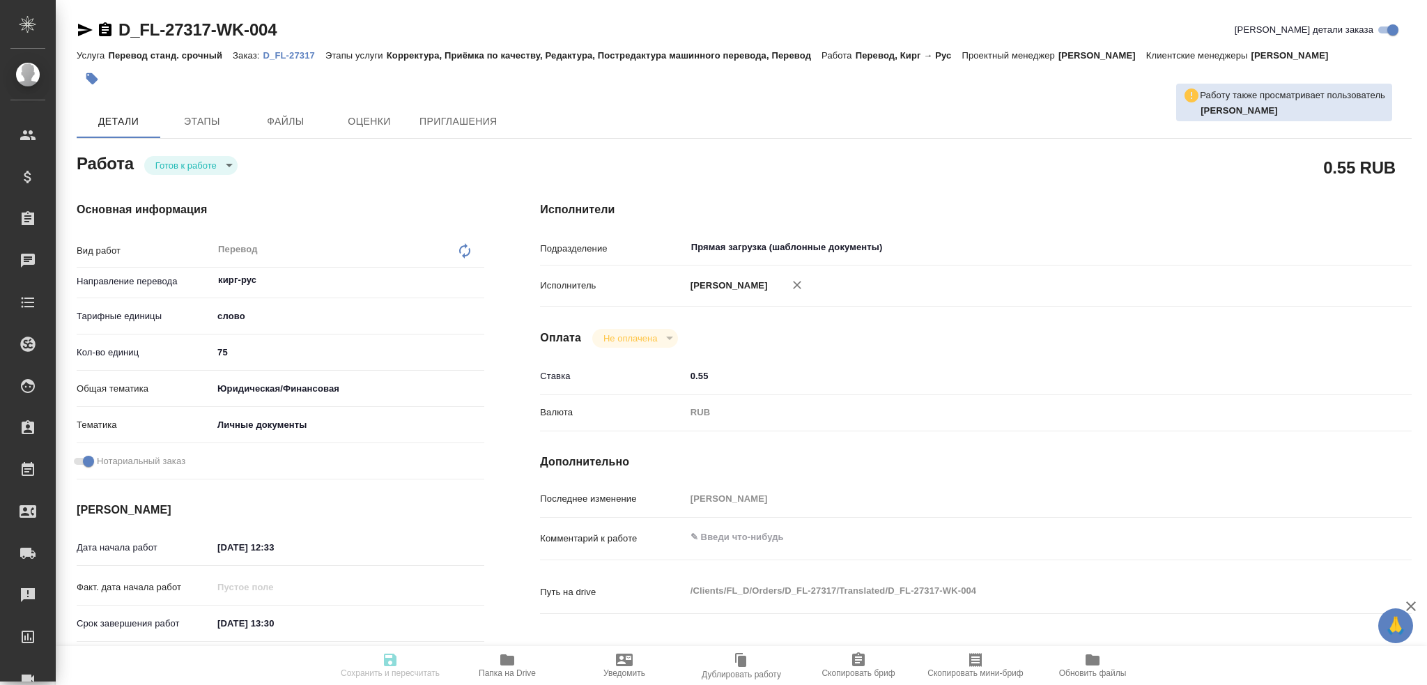
type textarea "x"
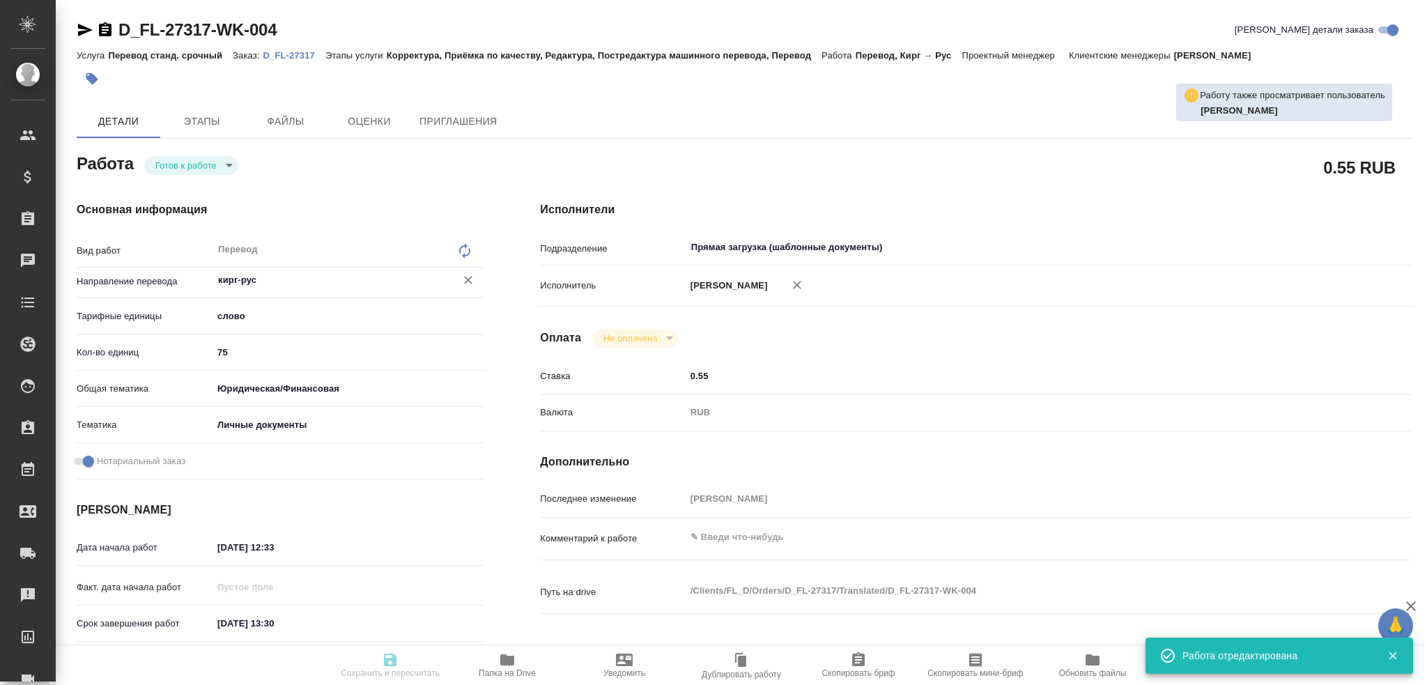
type input "readyForWork"
type textarea "Перевод"
type textarea "x"
type input "кирг-рус"
type input "5a8b1489cc6b4906c91bfd90"
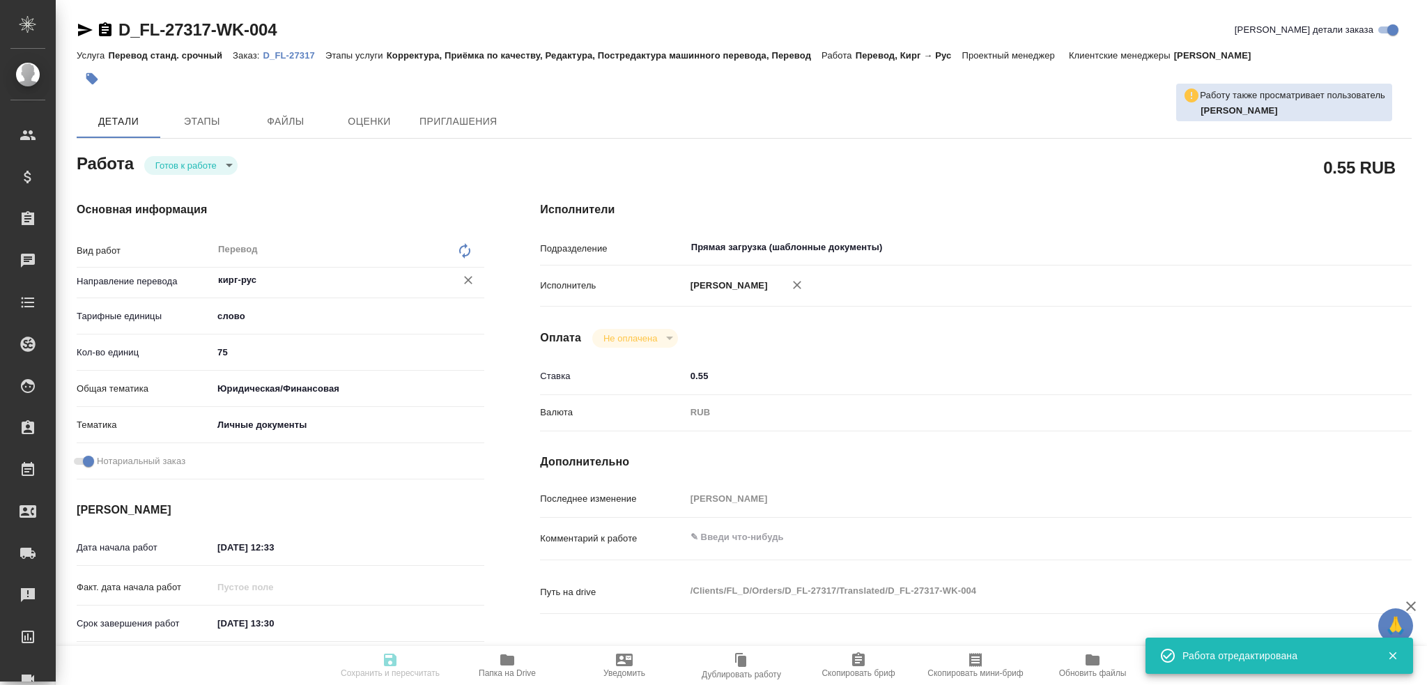
type input "75"
type input "yr-fn"
type input "5a8b8b956a9677013d343cfe"
checkbox input "true"
type input "02.10.2025 12:33"
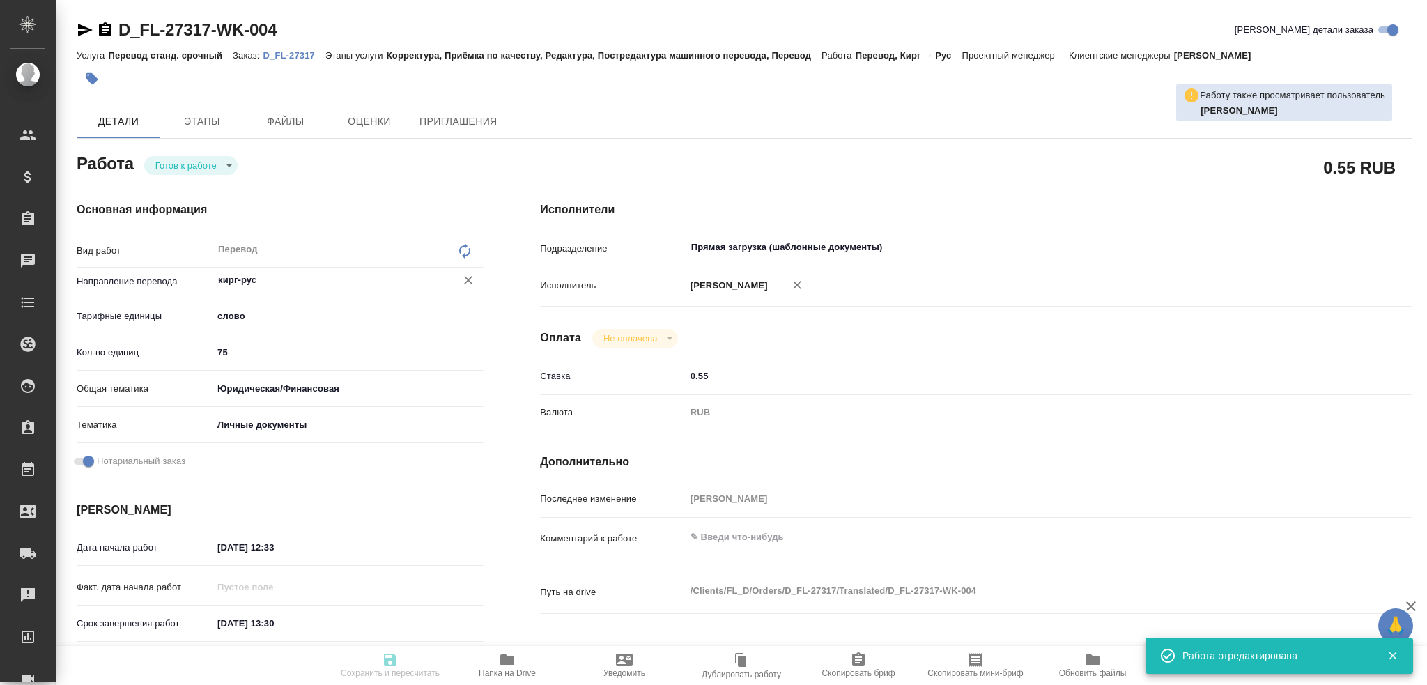
type input "02.10.2025 13:30"
type input "Прямая загрузка (шаблонные документы)"
type input "notPayed"
type input "0.55"
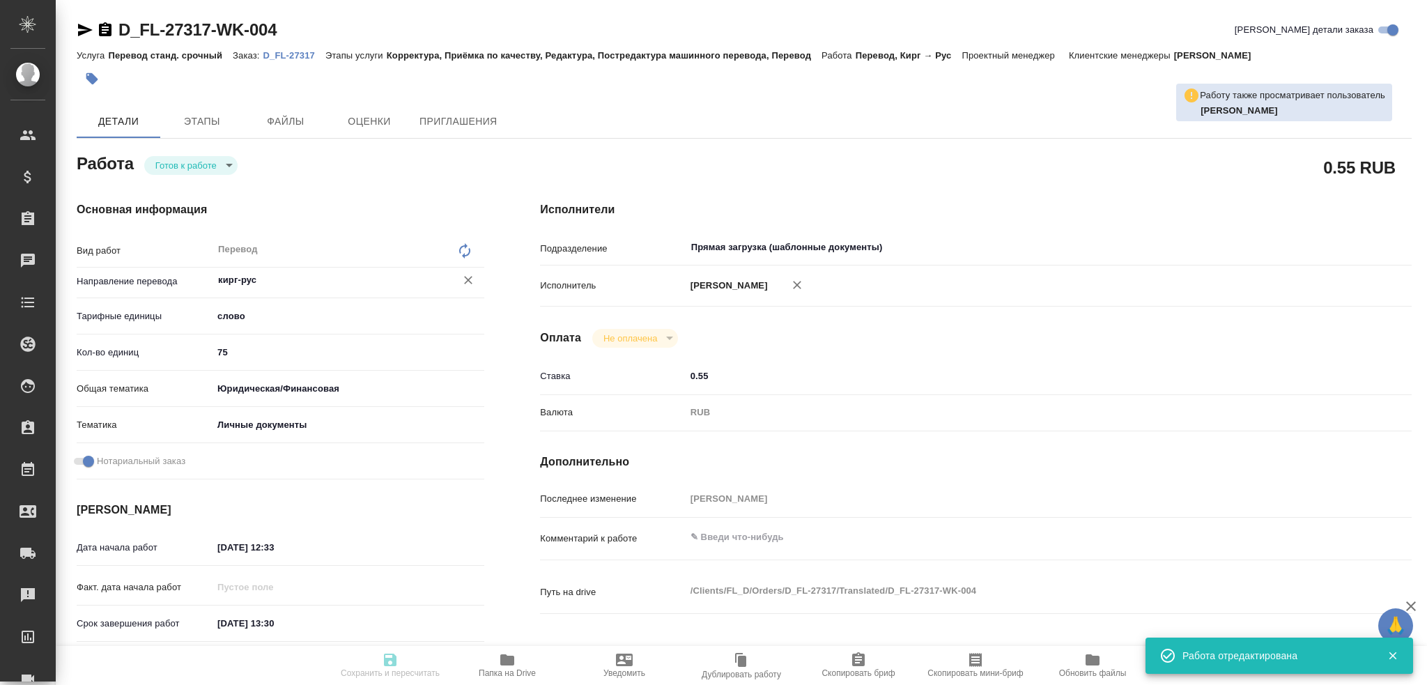
type input "RUB"
type input "Гусев Александр"
type textarea "x"
type textarea "/Clients/FL_D/Orders/D_FL-27317/Translated/D_FL-27317-WK-004"
type textarea "x"
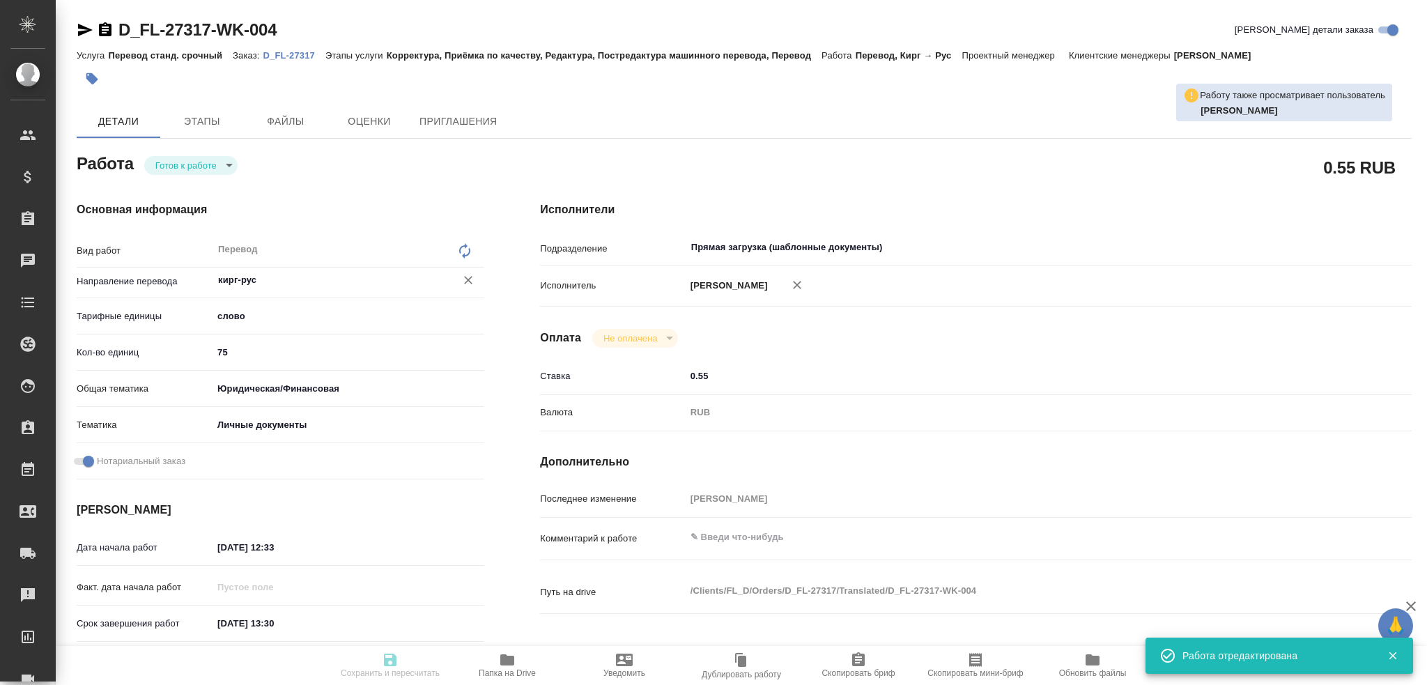
type input "D_FL-27317"
type input "Перевод станд. срочный"
type input "Корректура, Приёмка по качеству, Редактура, Постредактура машинного перевода, П…"
type input "Булахова Елена"
type input "/Clients/FL_D/Orders/D_FL-27317"
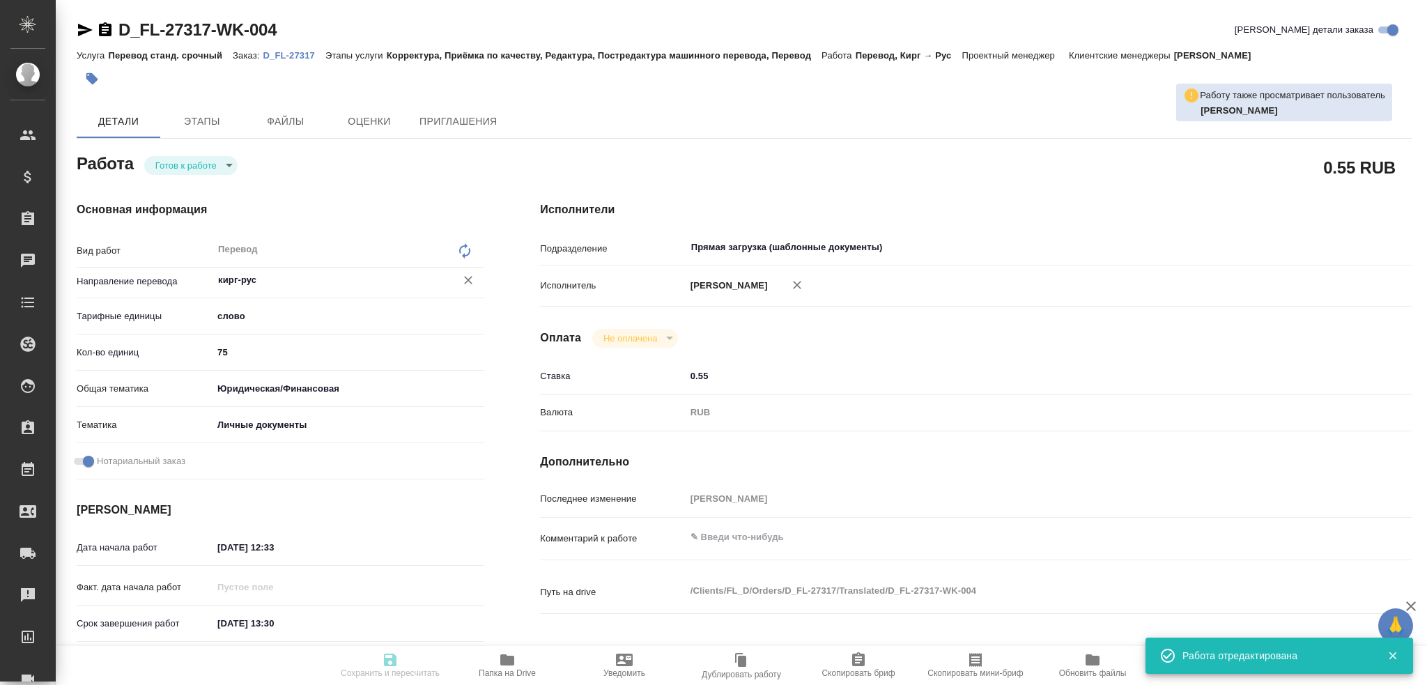
type textarea "x"
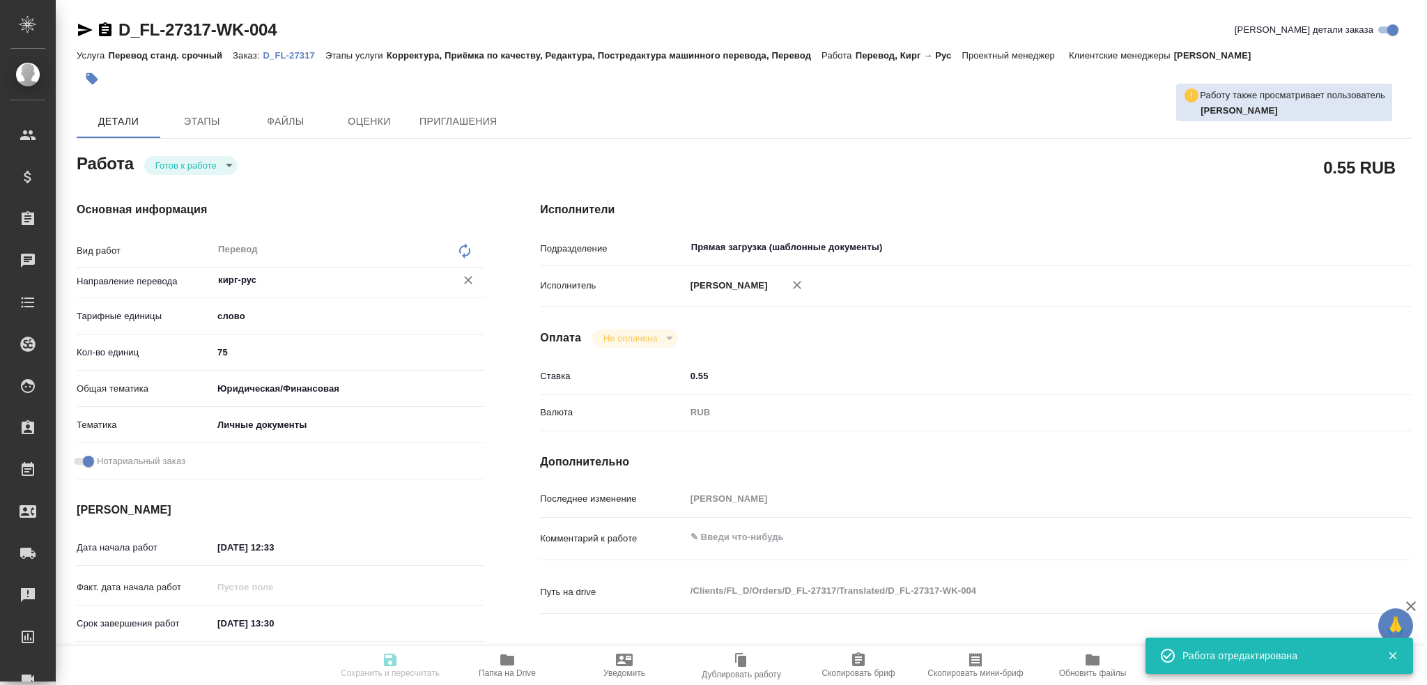
type textarea "x"
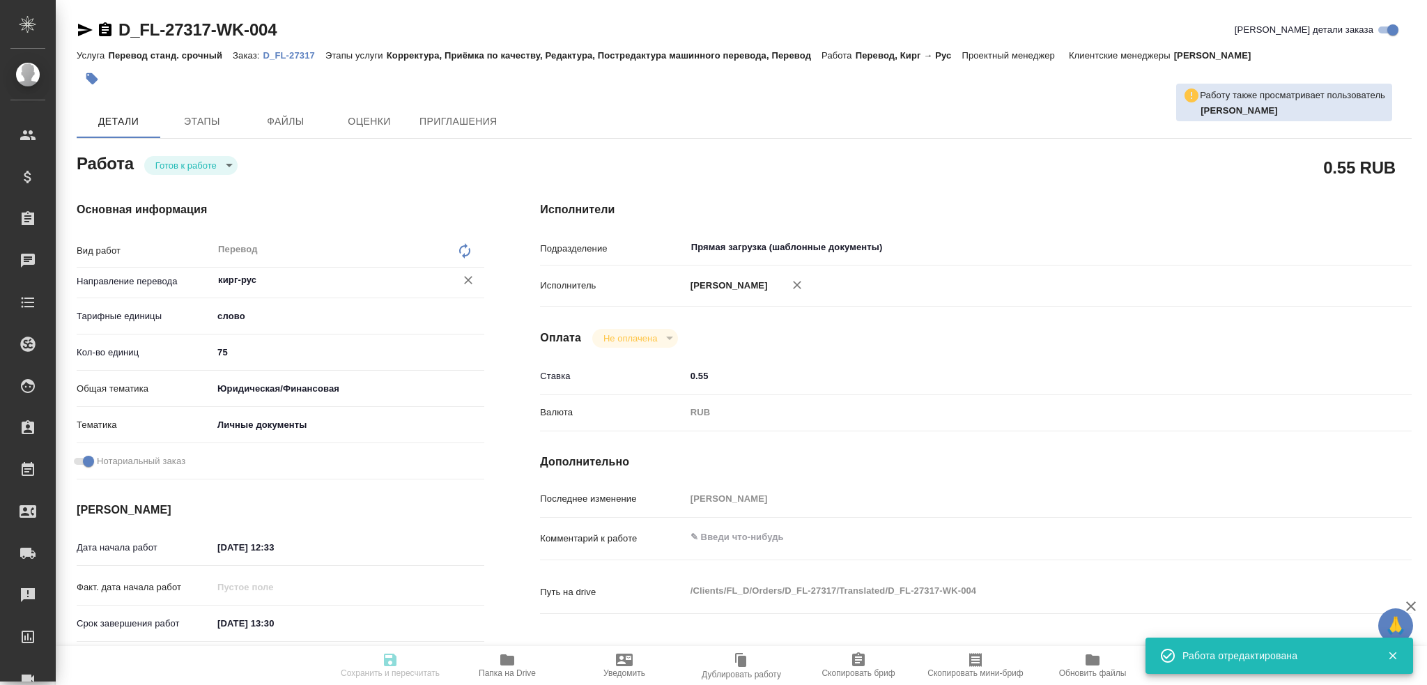
type textarea "x"
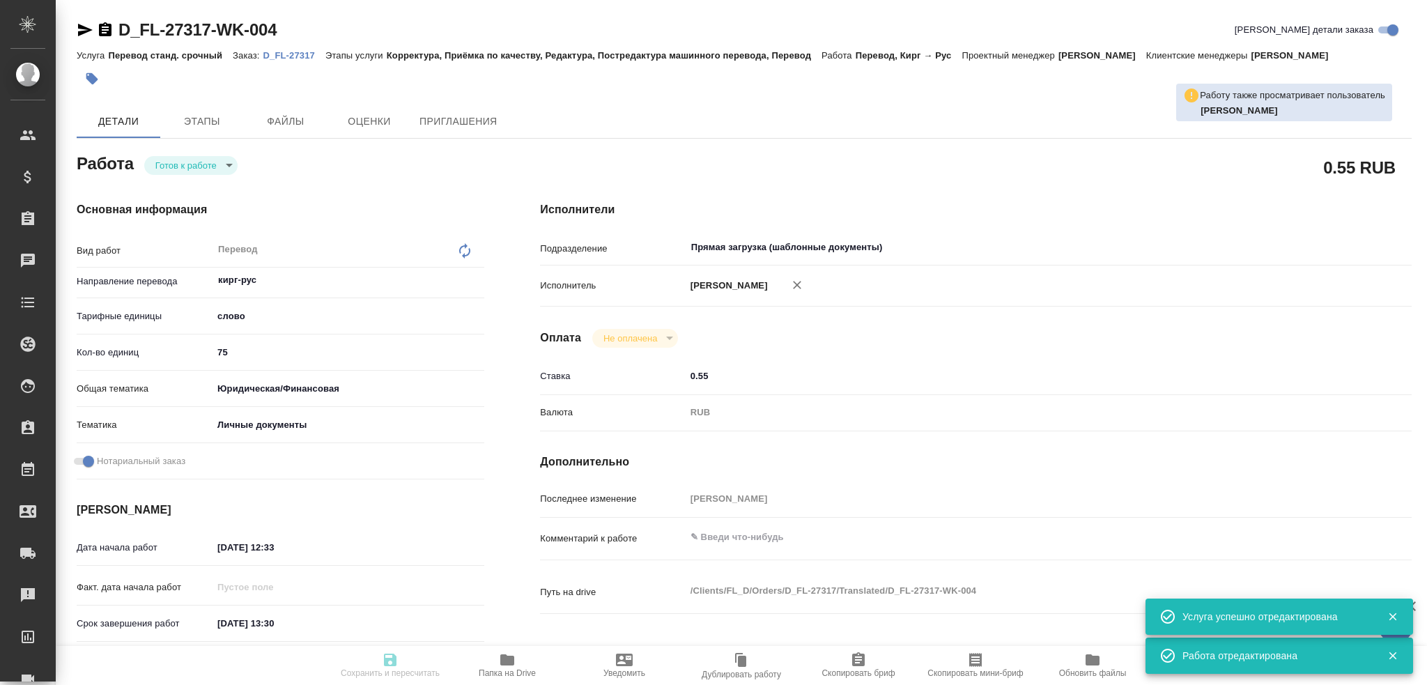
type textarea "x"
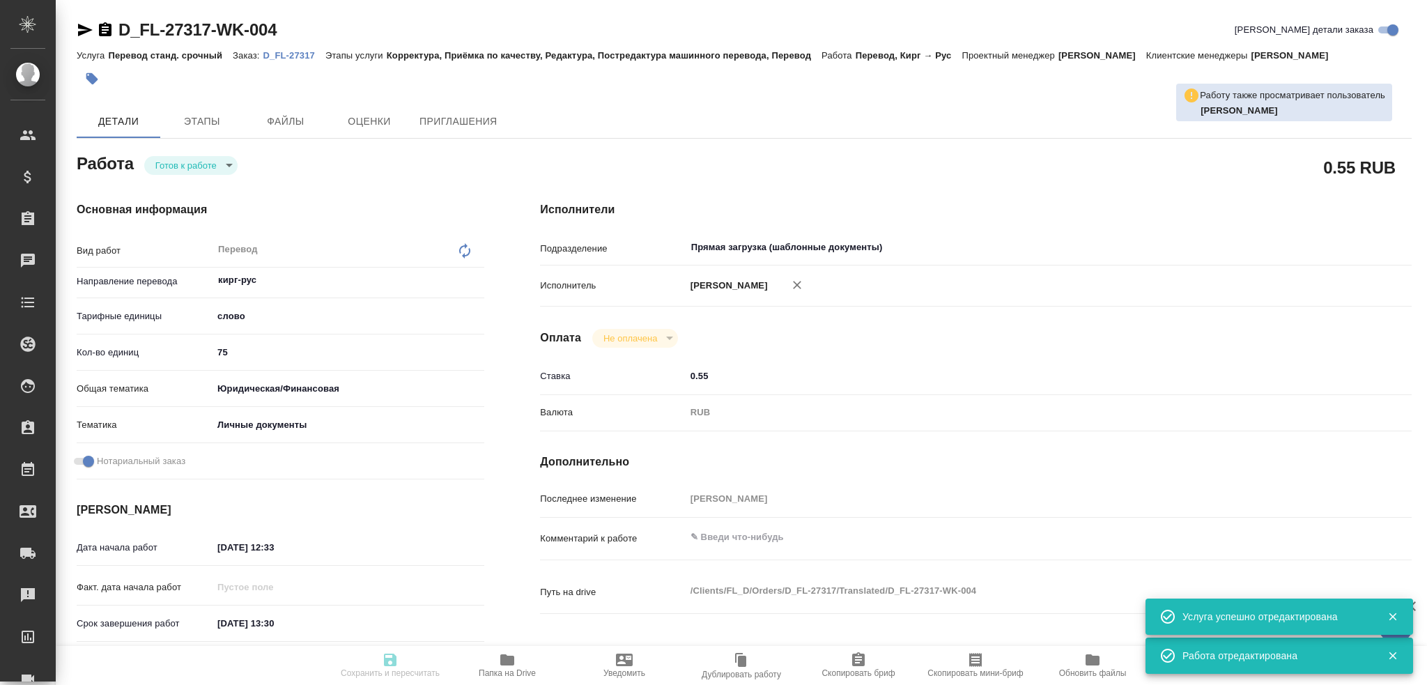
type textarea "x"
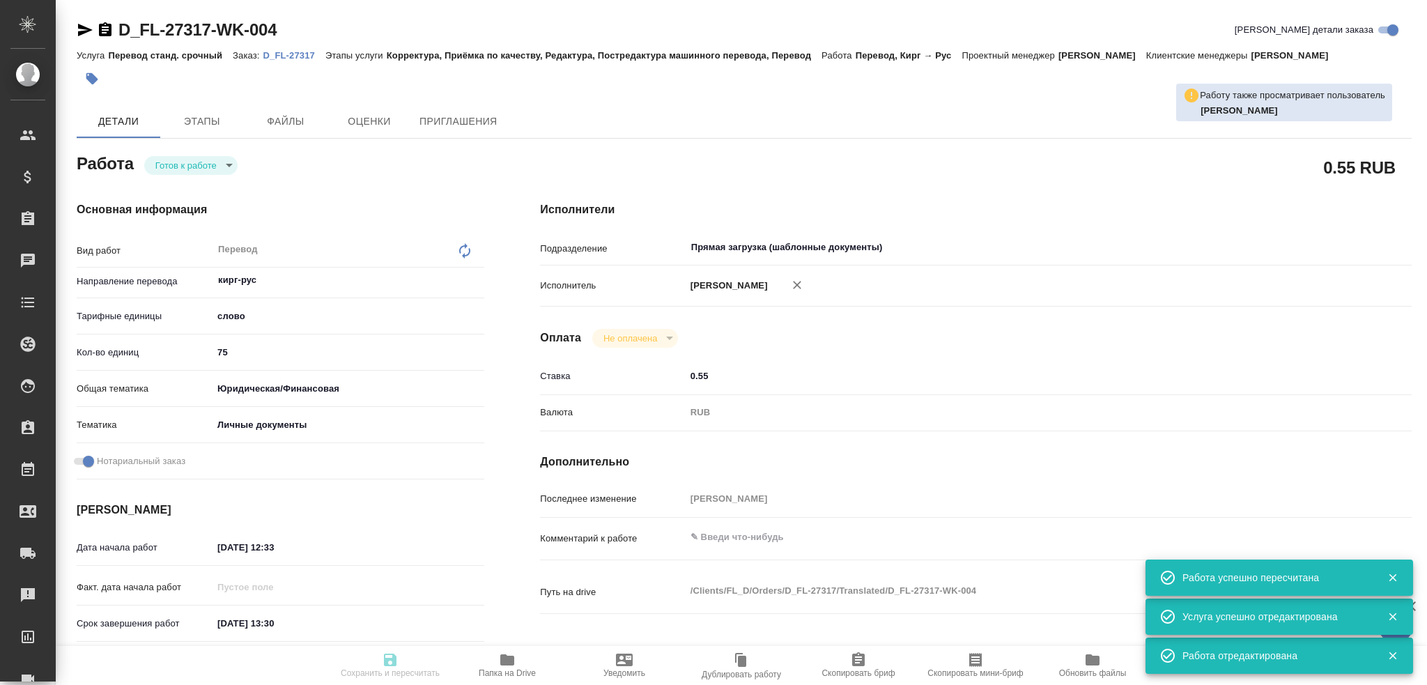
type input "readyForWork"
type textarea "Перевод"
type textarea "x"
type input "кирг-рус"
type input "5a8b1489cc6b4906c91bfd90"
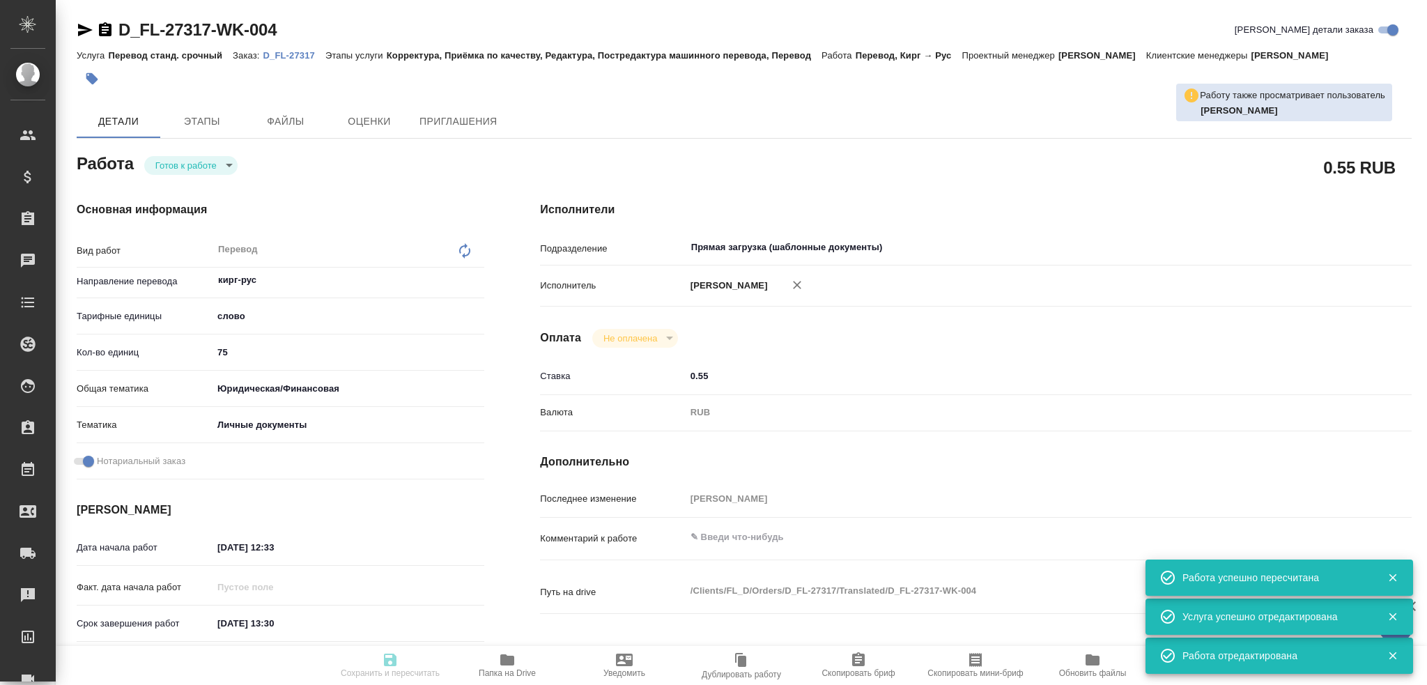
type input "75"
type input "yr-fn"
type input "5a8b8b956a9677013d343cfe"
checkbox input "true"
type input "02.10.2025 12:33"
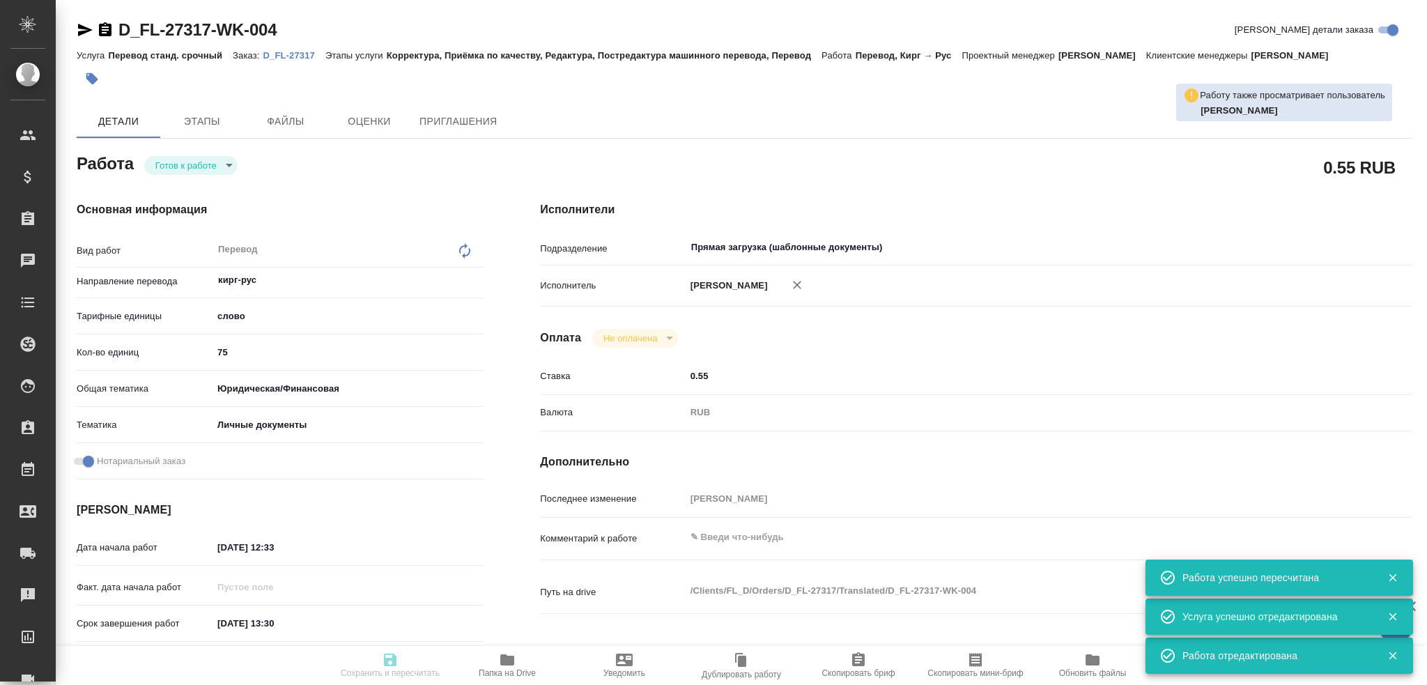
type input "02.10.2025 13:30"
type input "Прямая загрузка (шаблонные документы)"
type input "notPayed"
type input "0.55"
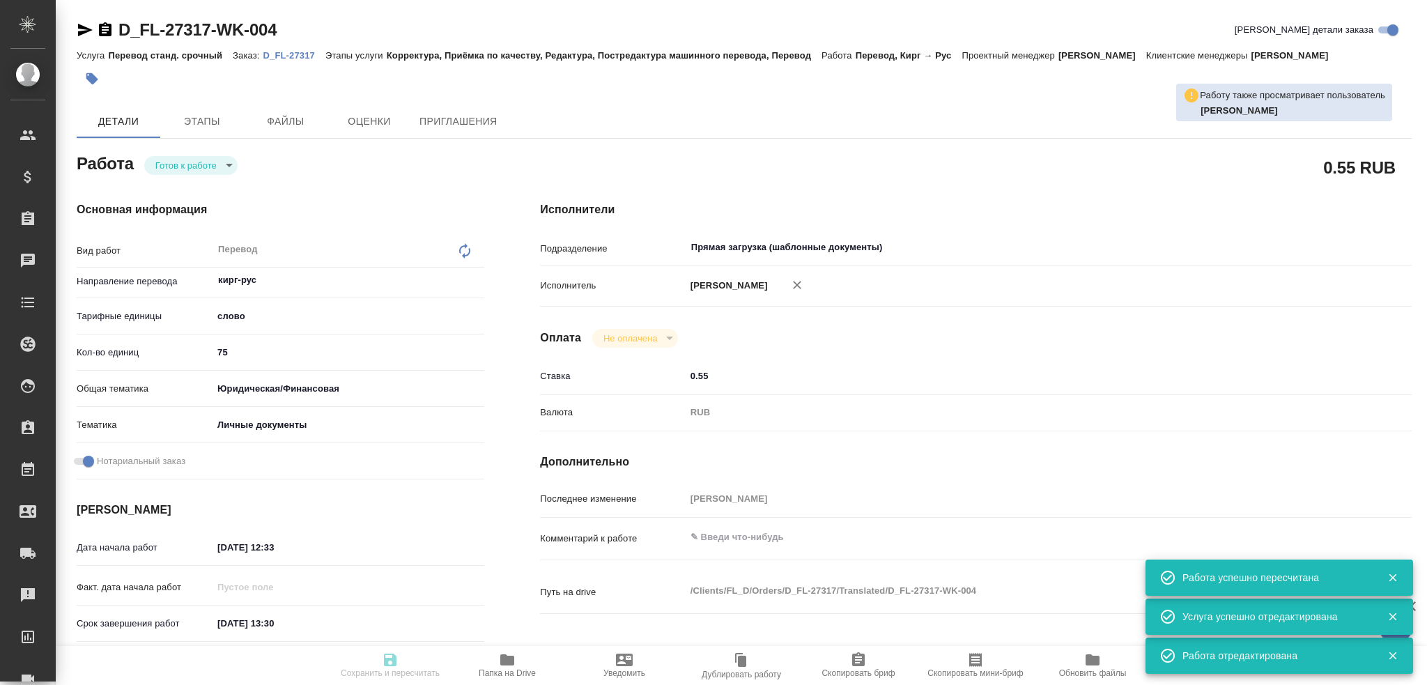
type input "RUB"
type input "Гусев Александр"
type textarea "x"
type textarea "/Clients/FL_D/Orders/D_FL-27317/Translated/D_FL-27317-WK-004"
type textarea "x"
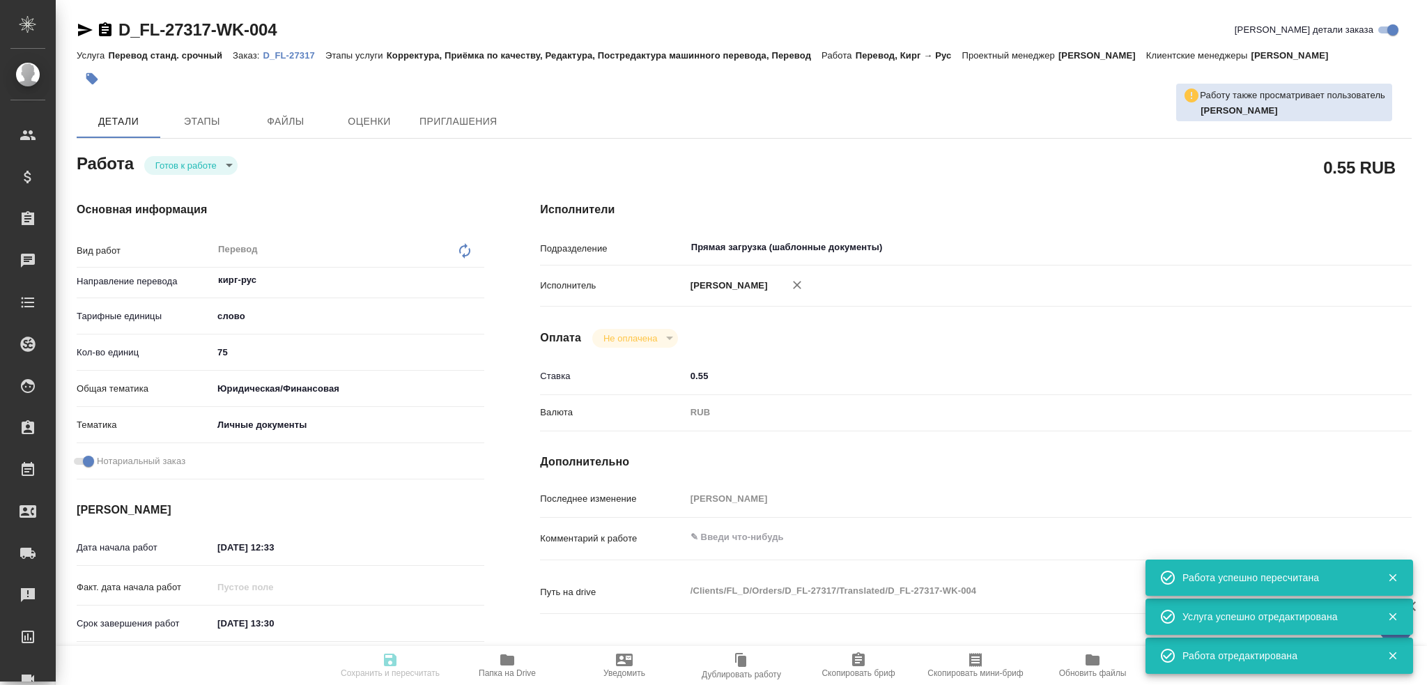
type input "D_FL-27317"
type input "Перевод станд. срочный"
type input "Корректура, Приёмка по качеству, Редактура, Постредактура машинного перевода, П…"
type input "Булахова Елена"
type input "/Clients/FL_D/Orders/D_FL-27317"
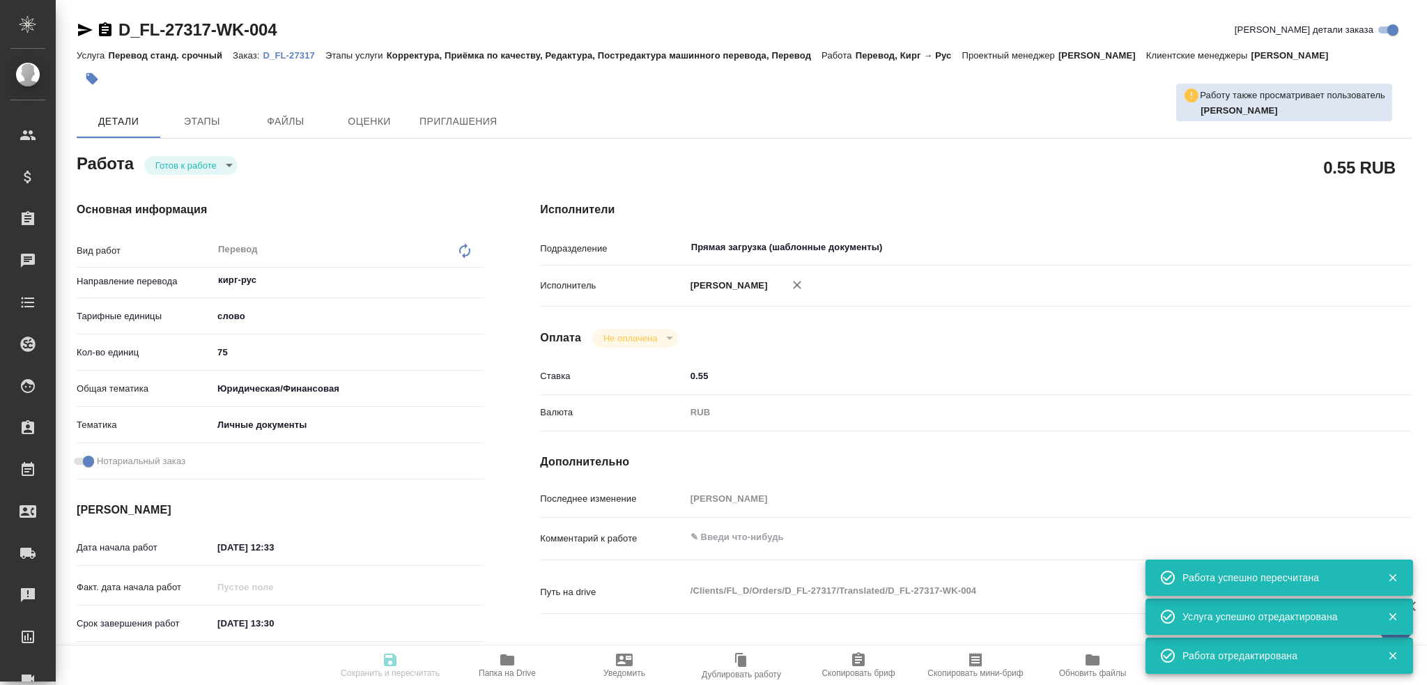
type textarea "x"
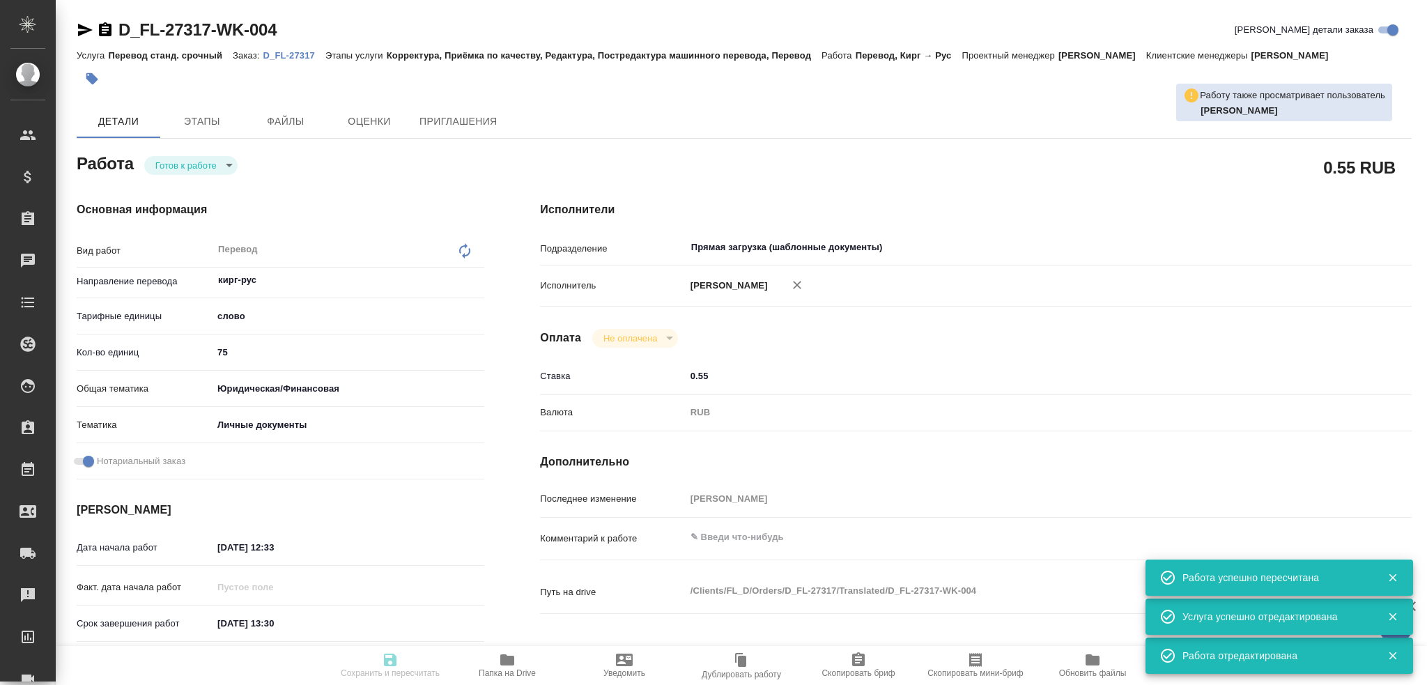
type textarea "x"
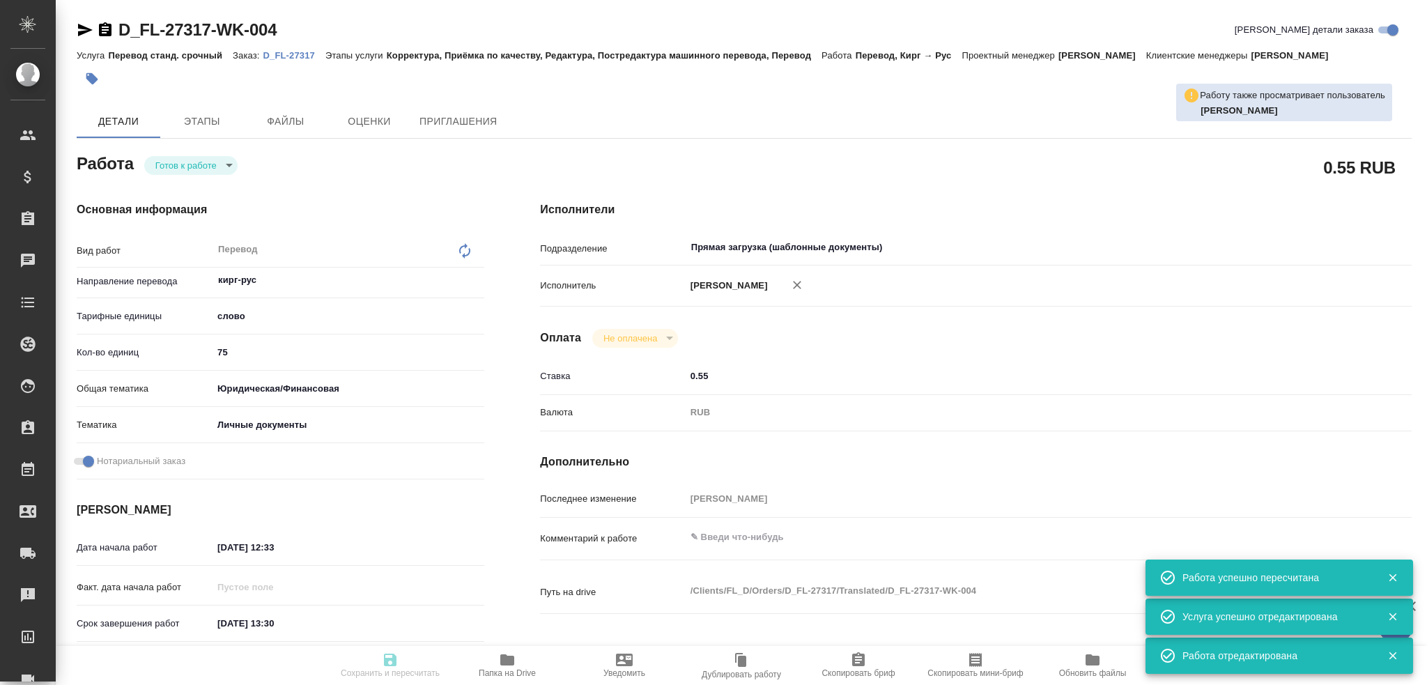
type textarea "x"
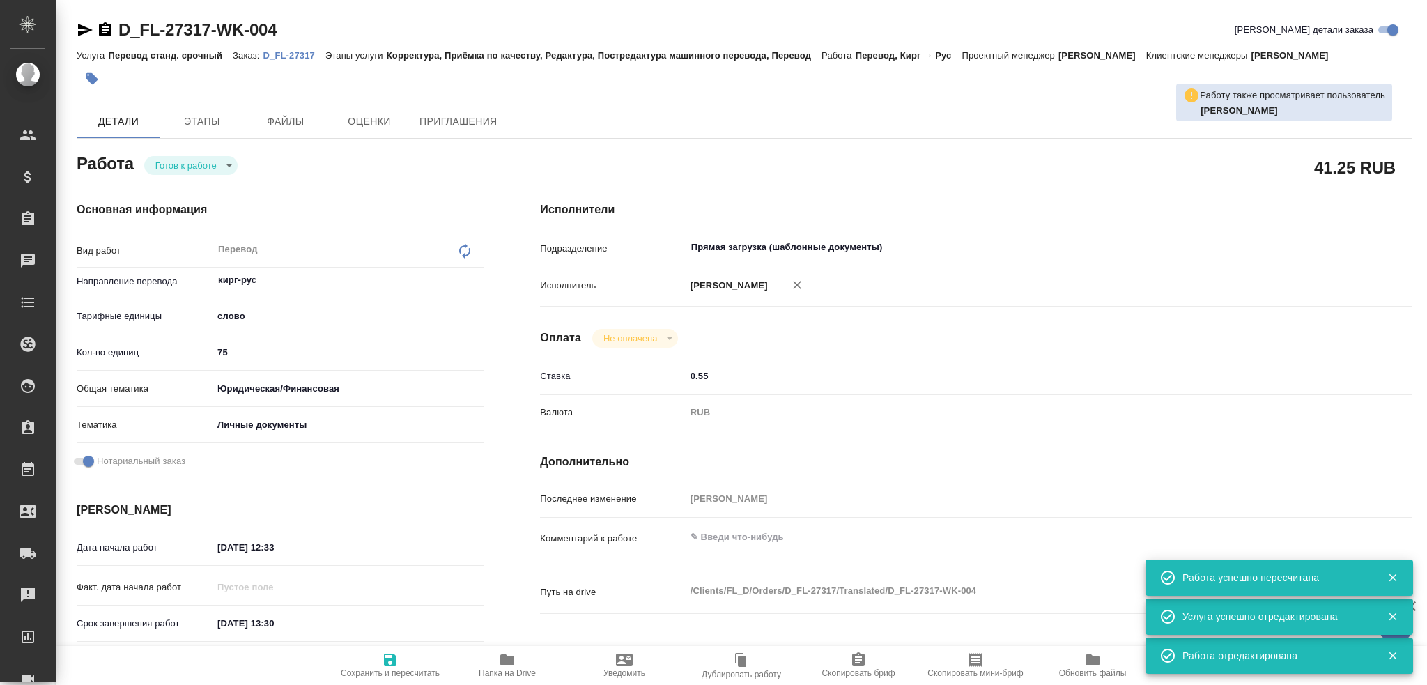
type textarea "x"
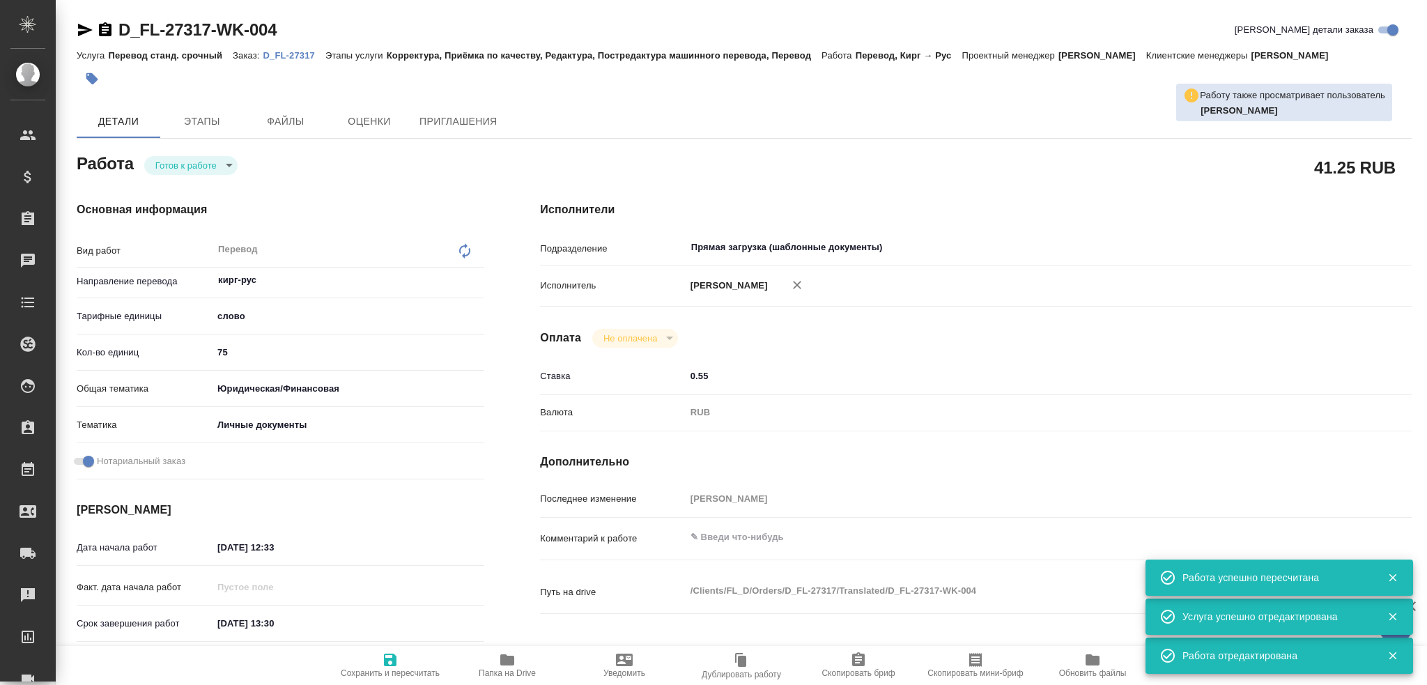
type textarea "x"
click at [176, 164] on body "🙏 .cls-1 fill:#fff; AWATERA Gusev Alexandr Клиенты Спецификации Заказы 0 Чаты T…" at bounding box center [713, 342] width 1427 height 685
click at [167, 183] on button "В работе" at bounding box center [178, 188] width 46 height 15
type textarea "x"
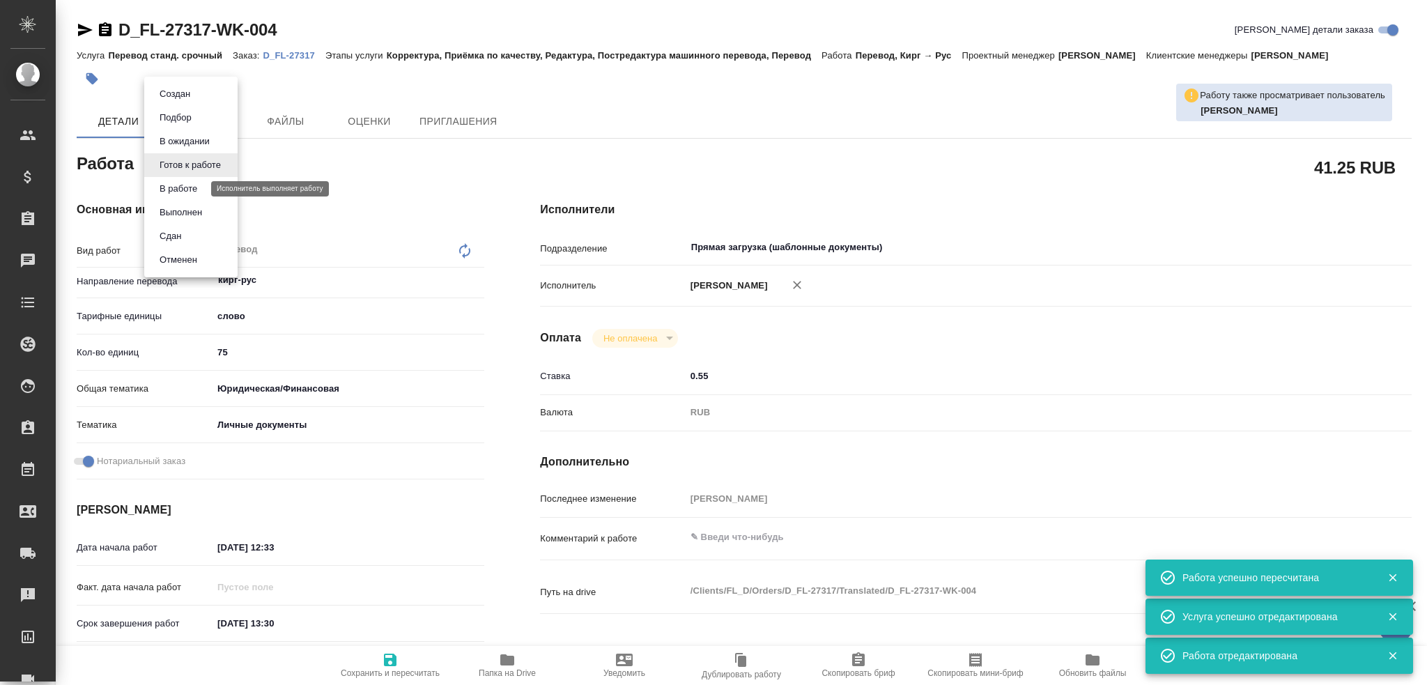
type textarea "x"
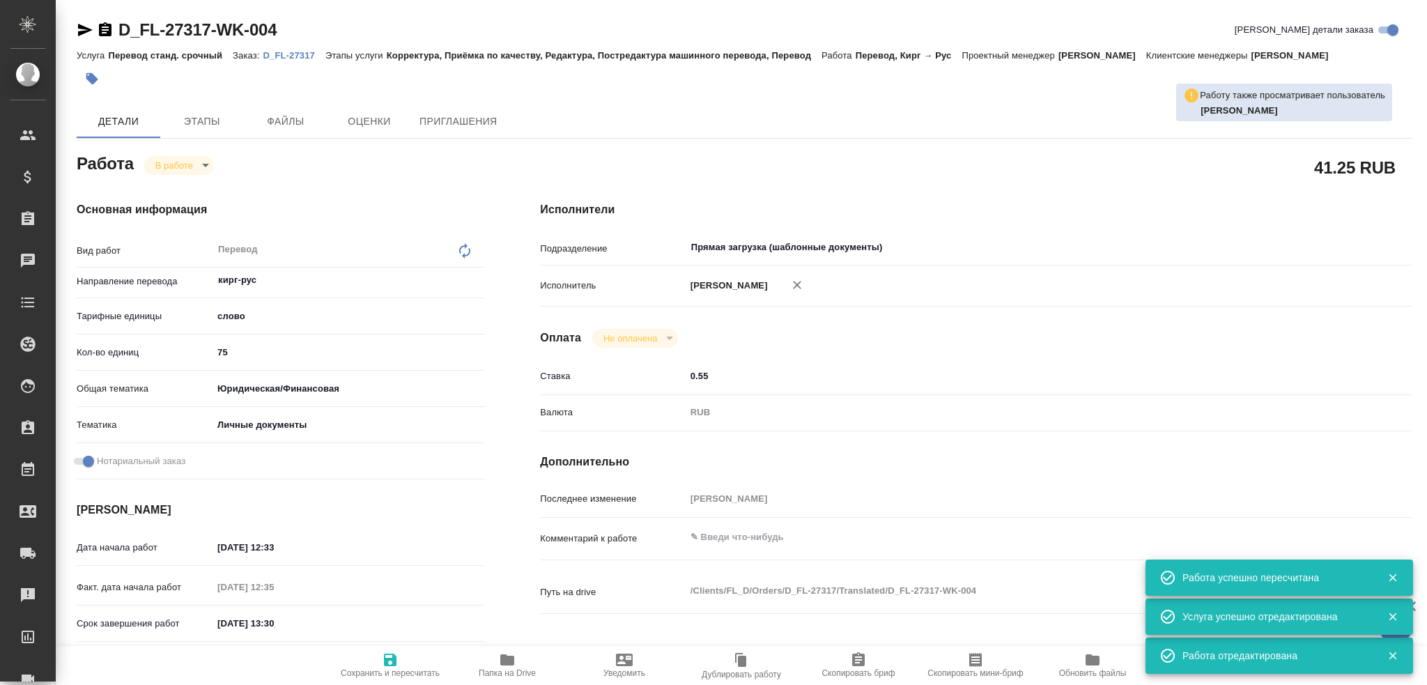
type textarea "x"
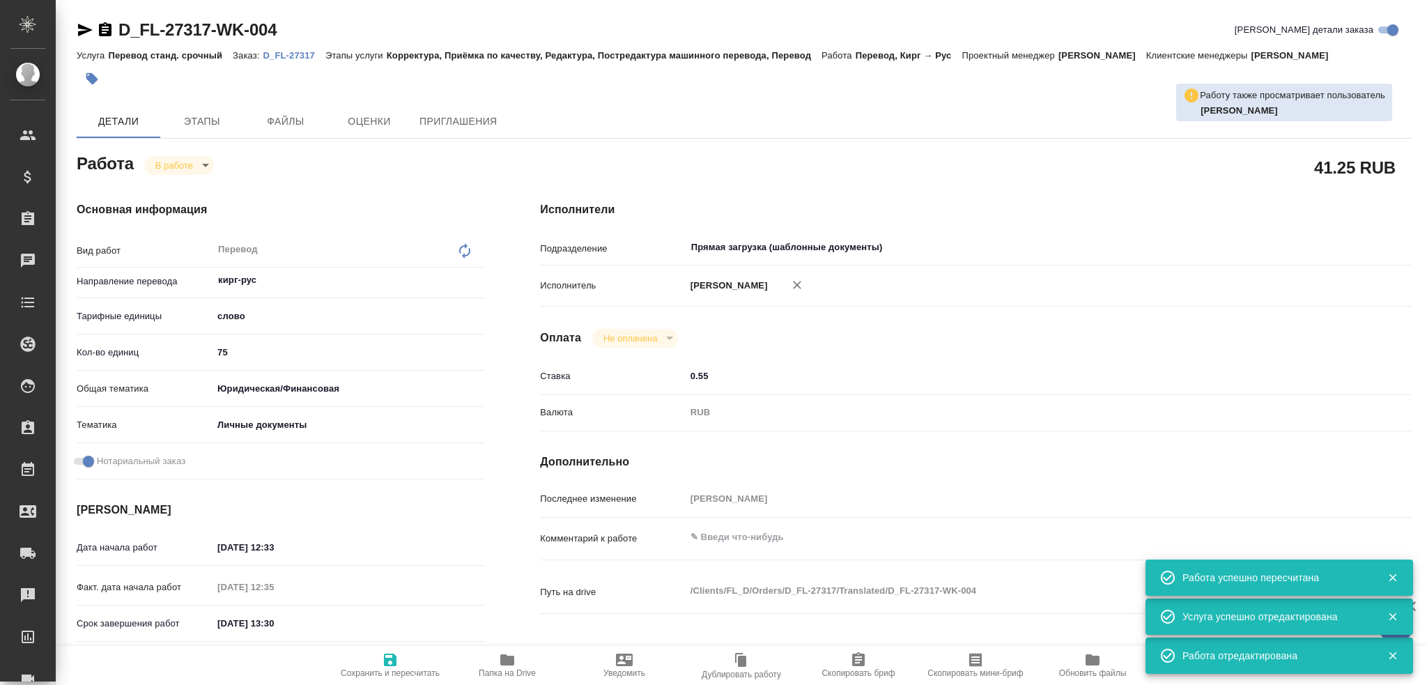
type textarea "x"
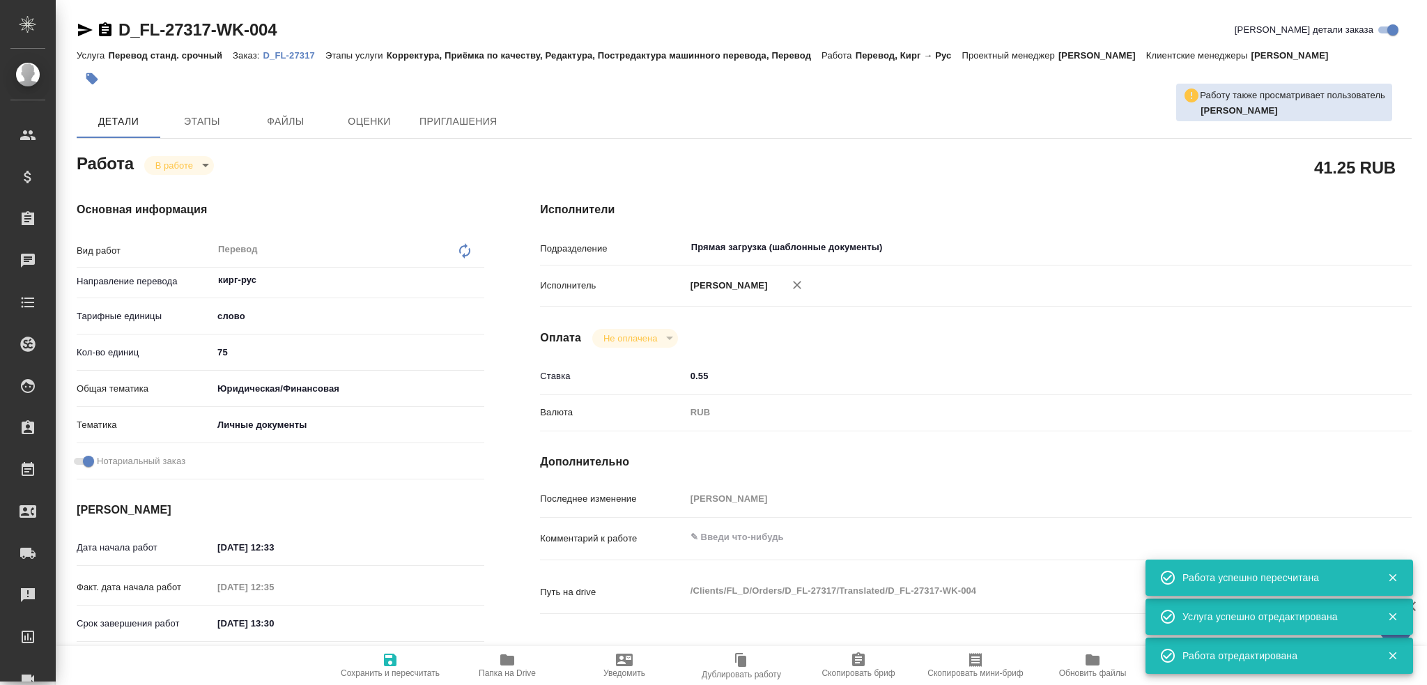
type textarea "x"
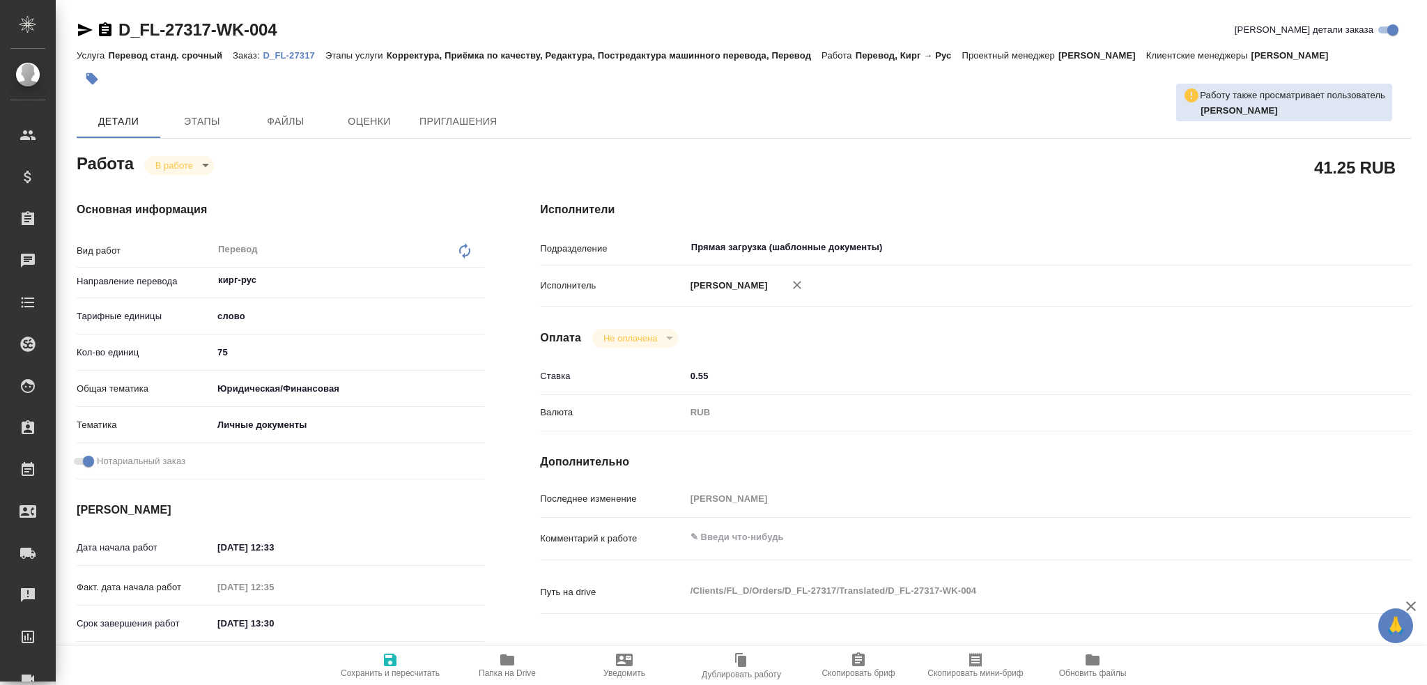
type textarea "x"
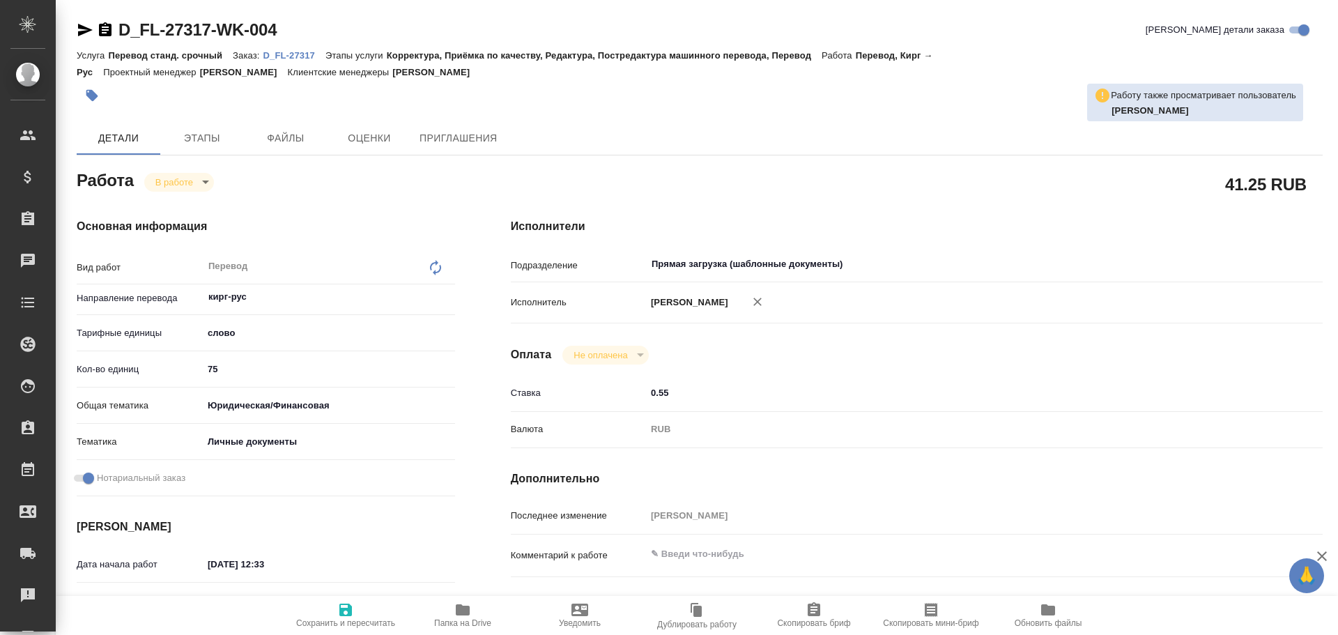
type textarea "x"
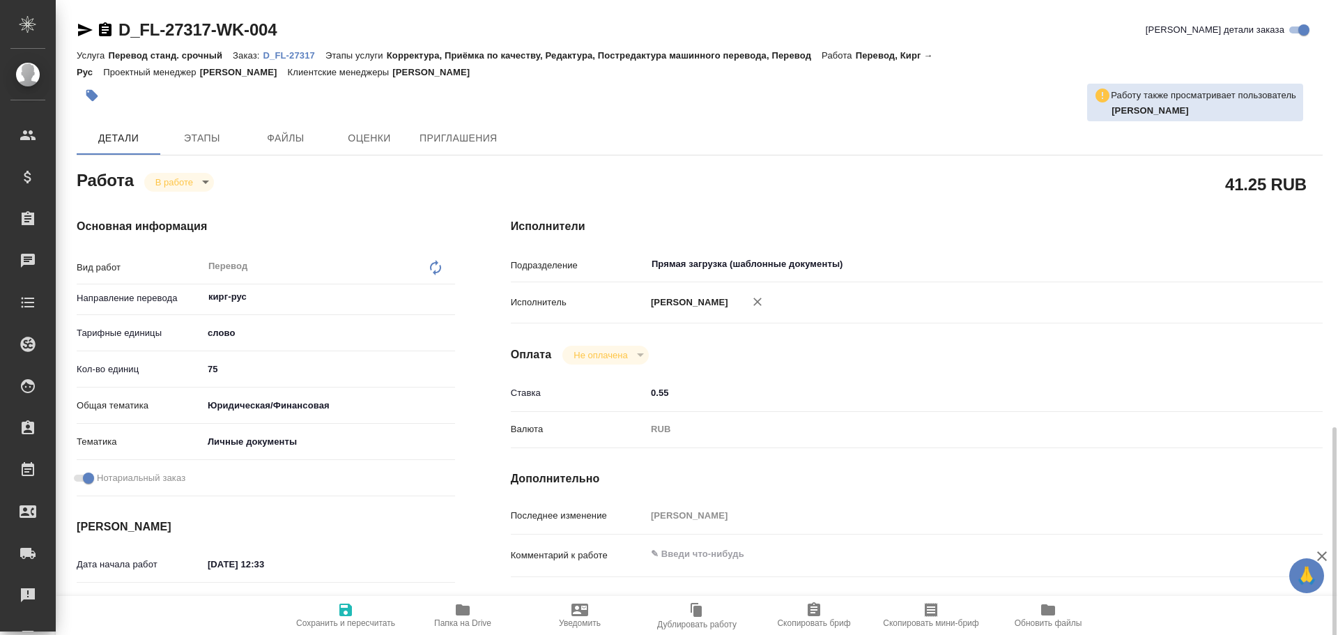
scroll to position [554, 0]
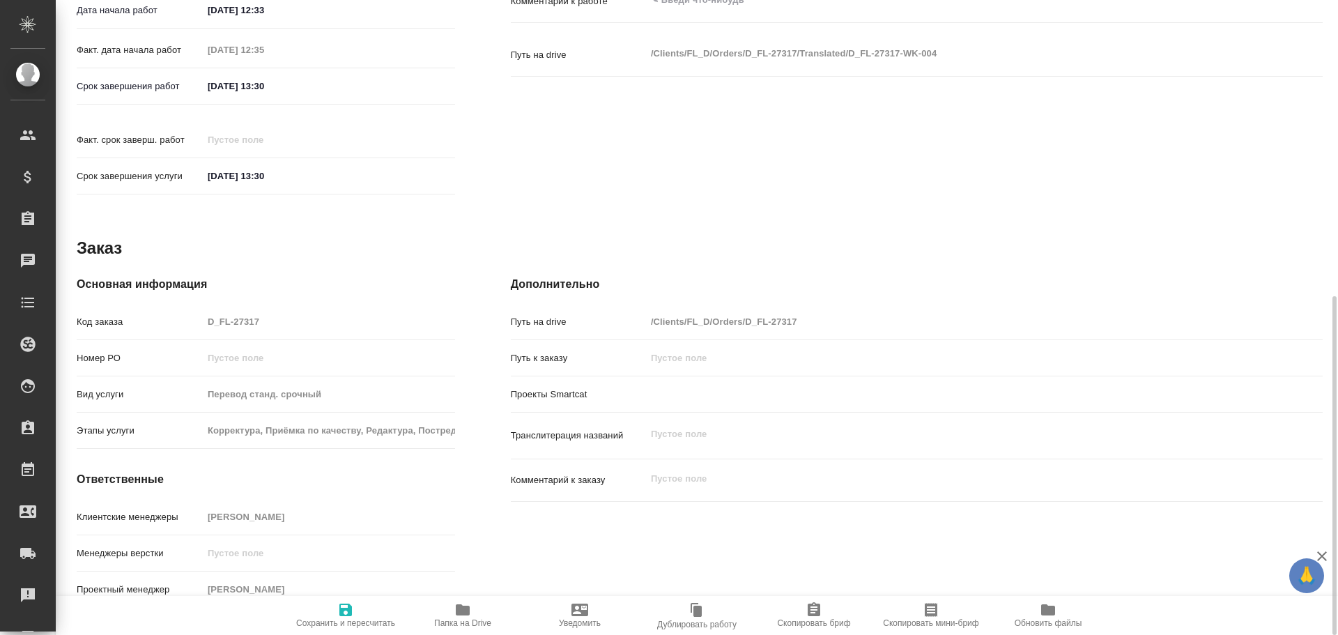
click at [473, 610] on span "Папка на Drive" at bounding box center [463, 615] width 100 height 26
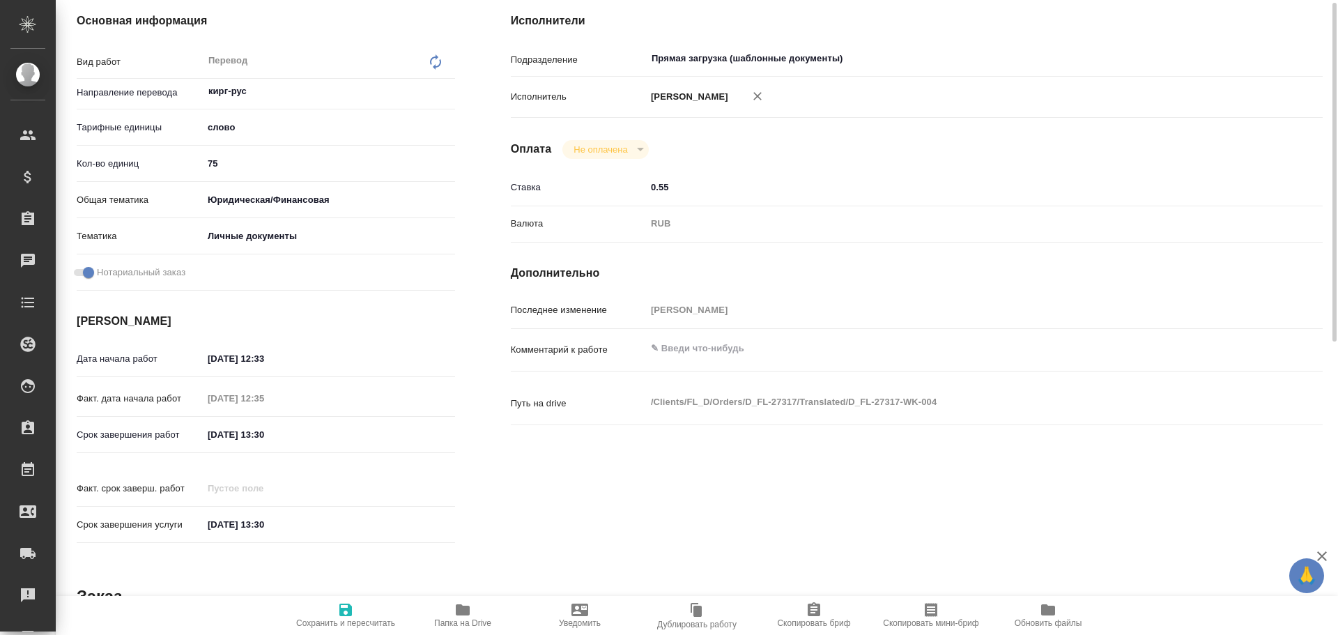
scroll to position [66, 0]
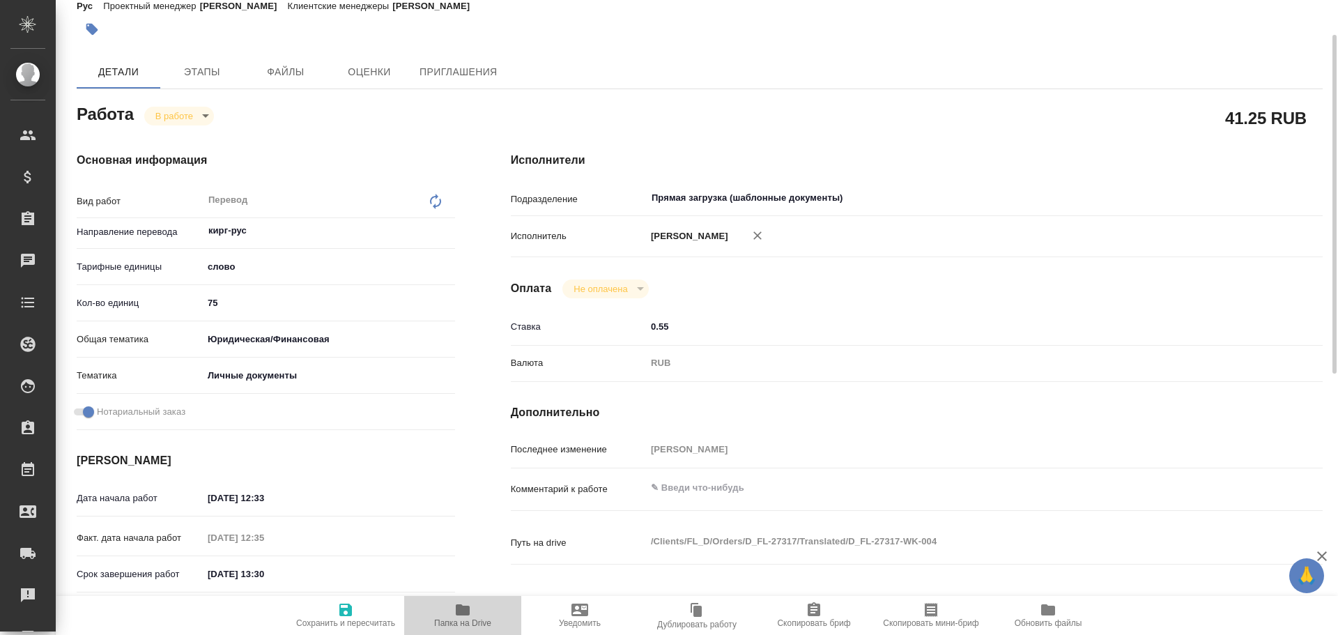
click at [470, 602] on icon "button" at bounding box center [462, 610] width 17 height 17
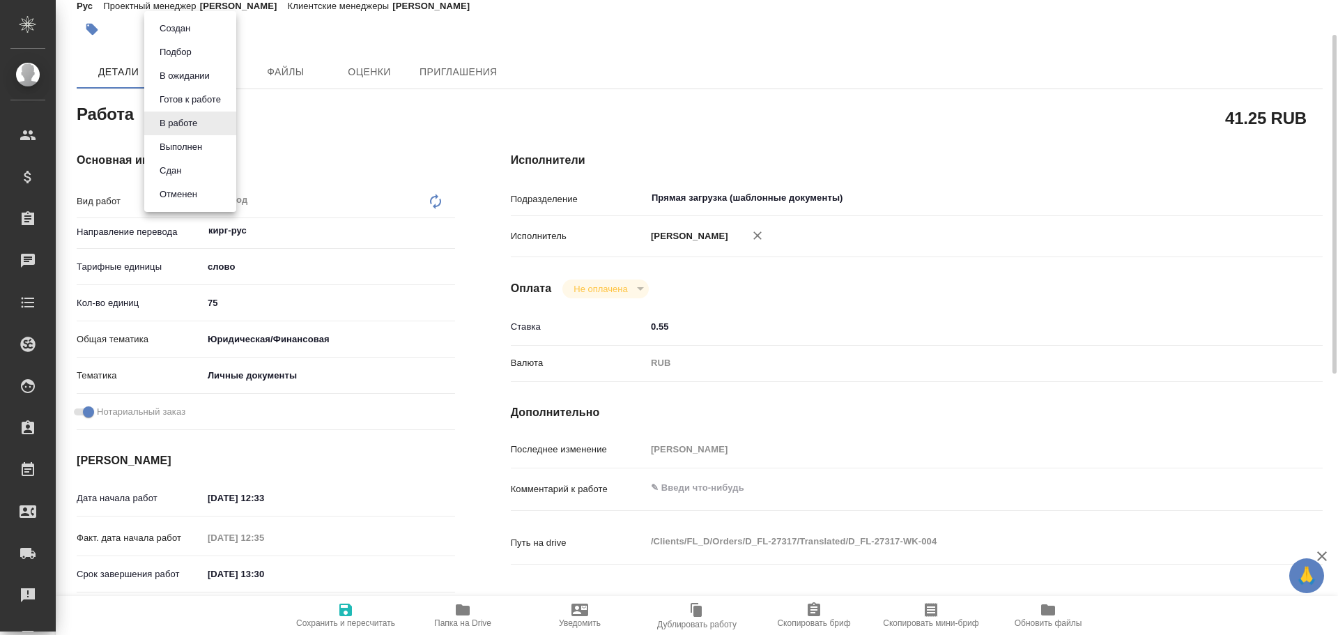
click at [176, 123] on body "🙏 .cls-1 fill:#fff; AWATERA Gusev Alexandr Клиенты Спецификации Заказы 0 Чаты T…" at bounding box center [669, 317] width 1338 height 635
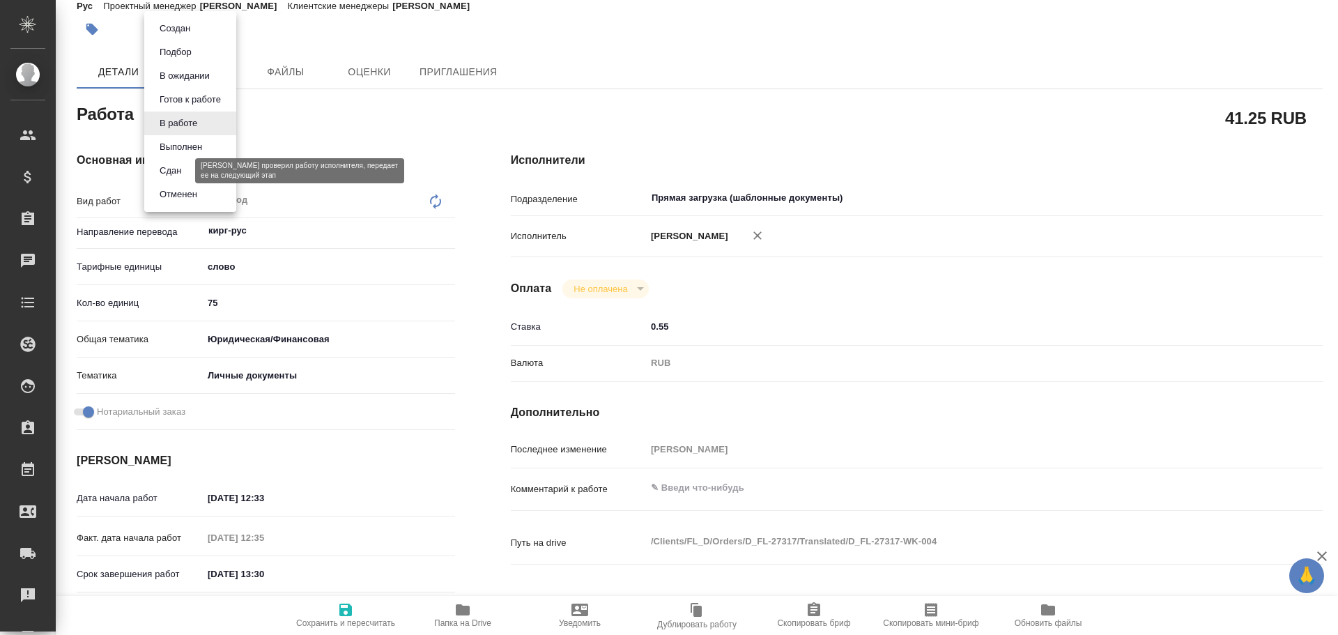
click at [177, 175] on button "Сдан" at bounding box center [170, 170] width 30 height 15
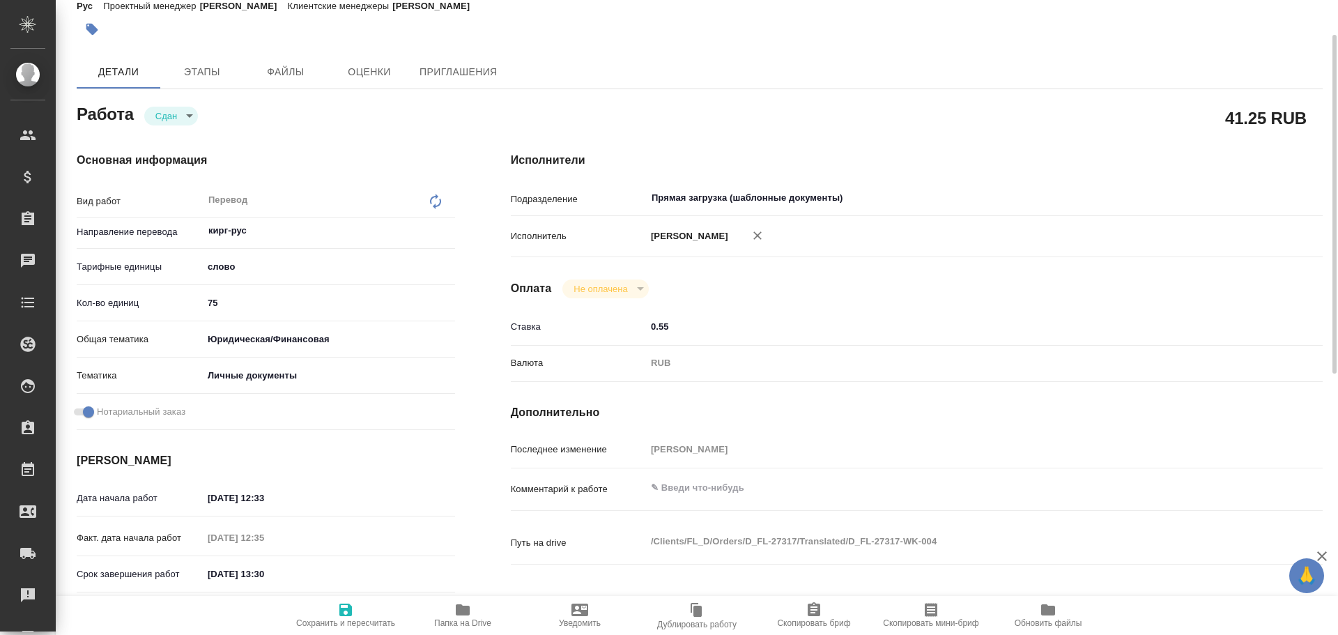
type textarea "x"
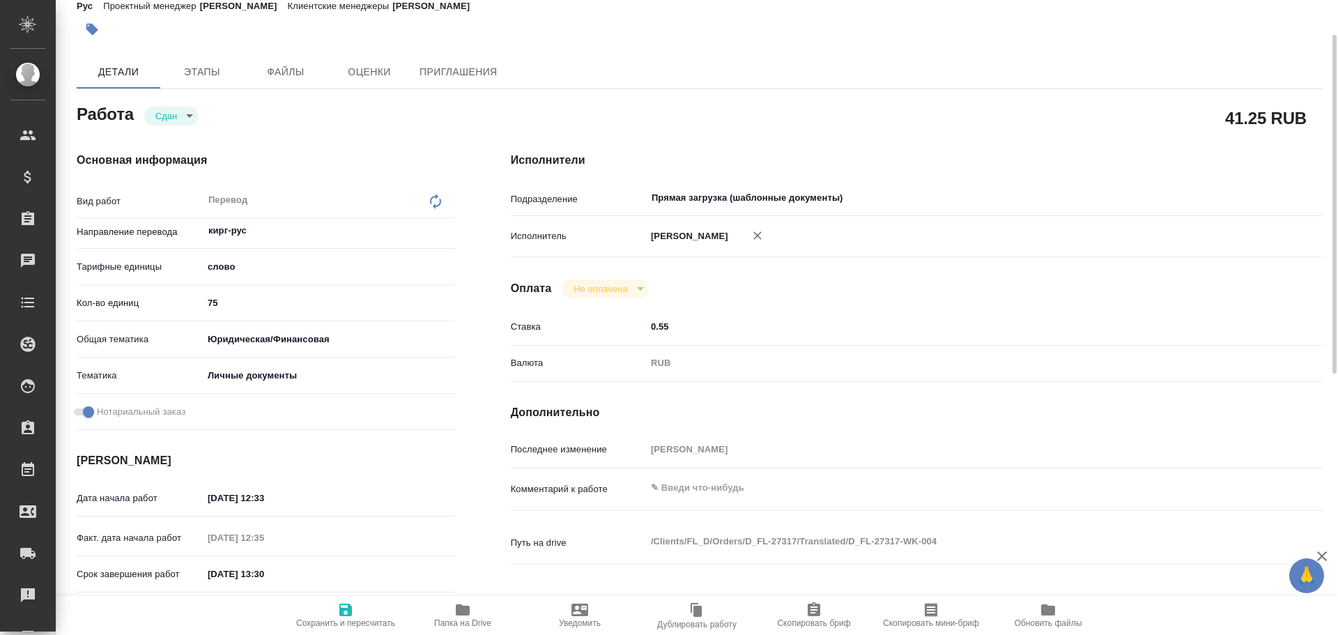
click at [339, 615] on icon "button" at bounding box center [345, 610] width 17 height 17
type textarea "x"
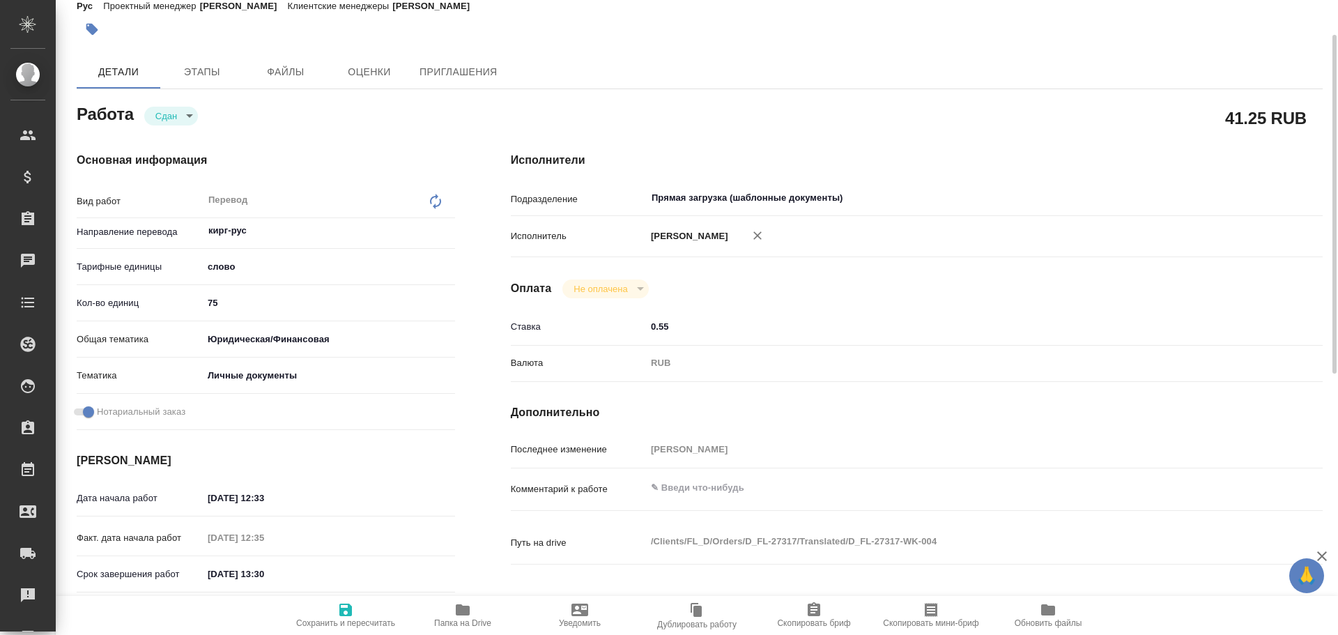
type textarea "x"
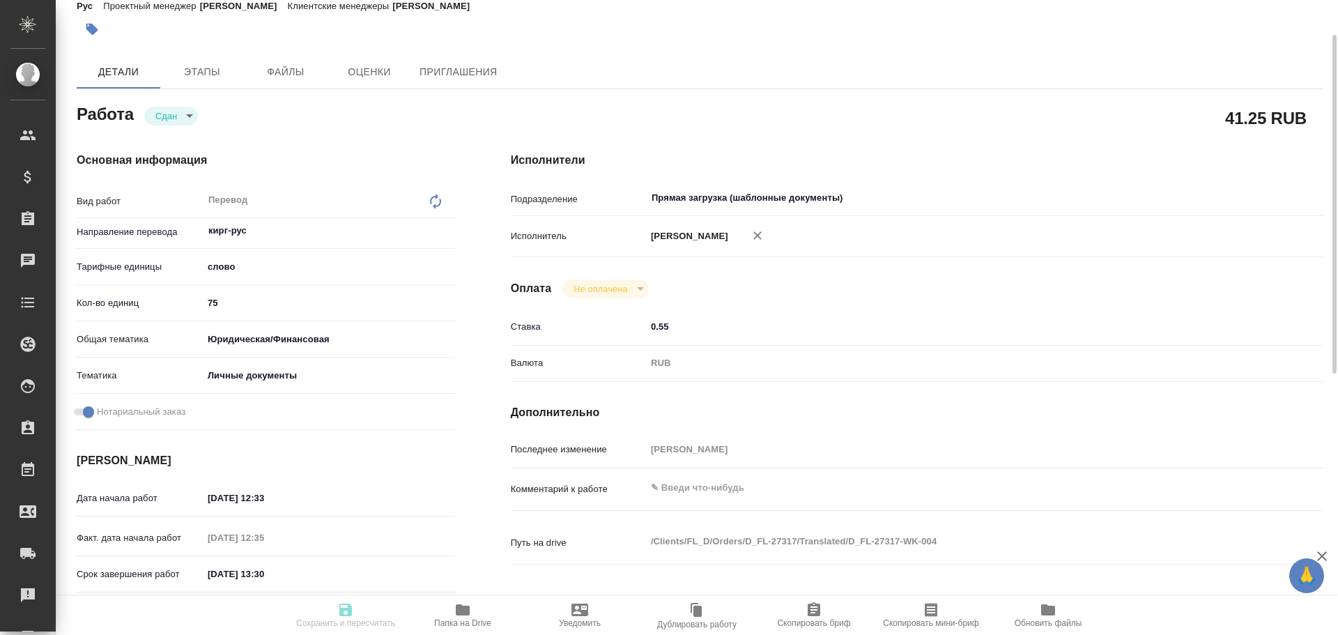
type textarea "x"
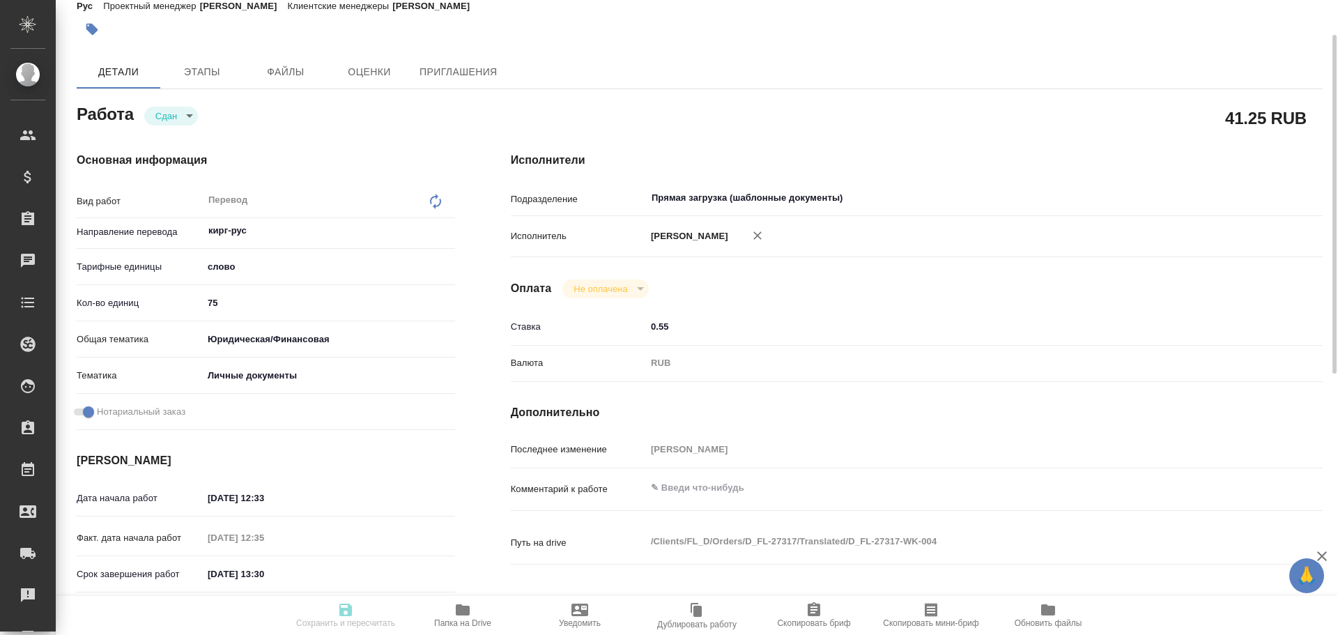
type textarea "x"
type input "closed"
type textarea "Перевод"
type textarea "x"
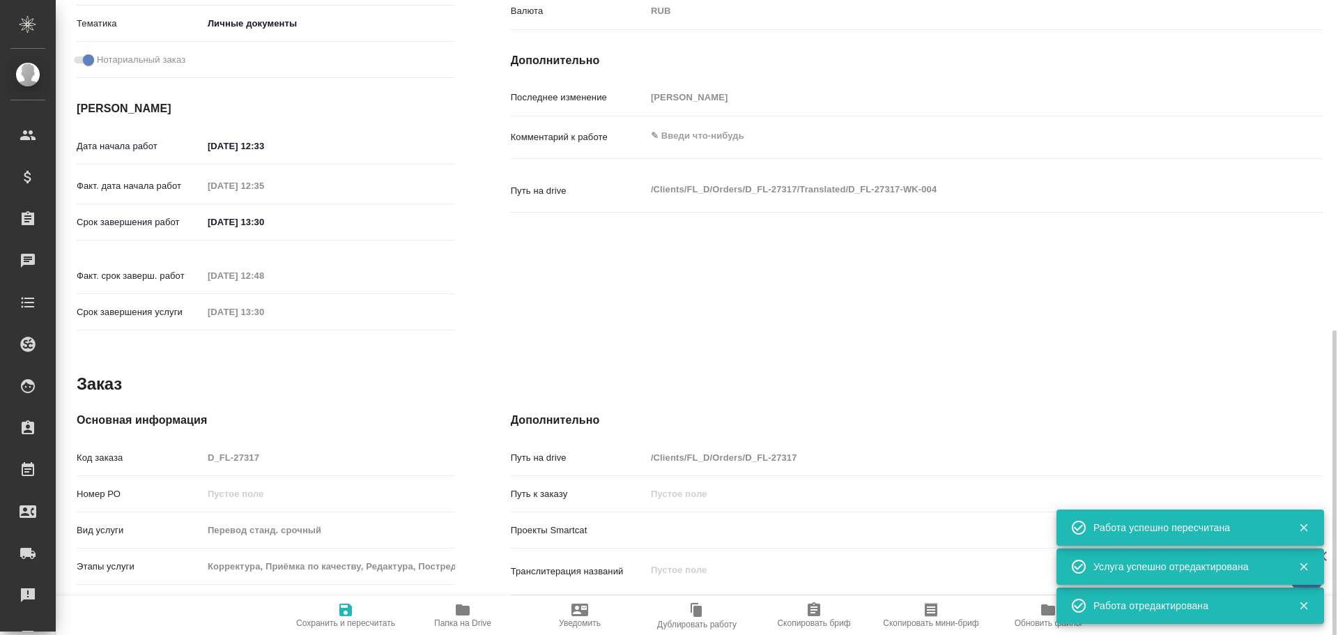
scroll to position [488, 0]
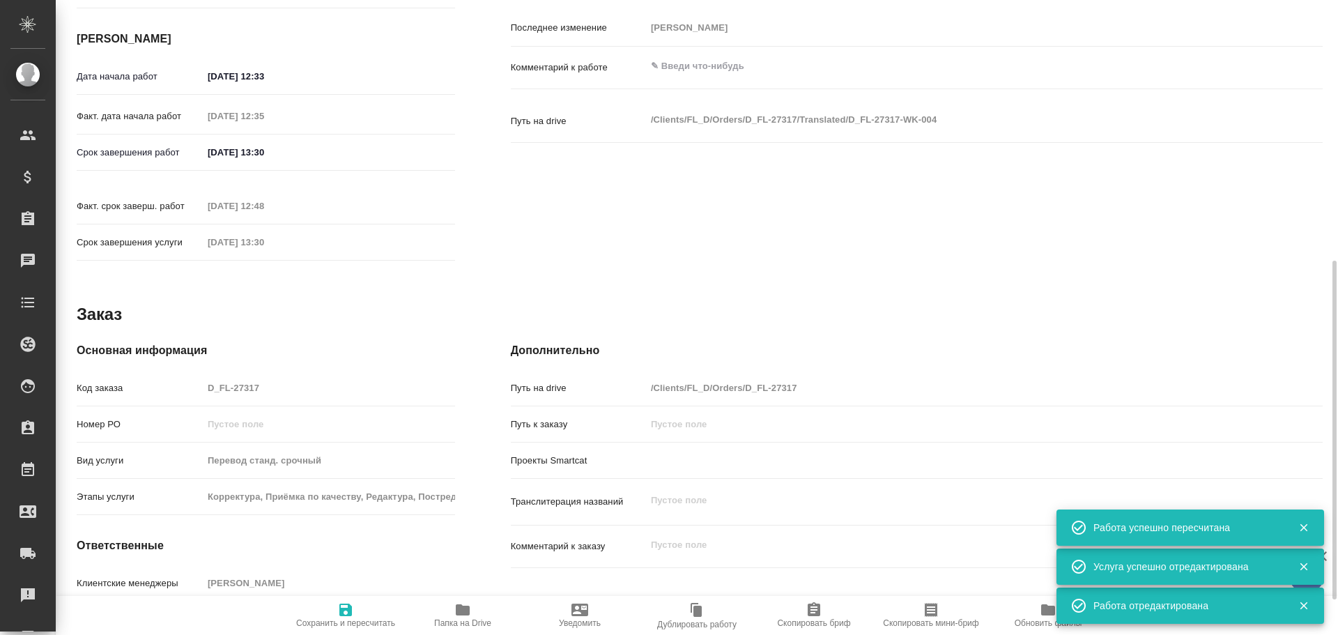
click at [195, 376] on div "Код заказа D_FL-27317" at bounding box center [266, 388] width 378 height 24
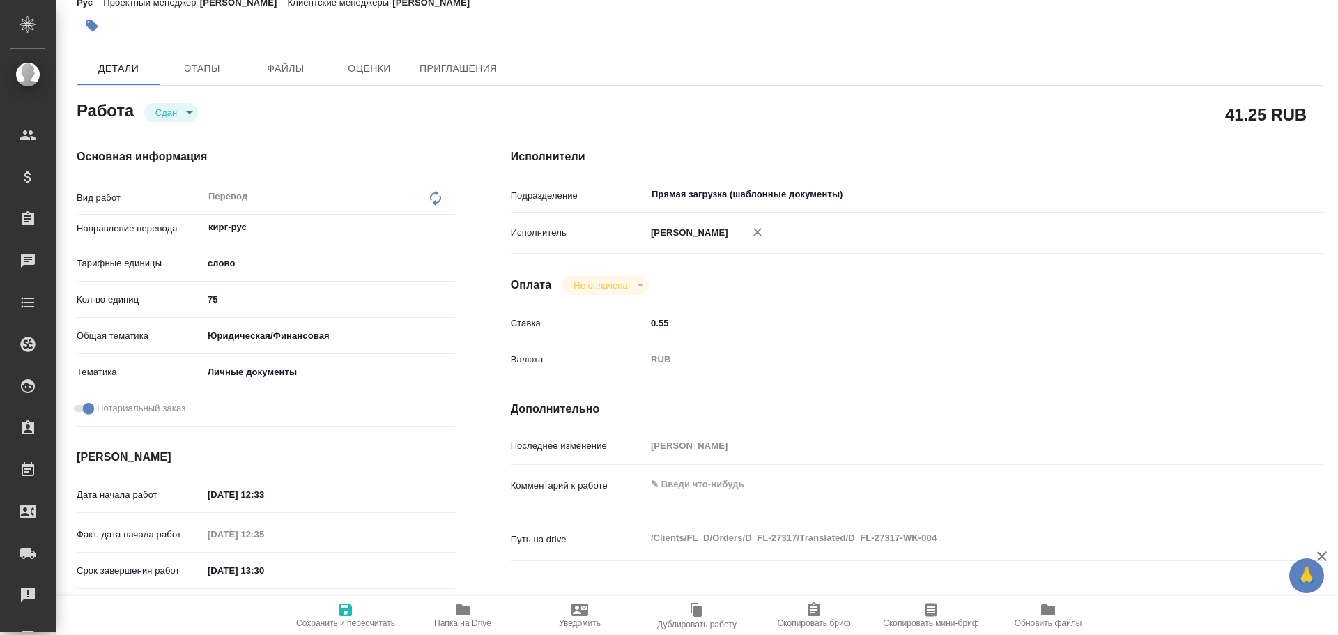
scroll to position [0, 0]
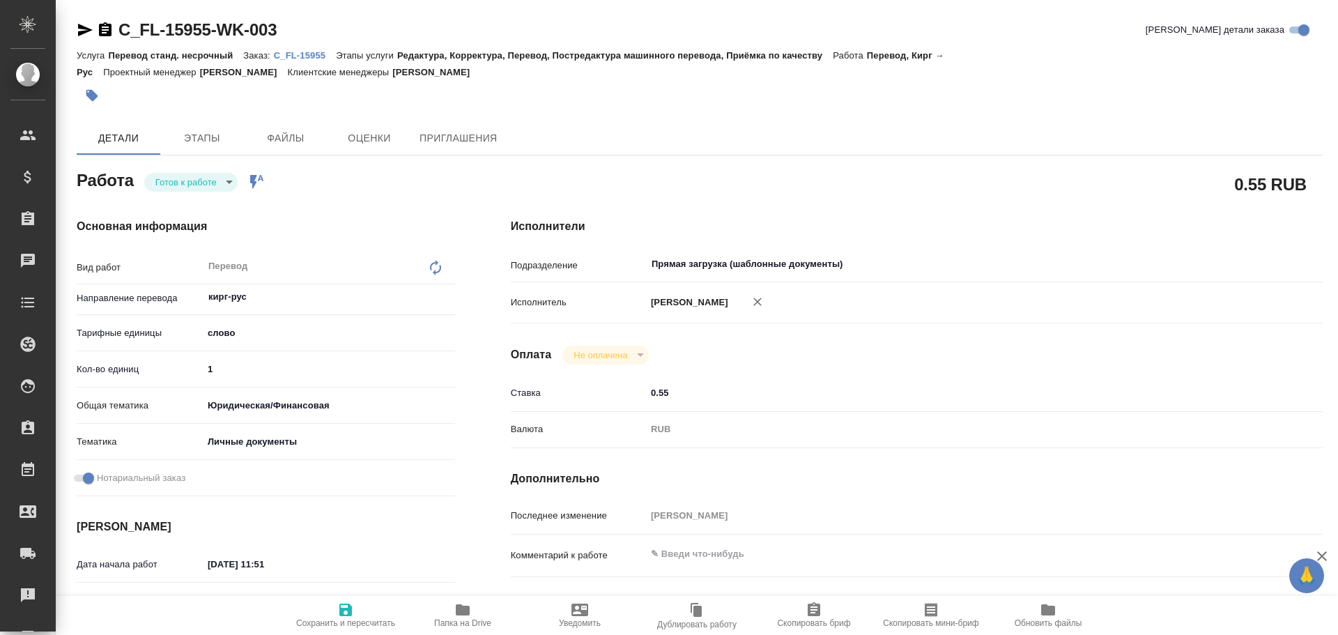
click at [231, 370] on input "1" at bounding box center [329, 369] width 252 height 20
type input "100"
click at [356, 605] on span "Сохранить и пересчитать" at bounding box center [346, 615] width 100 height 26
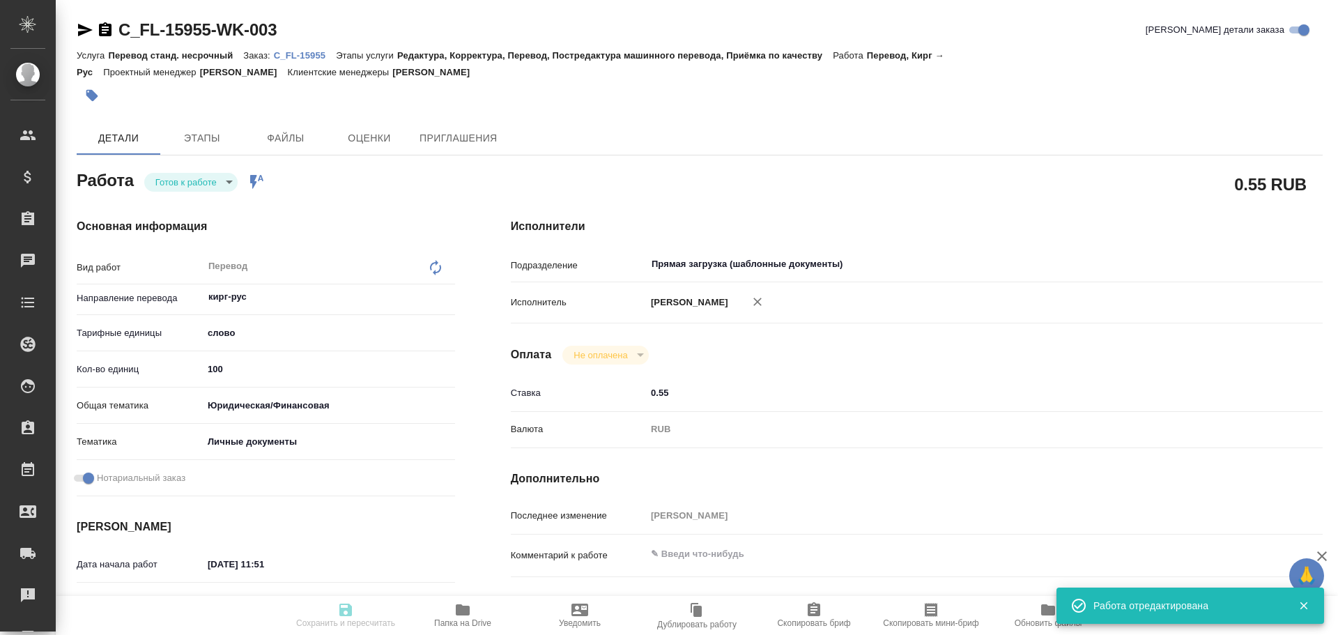
type input "readyForWork"
type input "кирг-рус"
type input "5a8b1489cc6b4906c91bfd90"
type input "100"
type input "yr-fn"
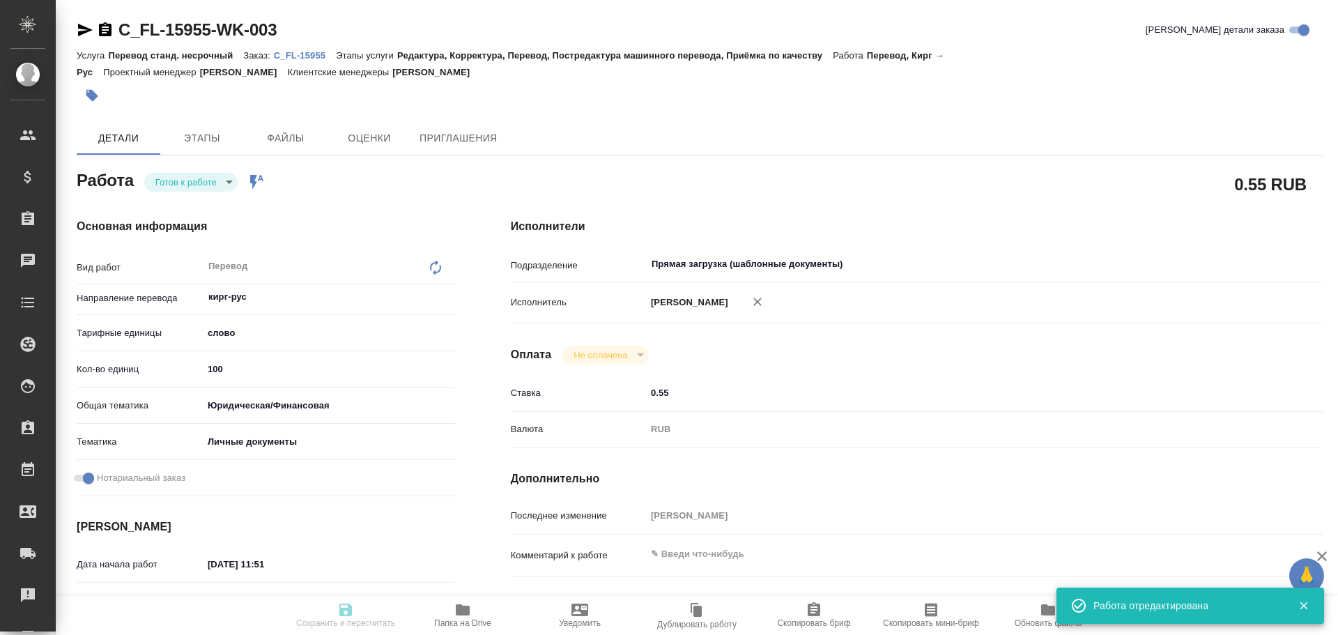
type input "5a8b8b956a9677013d343cfe"
checkbox input "true"
type input "02.10.2025 11:51"
type input "03.10.2025 09:00"
type input "03.10.2025 10:00"
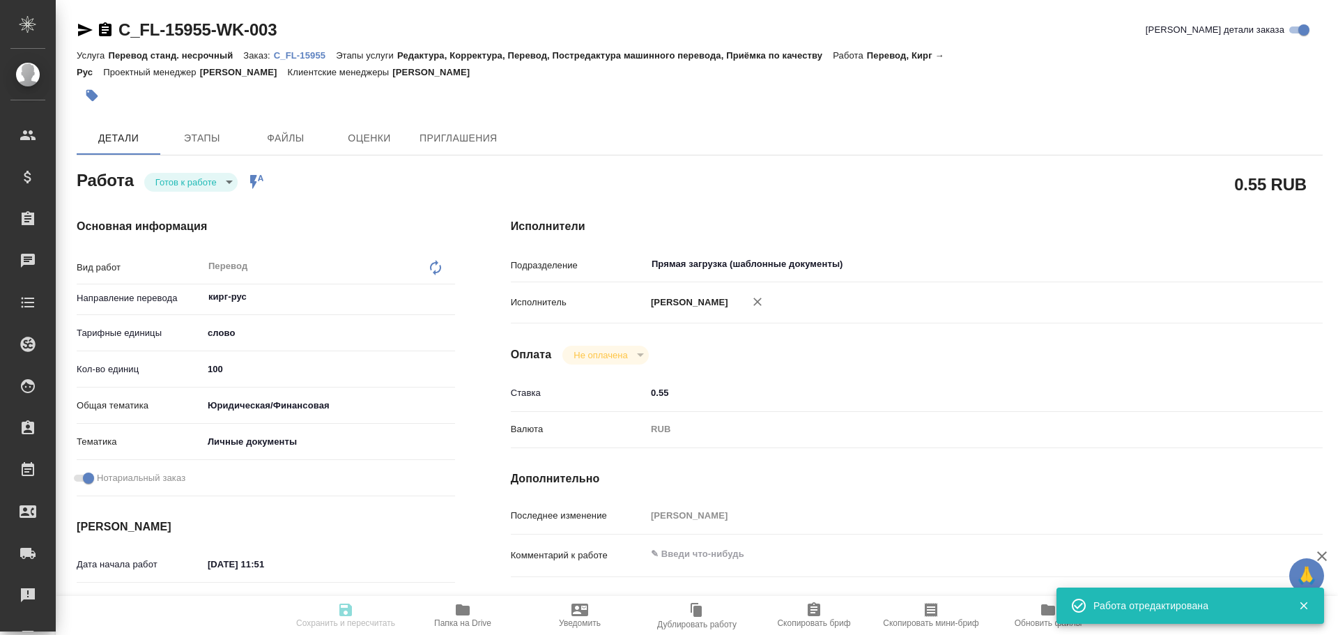
type input "Прямая загрузка (шаблонные документы)"
type input "notPayed"
type input "0.55"
type input "RUB"
type input "Гусев Александр"
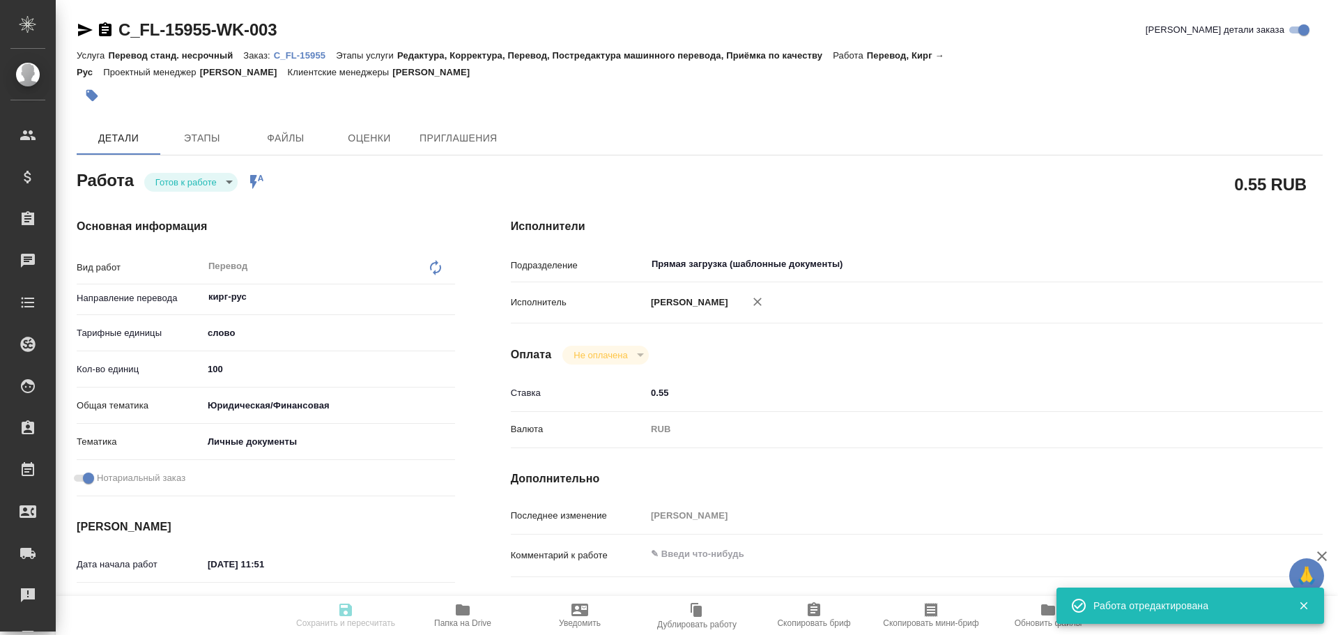
type input "C_FL-15955"
type input "Перевод станд. несрочный"
type input "Редактура, Корректура, Перевод, Постредактура машинного перевода, Приёмка по ка…"
type input "Димитриева Юлия"
type input "/Clients/FL_C/Orders/C_FL-15955"
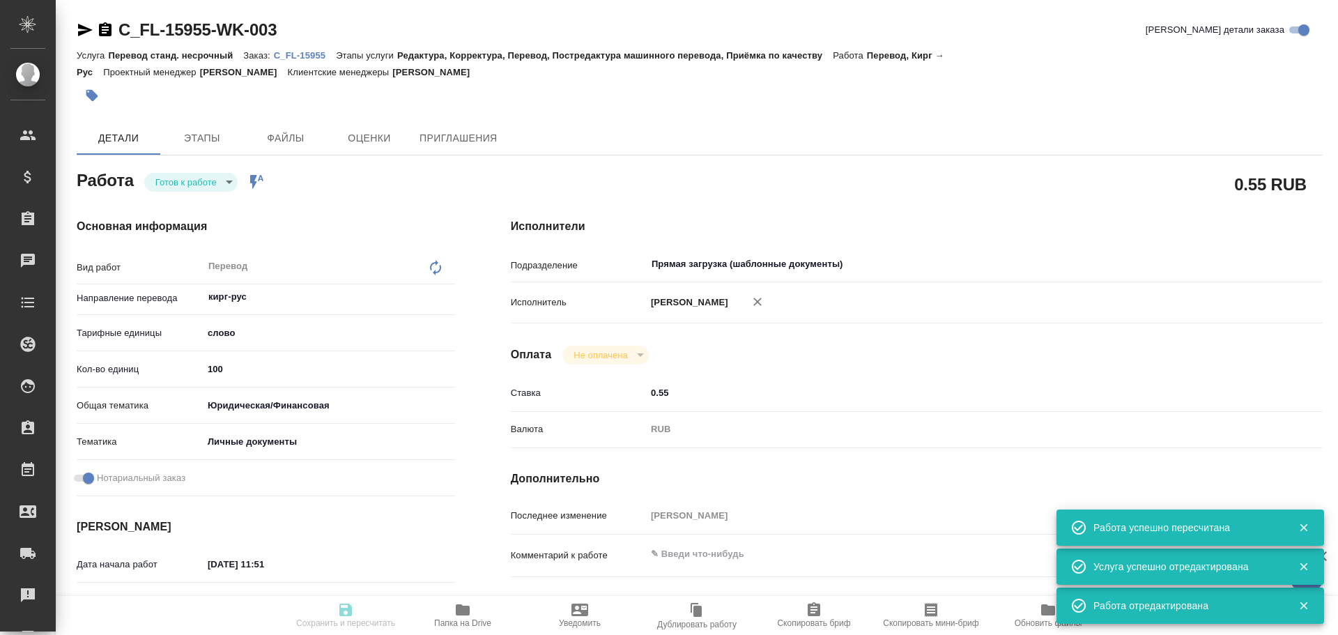
type input "readyForWork"
type input "кирг-рус"
type input "5a8b1489cc6b4906c91bfd90"
type input "100"
type input "yr-fn"
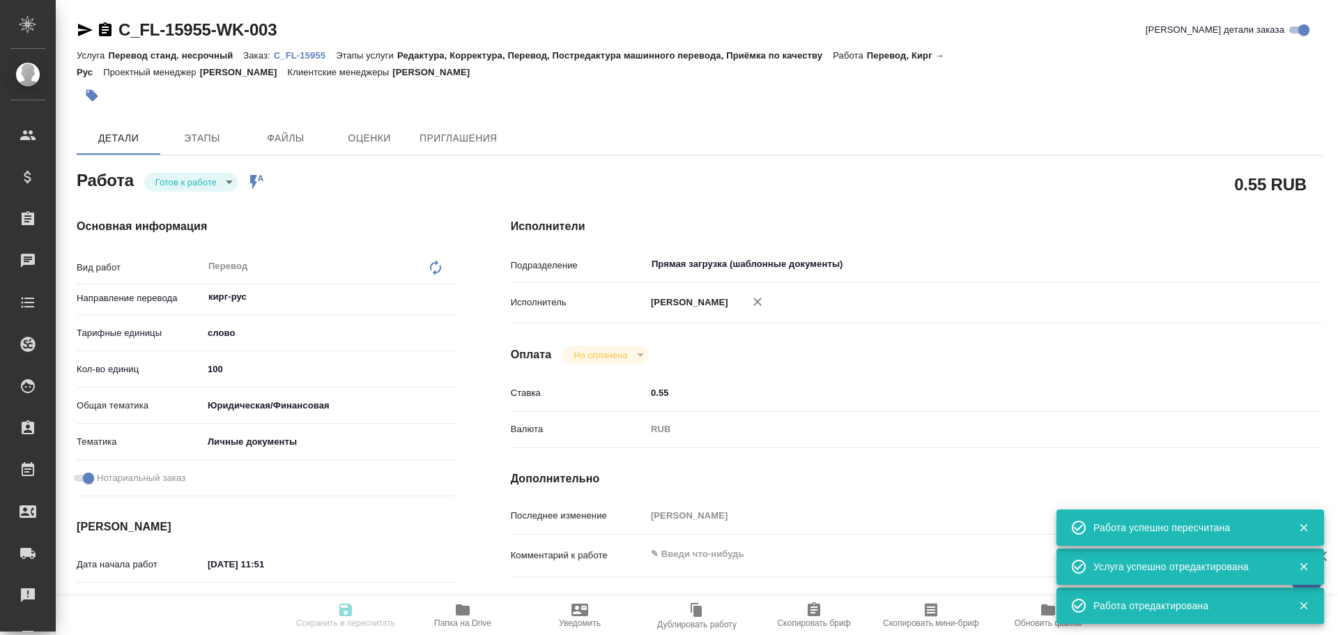
type input "5a8b8b956a9677013d343cfe"
checkbox input "true"
type input "02.10.2025 11:51"
type input "03.10.2025 09:00"
type input "03.10.2025 10:00"
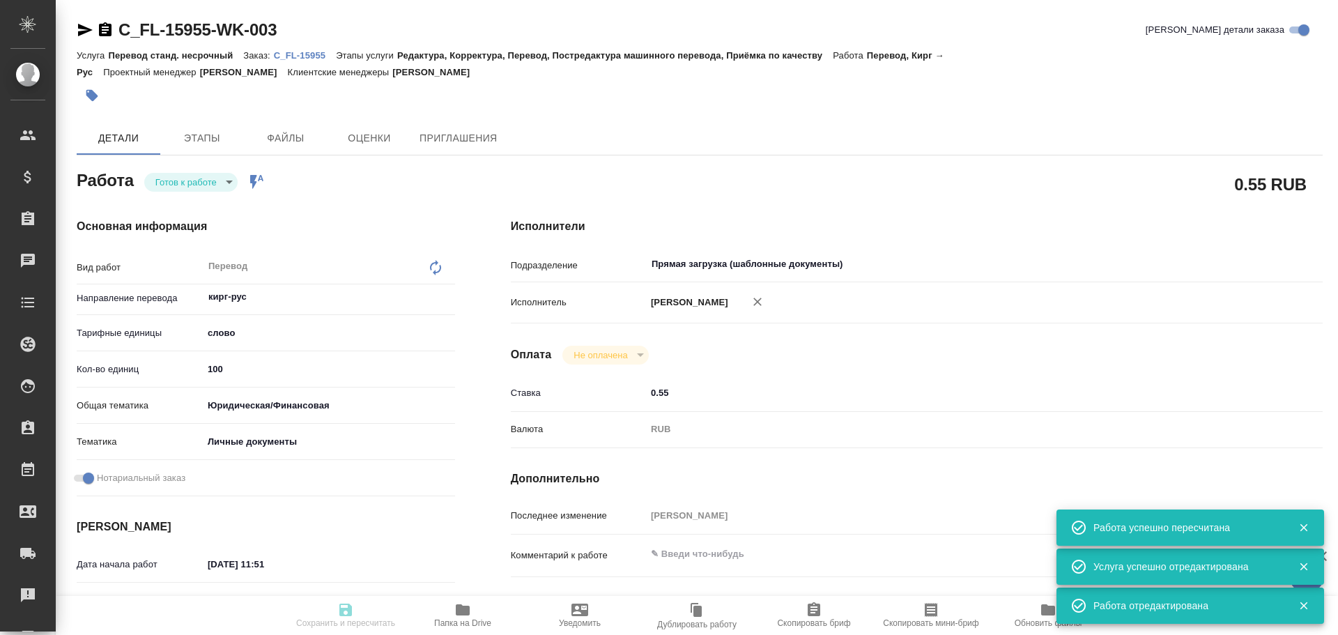
type input "Прямая загрузка (шаблонные документы)"
type input "notPayed"
type input "0.55"
type input "RUB"
type input "Гусев Александр"
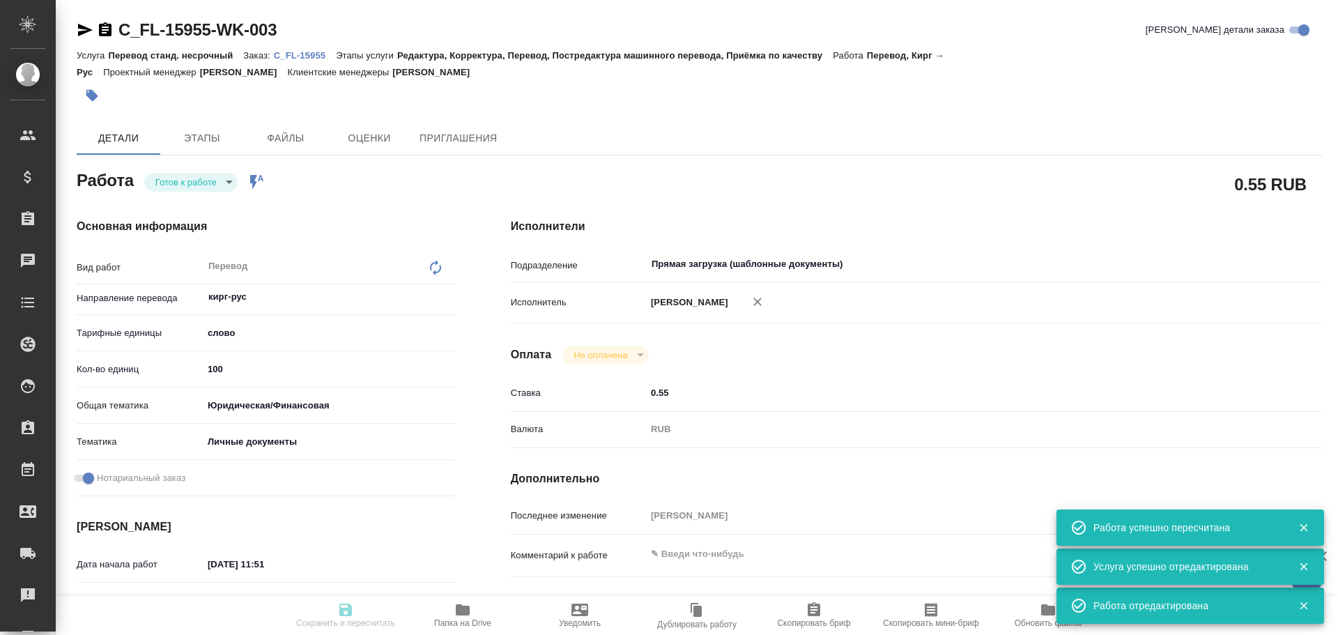
type input "C_FL-15955"
type input "Перевод станд. несрочный"
type input "Редактура, Корректура, Перевод, Постредактура машинного перевода, Приёмка по ка…"
type input "Димитриева Юлия"
type input "/Clients/FL_C/Orders/C_FL-15955"
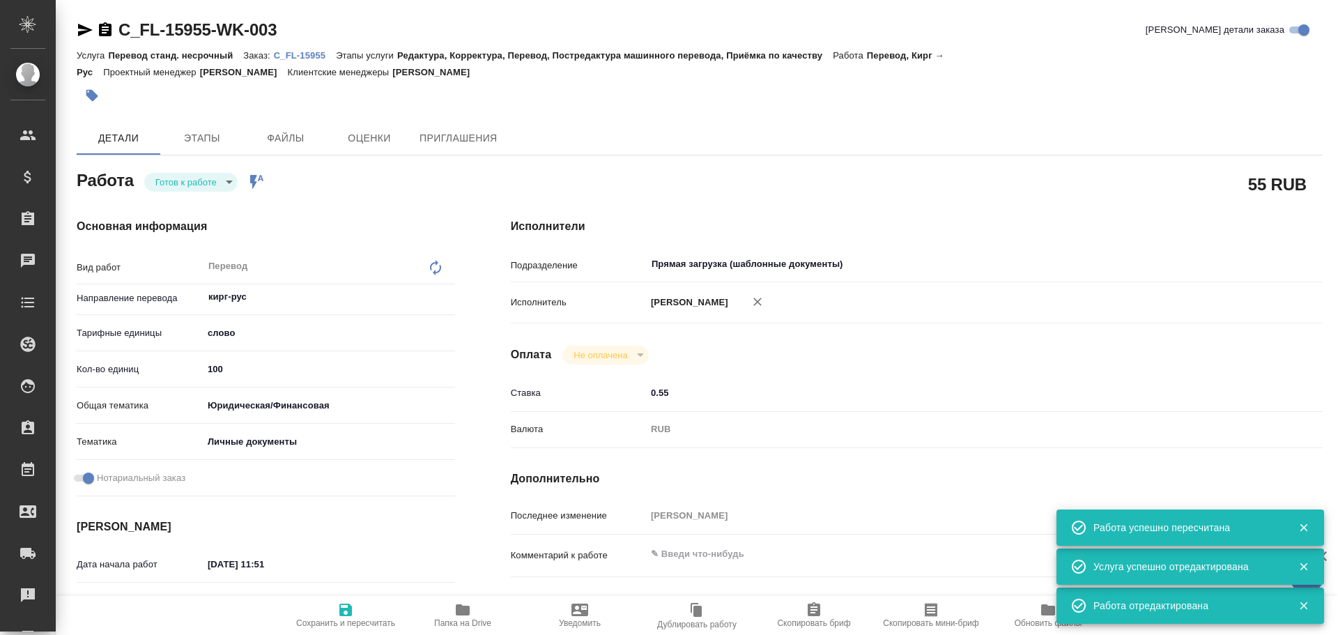
click at [194, 190] on body "🙏 .cls-1 fill:#fff; AWATERA Gusev Alexandr Клиенты Спецификации Заказы 0 Чаты T…" at bounding box center [669, 317] width 1338 height 635
click at [183, 209] on button "В работе" at bounding box center [178, 205] width 46 height 15
click at [183, 190] on body "🙏 .cls-1 fill:#fff; AWATERA Gusev Alexandr Клиенты Спецификации Заказы 0 Чаты T…" at bounding box center [669, 317] width 1338 height 635
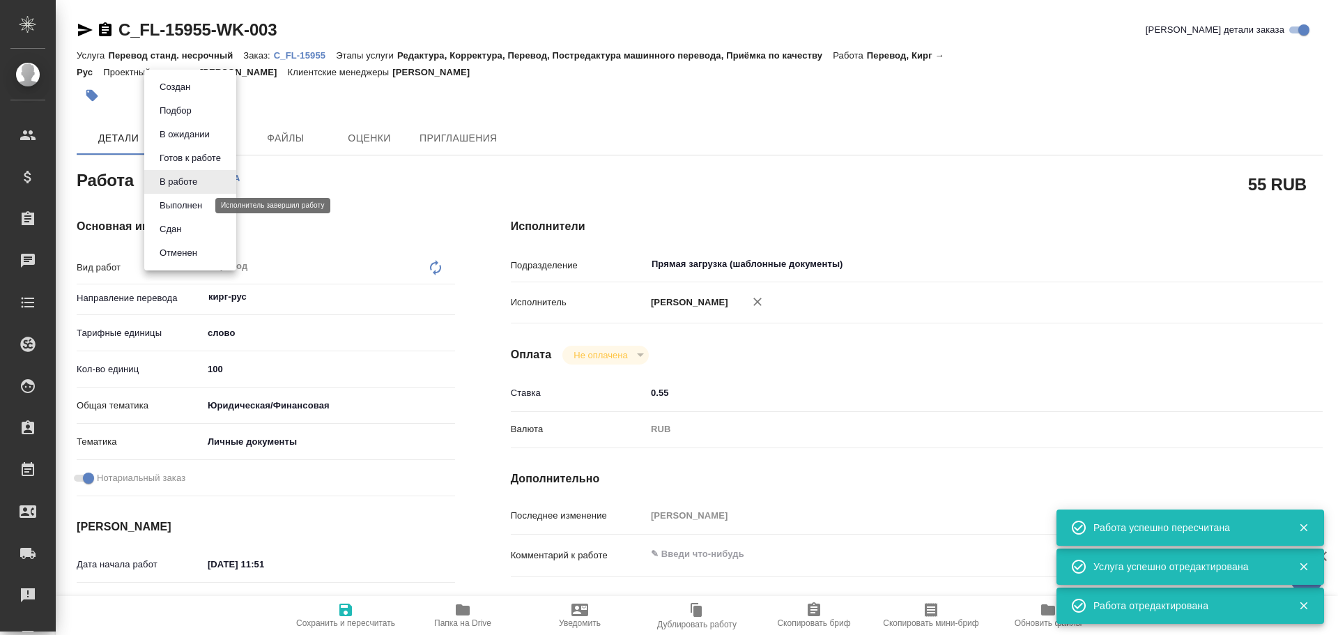
type textarea "x"
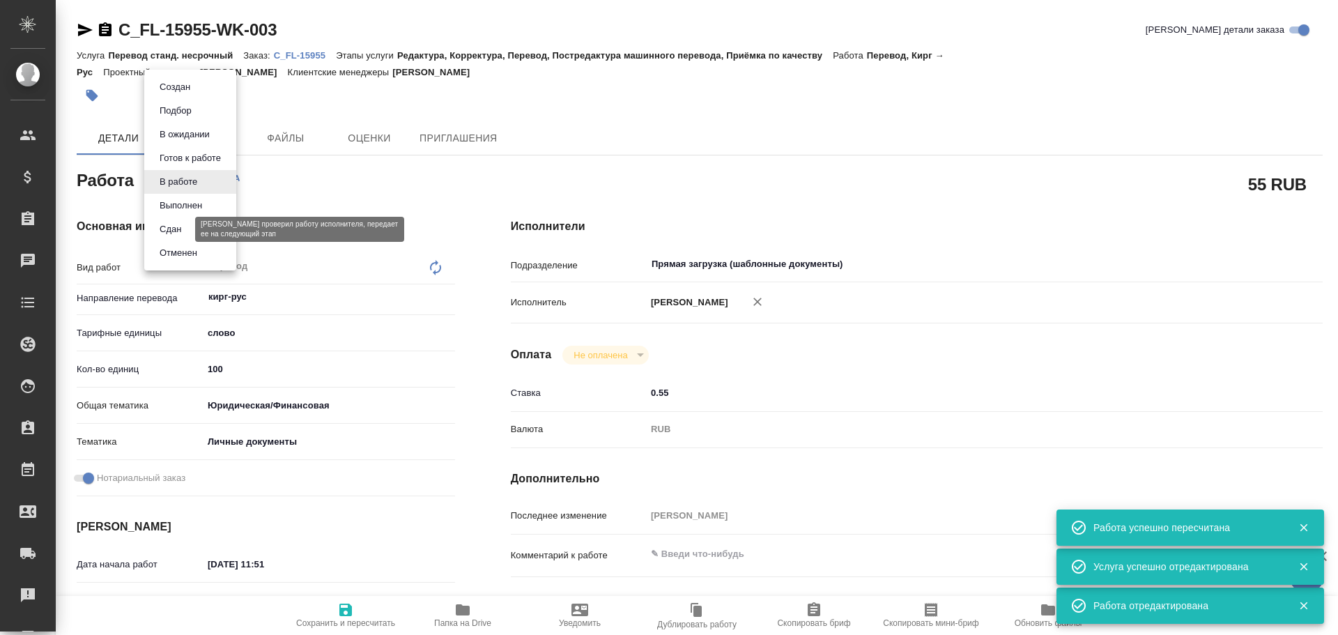
click at [176, 229] on button "Сдан" at bounding box center [170, 229] width 30 height 15
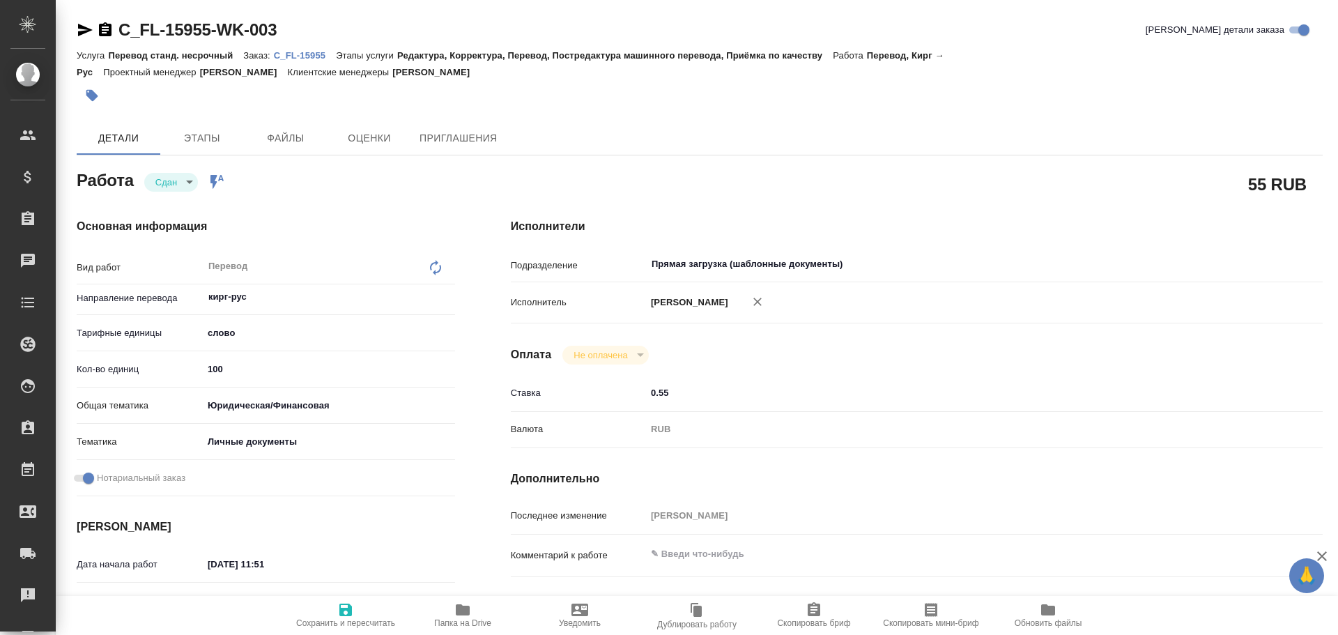
type textarea "x"
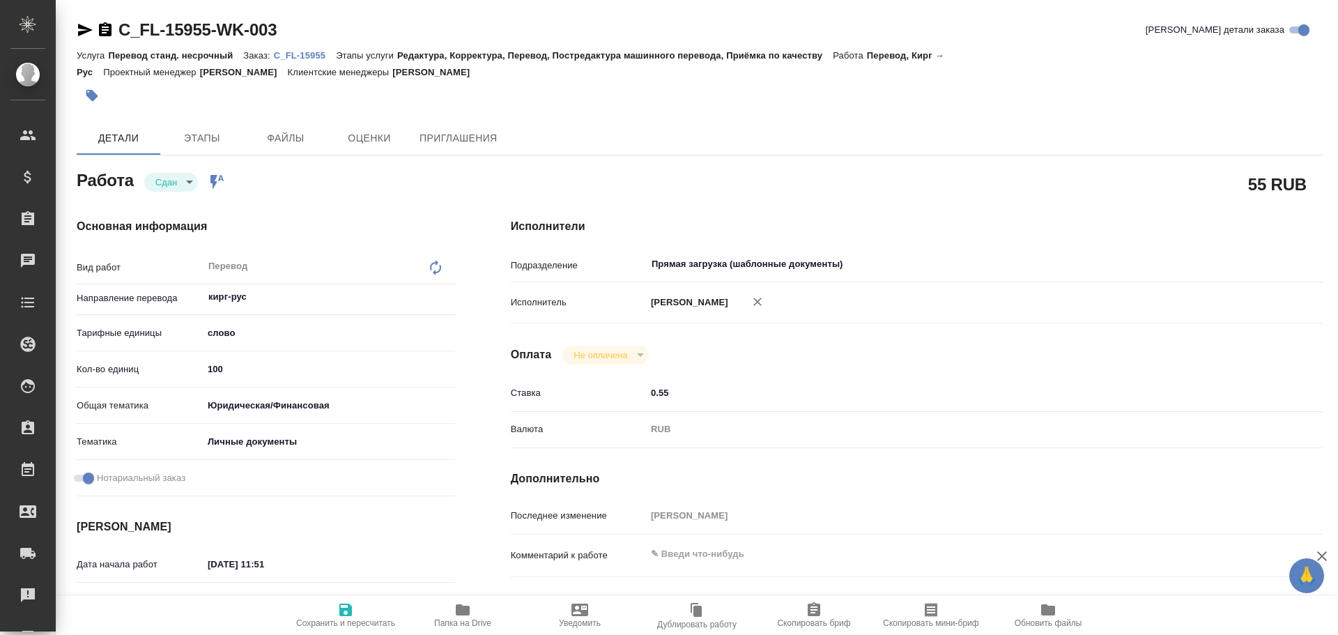
type textarea "x"
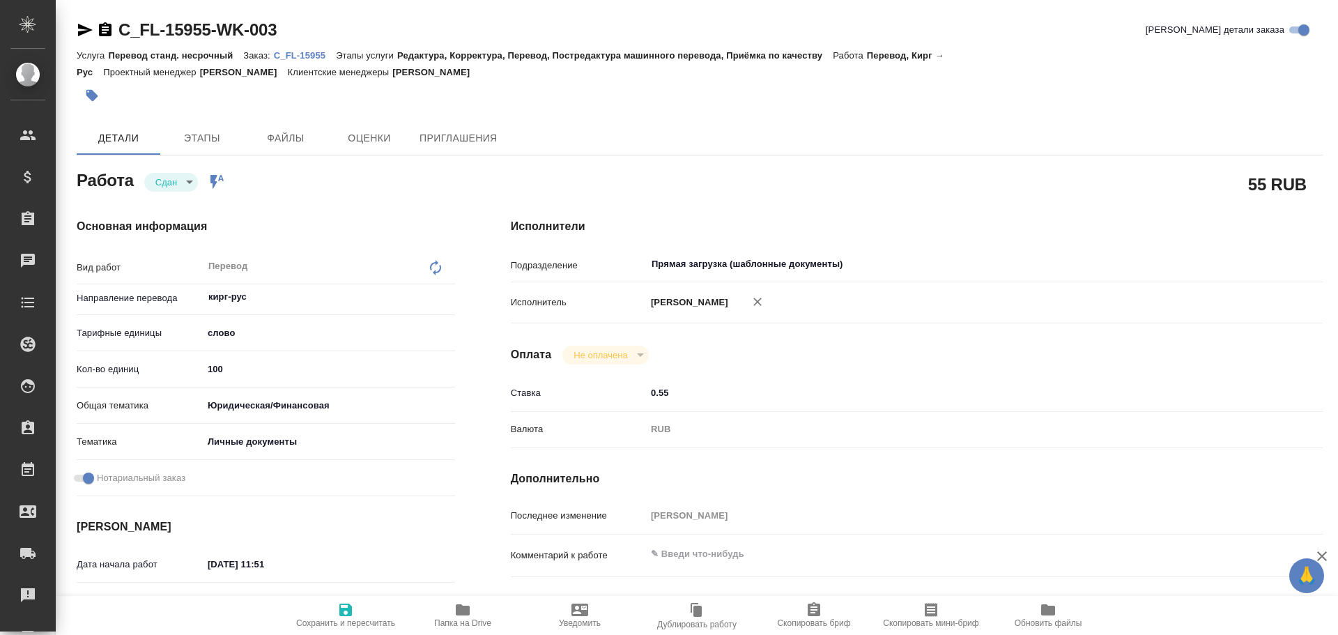
type textarea "x"
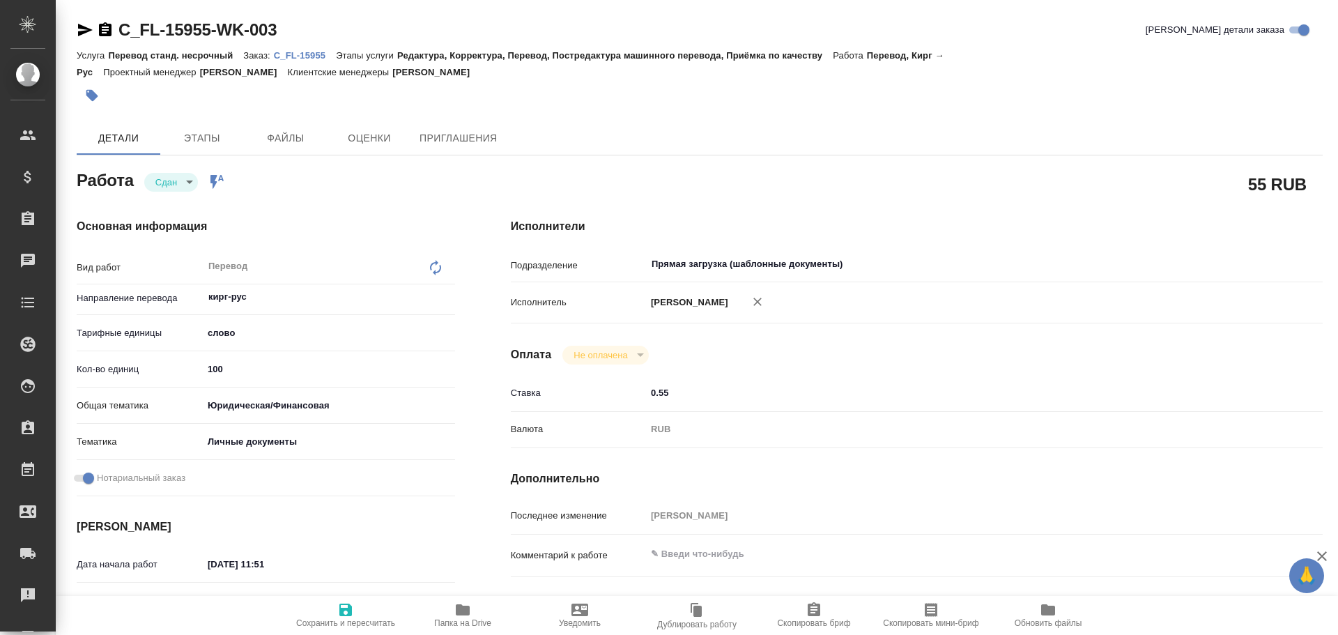
type textarea "x"
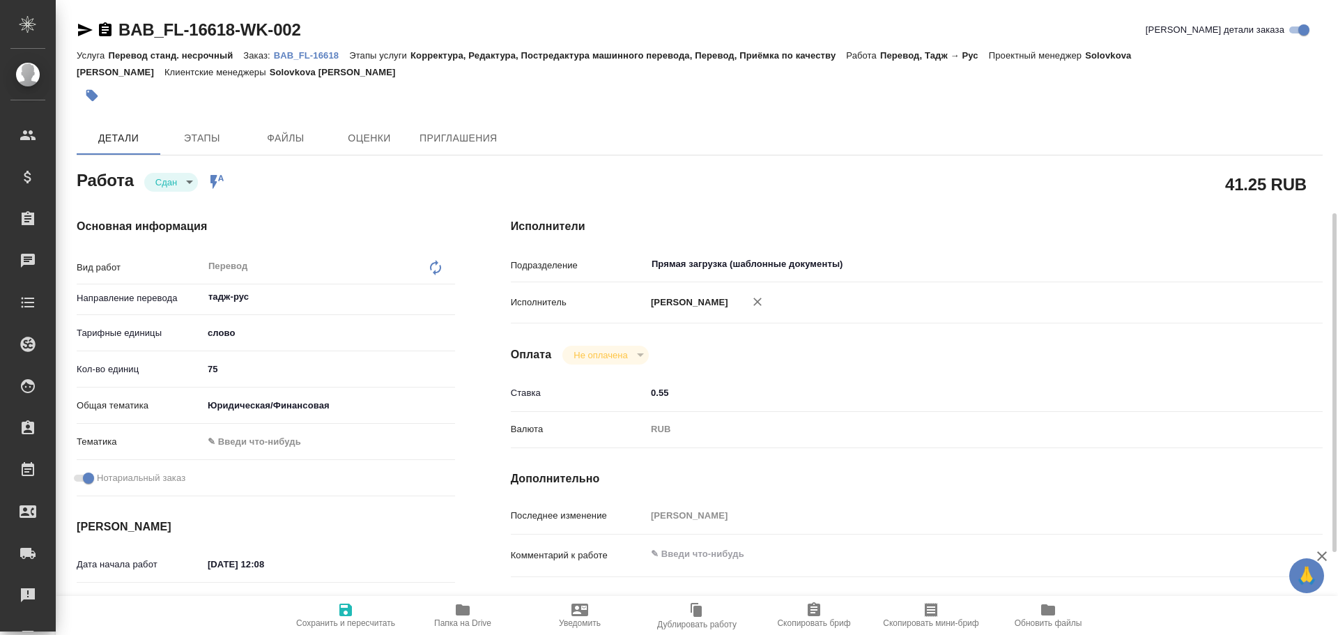
scroll to position [139, 0]
